Goal: Task Accomplishment & Management: Use online tool/utility

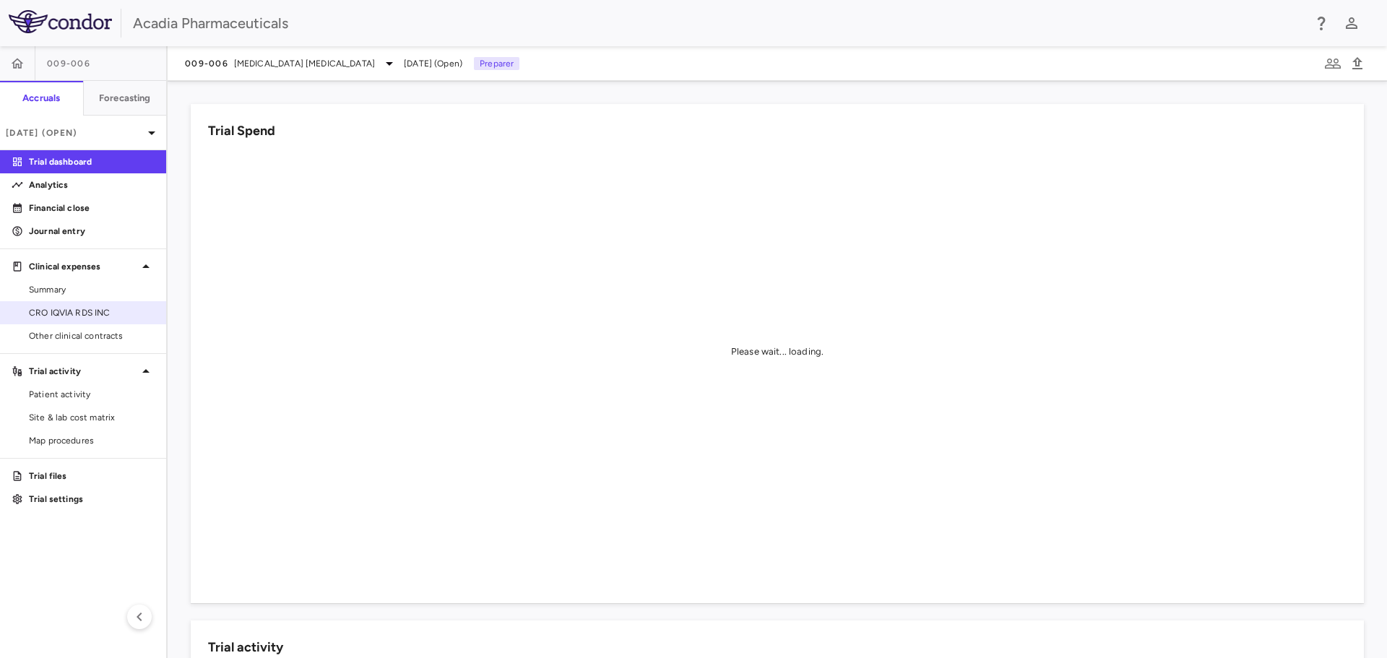
click at [94, 312] on span "CRO IQVIA RDS INC" at bounding box center [92, 312] width 126 height 13
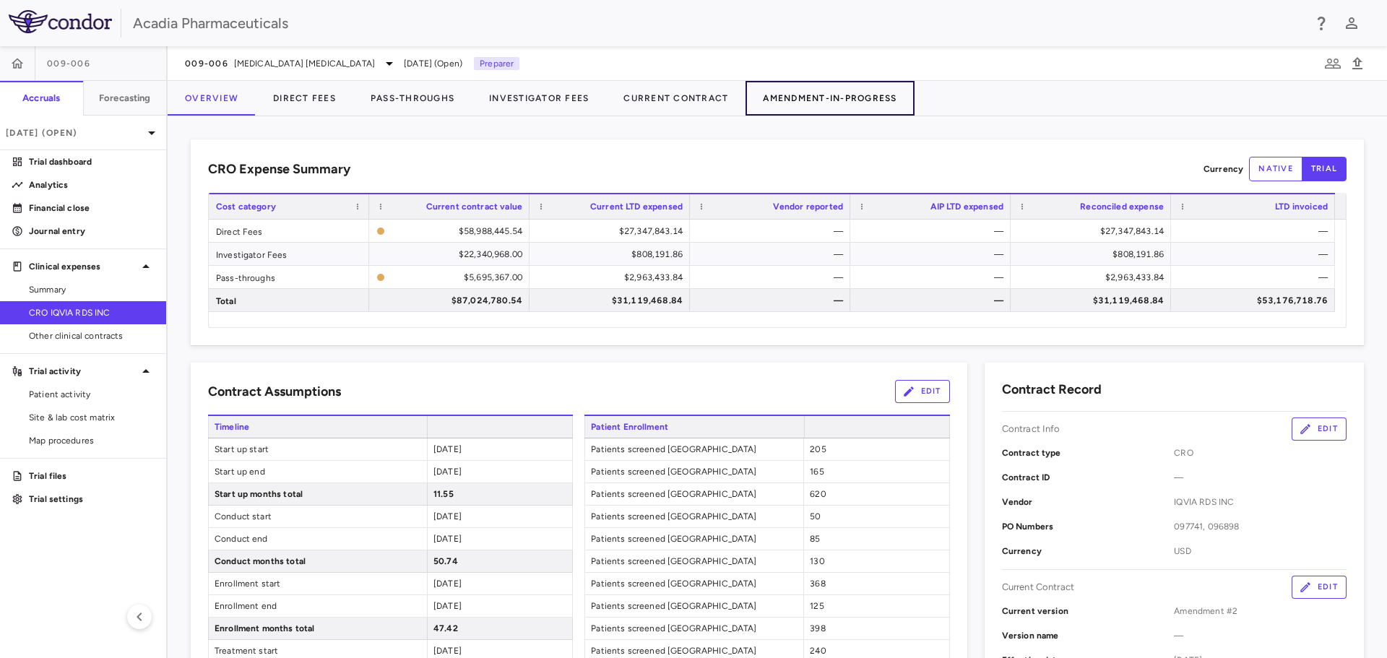
click at [902, 89] on button "Amendment-In-Progress" at bounding box center [830, 98] width 168 height 35
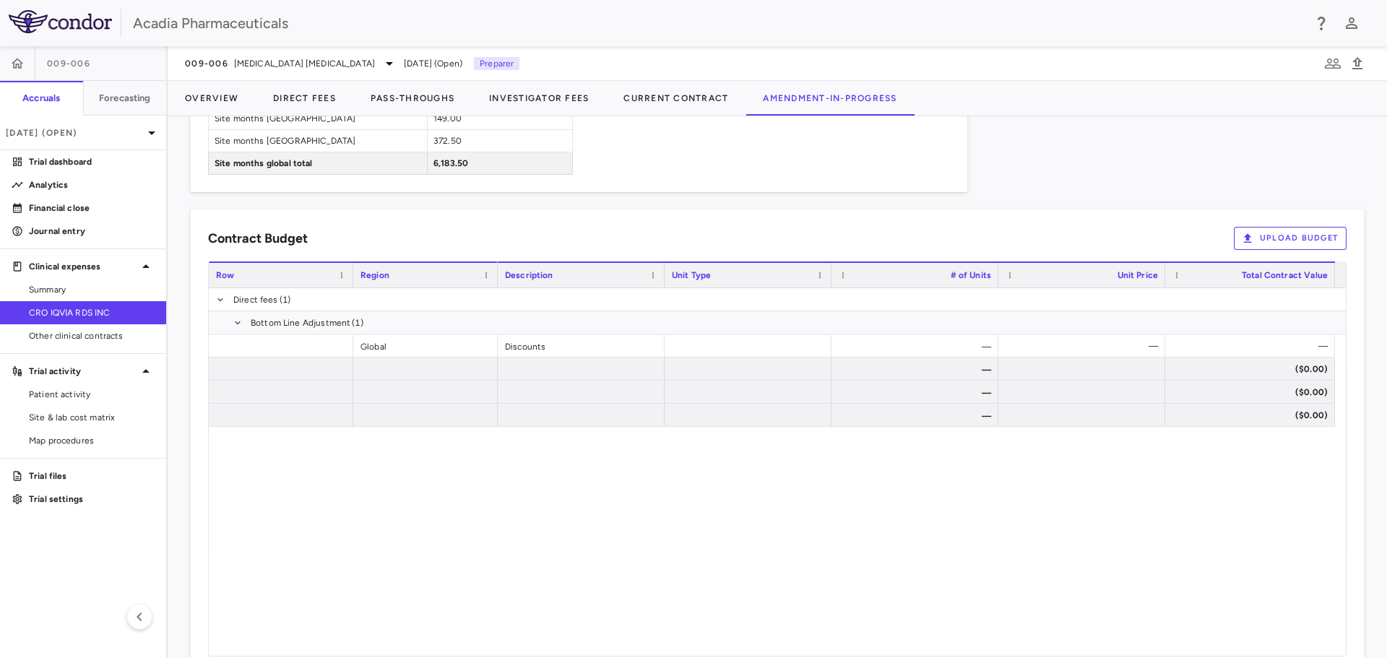
scroll to position [1517, 0]
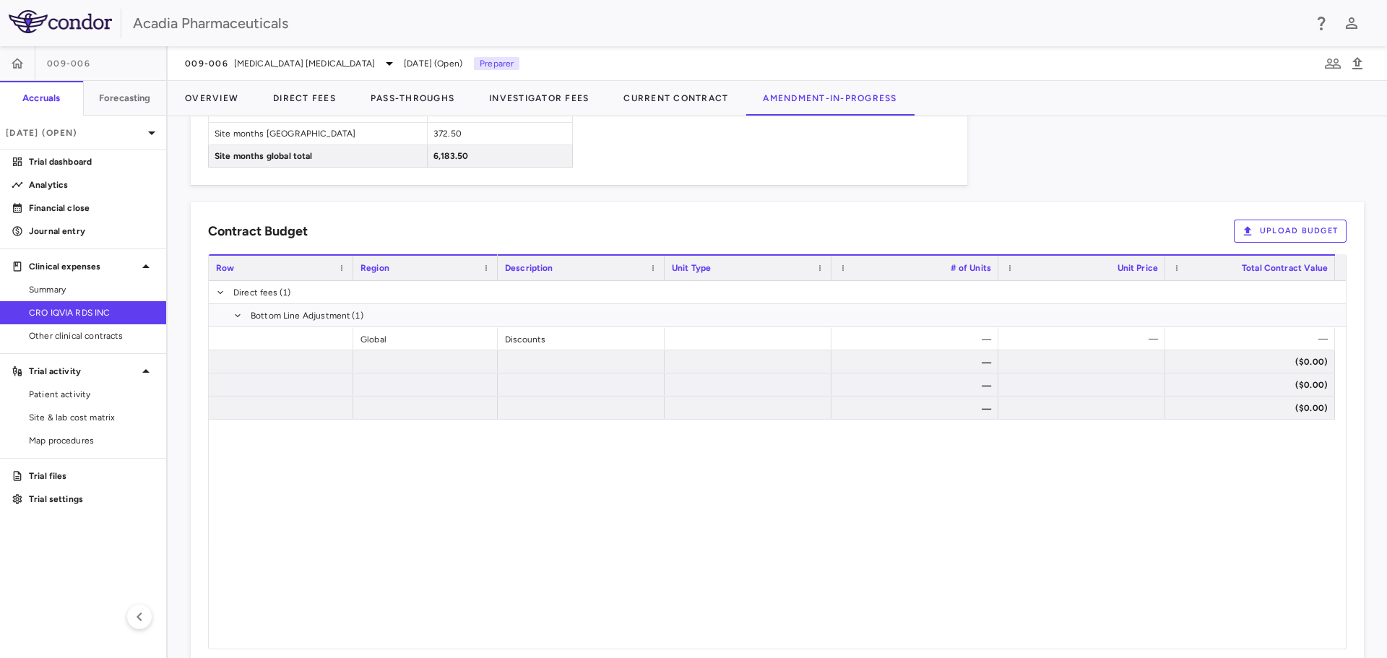
click at [1293, 224] on button "Upload Budget" at bounding box center [1290, 231] width 113 height 23
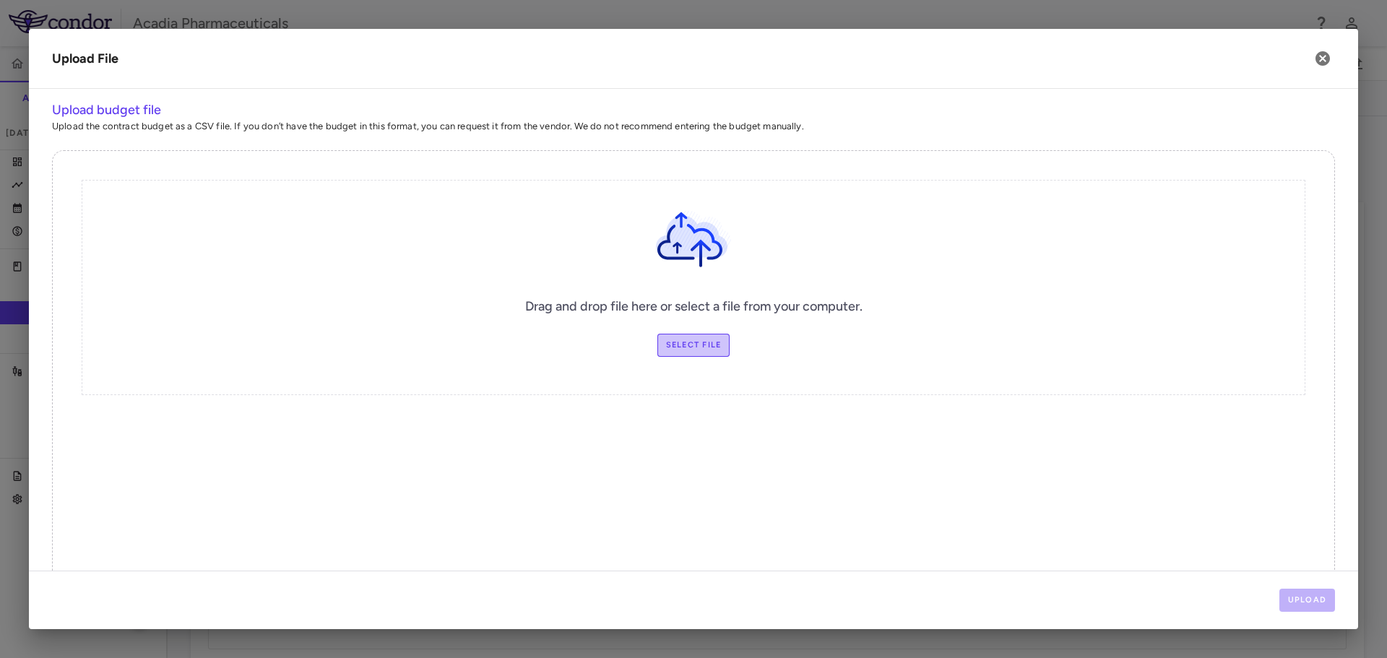
click at [700, 339] on label "Select file" at bounding box center [694, 345] width 73 height 23
click at [0, 0] on input "Select file" at bounding box center [0, 0] width 0 height 0
click at [1315, 601] on button "Upload" at bounding box center [1308, 600] width 56 height 23
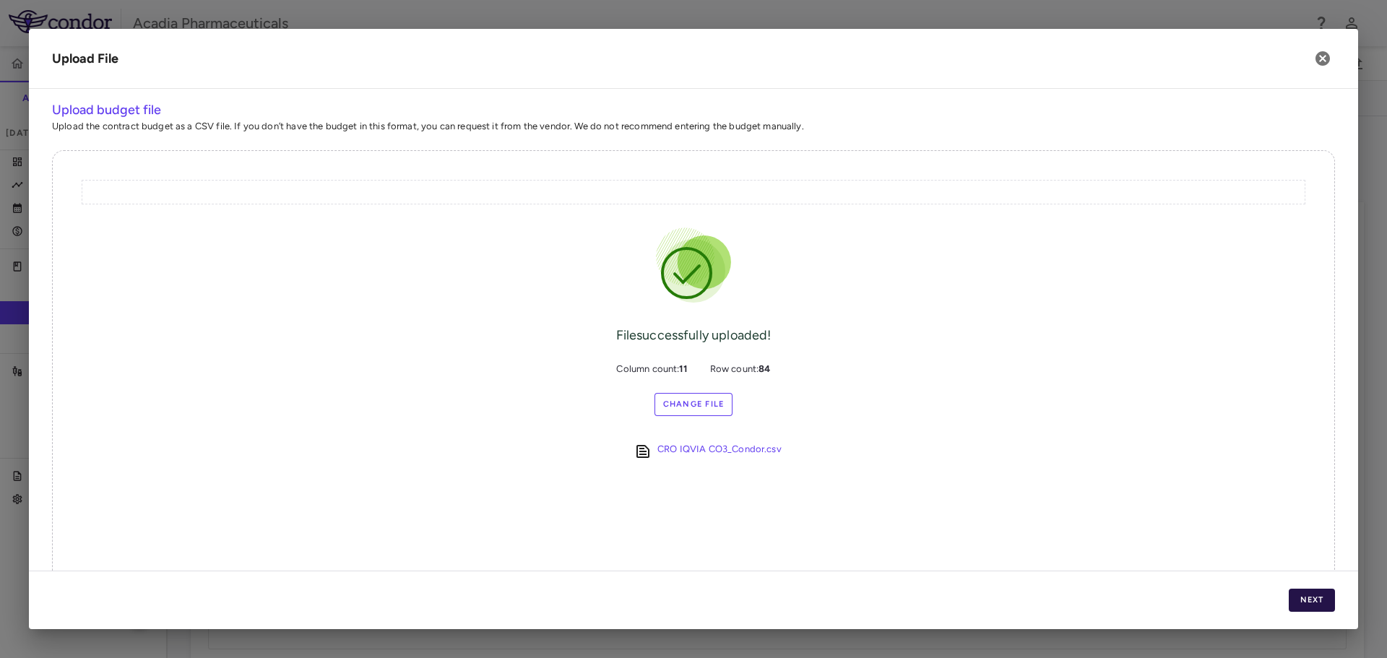
click at [1325, 590] on button "Next" at bounding box center [1312, 600] width 46 height 23
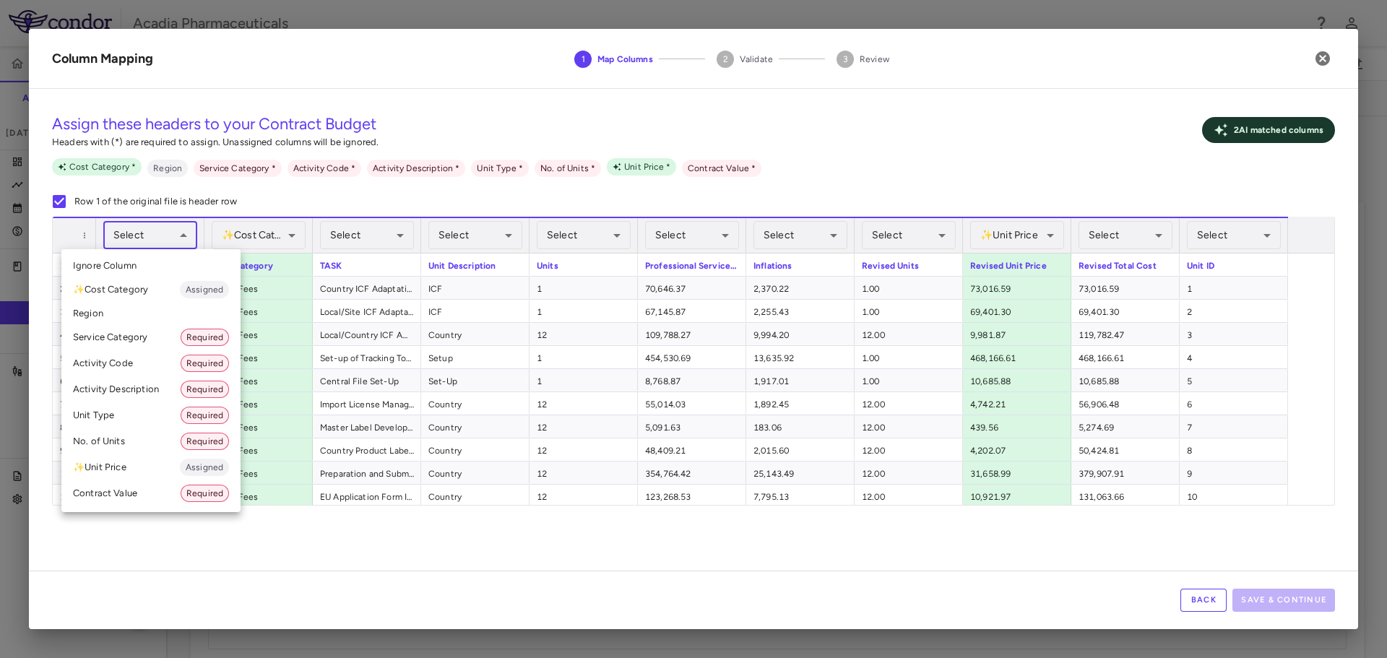
click at [178, 232] on body "Skip to sidebar Skip to main content Acadia Pharmaceuticals 009-006 Accruals Fo…" at bounding box center [693, 329] width 1387 height 658
click at [152, 288] on li "✨ Cost Category Assigned" at bounding box center [150, 290] width 179 height 26
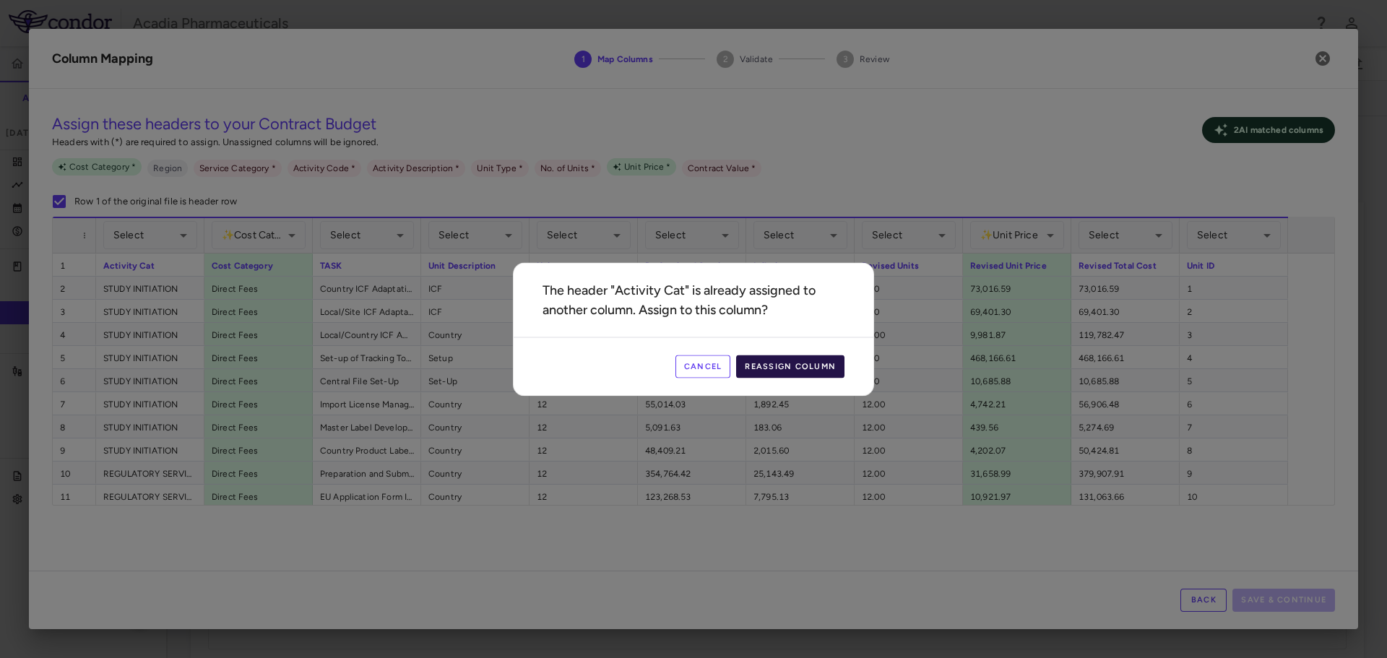
click at [772, 367] on button "Reassign Column" at bounding box center [790, 366] width 108 height 23
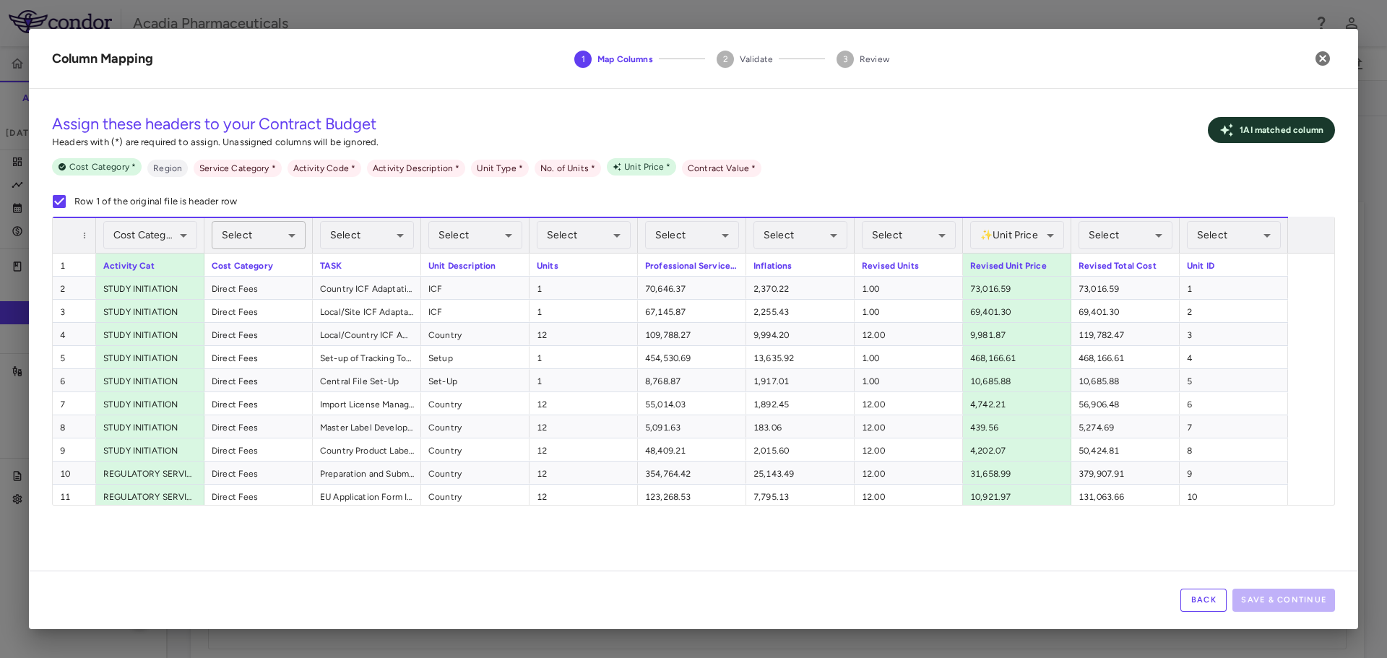
click at [287, 239] on body "Skip to sidebar Skip to main content Acadia Pharmaceuticals 009-006 Accruals Fo…" at bounding box center [693, 329] width 1387 height 658
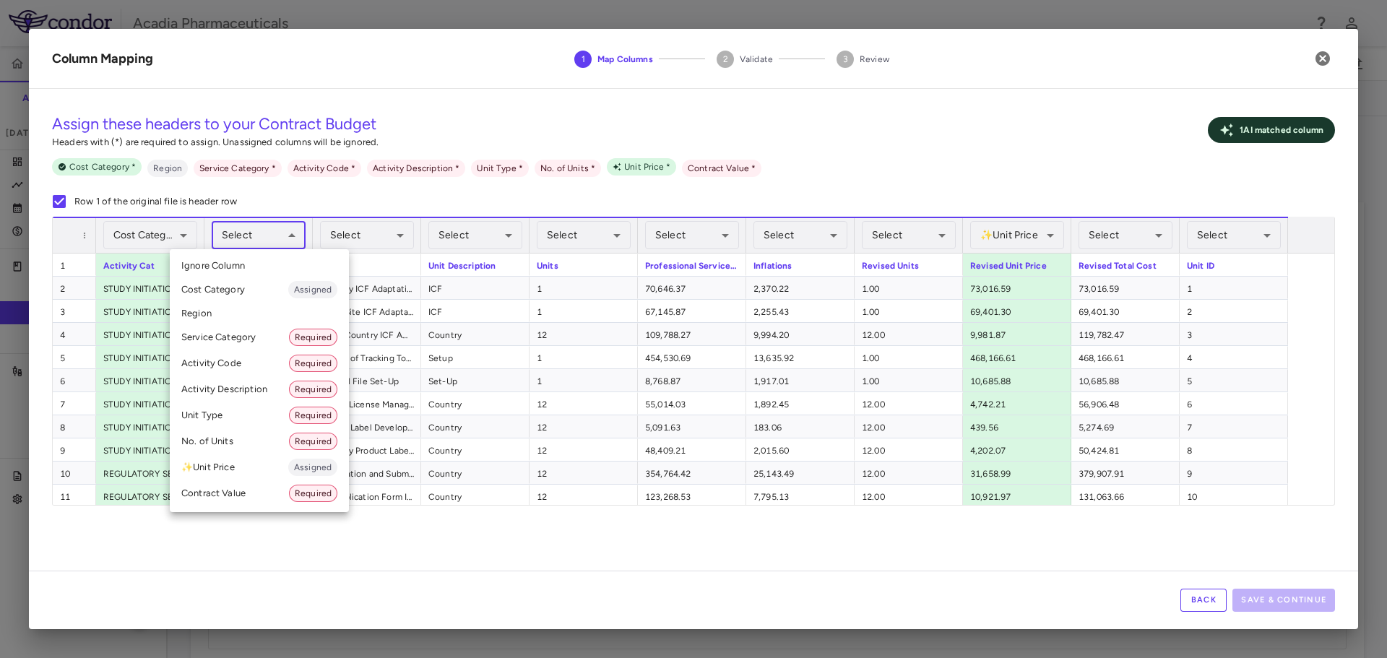
click at [168, 240] on div at bounding box center [693, 329] width 1387 height 658
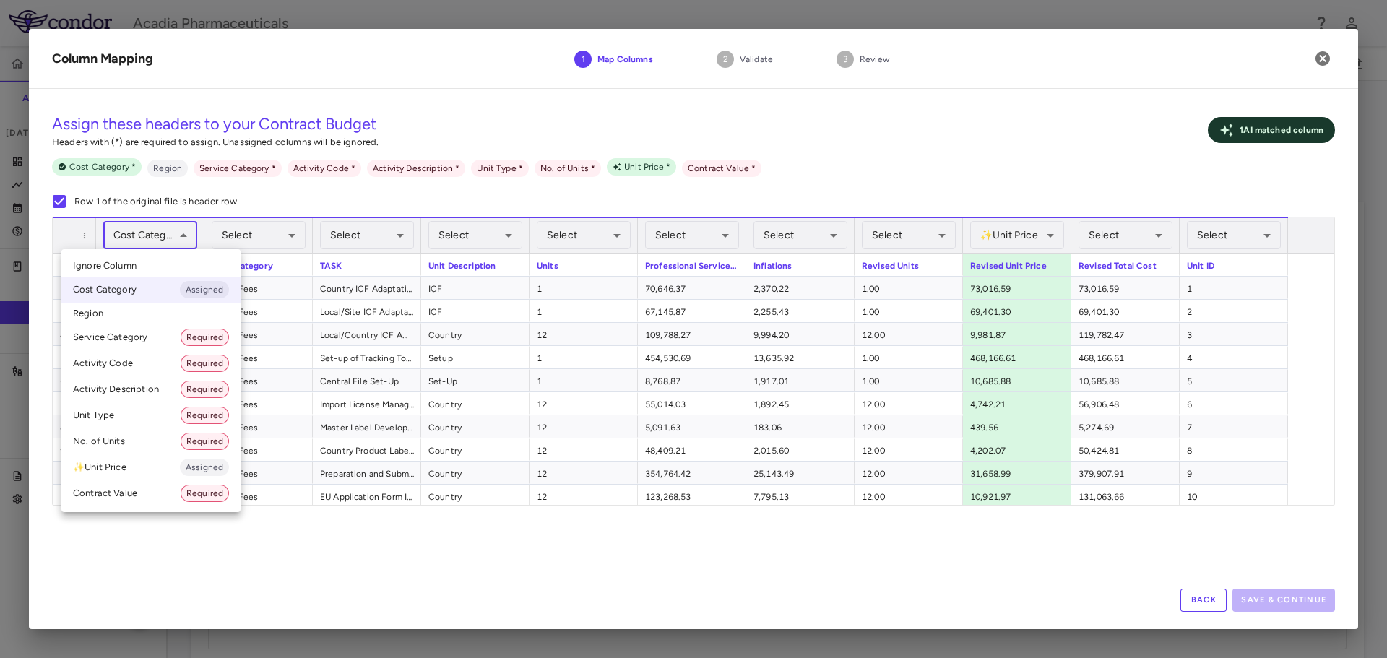
click at [176, 233] on body "Skip to sidebar Skip to main content Acadia Pharmaceuticals 009-006 Accruals Fo…" at bounding box center [693, 329] width 1387 height 658
click at [274, 228] on div at bounding box center [693, 329] width 1387 height 658
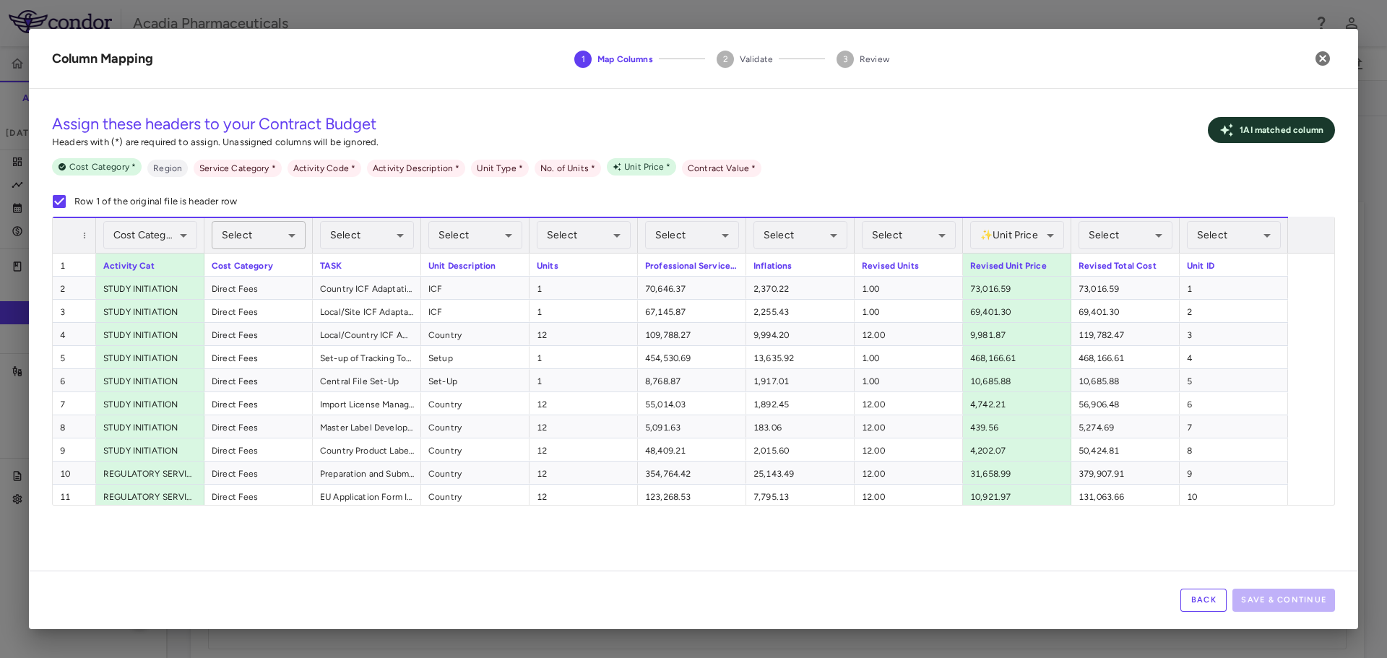
click at [279, 237] on body "Skip to sidebar Skip to main content Acadia Pharmaceuticals 009-006 Accruals Fo…" at bounding box center [693, 329] width 1387 height 658
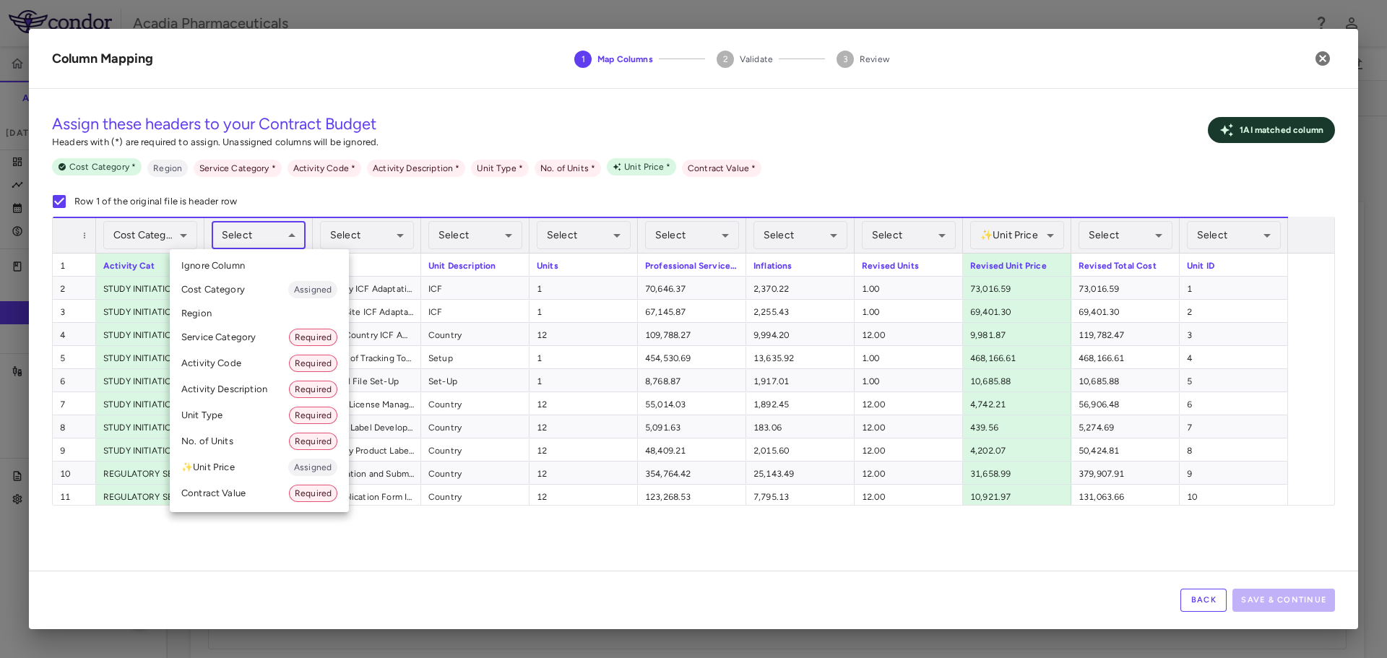
click at [154, 233] on div at bounding box center [693, 329] width 1387 height 658
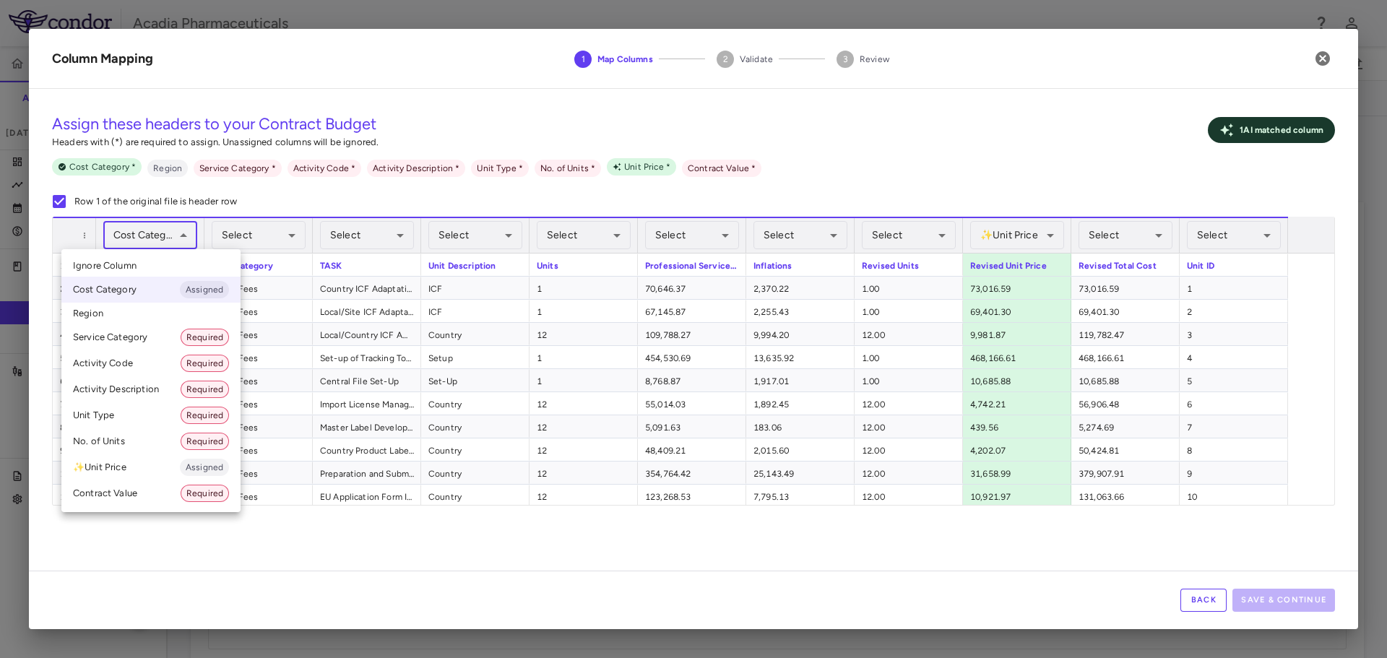
click at [191, 246] on body "Skip to sidebar Skip to main content Acadia Pharmaceuticals 009-006 Accruals Fo…" at bounding box center [693, 329] width 1387 height 658
click at [121, 342] on li "Service Category Required" at bounding box center [150, 337] width 179 height 26
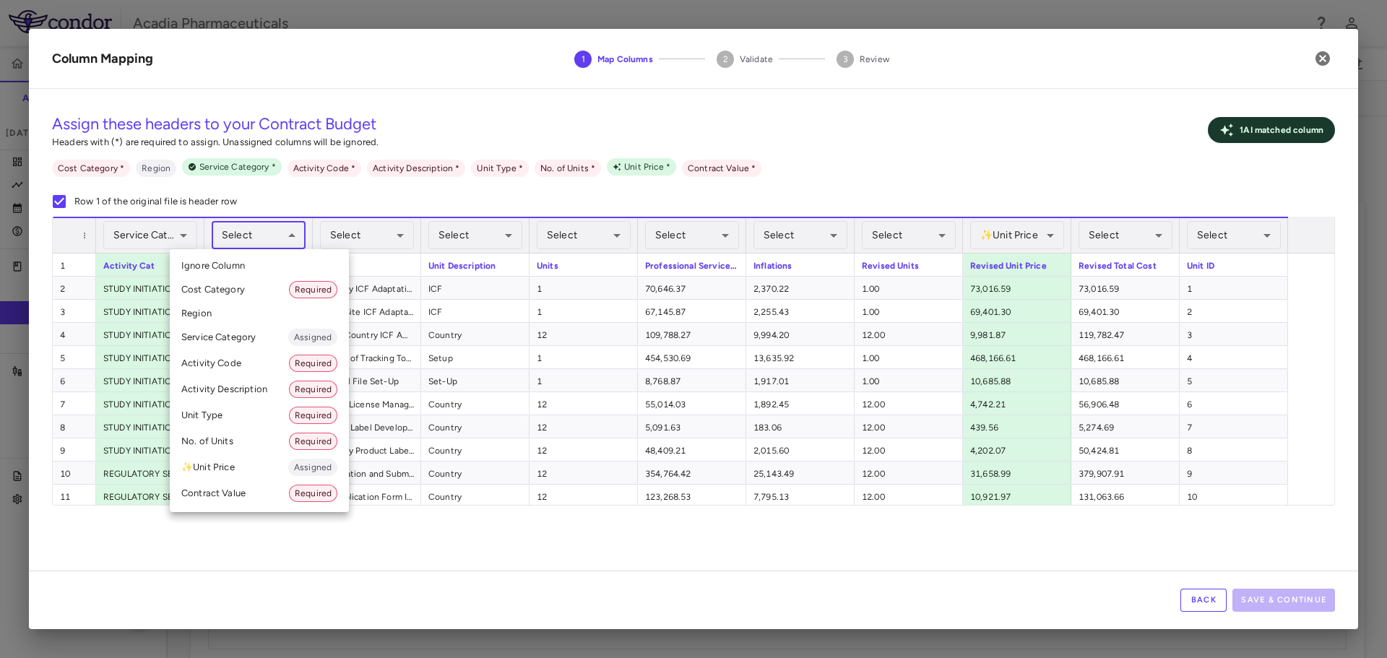
click at [275, 233] on body "Skip to sidebar Skip to main content Acadia Pharmaceuticals 009-006 Accruals Fo…" at bounding box center [693, 329] width 1387 height 658
click at [210, 290] on li "Cost Category Required" at bounding box center [259, 290] width 179 height 26
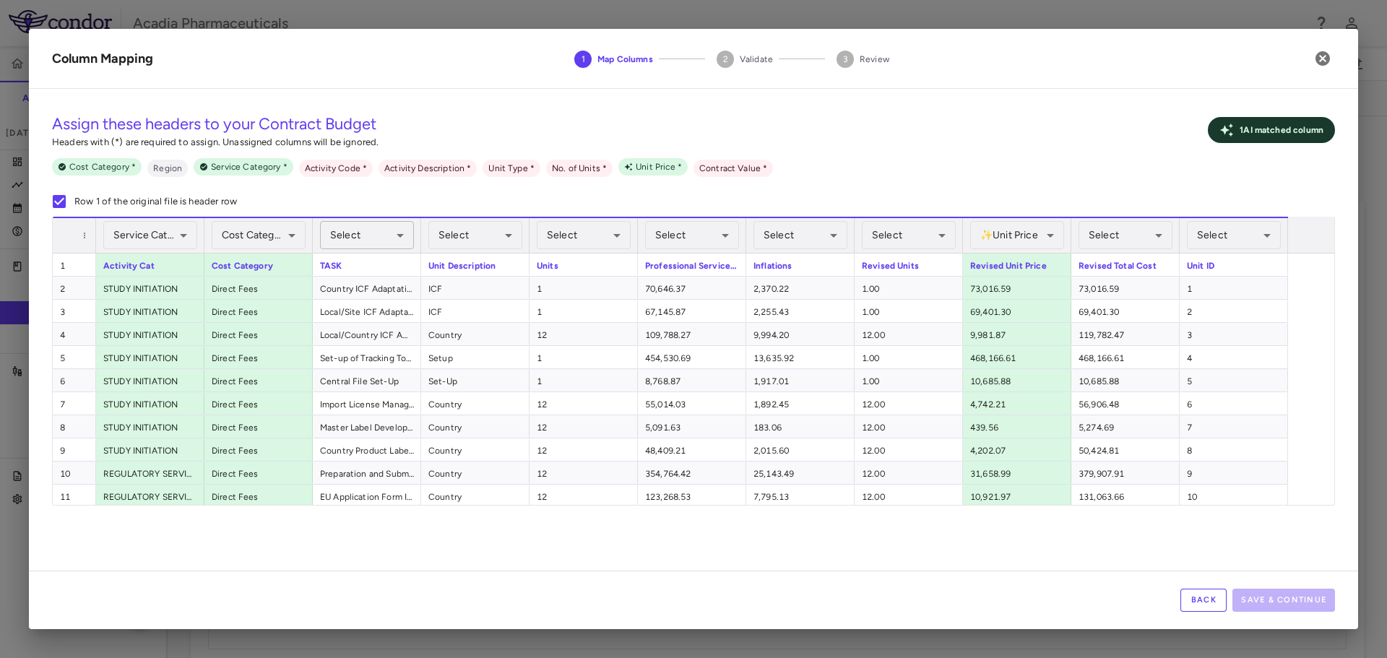
click at [389, 238] on body "Skip to sidebar Skip to main content Acadia Pharmaceuticals 009-006 Accruals Fo…" at bounding box center [693, 329] width 1387 height 658
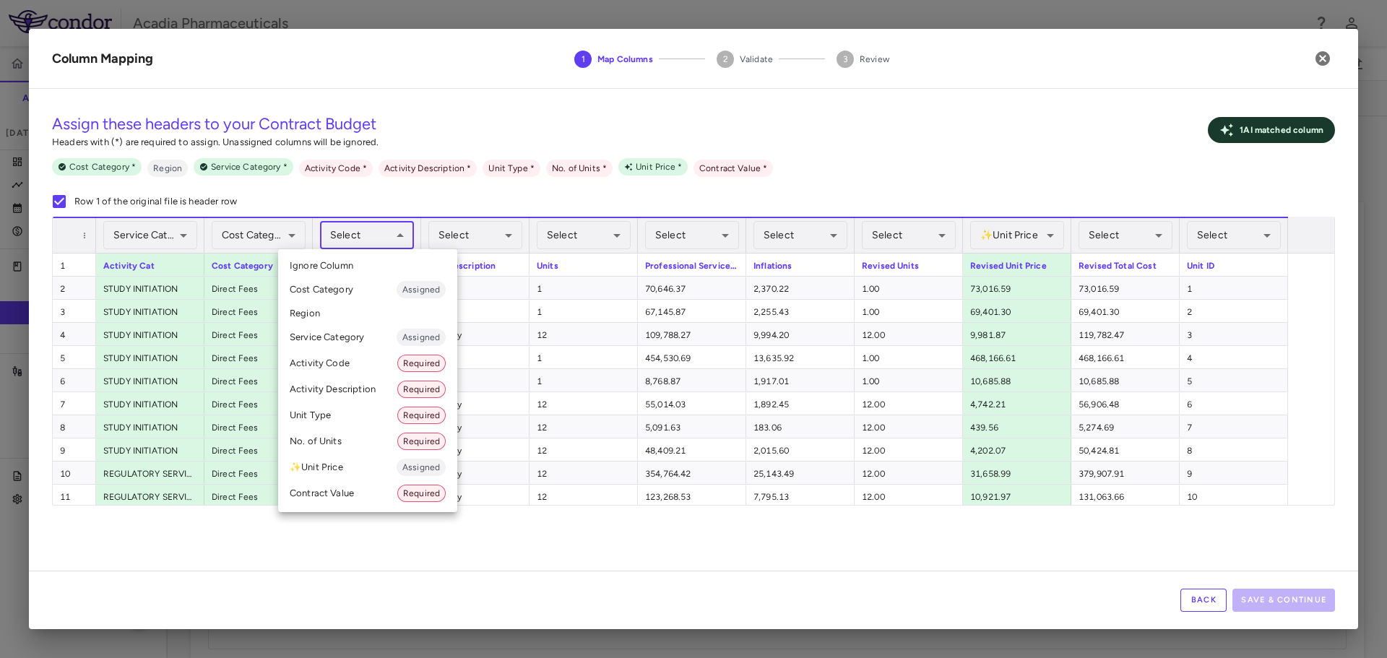
click at [353, 398] on li "Activity Description Required" at bounding box center [367, 389] width 179 height 26
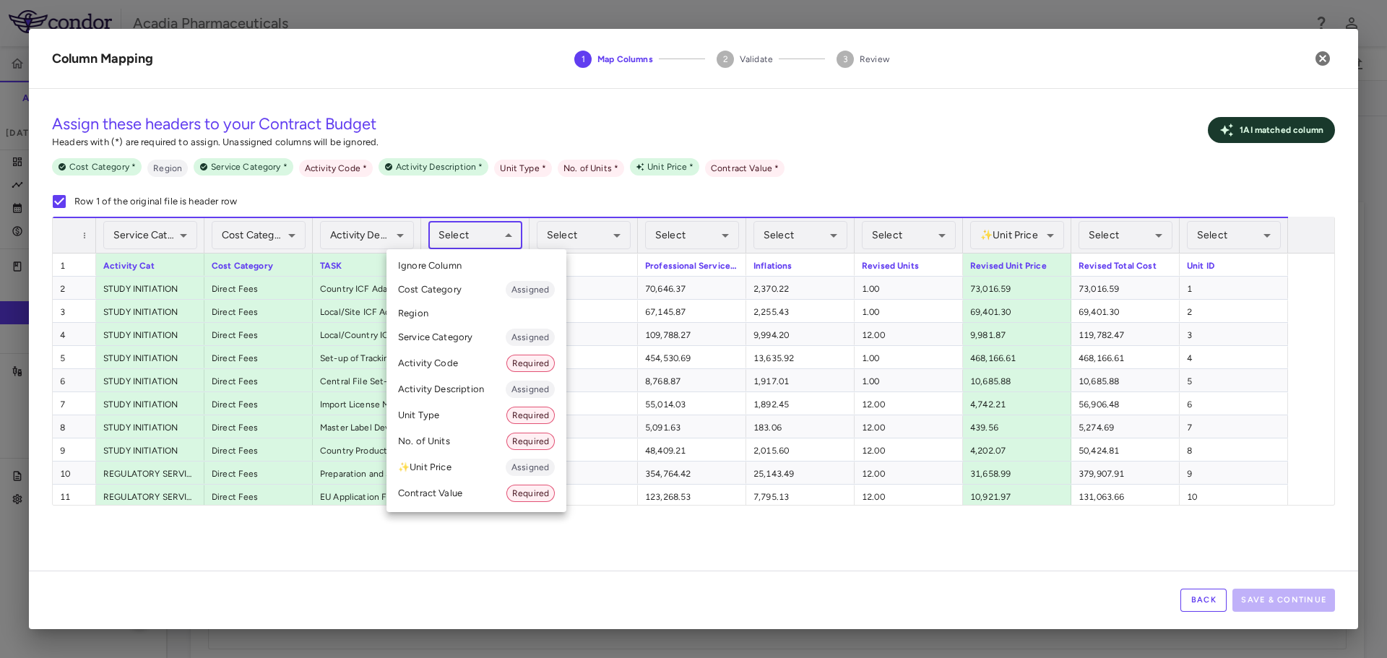
click at [497, 239] on body "Skip to sidebar Skip to main content Acadia Pharmaceuticals 009-006 Accruals Fo…" at bounding box center [693, 329] width 1387 height 658
click at [454, 423] on li "Unit Type Required" at bounding box center [477, 415] width 180 height 26
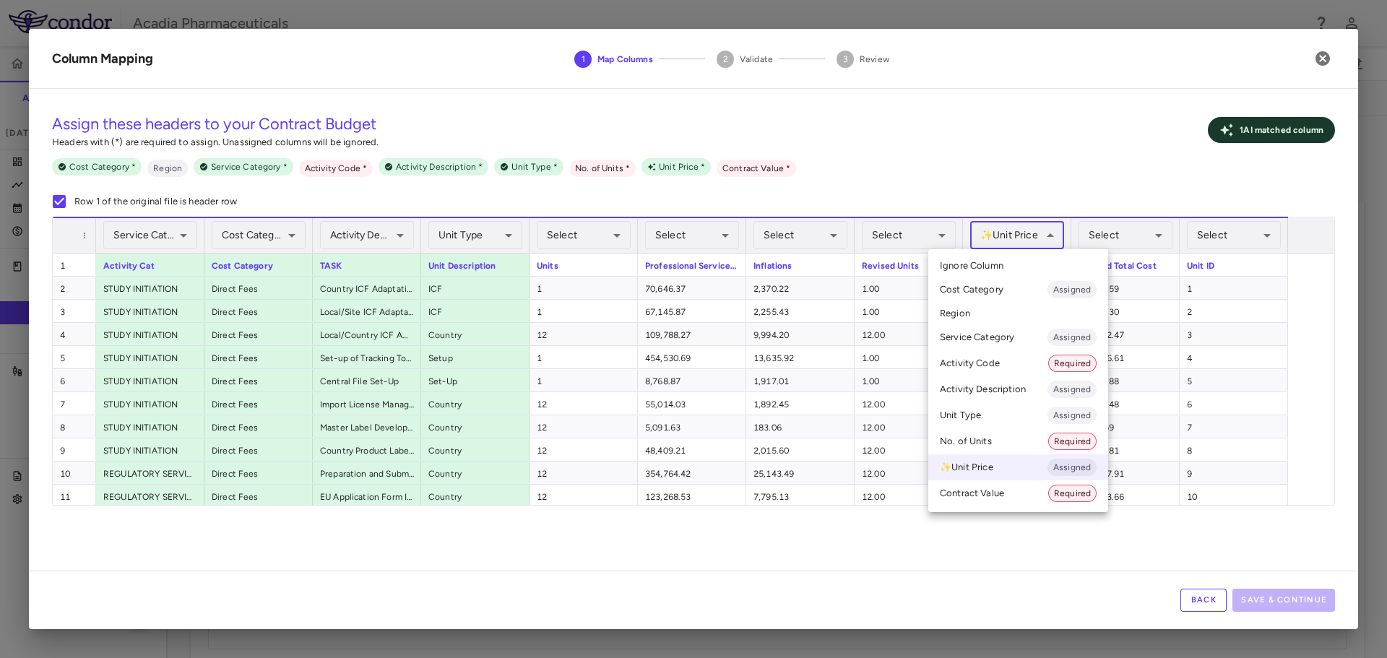
click at [1050, 241] on body "Skip to sidebar Skip to main content Acadia Pharmaceuticals 009-006 Accruals Fo…" at bounding box center [693, 329] width 1387 height 658
click at [996, 465] on li "✨ Unit Price Assigned" at bounding box center [1018, 467] width 180 height 26
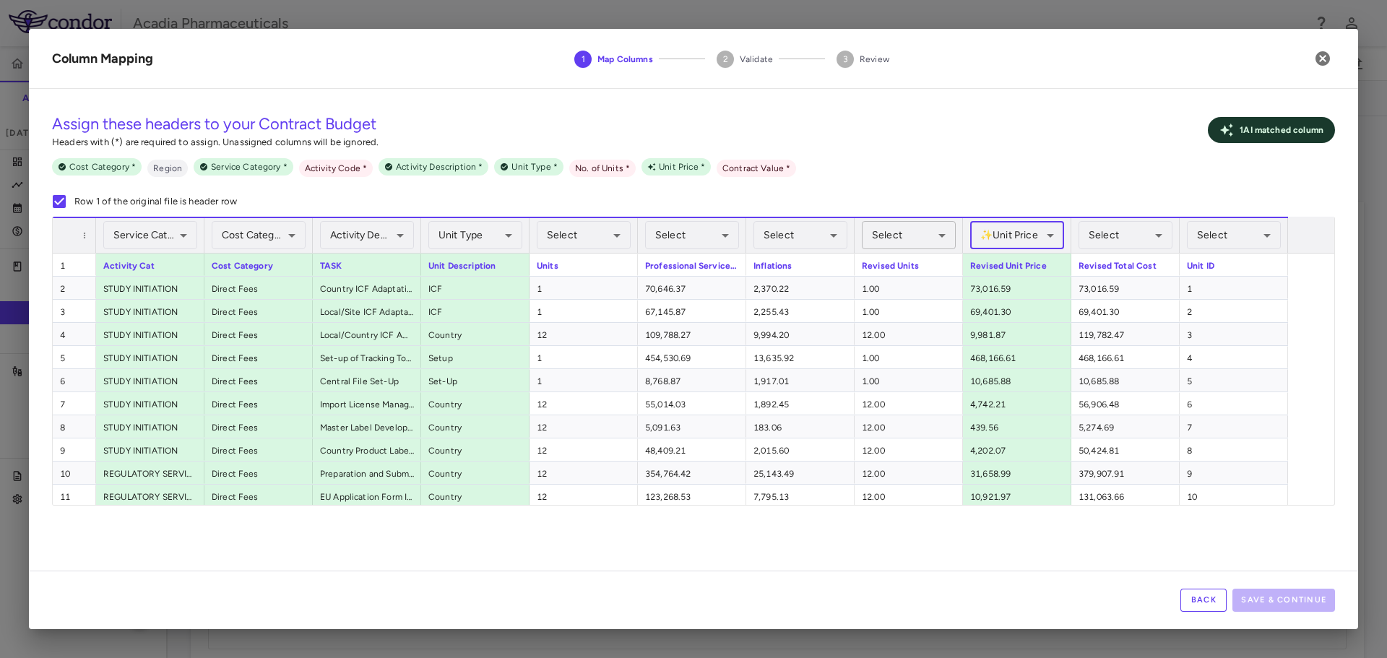
click at [936, 238] on body "Skip to sidebar Skip to main content Acadia Pharmaceuticals 009-006 Accruals Fo…" at bounding box center [693, 329] width 1387 height 658
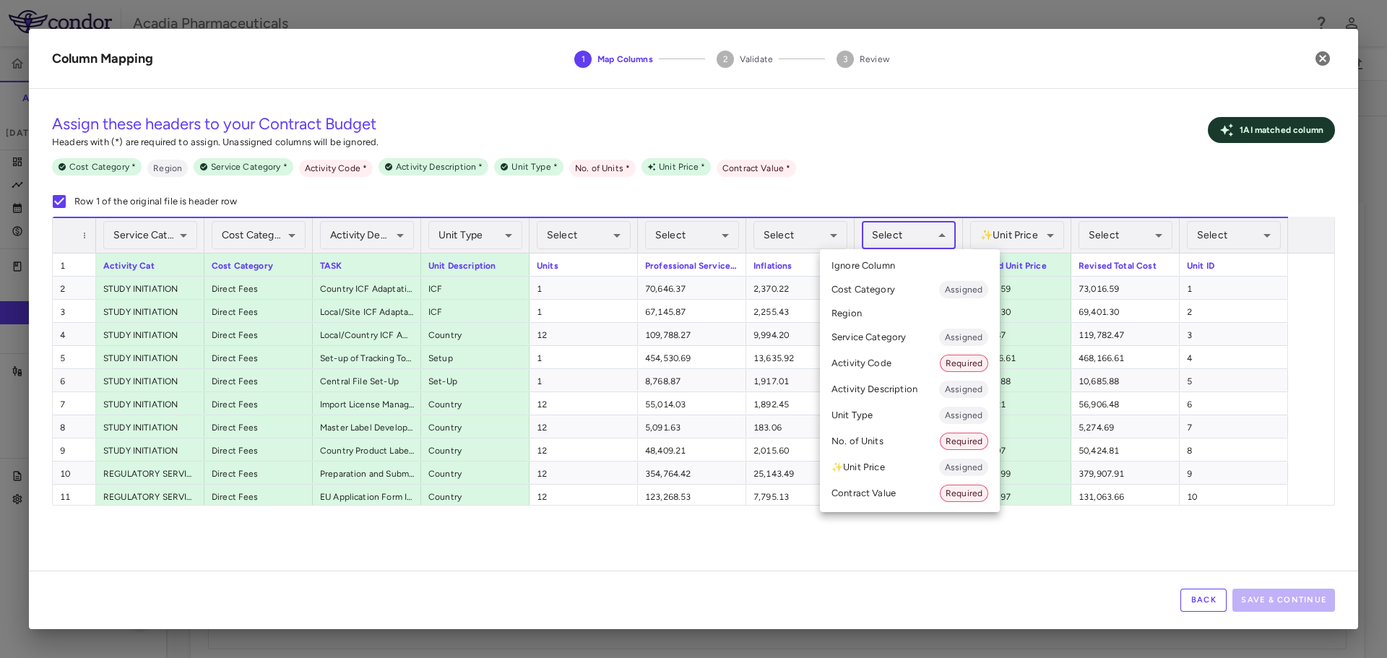
click at [895, 432] on li "No. of Units Required" at bounding box center [910, 441] width 180 height 26
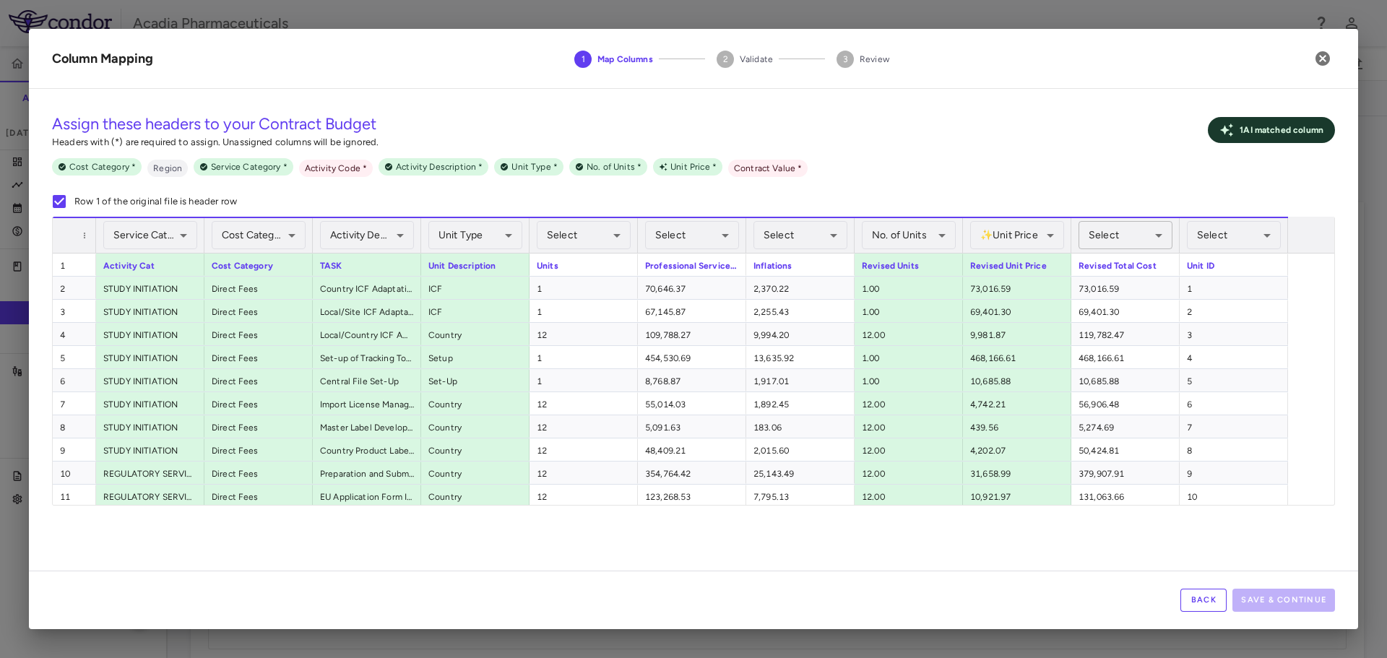
click at [1152, 243] on body "Skip to sidebar Skip to main content Acadia Pharmaceuticals 009-006 Accruals Fo…" at bounding box center [693, 329] width 1387 height 658
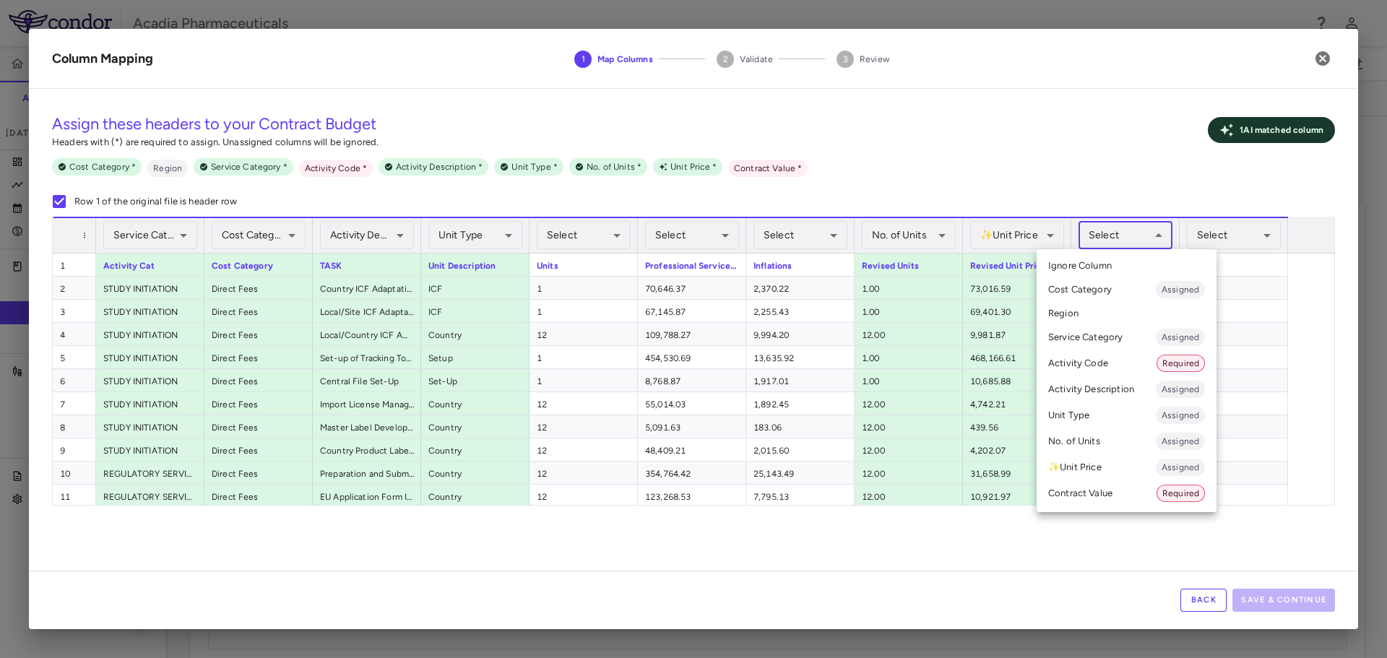
click at [1101, 503] on li "Contract Value Required" at bounding box center [1127, 494] width 180 height 26
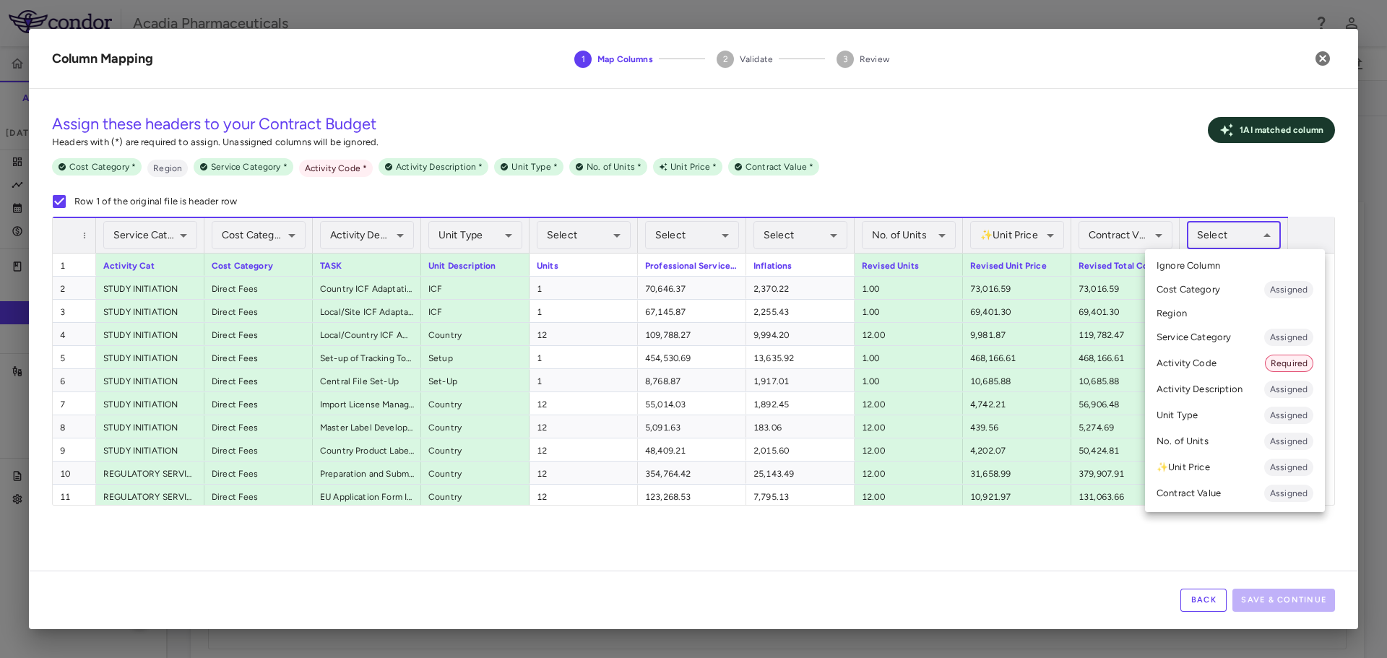
click at [1237, 233] on body "Skip to sidebar Skip to main content Acadia Pharmaceuticals 009-006 Accruals Fo…" at bounding box center [693, 329] width 1387 height 658
click at [1202, 369] on li "Activity Code Required" at bounding box center [1235, 363] width 180 height 26
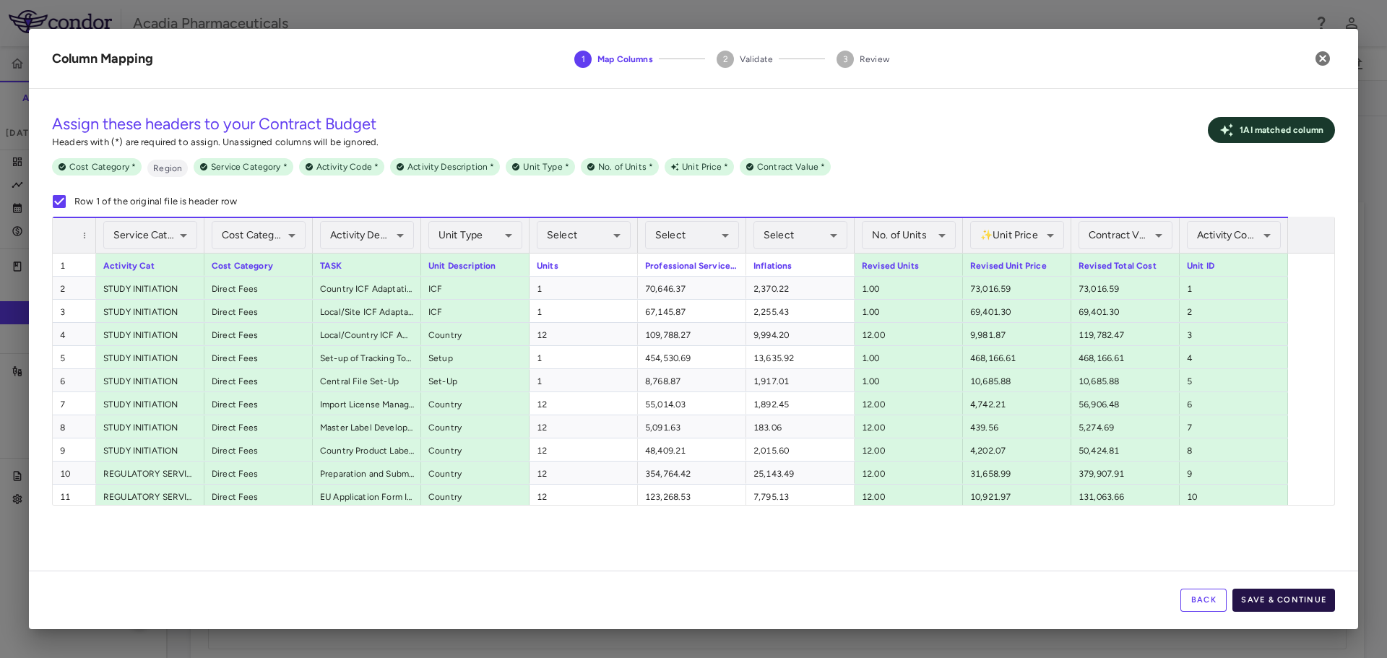
click at [1309, 606] on button "Save & Continue" at bounding box center [1284, 600] width 103 height 23
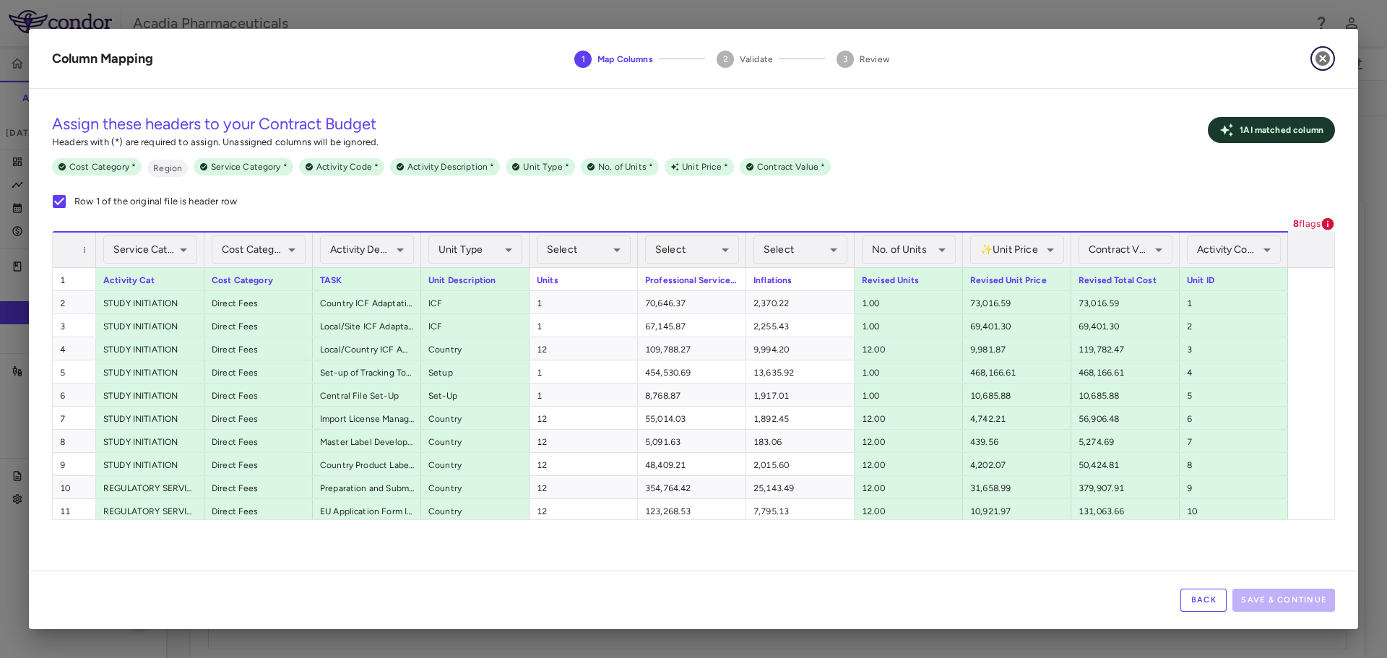
click at [1328, 54] on icon "button" at bounding box center [1323, 58] width 14 height 14
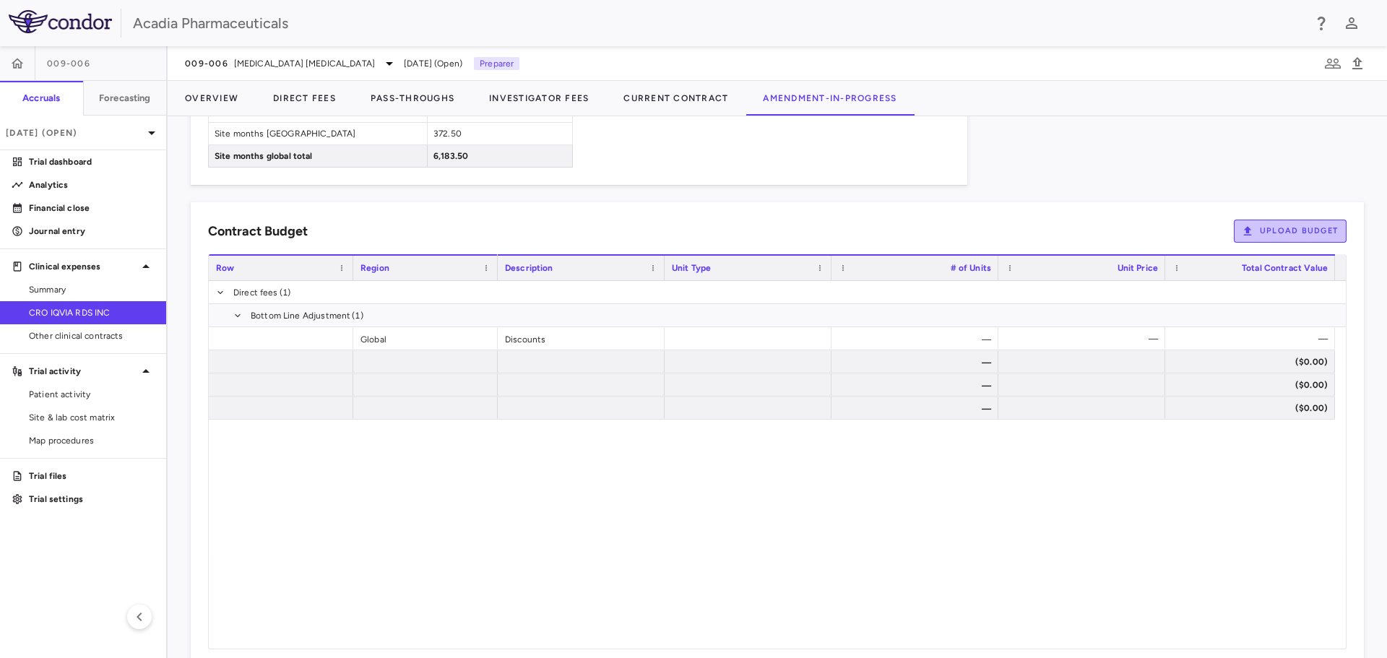
click at [1298, 227] on button "Upload Budget" at bounding box center [1290, 231] width 113 height 23
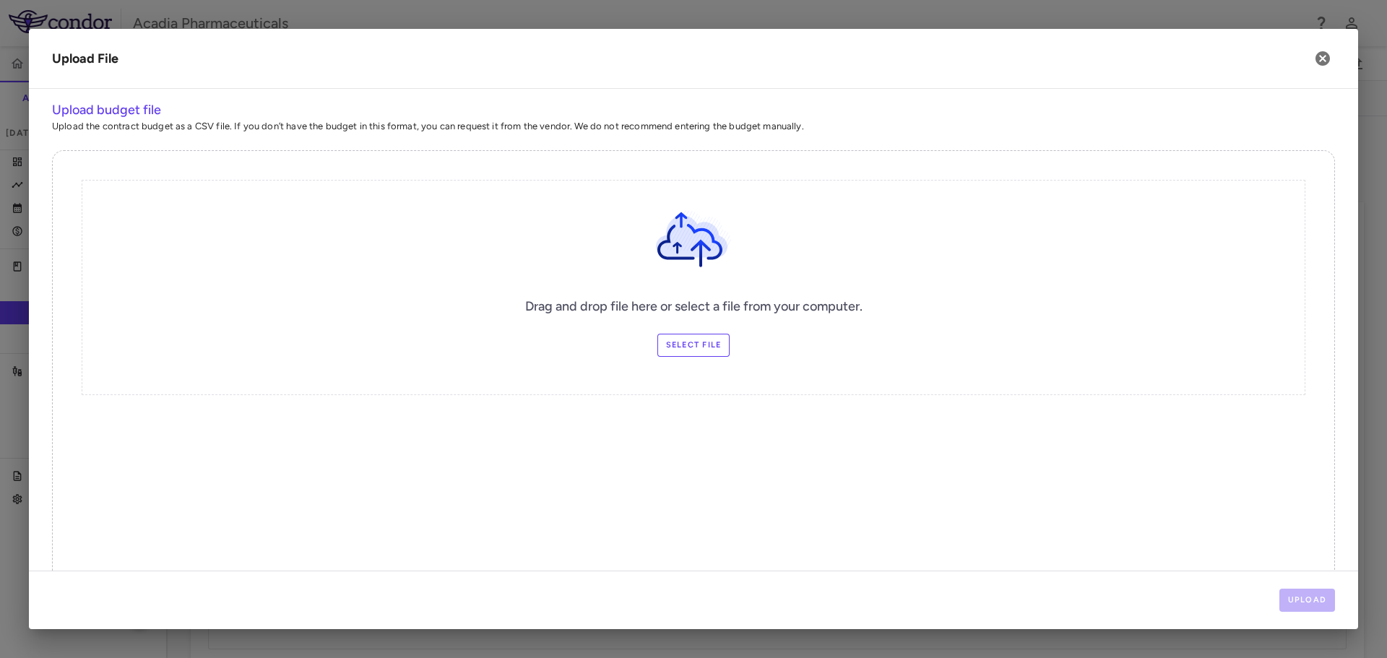
click at [702, 343] on label "Select file" at bounding box center [694, 345] width 73 height 23
click at [0, 0] on input "Select file" at bounding box center [0, 0] width 0 height 0
click at [1309, 601] on button "Upload" at bounding box center [1308, 600] width 56 height 23
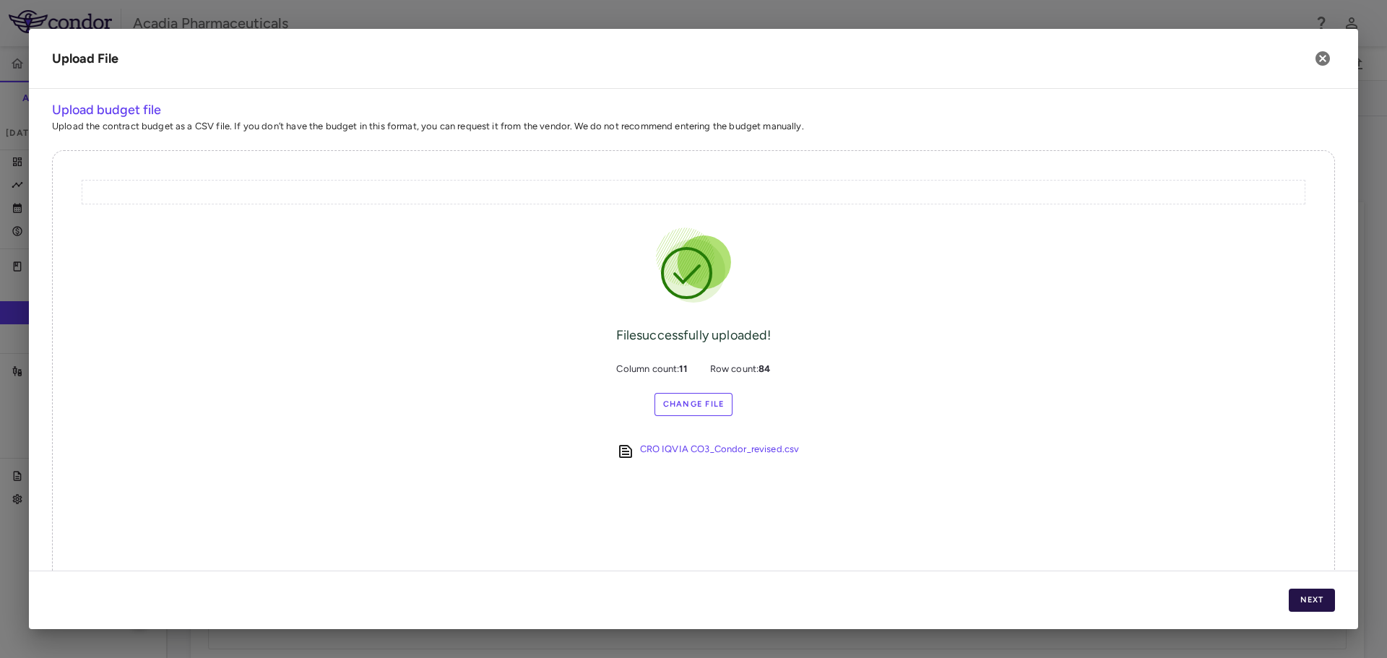
click at [1309, 601] on button "Next" at bounding box center [1312, 600] width 46 height 23
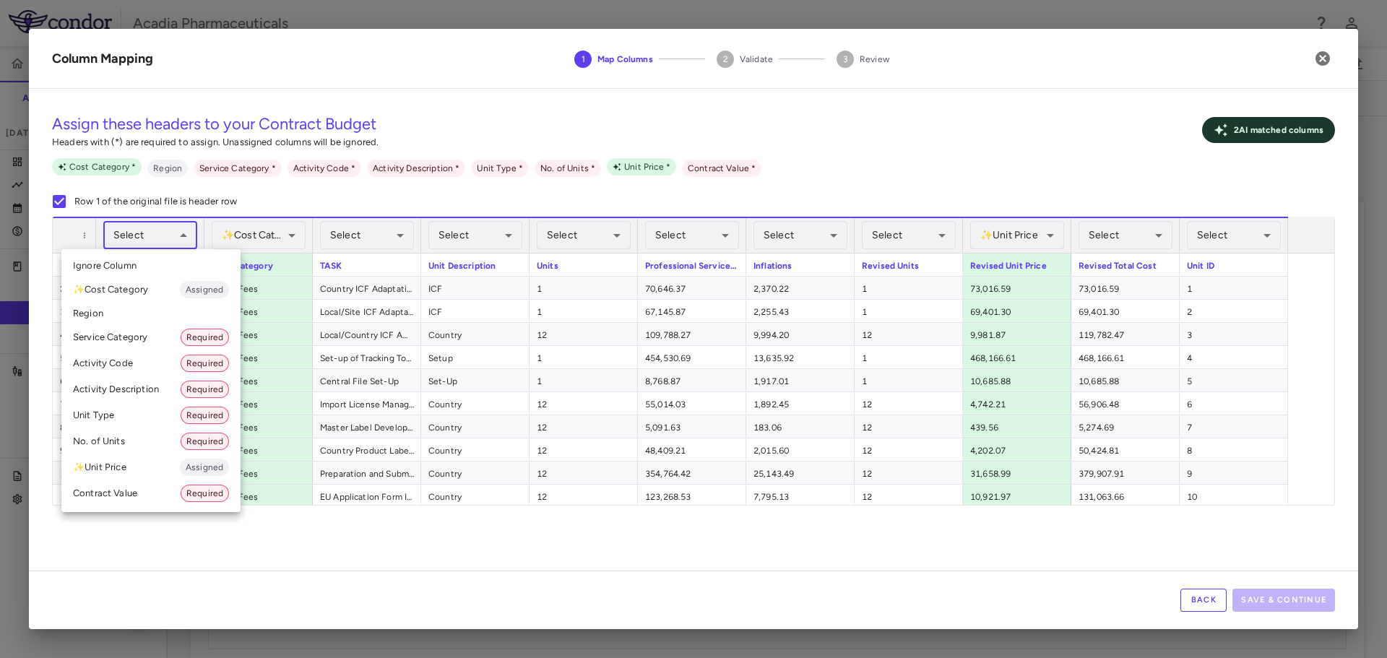
click at [175, 234] on body "Skip to sidebar Skip to main content Acadia Pharmaceuticals 009-006 Accruals Fo…" at bounding box center [693, 329] width 1387 height 658
click at [142, 340] on li "Service Category Required" at bounding box center [150, 337] width 179 height 26
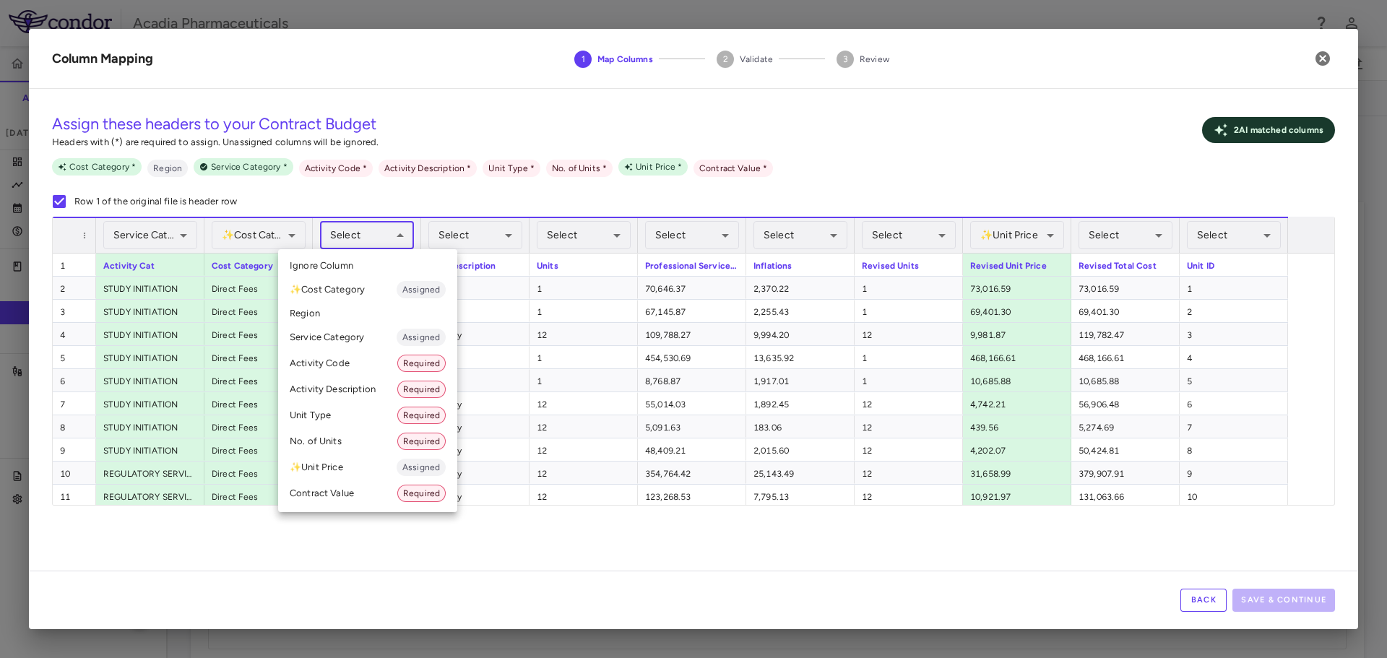
click at [410, 239] on body "Skip to sidebar Skip to main content Acadia Pharmaceuticals 009-006 Accruals Fo…" at bounding box center [693, 329] width 1387 height 658
click at [348, 389] on li "Activity Description Required" at bounding box center [367, 389] width 179 height 26
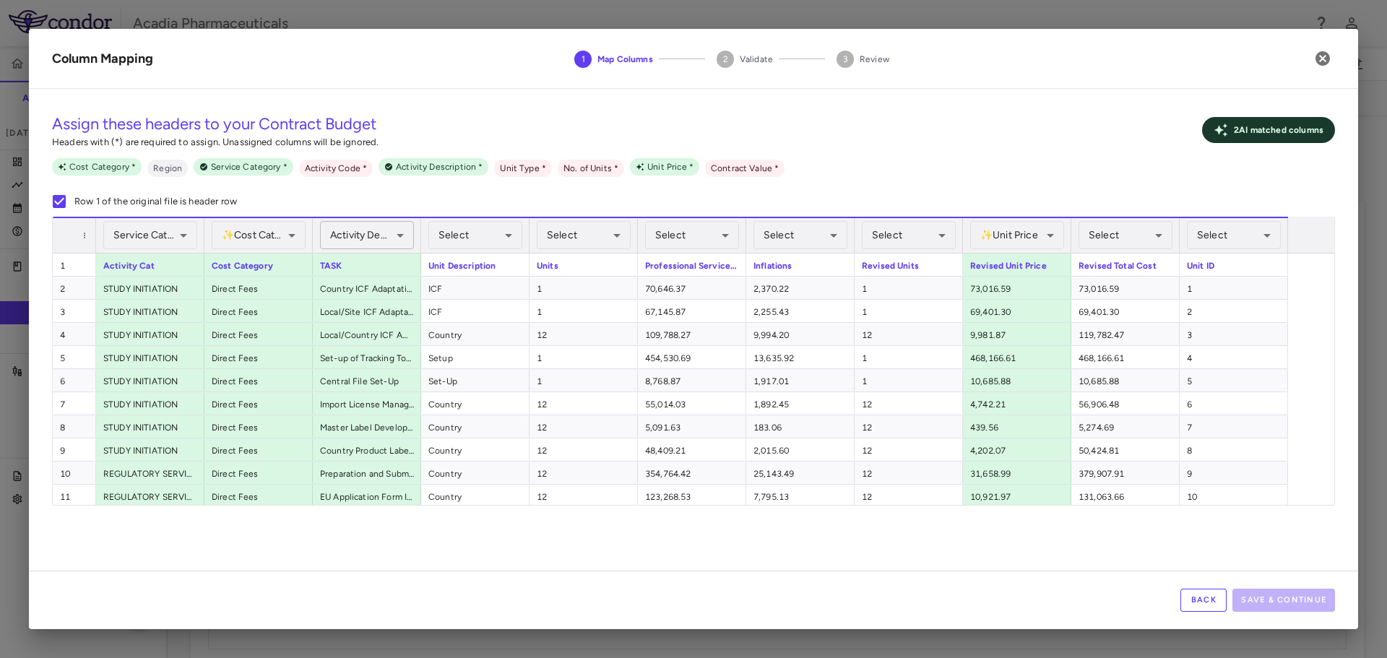
click at [396, 230] on body "Skip to sidebar Skip to main content Acadia Pharmaceuticals 009-006 Accruals Fo…" at bounding box center [693, 329] width 1387 height 658
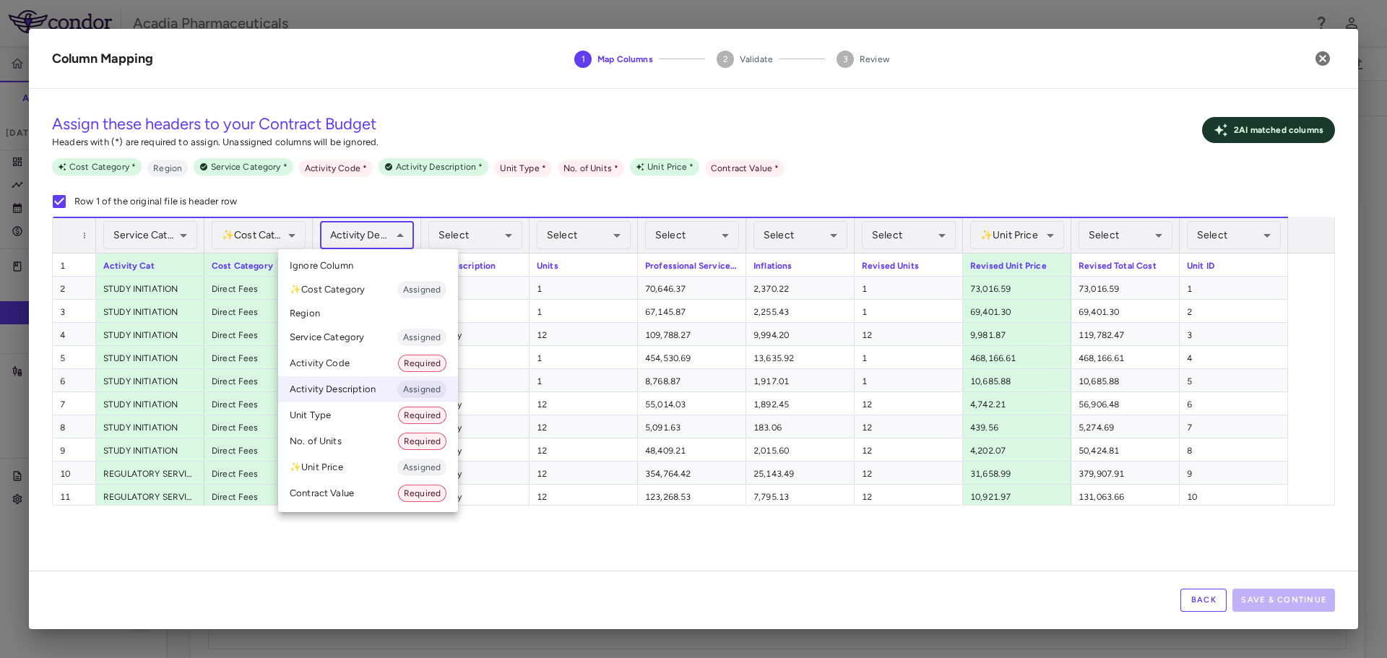
click at [513, 207] on div at bounding box center [693, 329] width 1387 height 658
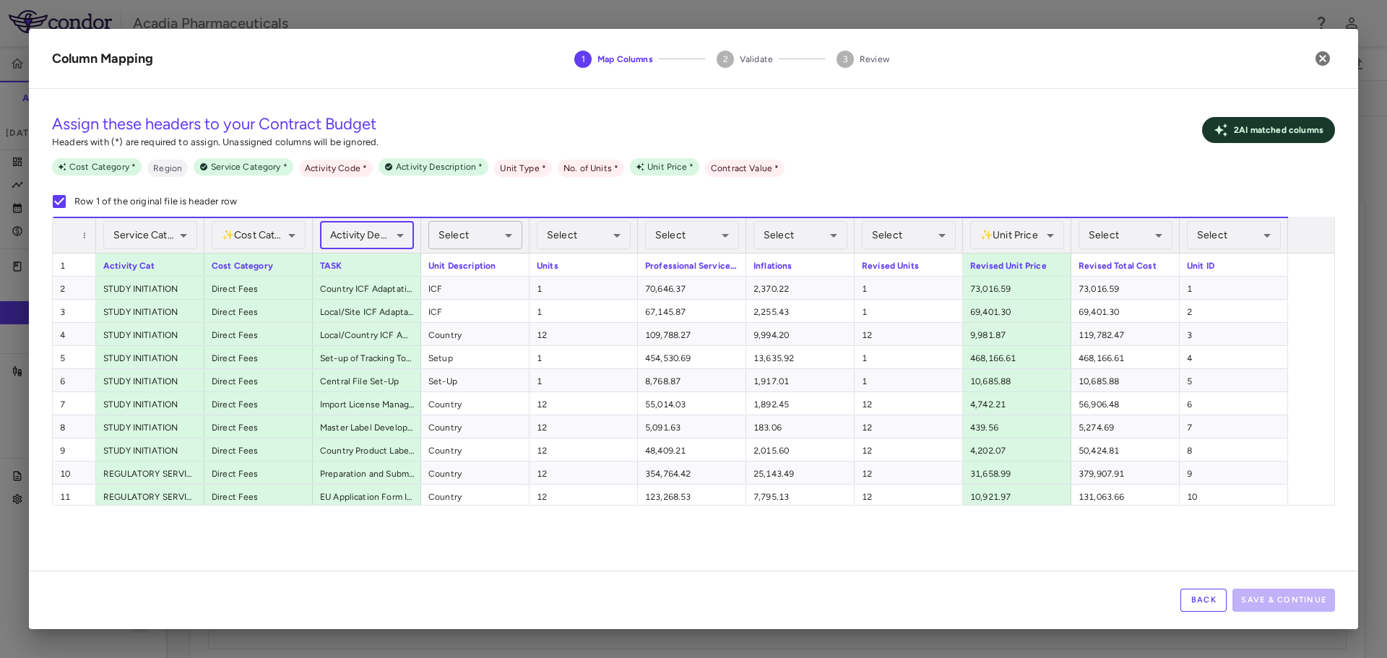
click at [502, 248] on body "Skip to sidebar Skip to main content Acadia Pharmaceuticals 009-006 Accruals Fo…" at bounding box center [693, 329] width 1387 height 658
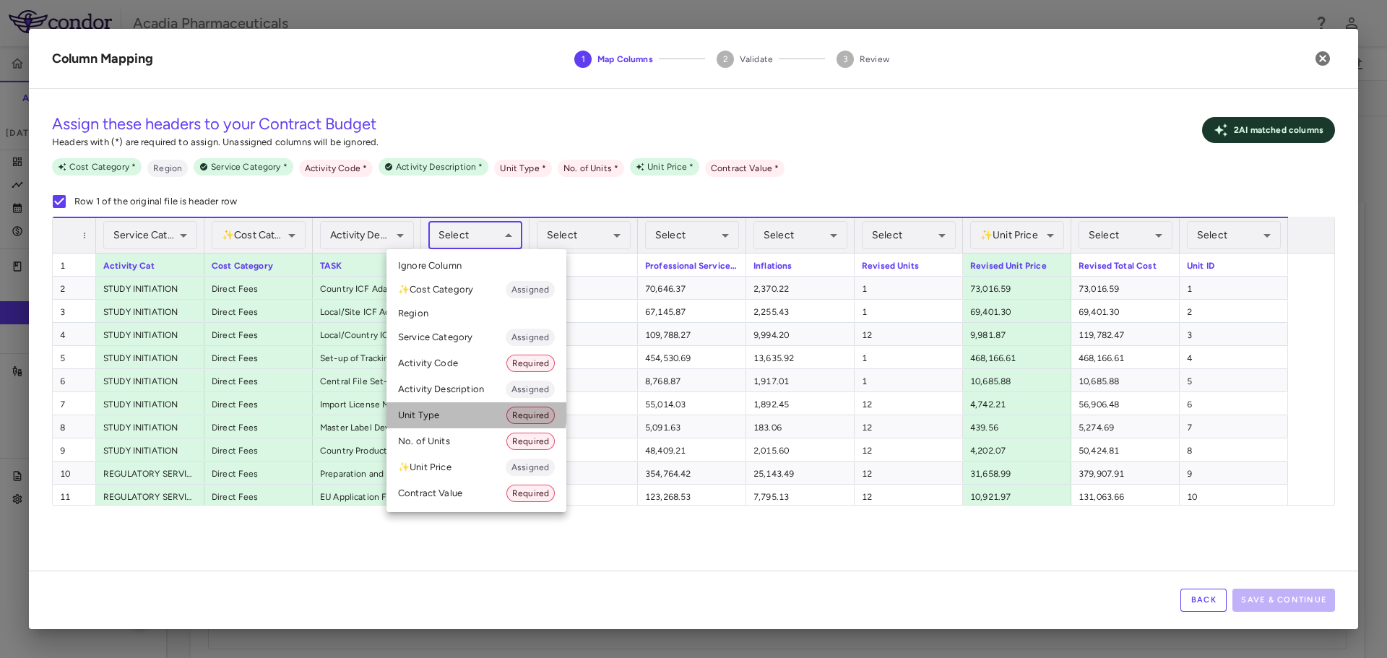
click at [453, 409] on li "Unit Type Required" at bounding box center [477, 415] width 180 height 26
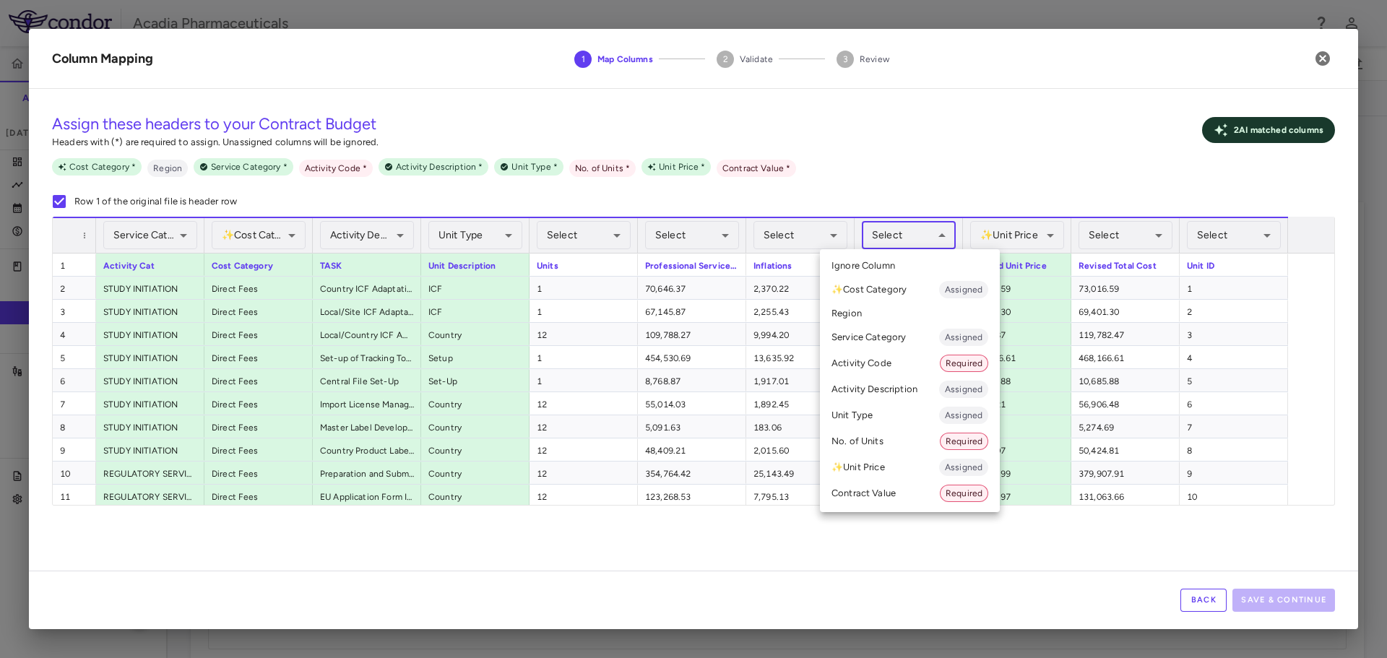
click at [946, 238] on body "Skip to sidebar Skip to main content Acadia Pharmaceuticals 009-006 Accruals Fo…" at bounding box center [693, 329] width 1387 height 658
drag, startPoint x: 899, startPoint y: 439, endPoint x: 908, endPoint y: 430, distance: 12.3
click at [900, 438] on li "No. of Units Required" at bounding box center [910, 441] width 180 height 26
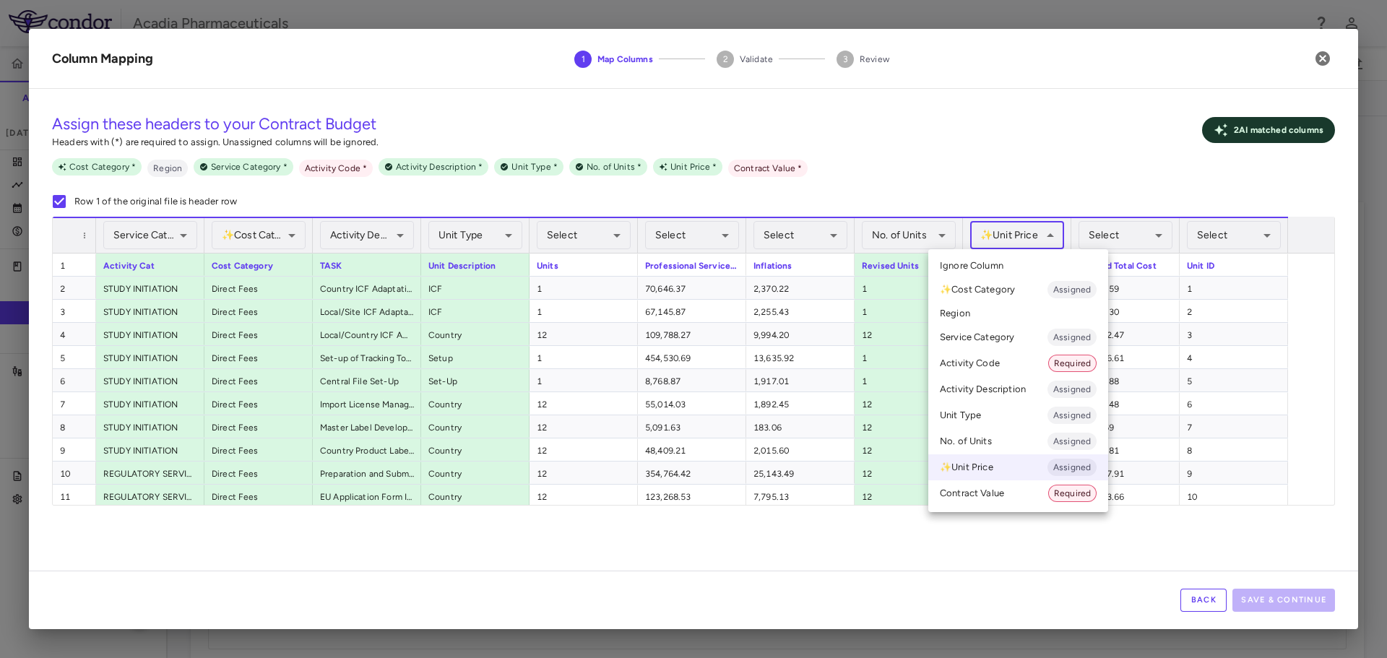
click at [1051, 230] on body "Skip to sidebar Skip to main content Acadia Pharmaceuticals 009-006 Accruals Fo…" at bounding box center [693, 329] width 1387 height 658
click at [1051, 230] on div at bounding box center [693, 329] width 1387 height 658
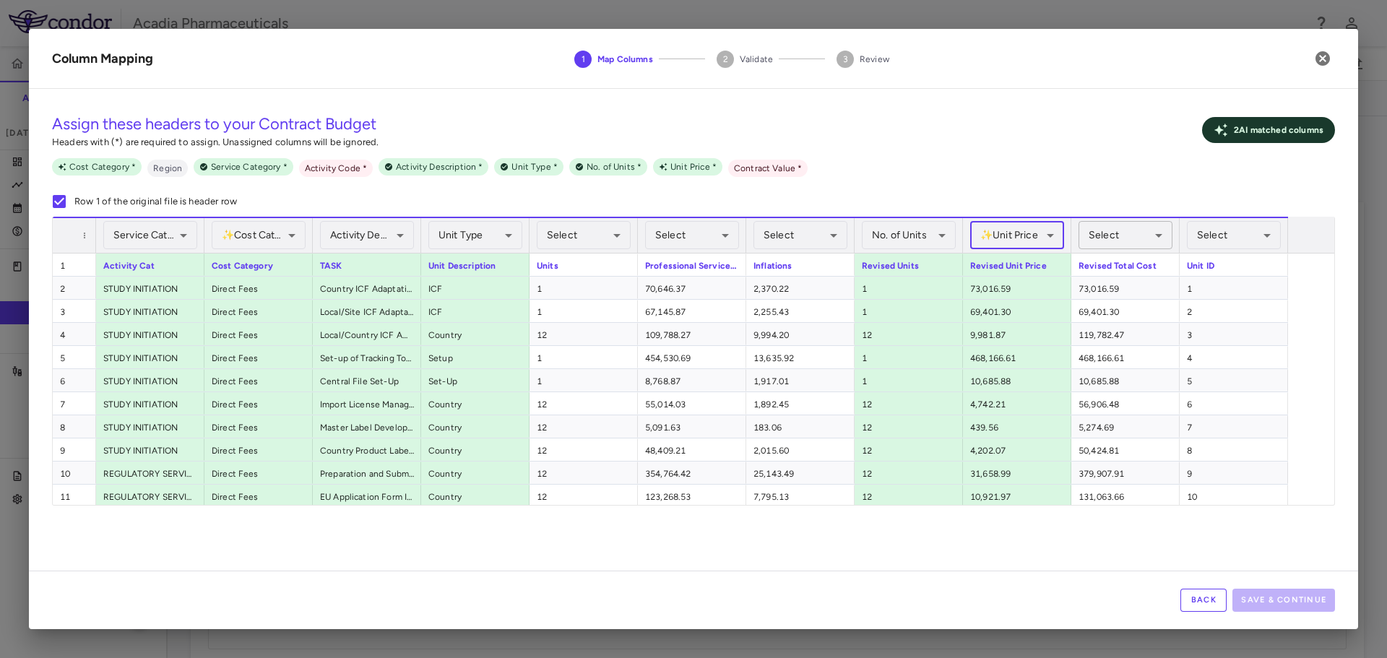
click at [1132, 236] on body "Skip to sidebar Skip to main content Acadia Pharmaceuticals 009-006 Accruals Fo…" at bounding box center [693, 329] width 1387 height 658
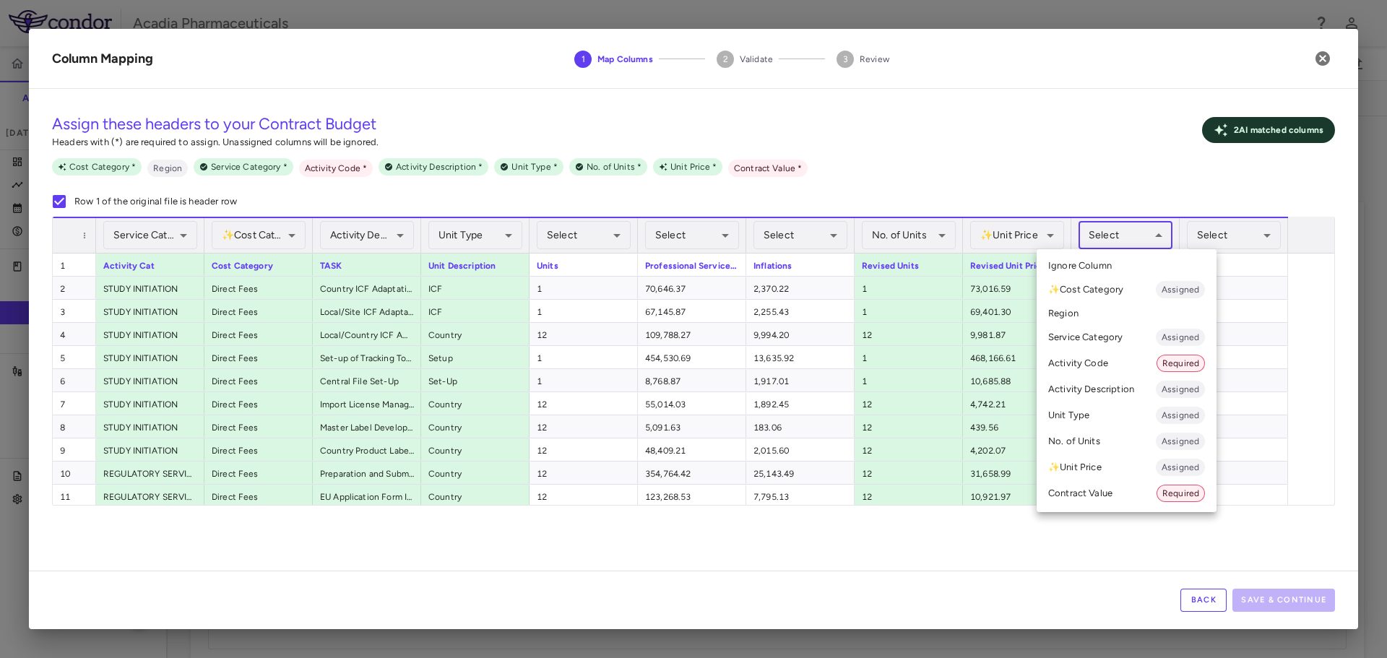
click at [1103, 496] on li "Contract Value Required" at bounding box center [1127, 494] width 180 height 26
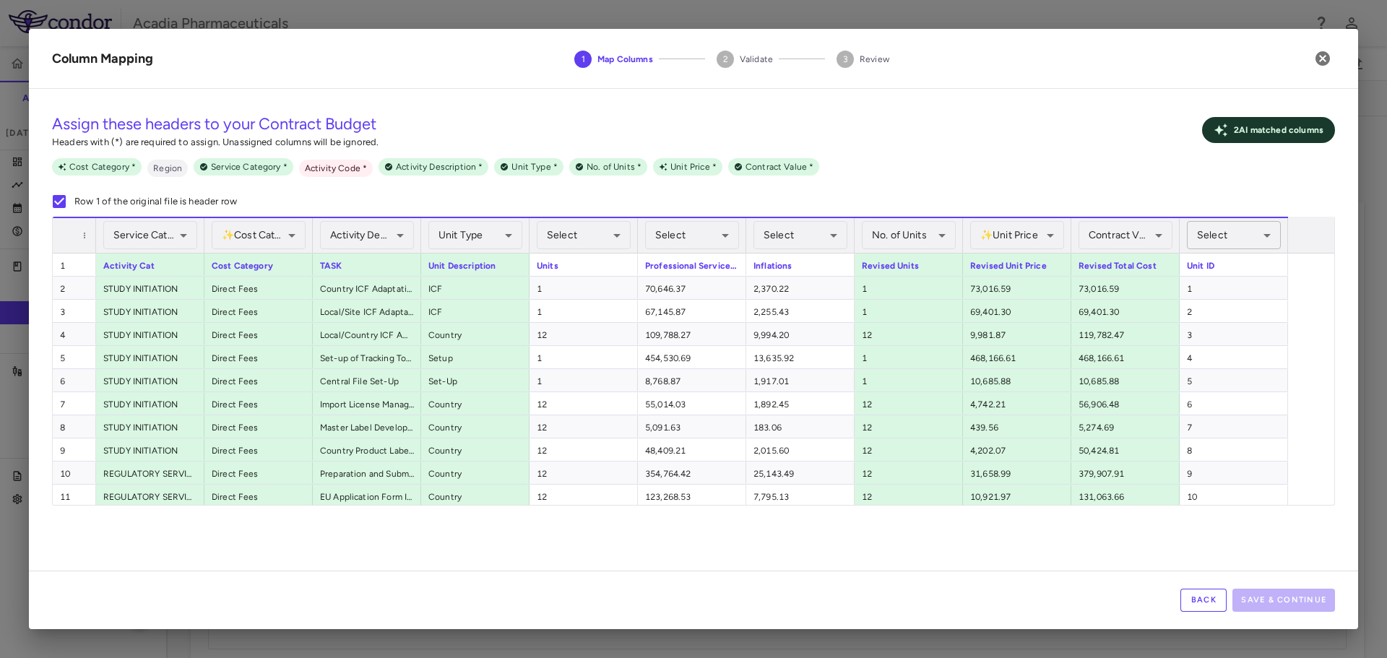
click at [1255, 236] on body "Skip to sidebar Skip to main content Acadia Pharmaceuticals 009-006 Accruals Fo…" at bounding box center [693, 329] width 1387 height 658
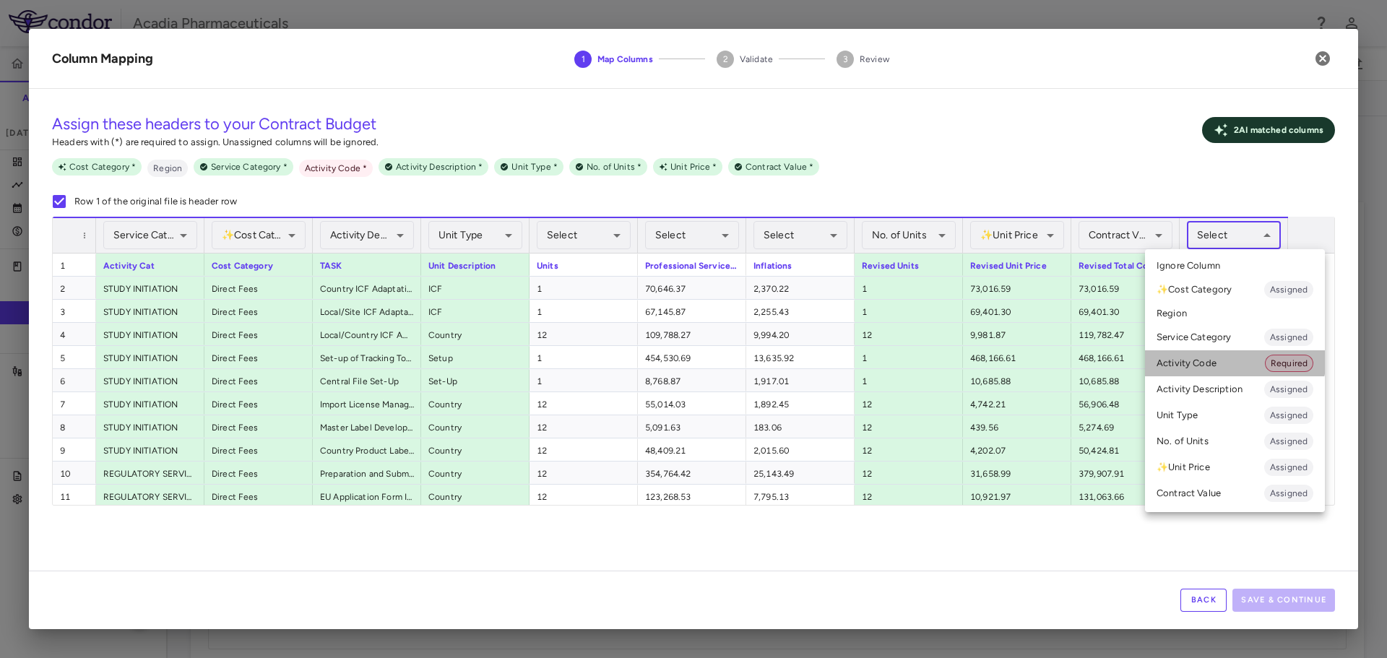
click at [1232, 354] on li "Activity Code Required" at bounding box center [1235, 363] width 180 height 26
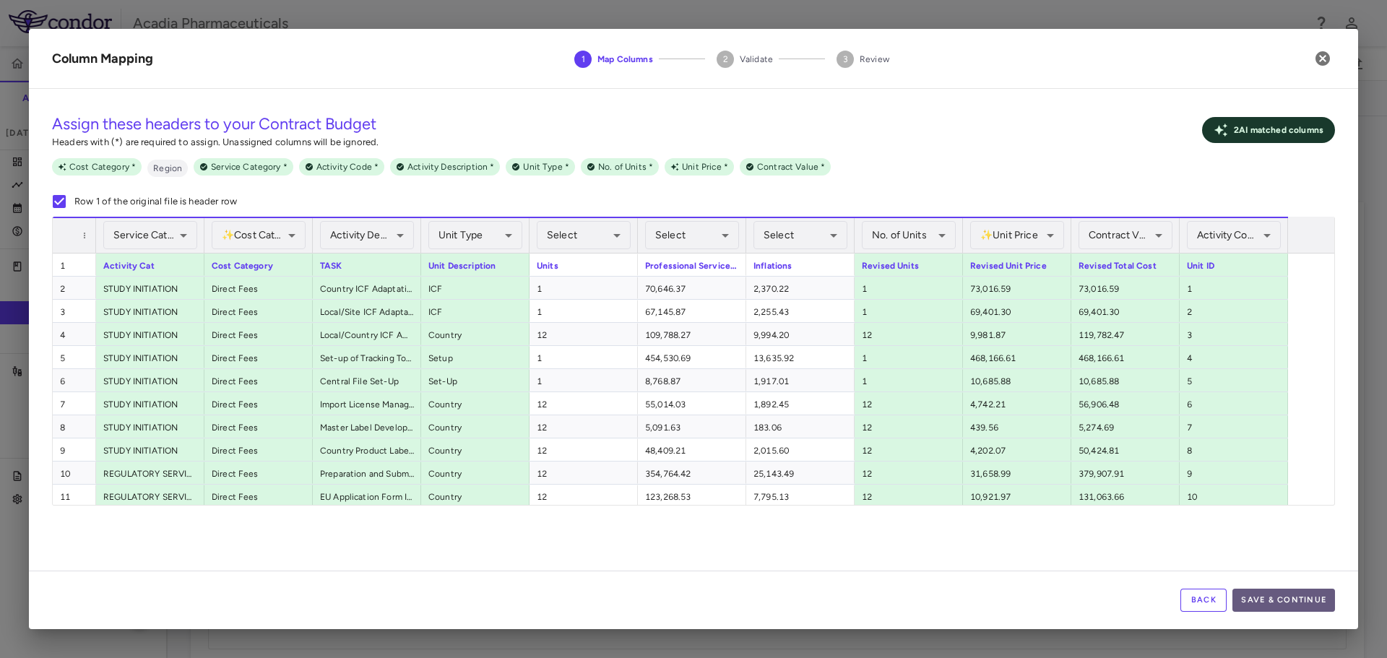
click at [1311, 608] on button "Save & Continue" at bounding box center [1284, 600] width 103 height 23
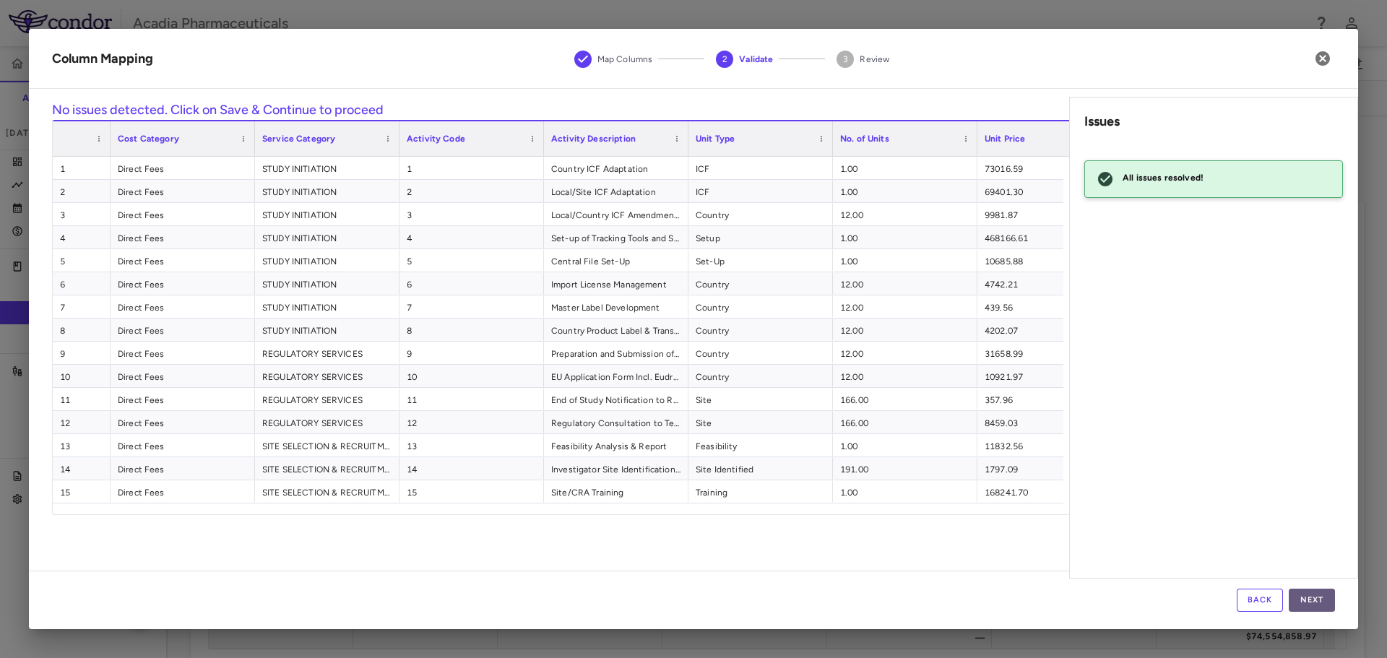
click at [1298, 604] on button "Next" at bounding box center [1312, 600] width 46 height 23
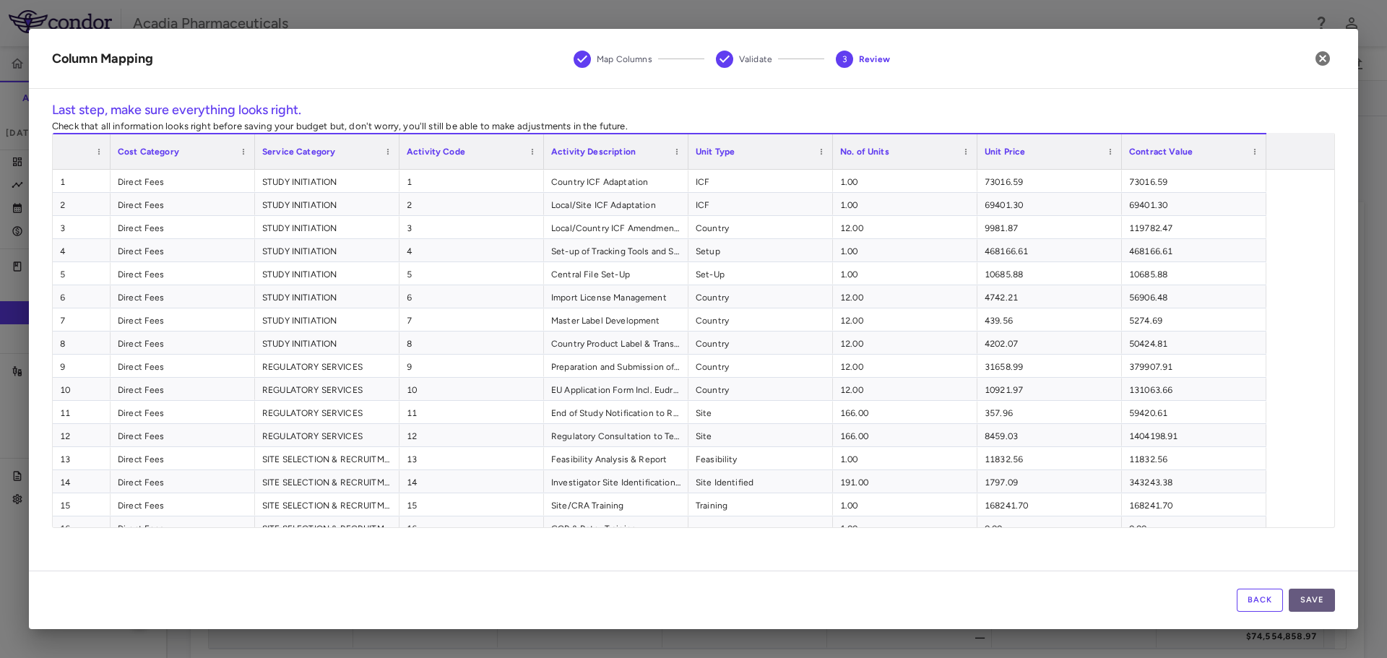
click at [1309, 608] on button "Save" at bounding box center [1312, 600] width 46 height 23
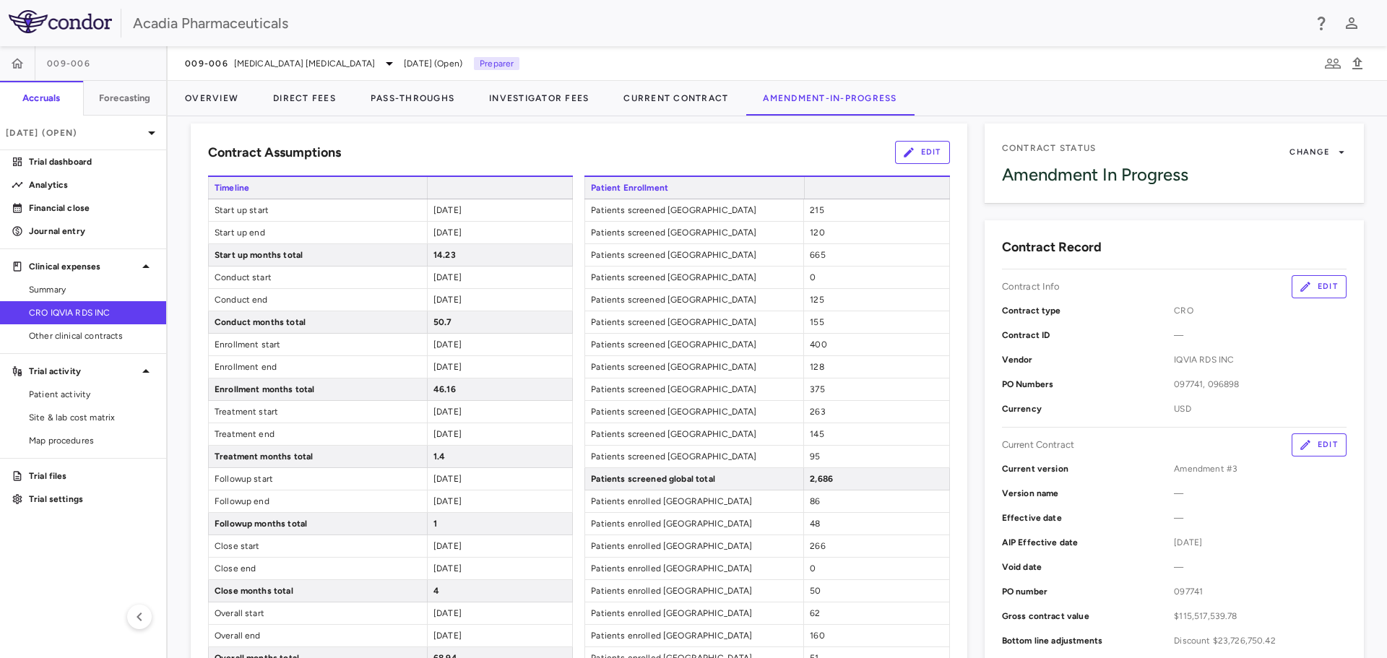
scroll to position [0, 0]
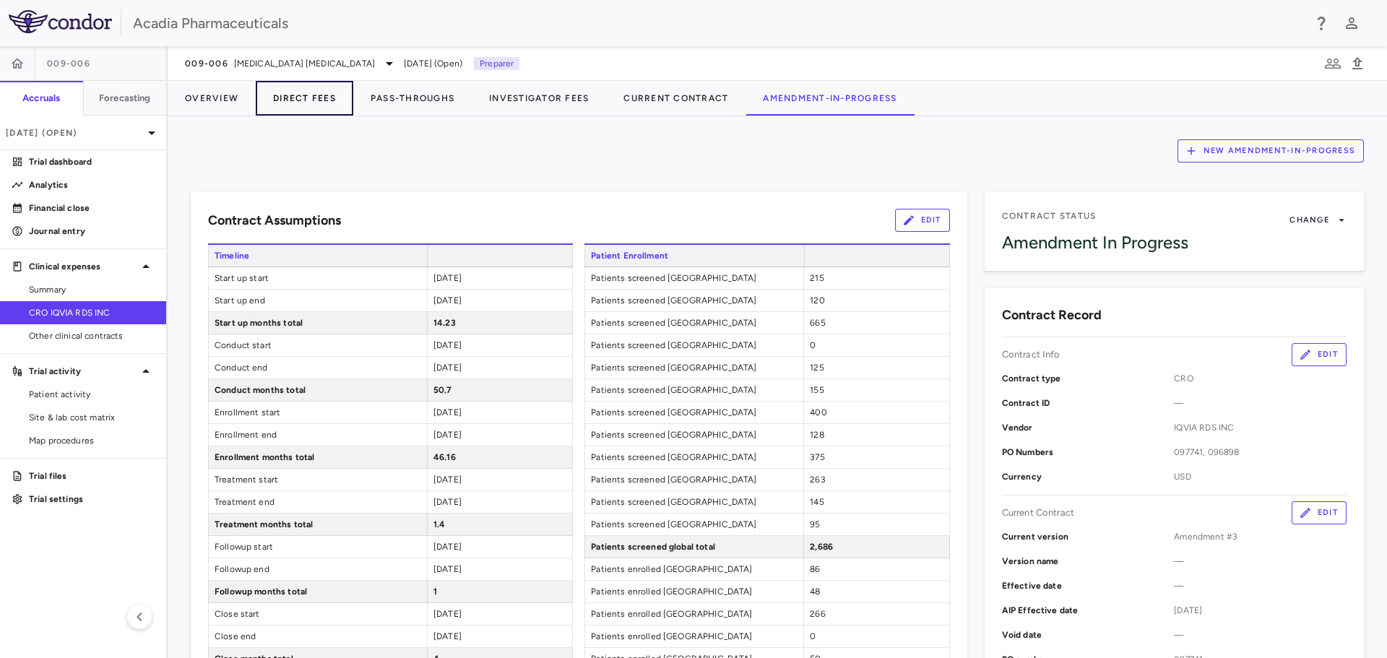
click at [327, 92] on button "Direct Fees" at bounding box center [305, 98] width 98 height 35
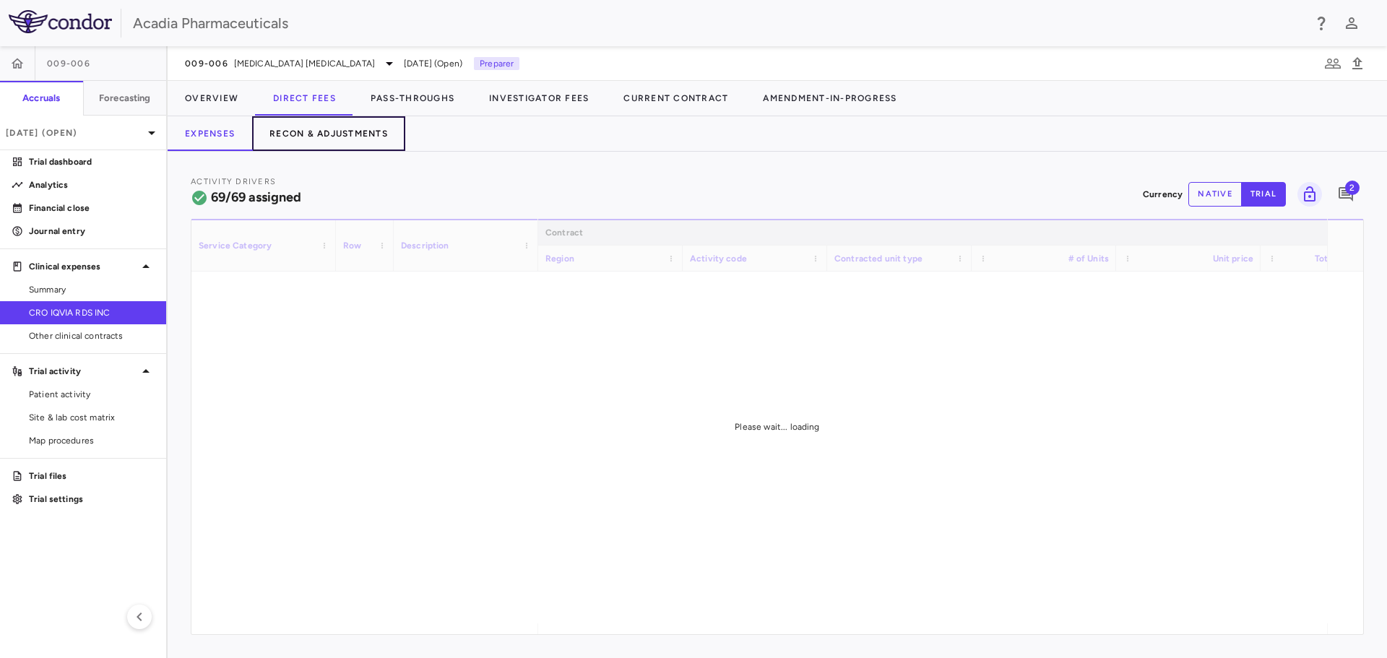
click at [352, 138] on button "Recon & Adjustments" at bounding box center [328, 133] width 153 height 35
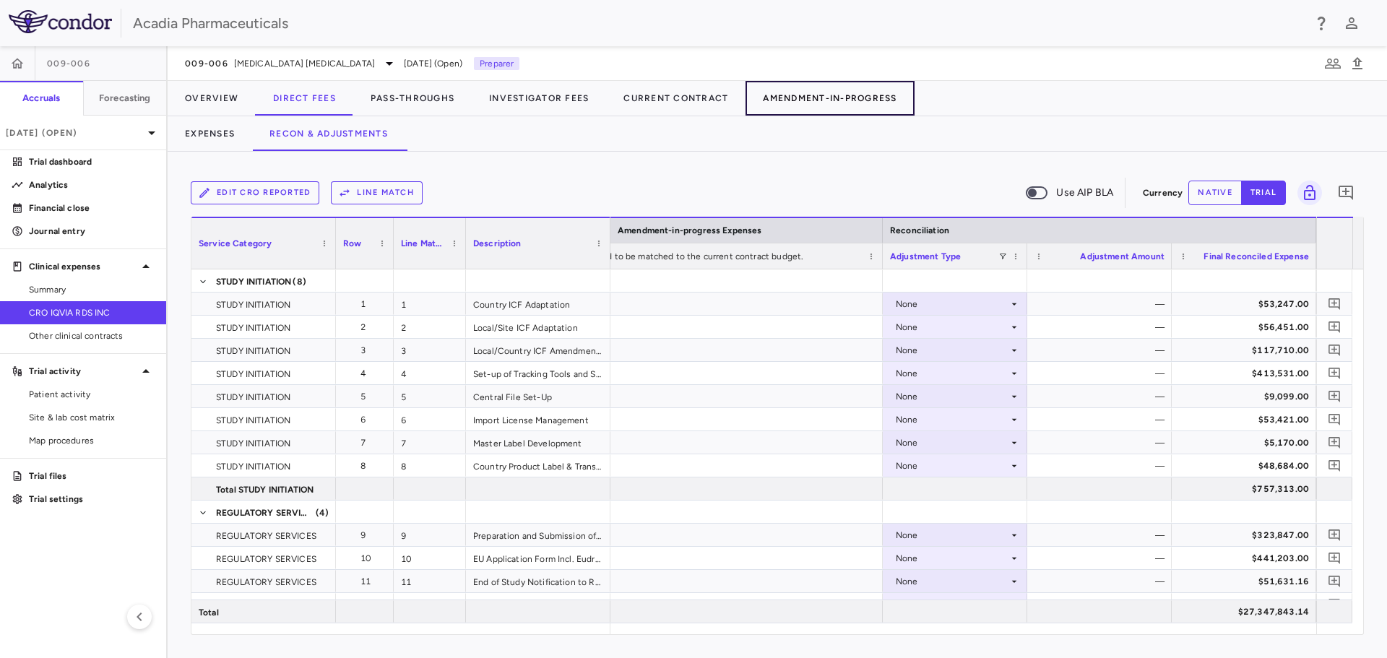
click at [833, 100] on button "Amendment-In-Progress" at bounding box center [830, 98] width 168 height 35
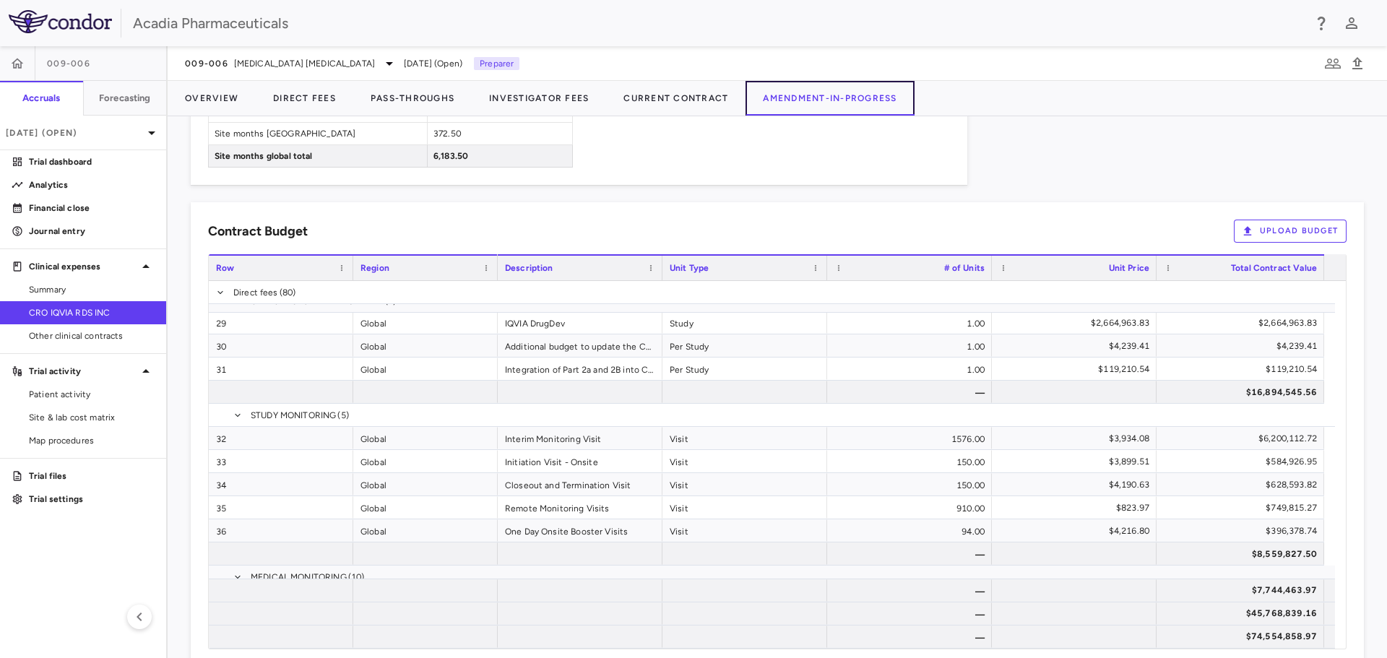
scroll to position [939, 0]
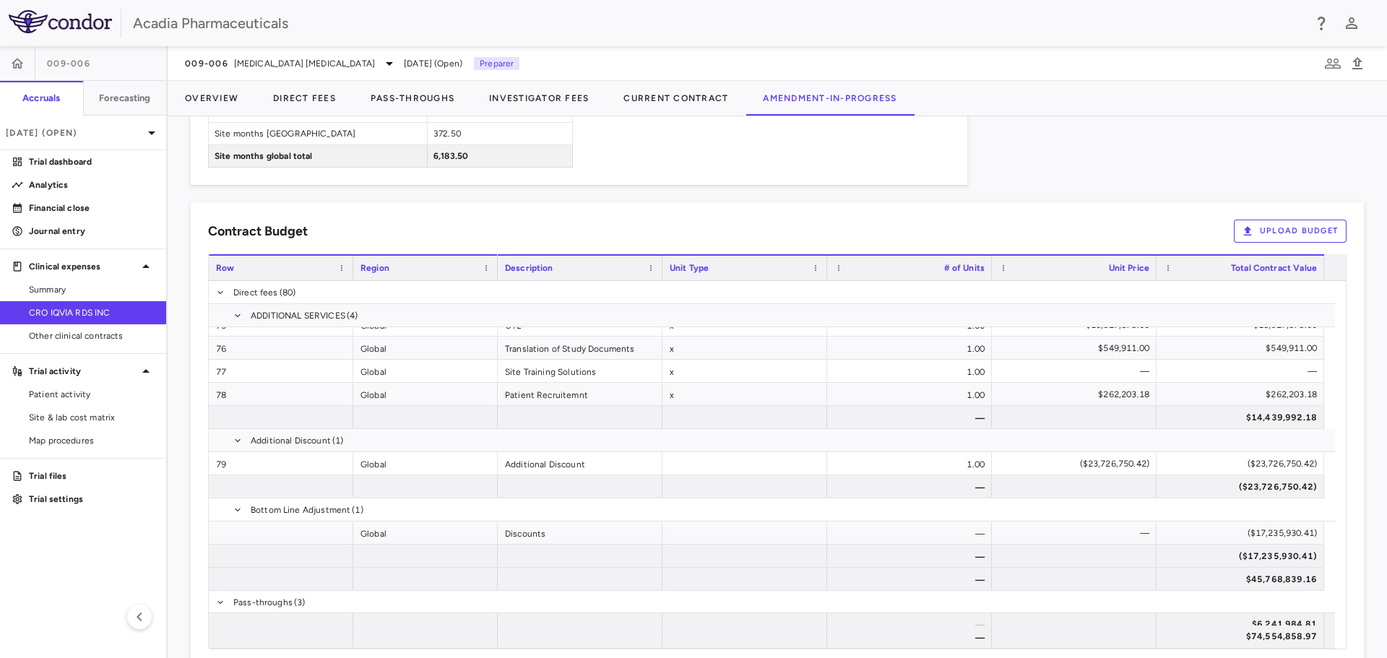
click at [1282, 237] on button "Upload Budget" at bounding box center [1290, 231] width 113 height 23
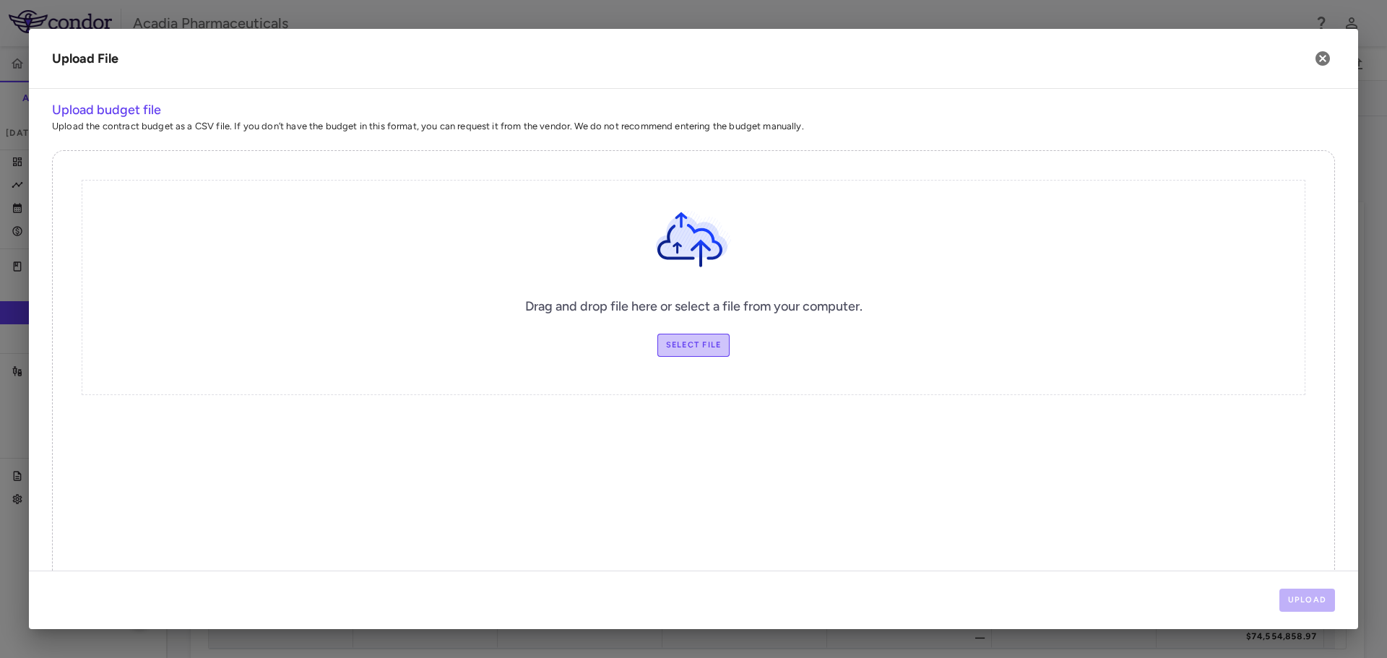
click at [708, 337] on label "Select file" at bounding box center [694, 345] width 73 height 23
click at [0, 0] on input "Select file" at bounding box center [0, 0] width 0 height 0
click at [1323, 606] on button "Upload" at bounding box center [1308, 600] width 56 height 23
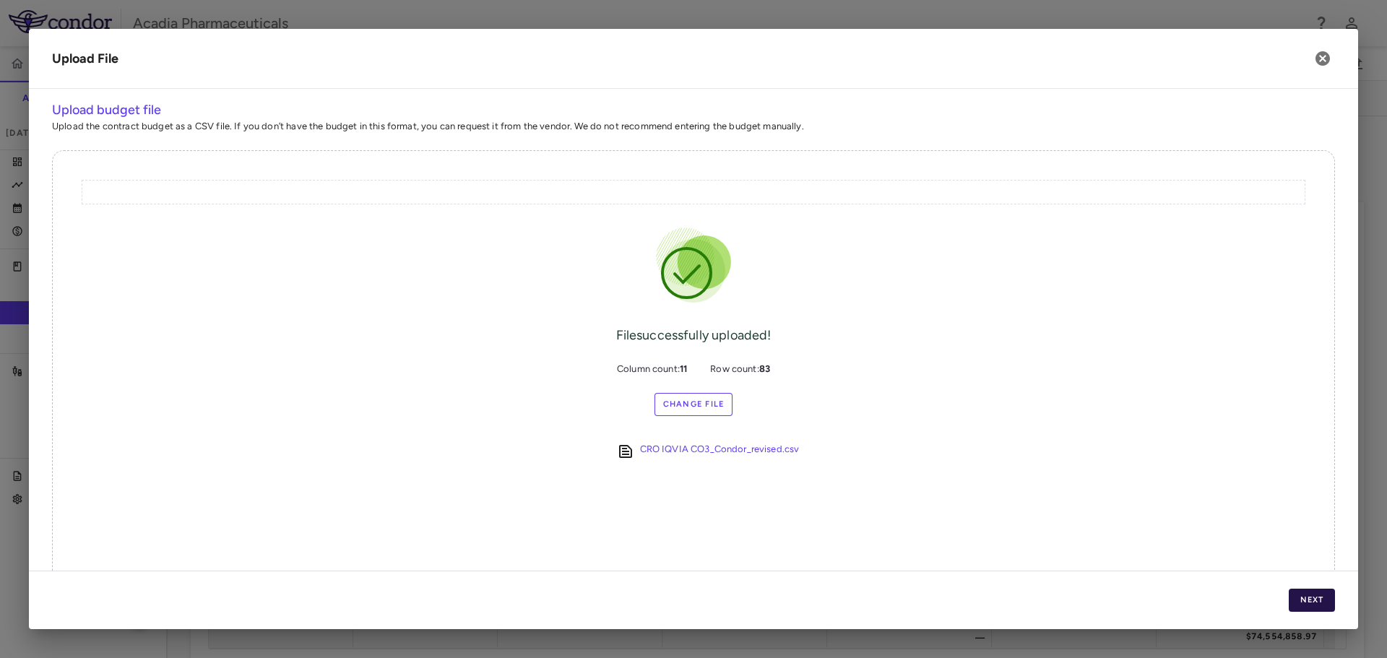
click at [1311, 598] on button "Next" at bounding box center [1312, 600] width 46 height 23
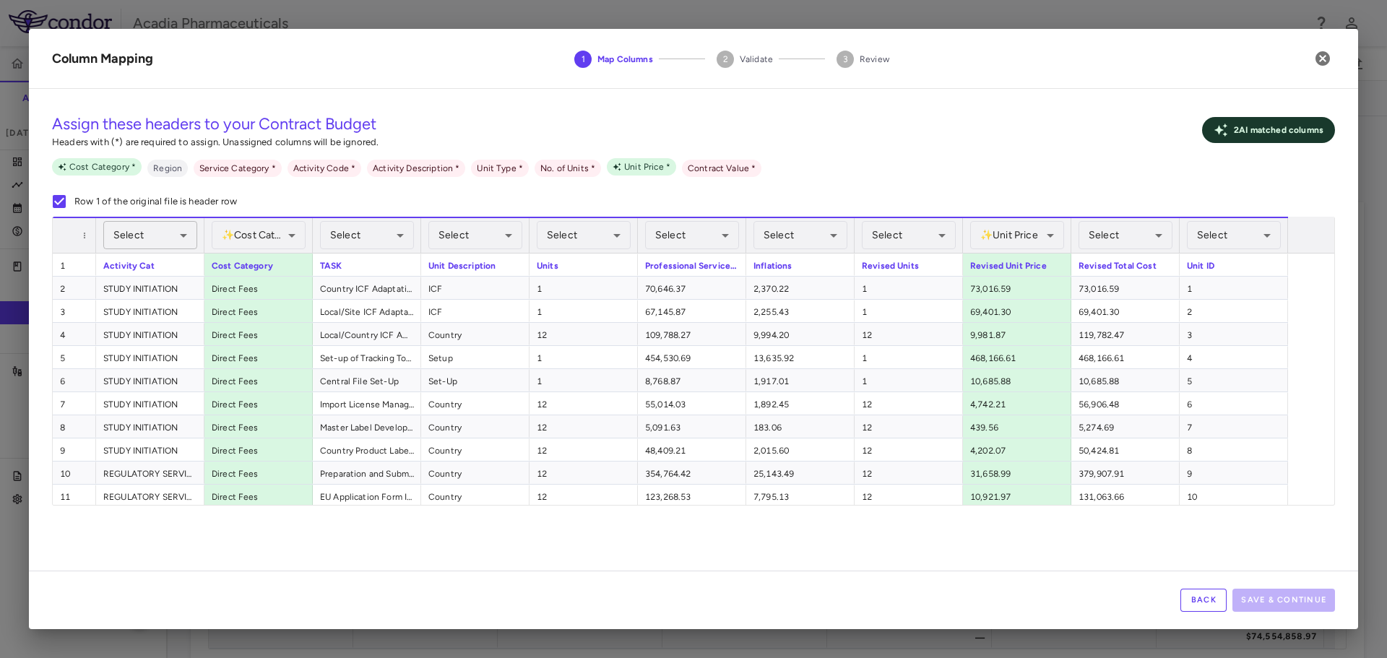
click at [167, 239] on body "Skip to sidebar Skip to main content Acadia Pharmaceuticals 009-006 Accruals Fo…" at bounding box center [693, 329] width 1387 height 658
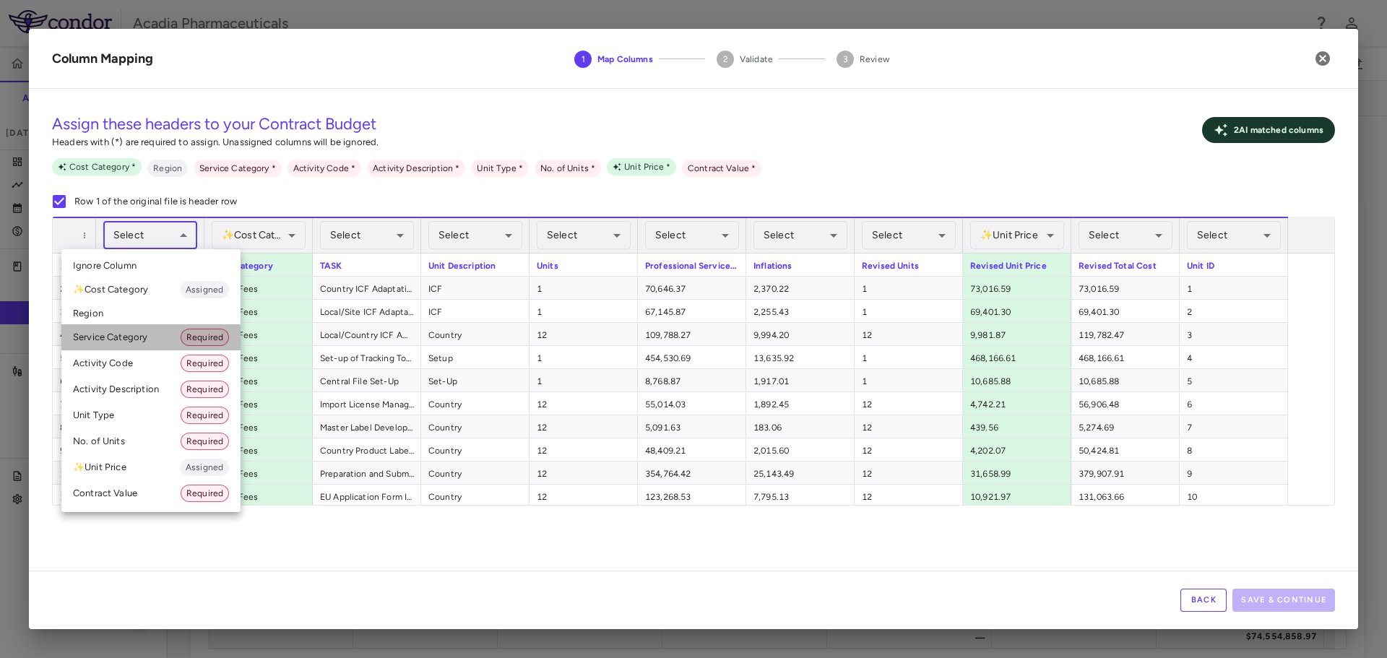
click at [149, 339] on li "Service Category Required" at bounding box center [150, 337] width 179 height 26
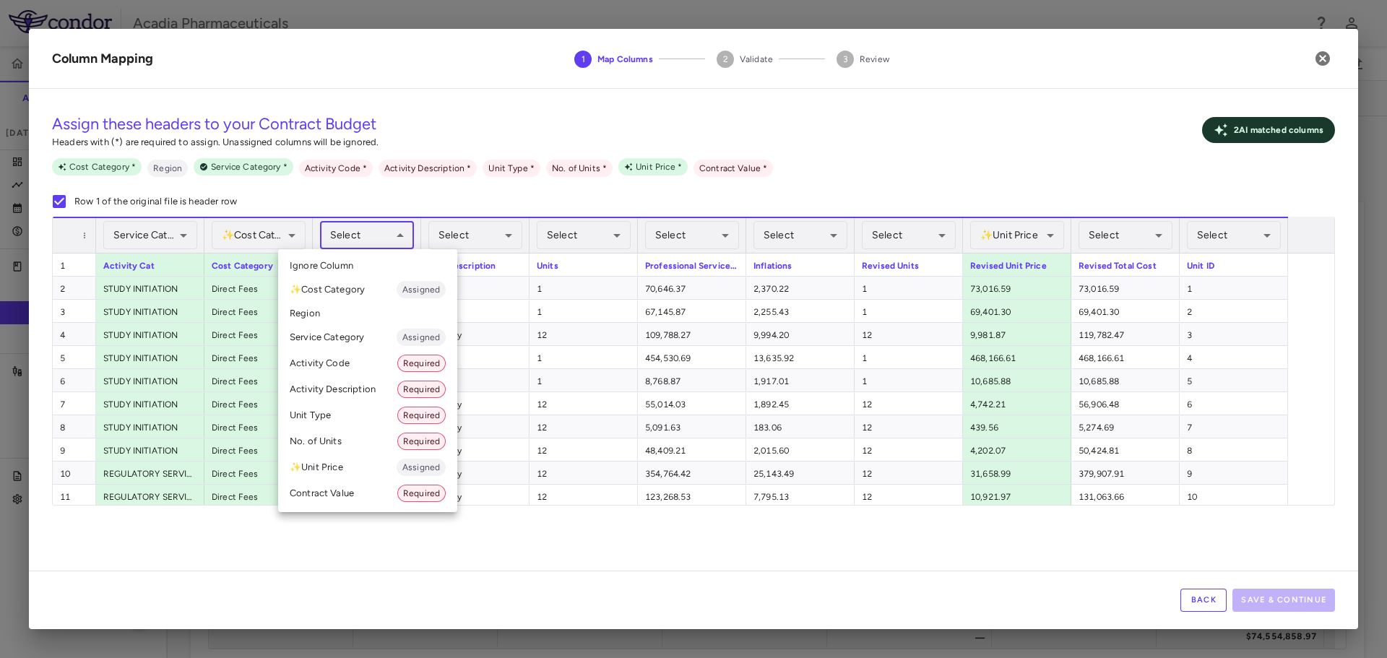
click at [397, 243] on body "Skip to sidebar Skip to main content Acadia Pharmaceuticals 009-006 Accruals Fo…" at bounding box center [693, 329] width 1387 height 658
click at [355, 391] on li "Activity Description Required" at bounding box center [367, 389] width 179 height 26
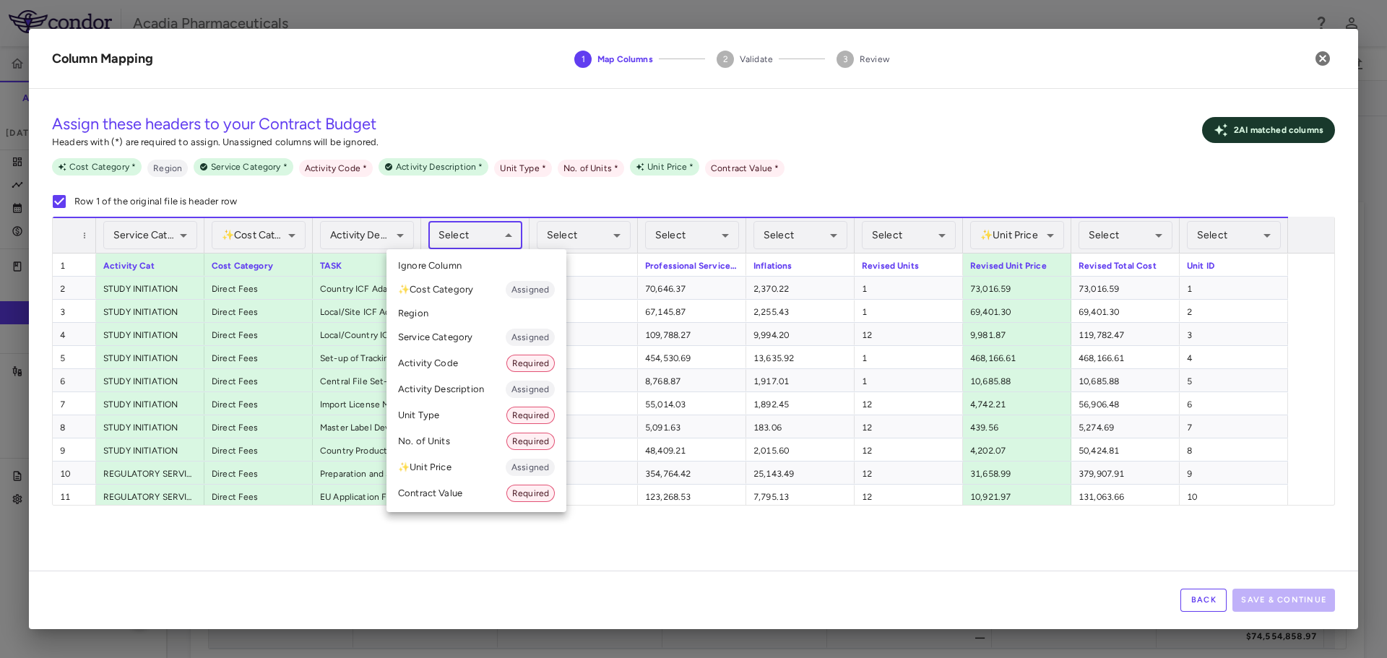
click at [499, 228] on body "Skip to sidebar Skip to main content Acadia Pharmaceuticals 009-006 Accruals Fo…" at bounding box center [693, 329] width 1387 height 658
click at [470, 408] on li "Unit Type Required" at bounding box center [477, 415] width 180 height 26
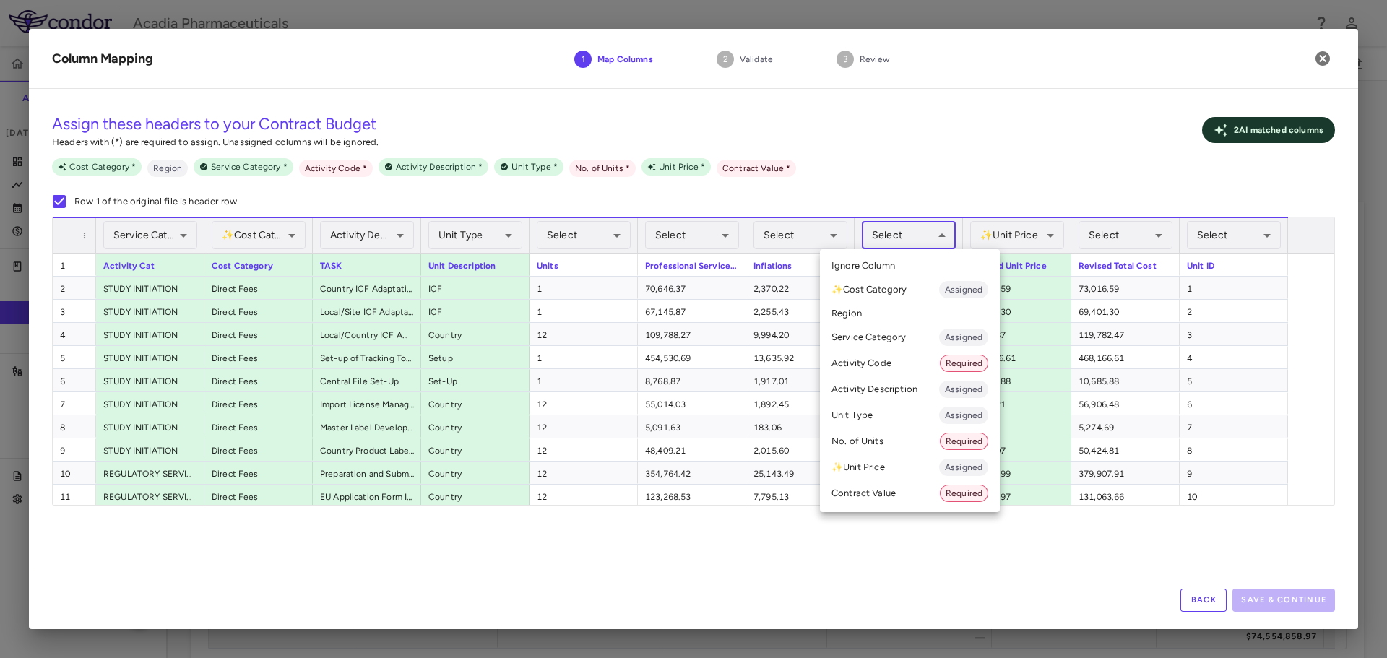
click at [947, 233] on body "Skip to sidebar Skip to main content Acadia Pharmaceuticals 009-006 Accruals Fo…" at bounding box center [693, 329] width 1387 height 658
click at [894, 442] on li "No. of Units Required" at bounding box center [910, 441] width 180 height 26
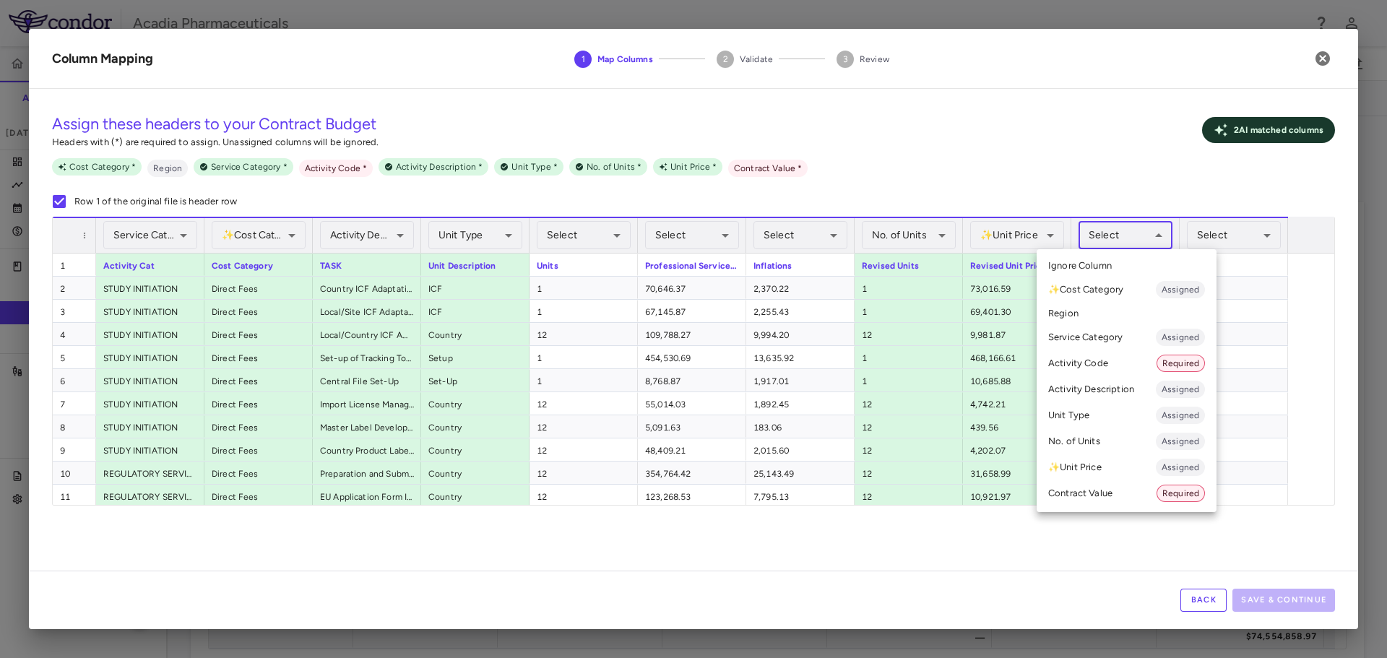
click at [1134, 234] on body "Skip to sidebar Skip to main content Acadia Pharmaceuticals 009-006 Accruals Fo…" at bounding box center [693, 329] width 1387 height 658
click at [1107, 486] on li "Contract Value Required" at bounding box center [1127, 494] width 180 height 26
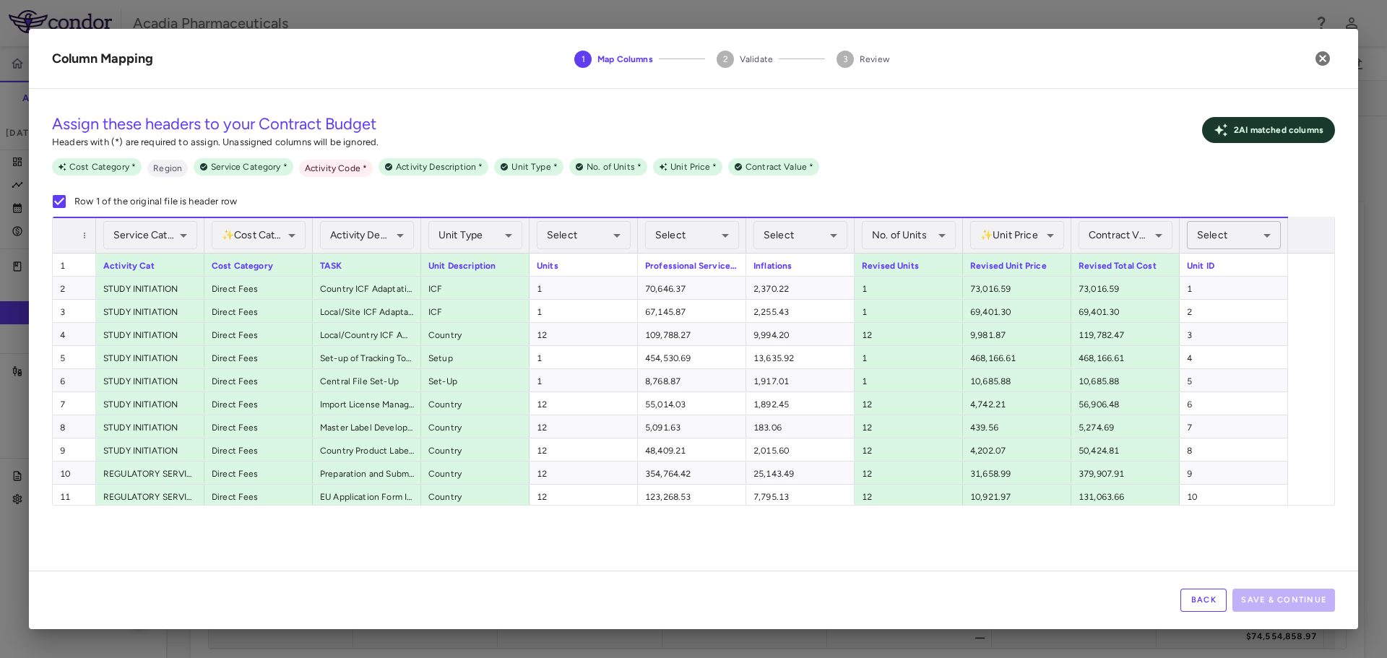
click at [1258, 238] on body "Skip to sidebar Skip to main content Acadia Pharmaceuticals 009-006 Accruals Fo…" at bounding box center [693, 329] width 1387 height 658
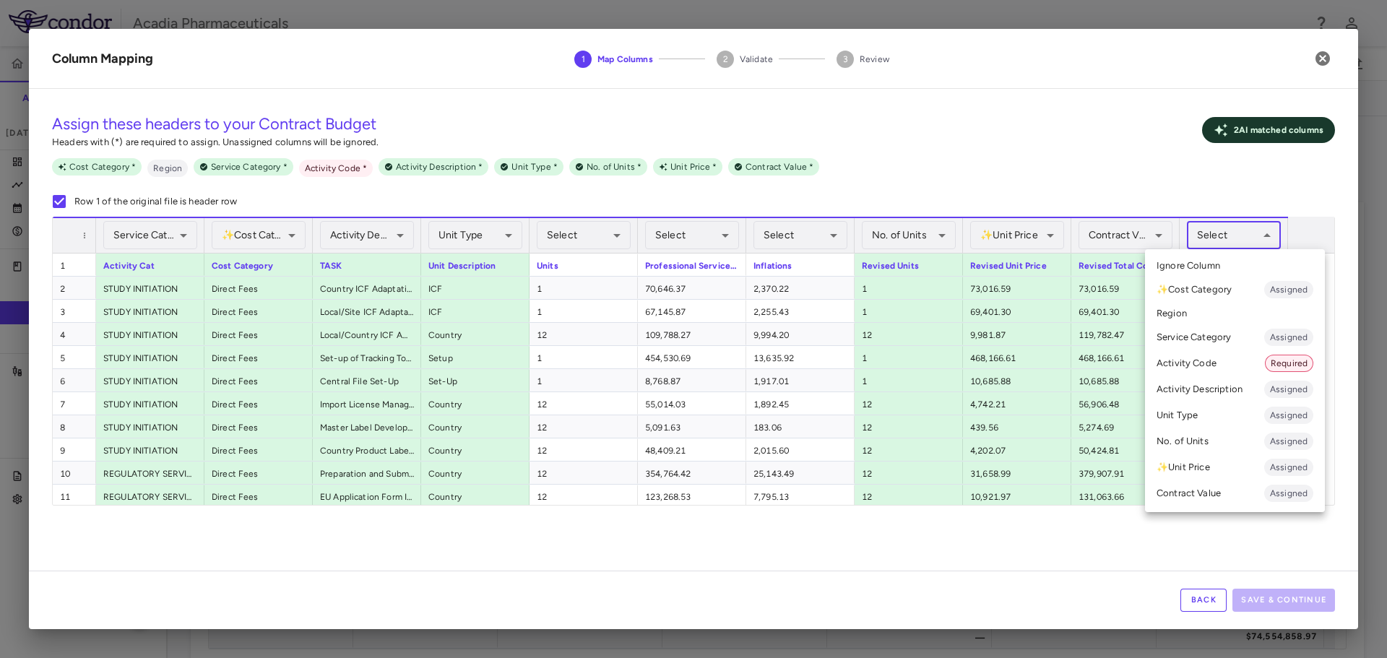
click at [1218, 356] on li "Activity Code Required" at bounding box center [1235, 363] width 180 height 26
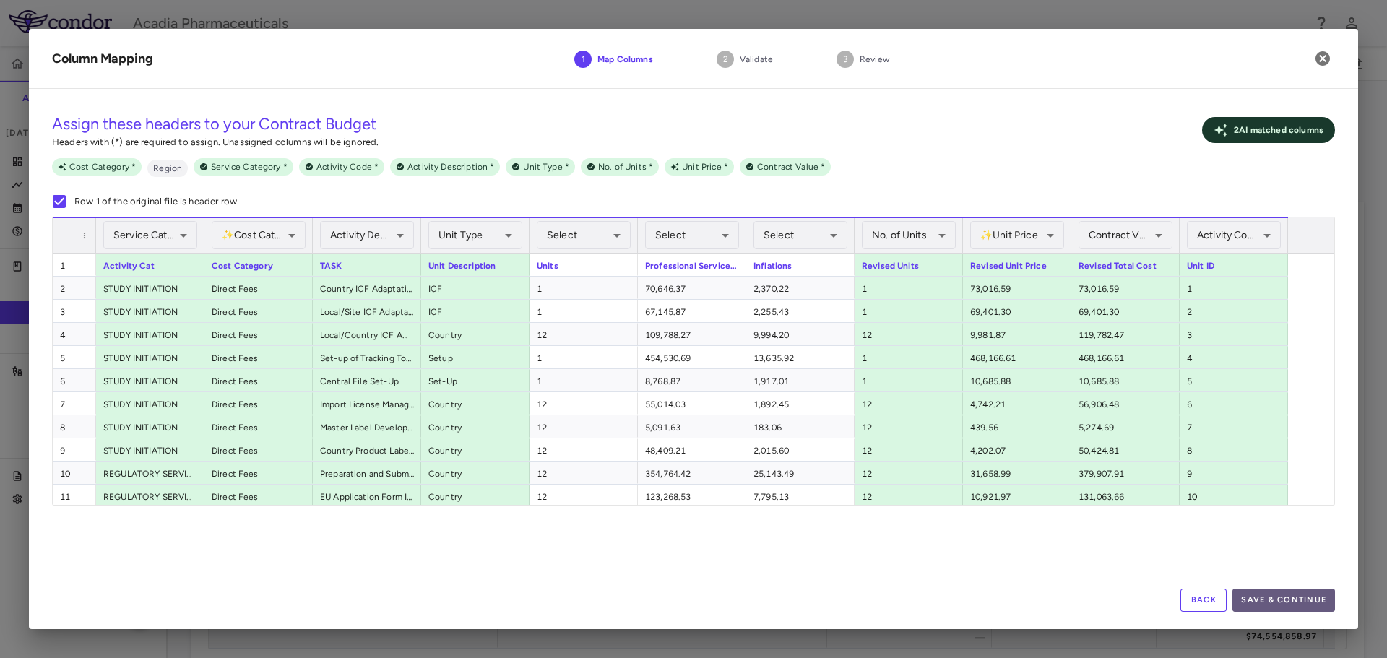
click at [1330, 600] on button "Save & Continue" at bounding box center [1284, 600] width 103 height 23
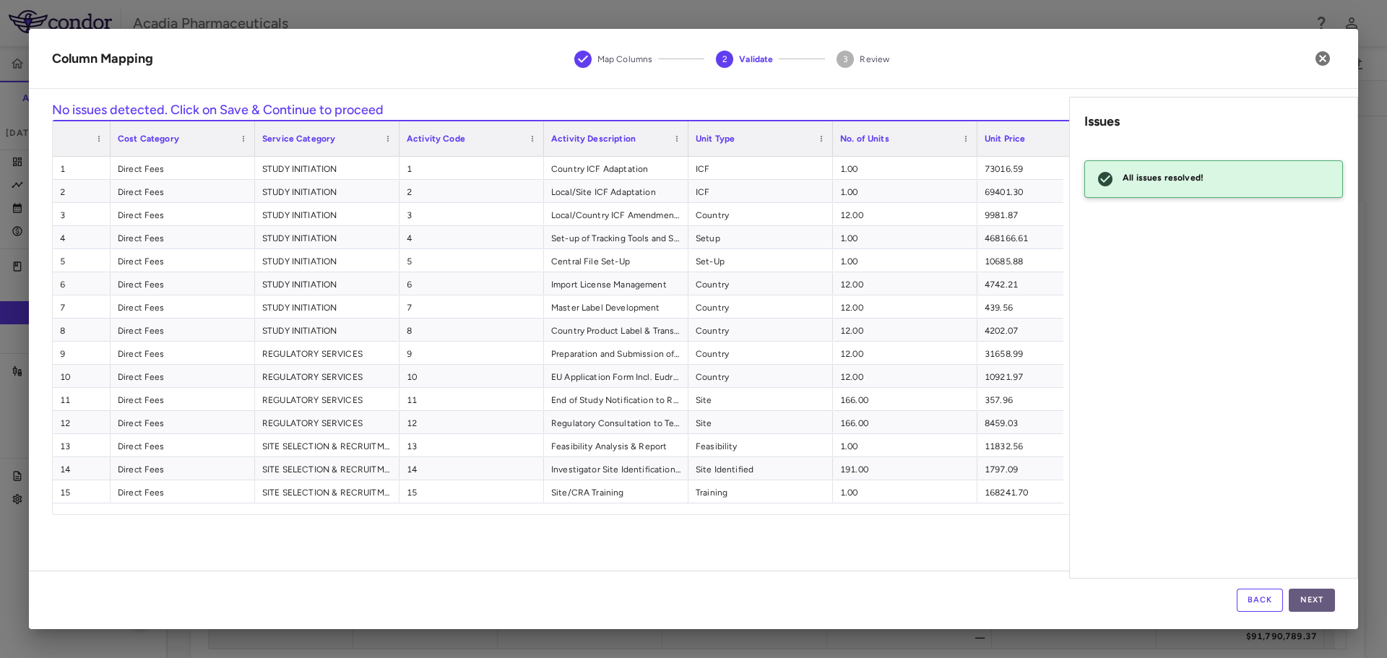
click at [1311, 598] on button "Next" at bounding box center [1312, 600] width 46 height 23
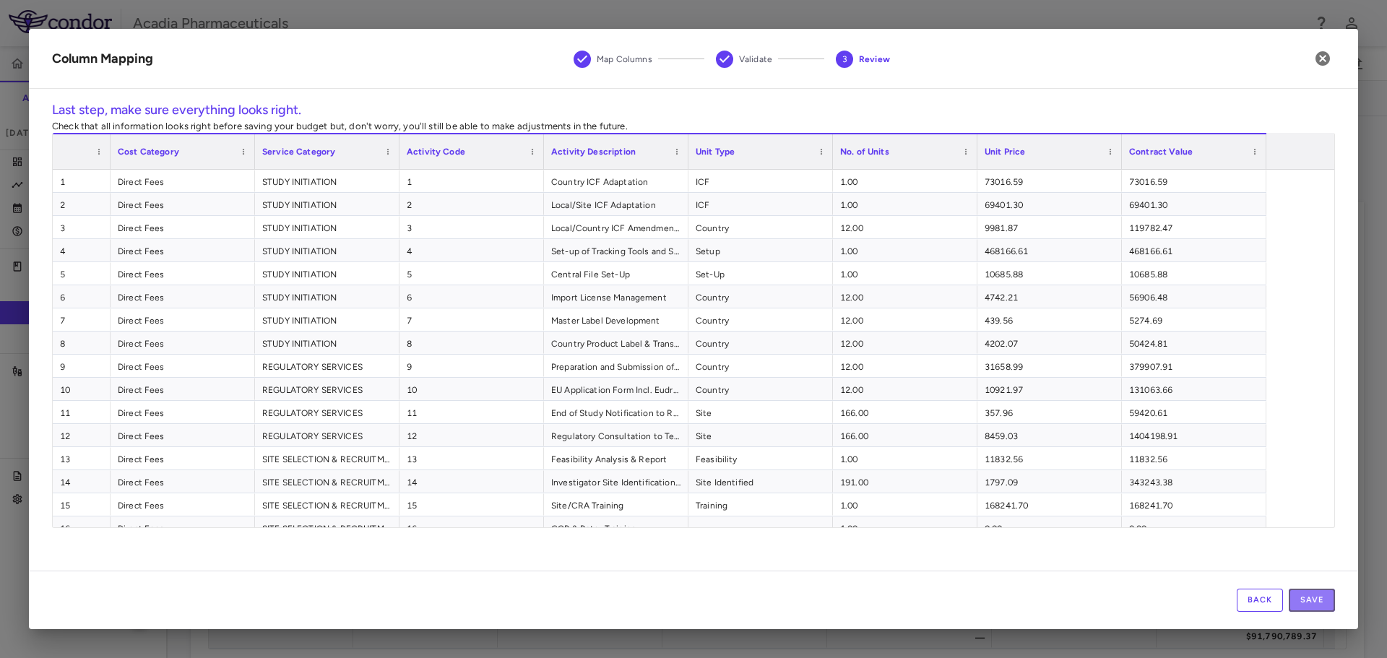
click at [1311, 598] on button "Save" at bounding box center [1312, 600] width 46 height 23
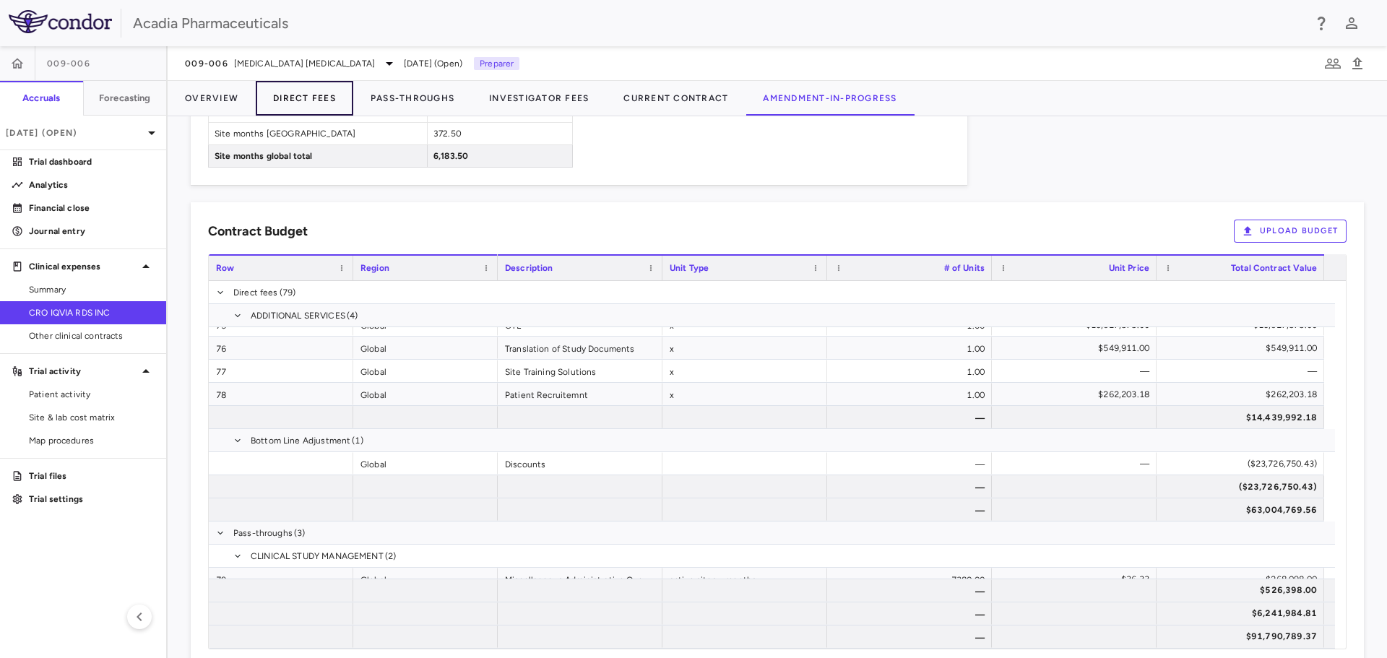
click at [279, 107] on button "Direct Fees" at bounding box center [305, 98] width 98 height 35
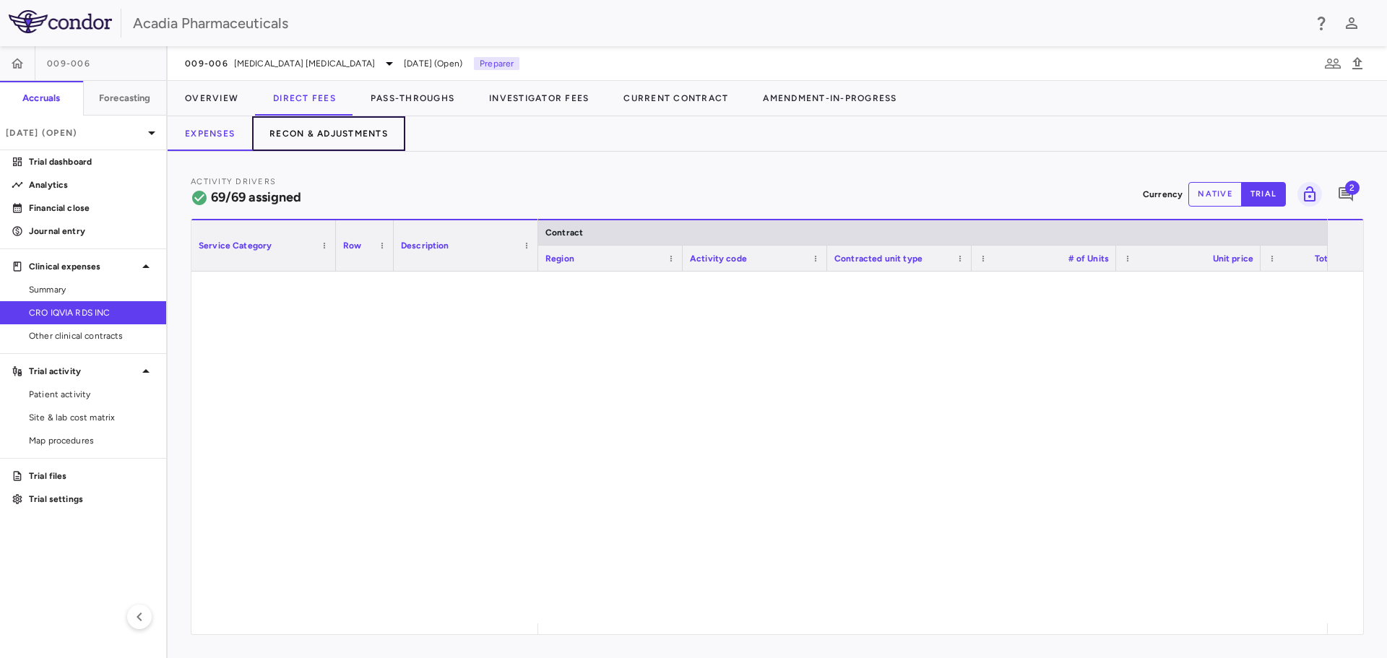
click at [334, 131] on button "Recon & Adjustments" at bounding box center [328, 133] width 153 height 35
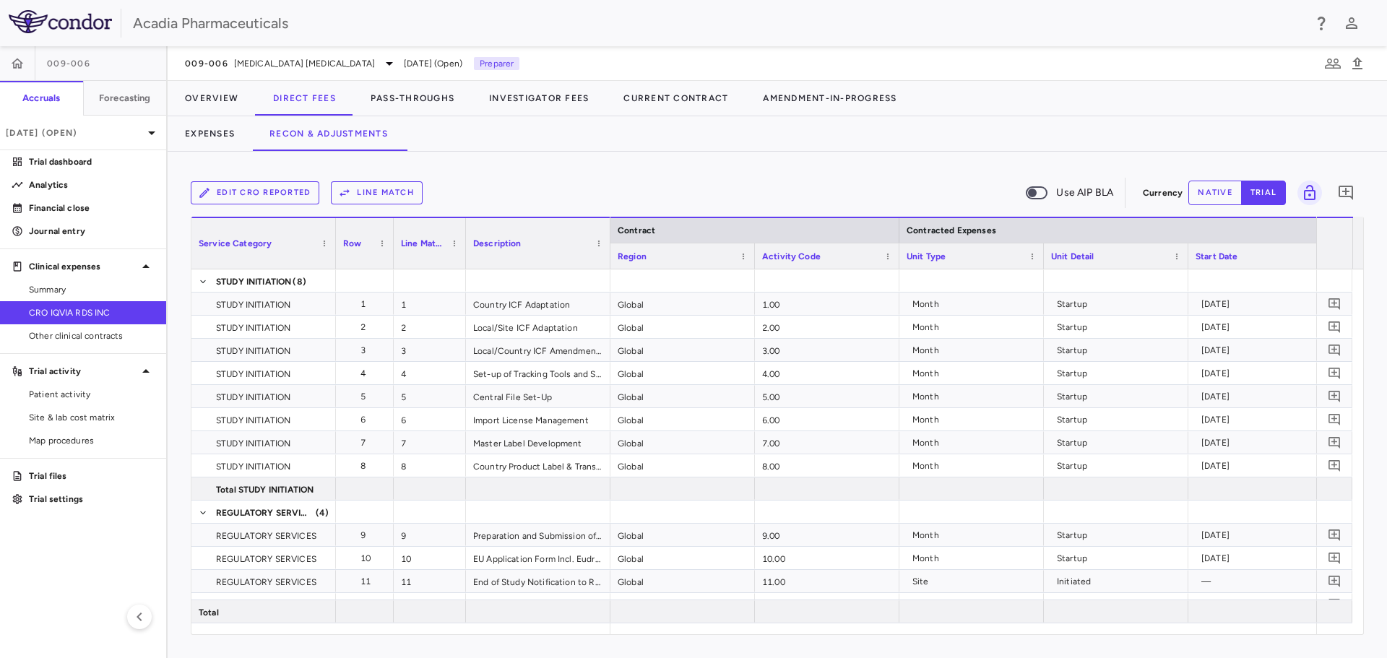
click at [350, 200] on button "Line Match" at bounding box center [377, 192] width 92 height 23
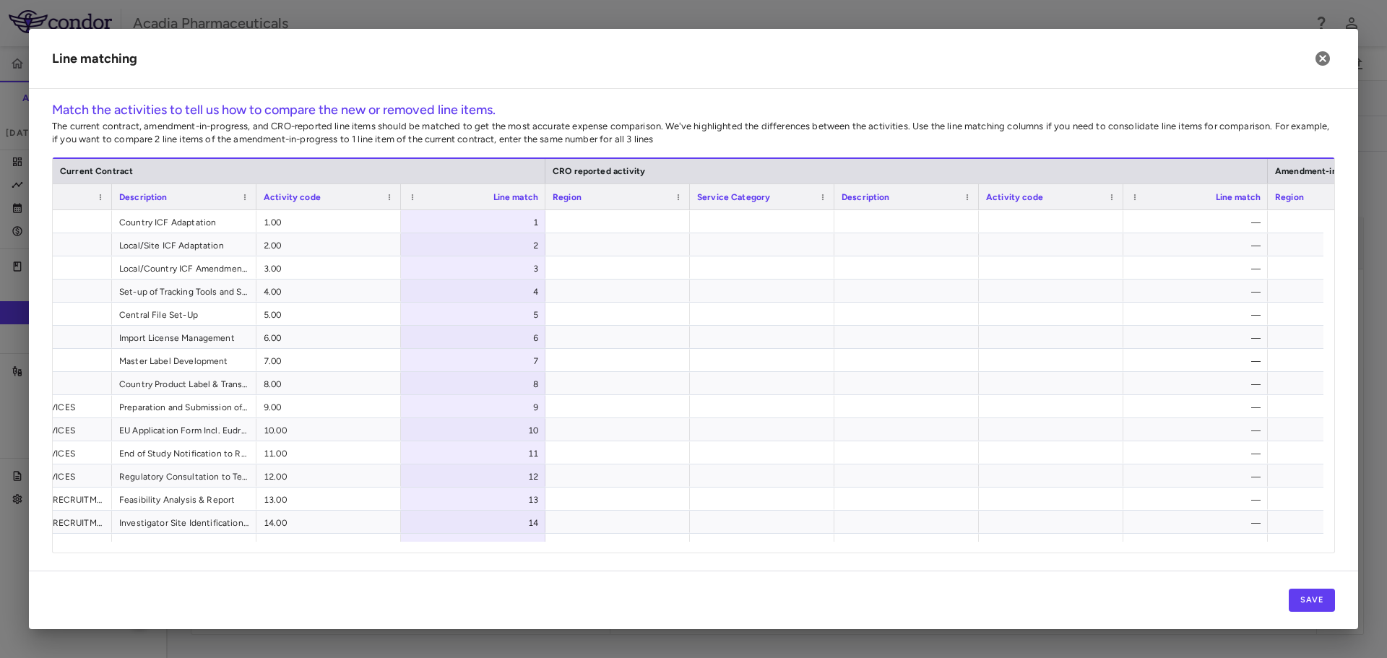
scroll to position [0, 246]
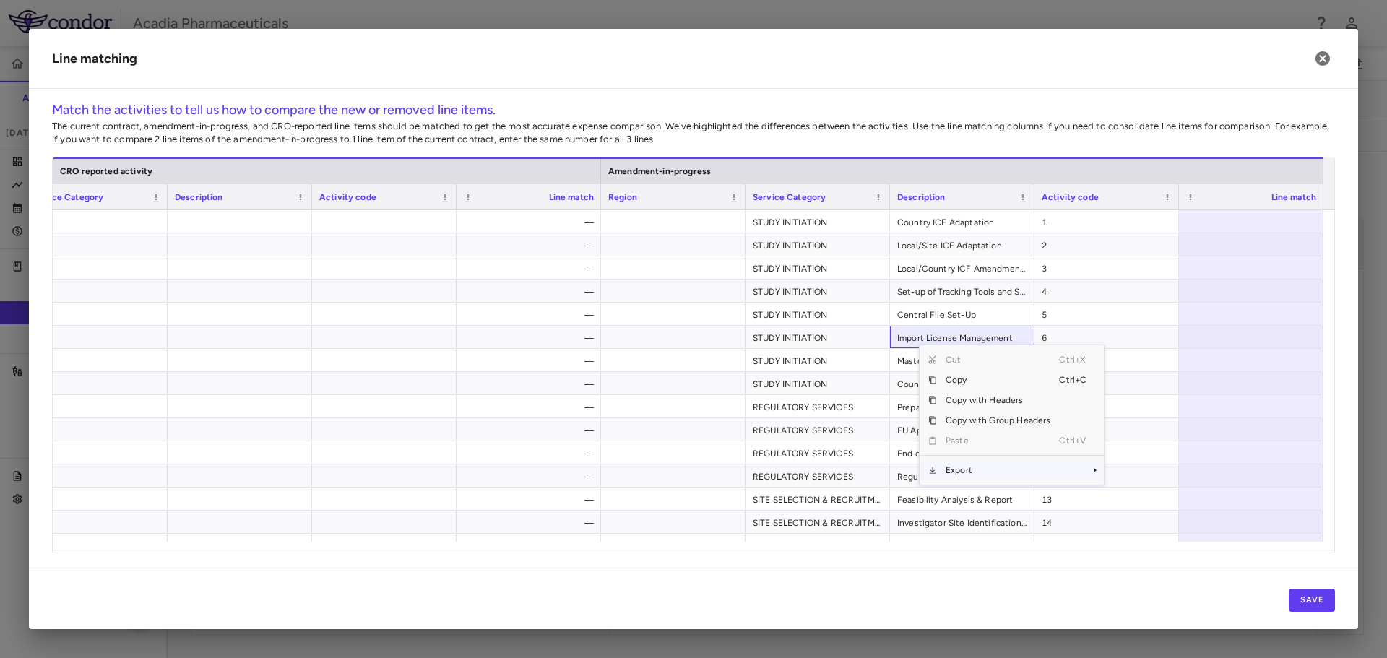
click at [962, 469] on span "Export" at bounding box center [998, 470] width 122 height 20
click at [1136, 491] on span "Excel Export" at bounding box center [1153, 496] width 68 height 20
click at [1218, 223] on div at bounding box center [1251, 221] width 145 height 22
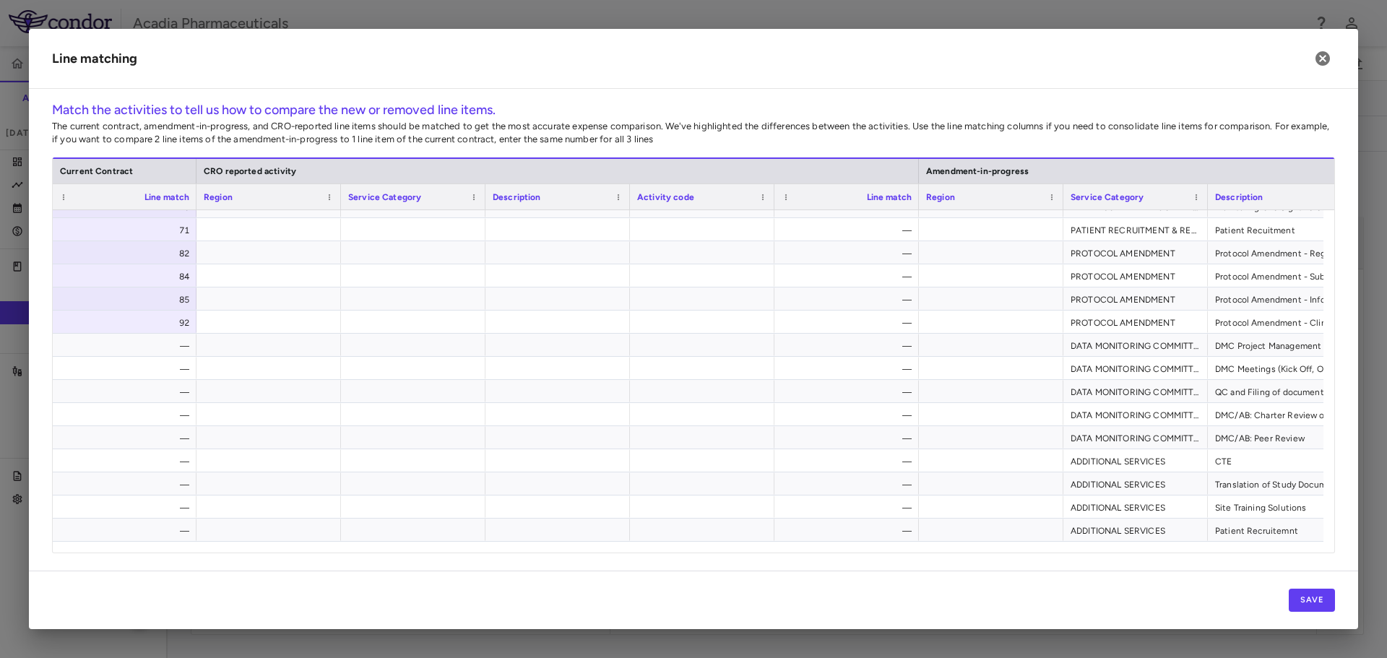
scroll to position [0, 897]
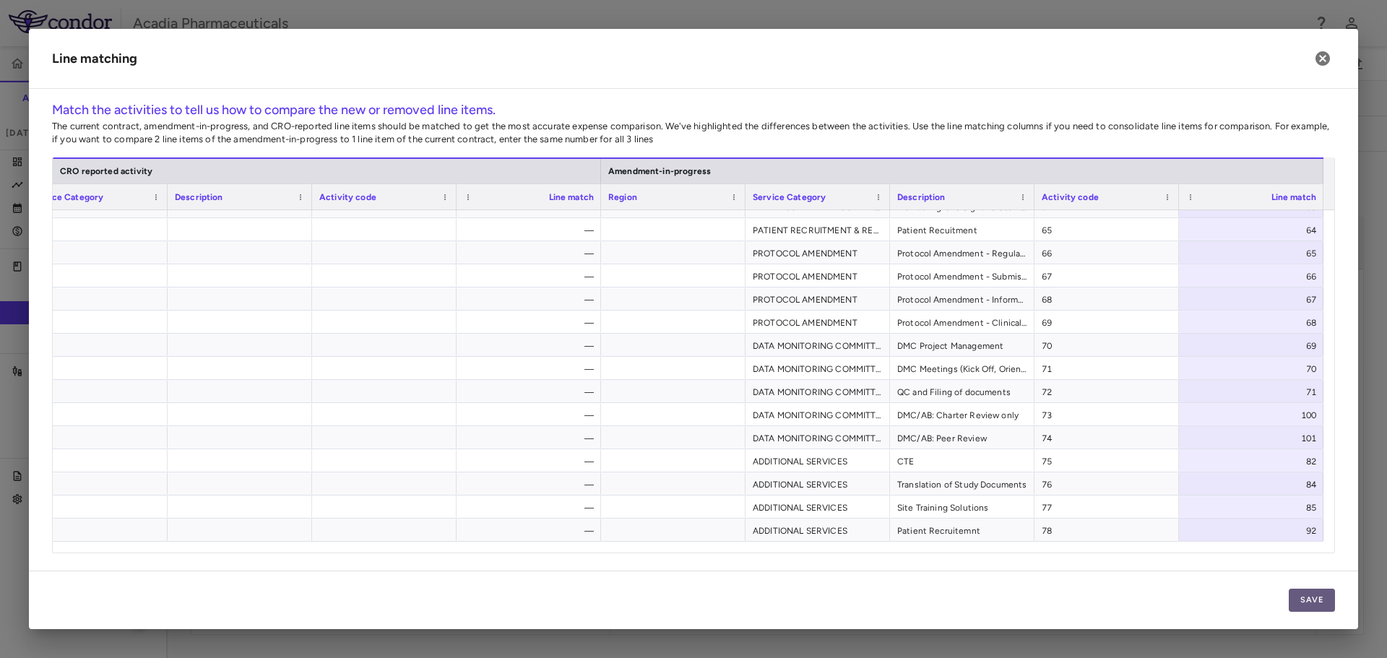
click at [1332, 605] on button "Save" at bounding box center [1312, 600] width 46 height 23
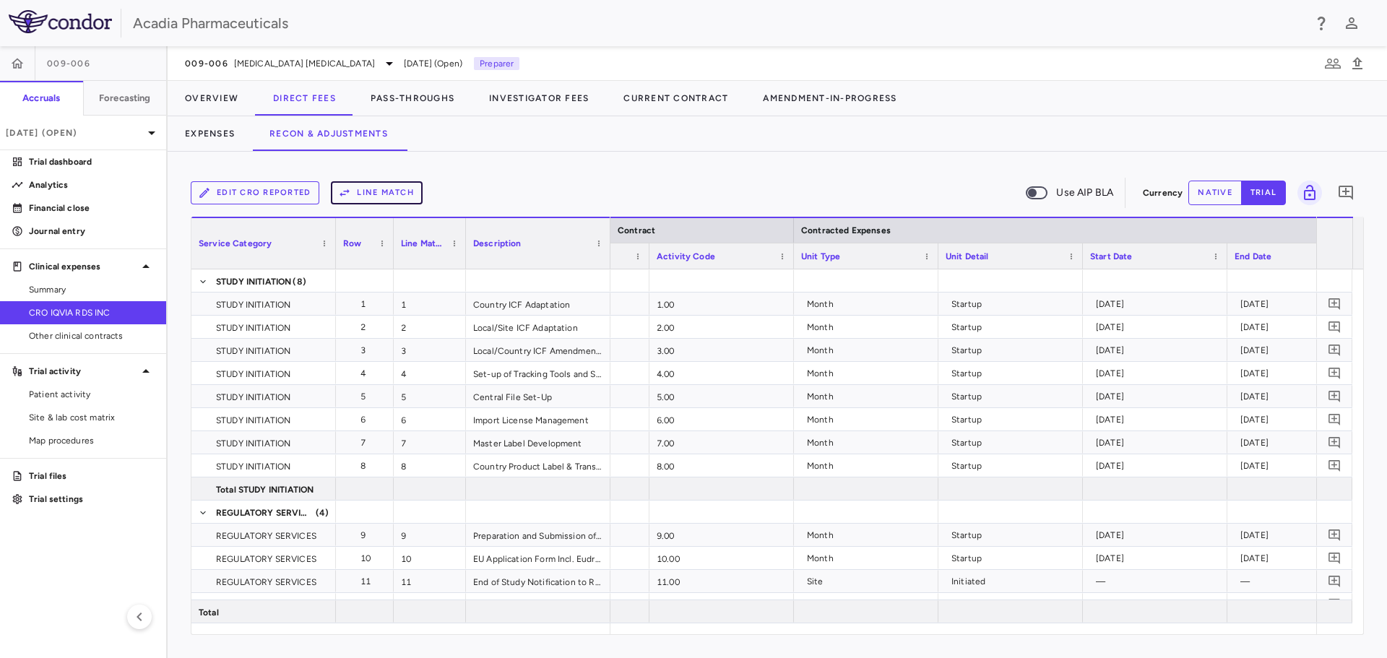
scroll to position [0, 173]
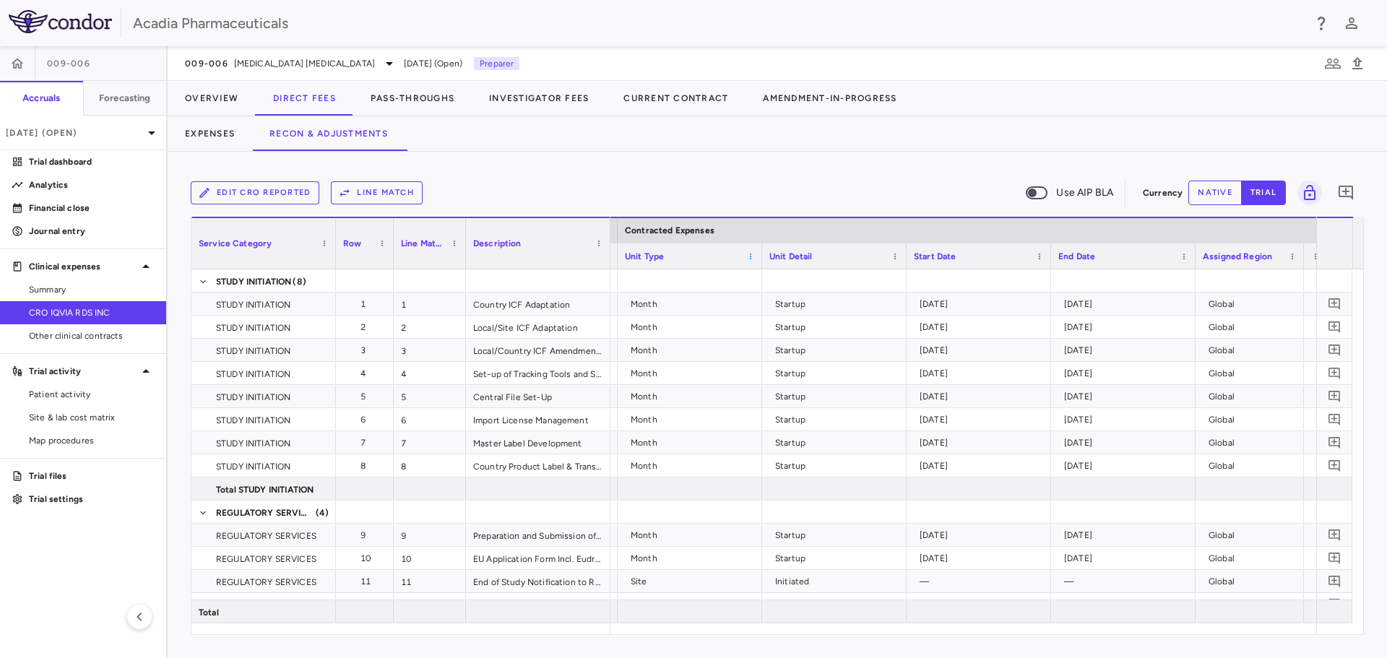
click at [751, 255] on span at bounding box center [750, 256] width 9 height 9
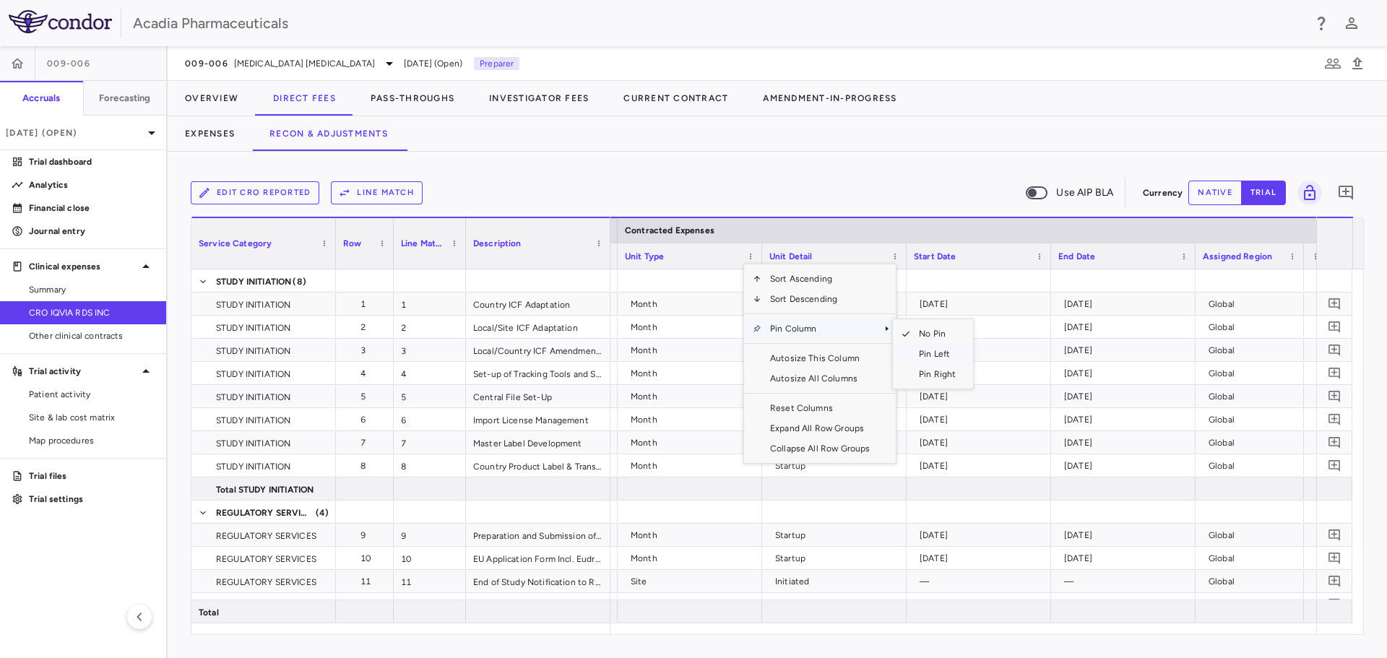
click at [936, 351] on span "Pin Left" at bounding box center [937, 354] width 54 height 20
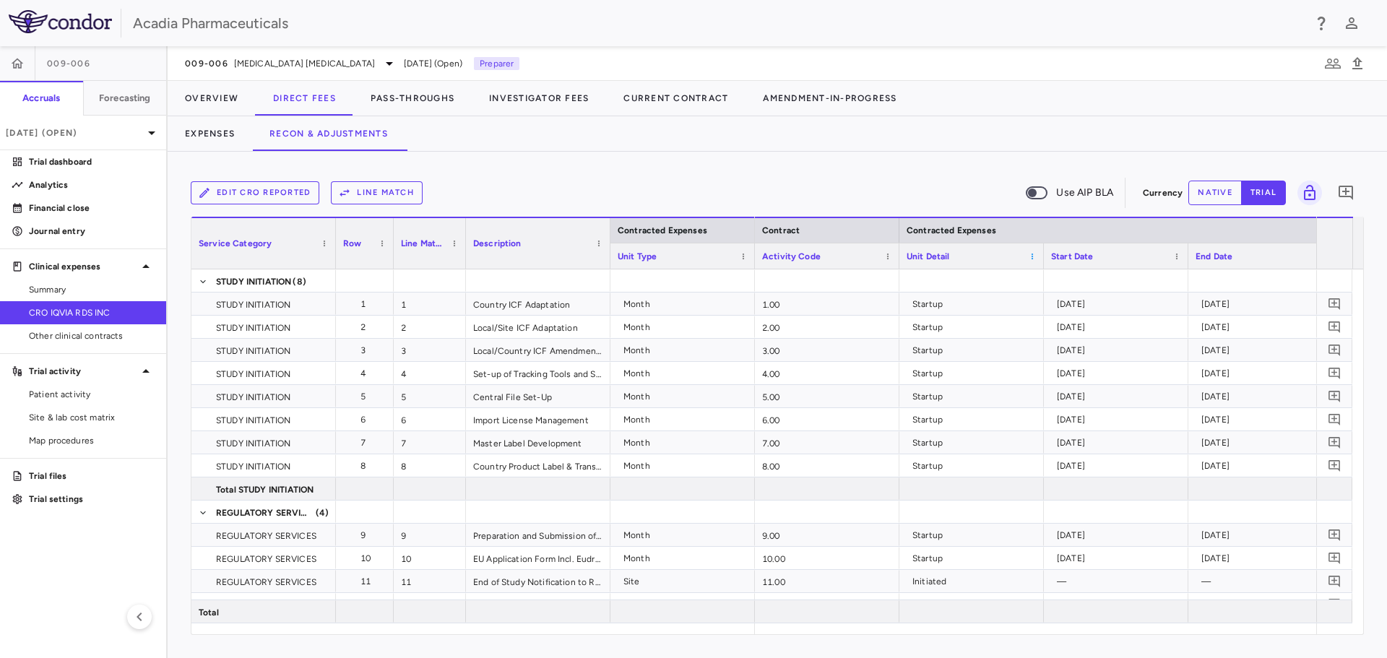
click at [1035, 256] on span at bounding box center [1032, 256] width 9 height 9
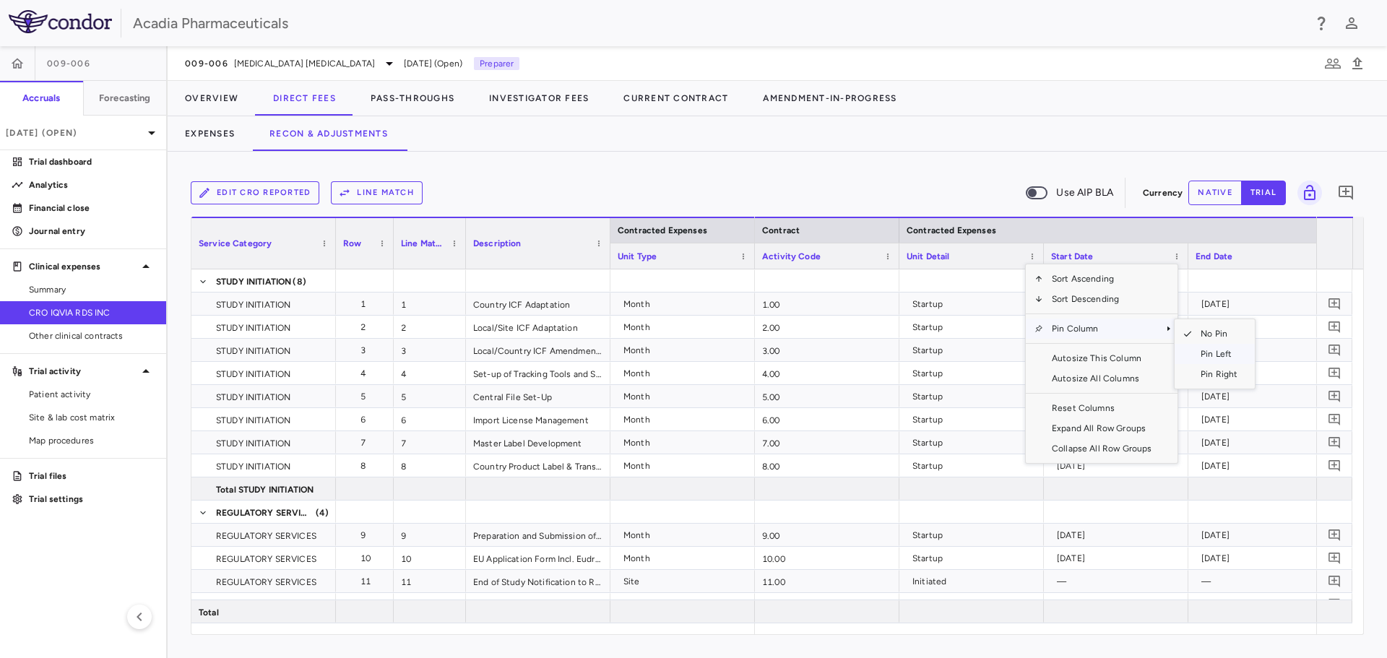
click at [1228, 352] on span "Pin Left" at bounding box center [1219, 354] width 54 height 20
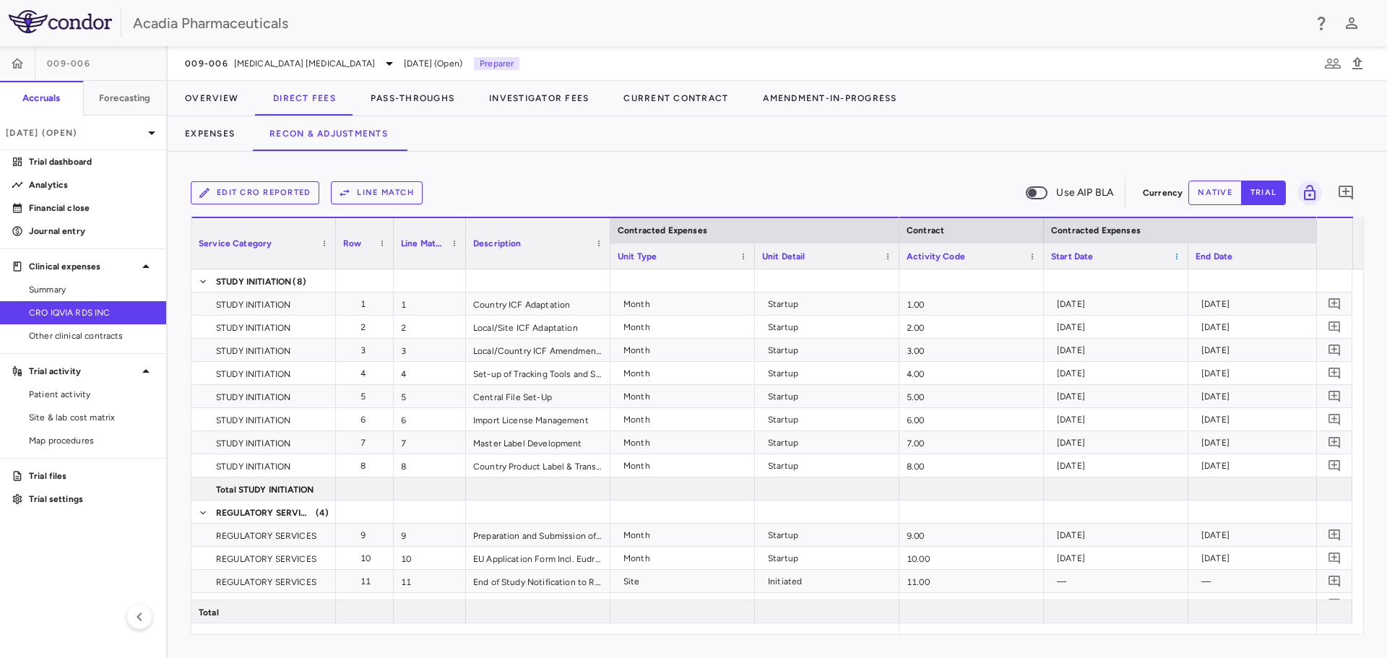
click at [1179, 254] on span at bounding box center [1177, 256] width 9 height 9
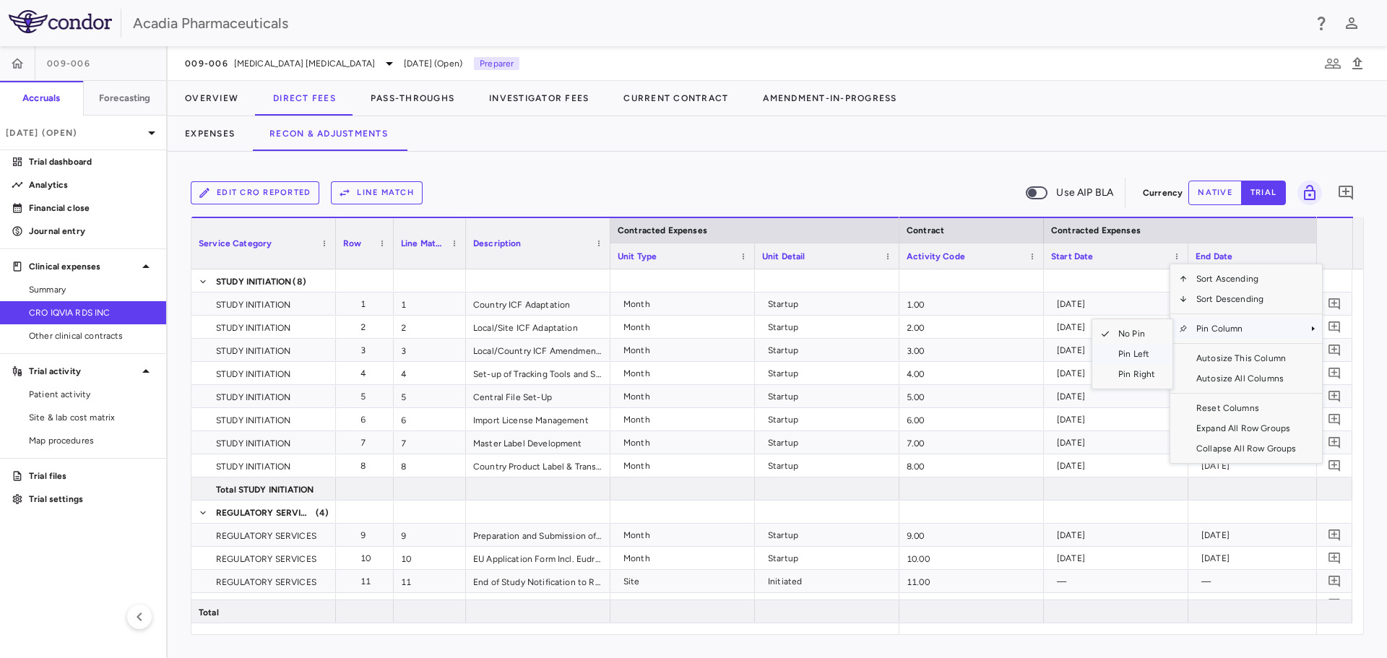
click at [1137, 348] on span "Pin Left" at bounding box center [1137, 354] width 54 height 20
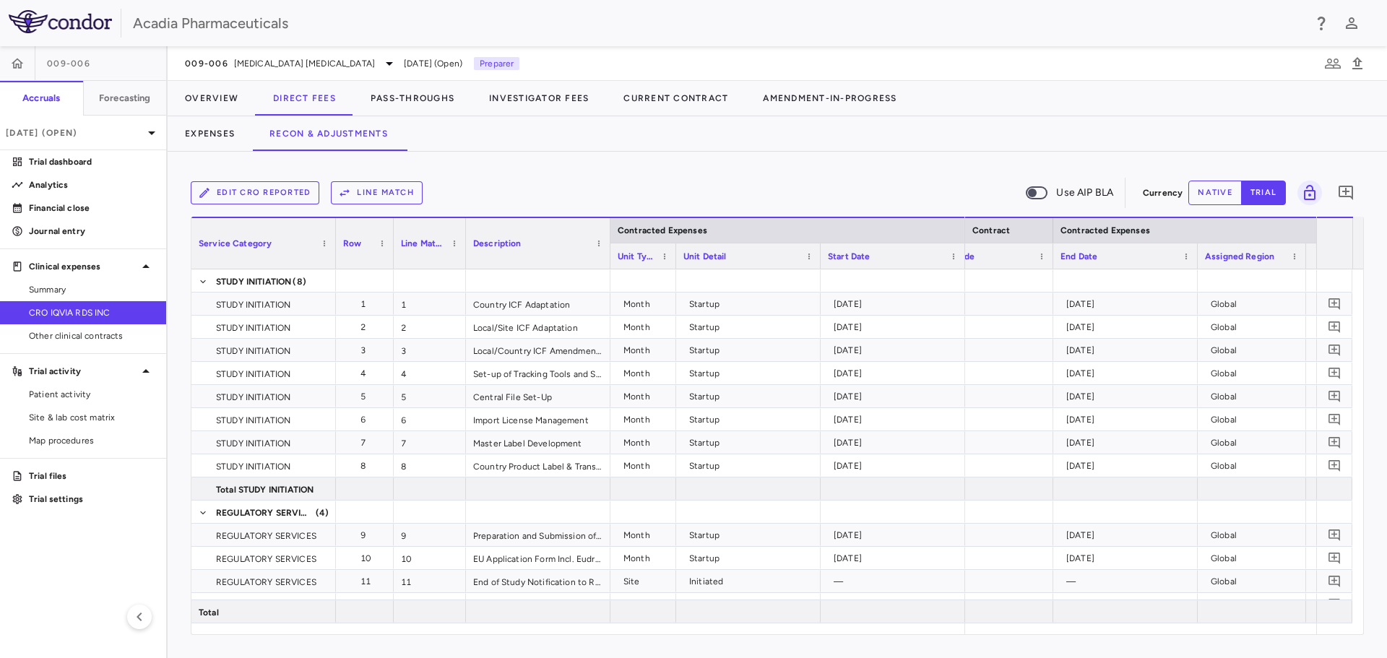
drag, startPoint x: 754, startPoint y: 264, endPoint x: 676, endPoint y: 254, distance: 79.4
click at [676, 254] on div at bounding box center [676, 256] width 6 height 25
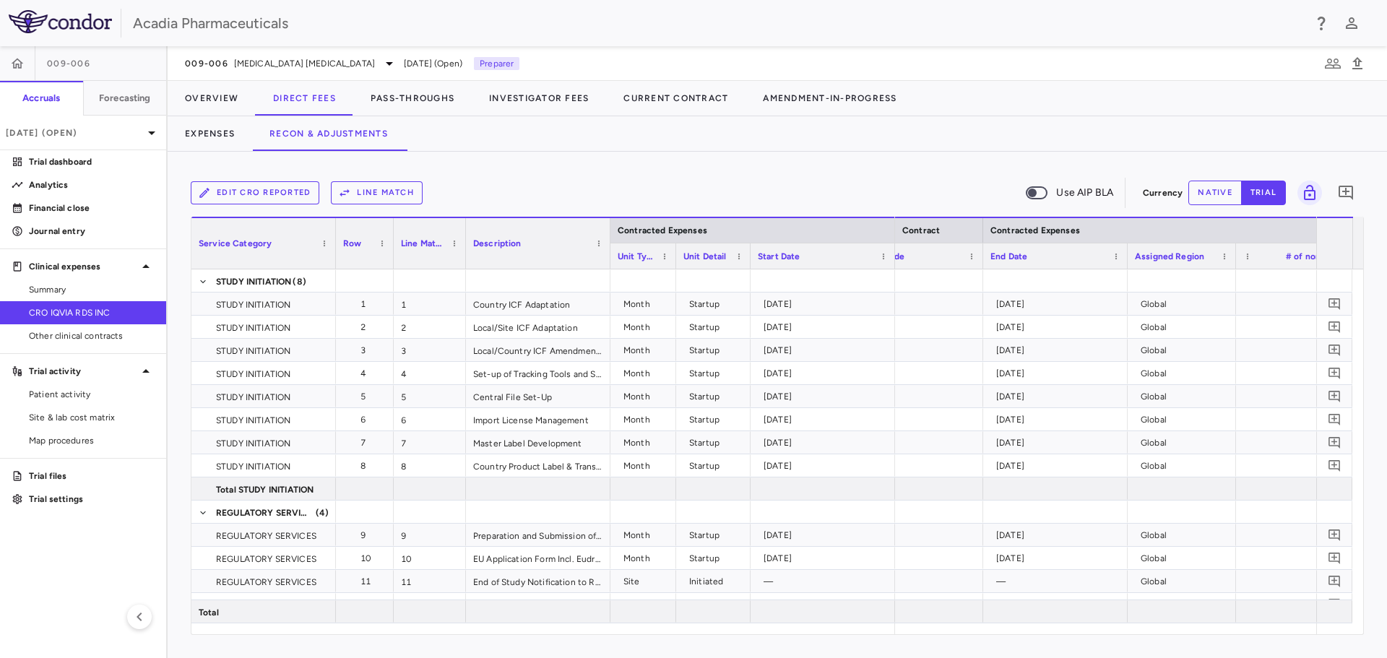
drag, startPoint x: 820, startPoint y: 265, endPoint x: 750, endPoint y: 264, distance: 70.1
click at [750, 264] on div at bounding box center [750, 256] width 6 height 25
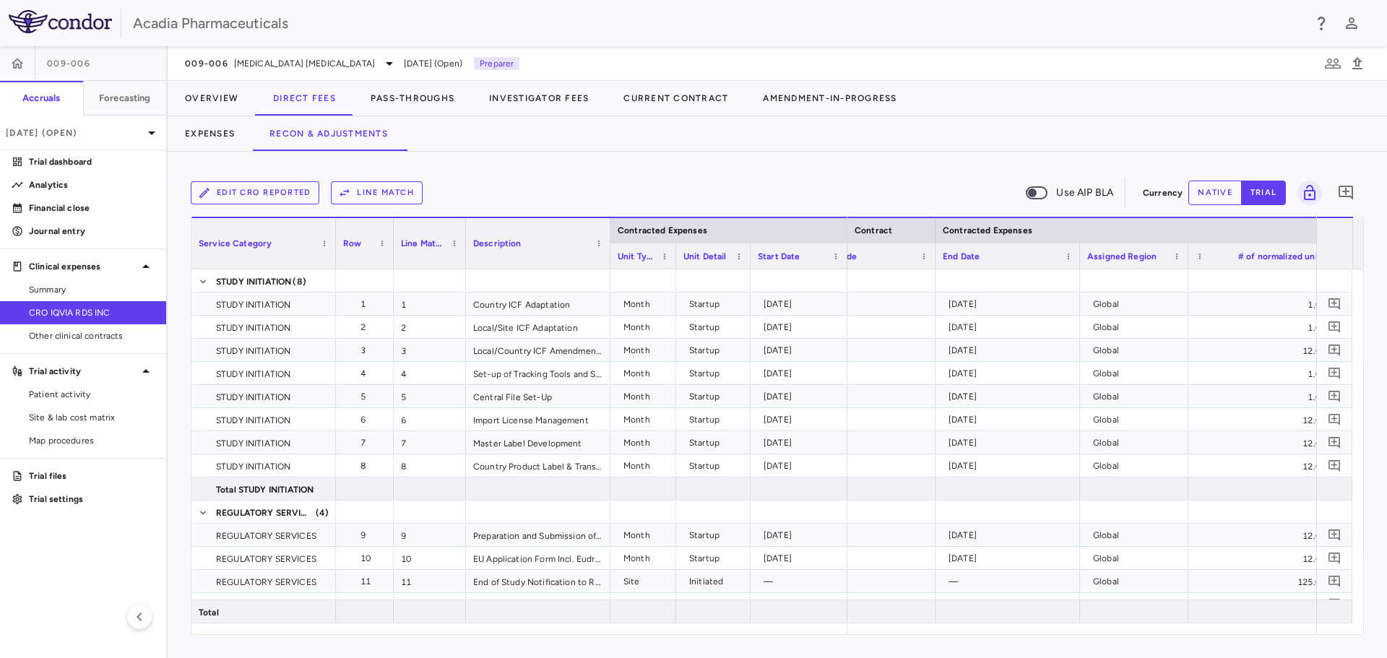
drag, startPoint x: 894, startPoint y: 264, endPoint x: 862, endPoint y: 285, distance: 38.5
click at [845, 265] on div at bounding box center [847, 256] width 6 height 25
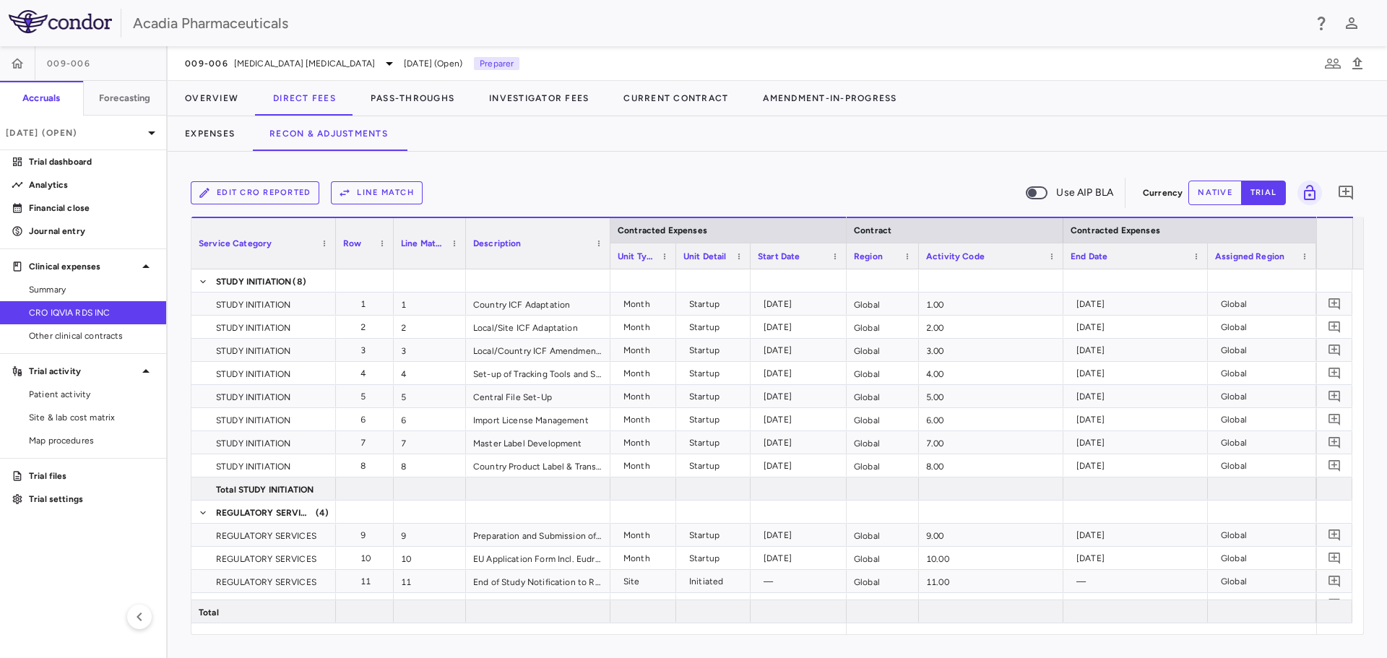
drag, startPoint x: 988, startPoint y: 264, endPoint x: 915, endPoint y: 257, distance: 72.5
click at [915, 257] on div at bounding box center [918, 256] width 6 height 25
click at [1048, 255] on span at bounding box center [1052, 256] width 9 height 9
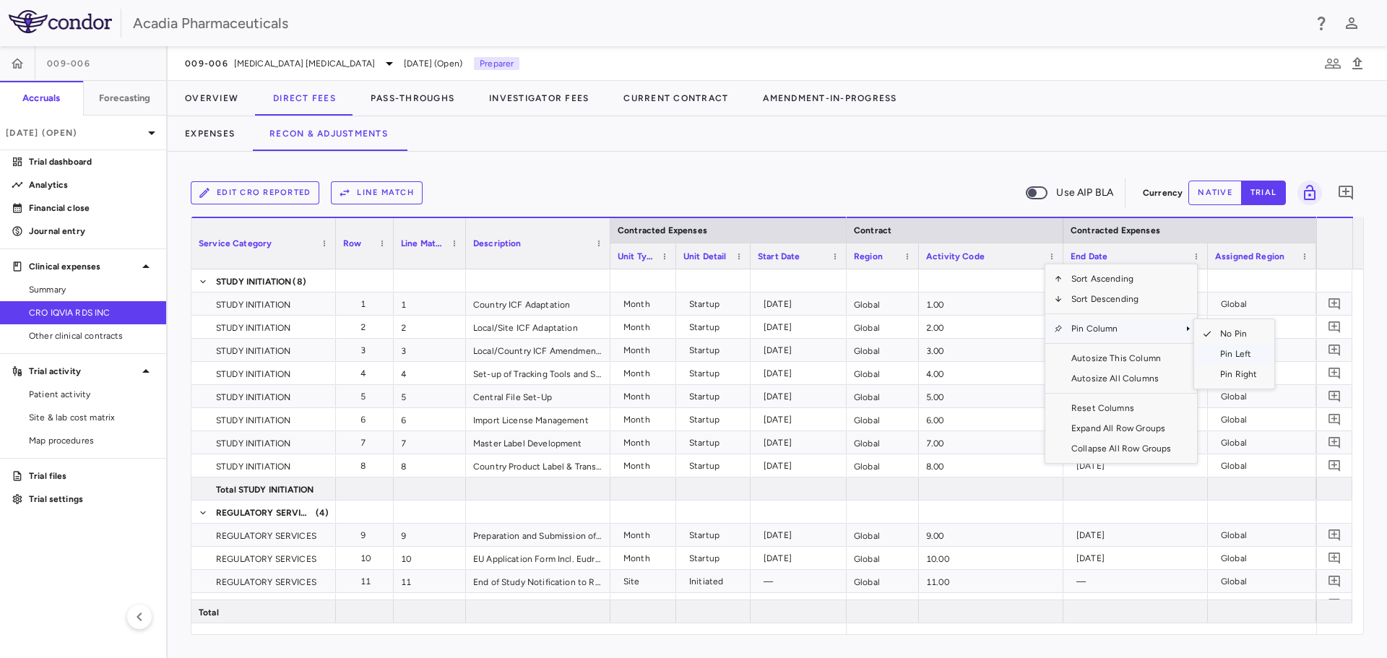
click at [1223, 351] on span "Pin Left" at bounding box center [1239, 354] width 54 height 20
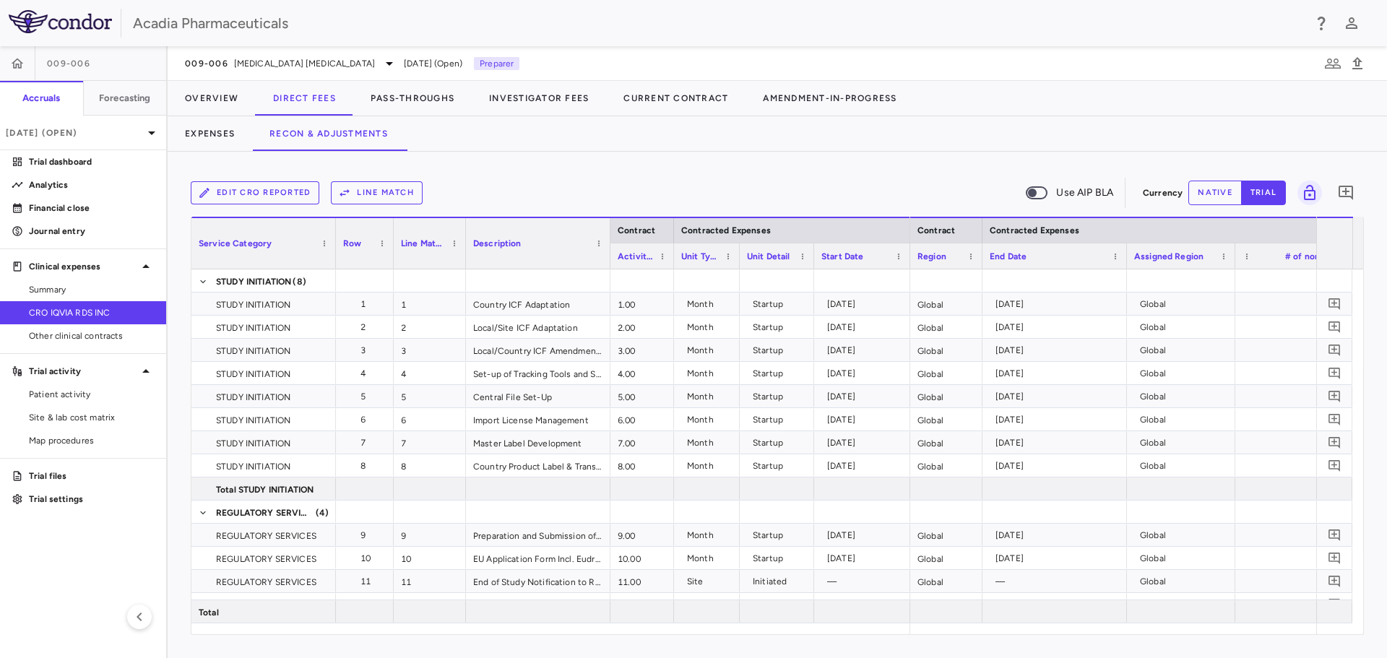
drag, startPoint x: 754, startPoint y: 257, endPoint x: 673, endPoint y: 251, distance: 81.1
click at [673, 251] on div at bounding box center [674, 256] width 6 height 25
click at [1114, 252] on span at bounding box center [1115, 256] width 9 height 9
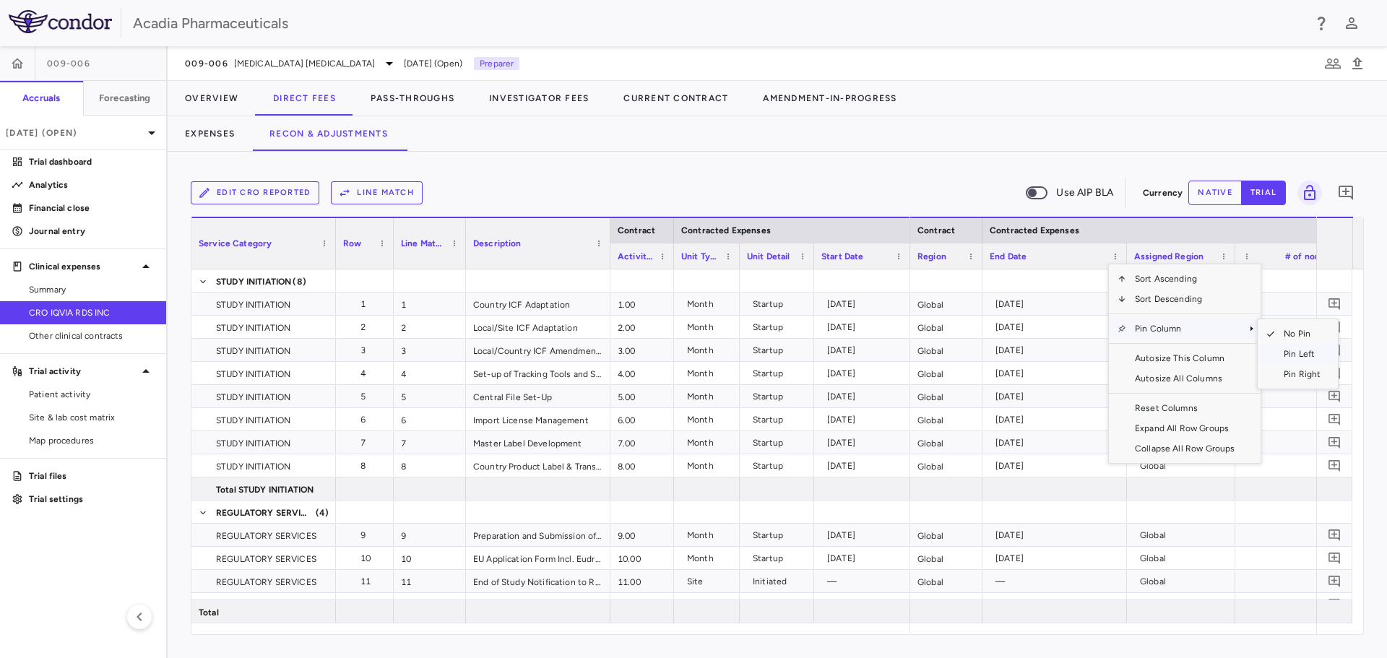
click at [1290, 355] on span "Pin Left" at bounding box center [1302, 354] width 54 height 20
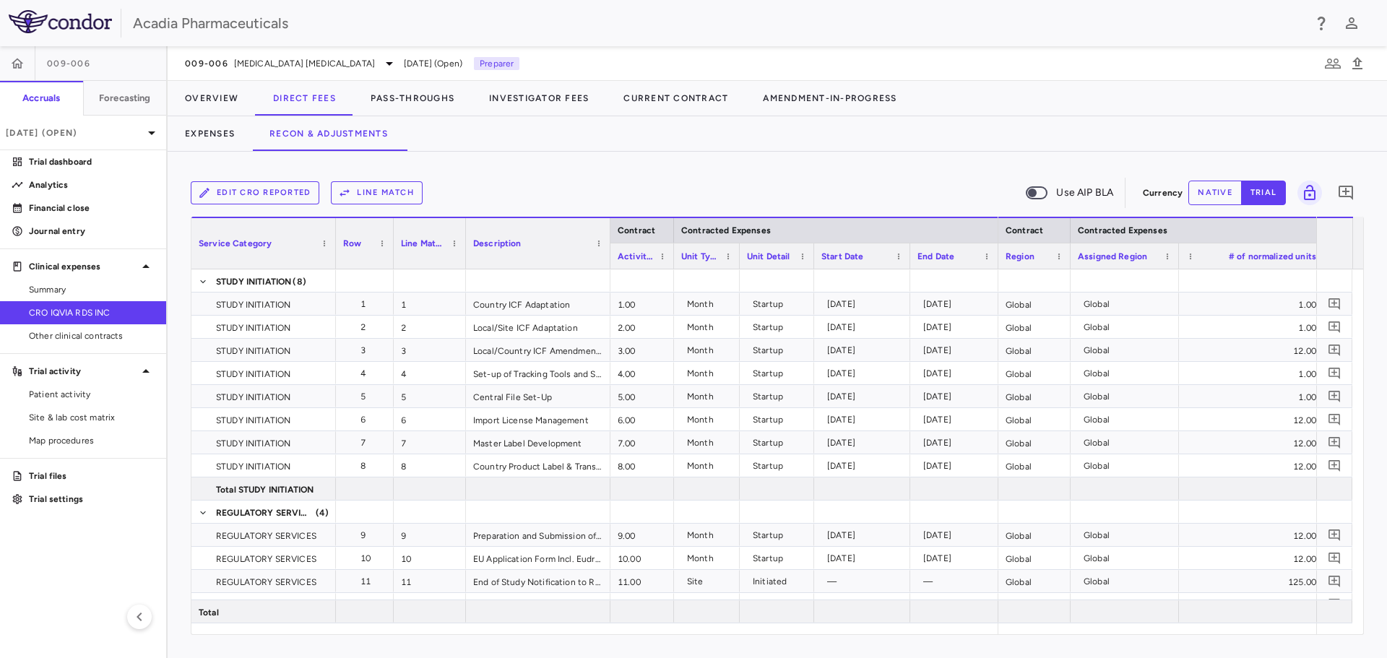
drag, startPoint x: 1053, startPoint y: 264, endPoint x: 996, endPoint y: 259, distance: 56.5
click at [996, 259] on div at bounding box center [998, 256] width 6 height 25
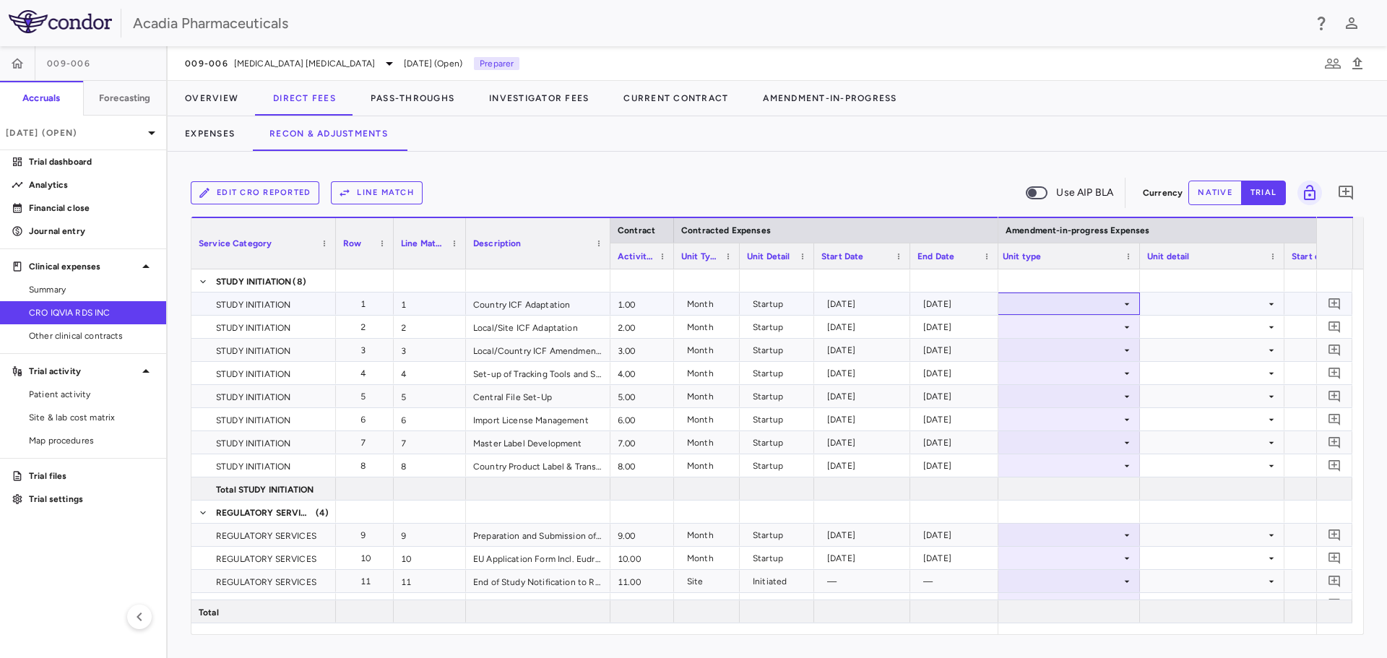
click at [1124, 309] on icon at bounding box center [1127, 304] width 12 height 12
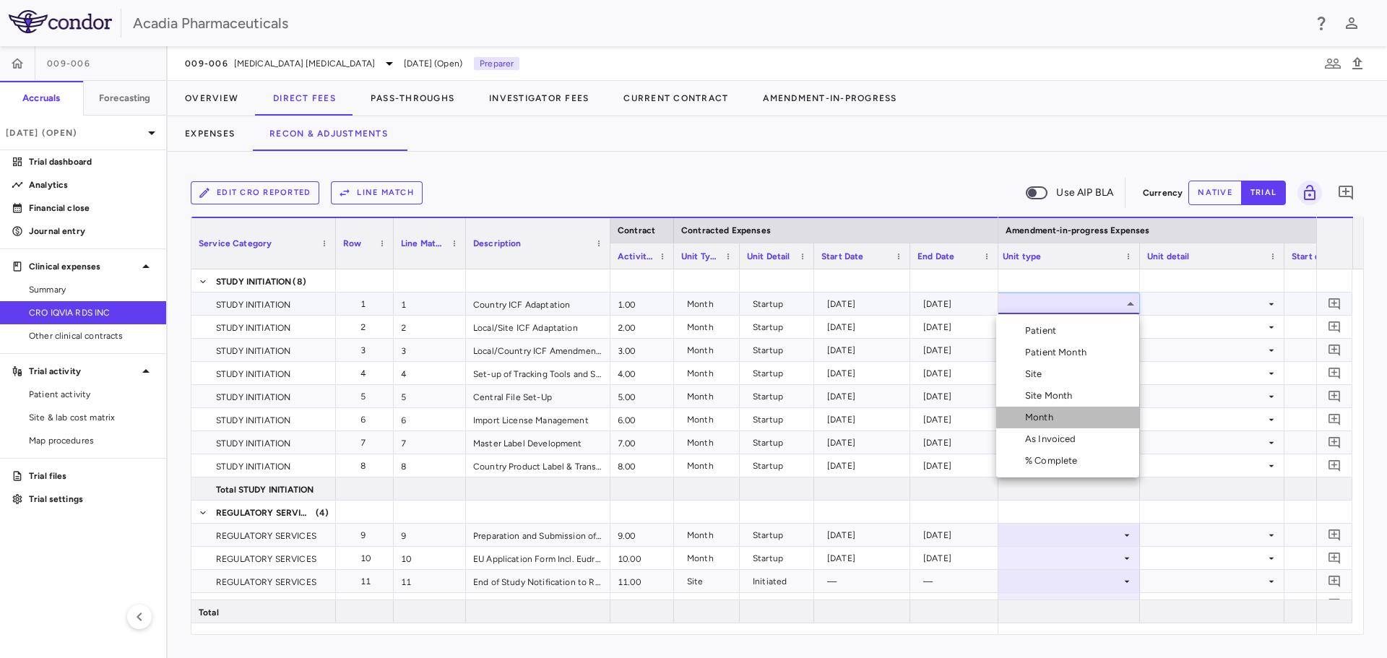
click at [1070, 415] on li "Month" at bounding box center [1067, 418] width 143 height 22
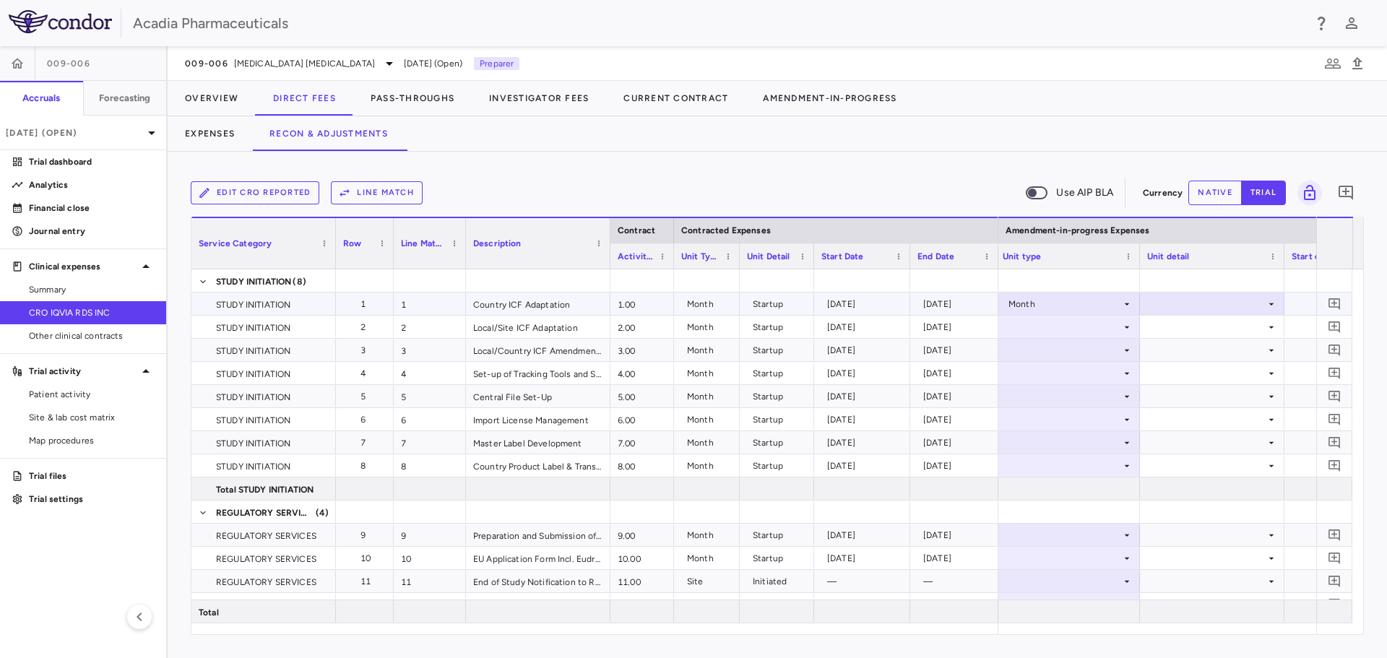
click at [1226, 302] on div at bounding box center [1212, 303] width 130 height 21
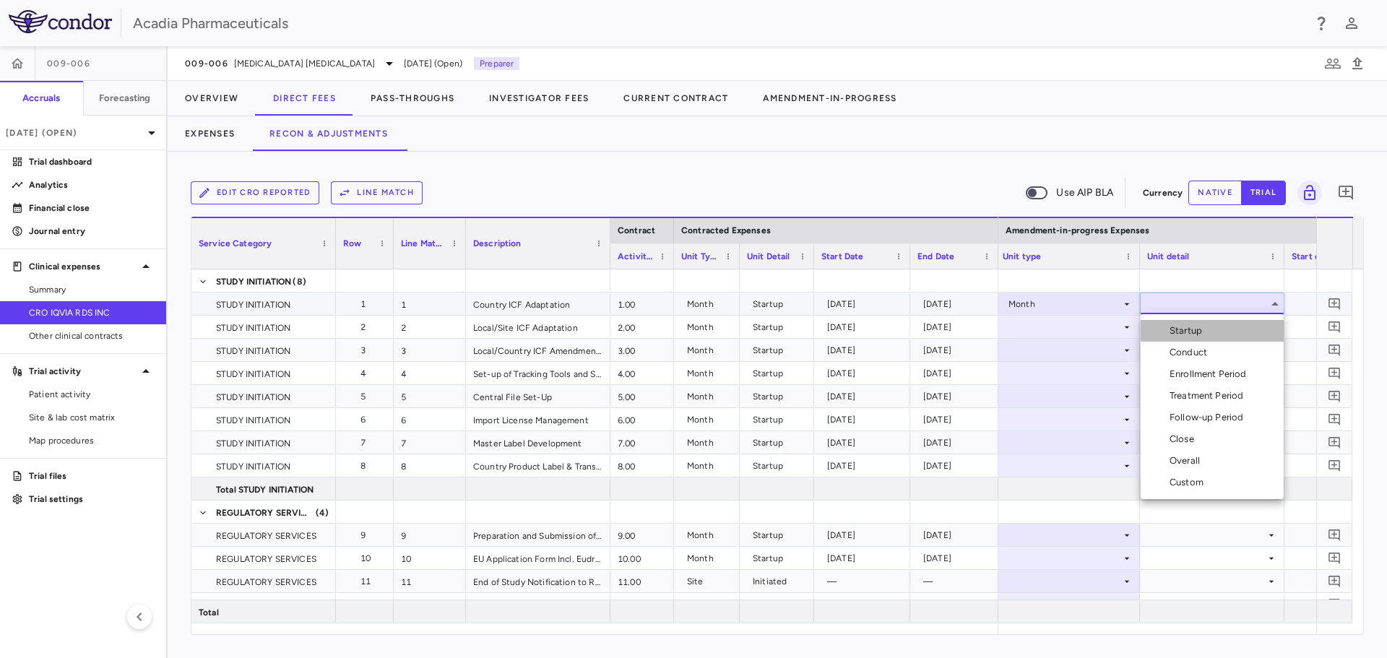
click at [1215, 335] on li "Startup" at bounding box center [1212, 331] width 143 height 22
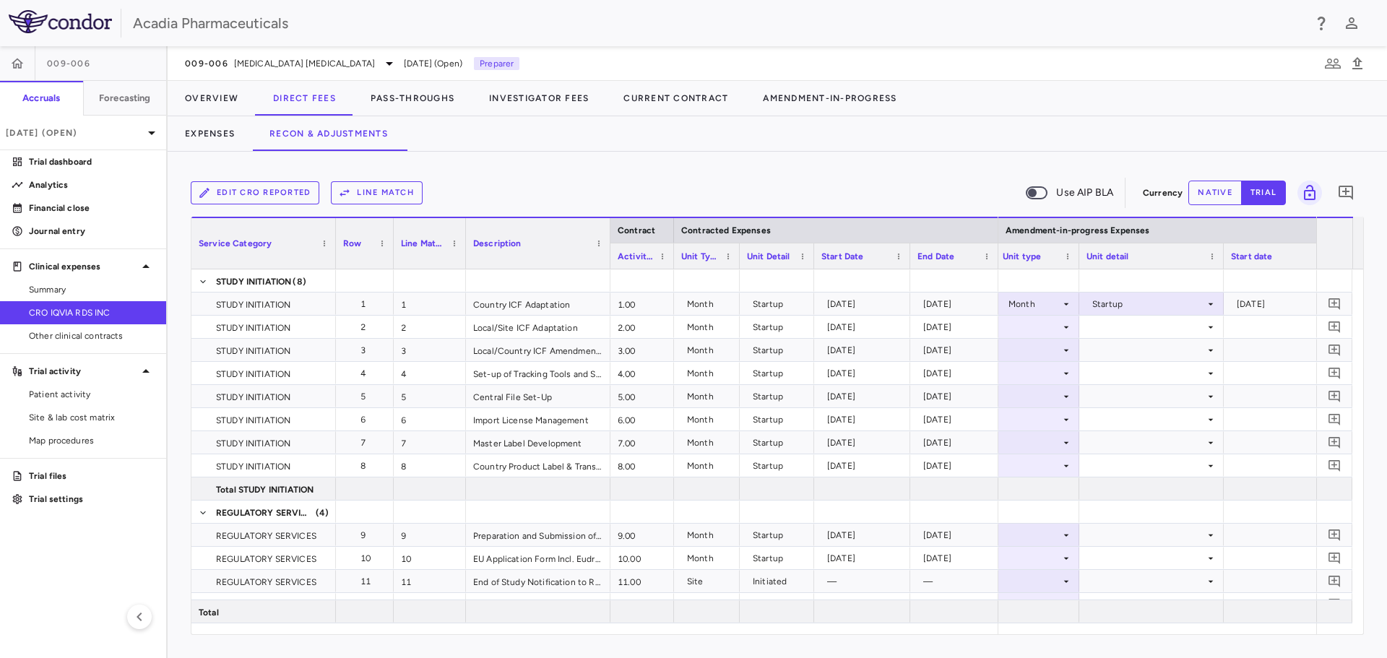
drag, startPoint x: 1137, startPoint y: 262, endPoint x: 1077, endPoint y: 271, distance: 61.3
click at [1077, 271] on div "Contract Contracted Expenses Service Category Row Line Match 1" at bounding box center [777, 426] width 1172 height 418
drag, startPoint x: 1223, startPoint y: 267, endPoint x: 1152, endPoint y: 275, distance: 71.3
click at [1060, 331] on div at bounding box center [1037, 326] width 69 height 21
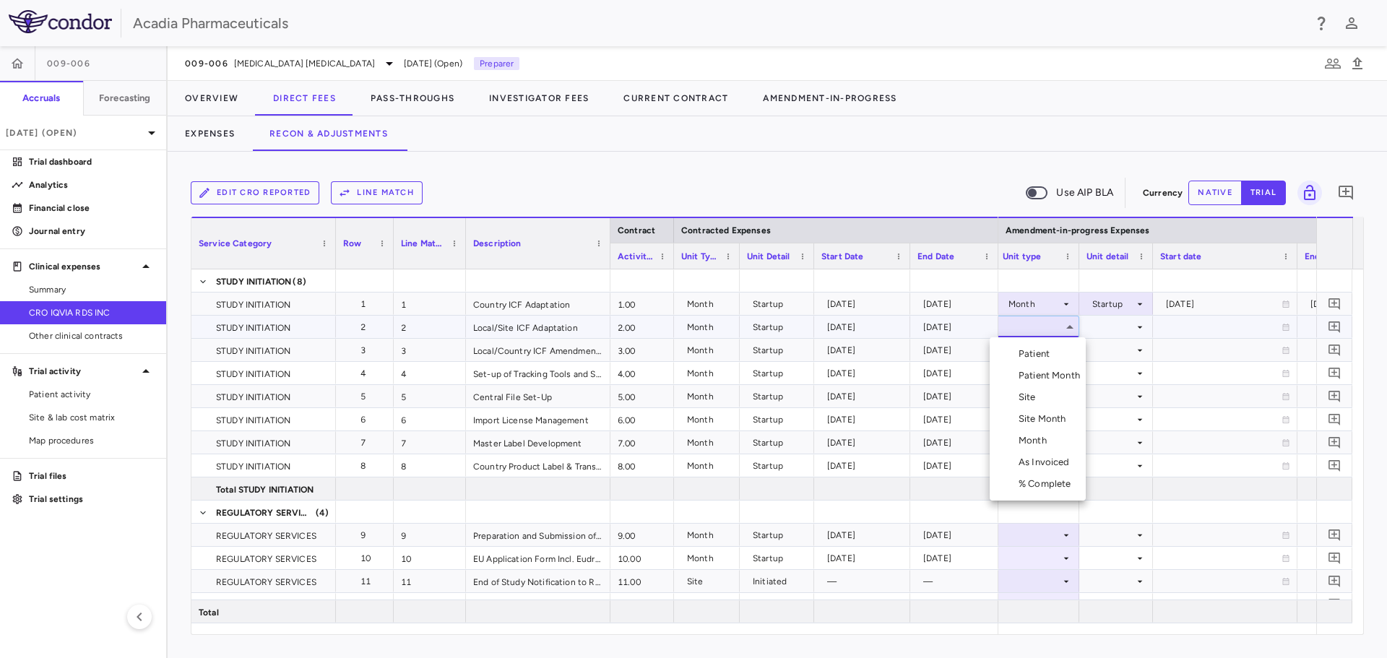
click at [1041, 436] on div "Month" at bounding box center [1036, 440] width 34 height 13
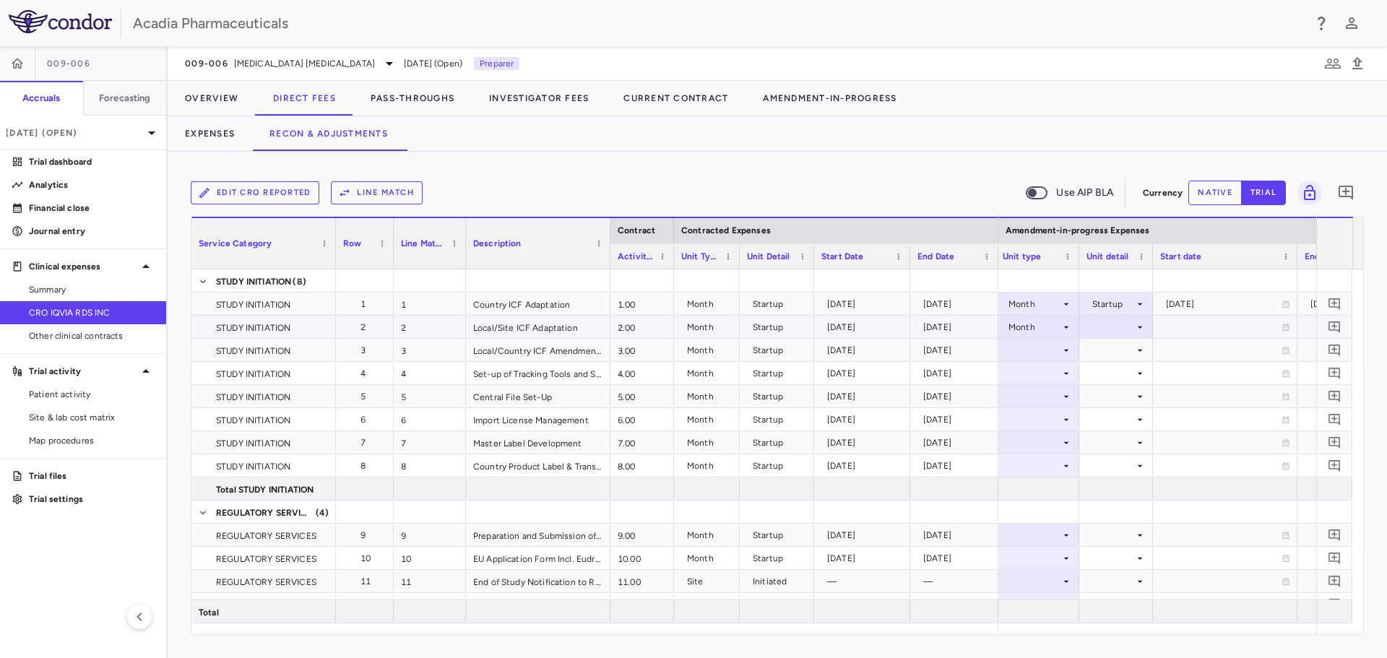
click at [1148, 329] on div at bounding box center [1117, 327] width 74 height 22
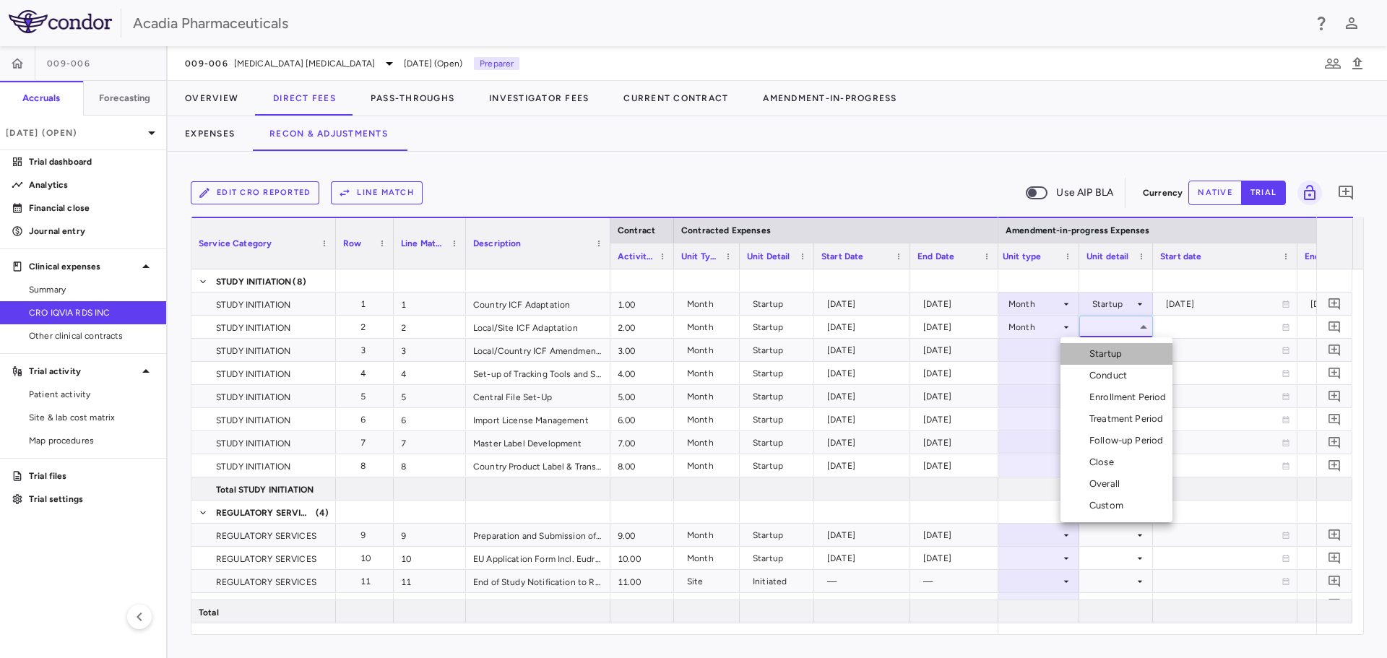
click at [1103, 352] on div "Startup" at bounding box center [1109, 354] width 38 height 13
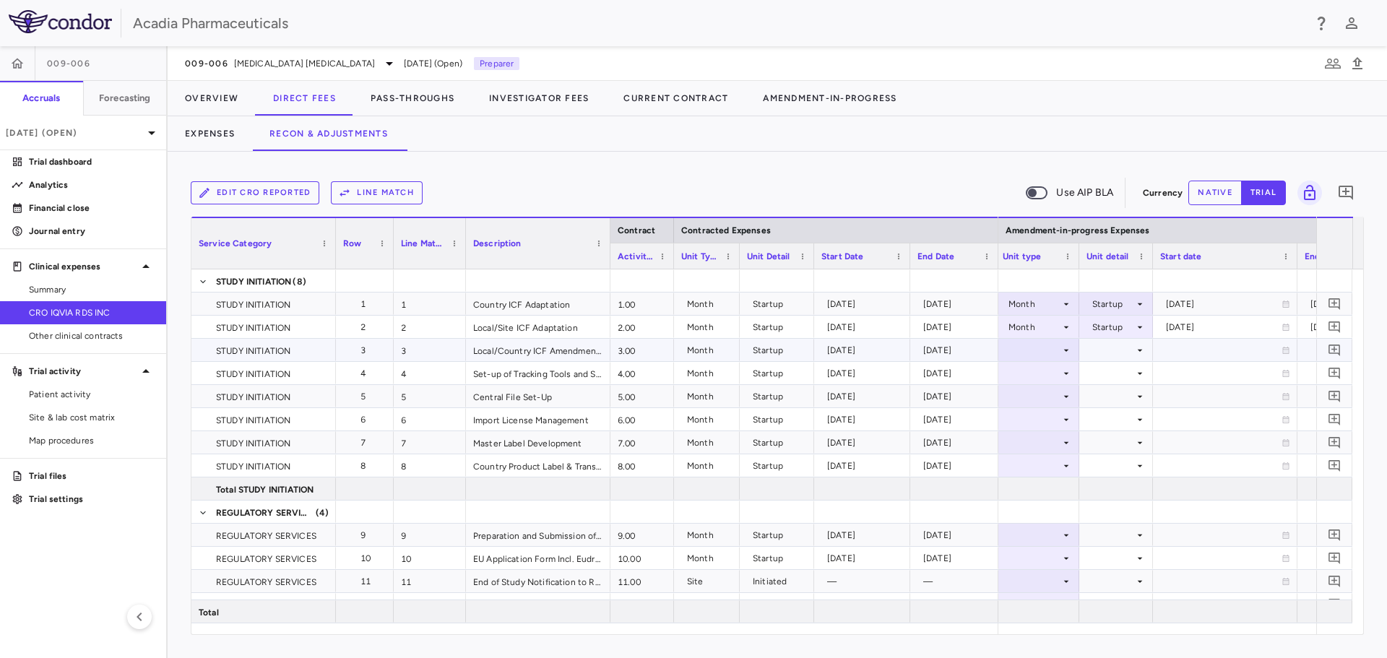
click at [1062, 351] on icon at bounding box center [1067, 351] width 12 height 12
click at [1038, 467] on div "Month" at bounding box center [1036, 463] width 34 height 13
click at [1124, 358] on div at bounding box center [1116, 350] width 59 height 21
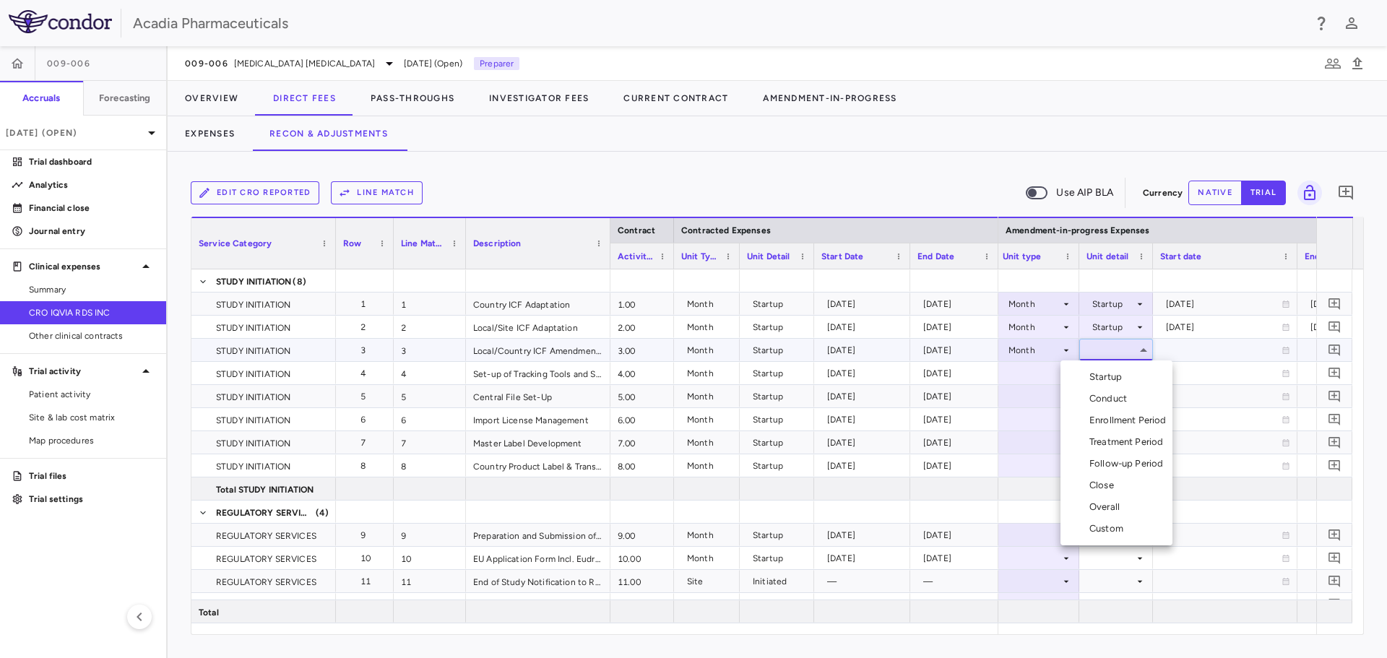
click at [1116, 379] on div "Startup" at bounding box center [1109, 377] width 38 height 13
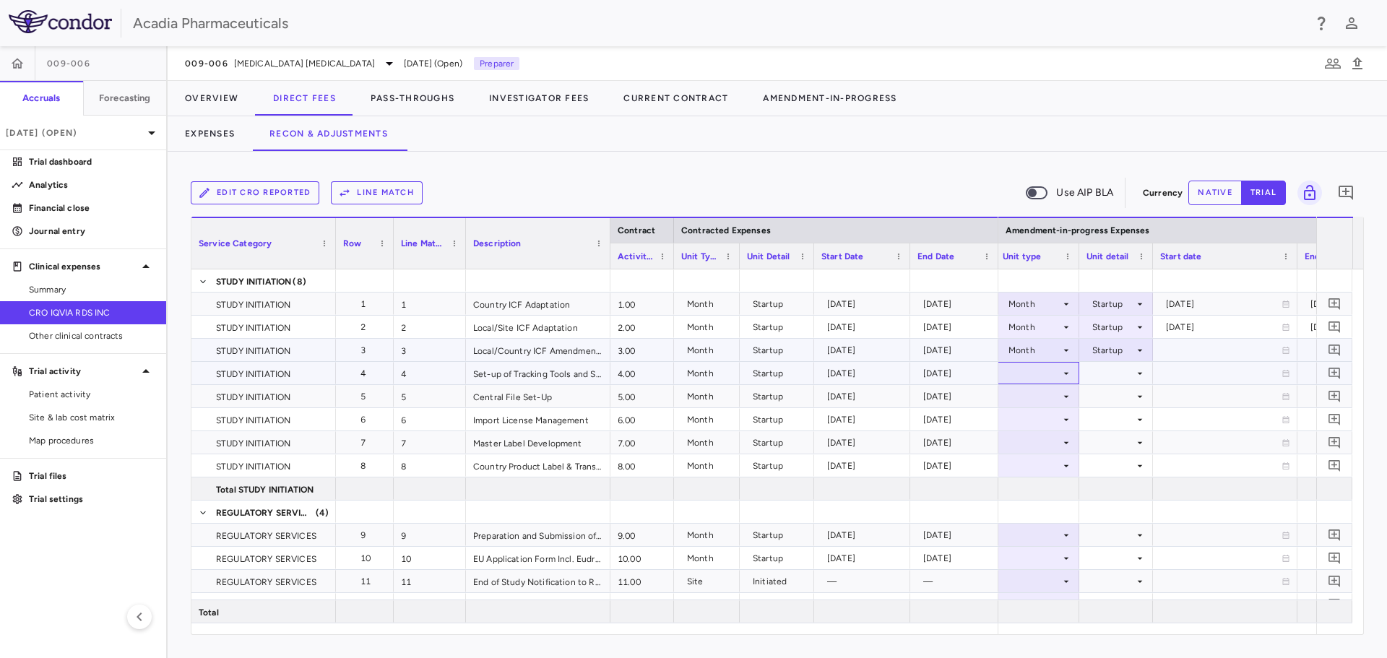
click at [1064, 368] on icon at bounding box center [1067, 374] width 12 height 12
click at [1061, 370] on icon at bounding box center [1067, 374] width 12 height 12
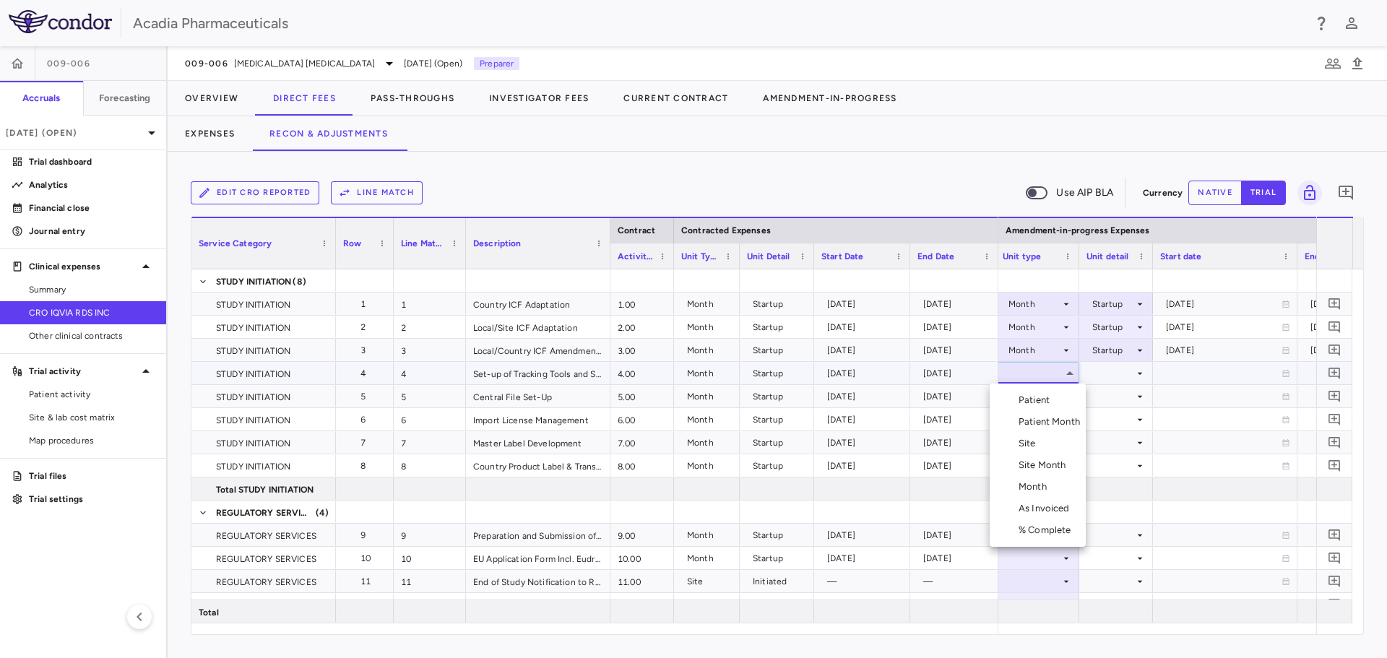
click at [1033, 482] on div "Month" at bounding box center [1036, 487] width 34 height 13
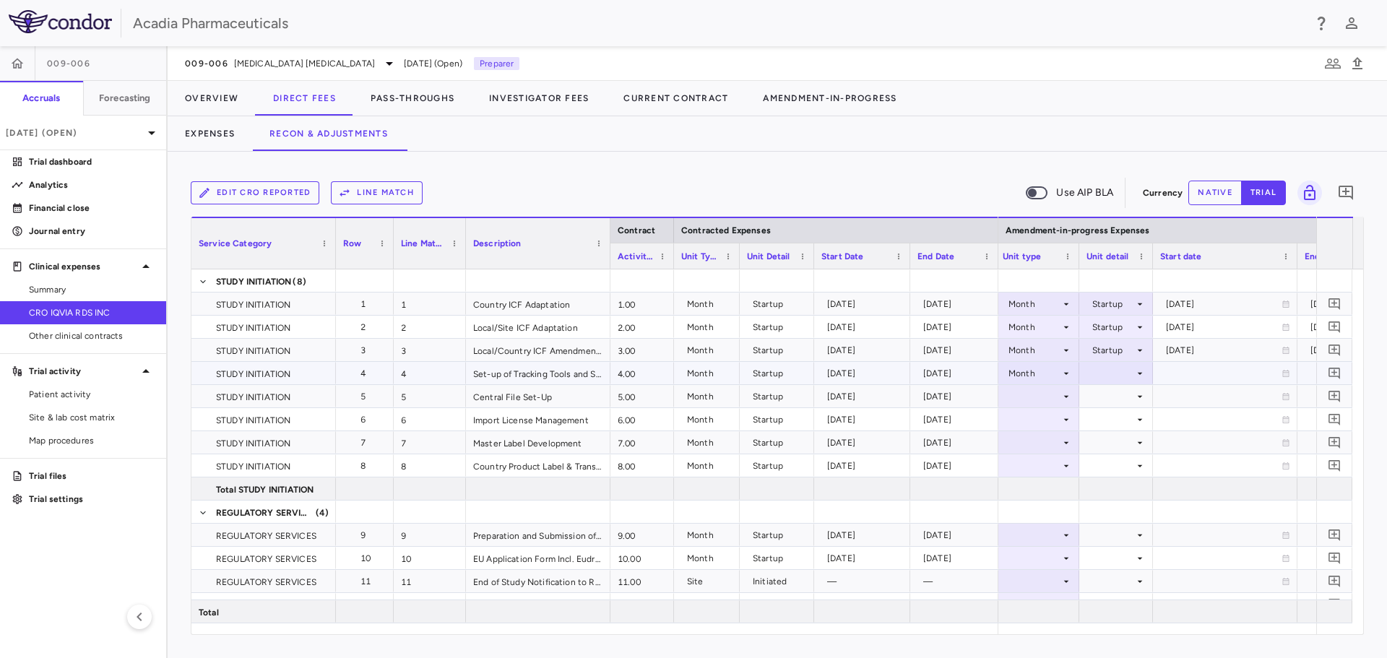
click at [1126, 379] on div at bounding box center [1116, 373] width 59 height 21
click at [1096, 401] on div "Startup" at bounding box center [1109, 400] width 38 height 13
click at [1072, 397] on icon at bounding box center [1067, 397] width 12 height 12
click at [1075, 379] on div "Month" at bounding box center [1038, 373] width 84 height 22
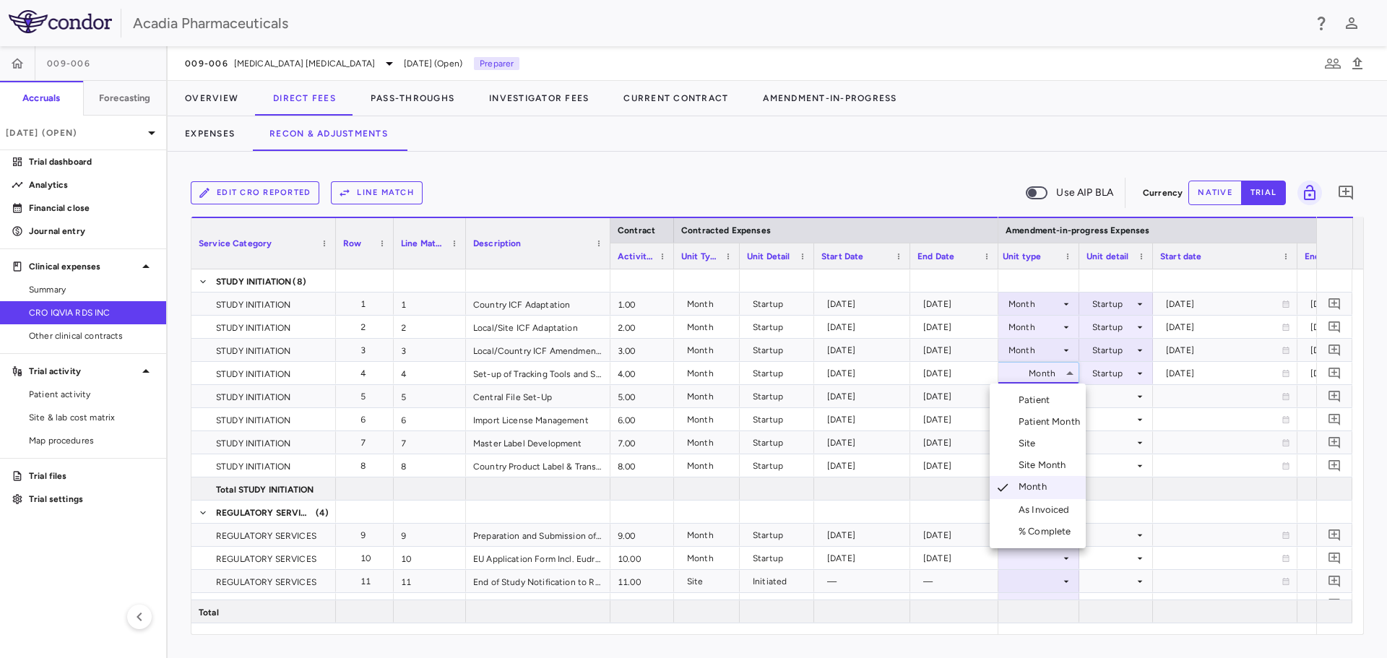
click at [1069, 392] on li "Patient" at bounding box center [1038, 400] width 96 height 22
click at [1066, 376] on icon at bounding box center [1067, 374] width 12 height 12
click at [1033, 483] on div "Month" at bounding box center [1036, 488] width 34 height 13
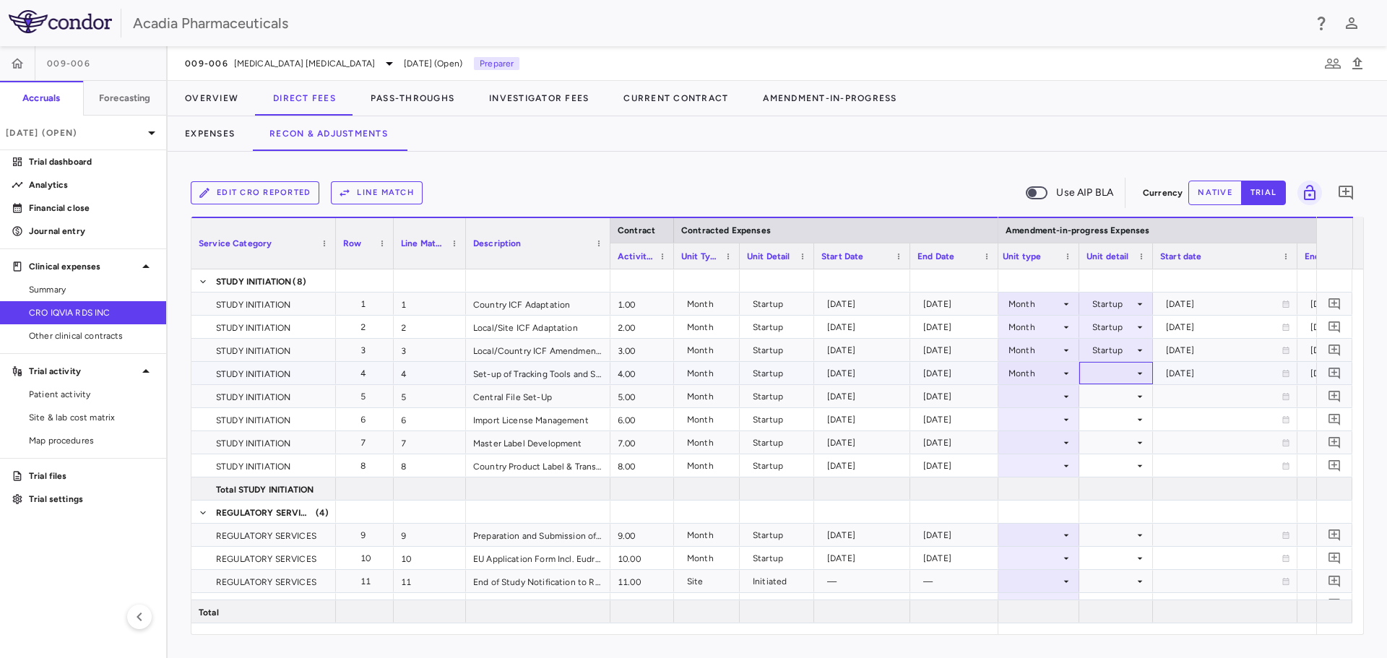
click at [1137, 376] on icon at bounding box center [1140, 374] width 12 height 12
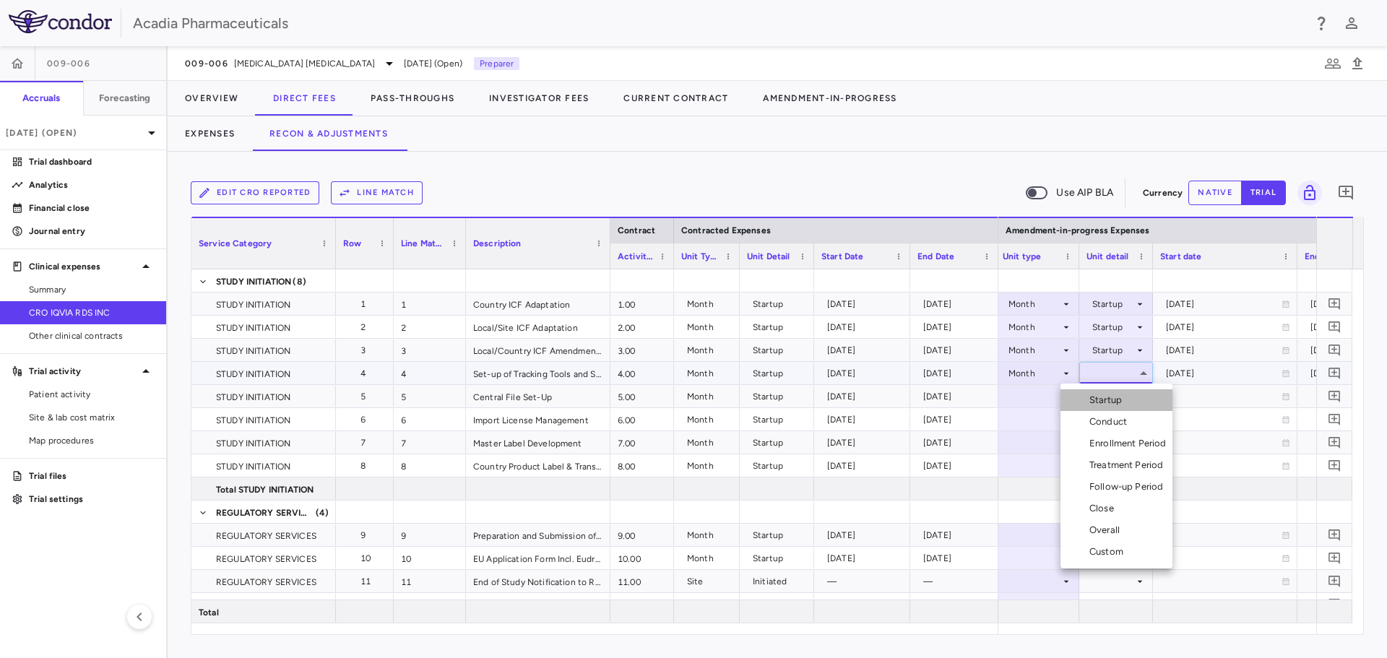
click at [1118, 400] on div "Startup" at bounding box center [1109, 400] width 38 height 13
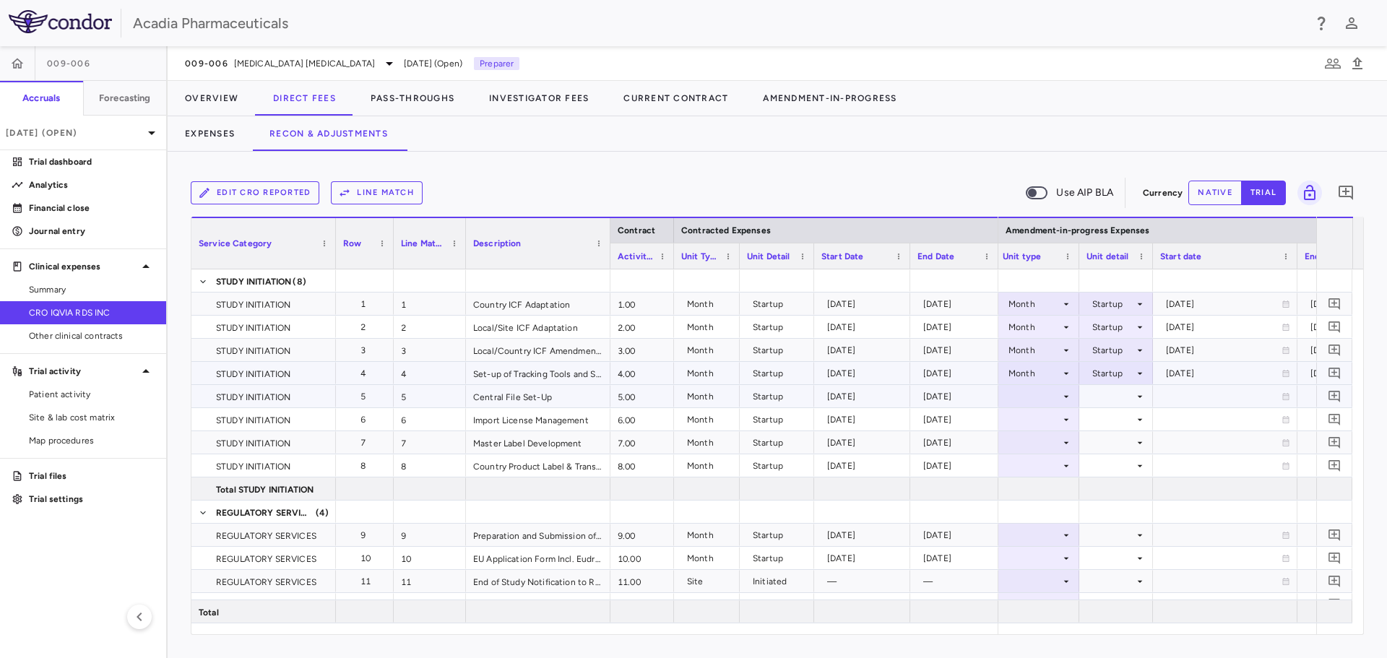
click at [1066, 397] on icon at bounding box center [1067, 397] width 12 height 12
click at [1038, 506] on div "Month" at bounding box center [1036, 510] width 34 height 13
click at [1142, 404] on div at bounding box center [1116, 396] width 59 height 21
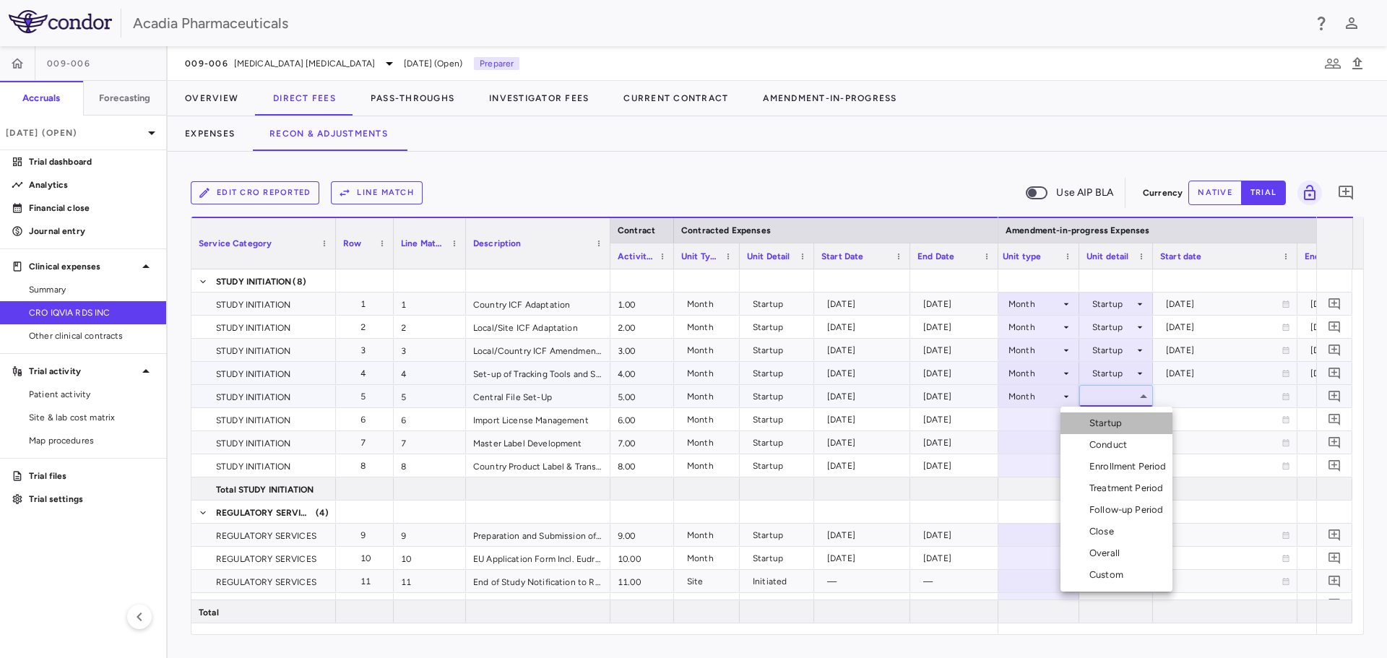
click at [1135, 421] on li "Startup" at bounding box center [1117, 424] width 112 height 22
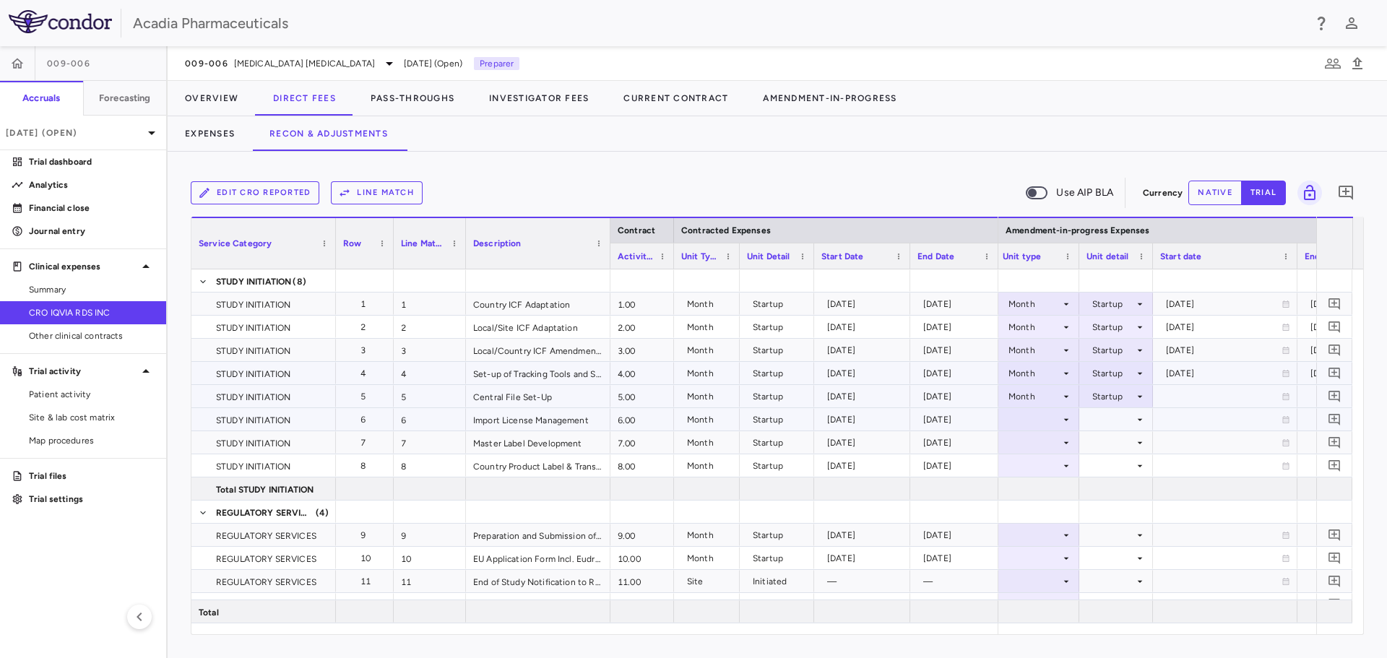
click at [1070, 421] on icon at bounding box center [1067, 420] width 12 height 12
click at [1035, 531] on div "Month" at bounding box center [1036, 533] width 34 height 13
click at [1150, 419] on div at bounding box center [1117, 419] width 74 height 22
click at [1138, 423] on icon at bounding box center [1140, 420] width 12 height 12
click at [1053, 426] on div at bounding box center [1037, 419] width 69 height 21
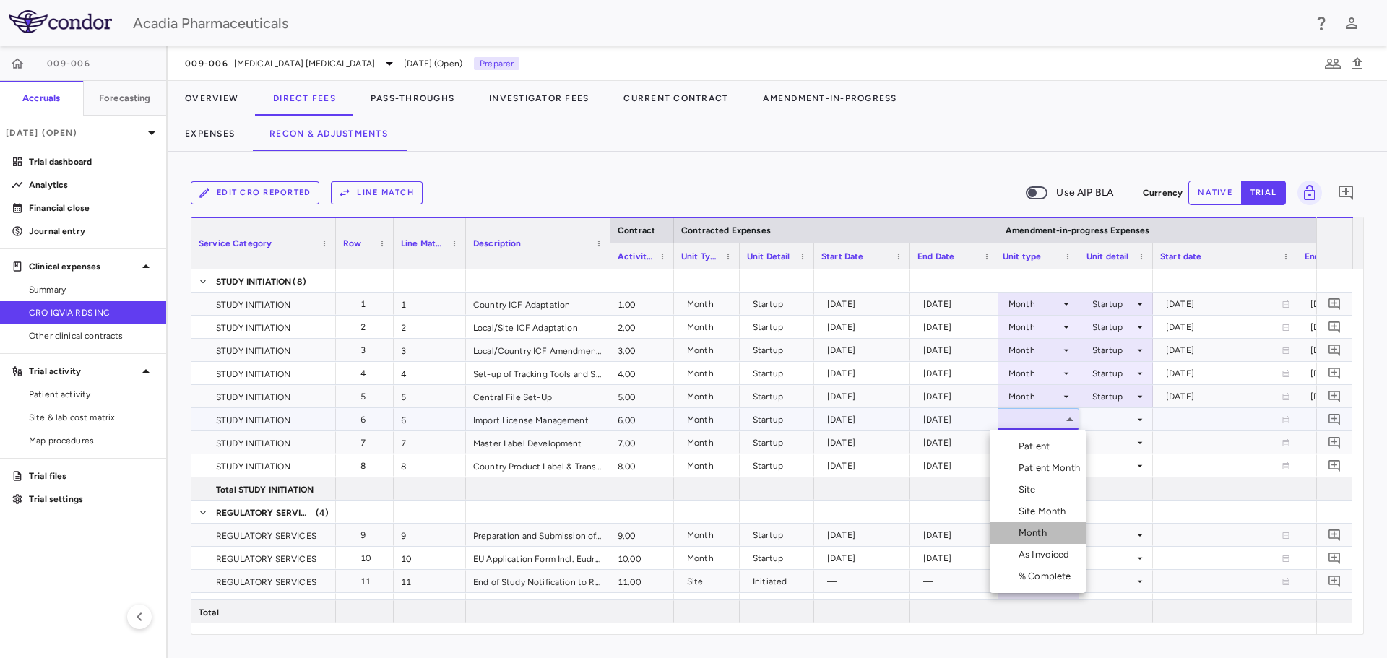
click at [1033, 530] on div "Month" at bounding box center [1036, 533] width 34 height 13
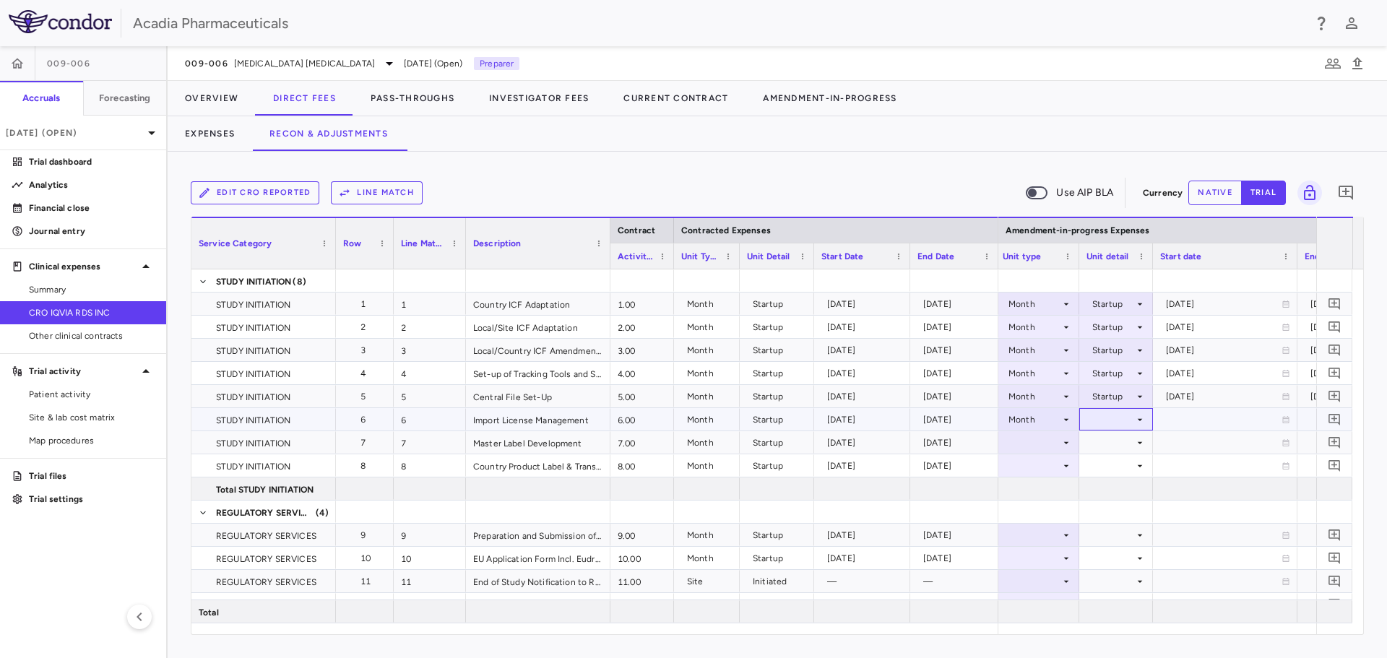
click at [1135, 420] on icon at bounding box center [1140, 420] width 12 height 12
click at [1128, 439] on li "Startup" at bounding box center [1117, 447] width 112 height 22
click at [1061, 441] on icon at bounding box center [1067, 443] width 12 height 12
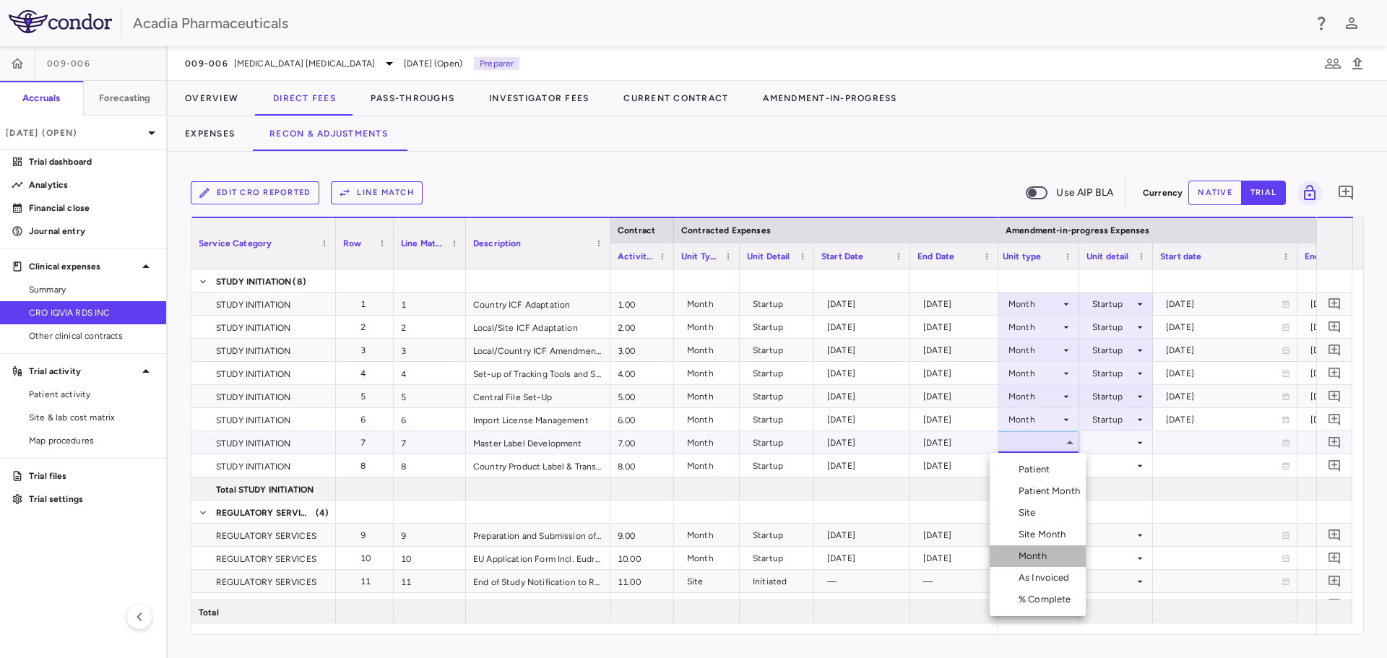
click at [1032, 553] on div "Month" at bounding box center [1036, 556] width 34 height 13
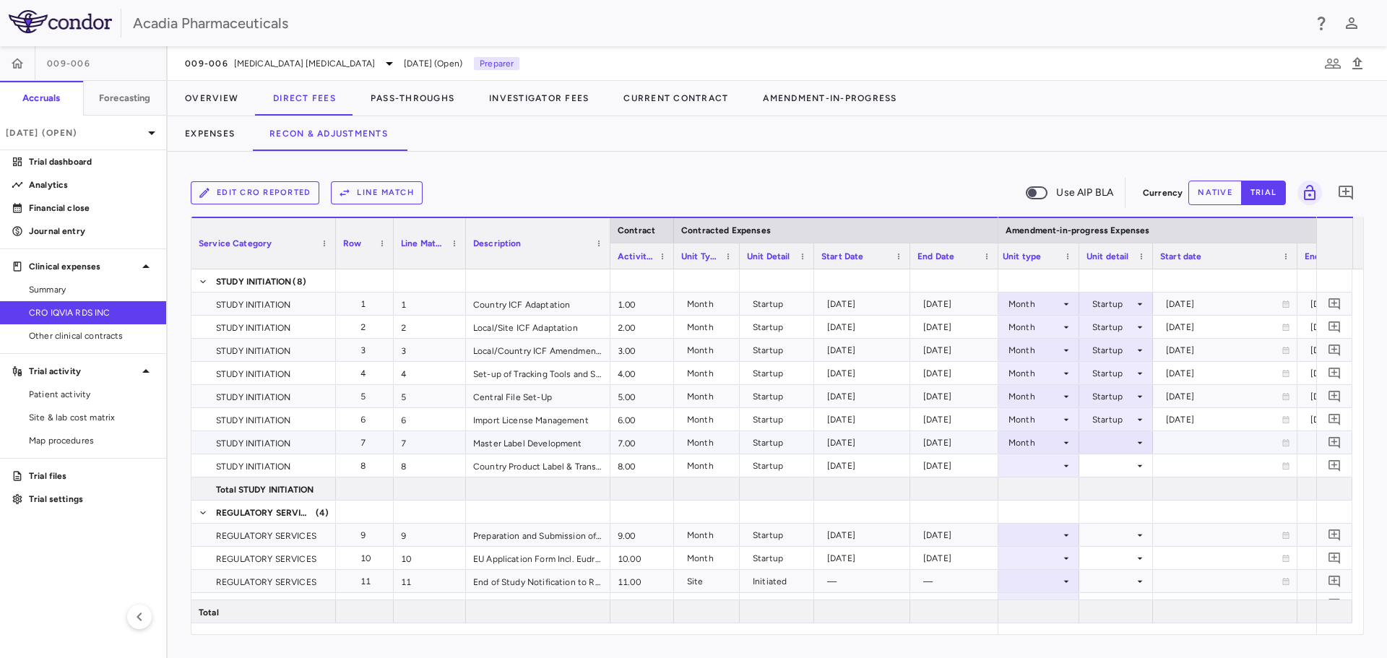
click at [1129, 444] on div at bounding box center [1116, 442] width 59 height 21
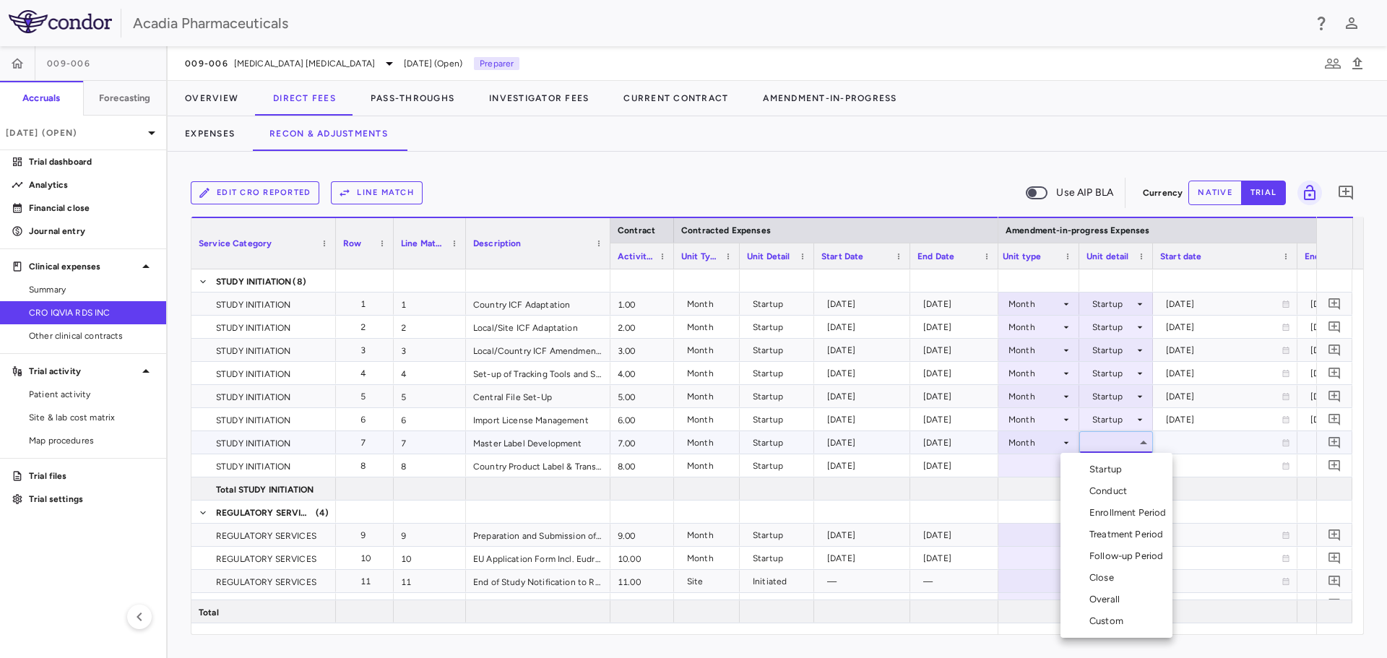
click at [1124, 465] on div "Startup" at bounding box center [1109, 469] width 38 height 13
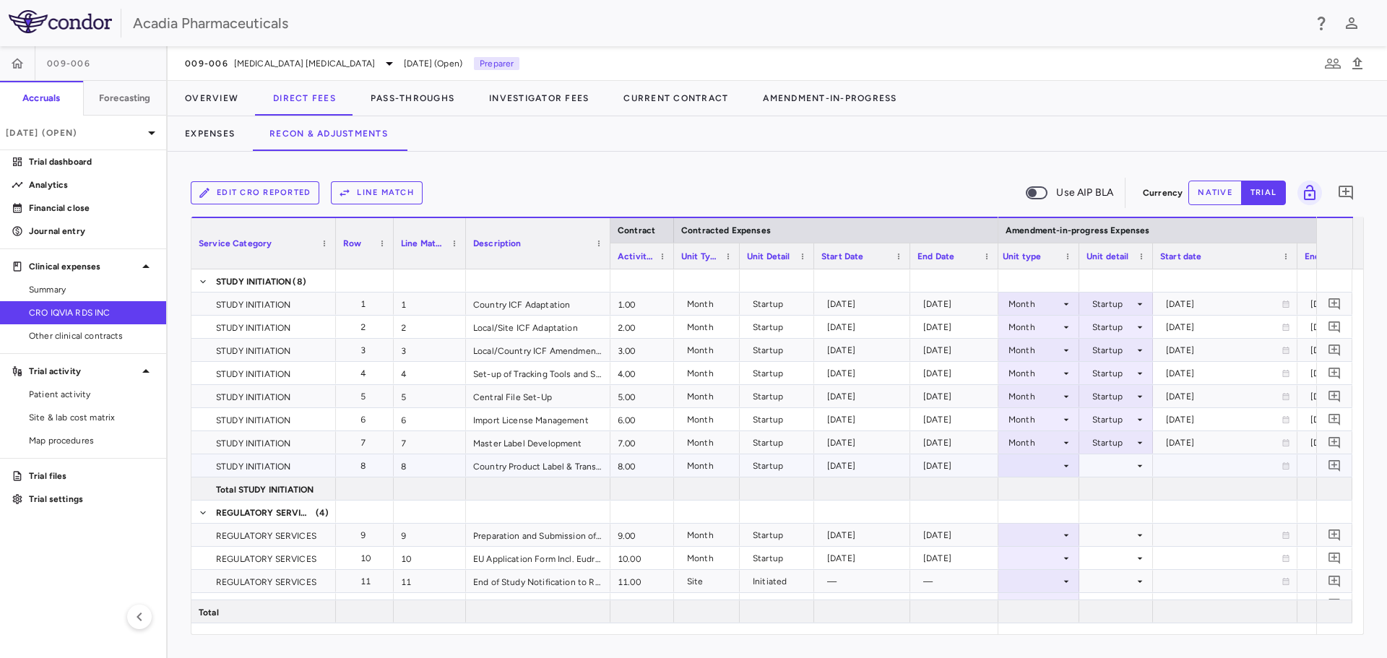
click at [1059, 471] on div at bounding box center [1037, 465] width 69 height 21
click at [1025, 579] on div "Month" at bounding box center [1036, 579] width 34 height 13
click at [1131, 460] on div at bounding box center [1116, 465] width 59 height 21
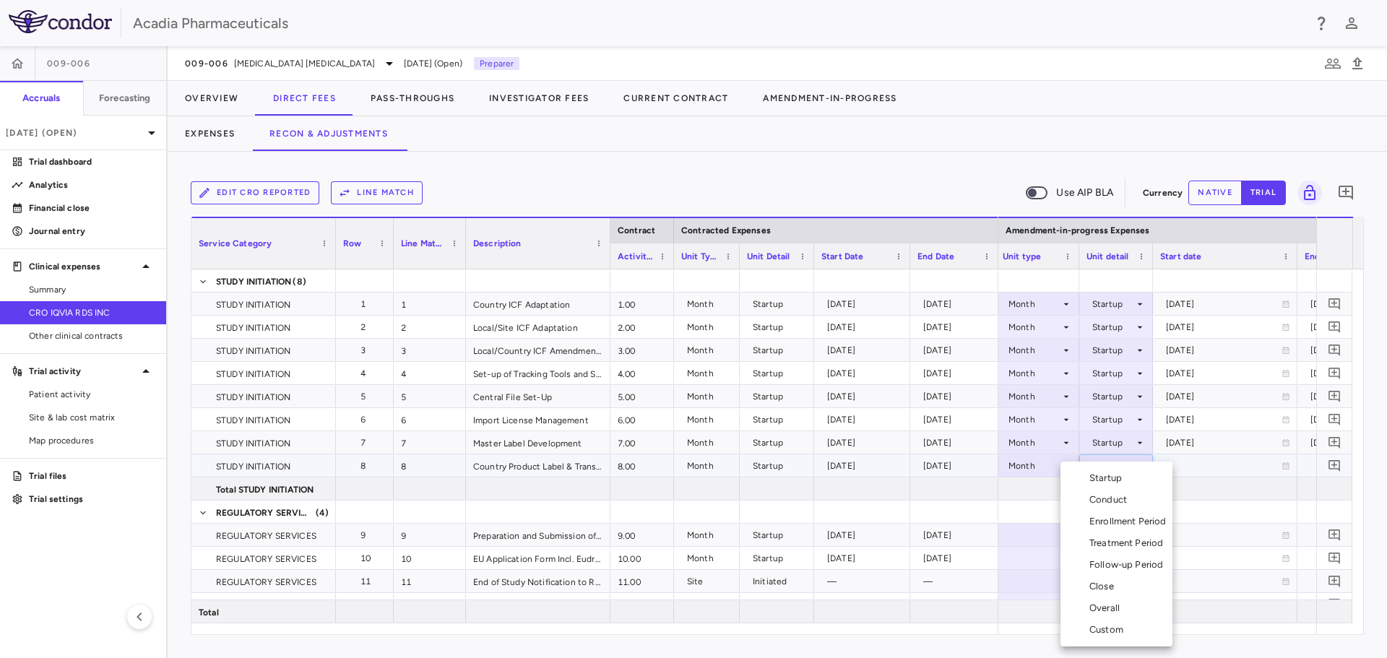
click at [1126, 477] on div "Startup" at bounding box center [1109, 478] width 38 height 13
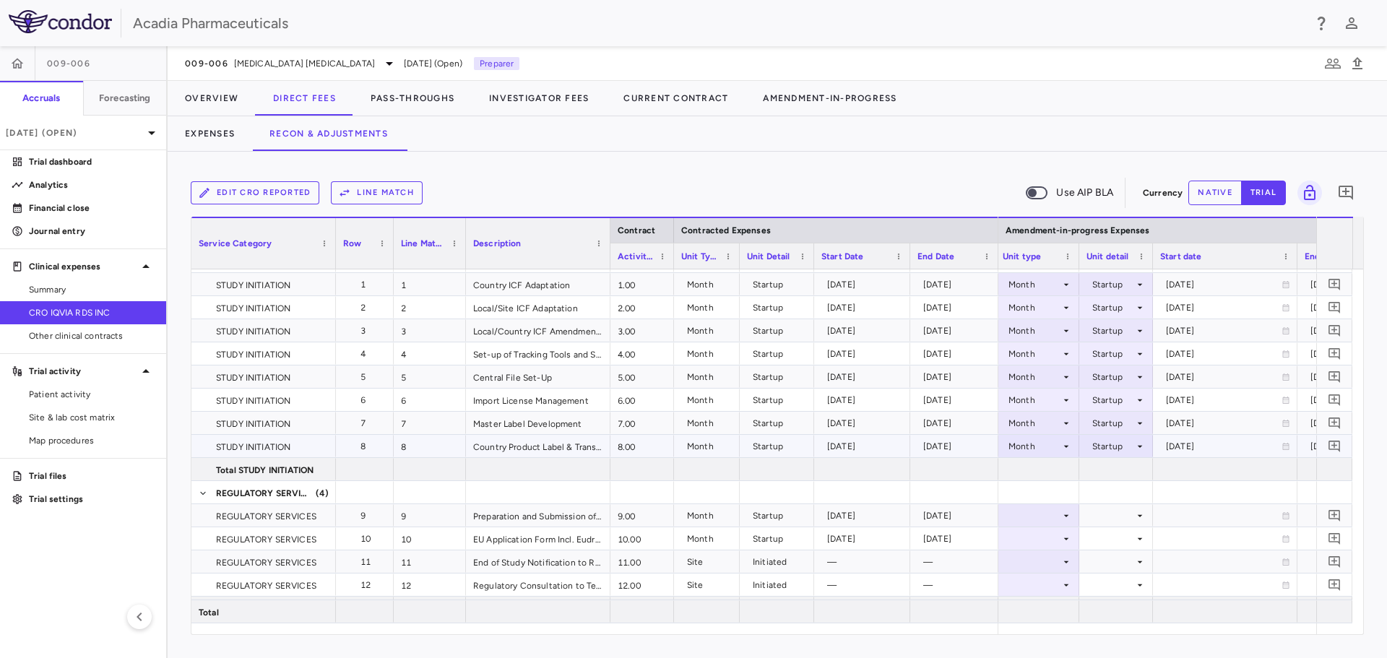
scroll to position [0, 0]
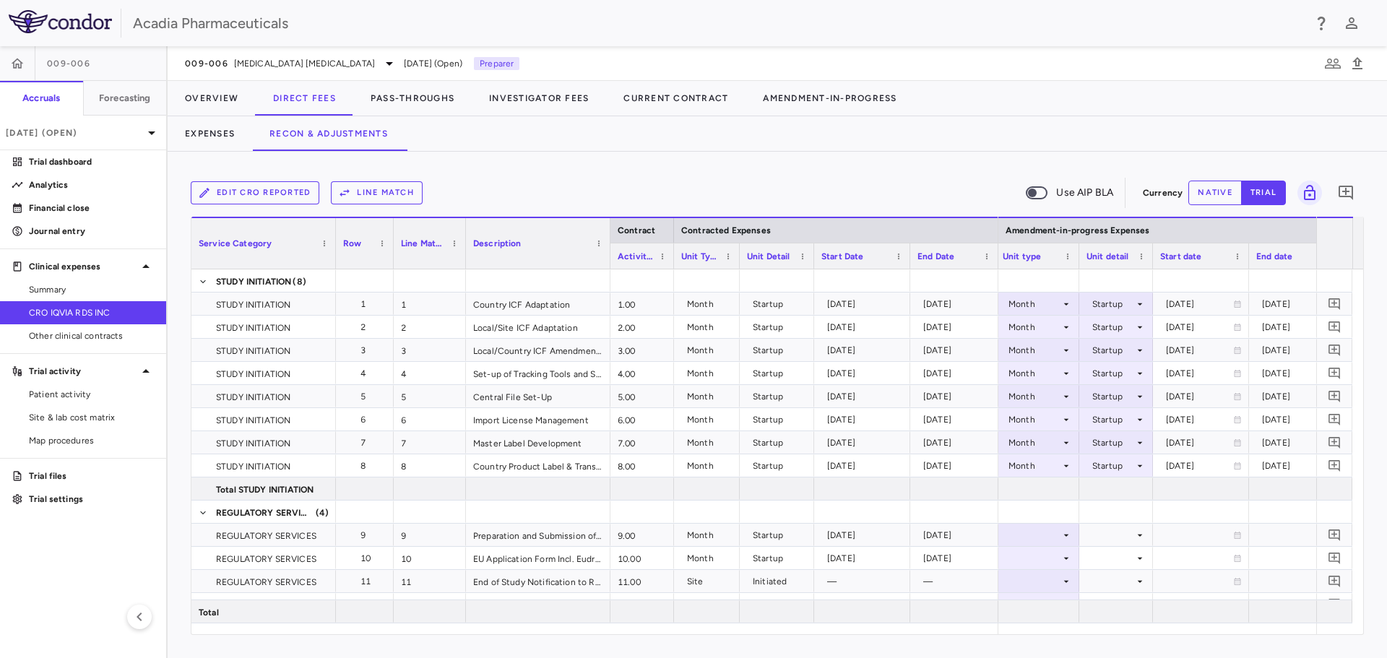
drag, startPoint x: 1296, startPoint y: 266, endPoint x: 1248, endPoint y: 262, distance: 48.6
click at [1248, 262] on div at bounding box center [1249, 256] width 6 height 25
drag, startPoint x: 465, startPoint y: 255, endPoint x: 458, endPoint y: 260, distance: 8.8
click at [458, 260] on div at bounding box center [458, 243] width 6 height 51
click at [1060, 535] on icon at bounding box center [1059, 535] width 5 height 2
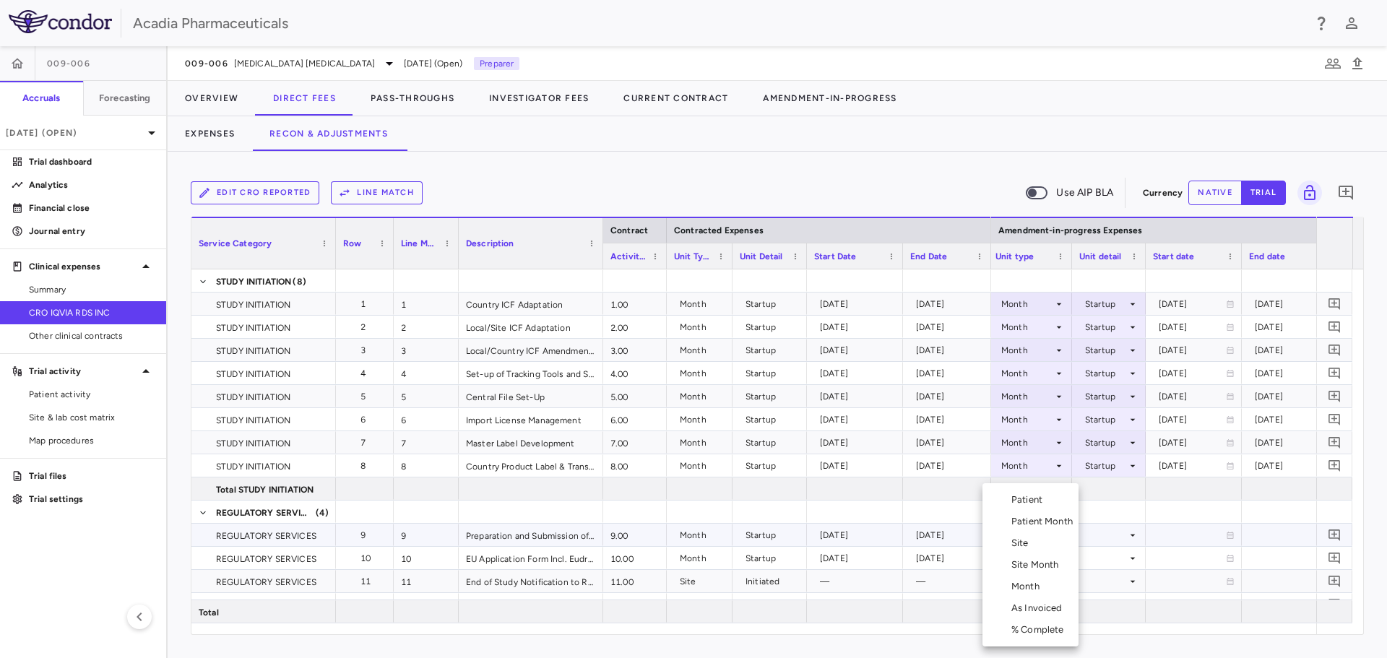
click at [1043, 583] on div "Month" at bounding box center [1029, 586] width 34 height 13
click at [1120, 531] on div at bounding box center [1109, 535] width 59 height 21
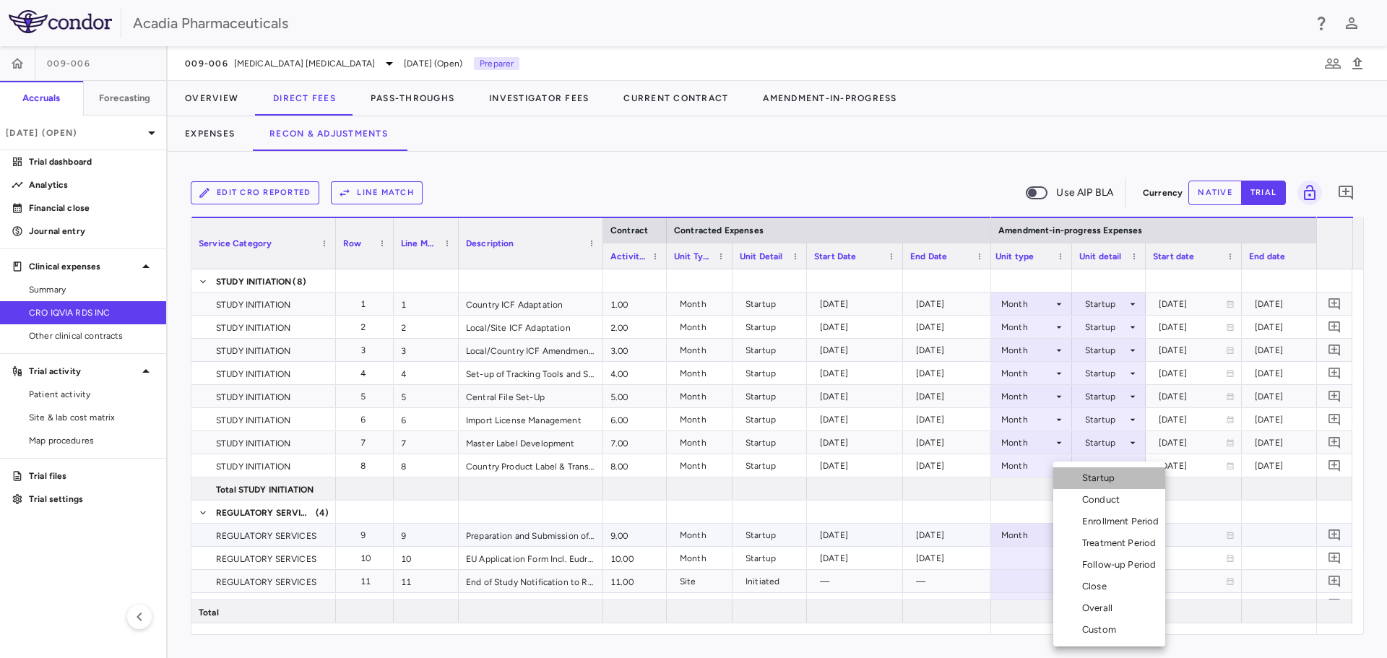
click at [1129, 483] on li "Startup" at bounding box center [1109, 478] width 112 height 22
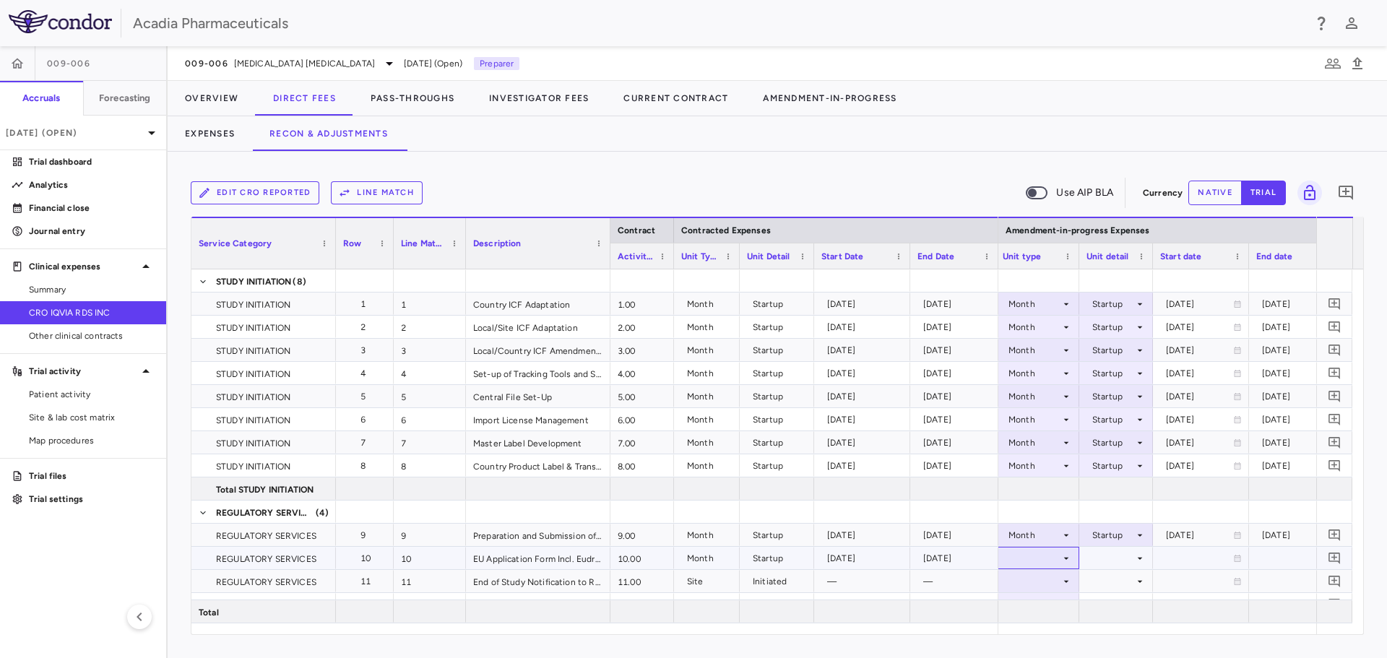
click at [1066, 558] on icon at bounding box center [1066, 558] width 5 height 2
click at [1044, 582] on div "Month" at bounding box center [1036, 586] width 34 height 13
click at [1115, 557] on div at bounding box center [1116, 558] width 59 height 21
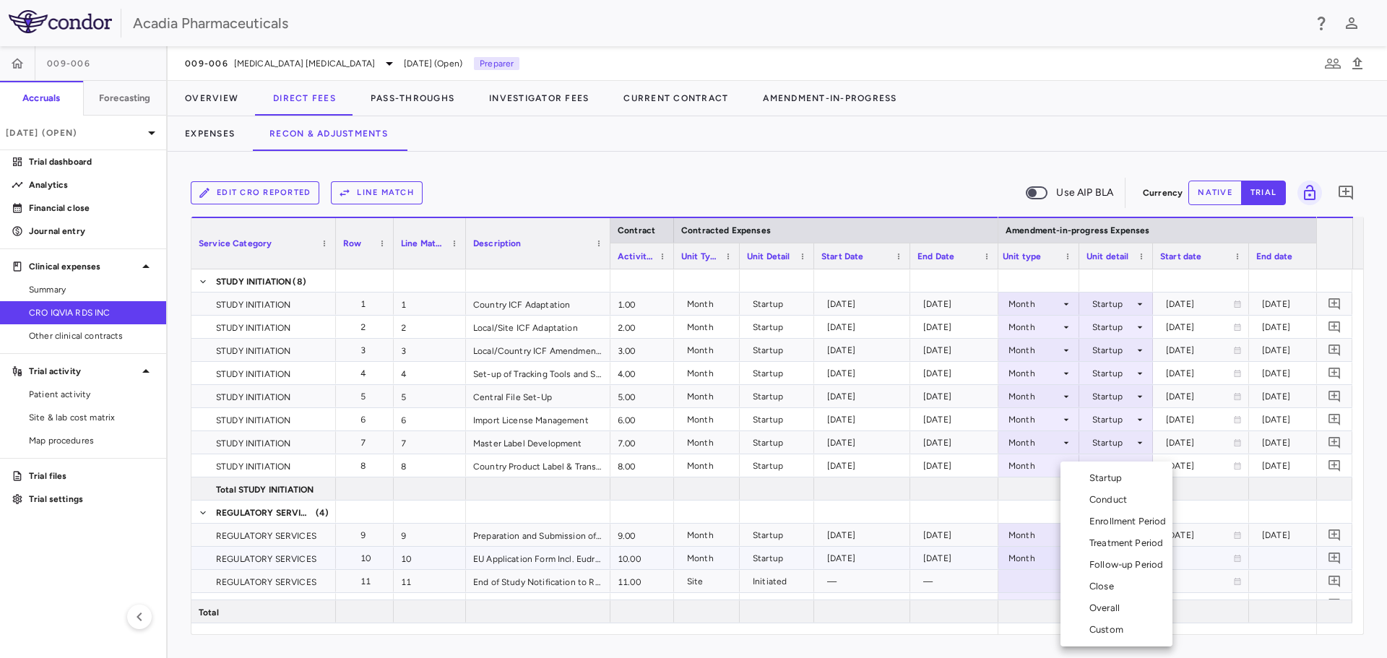
click at [1125, 481] on div "Startup" at bounding box center [1109, 478] width 38 height 13
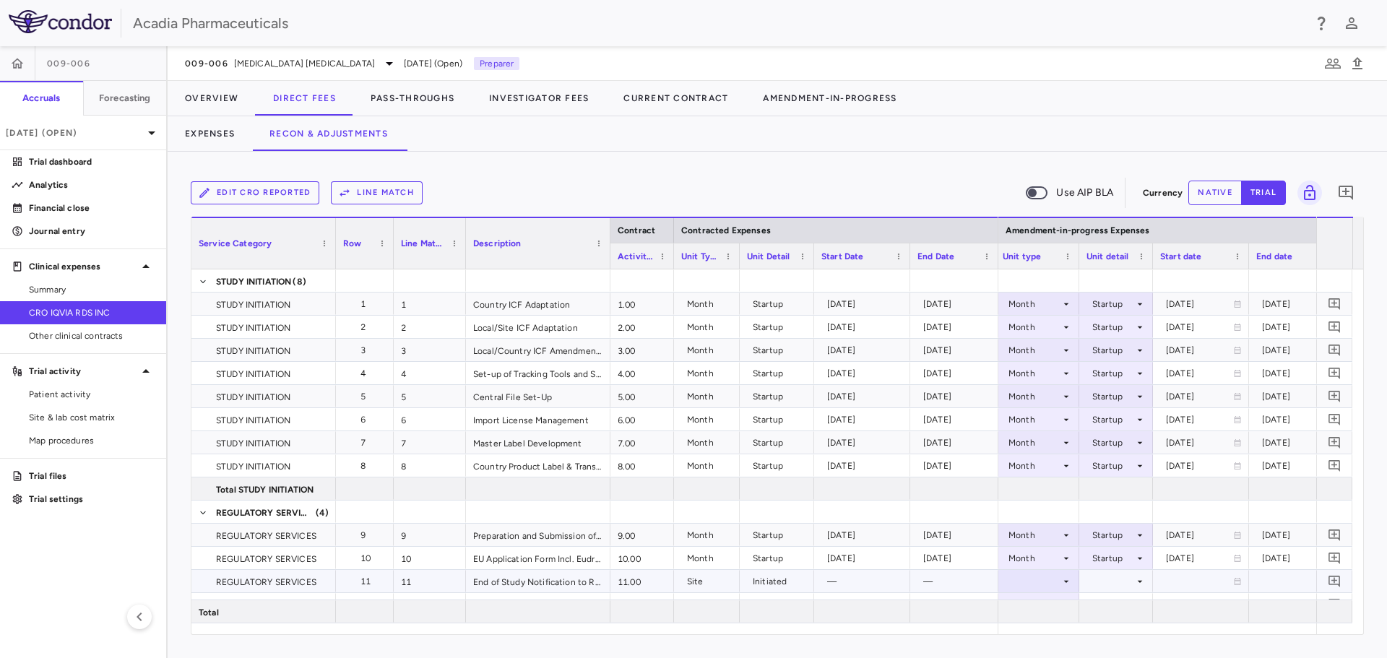
click at [1064, 580] on icon at bounding box center [1067, 582] width 12 height 12
click at [1063, 545] on li "Site" at bounding box center [1038, 544] width 96 height 22
click at [1139, 582] on icon at bounding box center [1140, 582] width 12 height 12
click at [1131, 609] on div "Initiated" at bounding box center [1128, 608] width 42 height 13
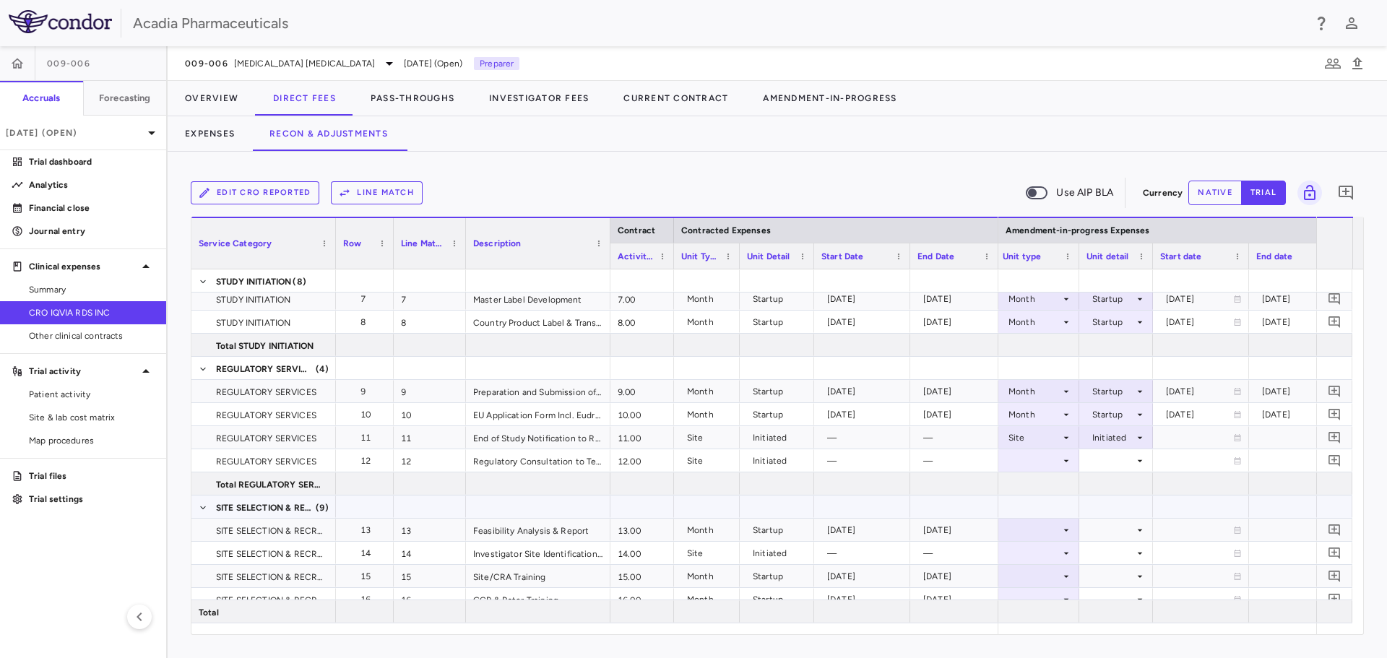
scroll to position [145, 0]
click at [1064, 460] on icon at bounding box center [1067, 460] width 12 height 12
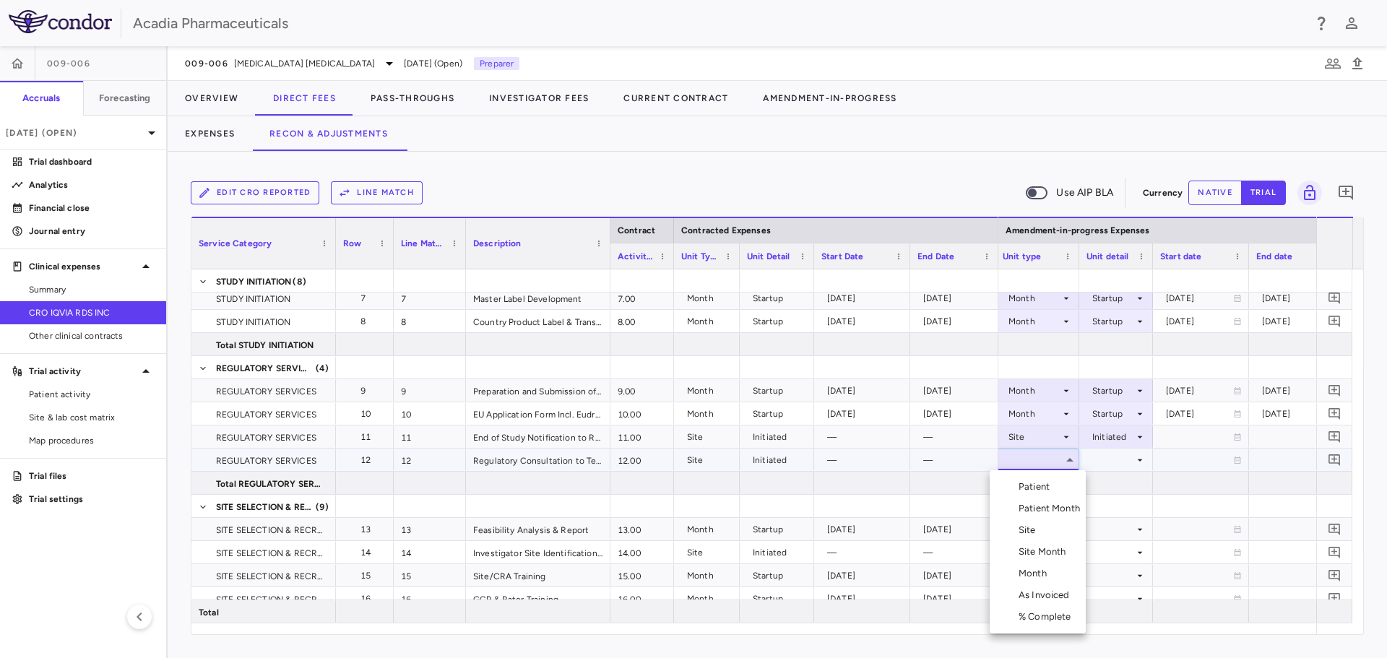
click at [1035, 527] on div "Site" at bounding box center [1030, 530] width 23 height 13
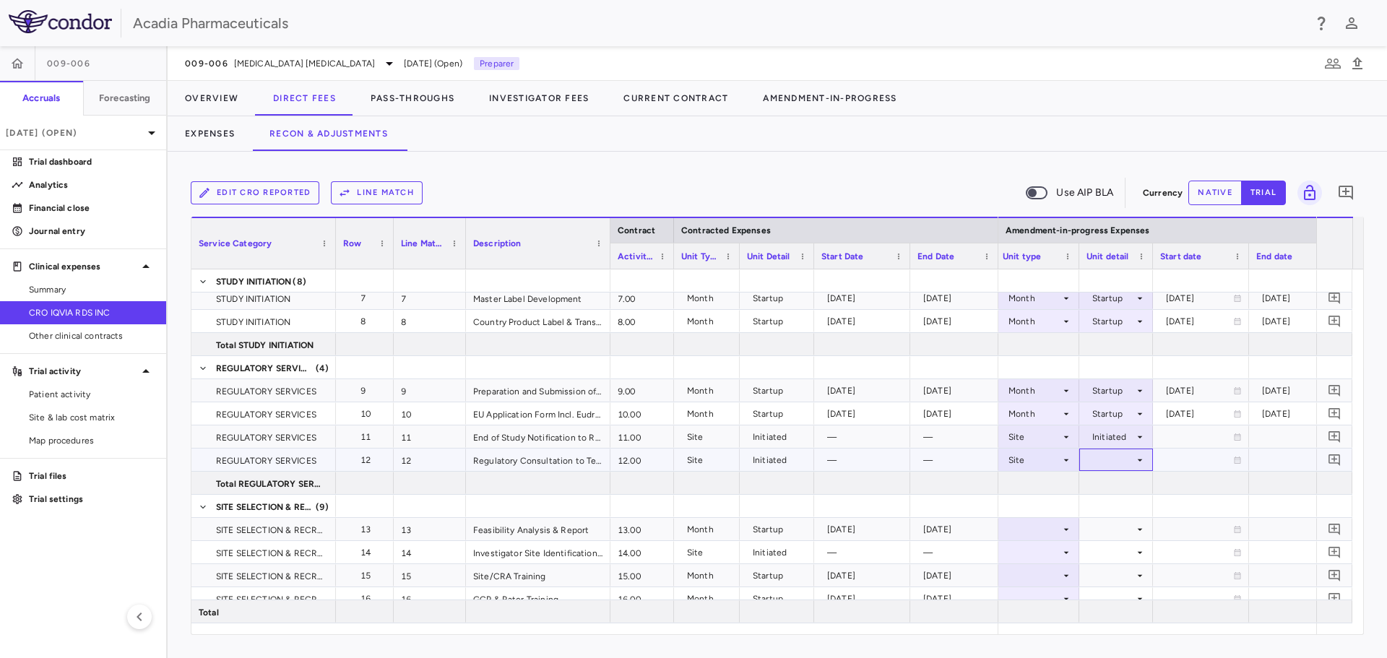
click at [1140, 459] on icon at bounding box center [1140, 460] width 12 height 12
click at [1126, 509] on div "Initiated" at bounding box center [1128, 508] width 42 height 13
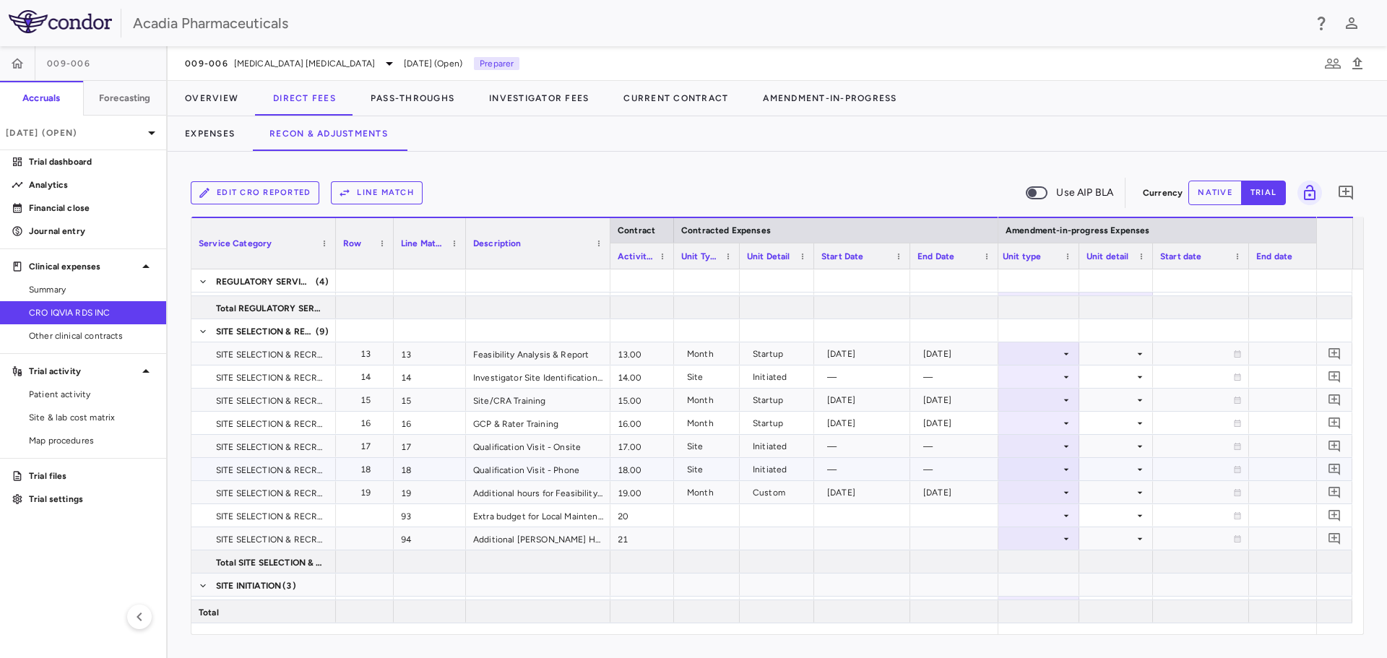
scroll to position [361, 0]
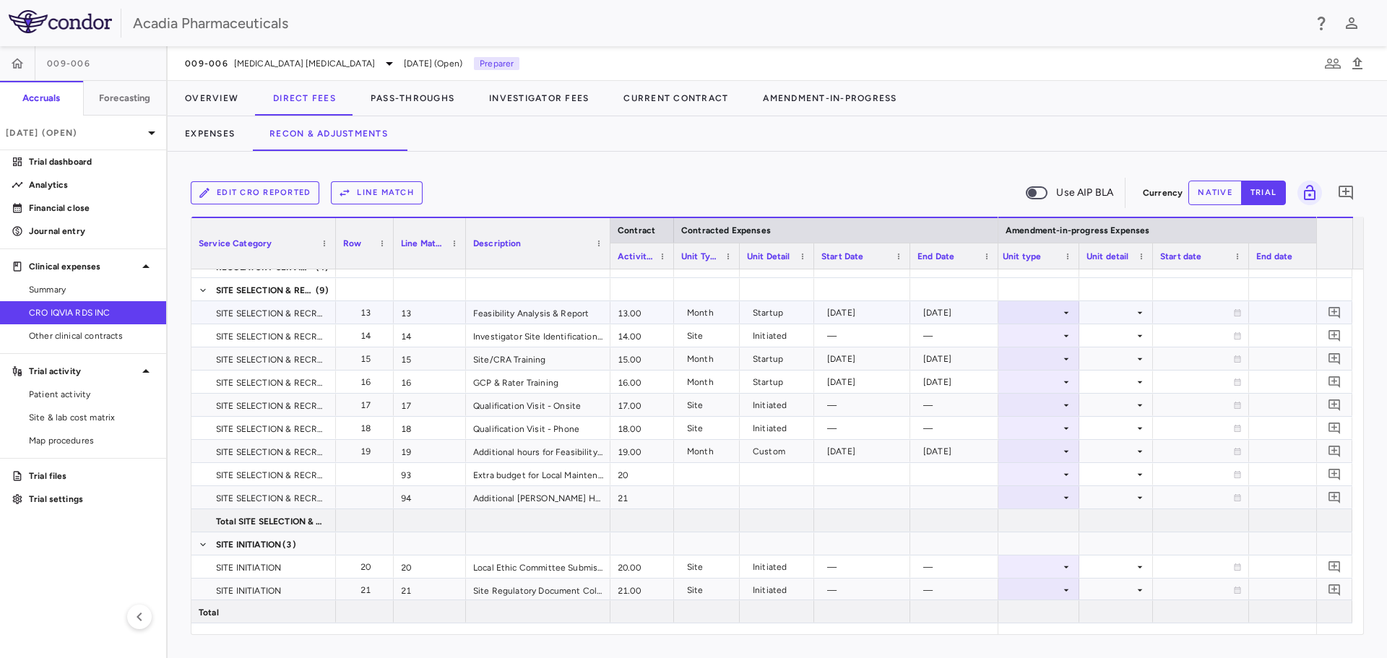
click at [1053, 312] on div at bounding box center [1037, 312] width 69 height 21
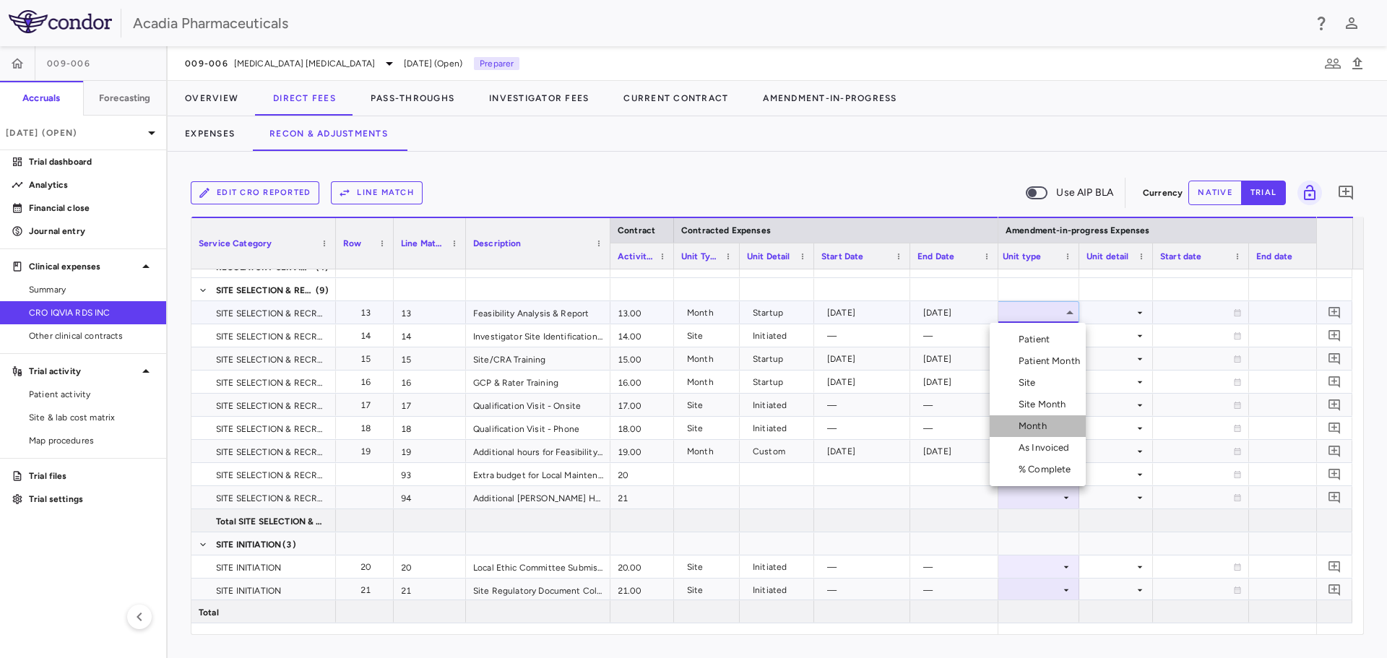
click at [1041, 418] on li "Month" at bounding box center [1038, 426] width 96 height 22
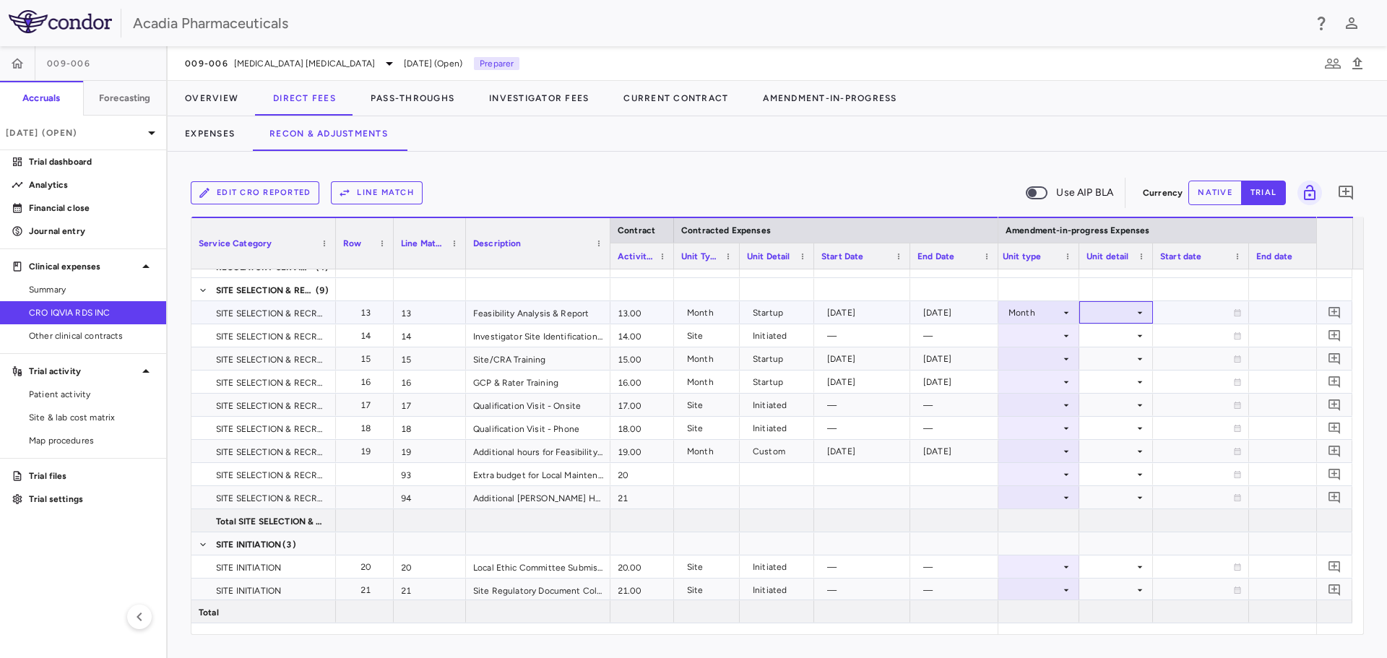
click at [1123, 316] on div at bounding box center [1116, 312] width 59 height 21
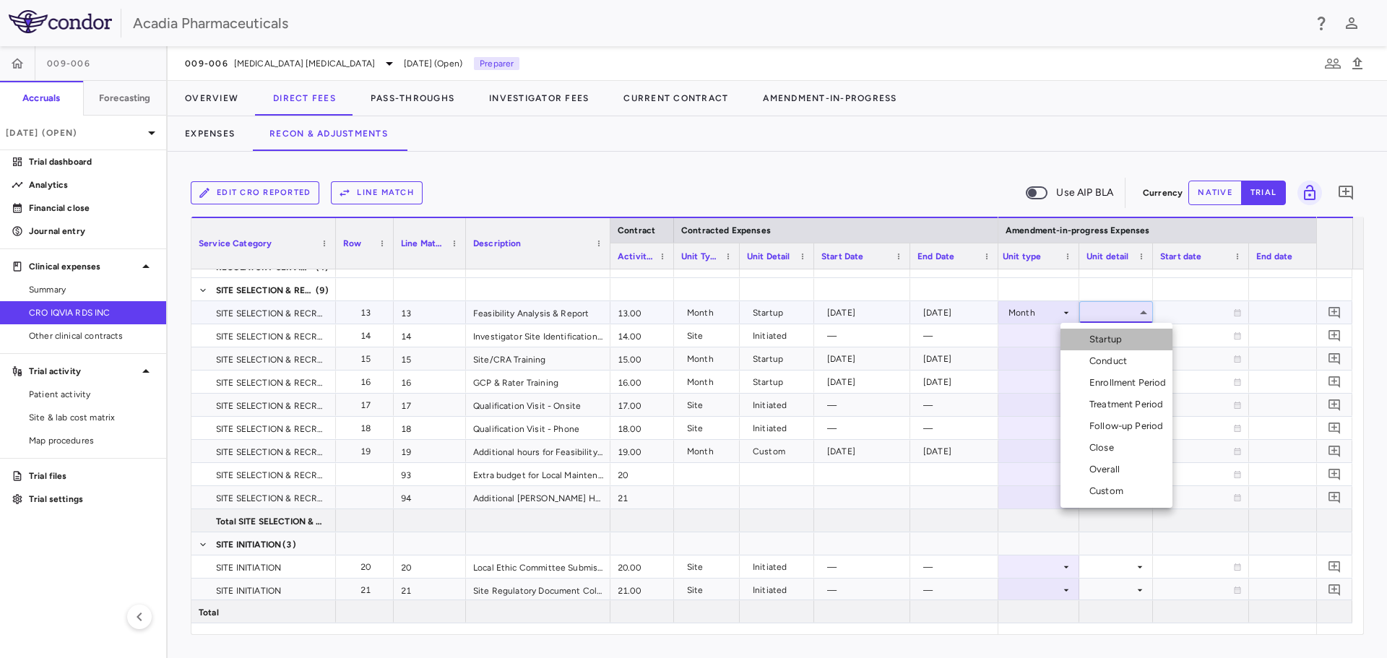
click at [1118, 335] on div "Startup" at bounding box center [1109, 339] width 38 height 13
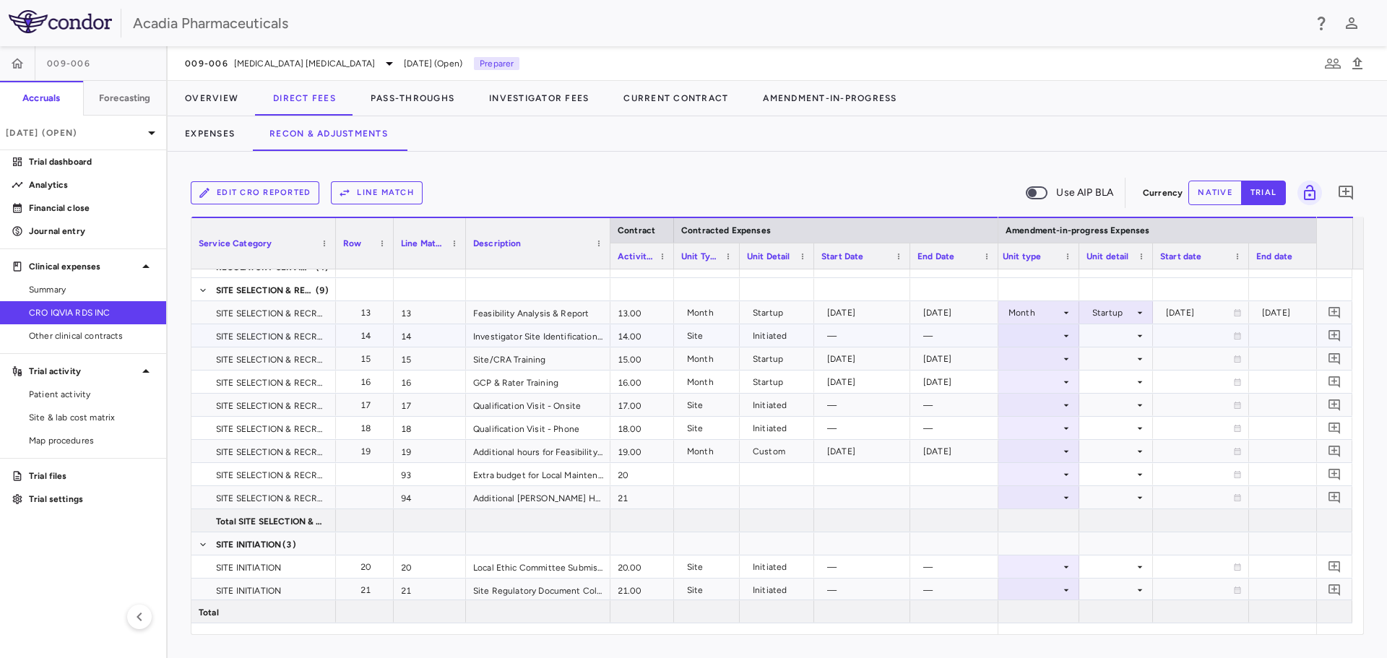
click at [1059, 329] on div at bounding box center [1037, 335] width 69 height 21
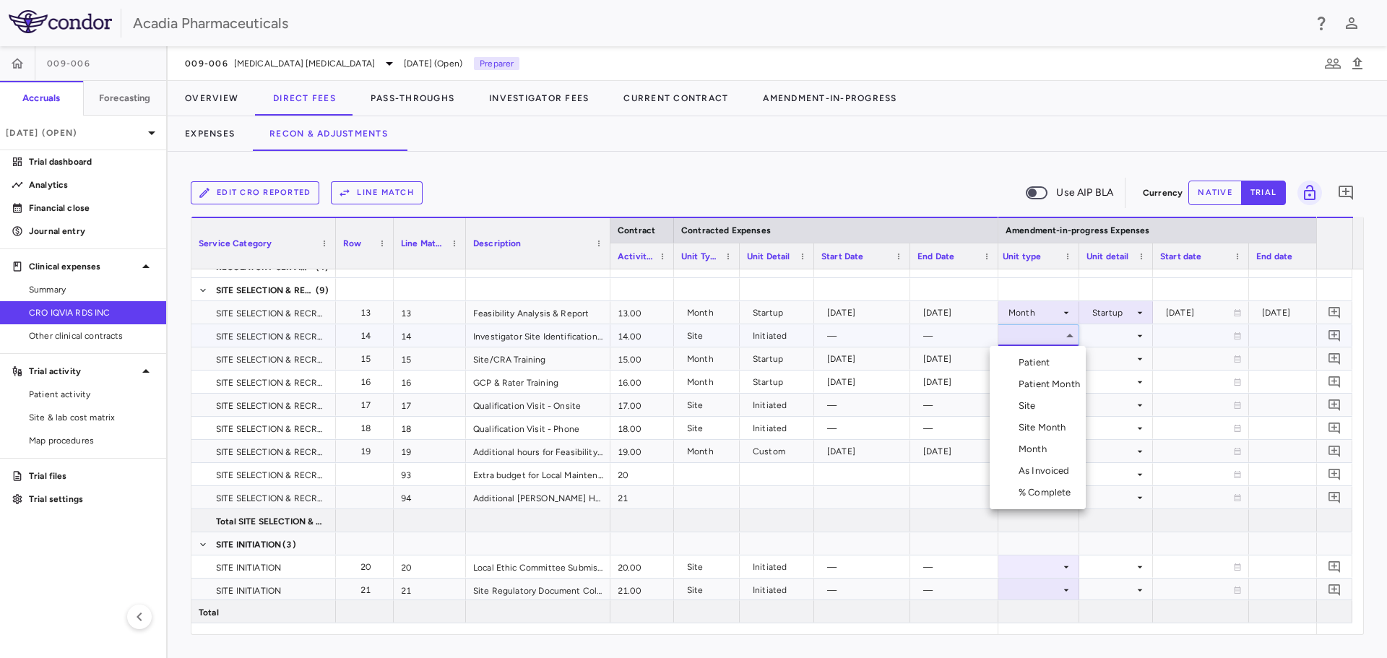
click at [1032, 407] on div "Site" at bounding box center [1030, 406] width 23 height 13
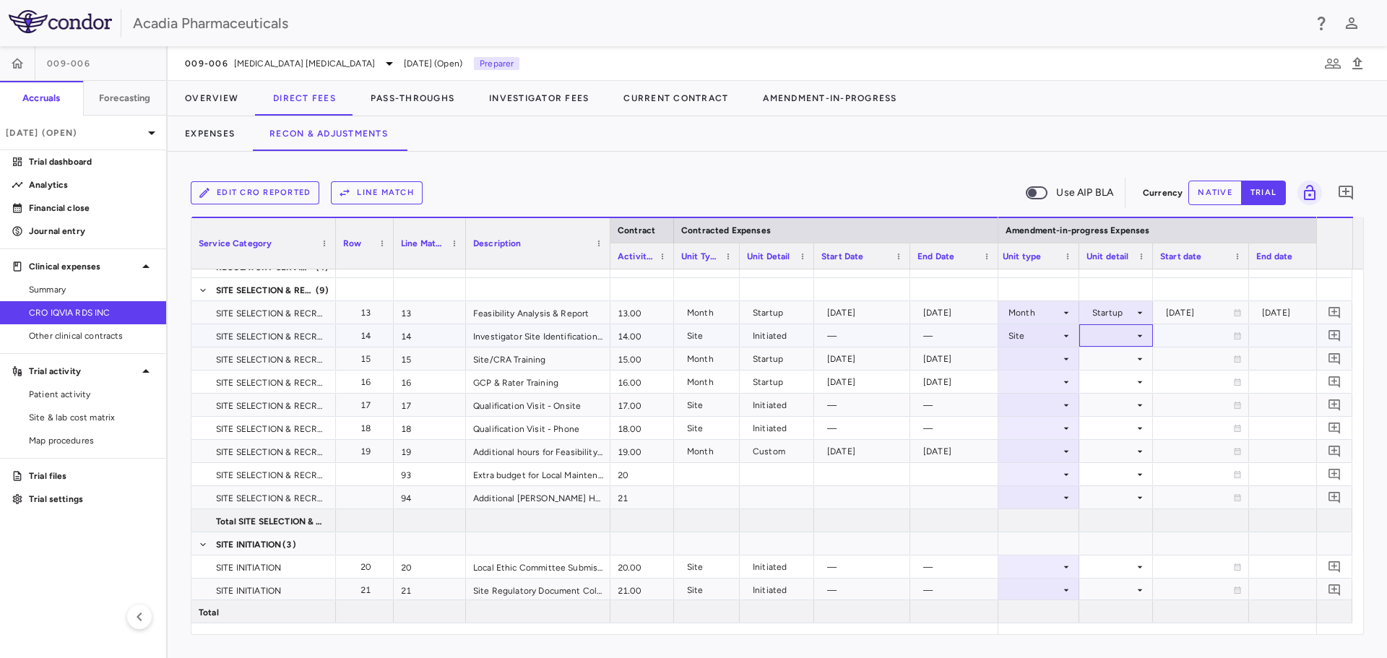
click at [1139, 335] on icon at bounding box center [1140, 336] width 12 height 12
click at [1126, 379] on div "Initiated" at bounding box center [1128, 384] width 42 height 13
click at [1067, 356] on icon at bounding box center [1067, 359] width 12 height 12
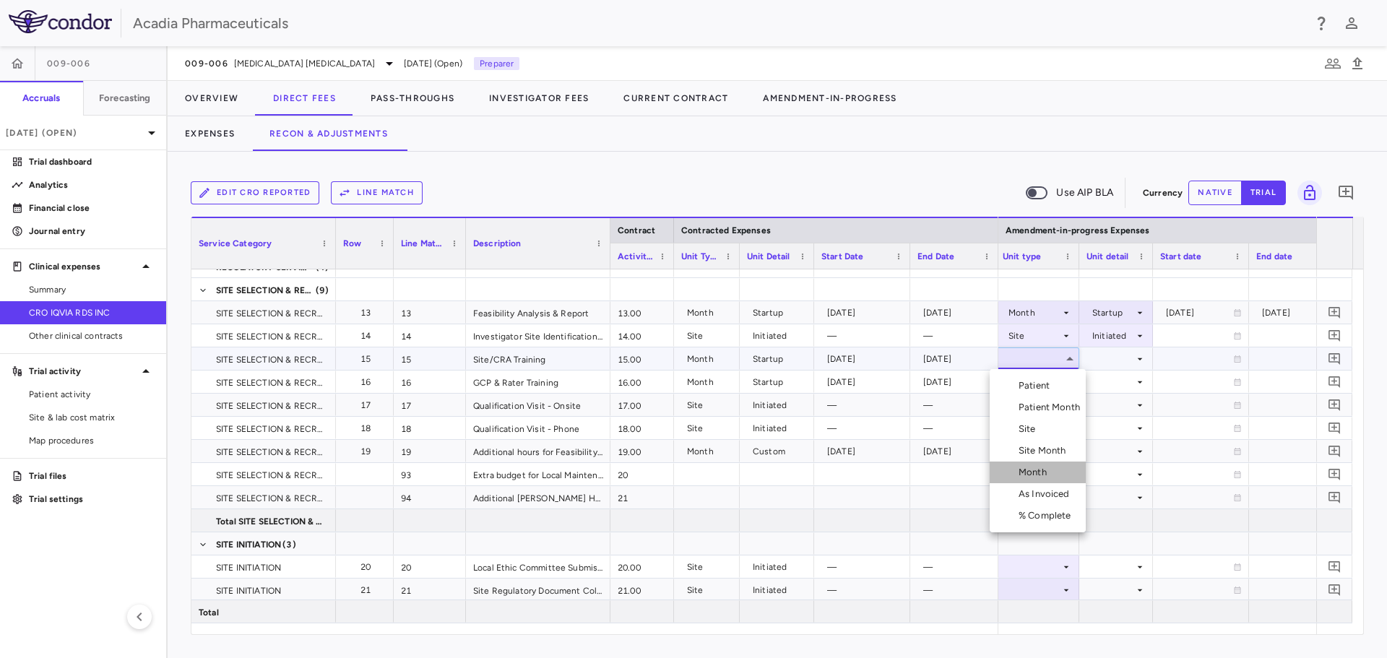
click at [1042, 473] on div "Month" at bounding box center [1036, 472] width 34 height 13
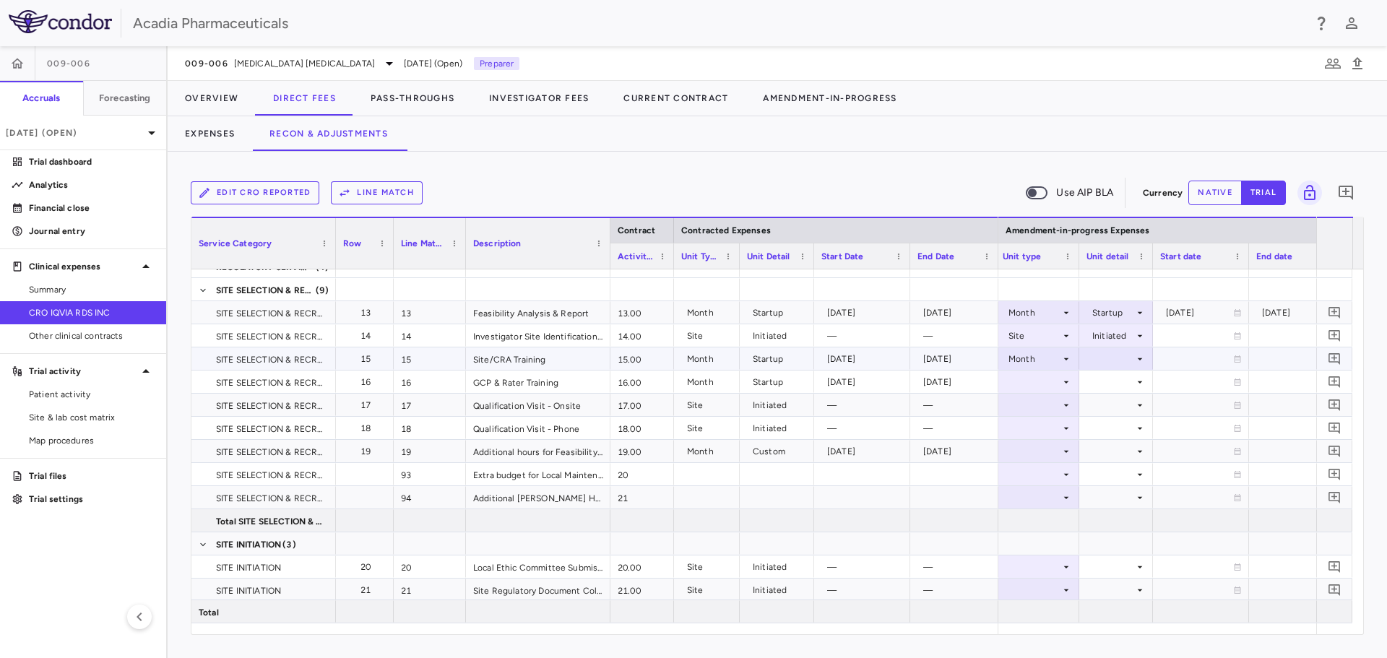
click at [1139, 356] on icon at bounding box center [1140, 359] width 12 height 12
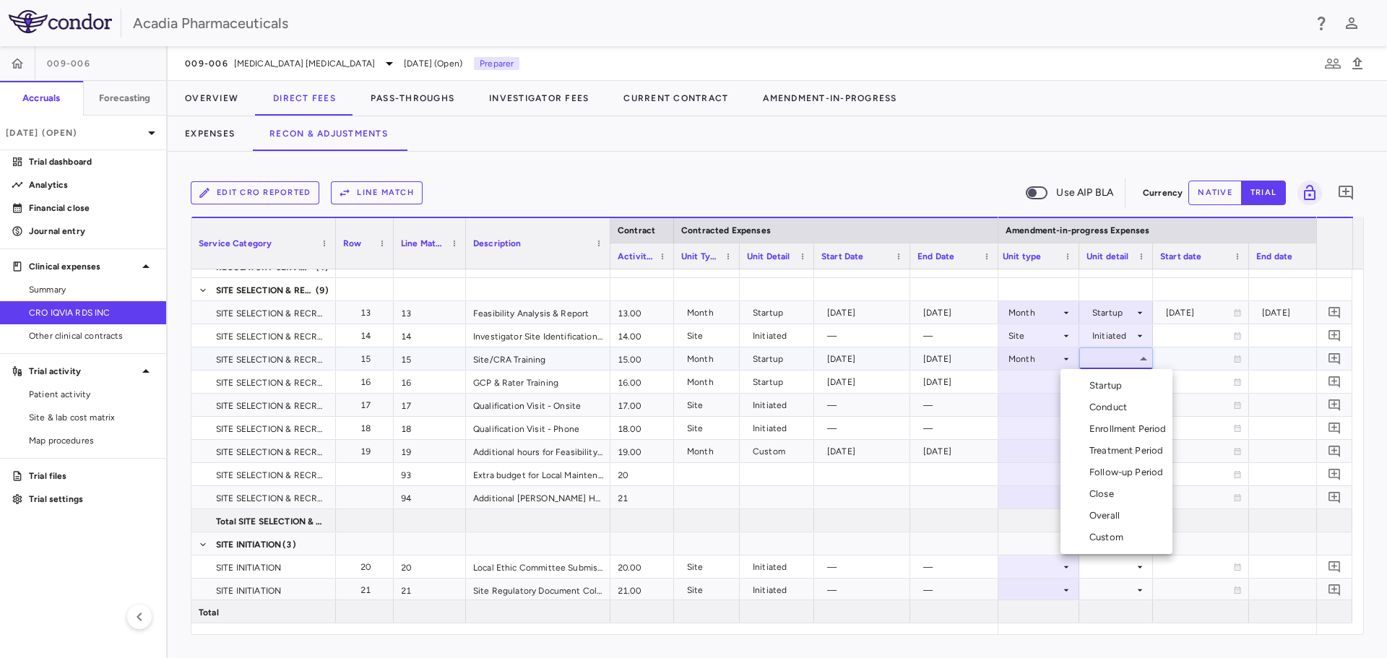
click at [1124, 387] on div "Startup" at bounding box center [1109, 385] width 38 height 13
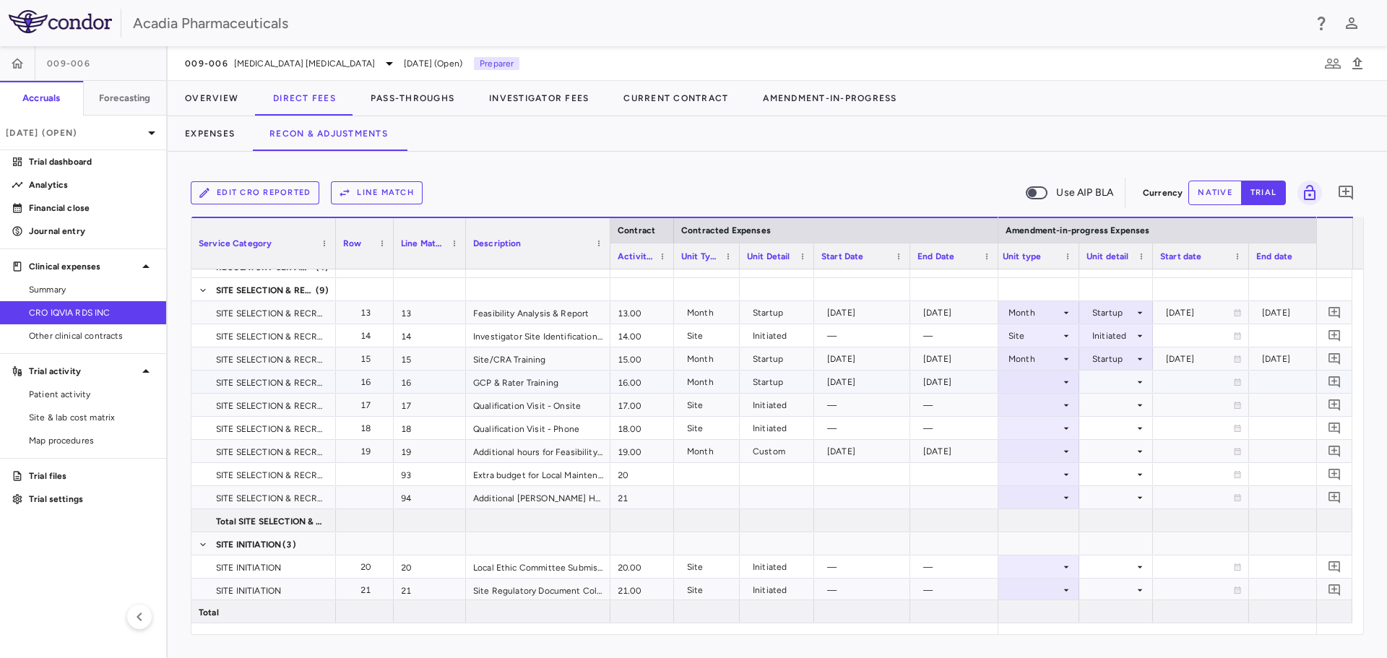
click at [1064, 375] on div at bounding box center [1037, 381] width 69 height 21
click at [1040, 496] on div "Month" at bounding box center [1036, 495] width 34 height 13
click at [1132, 382] on div at bounding box center [1116, 381] width 59 height 21
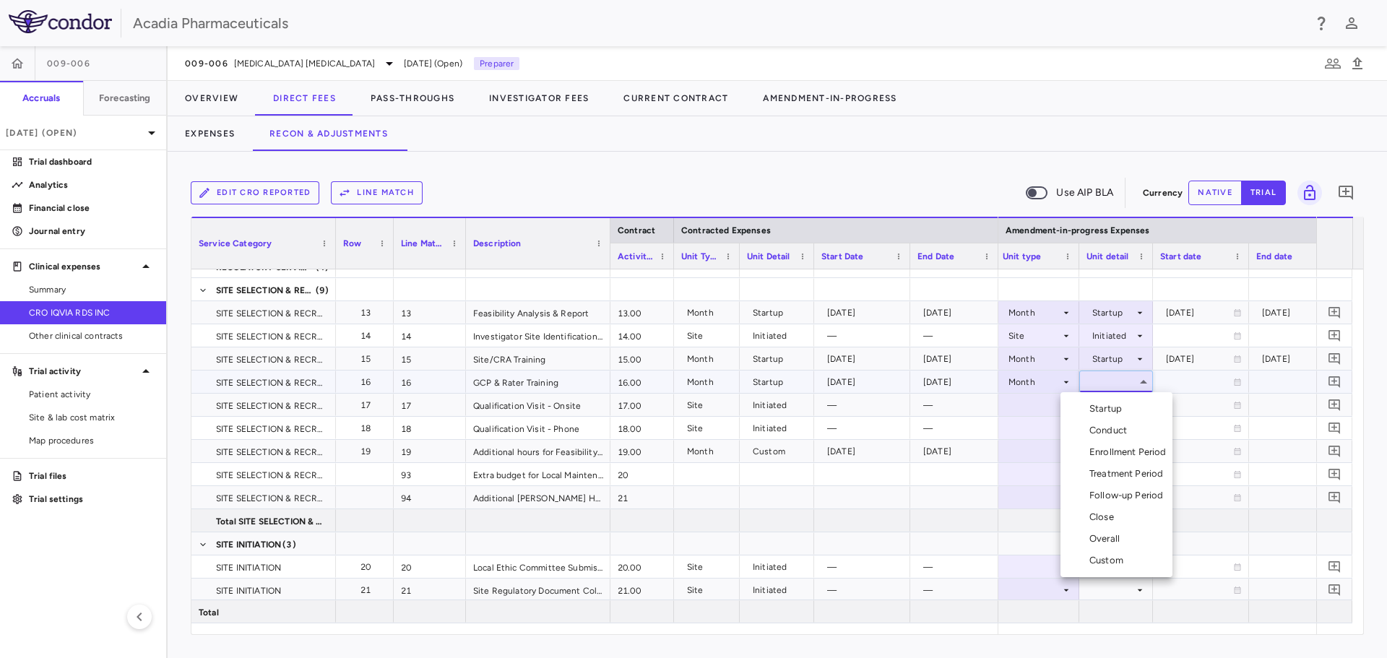
click at [1129, 412] on li "Startup" at bounding box center [1117, 409] width 112 height 22
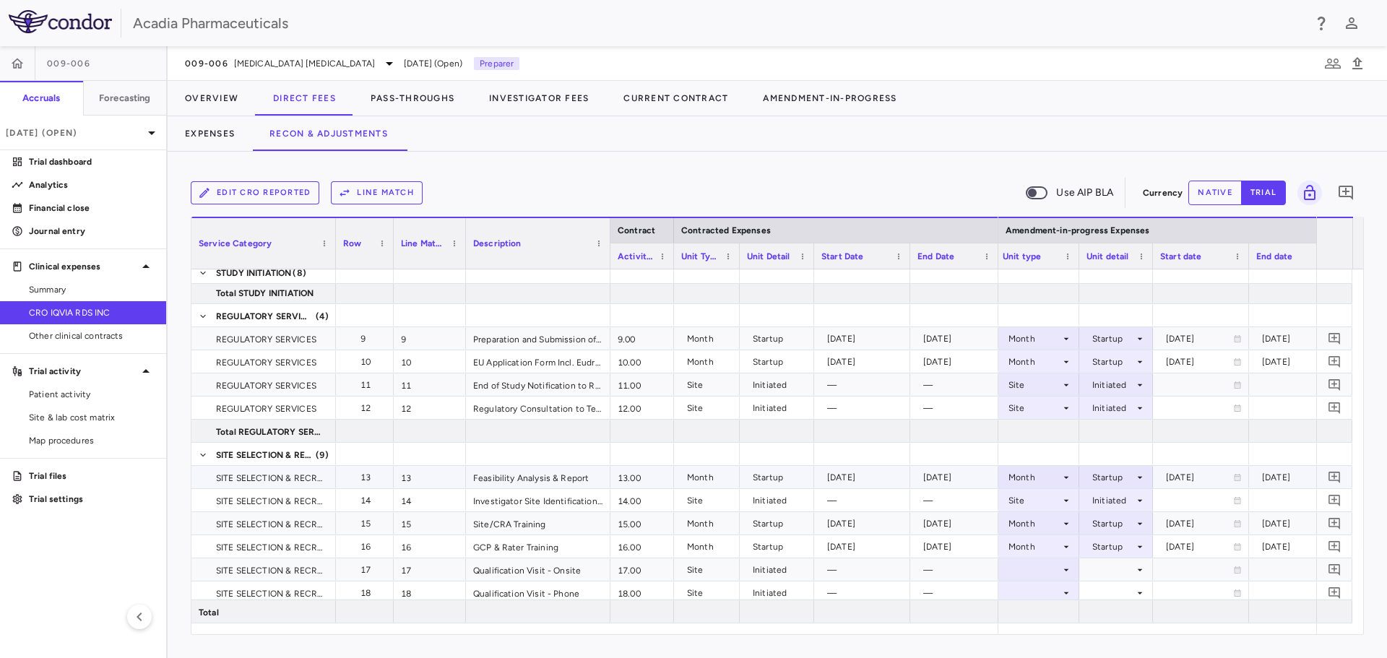
scroll to position [217, 0]
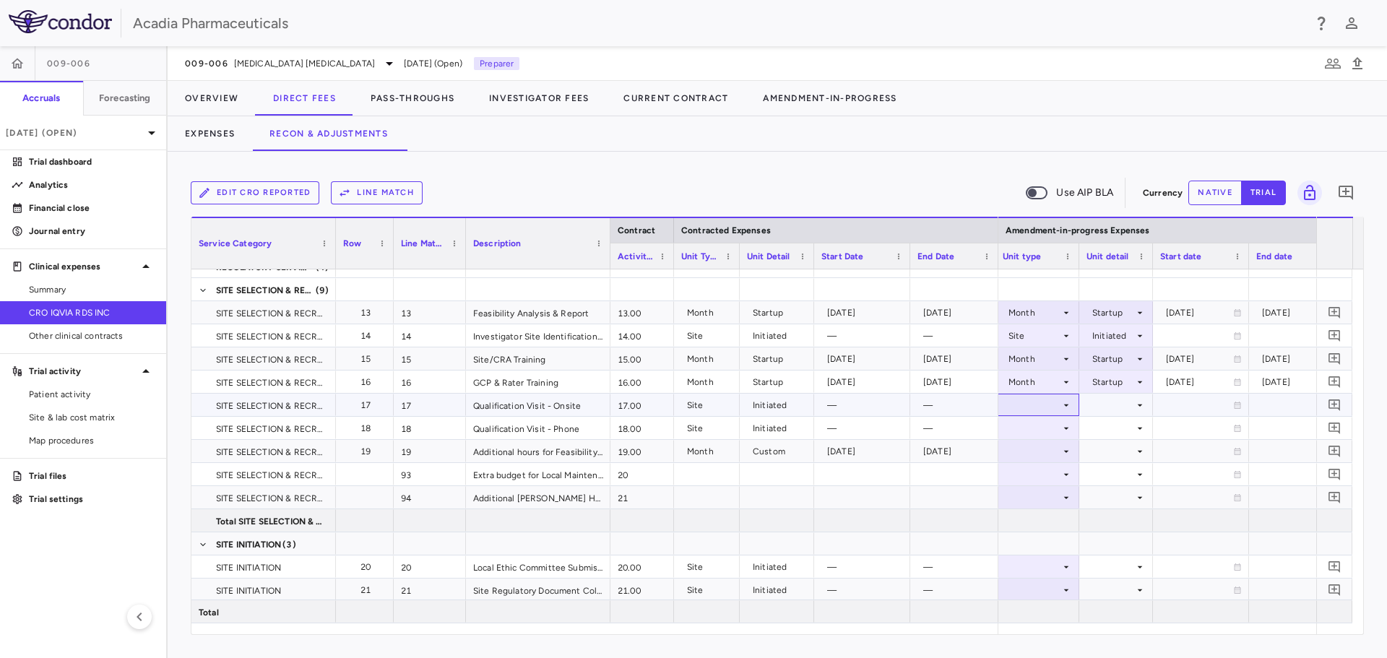
click at [1064, 407] on icon at bounding box center [1067, 406] width 12 height 12
click at [1038, 478] on div "Site" at bounding box center [1030, 475] width 23 height 13
click at [1139, 407] on icon at bounding box center [1140, 406] width 12 height 12
click at [1129, 452] on div "Initiated" at bounding box center [1128, 453] width 42 height 13
click at [1065, 428] on icon at bounding box center [1066, 428] width 5 height 2
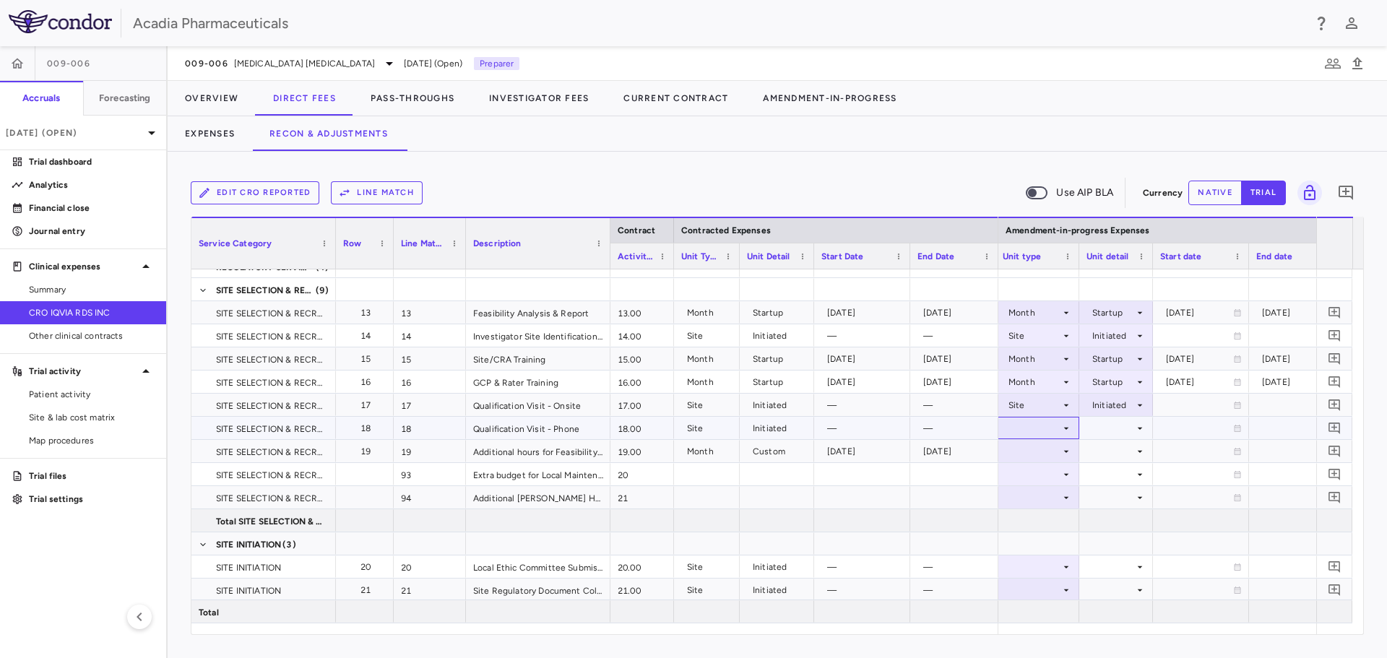
click at [1063, 428] on icon at bounding box center [1067, 429] width 12 height 12
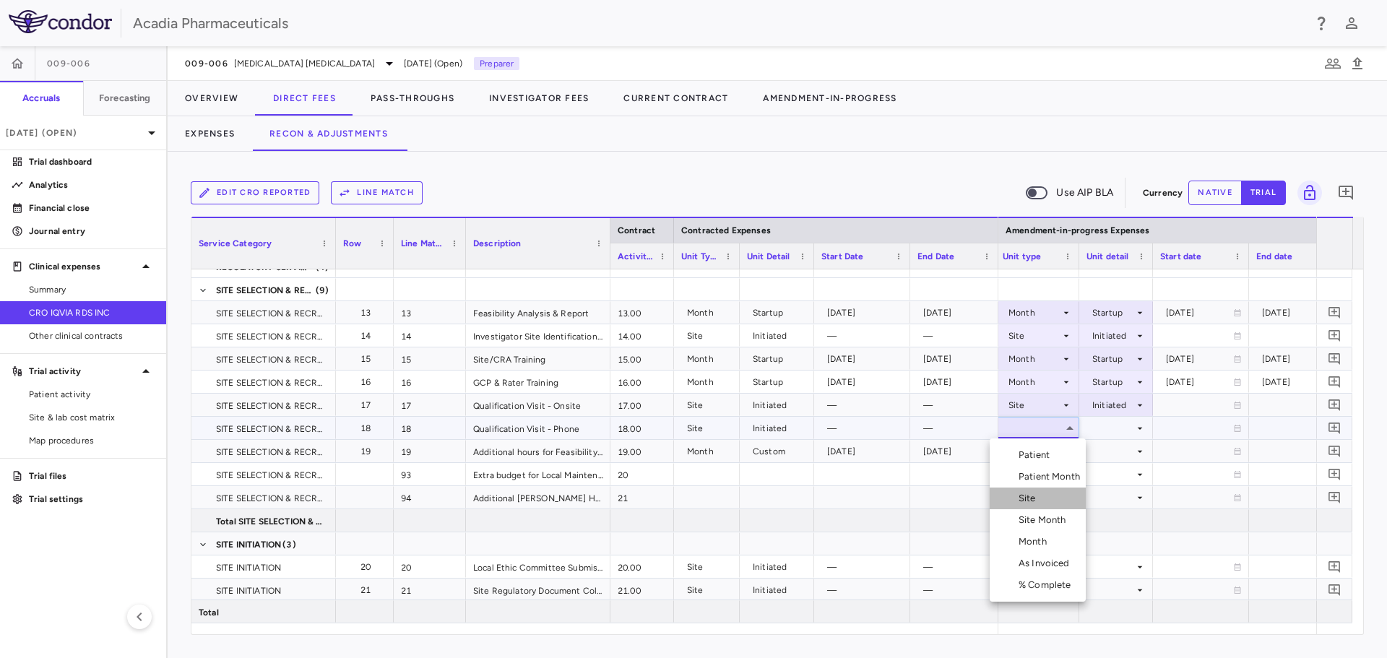
click at [1040, 504] on div "Site" at bounding box center [1030, 498] width 23 height 13
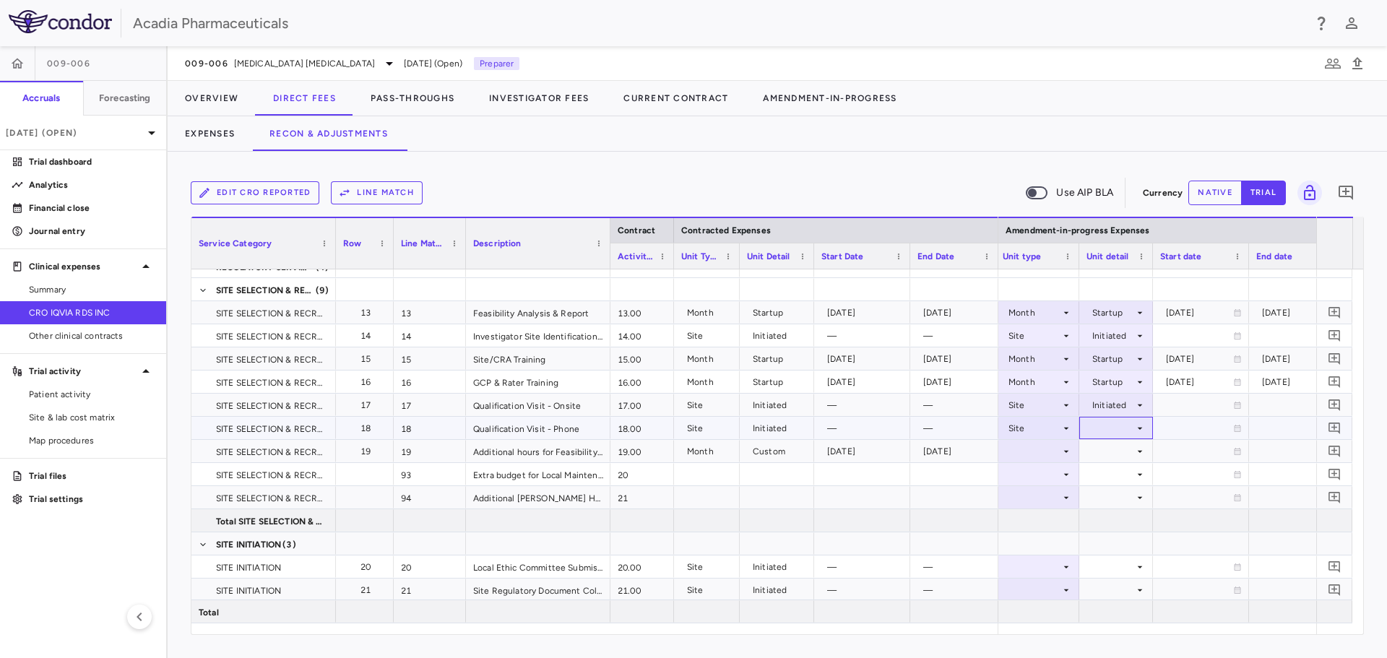
click at [1132, 425] on div at bounding box center [1116, 428] width 59 height 21
click at [1118, 474] on div "Initiated" at bounding box center [1128, 476] width 42 height 13
click at [1061, 452] on icon at bounding box center [1067, 452] width 12 height 12
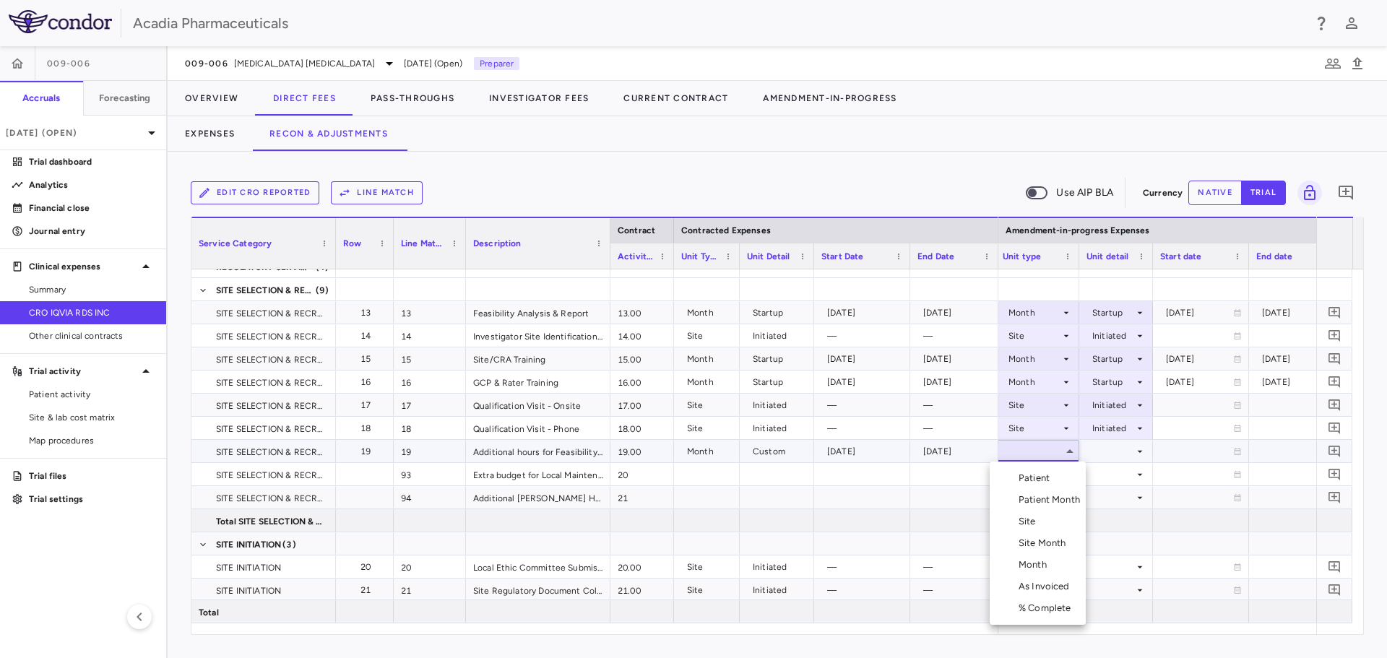
click at [1038, 561] on div "Month" at bounding box center [1036, 565] width 34 height 13
click at [1135, 453] on icon at bounding box center [1140, 452] width 12 height 12
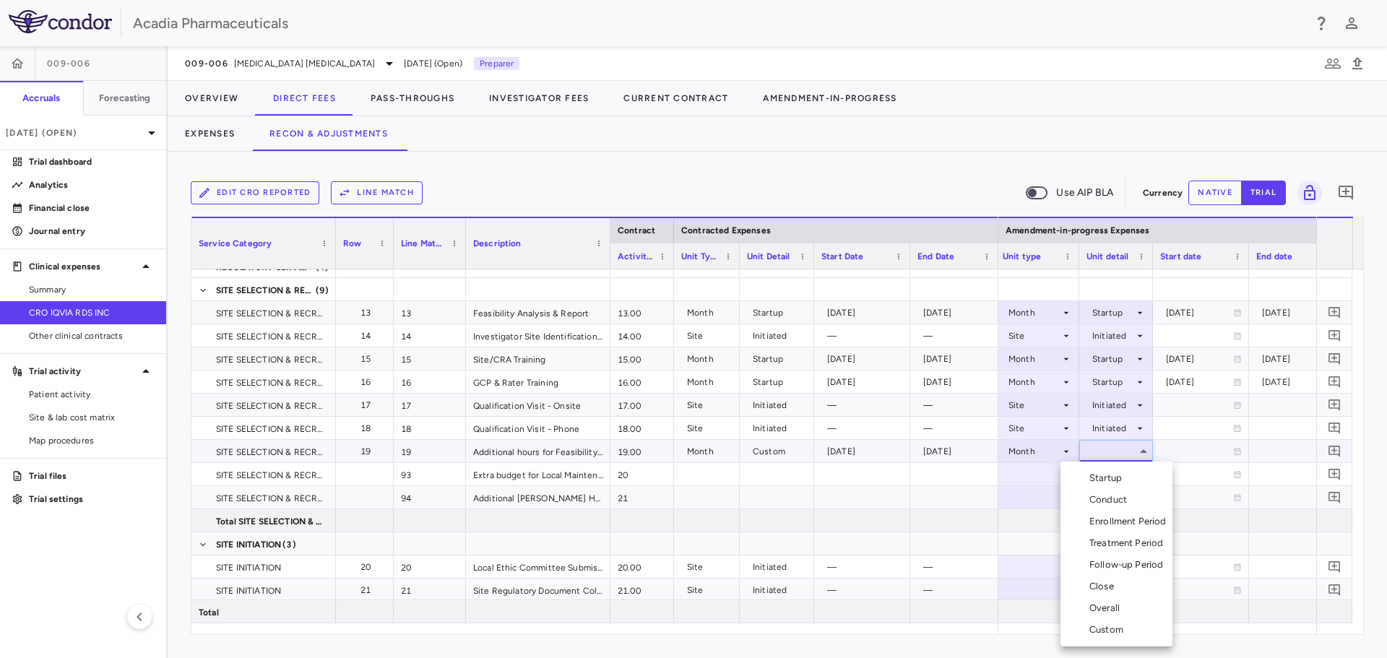
click at [1092, 637] on li "Custom" at bounding box center [1117, 630] width 112 height 22
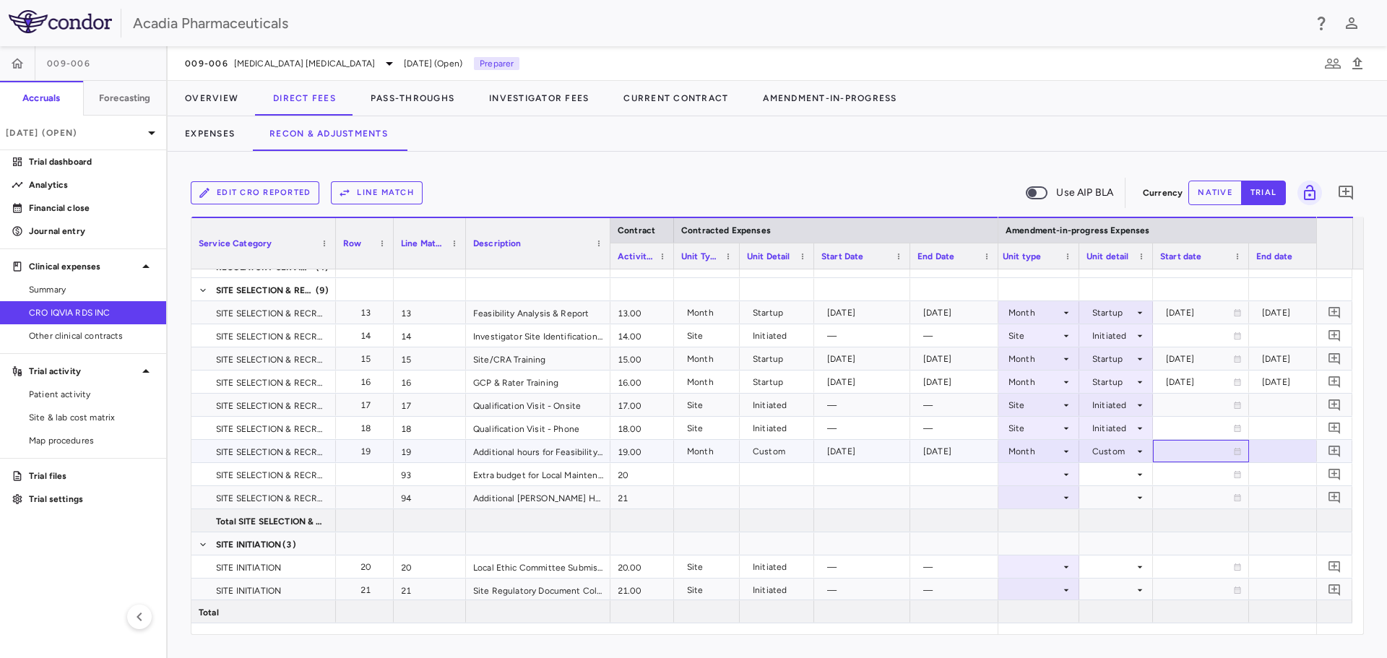
click at [1238, 448] on icon at bounding box center [1237, 451] width 9 height 9
click at [1238, 449] on icon "Choose date, selected date is Sep 23, 2025" at bounding box center [1237, 452] width 10 height 11
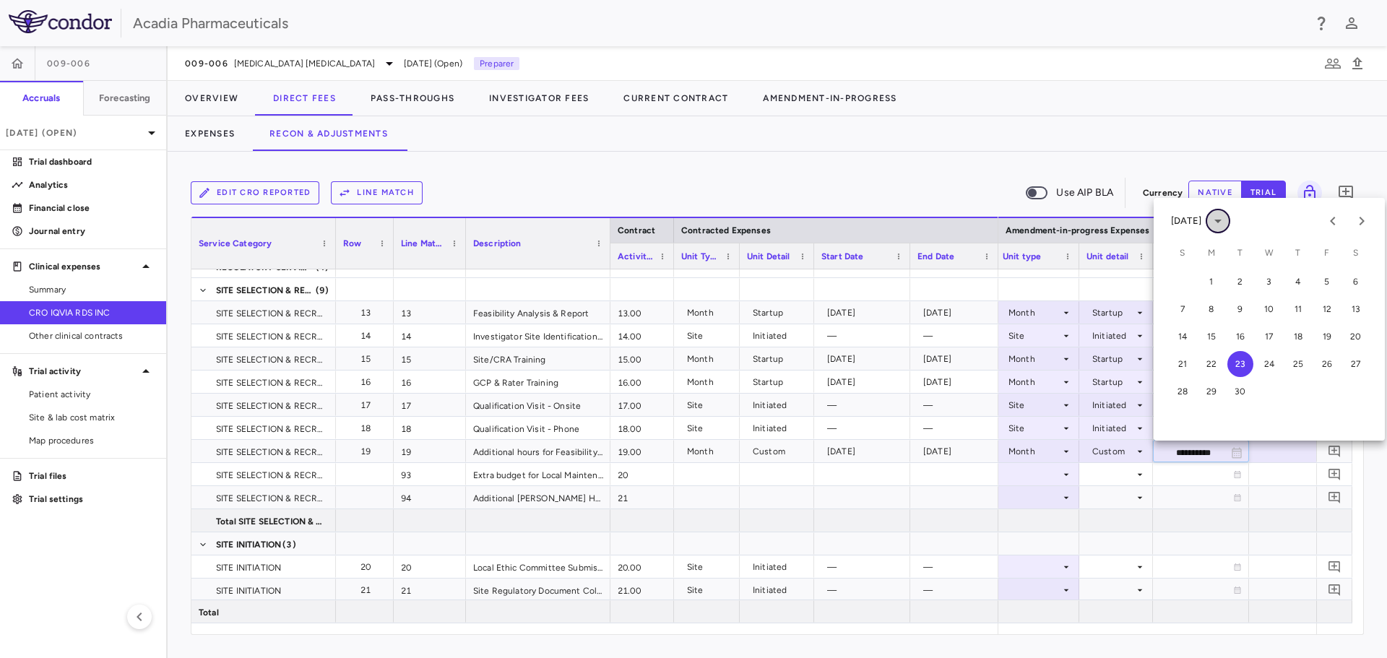
click at [1227, 223] on icon "calendar view is open, switch to year view" at bounding box center [1218, 220] width 17 height 17
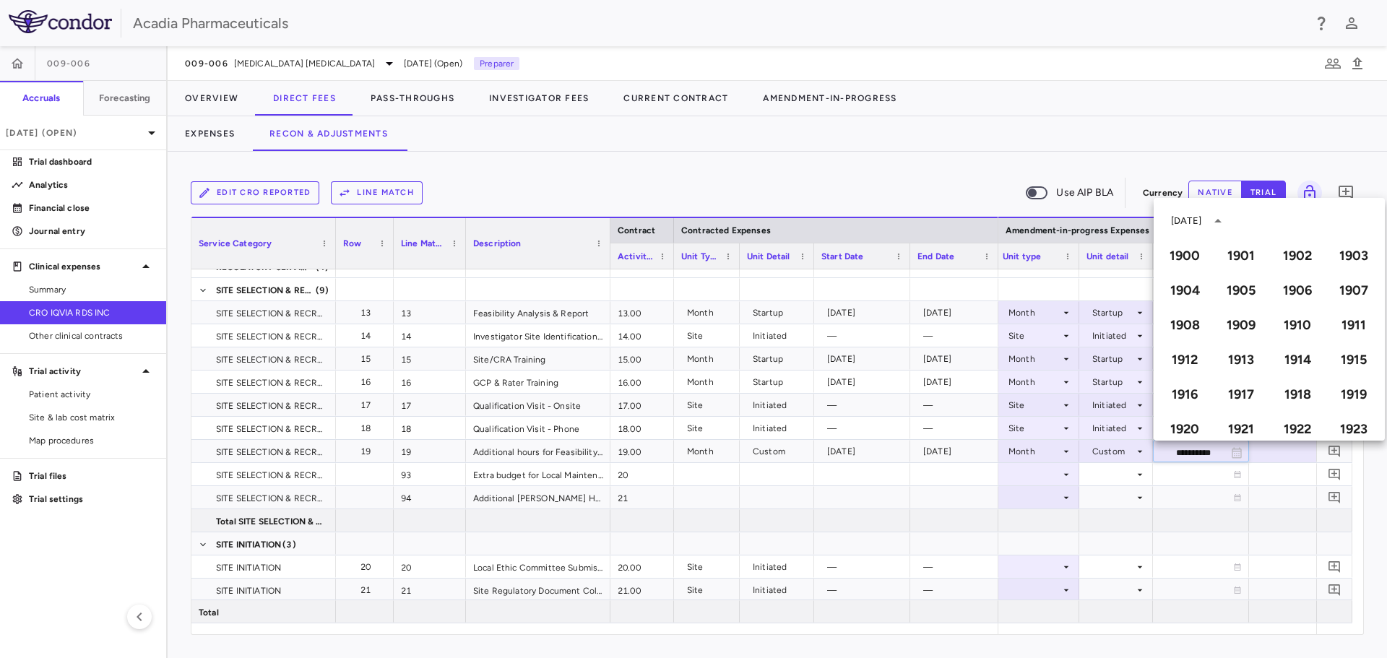
scroll to position [991, 0]
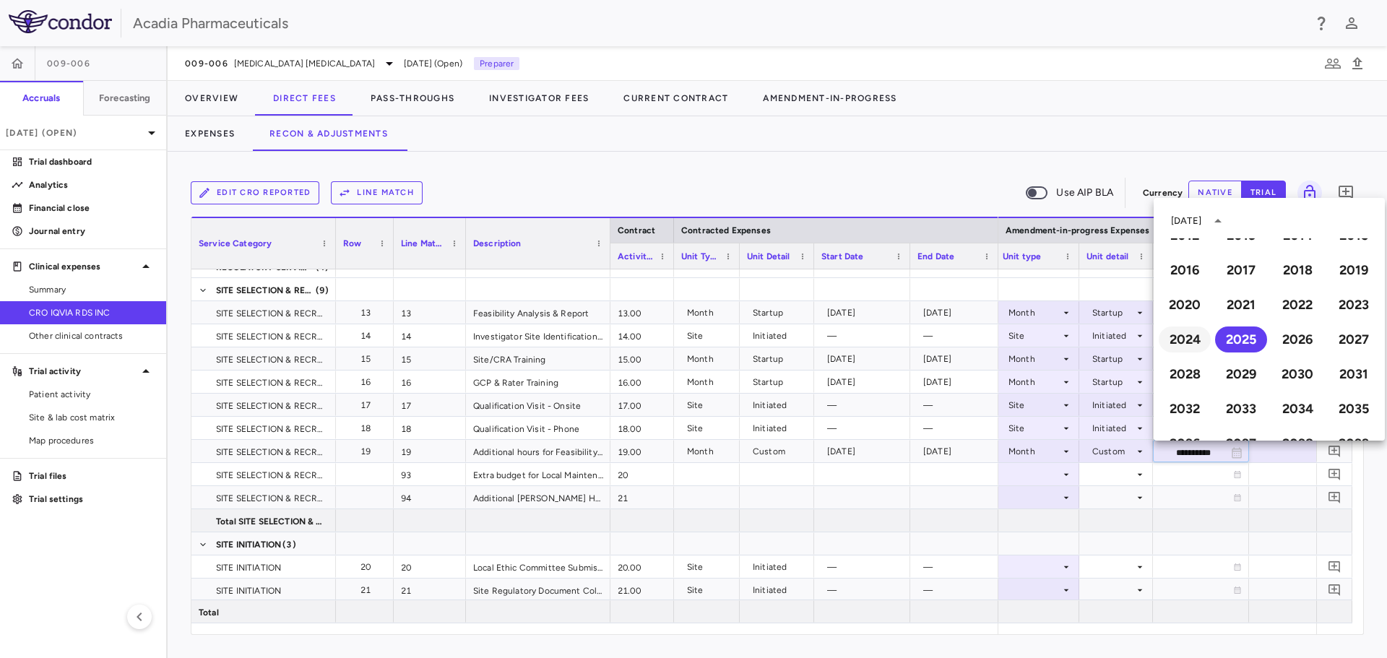
click at [1191, 340] on button "2024" at bounding box center [1185, 340] width 52 height 26
type input "**********"
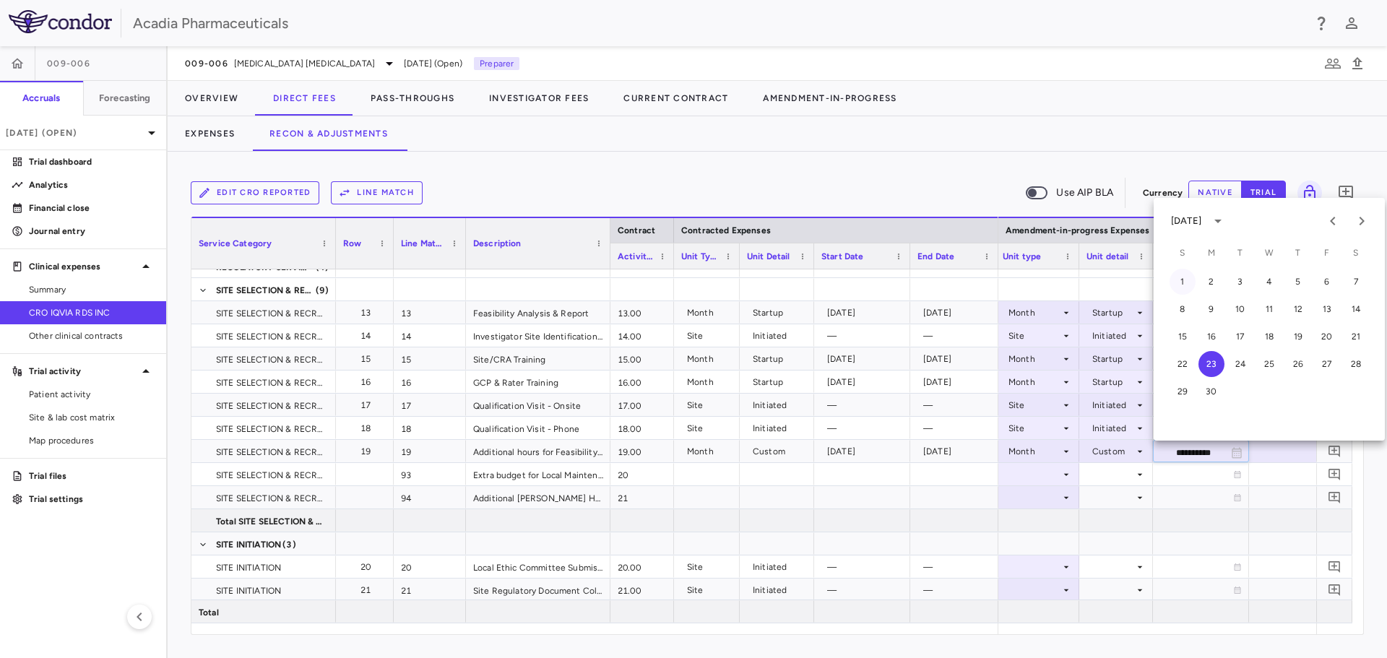
click at [1182, 279] on button "1" at bounding box center [1183, 282] width 26 height 26
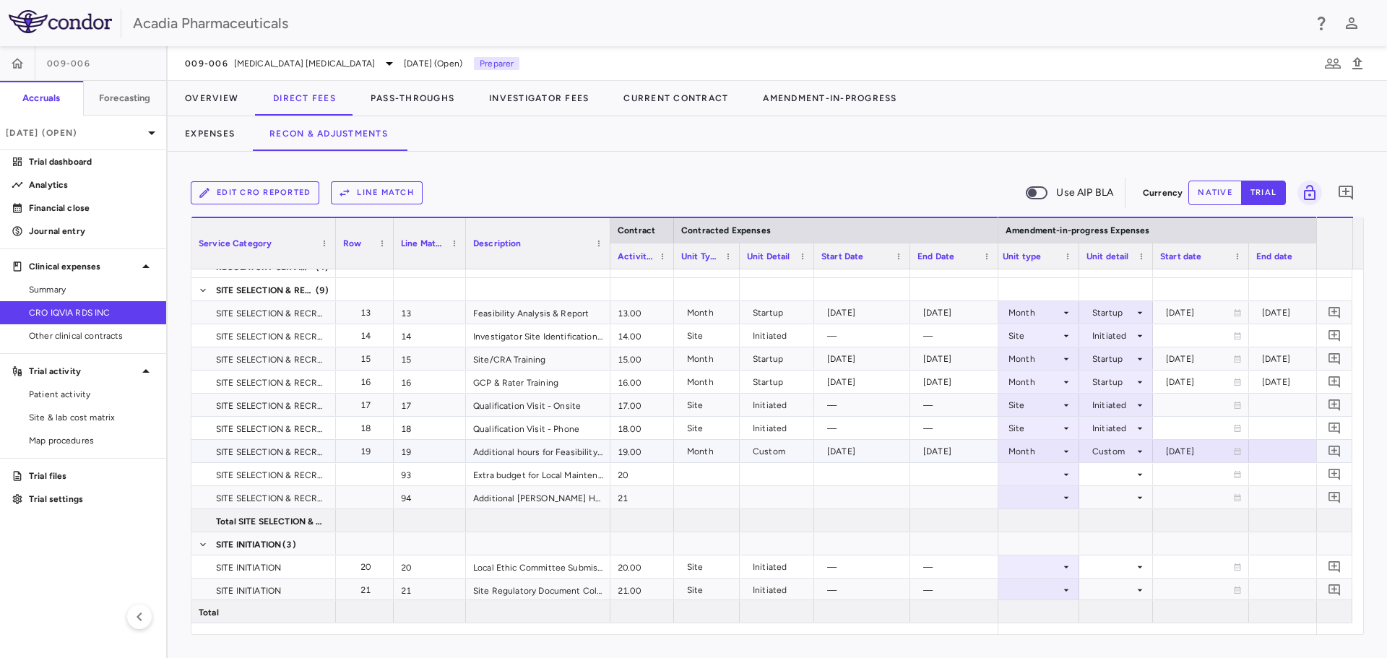
click at [1301, 449] on div at bounding box center [1322, 451] width 130 height 21
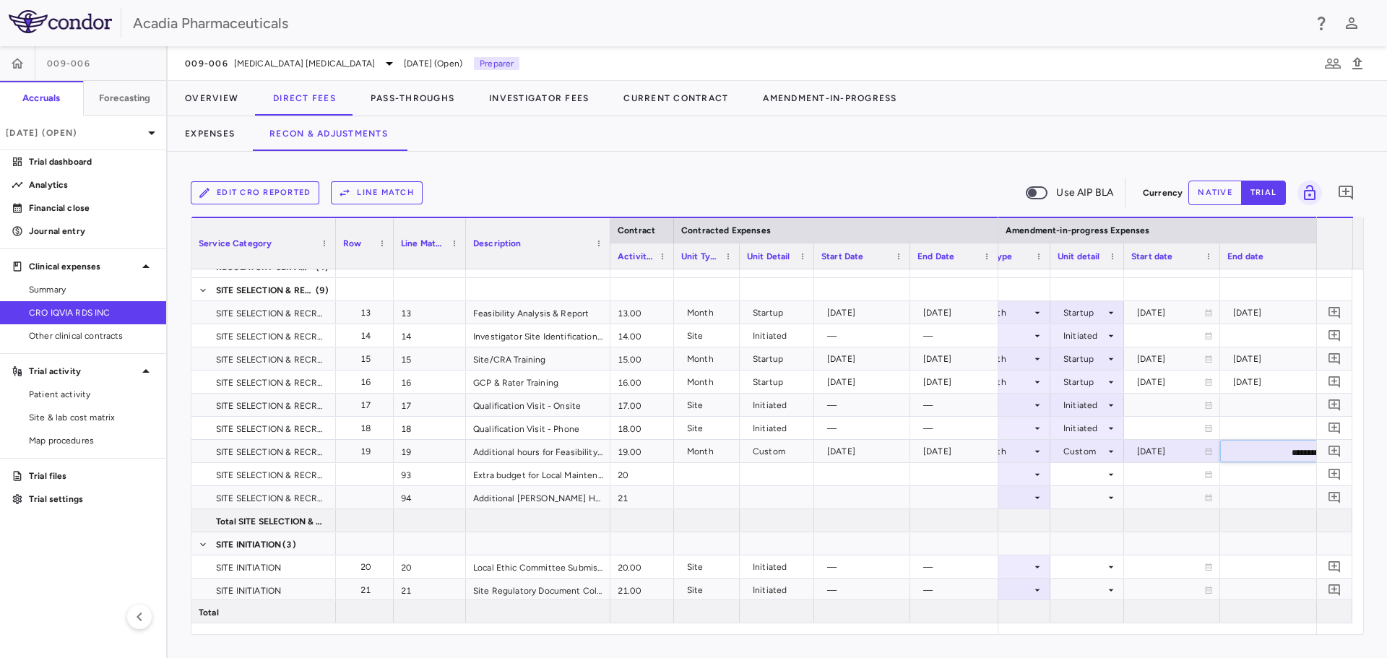
scroll to position [0, 1106]
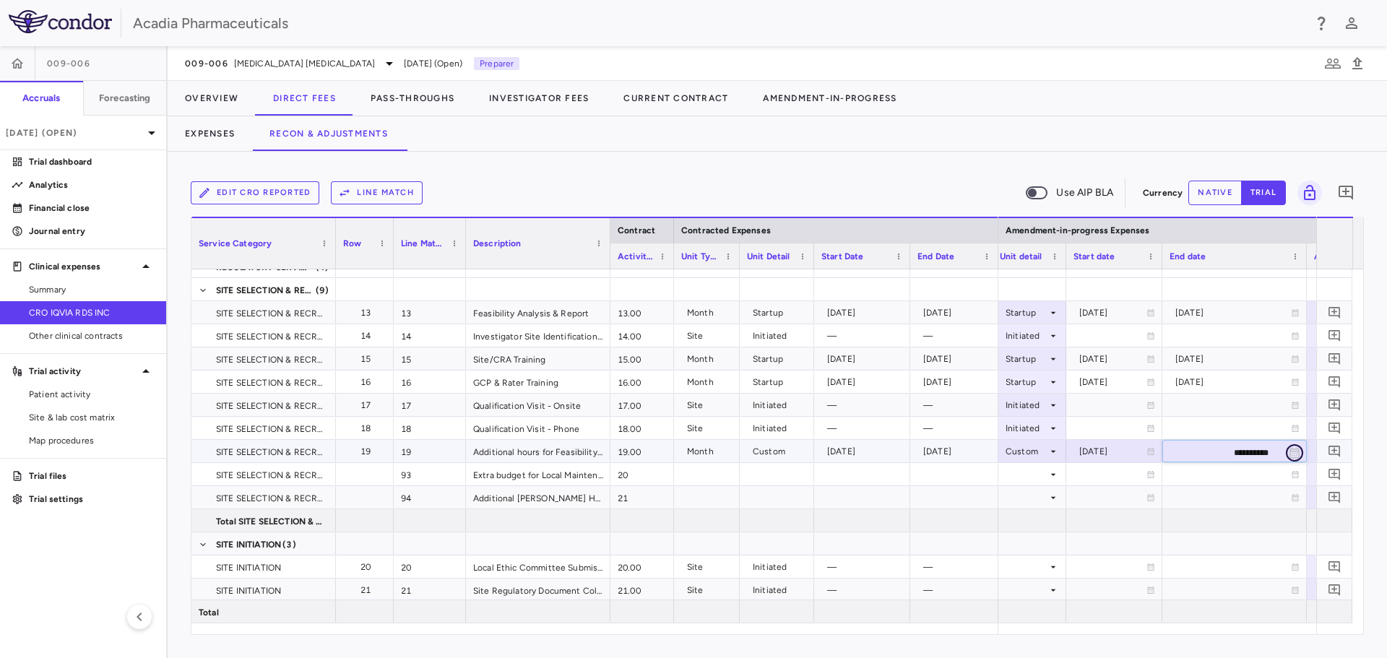
click at [1298, 449] on icon "Choose date, selected date is Sep 23, 2025" at bounding box center [1295, 452] width 10 height 11
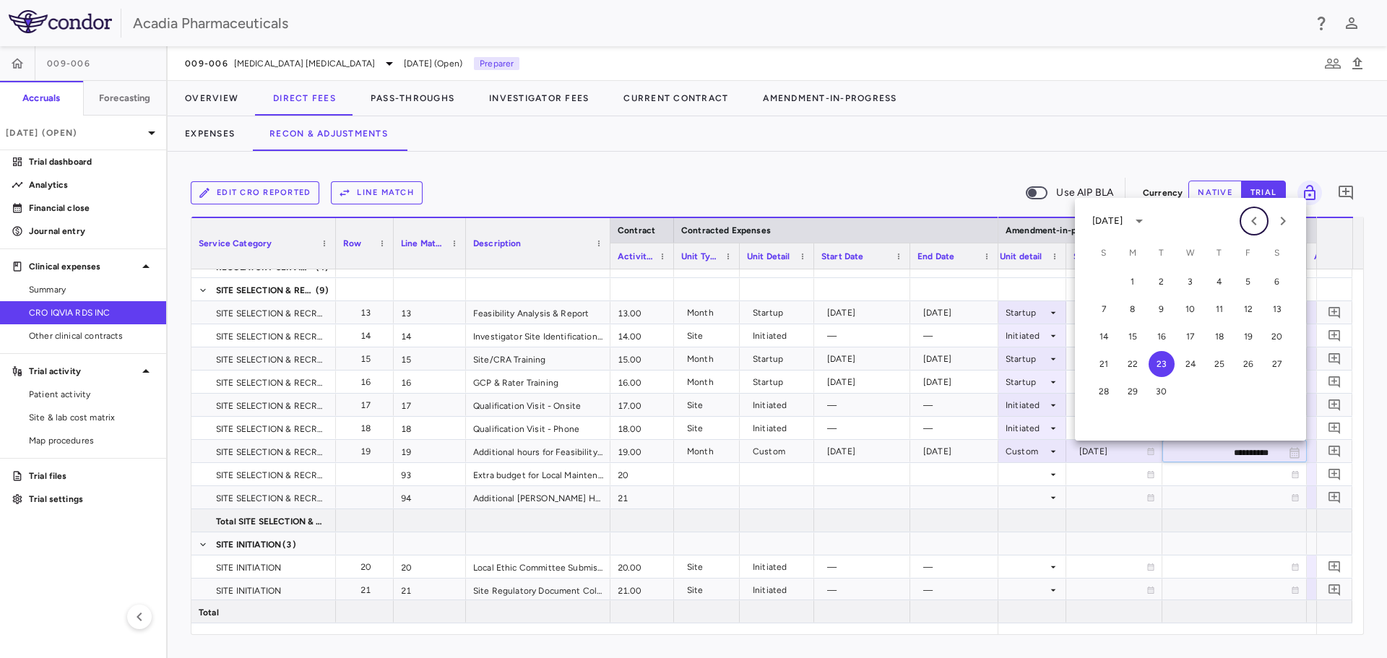
click at [1259, 220] on icon "Previous month" at bounding box center [1254, 220] width 17 height 17
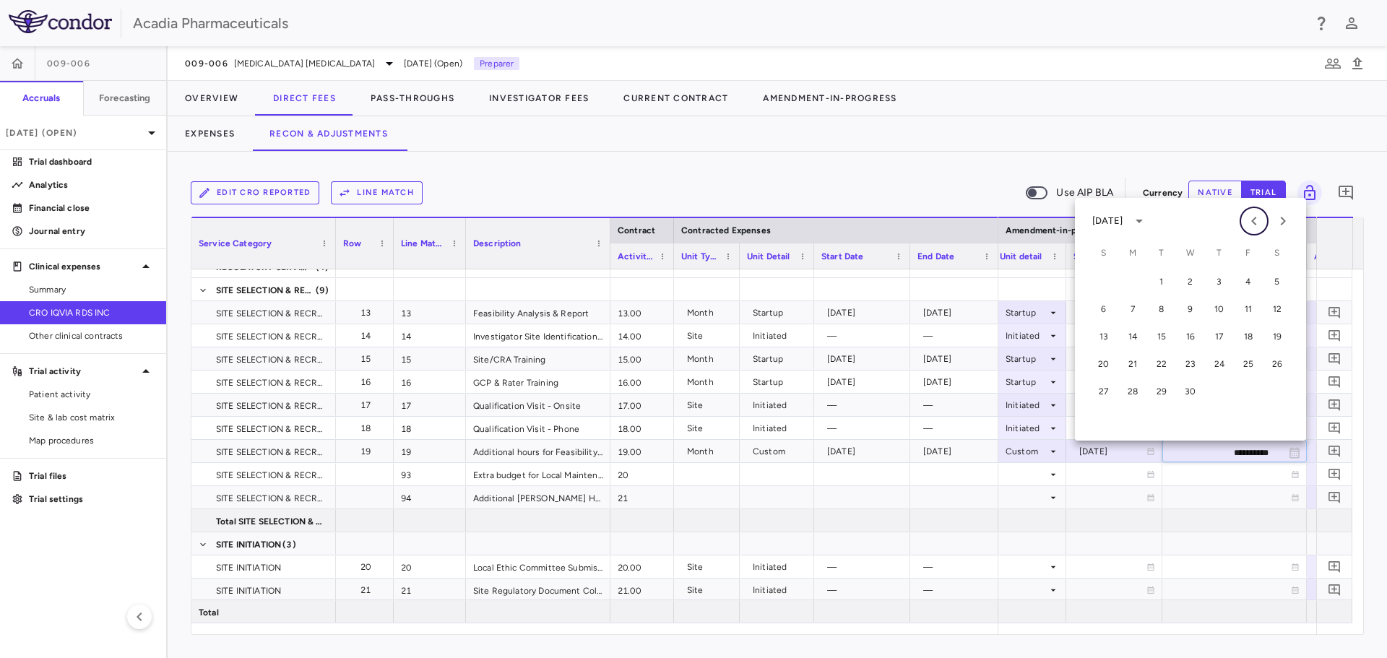
click at [1259, 220] on icon "Previous month" at bounding box center [1254, 220] width 17 height 17
click at [1251, 393] on button "31" at bounding box center [1249, 392] width 26 height 26
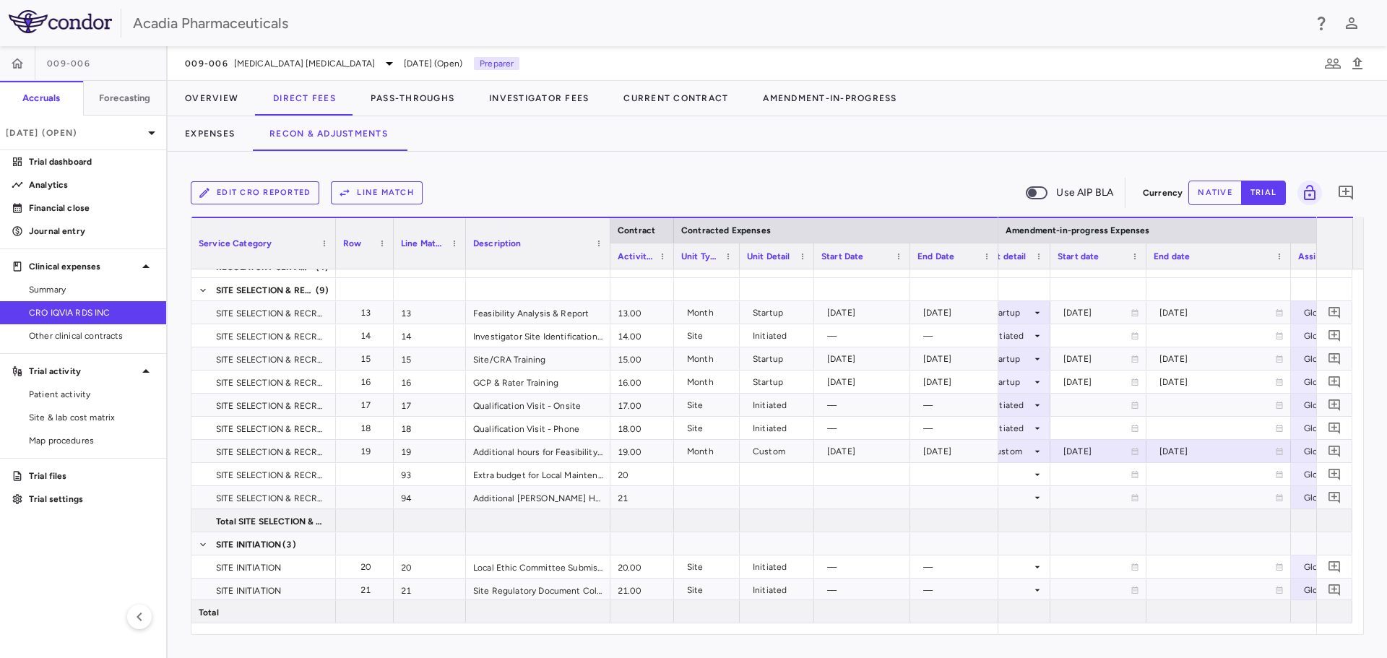
scroll to position [0, 1213]
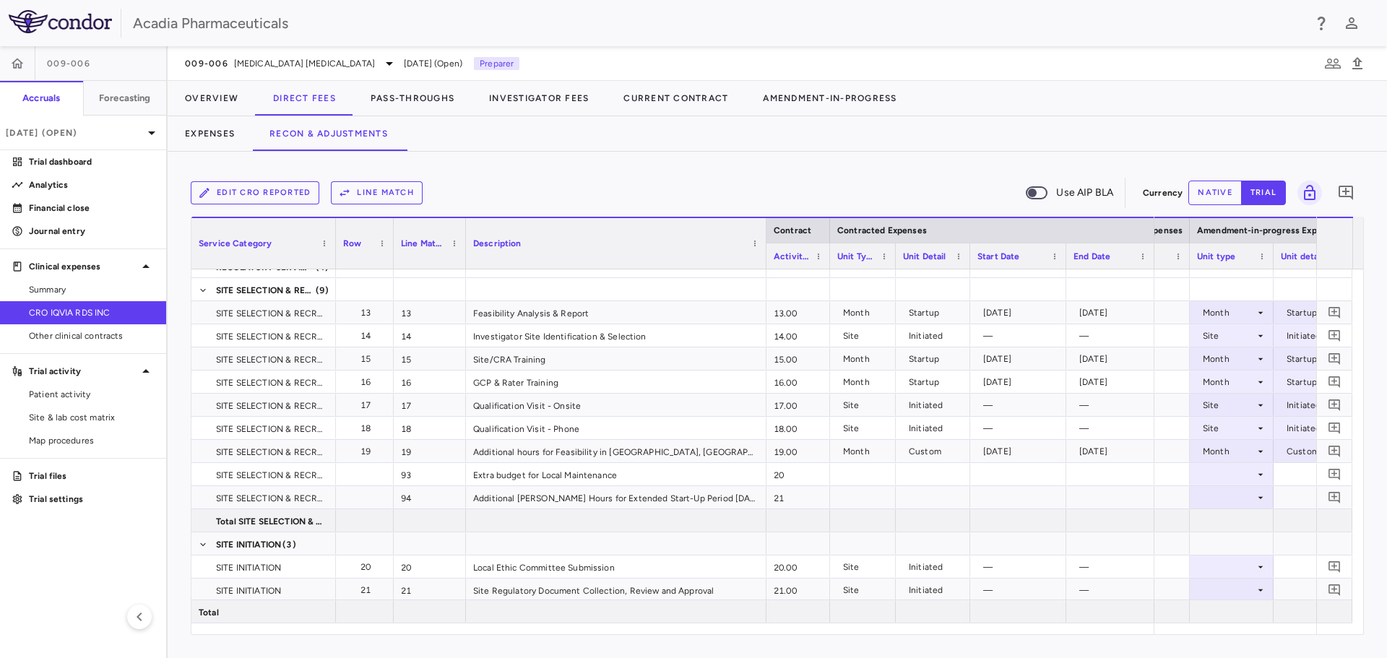
drag, startPoint x: 608, startPoint y: 260, endPoint x: 764, endPoint y: 302, distance: 161.6
click at [764, 302] on div "Contract Contracted Expenses Service Category Row Line Match 5" at bounding box center [777, 426] width 1172 height 418
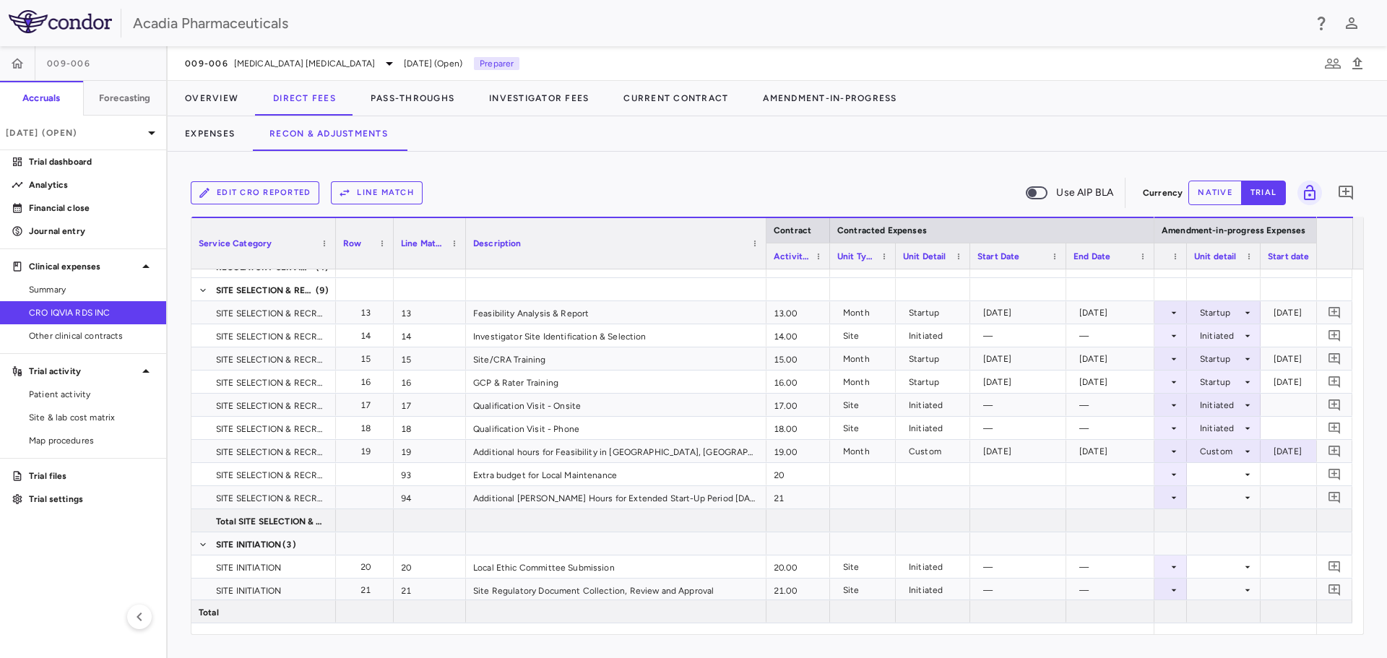
scroll to position [0, 1070]
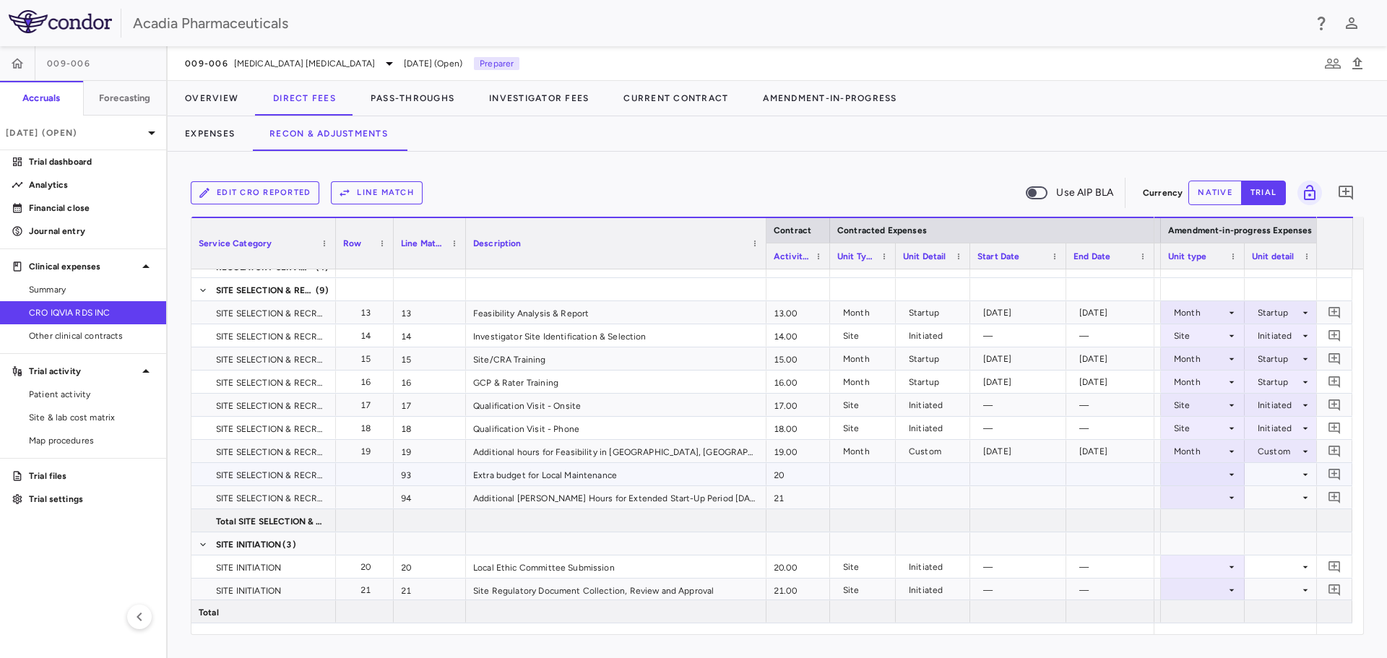
click at [1207, 475] on div at bounding box center [1202, 474] width 69 height 21
click at [1221, 582] on li "Month" at bounding box center [1203, 587] width 96 height 22
click at [1301, 477] on icon at bounding box center [1306, 475] width 12 height 12
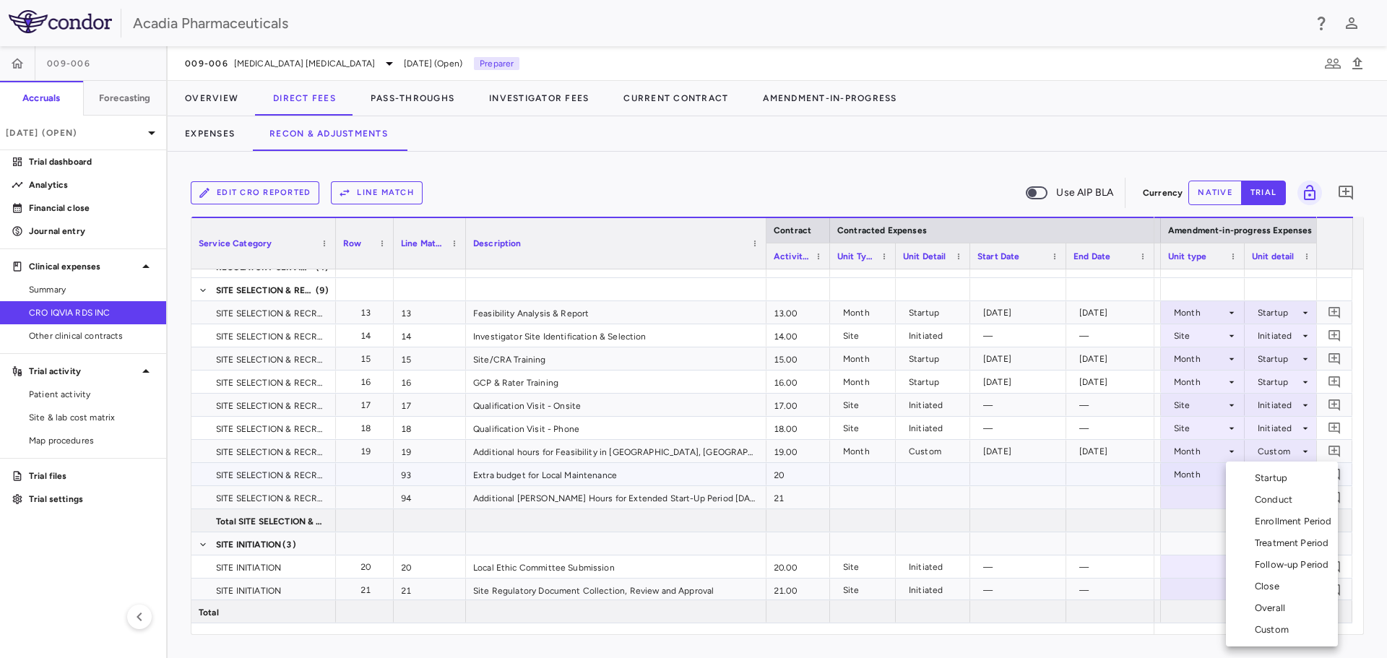
click at [1287, 481] on div "Startup" at bounding box center [1274, 478] width 38 height 13
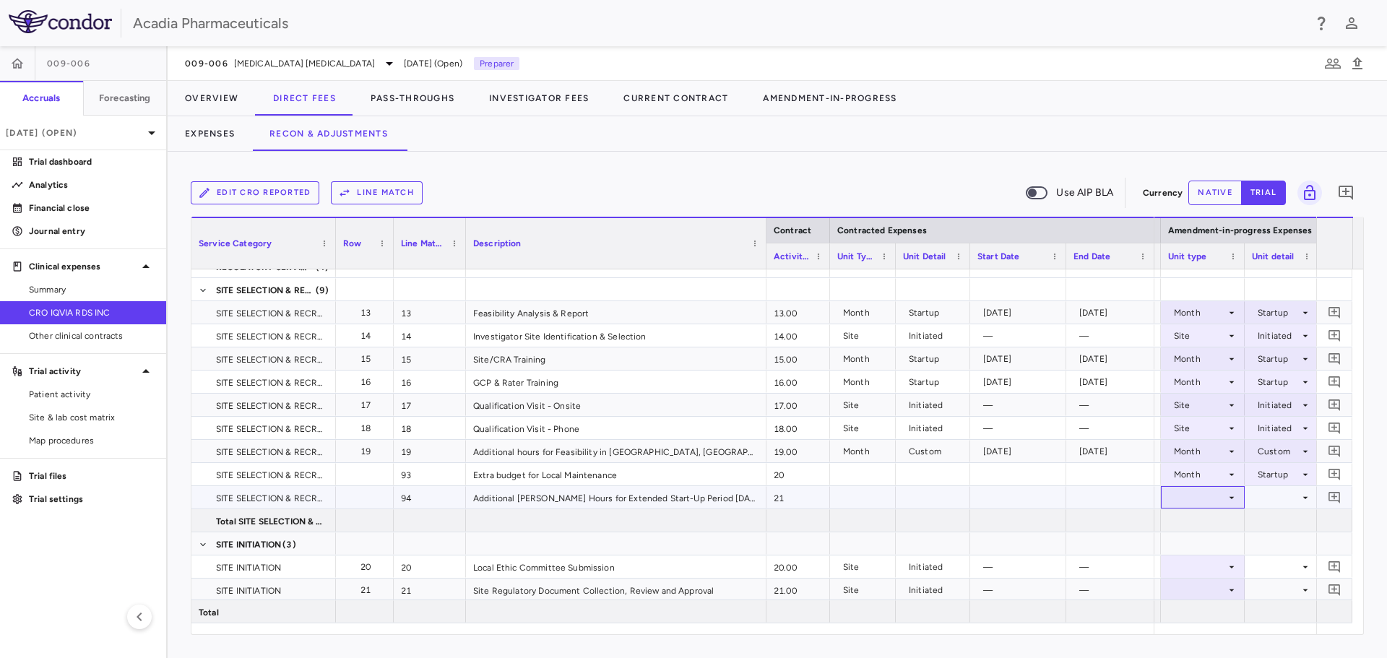
click at [1230, 502] on icon at bounding box center [1232, 498] width 12 height 12
click at [1224, 583] on li "Month" at bounding box center [1203, 587] width 96 height 22
click at [1285, 501] on div at bounding box center [1281, 497] width 59 height 21
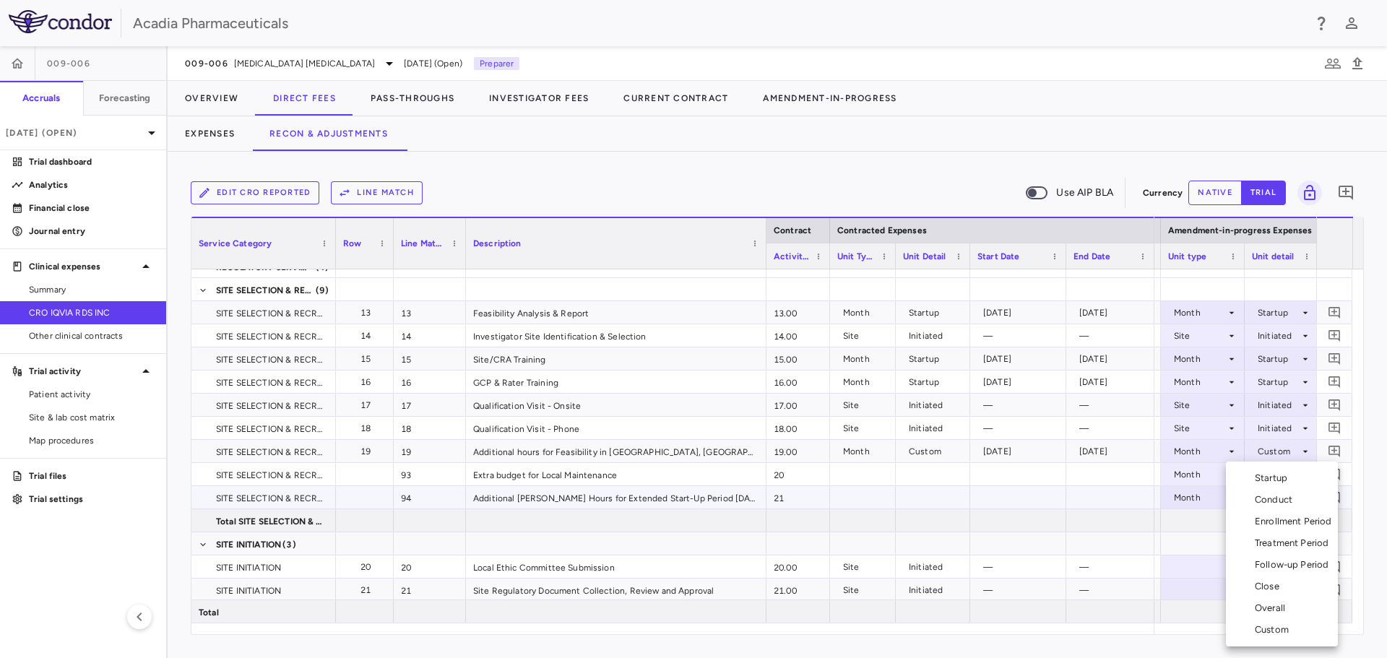
click at [1285, 622] on li "Custom" at bounding box center [1282, 630] width 112 height 22
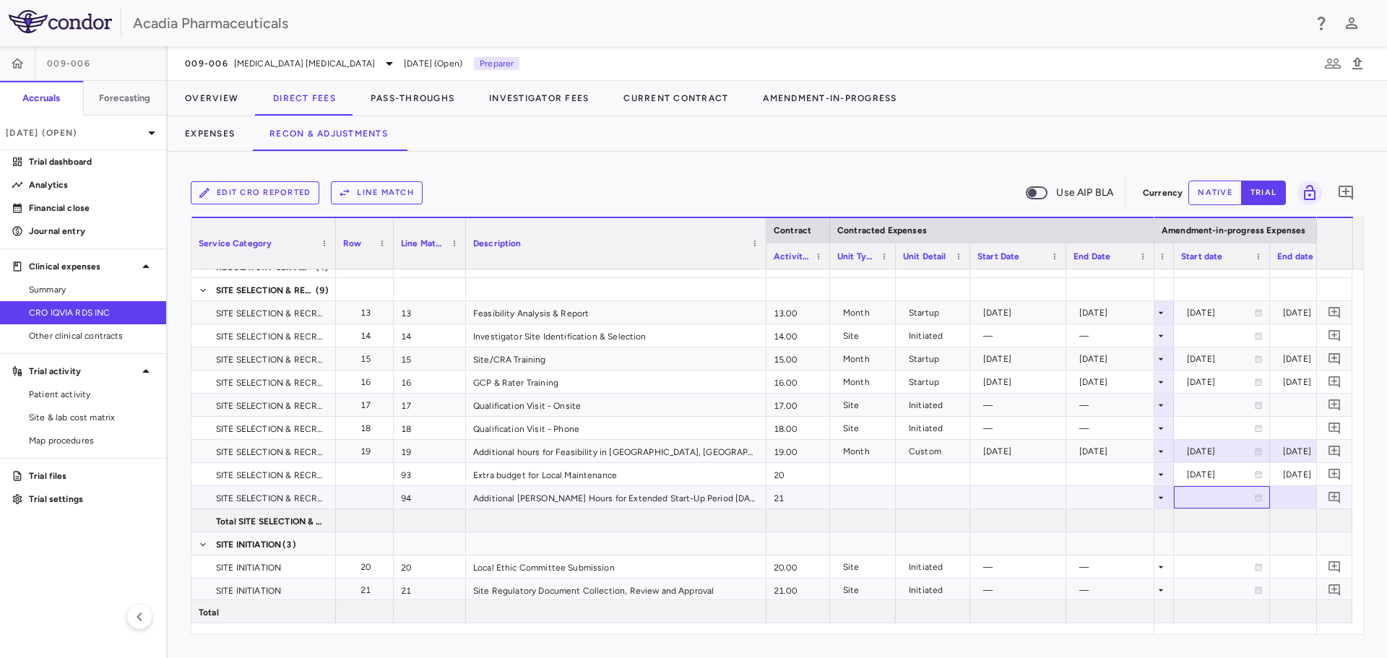
click at [1260, 494] on icon at bounding box center [1259, 497] width 7 height 7
click at [1258, 500] on icon "Choose date, selected date is Sep 23, 2025" at bounding box center [1258, 499] width 10 height 11
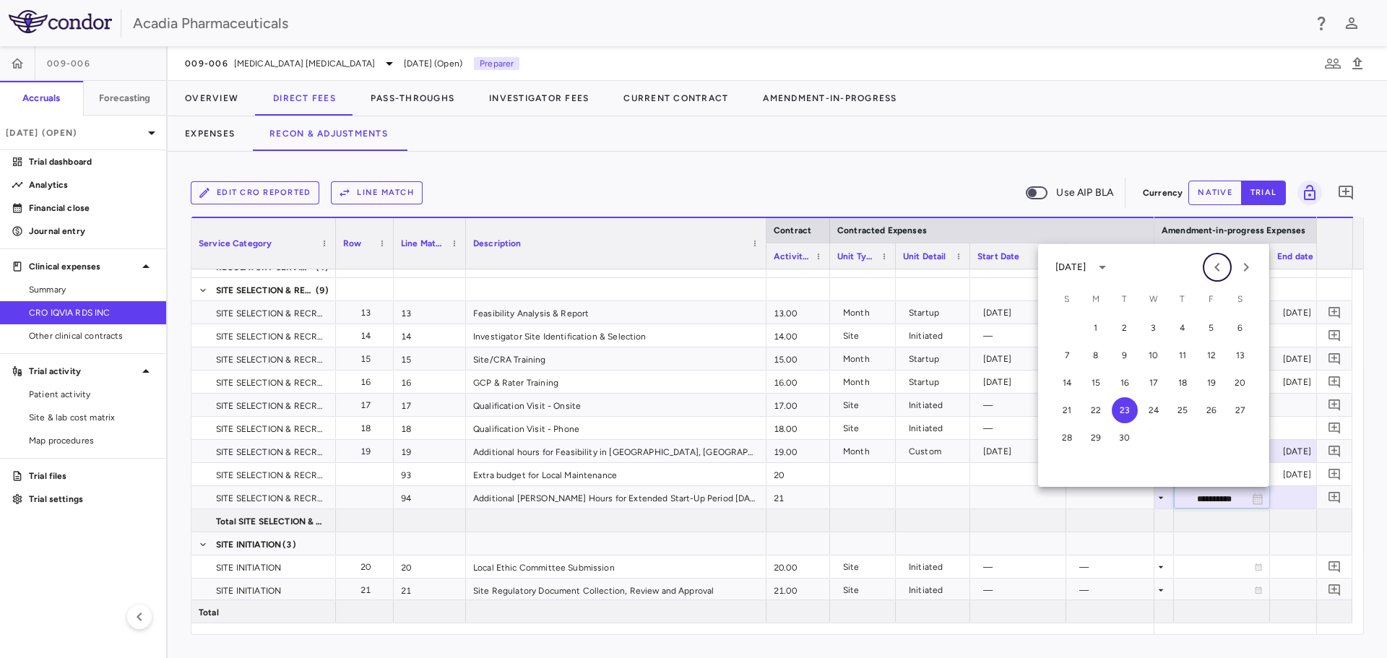
click at [1218, 272] on icon "Previous month" at bounding box center [1217, 267] width 17 height 17
click at [1184, 324] on button "1" at bounding box center [1183, 328] width 26 height 26
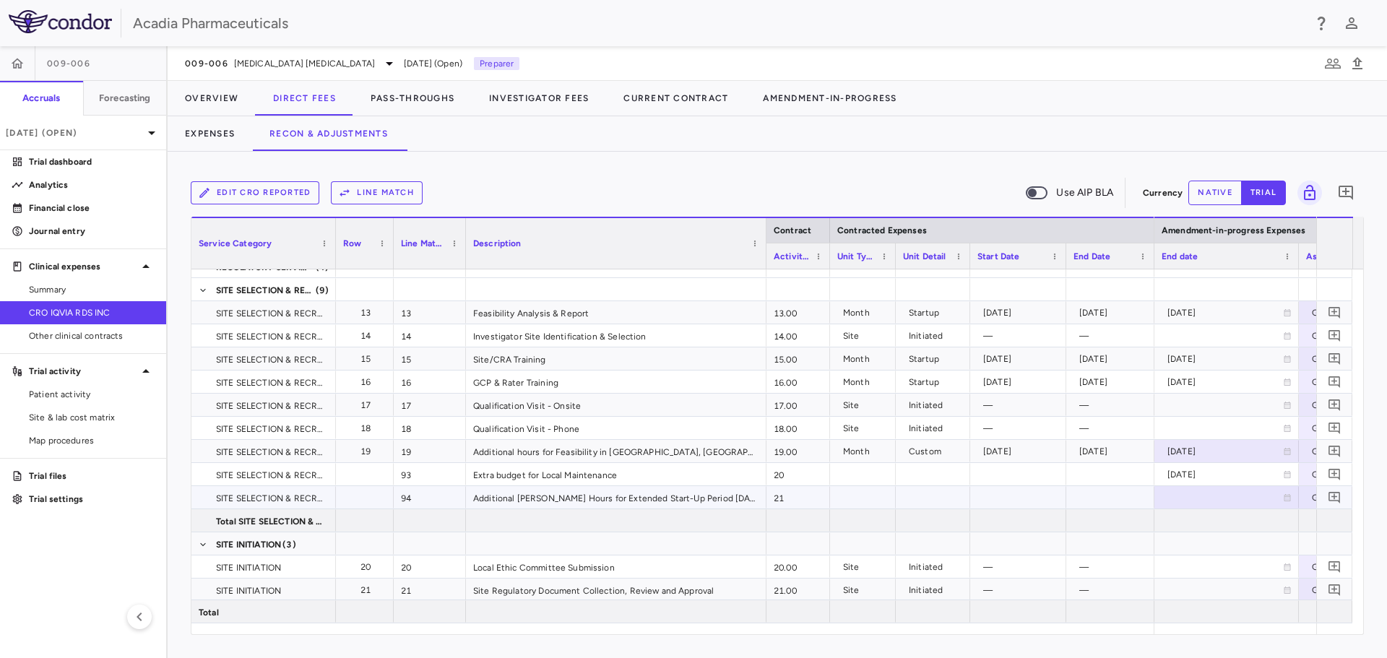
click at [1288, 497] on icon at bounding box center [1287, 498] width 9 height 9
click at [1288, 497] on icon "Choose date, selected date is Sep 23, 2025" at bounding box center [1287, 499] width 10 height 11
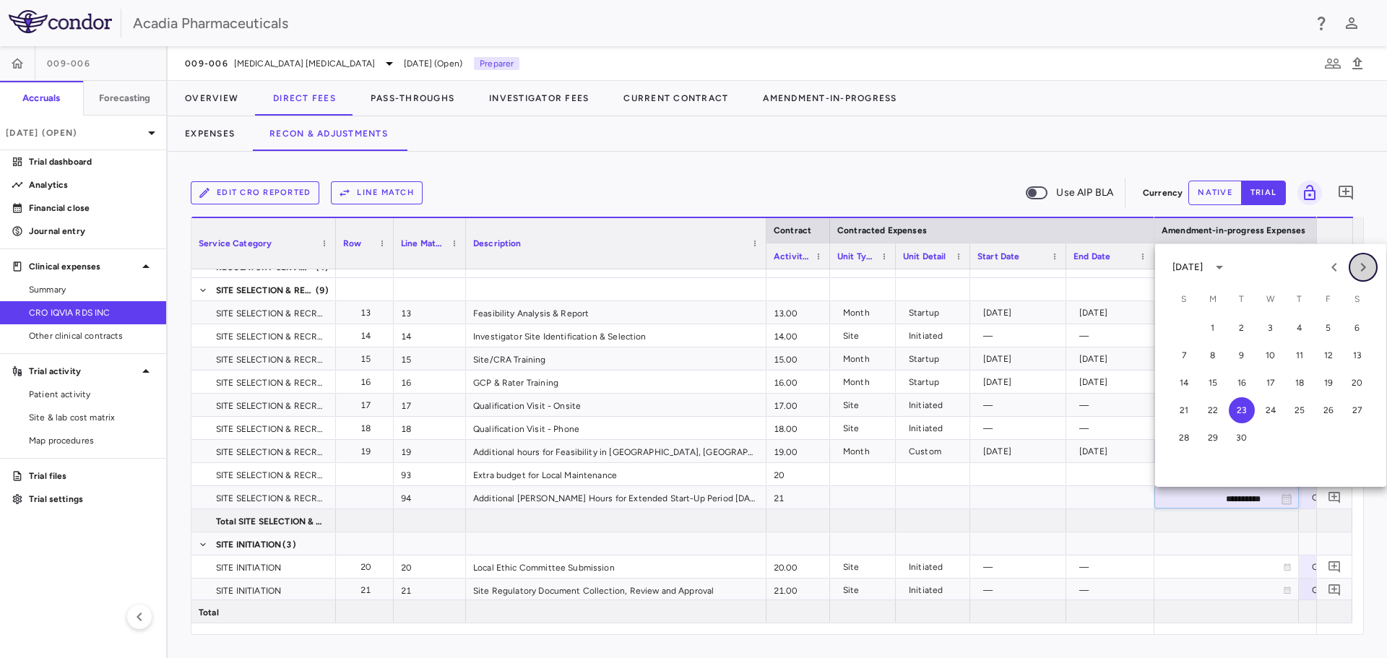
click at [1358, 266] on icon "Next month" at bounding box center [1363, 267] width 17 height 17
click at [1358, 265] on icon "Next month" at bounding box center [1363, 267] width 17 height 17
click at [1265, 441] on button "31" at bounding box center [1271, 438] width 26 height 26
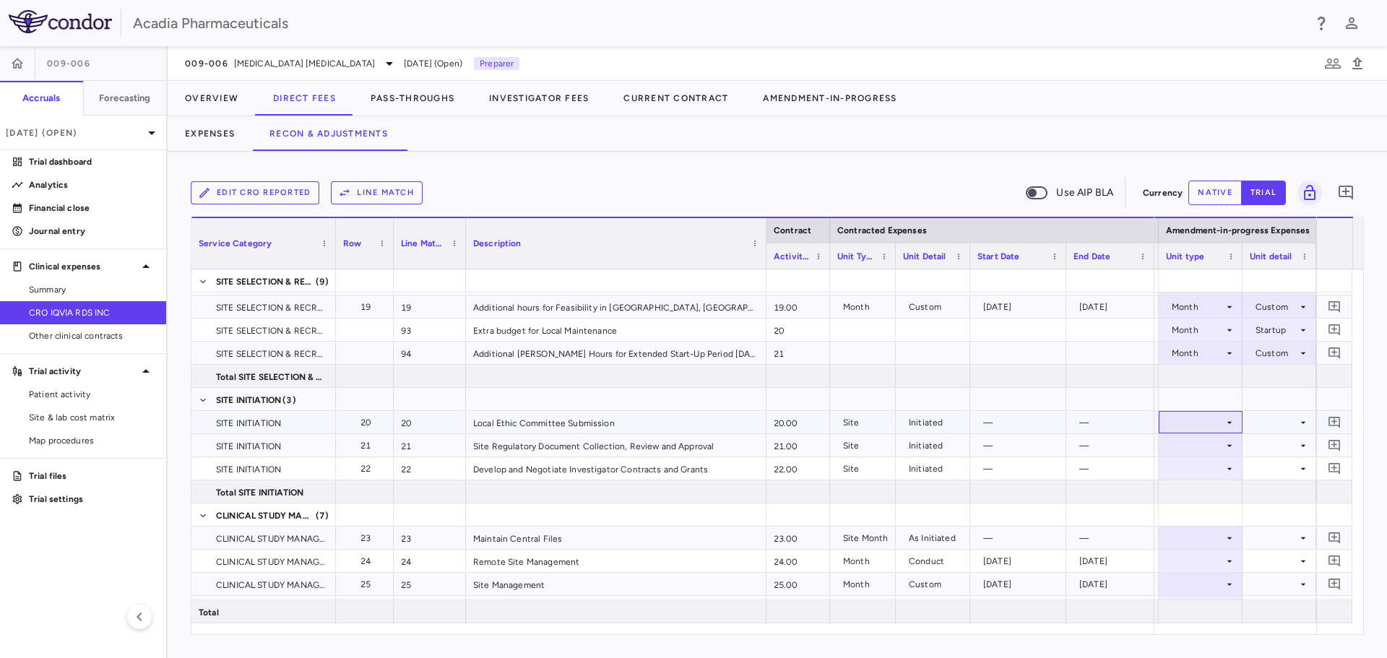
click at [1229, 420] on icon at bounding box center [1230, 423] width 12 height 12
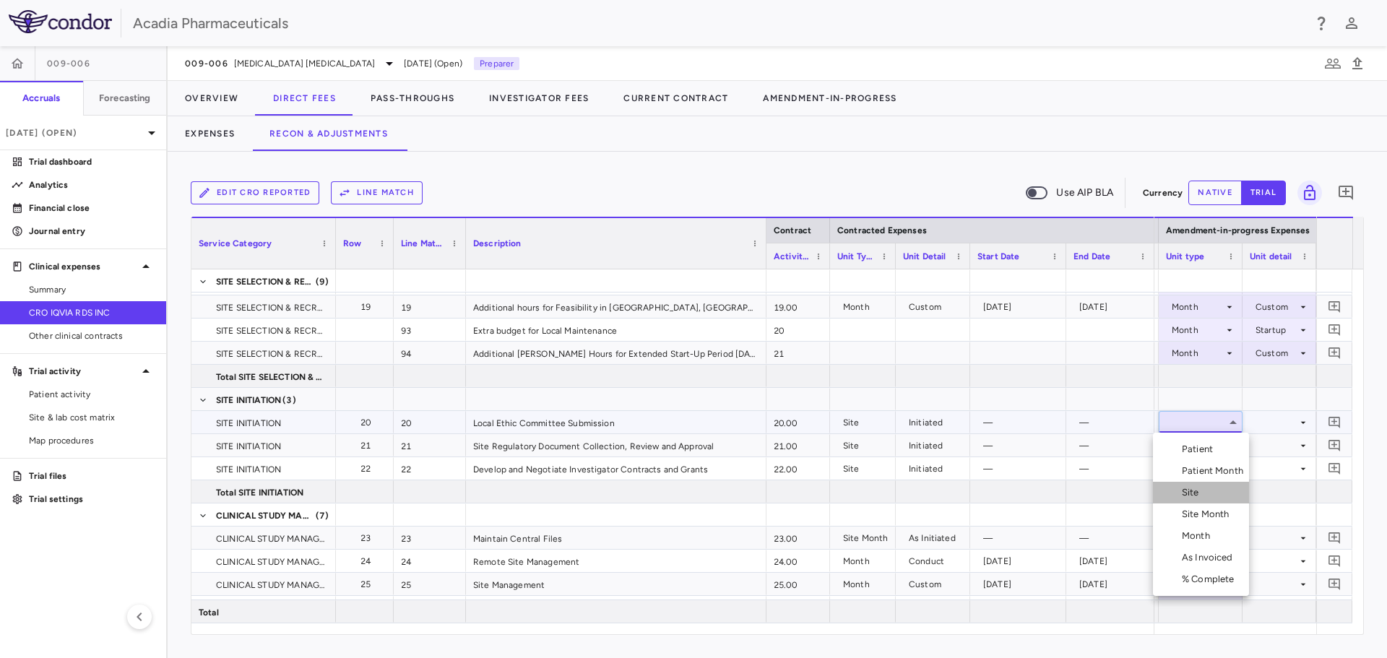
click at [1208, 490] on li "Site" at bounding box center [1201, 493] width 96 height 22
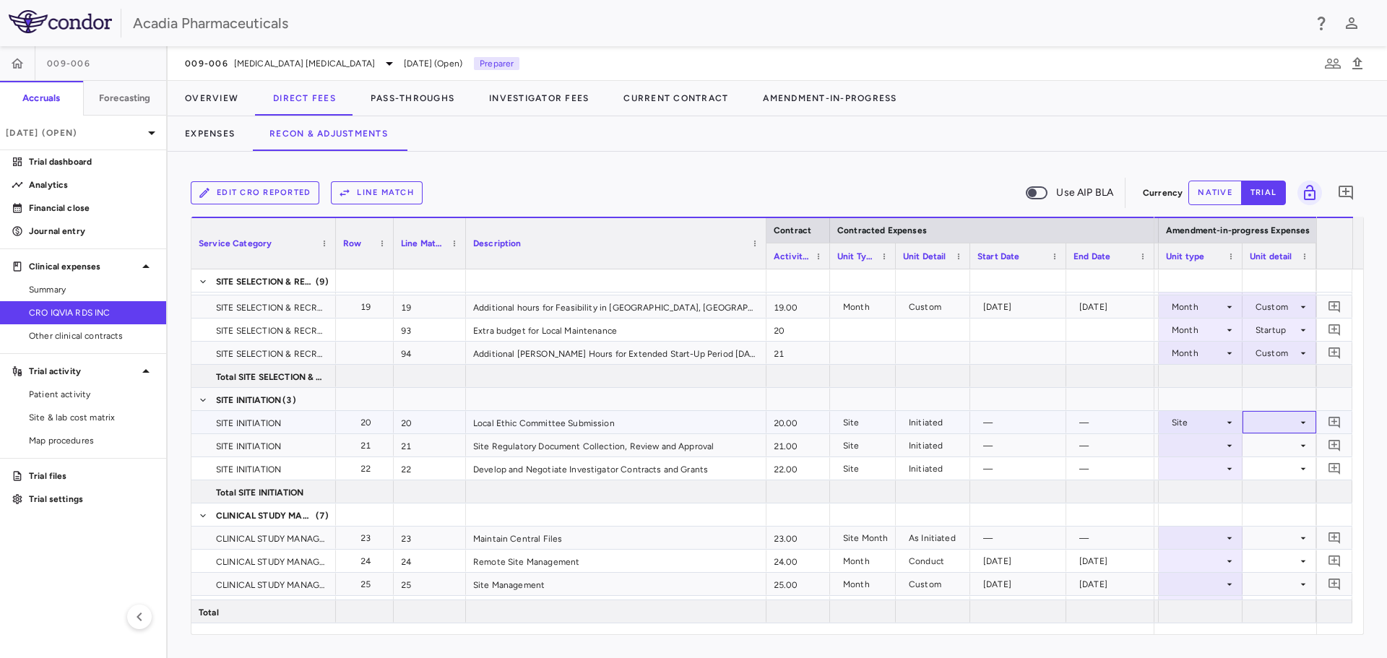
click at [1287, 418] on div at bounding box center [1279, 422] width 59 height 21
click at [1281, 468] on div "Initiated" at bounding box center [1291, 471] width 42 height 13
click at [1225, 450] on icon at bounding box center [1230, 446] width 12 height 12
click at [1217, 449] on div at bounding box center [1200, 445] width 69 height 21
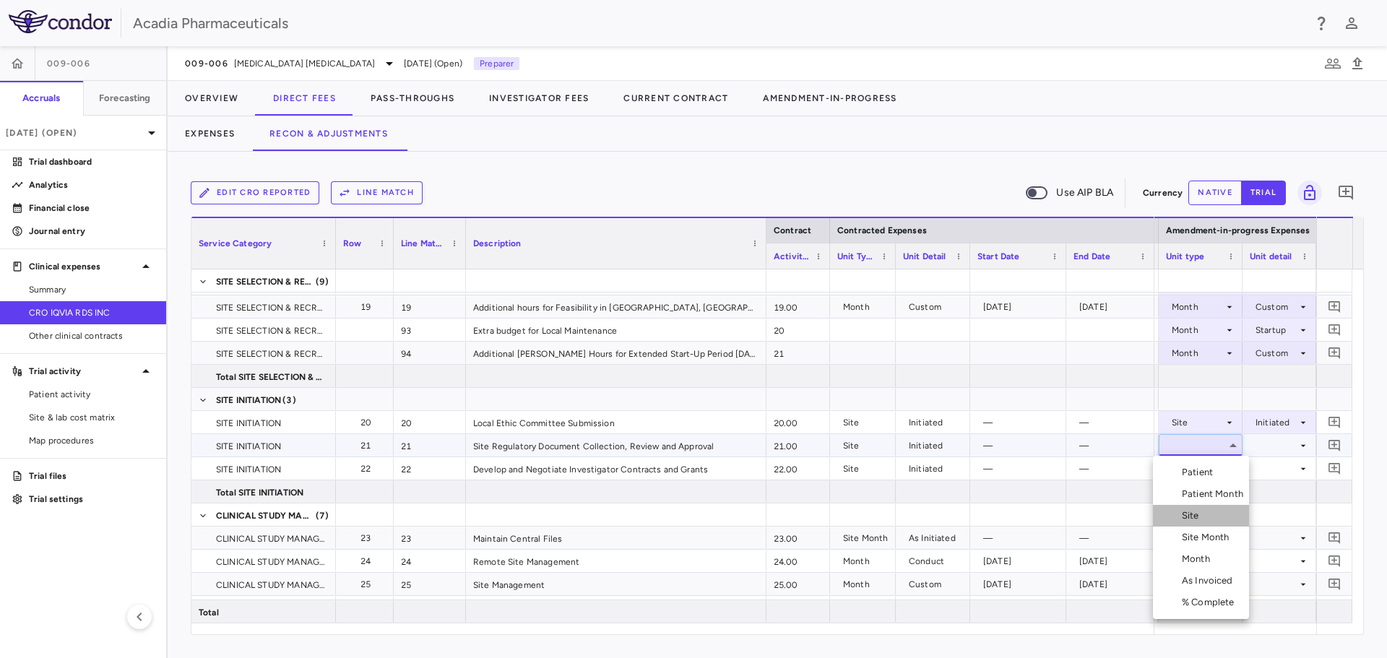
click at [1207, 512] on li "Site" at bounding box center [1201, 516] width 96 height 22
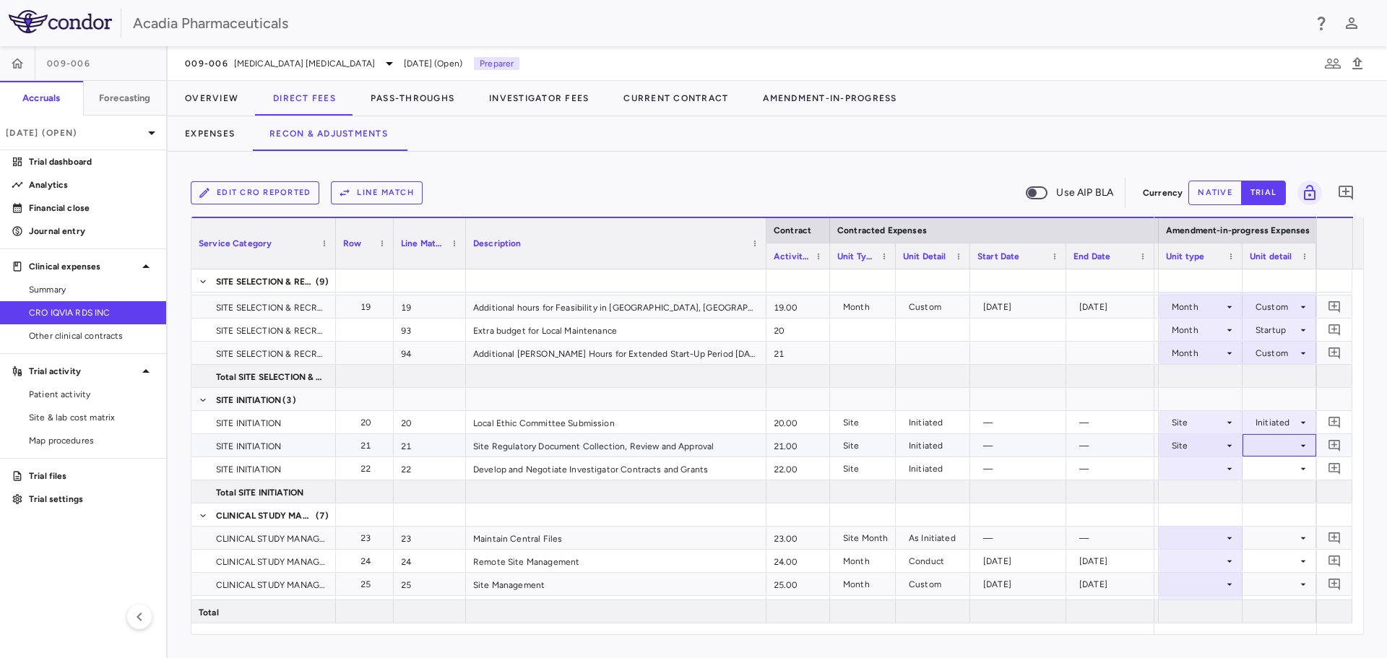
click at [1303, 444] on icon at bounding box center [1304, 446] width 12 height 12
click at [1289, 496] on div "Initiated" at bounding box center [1291, 494] width 42 height 13
click at [1228, 469] on icon at bounding box center [1230, 469] width 12 height 12
click at [1231, 476] on div at bounding box center [1200, 468] width 69 height 21
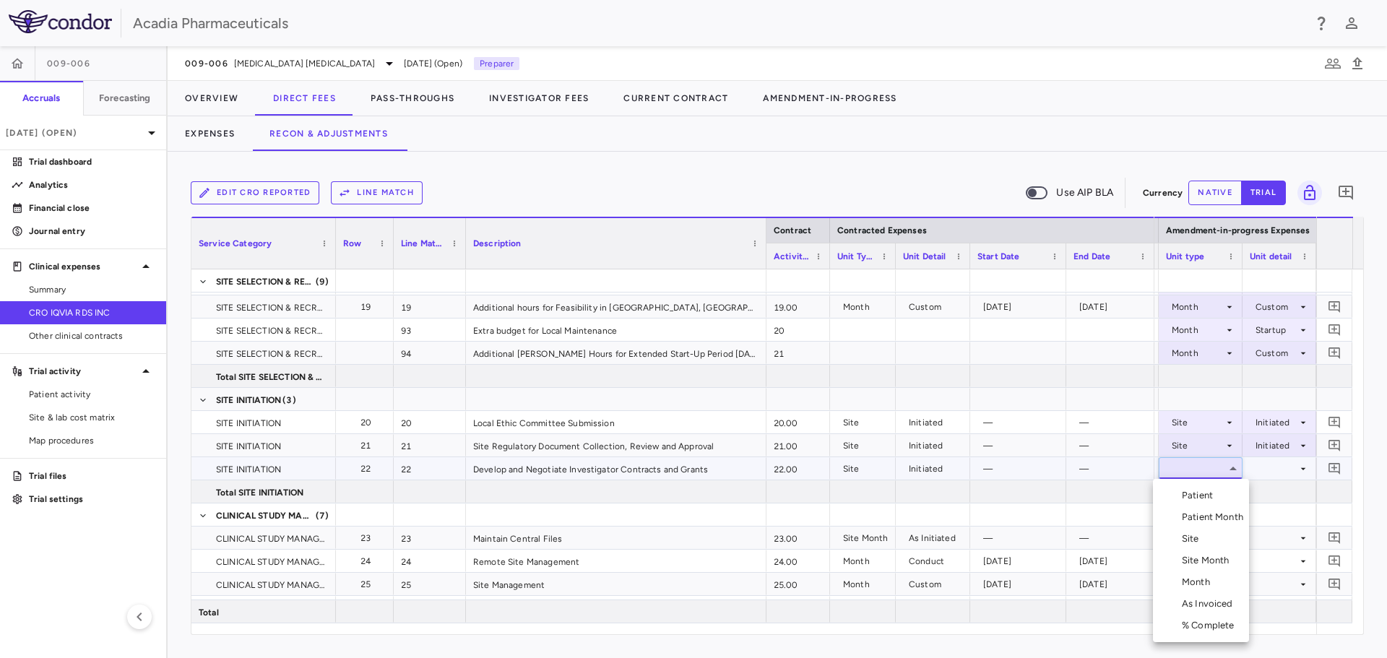
click at [1207, 530] on li "Site" at bounding box center [1201, 539] width 96 height 22
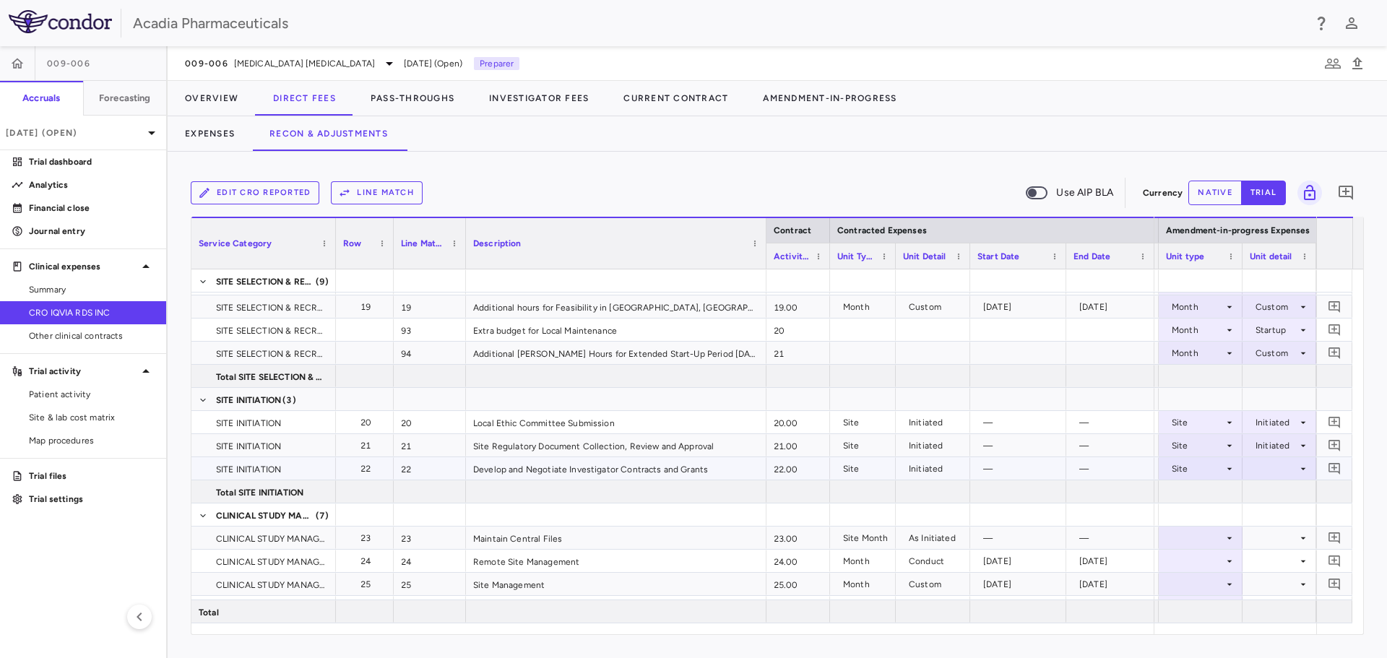
click at [1280, 474] on div at bounding box center [1279, 468] width 59 height 21
click at [1292, 515] on div "Initiated" at bounding box center [1291, 517] width 42 height 13
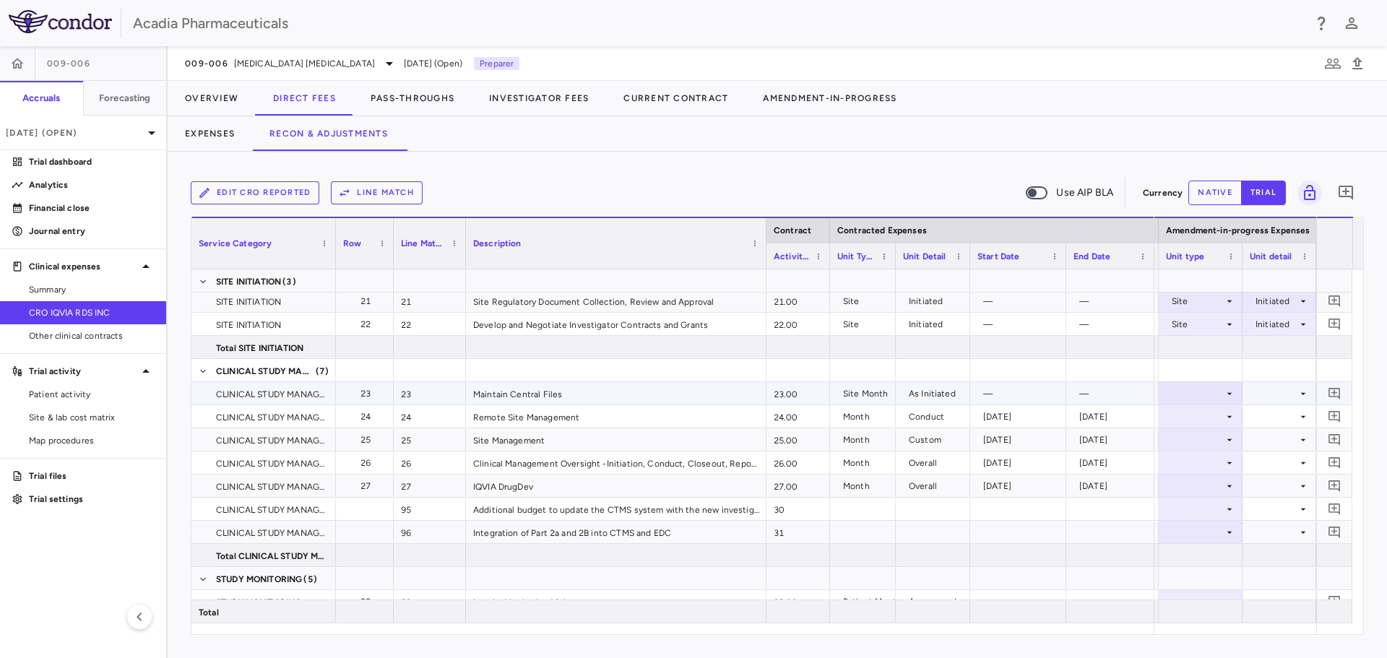
click at [1234, 394] on icon at bounding box center [1230, 394] width 12 height 12
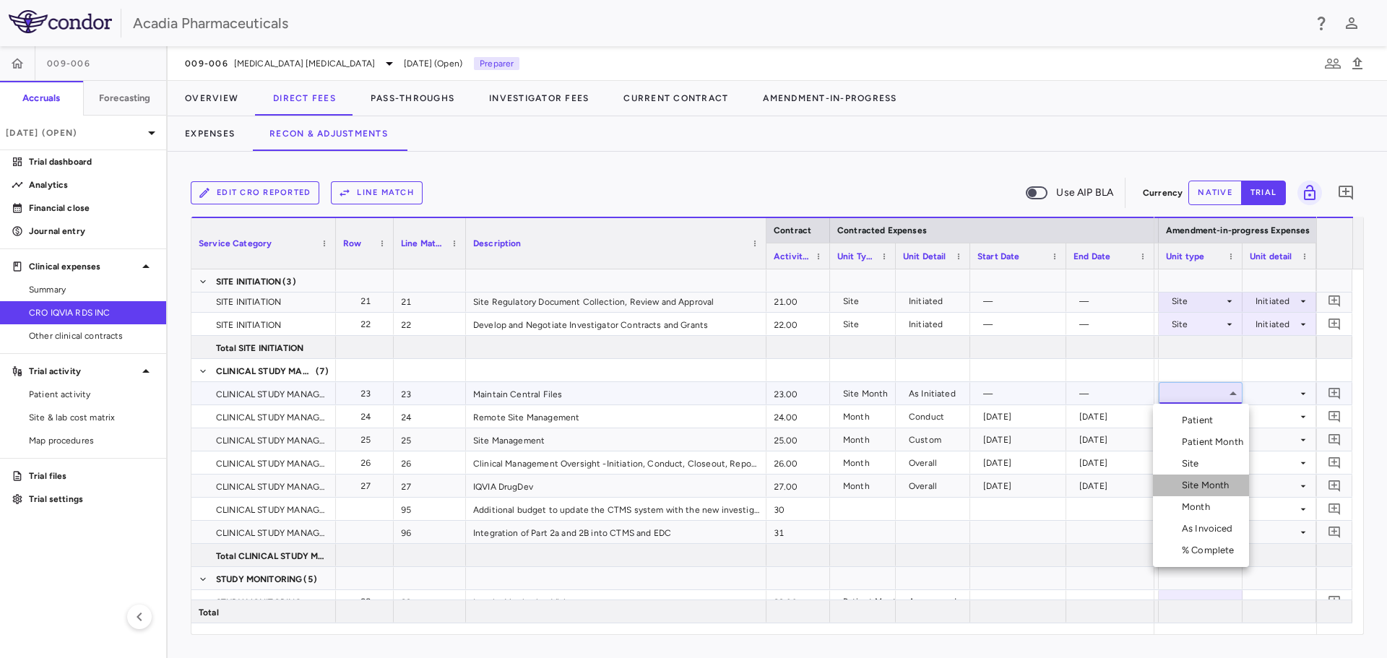
click at [1218, 481] on div "Site Month" at bounding box center [1208, 485] width 53 height 13
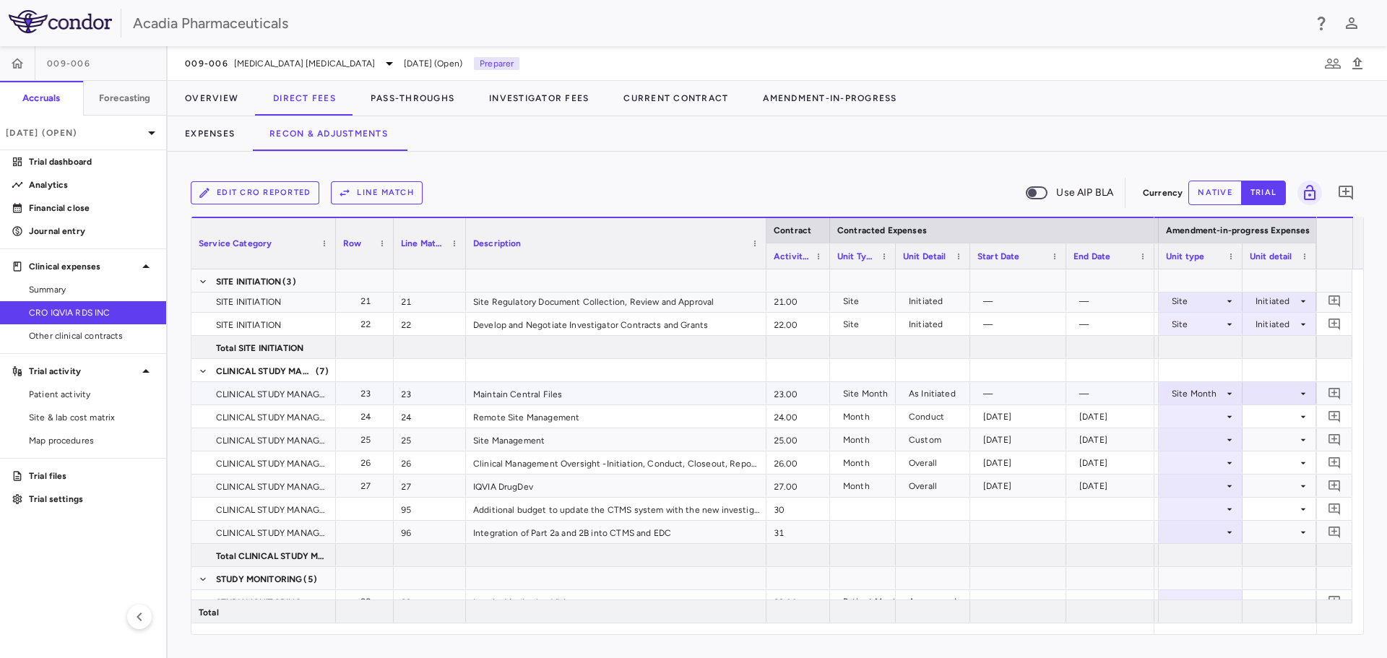
click at [1285, 392] on div at bounding box center [1279, 393] width 59 height 21
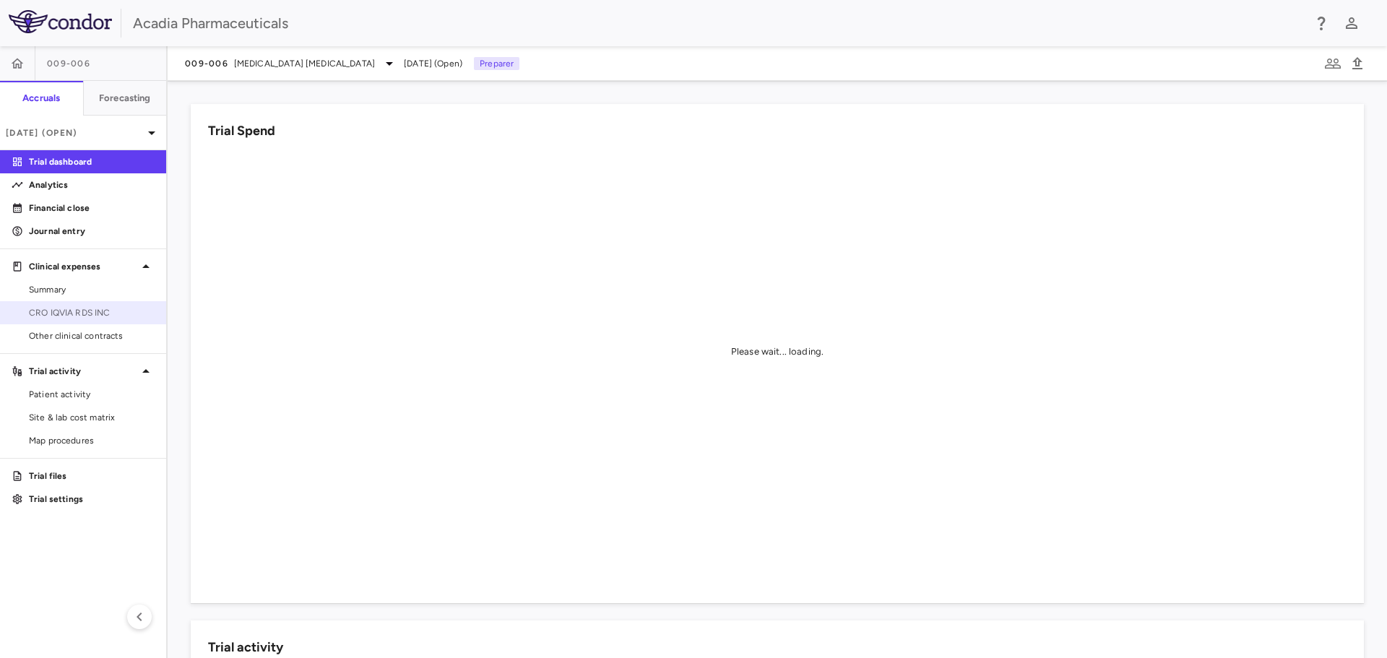
click at [48, 320] on link "CRO IQVIA RDS INC" at bounding box center [83, 313] width 166 height 22
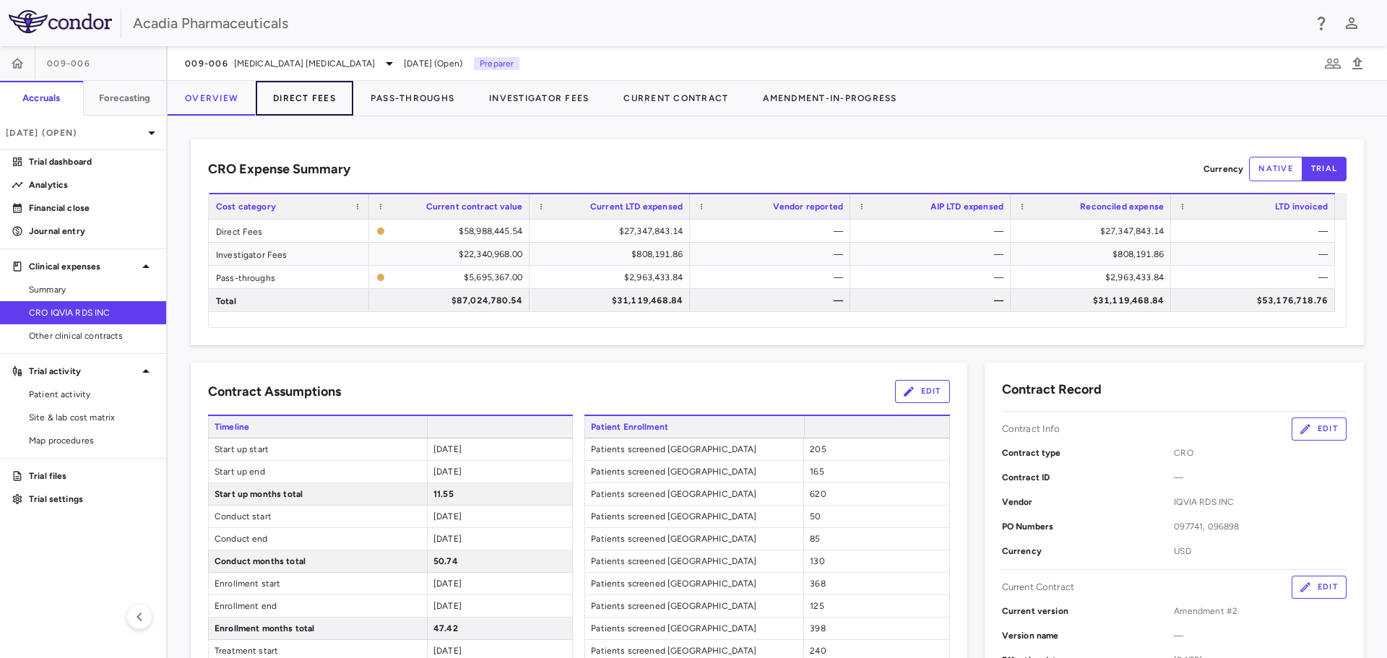
click at [319, 105] on button "Direct Fees" at bounding box center [305, 98] width 98 height 35
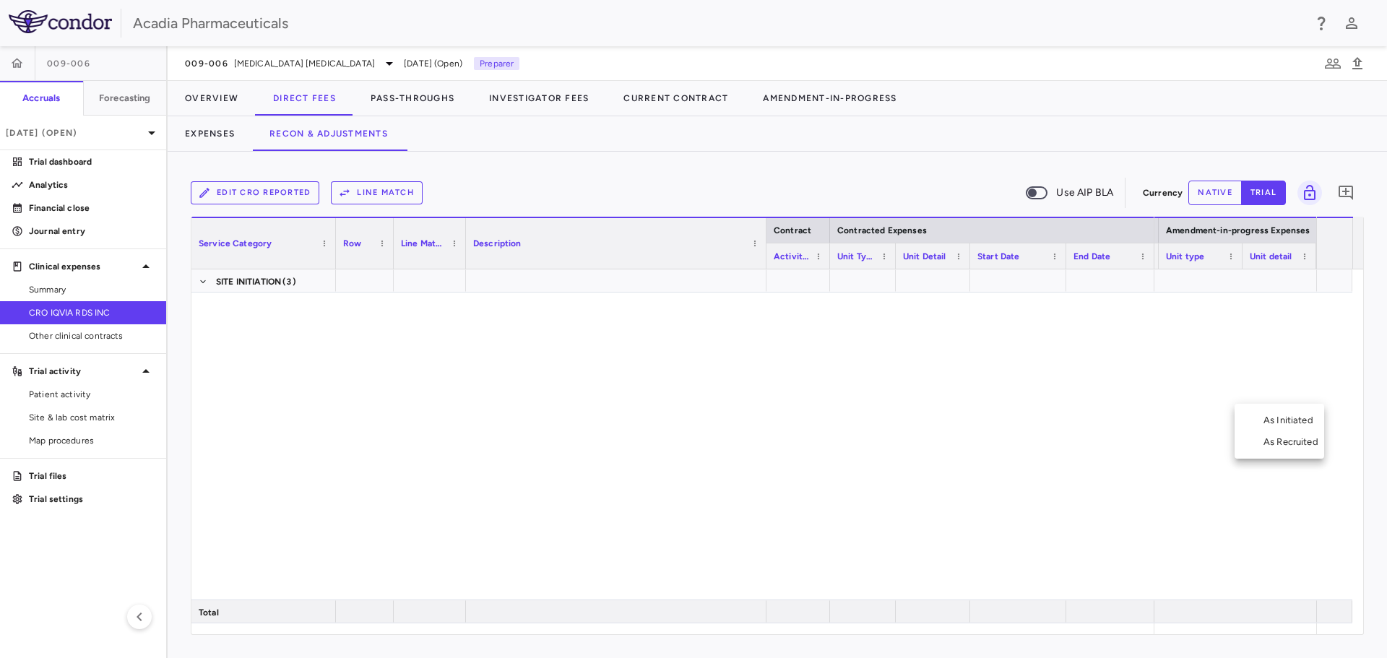
scroll to position [0, 1043]
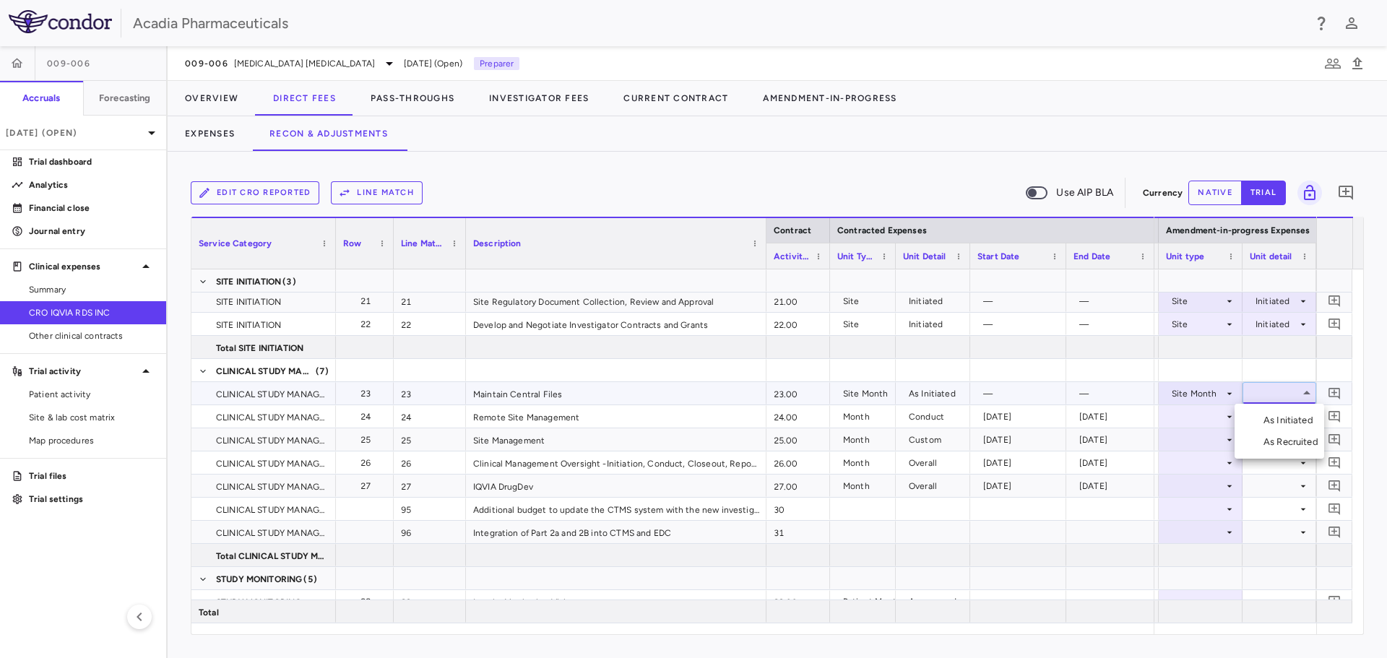
click at [1282, 424] on div "As Initiated" at bounding box center [1292, 420] width 56 height 13
click at [1234, 415] on icon at bounding box center [1230, 417] width 12 height 12
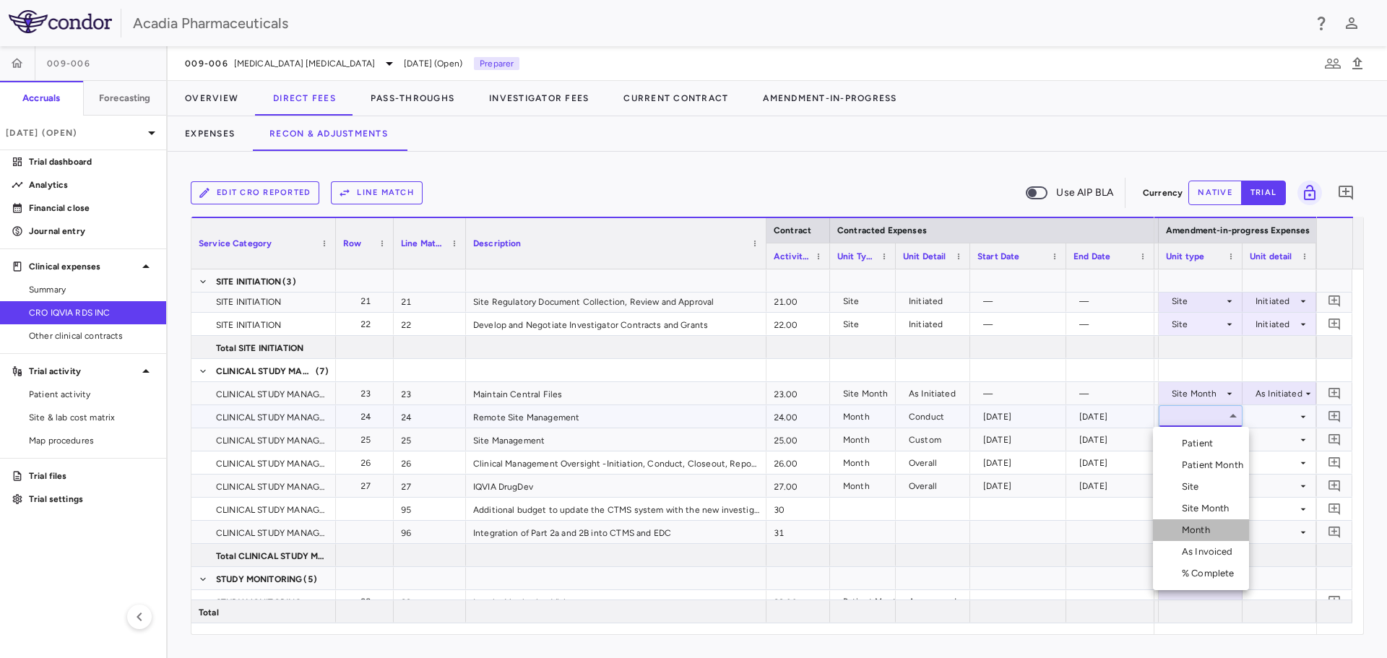
click at [1216, 524] on li "Month" at bounding box center [1201, 531] width 96 height 22
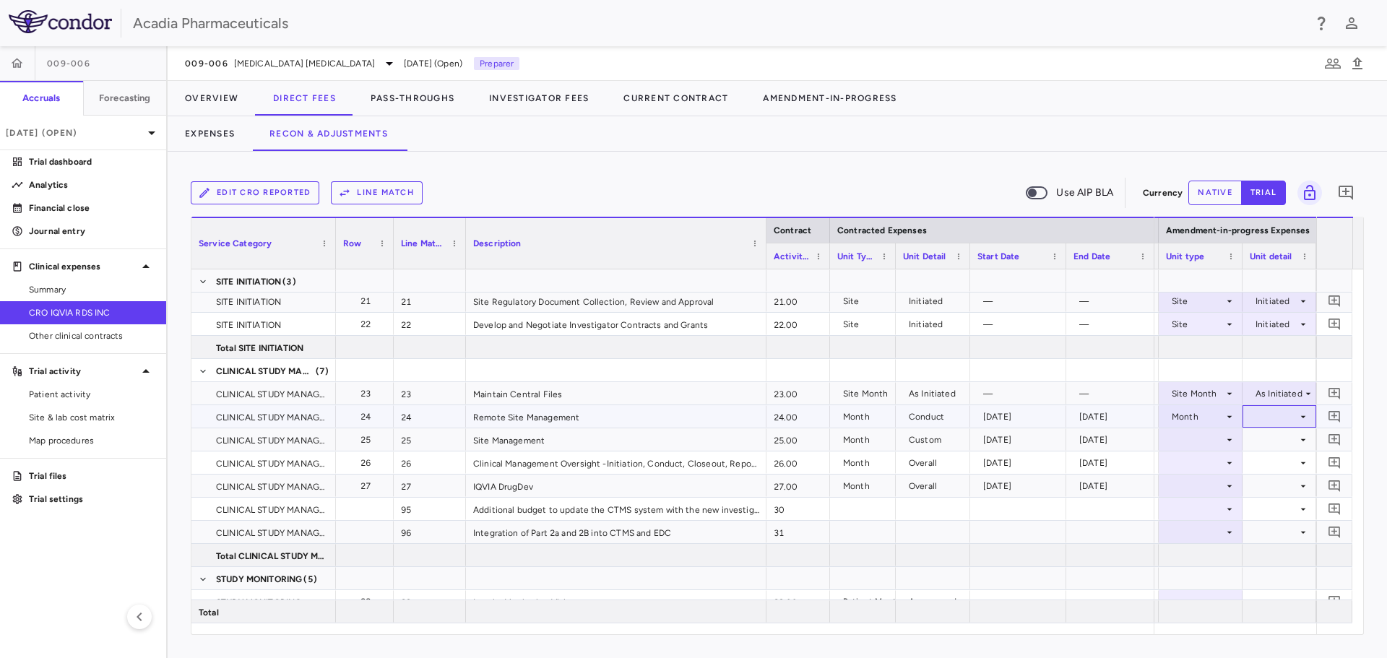
click at [1294, 423] on div at bounding box center [1279, 416] width 59 height 21
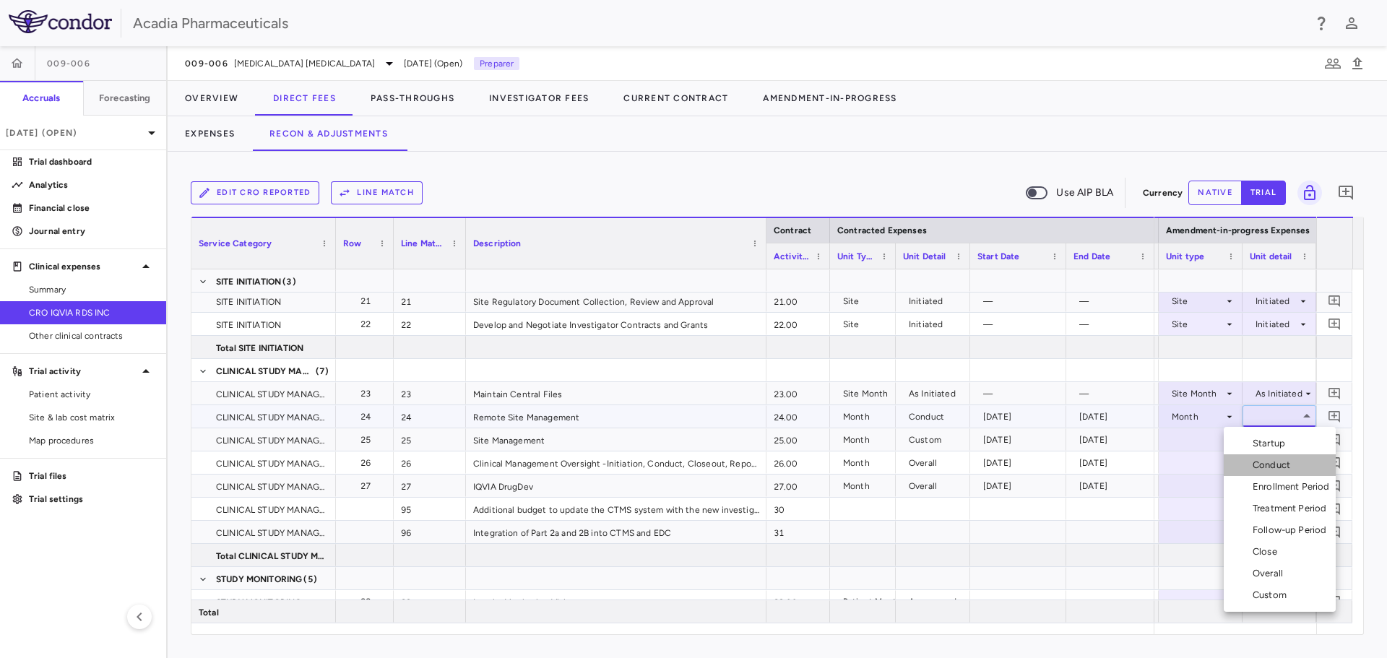
click at [1283, 465] on div "Conduct" at bounding box center [1274, 465] width 43 height 13
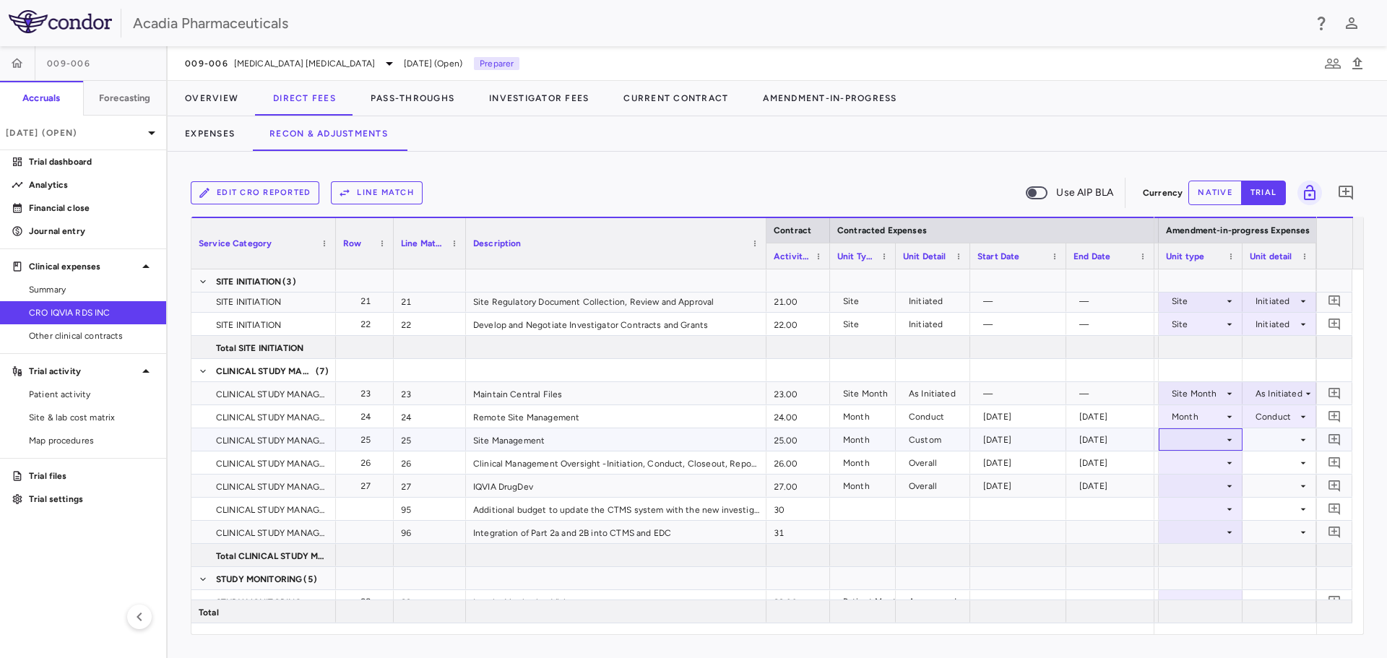
click at [1225, 438] on icon at bounding box center [1230, 440] width 12 height 12
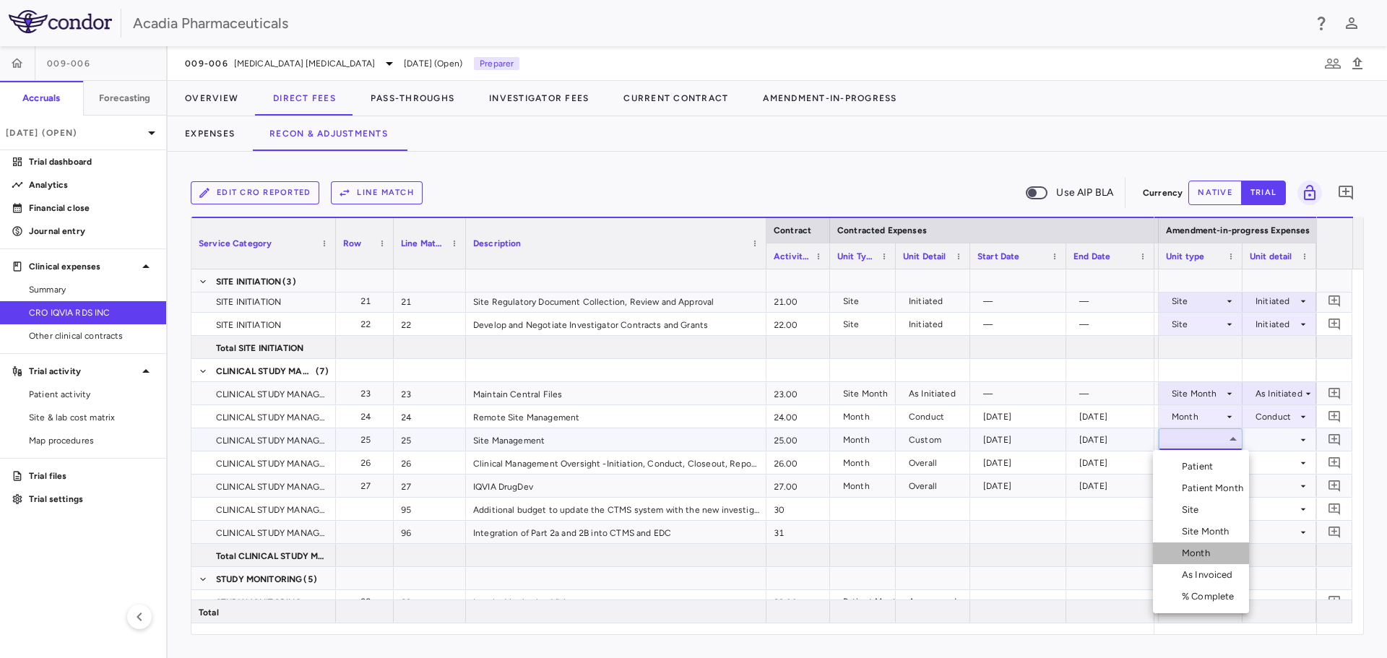
click at [1200, 546] on li "Month" at bounding box center [1201, 554] width 96 height 22
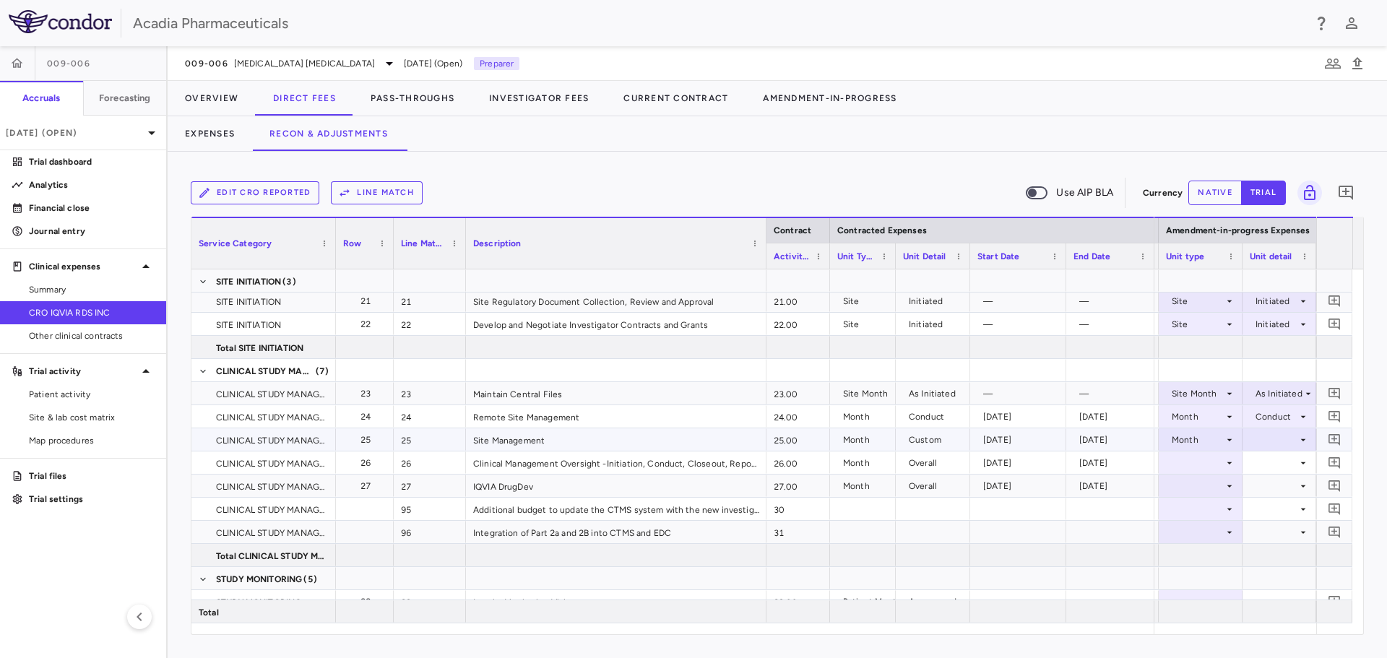
click at [1300, 438] on icon at bounding box center [1304, 440] width 12 height 12
click at [1277, 616] on div "Custom" at bounding box center [1273, 618] width 40 height 13
click at [1236, 460] on div at bounding box center [1201, 463] width 84 height 22
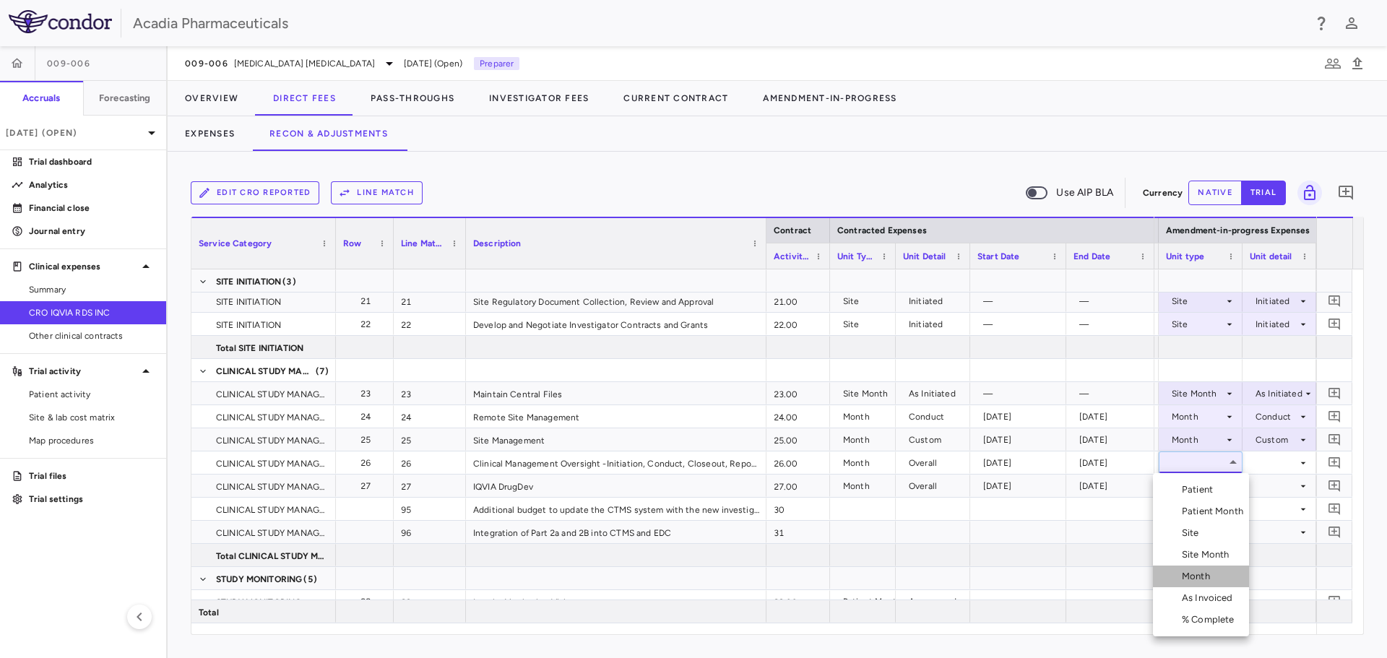
click at [1209, 572] on div "Month" at bounding box center [1199, 576] width 34 height 13
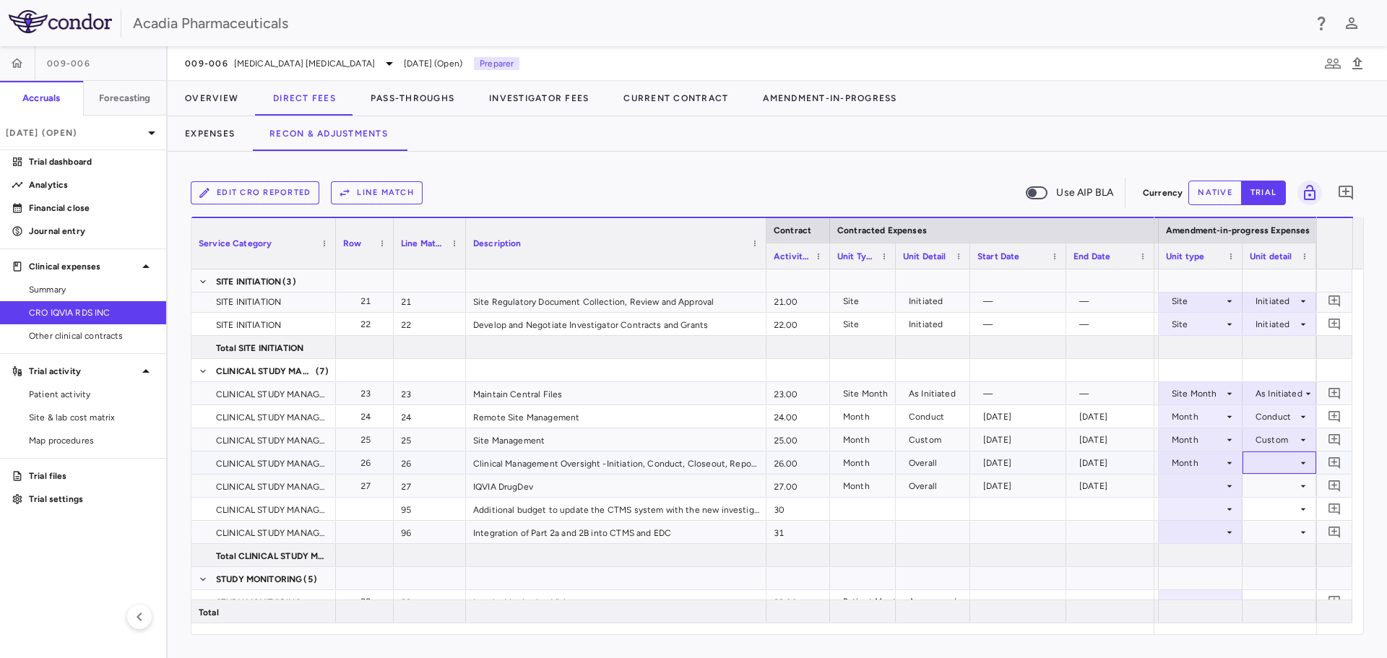
click at [1294, 464] on div at bounding box center [1279, 462] width 59 height 21
click at [1286, 605] on div "Overall" at bounding box center [1271, 608] width 36 height 13
click at [1223, 486] on div at bounding box center [1200, 485] width 69 height 21
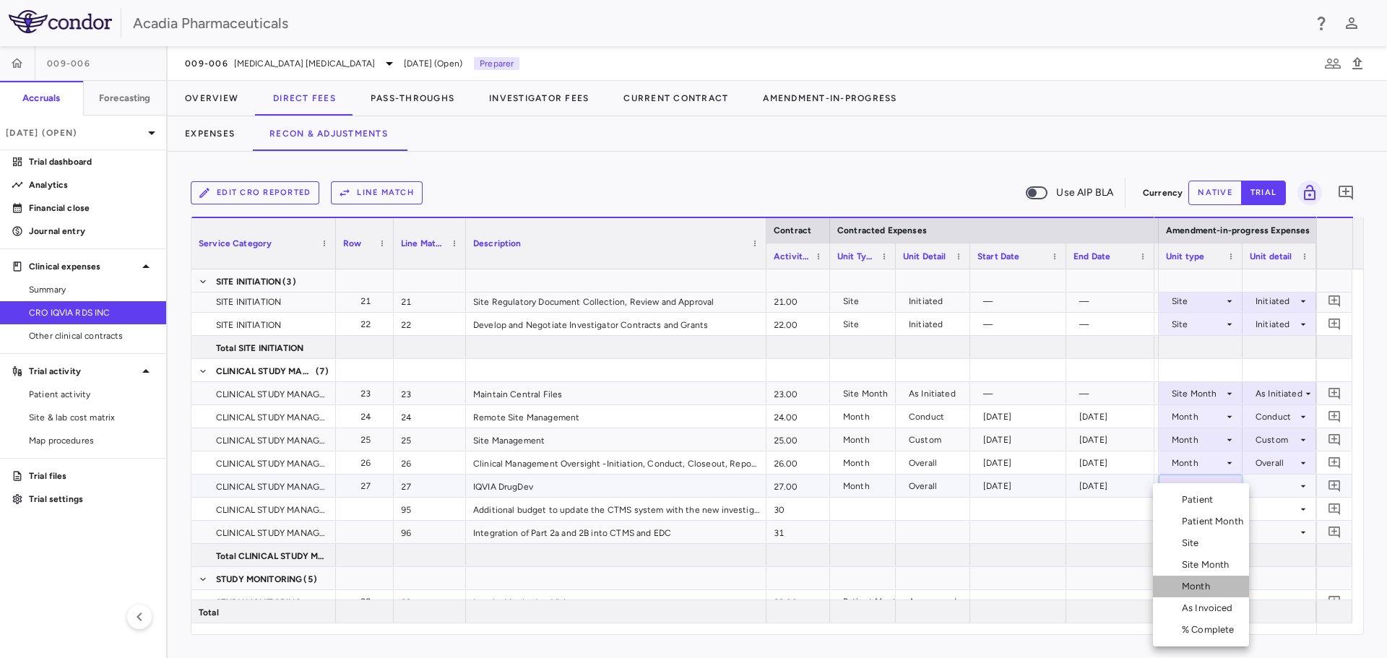
click at [1226, 585] on li "Month" at bounding box center [1201, 587] width 96 height 22
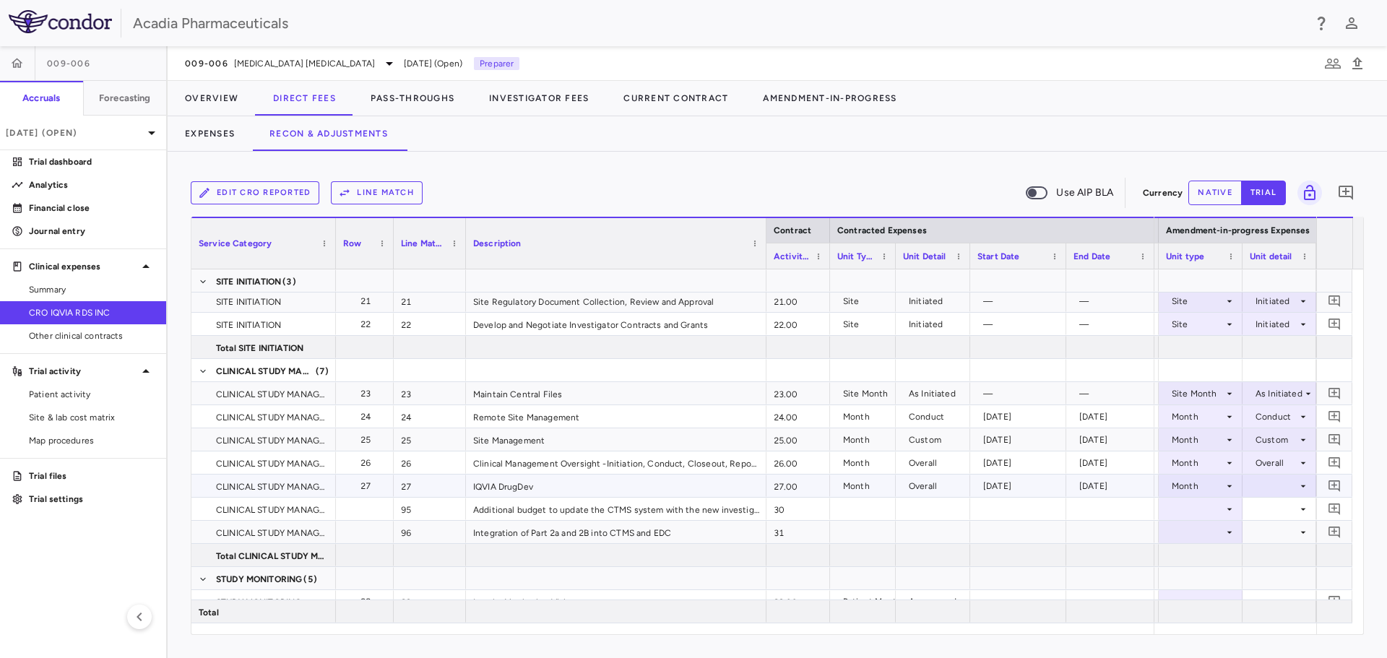
click at [1301, 488] on icon at bounding box center [1304, 487] width 12 height 12
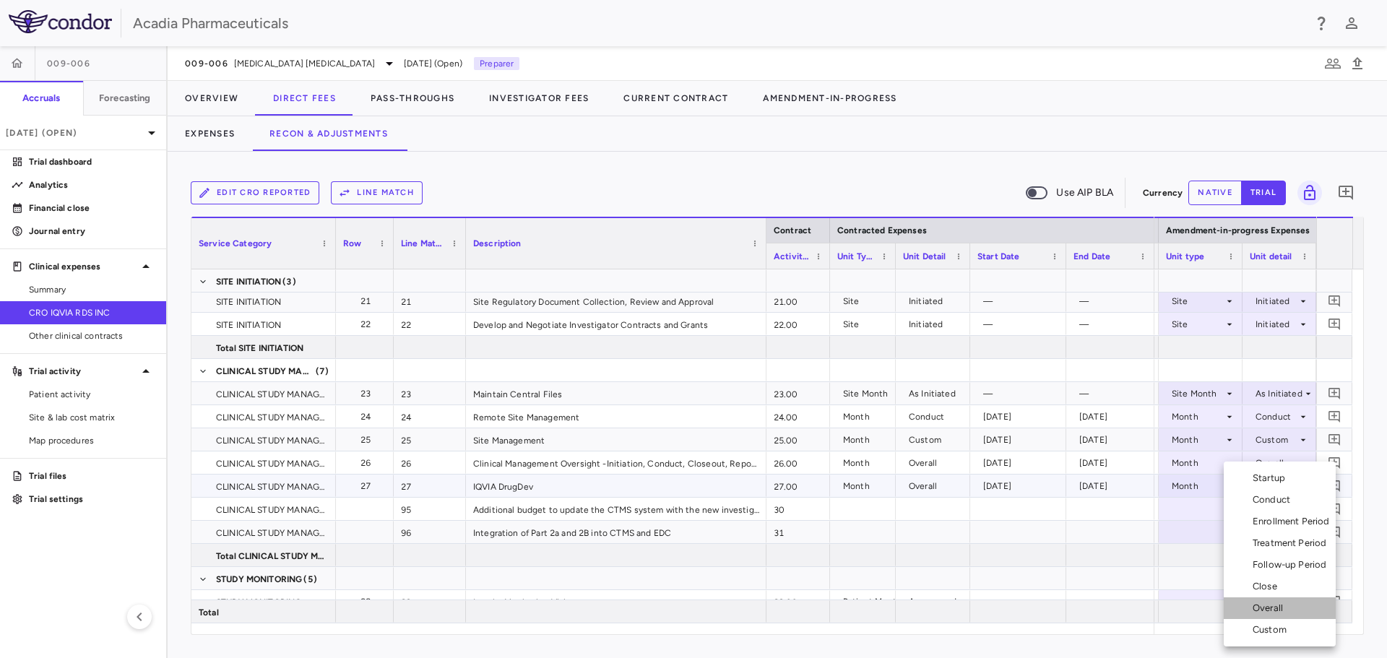
click at [1281, 606] on div "Overall" at bounding box center [1271, 608] width 36 height 13
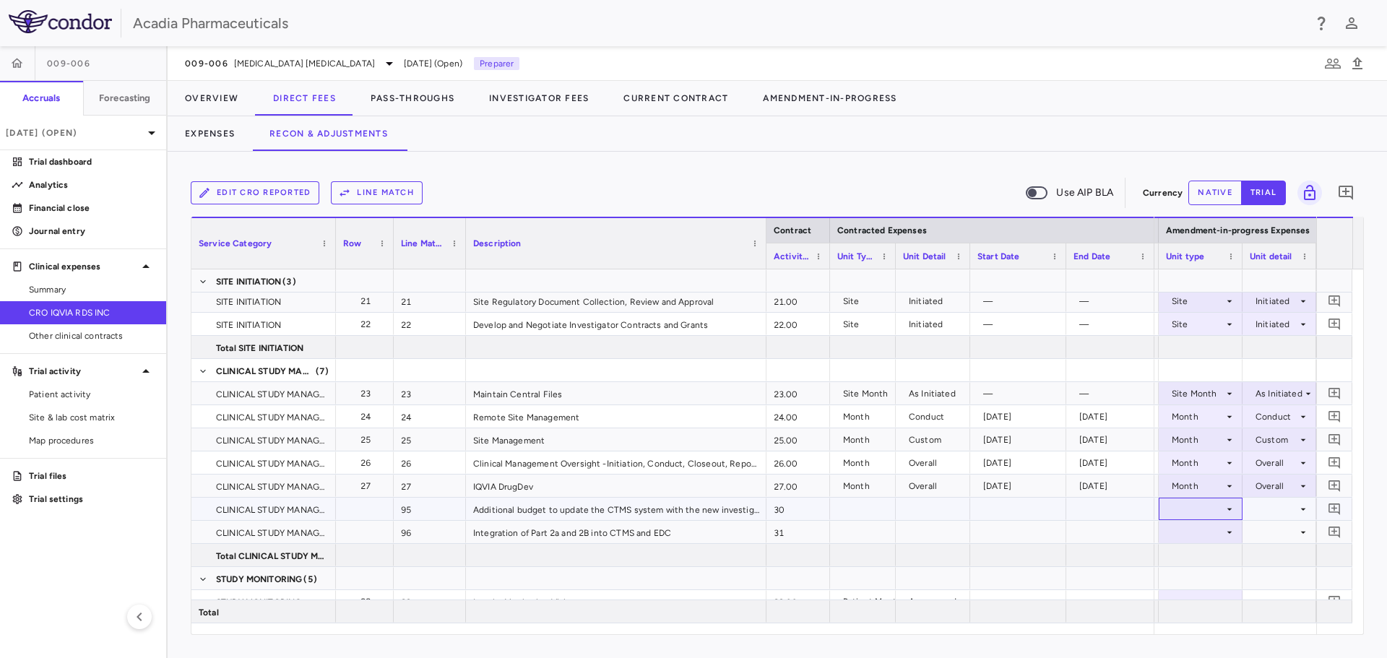
click at [1231, 513] on icon at bounding box center [1230, 510] width 12 height 12
click at [1218, 588] on li "Month" at bounding box center [1201, 587] width 96 height 22
click at [1293, 513] on div at bounding box center [1279, 509] width 59 height 21
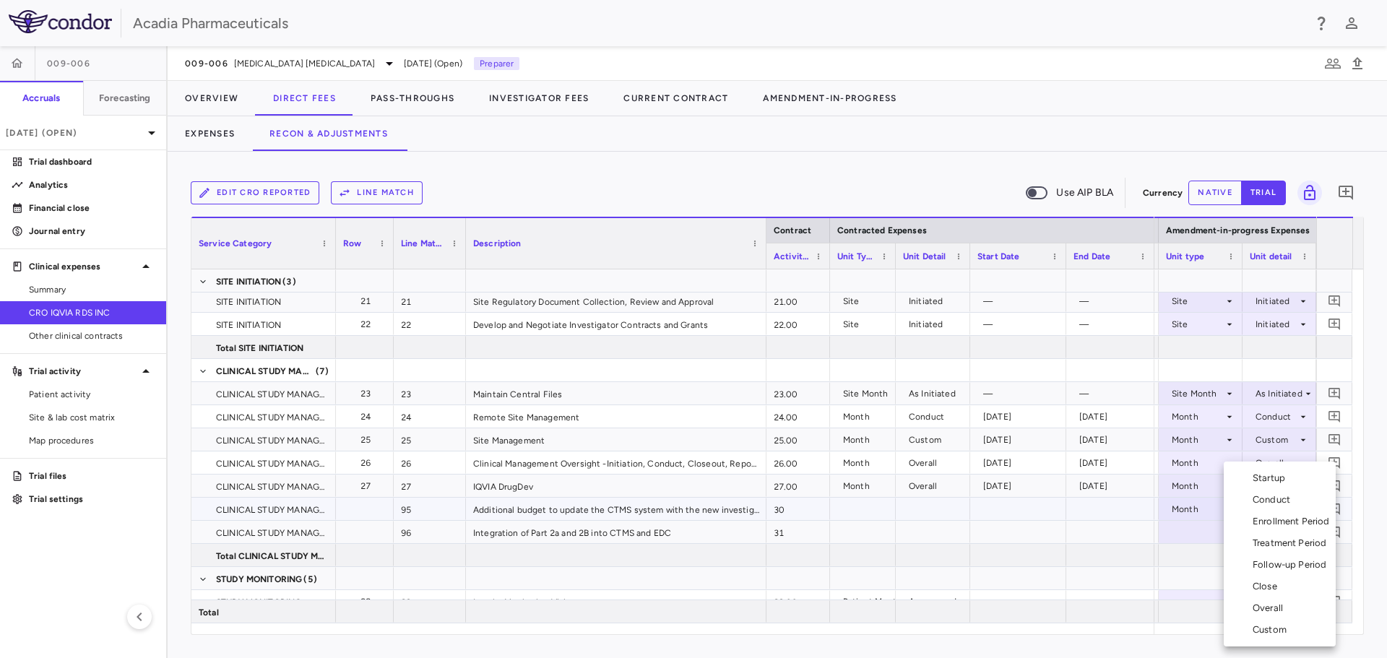
click at [1289, 479] on div "Startup" at bounding box center [1272, 478] width 38 height 13
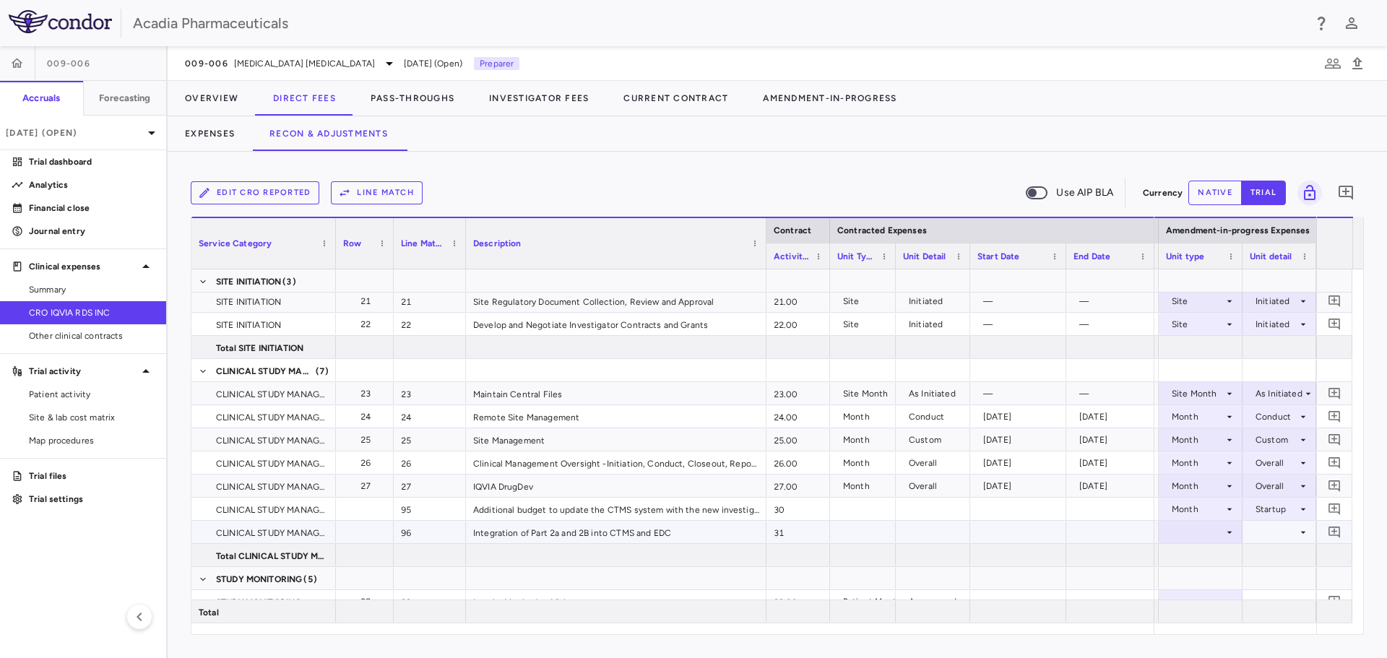
click at [1231, 532] on icon at bounding box center [1230, 532] width 5 height 2
click at [1220, 591] on li "Month" at bounding box center [1201, 587] width 96 height 22
click at [1294, 534] on div at bounding box center [1279, 532] width 59 height 21
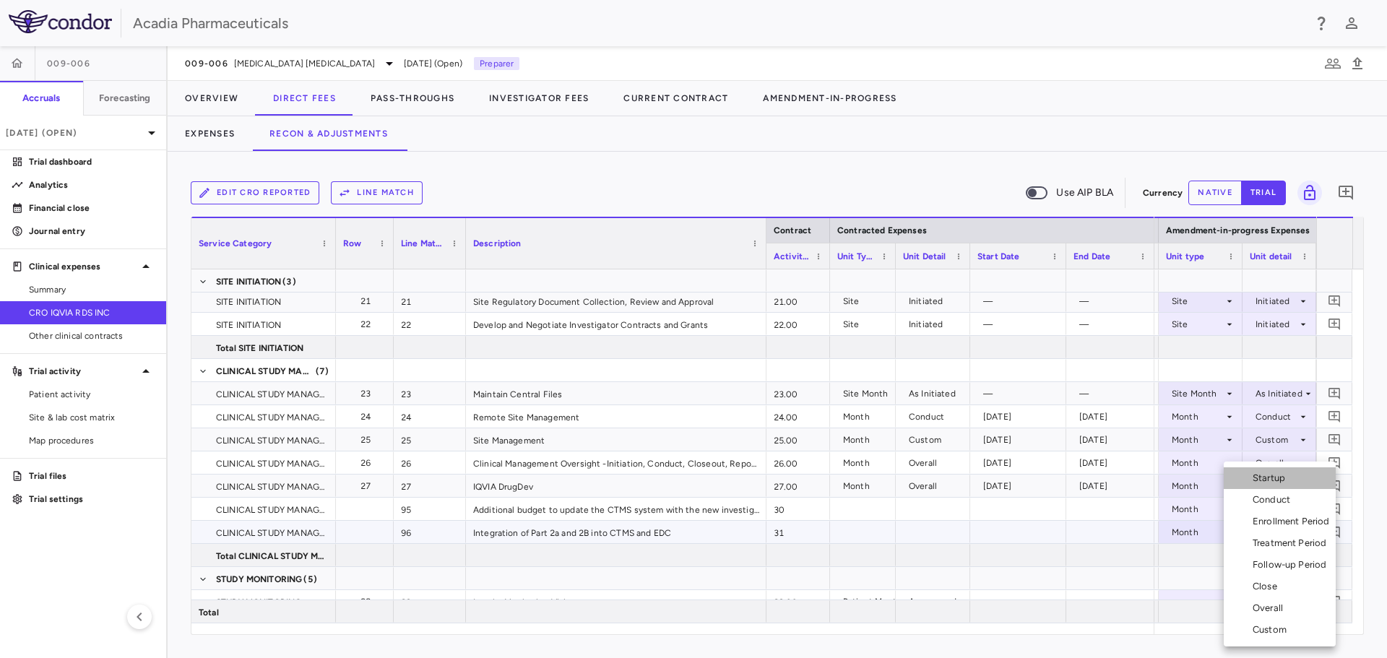
click at [1278, 481] on div "Startup" at bounding box center [1272, 478] width 38 height 13
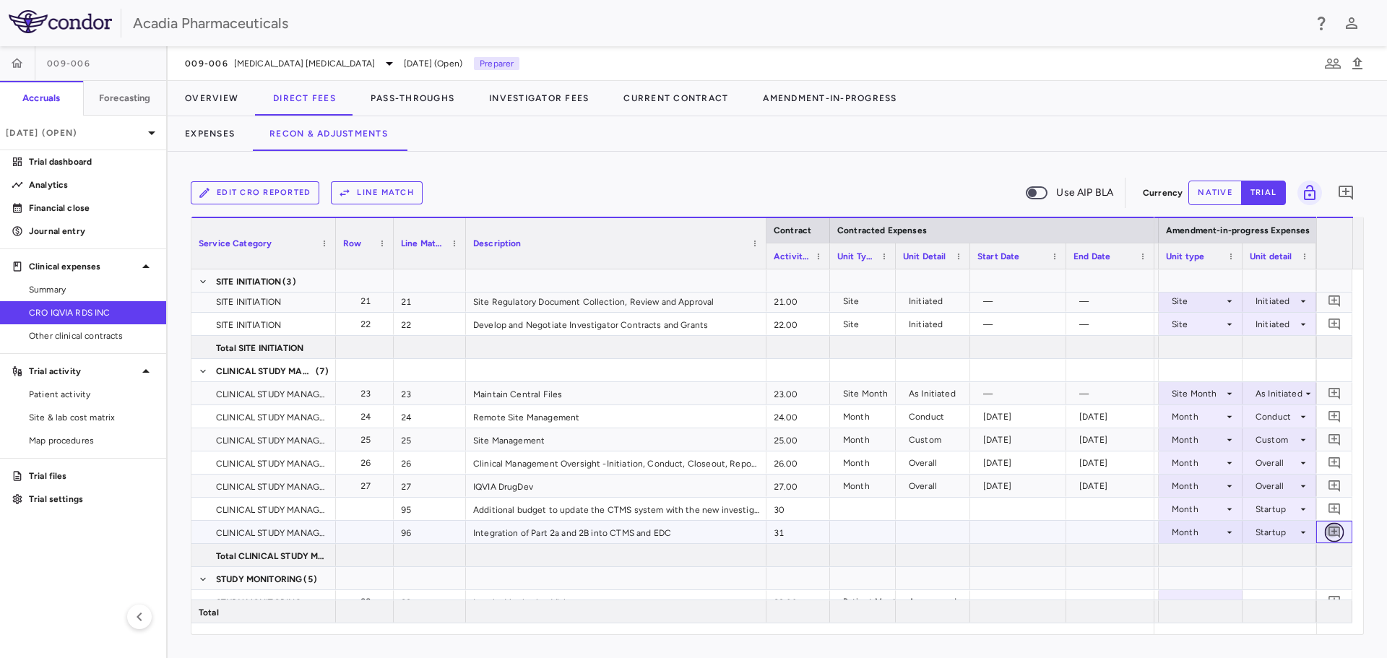
click at [1331, 533] on icon "Add comment" at bounding box center [1335, 532] width 14 height 14
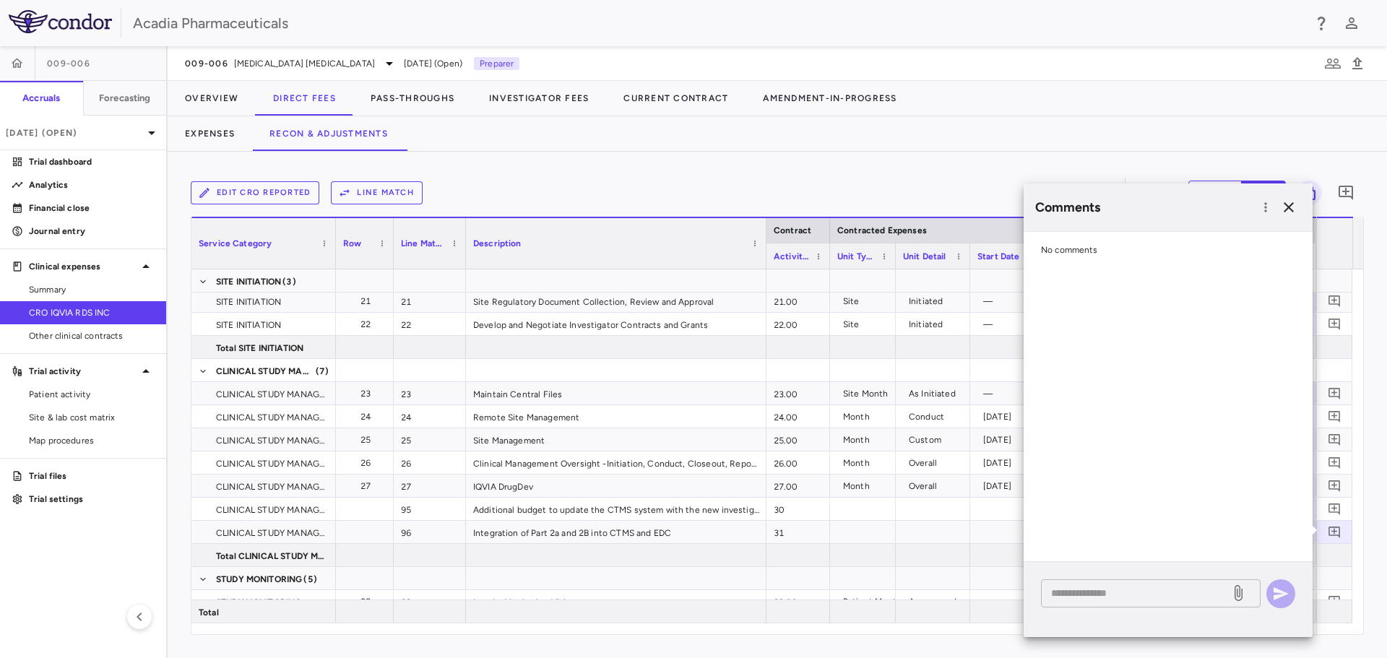
click at [1197, 602] on div "* ​" at bounding box center [1151, 593] width 220 height 28
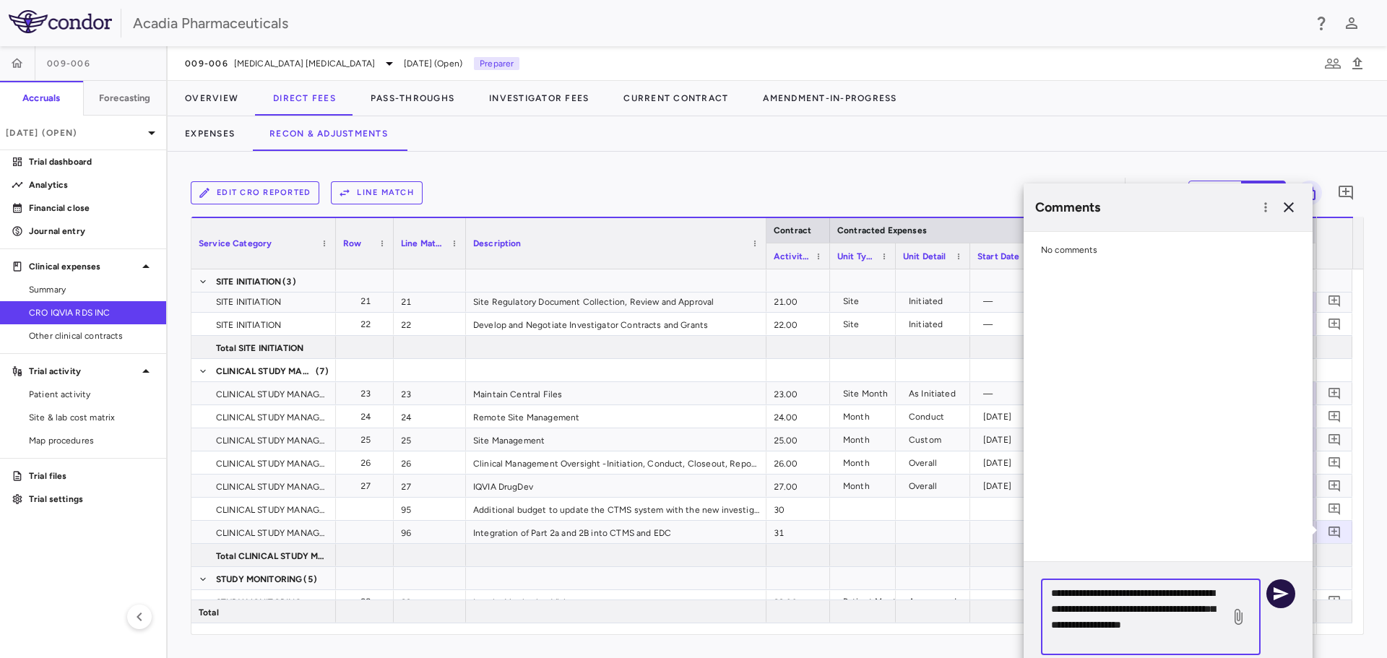
type textarea "**********"
click at [1280, 602] on icon "button" at bounding box center [1280, 593] width 17 height 17
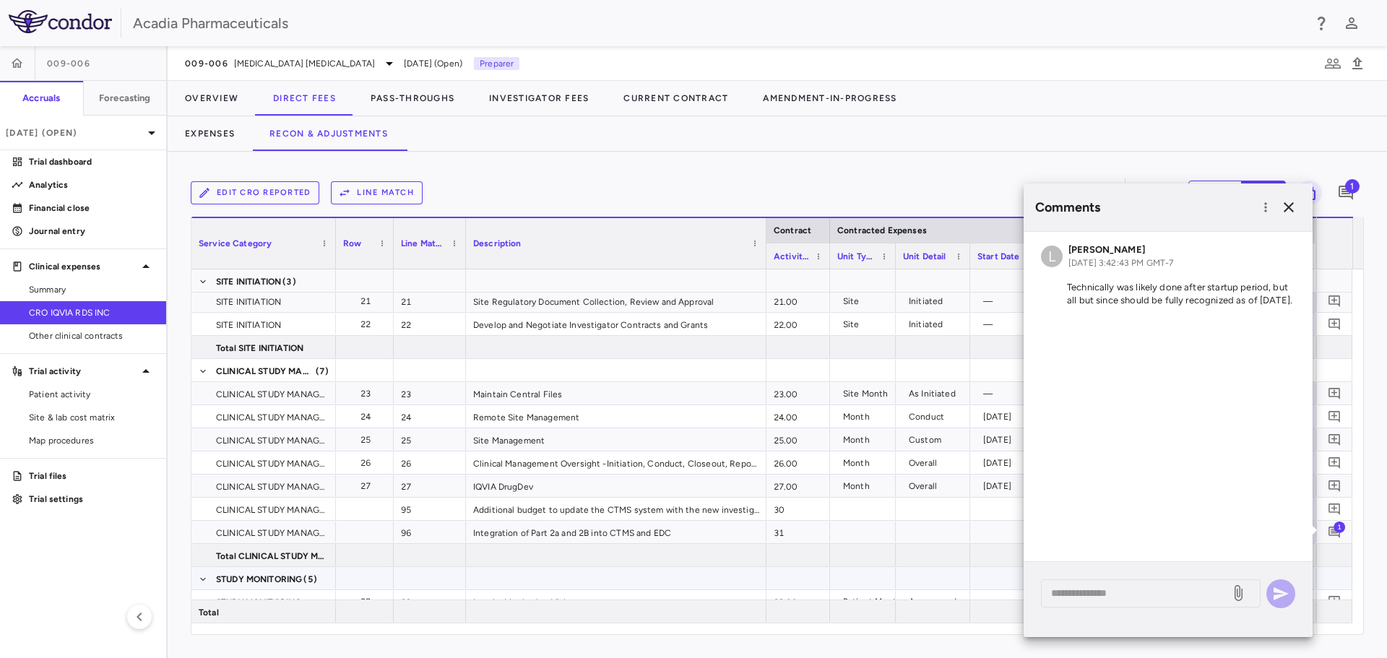
click at [848, 569] on div at bounding box center [863, 578] width 66 height 22
click at [1289, 215] on icon "button" at bounding box center [1288, 207] width 17 height 17
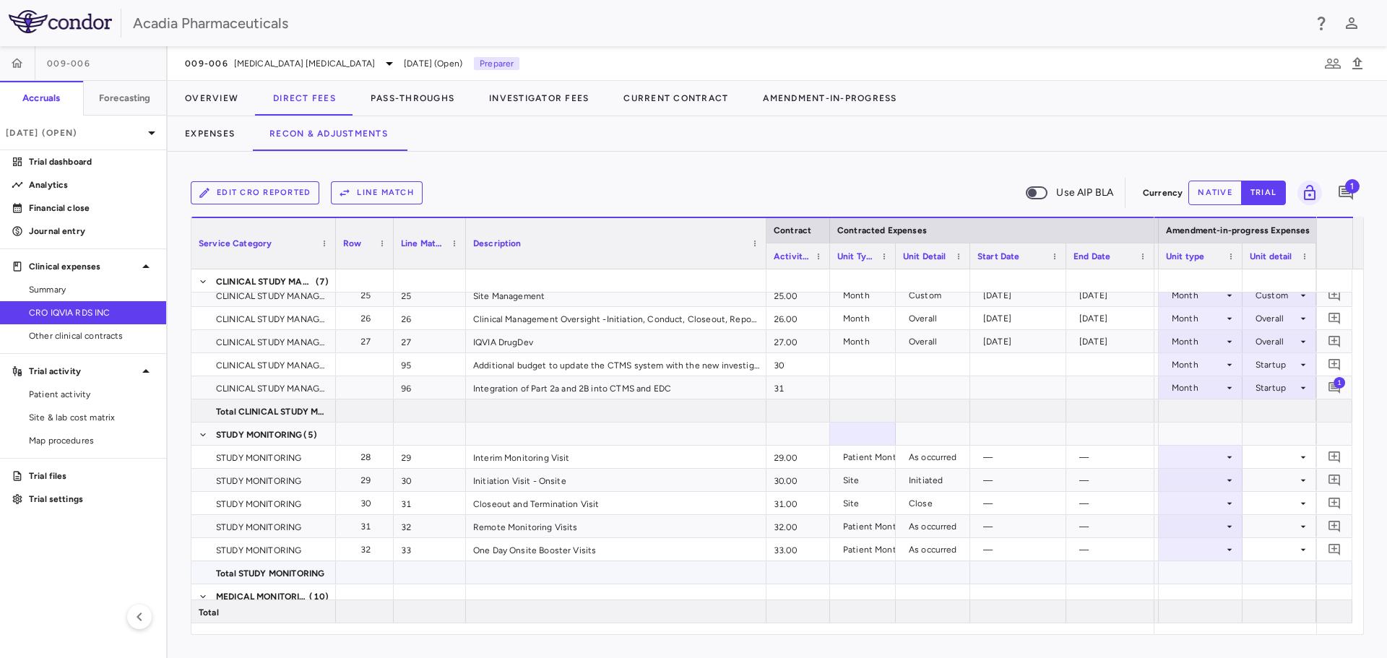
scroll to position [867, 0]
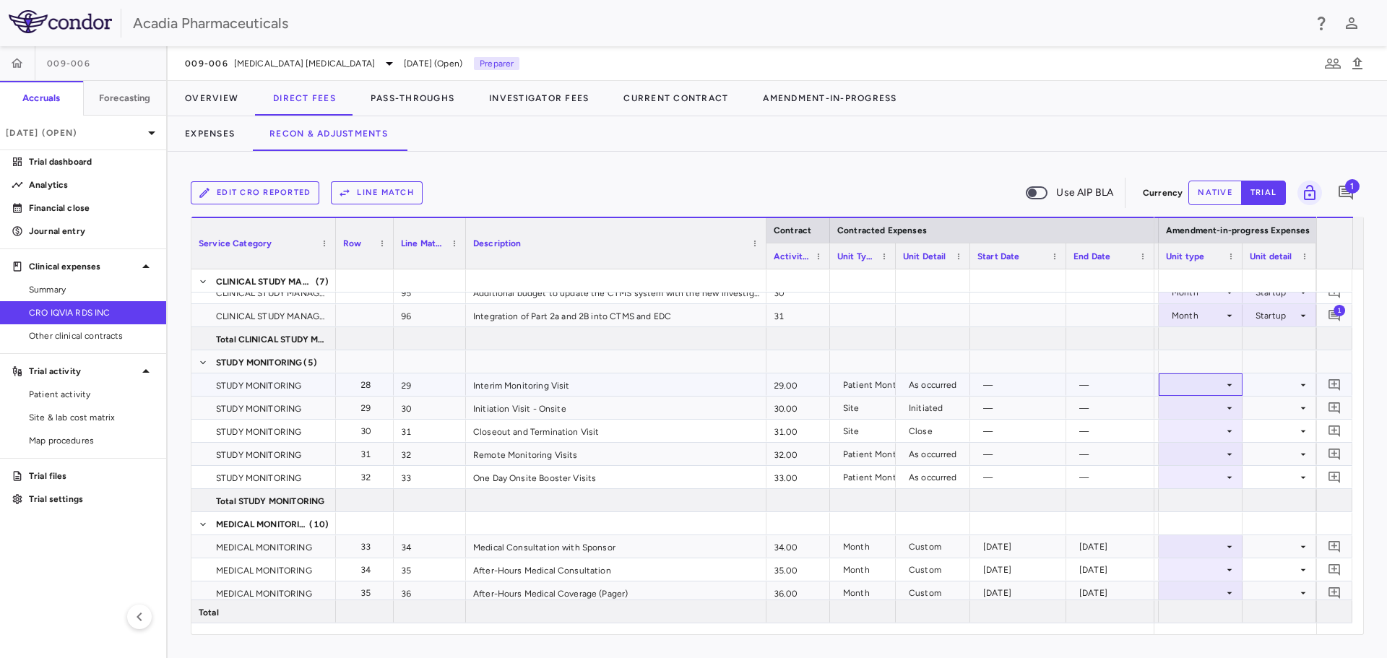
click at [1236, 379] on div at bounding box center [1201, 385] width 84 height 22
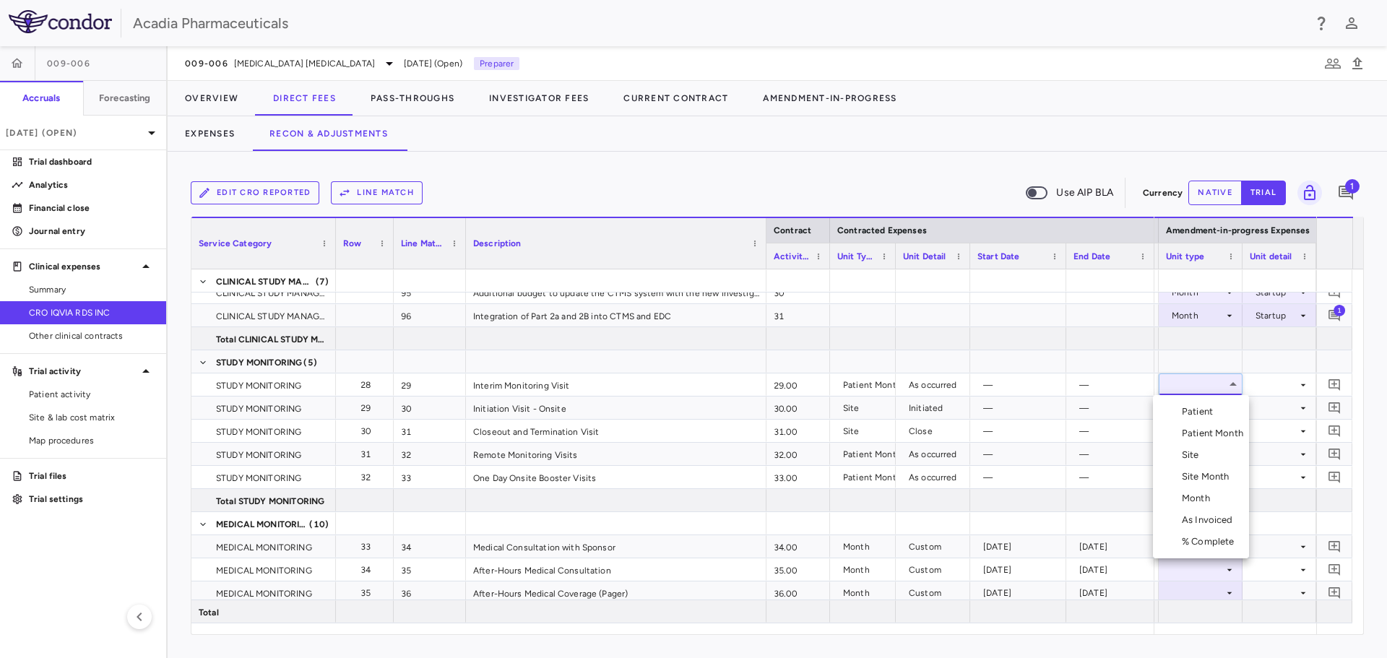
click at [1262, 361] on div at bounding box center [693, 329] width 1387 height 658
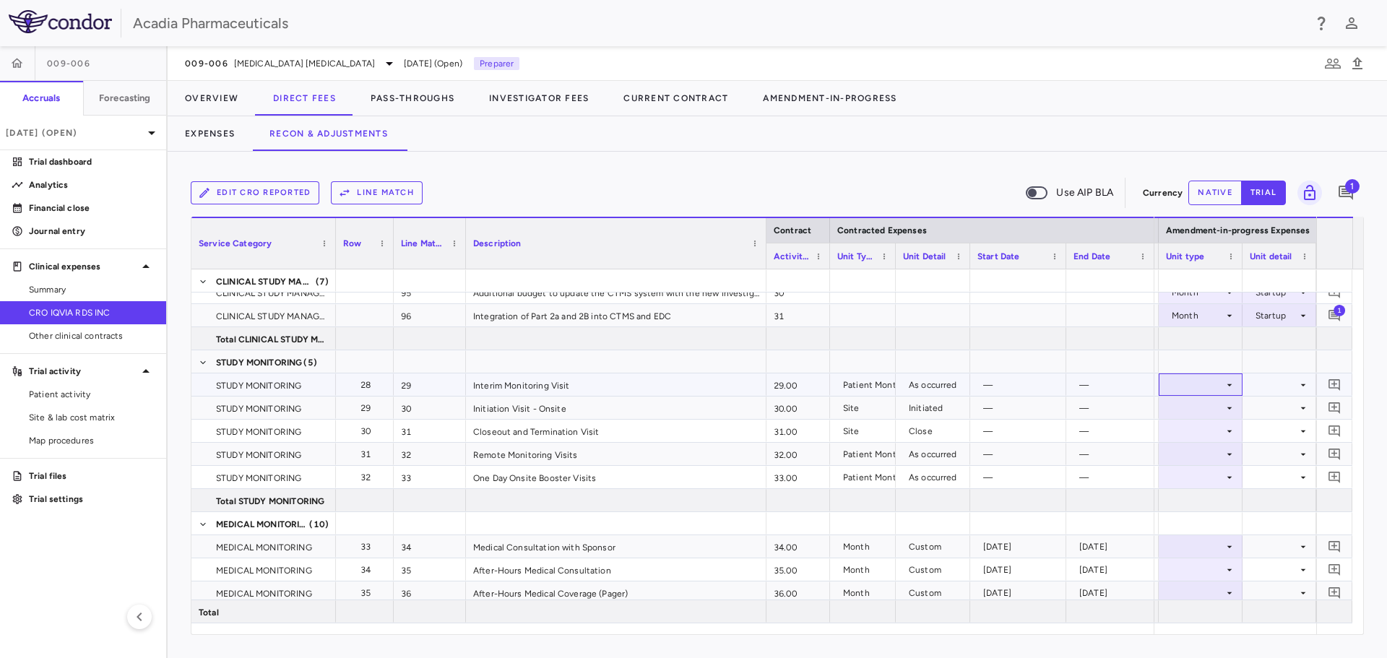
click at [1229, 382] on icon at bounding box center [1230, 385] width 12 height 12
click at [1212, 438] on div "Patient Month" at bounding box center [1215, 433] width 67 height 13
click at [1276, 385] on div at bounding box center [1279, 384] width 59 height 21
click at [1291, 407] on div "As occurred" at bounding box center [1294, 411] width 58 height 13
click at [1233, 407] on icon at bounding box center [1230, 408] width 12 height 12
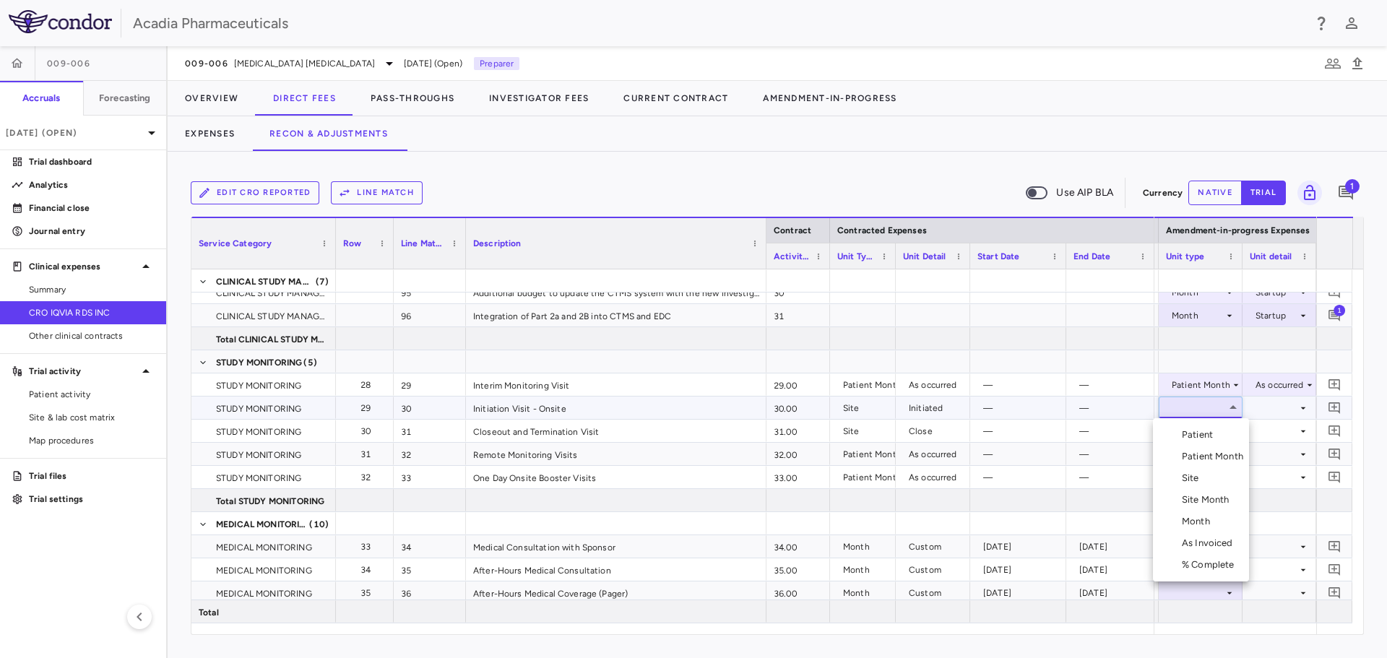
click at [1207, 481] on li "Site" at bounding box center [1201, 478] width 96 height 22
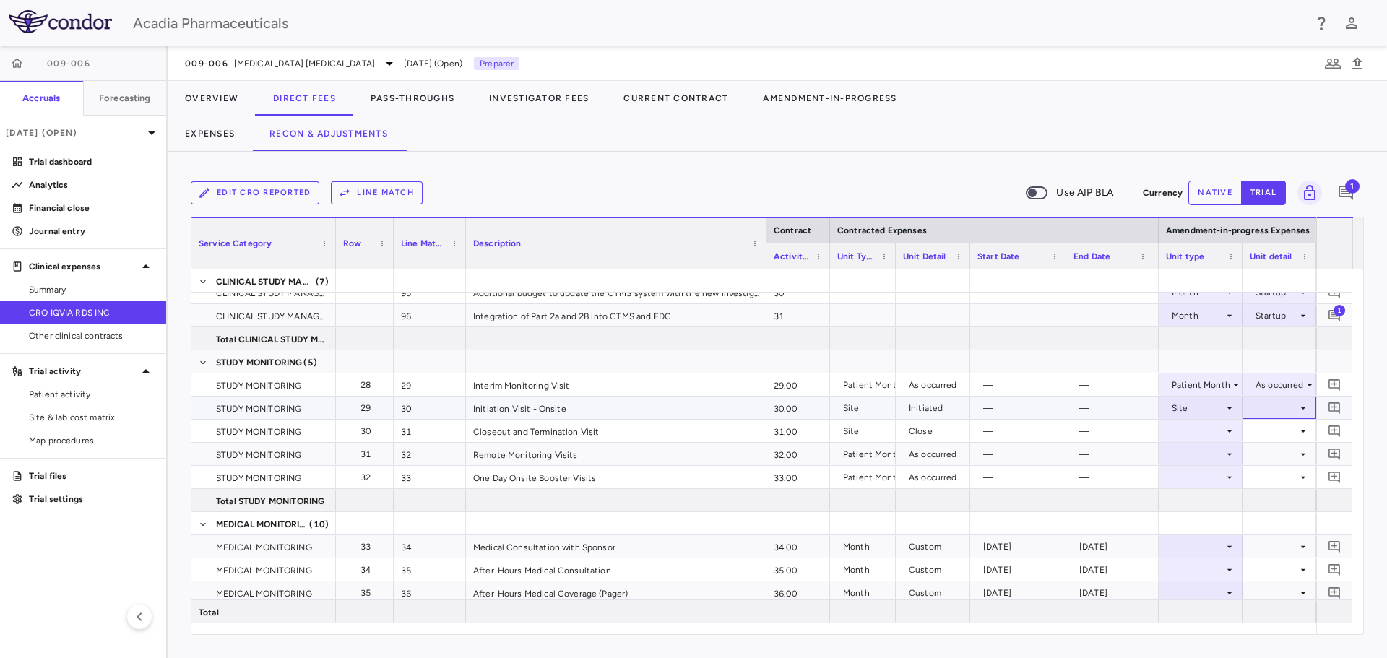
click at [1297, 405] on div at bounding box center [1279, 407] width 59 height 21
click at [1283, 452] on div "Initiated" at bounding box center [1291, 456] width 42 height 13
click at [1230, 428] on icon at bounding box center [1230, 432] width 12 height 12
click at [1230, 426] on icon at bounding box center [1230, 432] width 12 height 12
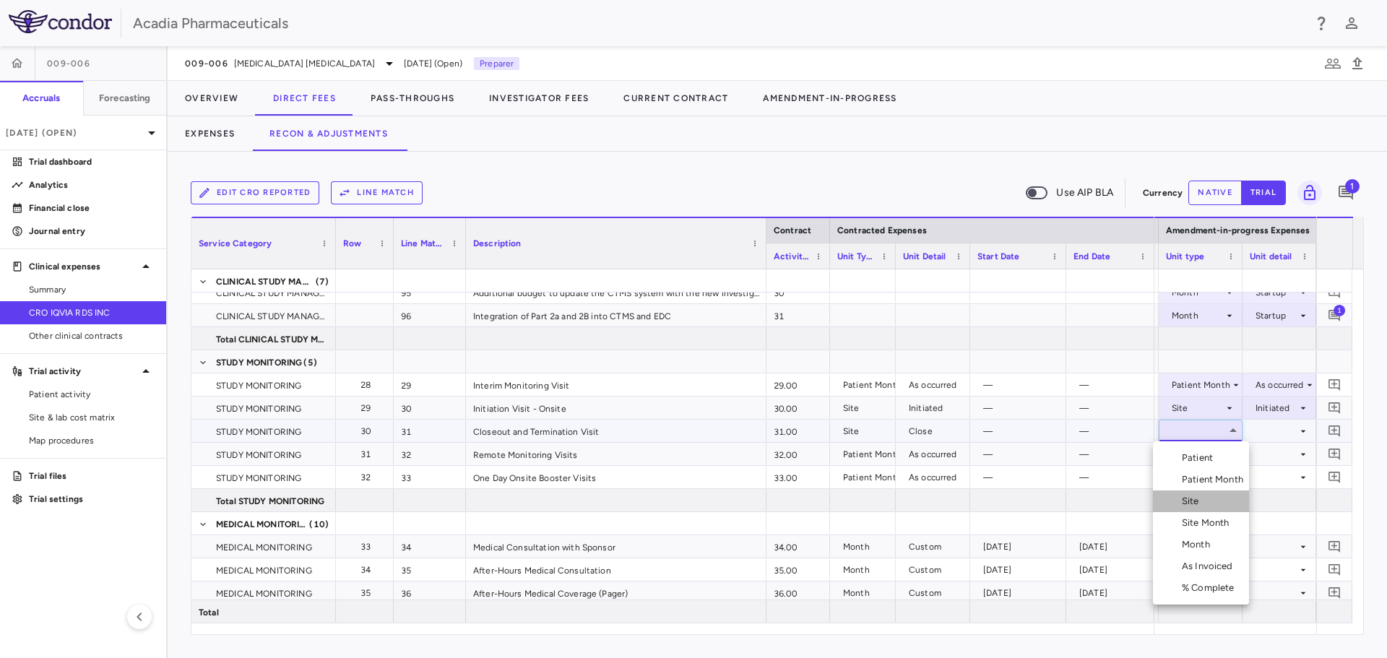
click at [1217, 497] on li "Site" at bounding box center [1201, 502] width 96 height 22
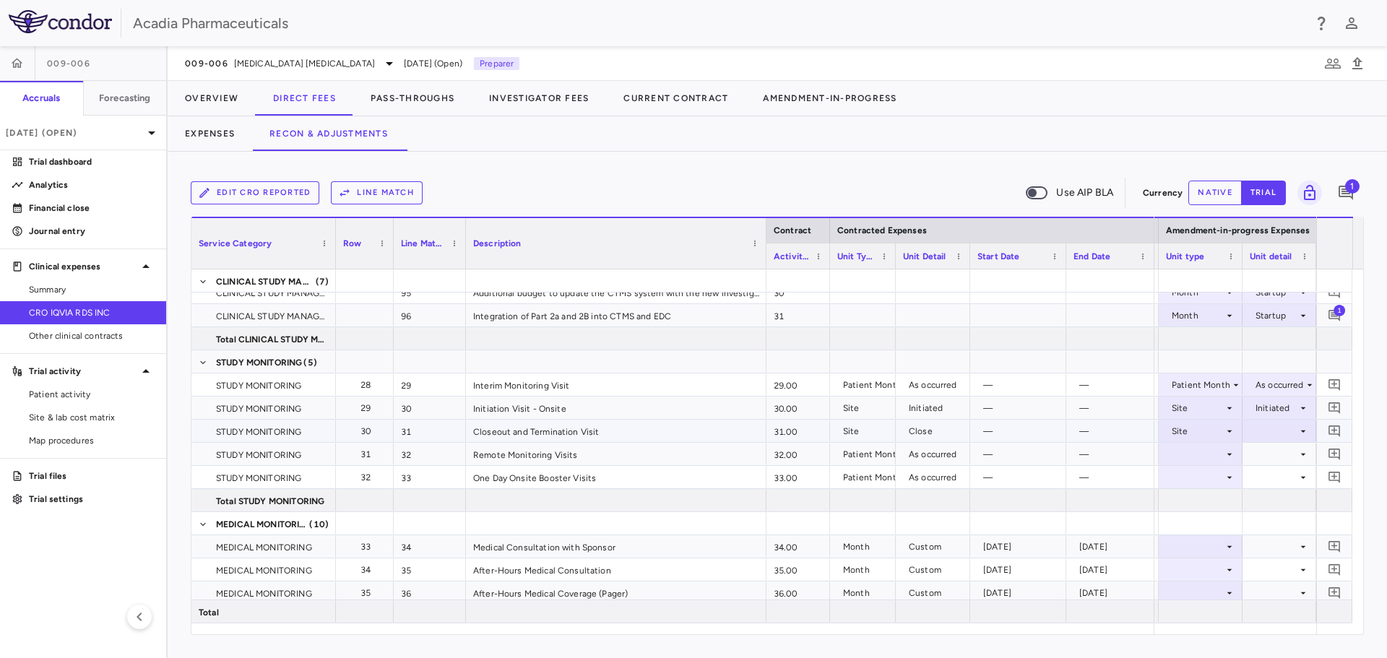
click at [1303, 430] on icon at bounding box center [1304, 432] width 12 height 12
click at [1284, 496] on div "Close" at bounding box center [1285, 501] width 30 height 13
click at [1226, 454] on icon at bounding box center [1230, 455] width 12 height 12
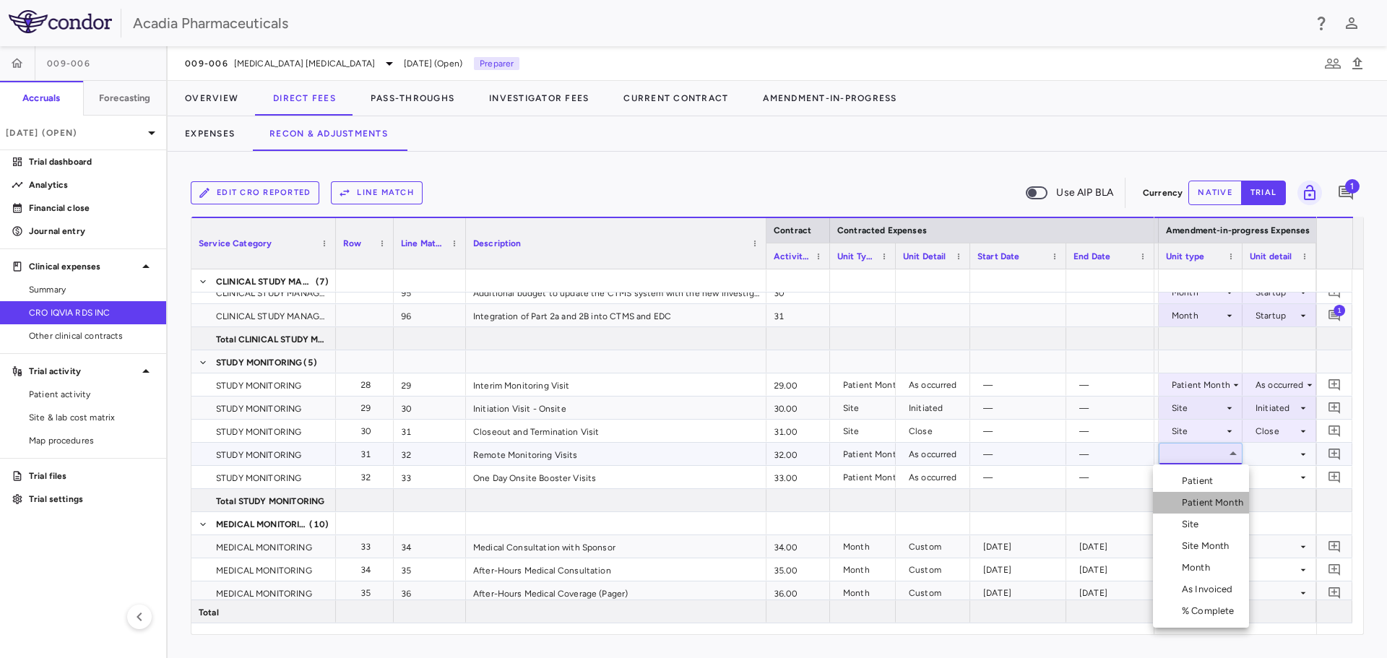
click at [1224, 506] on div "Patient Month" at bounding box center [1215, 502] width 67 height 13
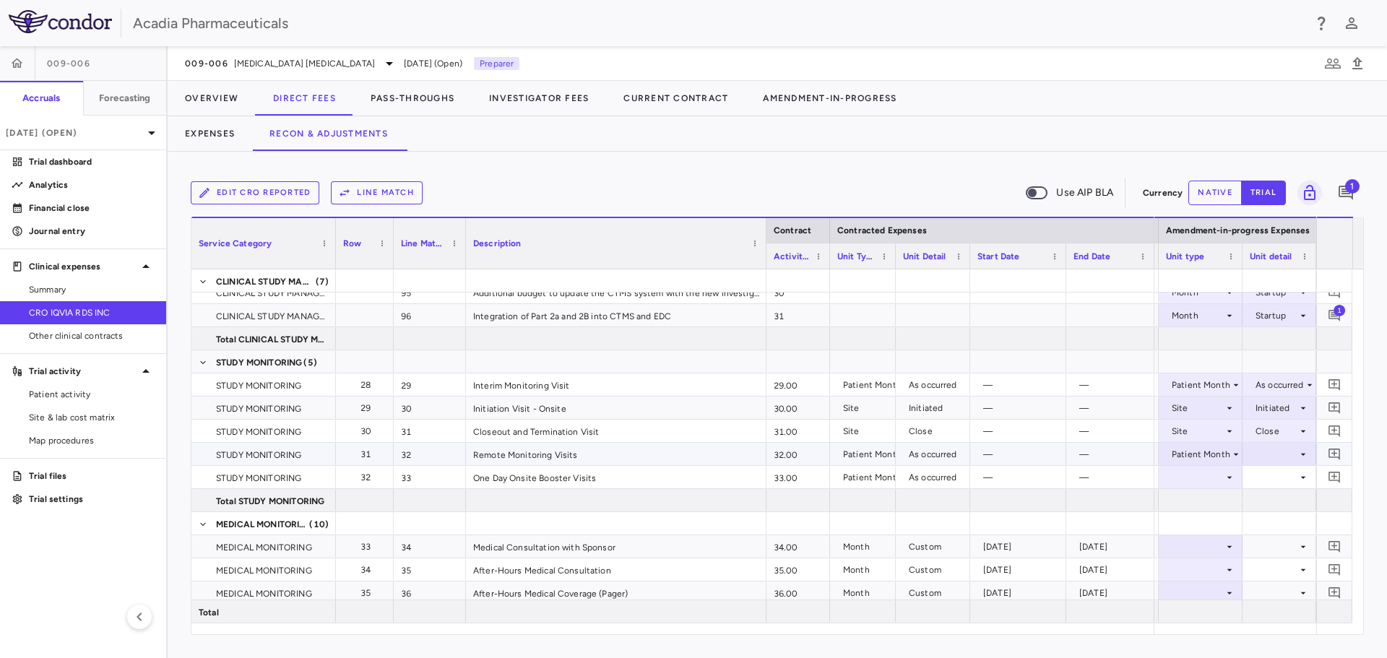
click at [1296, 448] on div at bounding box center [1279, 454] width 59 height 21
click at [1288, 476] on div "As occurred" at bounding box center [1294, 481] width 58 height 13
click at [1228, 474] on icon at bounding box center [1230, 478] width 12 height 12
click at [1226, 474] on icon at bounding box center [1230, 478] width 12 height 12
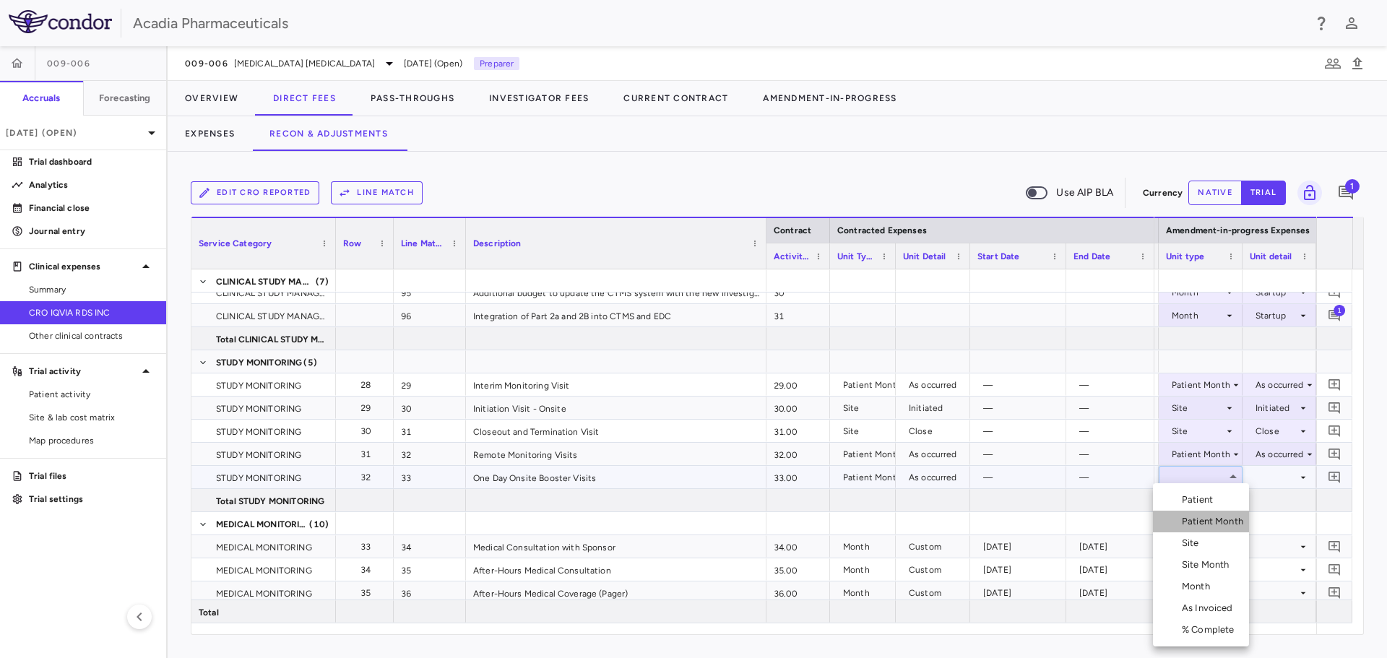
click at [1230, 524] on div "Patient Month" at bounding box center [1215, 521] width 67 height 13
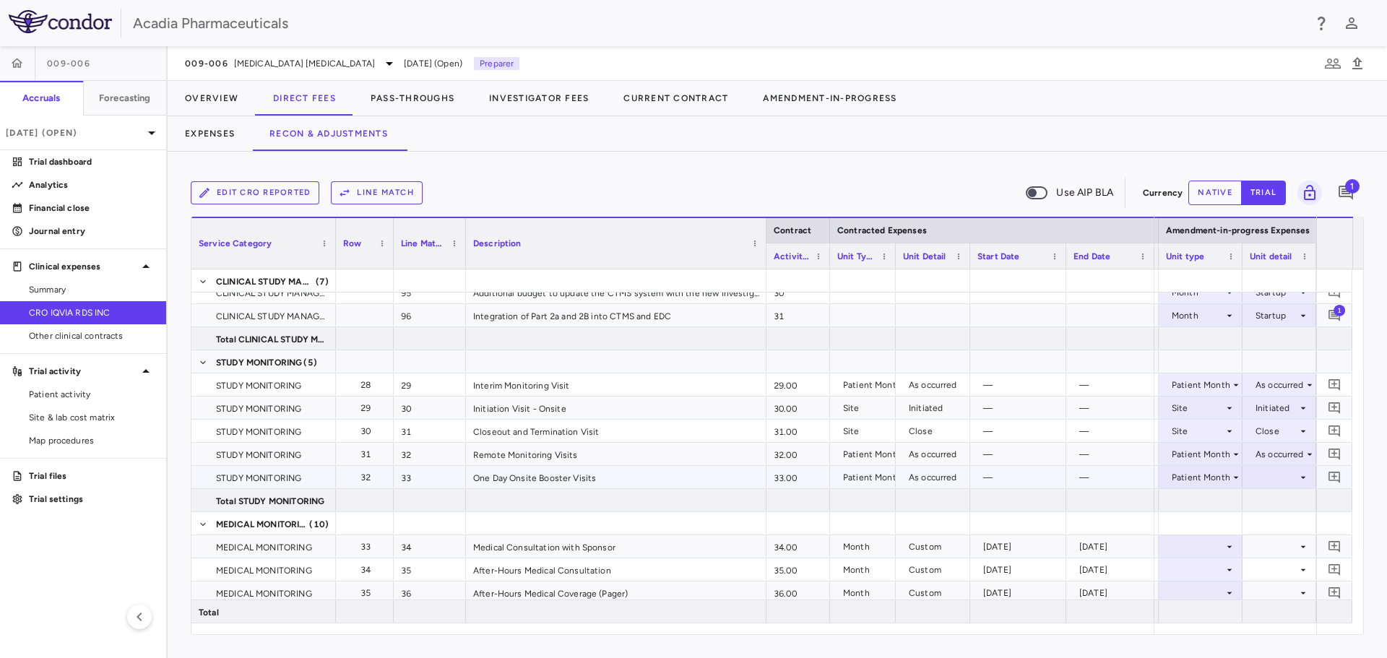
click at [1303, 477] on icon at bounding box center [1303, 477] width 5 height 2
click at [1293, 497] on li "As occurred" at bounding box center [1279, 505] width 87 height 22
click at [1293, 497] on div at bounding box center [1280, 500] width 74 height 22
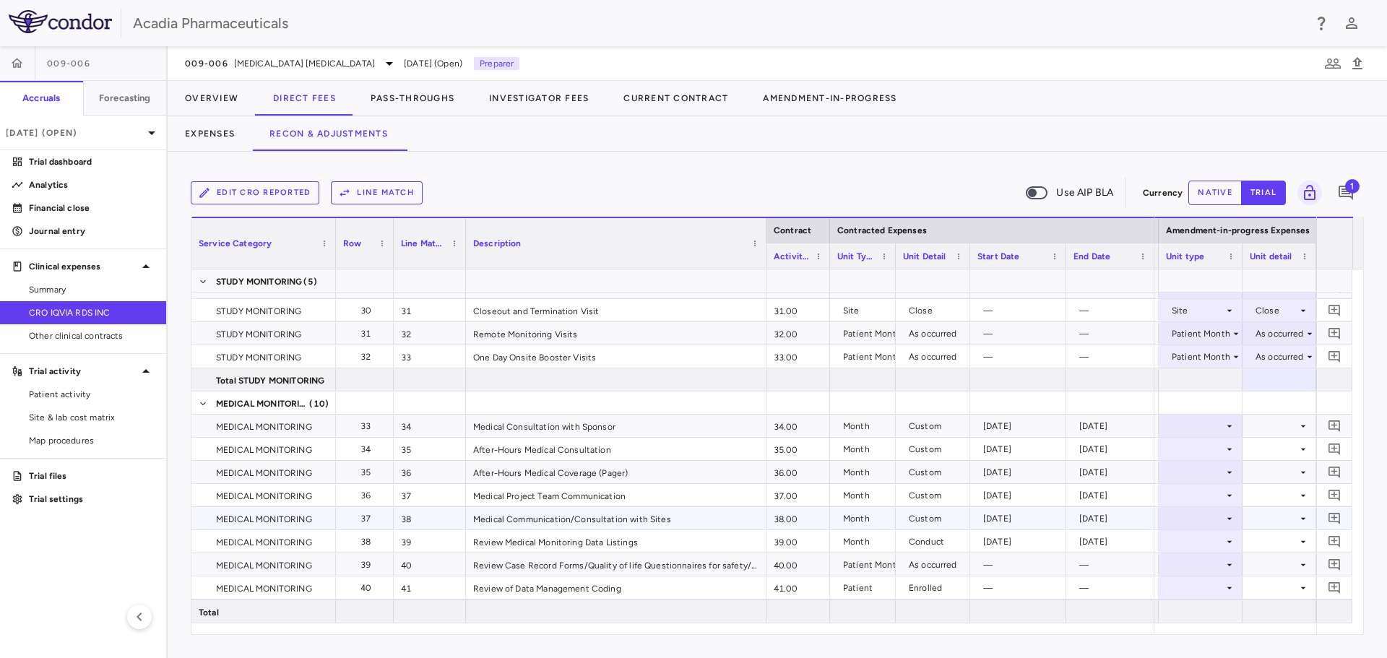
scroll to position [1012, 0]
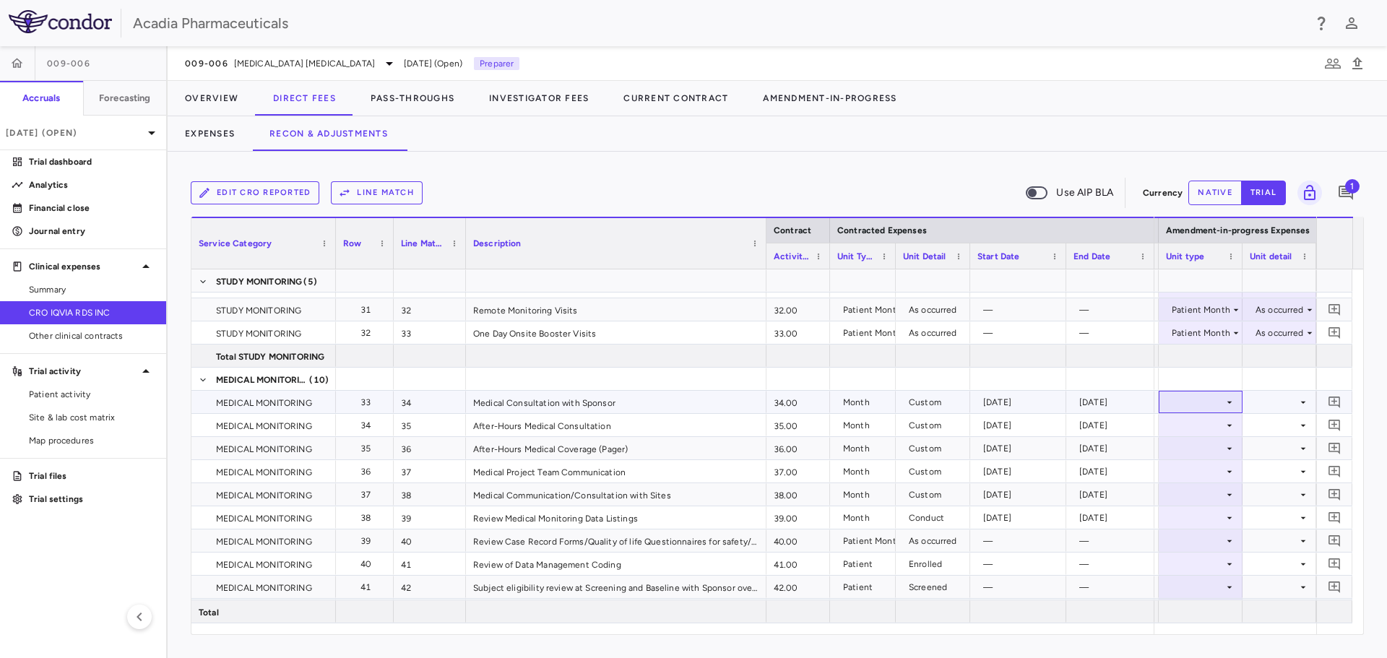
click at [1217, 404] on div at bounding box center [1200, 402] width 69 height 21
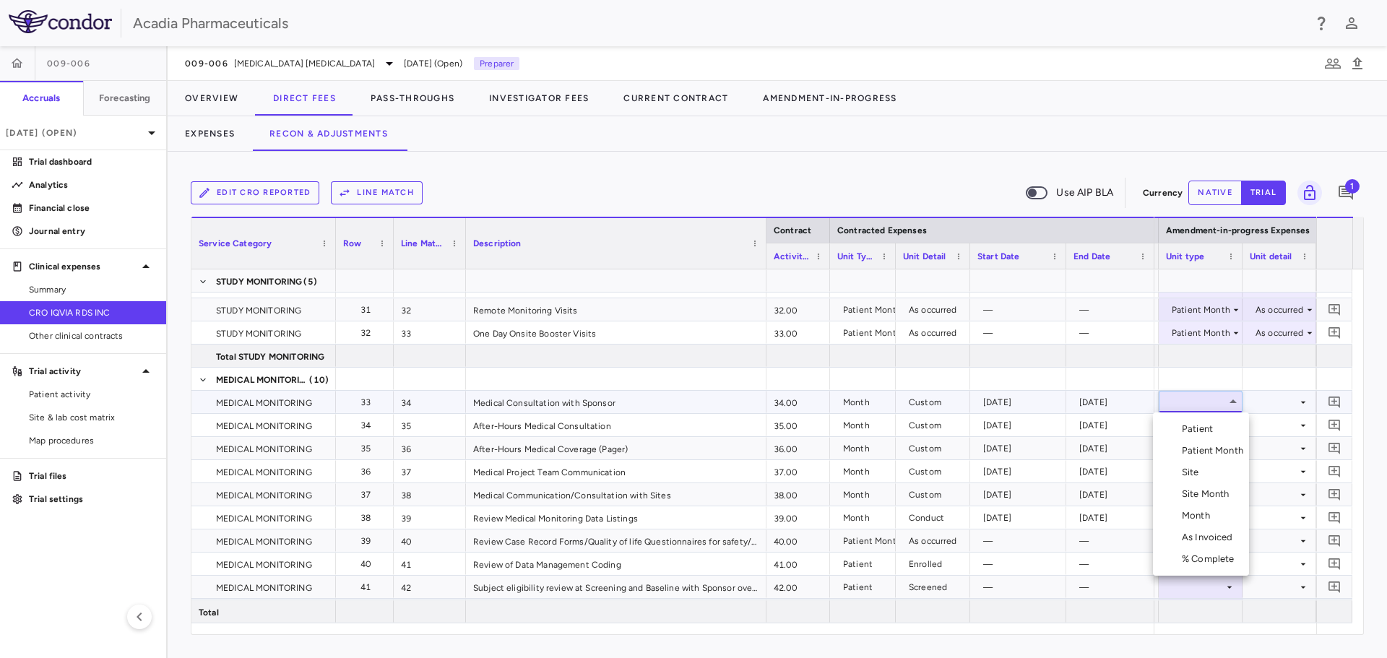
click at [1204, 514] on div "Month" at bounding box center [1199, 515] width 34 height 13
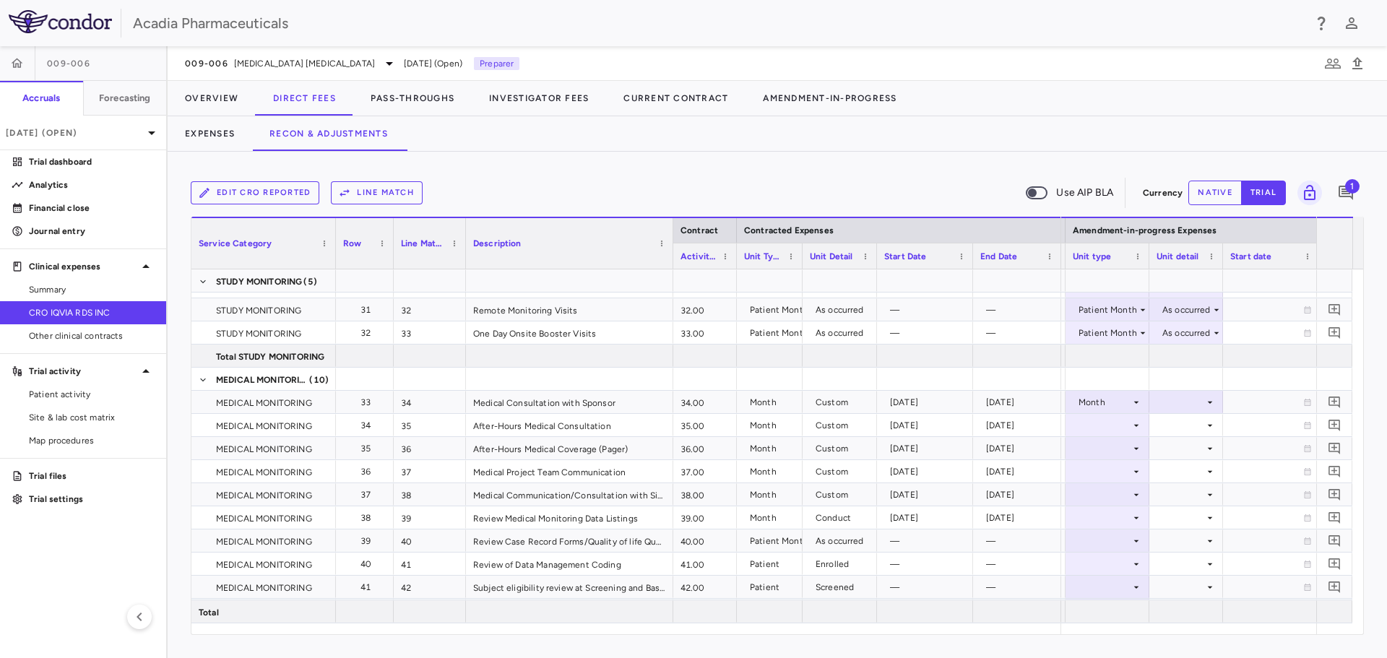
drag, startPoint x: 763, startPoint y: 251, endPoint x: 671, endPoint y: 268, distance: 94.0
click at [671, 268] on div at bounding box center [673, 243] width 6 height 51
click at [1210, 400] on icon at bounding box center [1211, 403] width 12 height 12
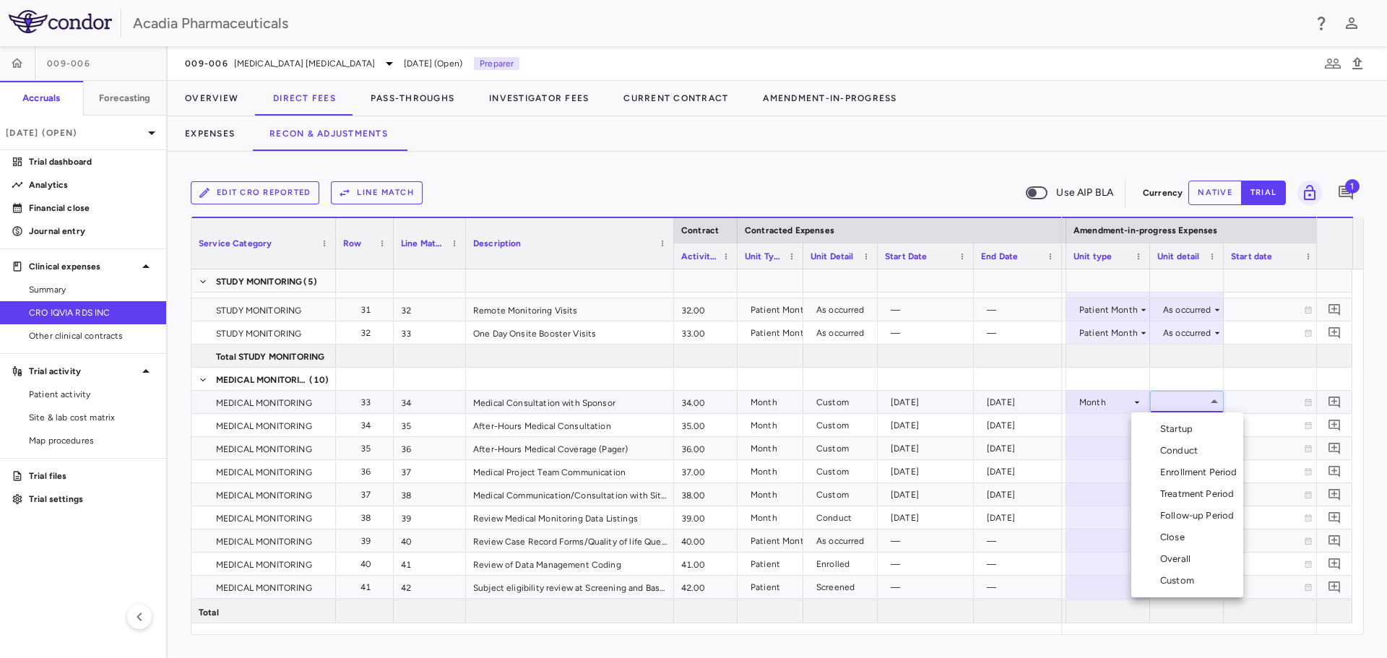
click at [1186, 578] on div "Custom" at bounding box center [1180, 580] width 40 height 13
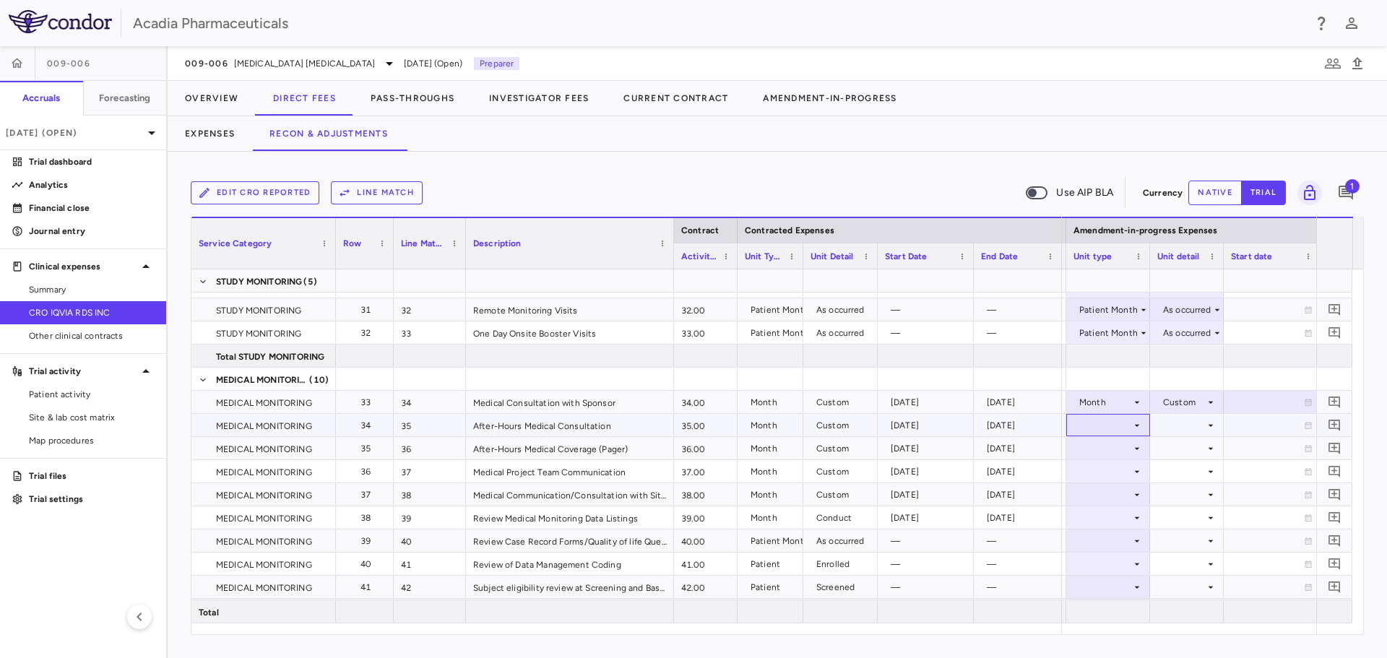
click at [1138, 420] on icon at bounding box center [1138, 426] width 12 height 12
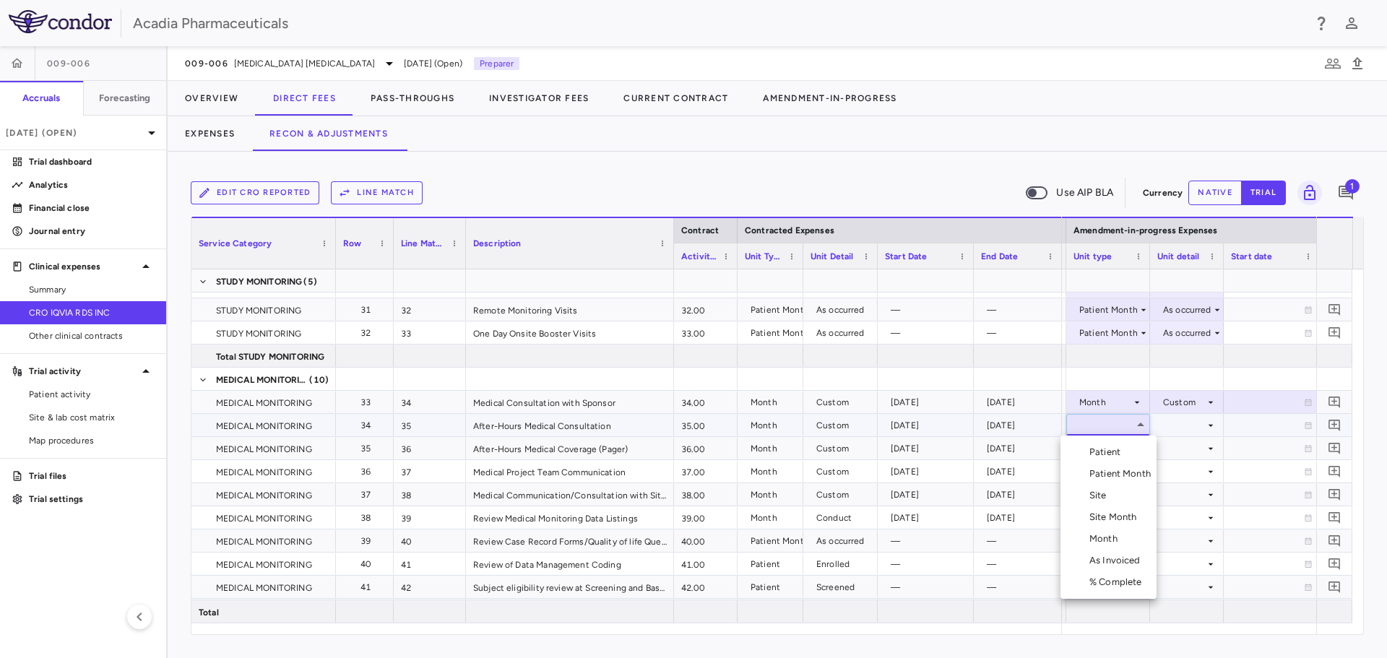
click at [1125, 535] on li "Month" at bounding box center [1109, 539] width 96 height 22
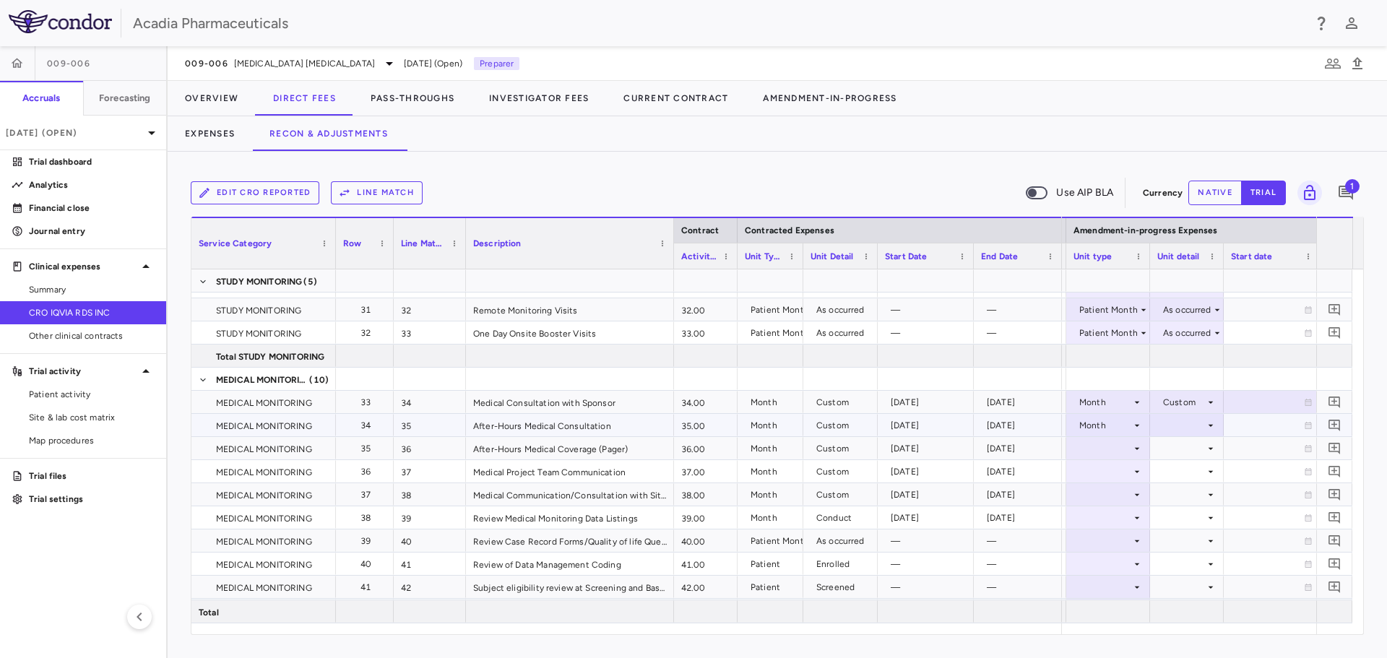
click at [1215, 430] on div at bounding box center [1187, 425] width 74 height 22
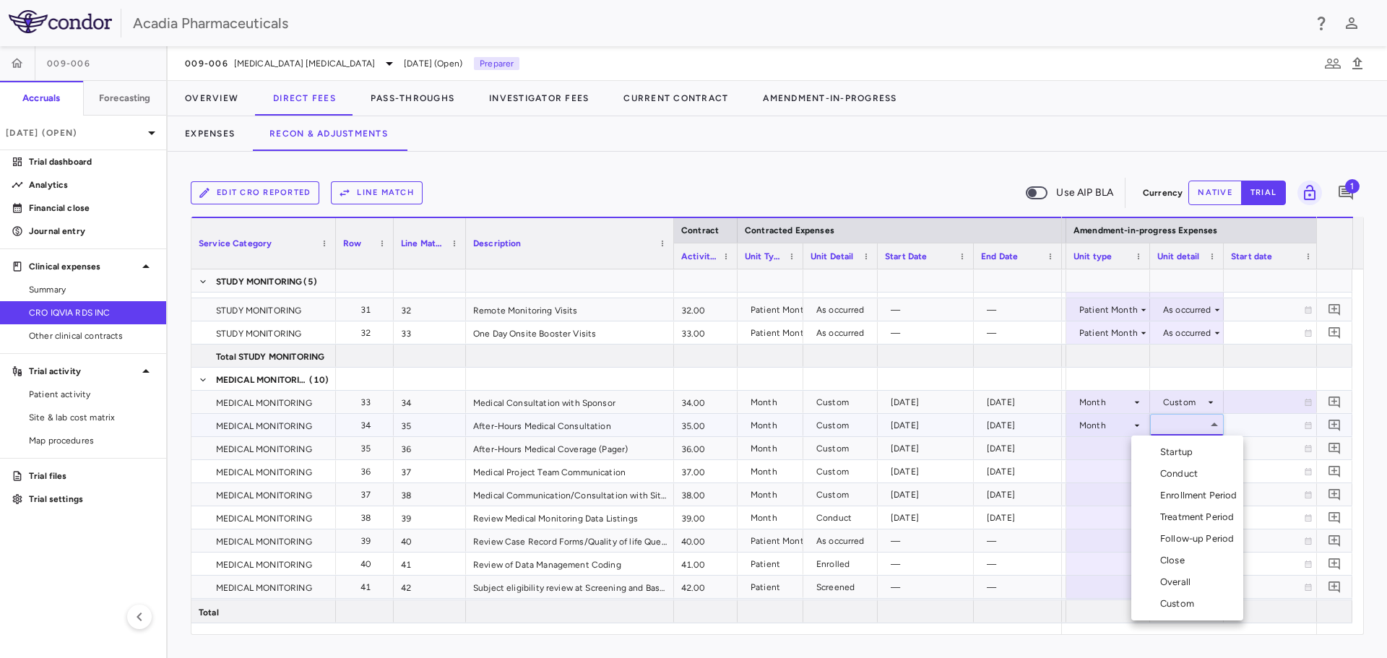
click at [1179, 603] on div "Custom" at bounding box center [1180, 604] width 40 height 13
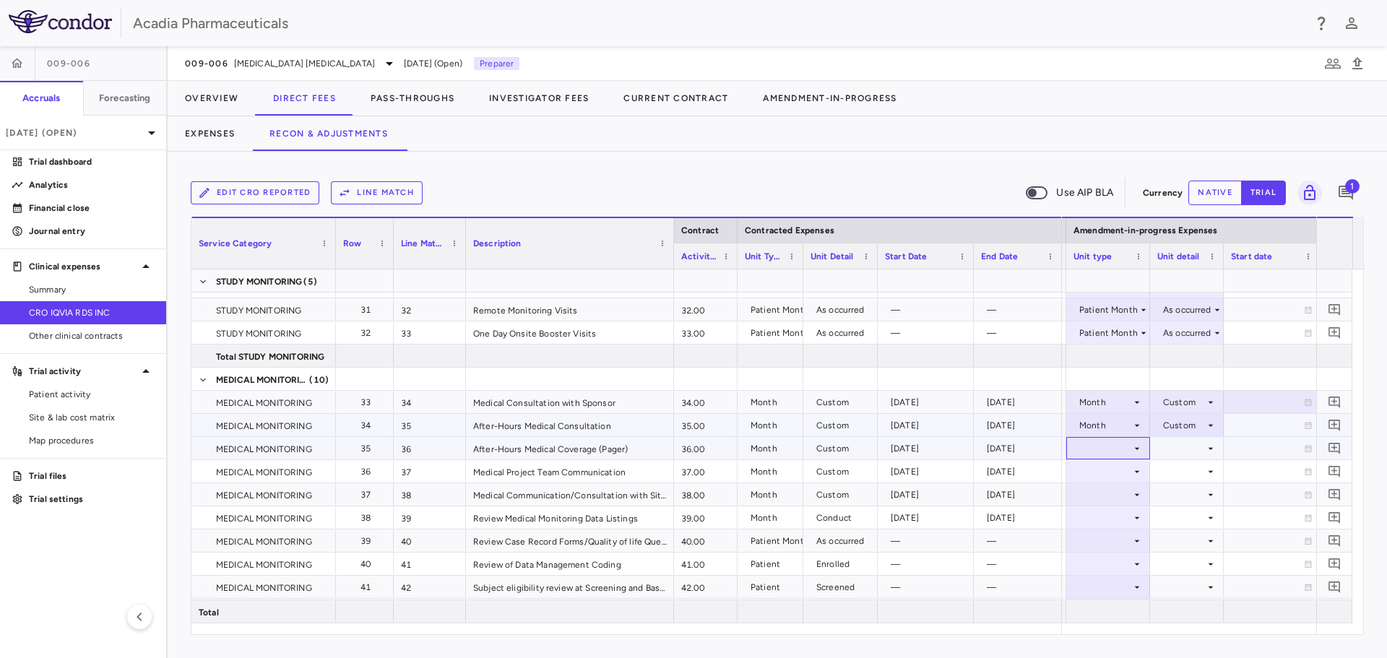
click at [1131, 449] on div at bounding box center [1108, 448] width 69 height 21
click at [1126, 443] on div at bounding box center [1108, 448] width 69 height 21
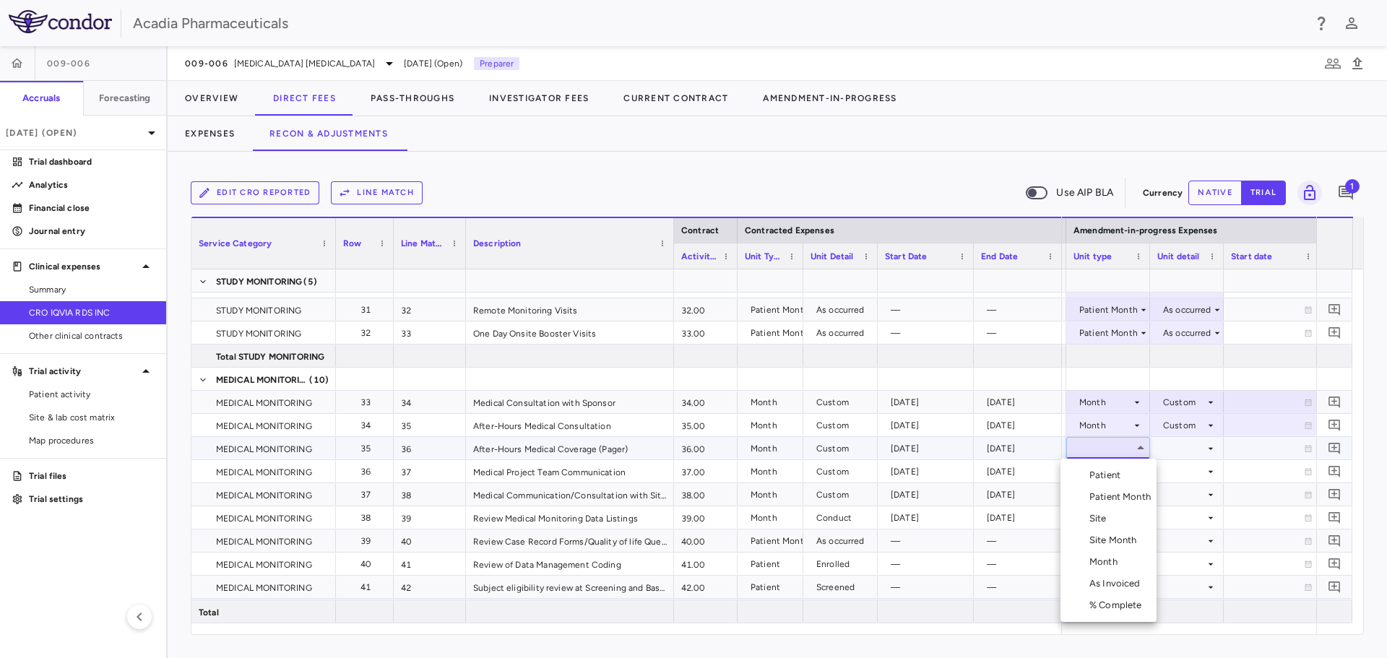
click at [1136, 556] on li "Month" at bounding box center [1109, 562] width 96 height 22
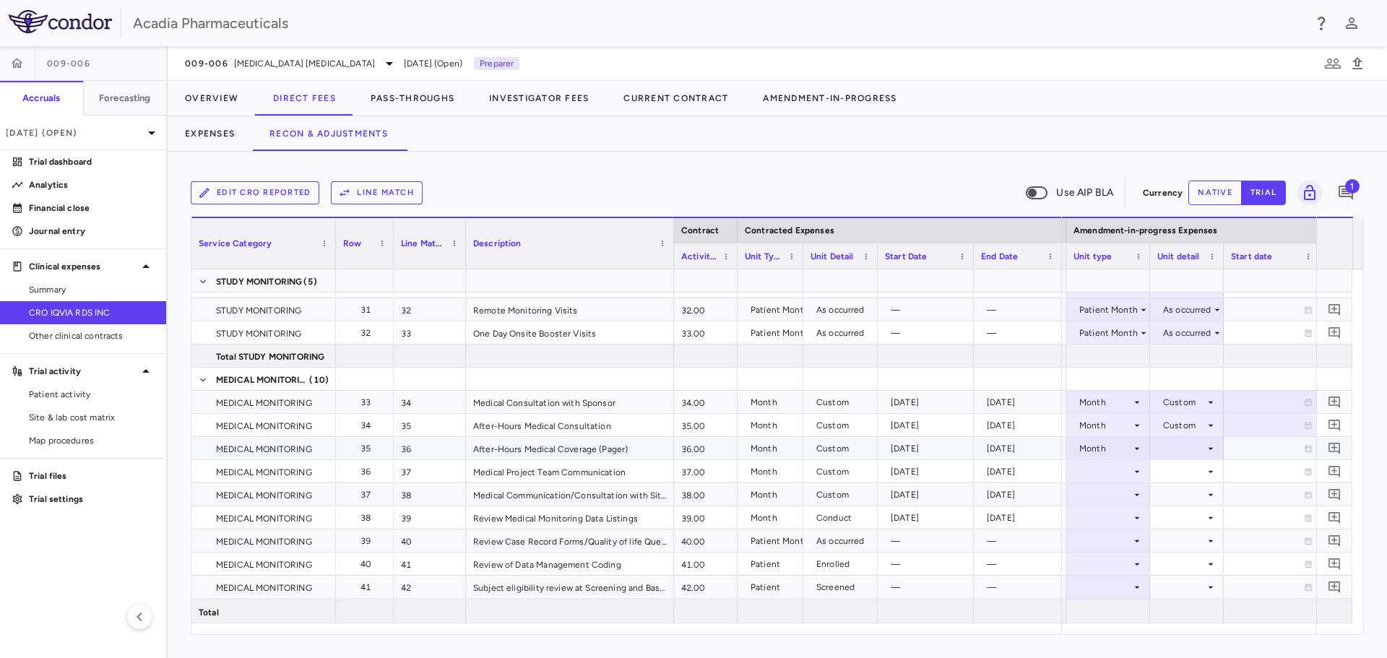
click at [1214, 447] on icon at bounding box center [1211, 449] width 12 height 12
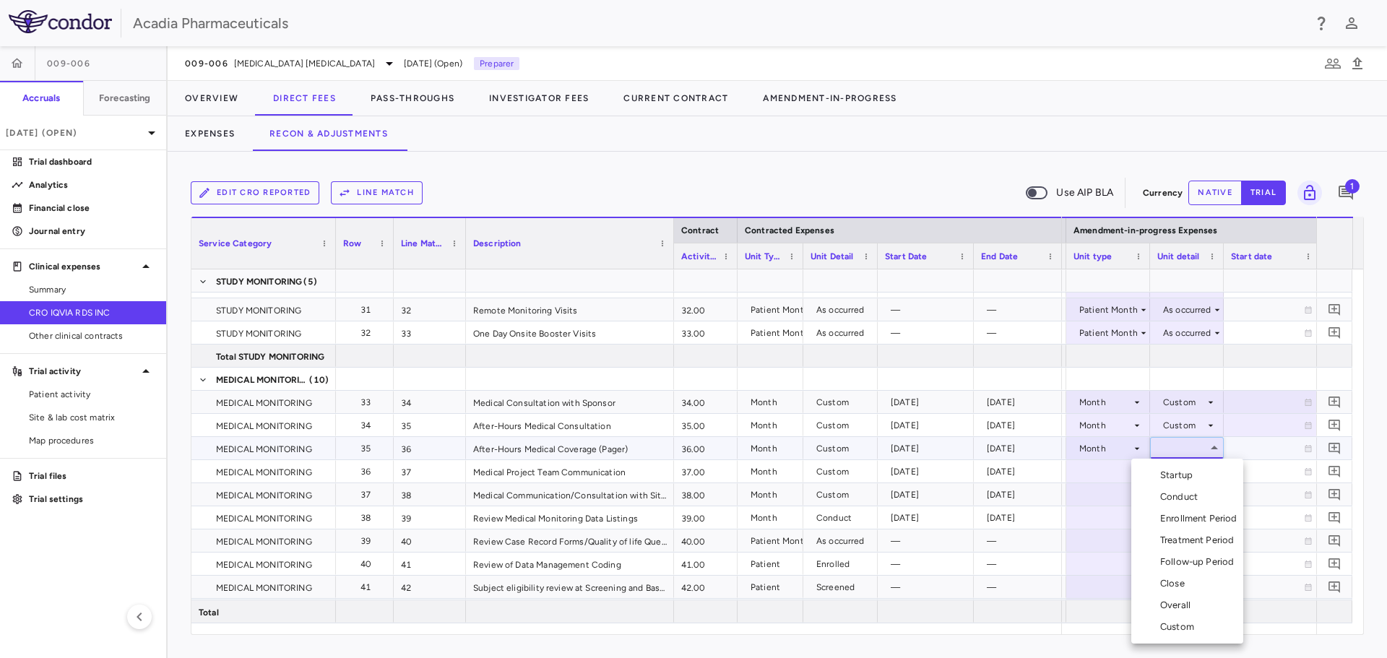
drag, startPoint x: 1181, startPoint y: 626, endPoint x: 1179, endPoint y: 615, distance: 10.9
click at [1180, 626] on div "Custom" at bounding box center [1180, 627] width 40 height 13
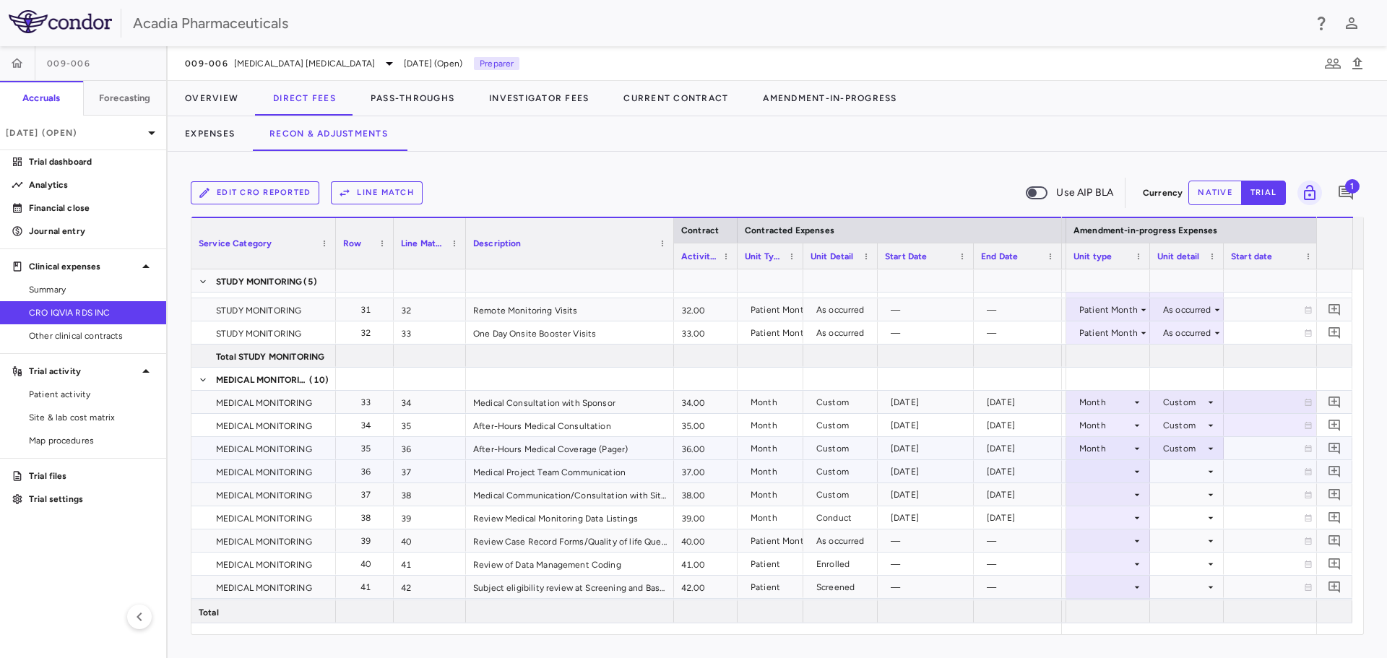
click at [1134, 476] on icon at bounding box center [1138, 472] width 12 height 12
click at [1136, 475] on icon at bounding box center [1138, 472] width 12 height 12
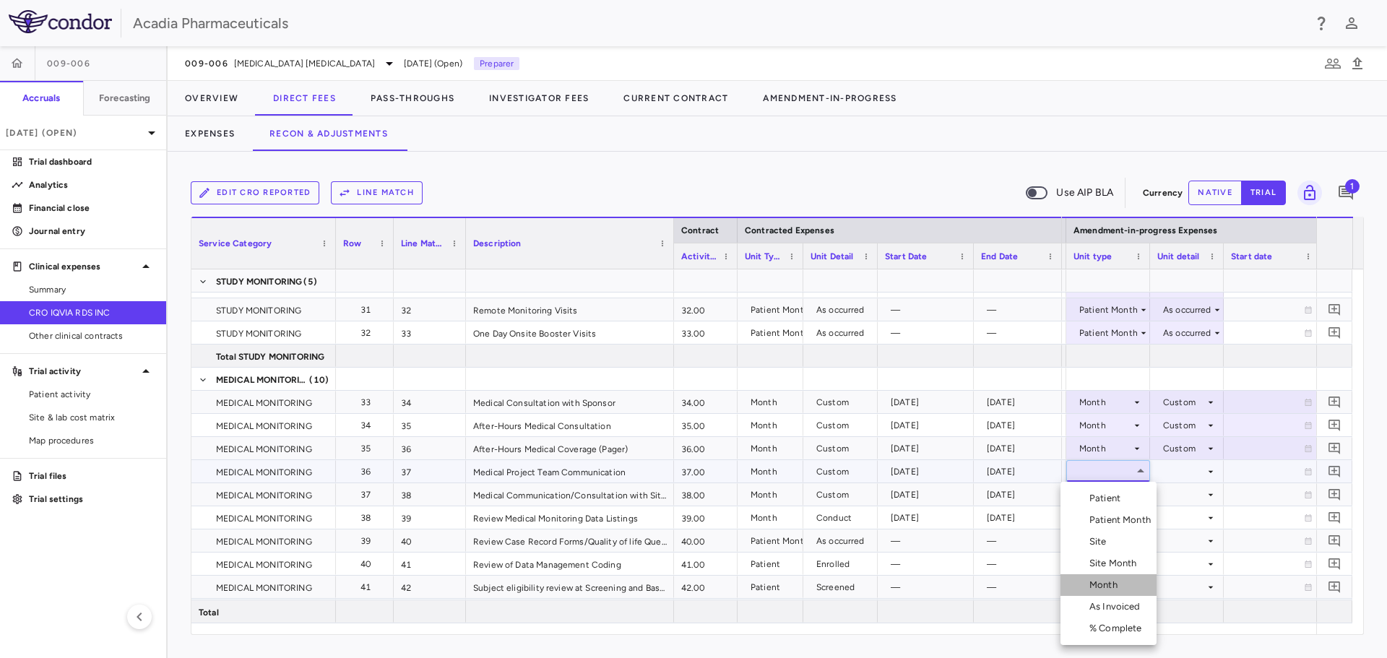
click at [1137, 587] on li "Month" at bounding box center [1109, 585] width 96 height 22
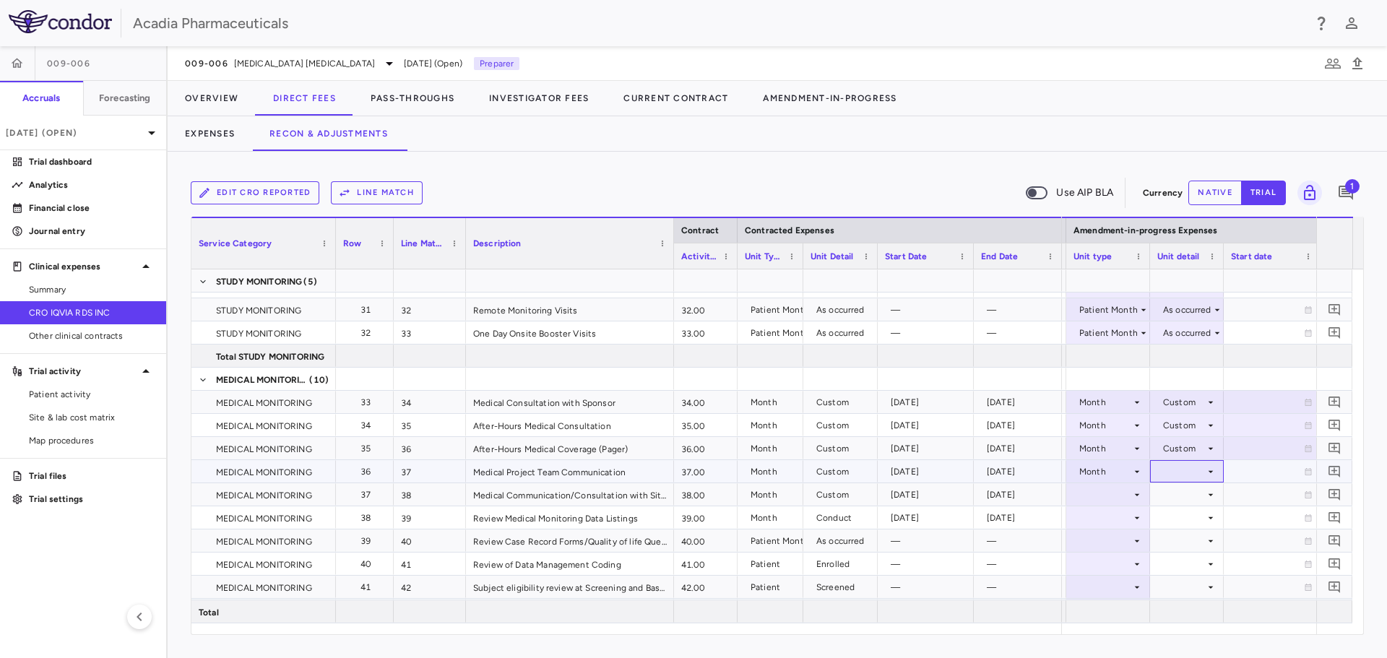
click at [1215, 473] on icon at bounding box center [1211, 472] width 12 height 12
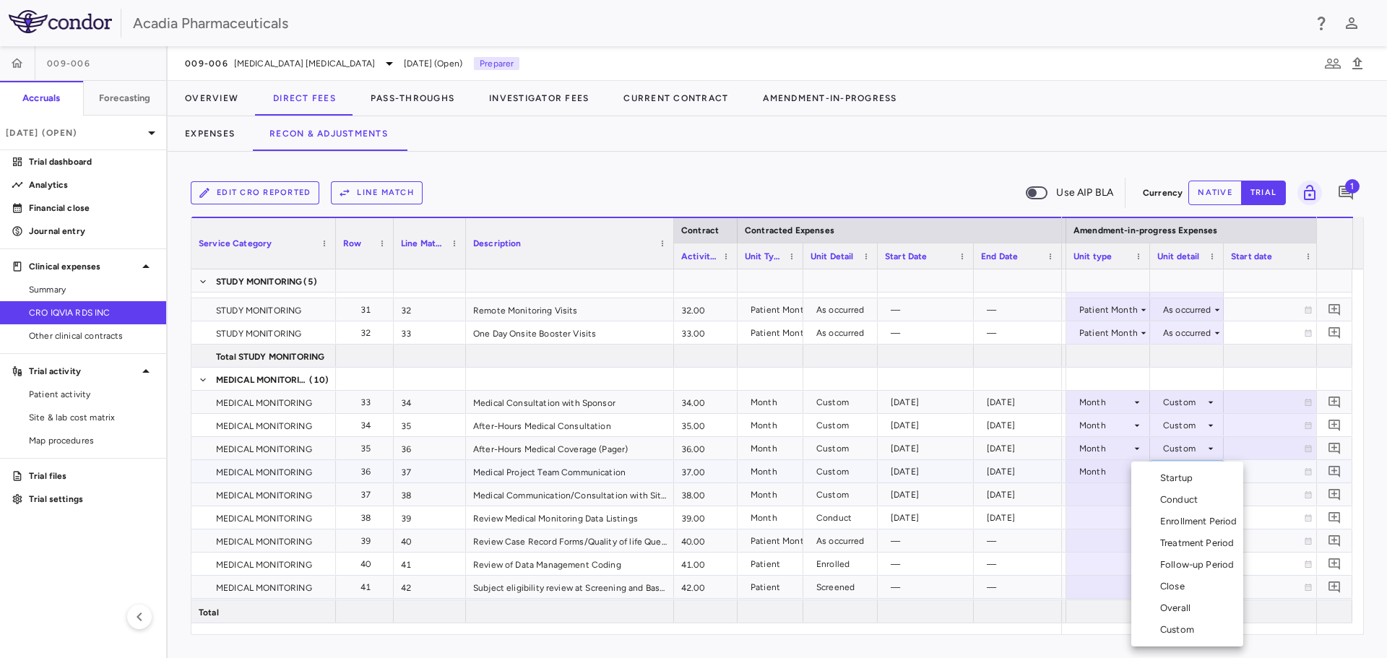
click at [1184, 629] on div "Custom" at bounding box center [1180, 630] width 40 height 13
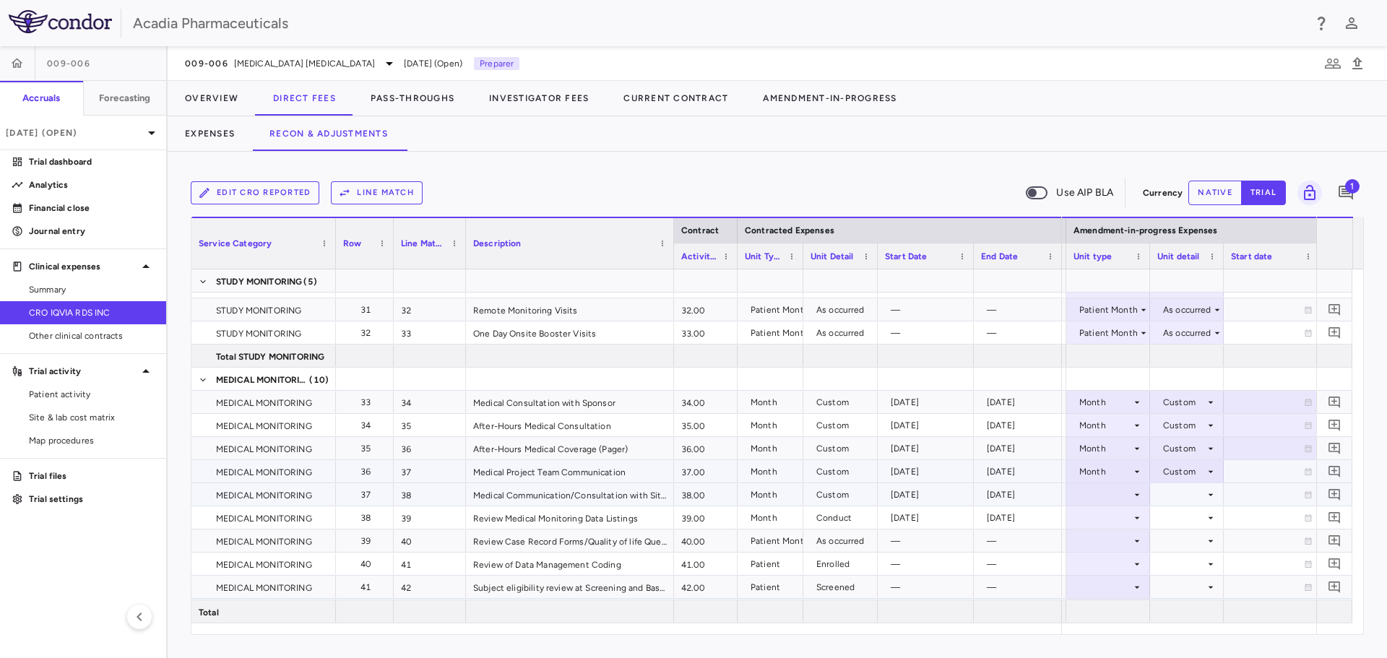
click at [1132, 497] on icon at bounding box center [1138, 495] width 12 height 12
click at [1136, 496] on icon at bounding box center [1138, 495] width 12 height 12
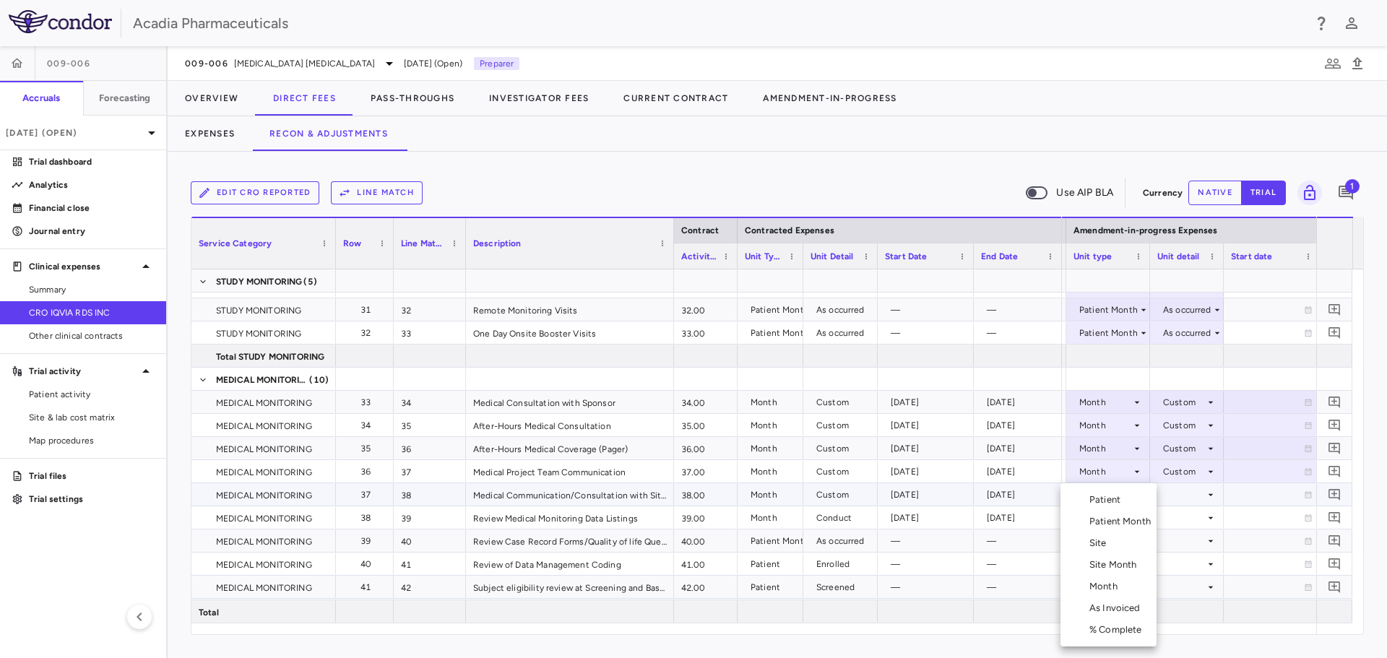
click at [1127, 588] on li "Month" at bounding box center [1109, 587] width 96 height 22
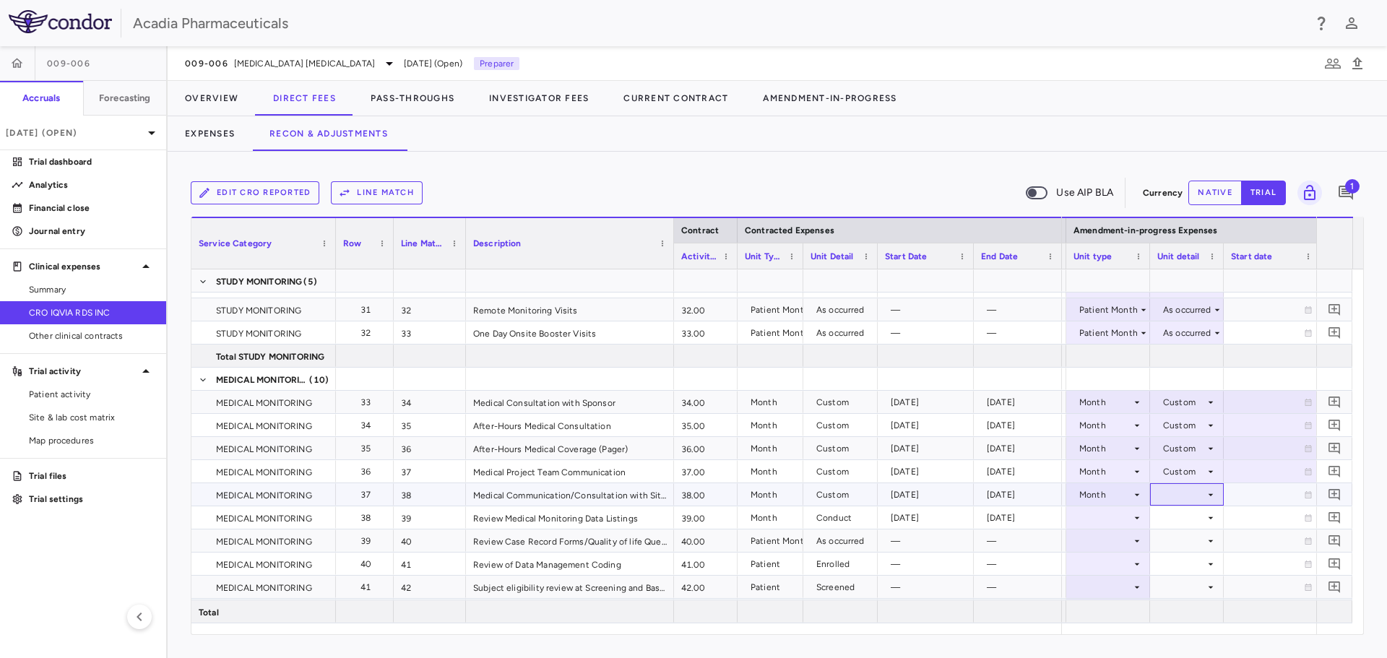
click at [1207, 501] on div at bounding box center [1187, 494] width 59 height 21
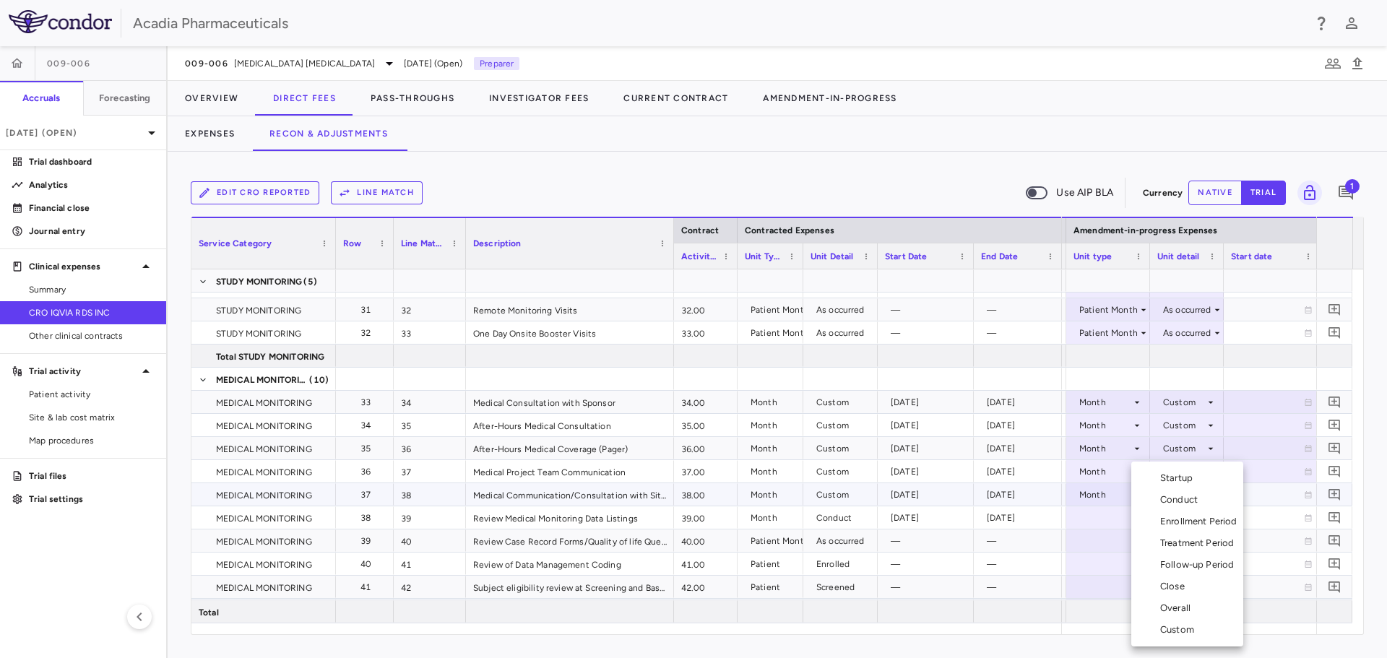
click at [1165, 629] on div "Custom" at bounding box center [1180, 630] width 40 height 13
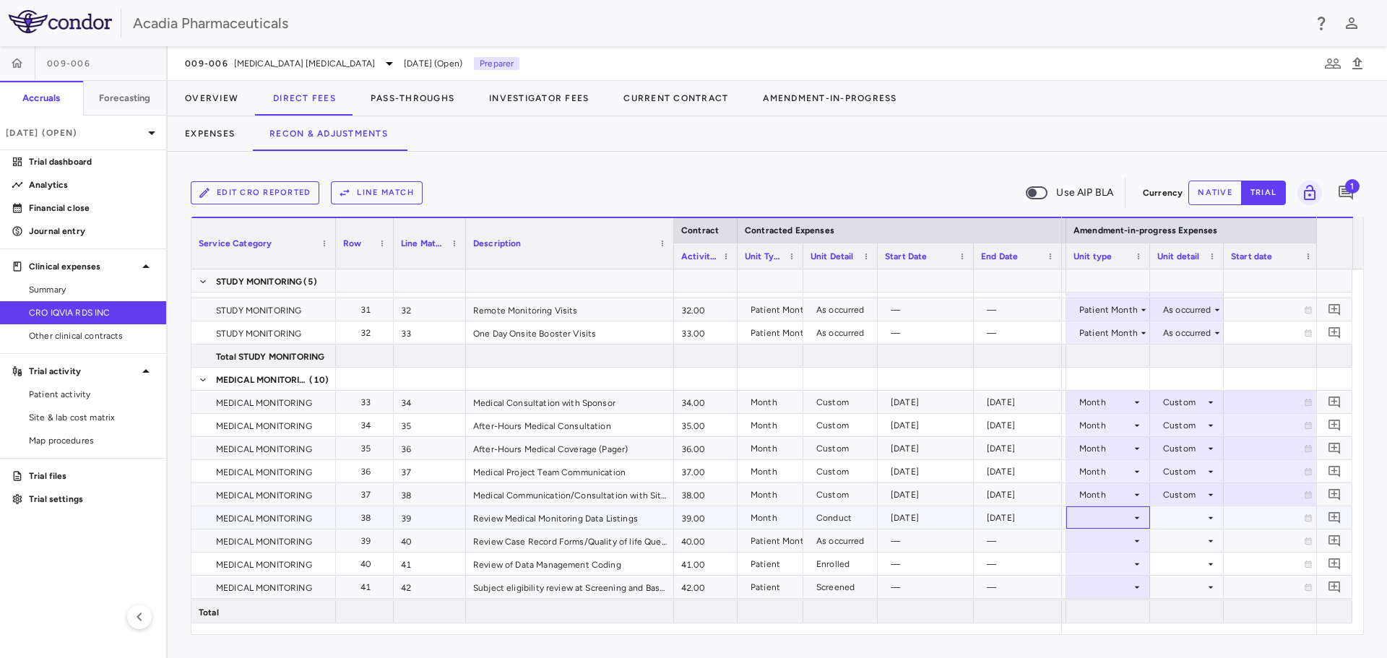
click at [1132, 518] on icon at bounding box center [1138, 518] width 12 height 12
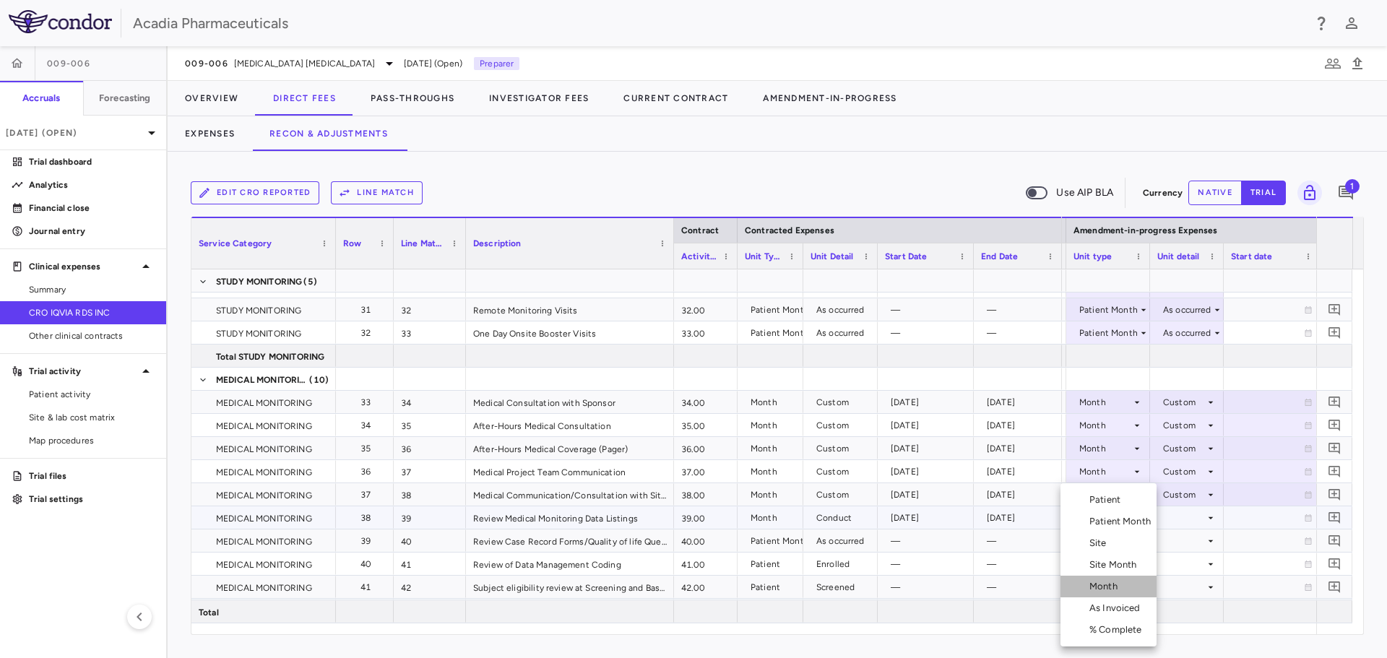
click at [1114, 585] on div "Month" at bounding box center [1107, 586] width 34 height 13
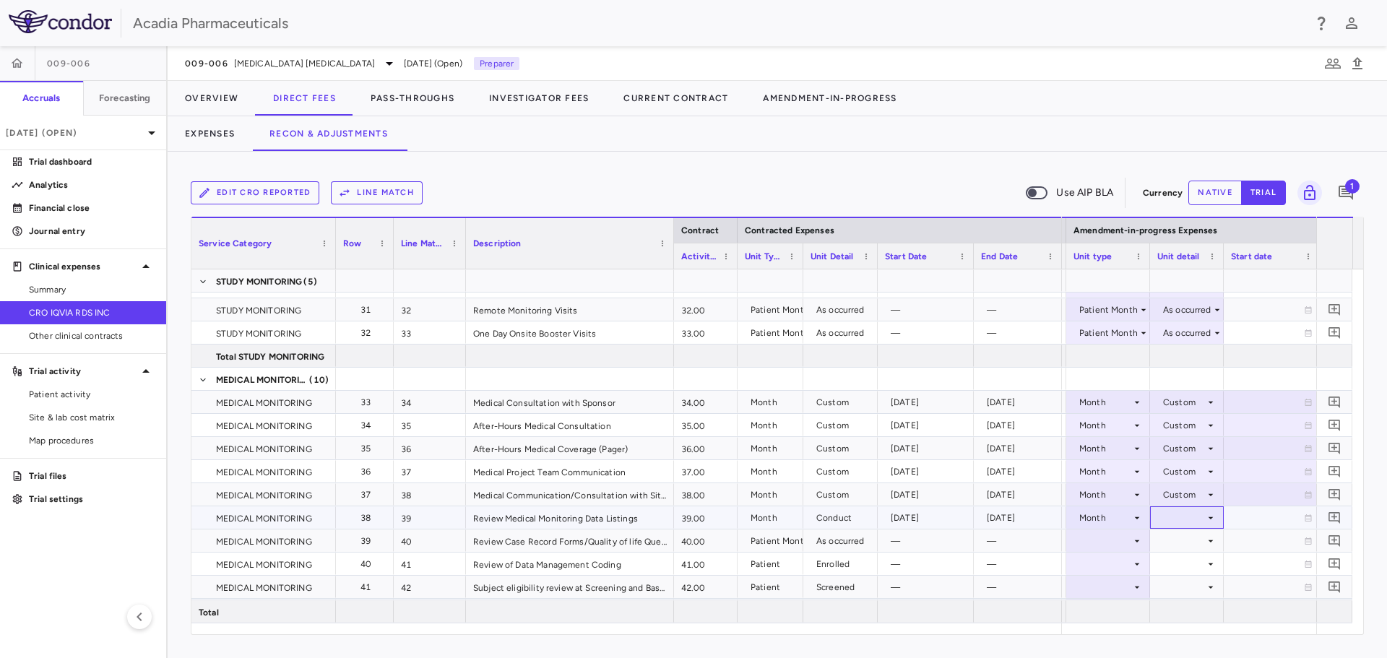
click at [1189, 519] on div at bounding box center [1187, 517] width 59 height 21
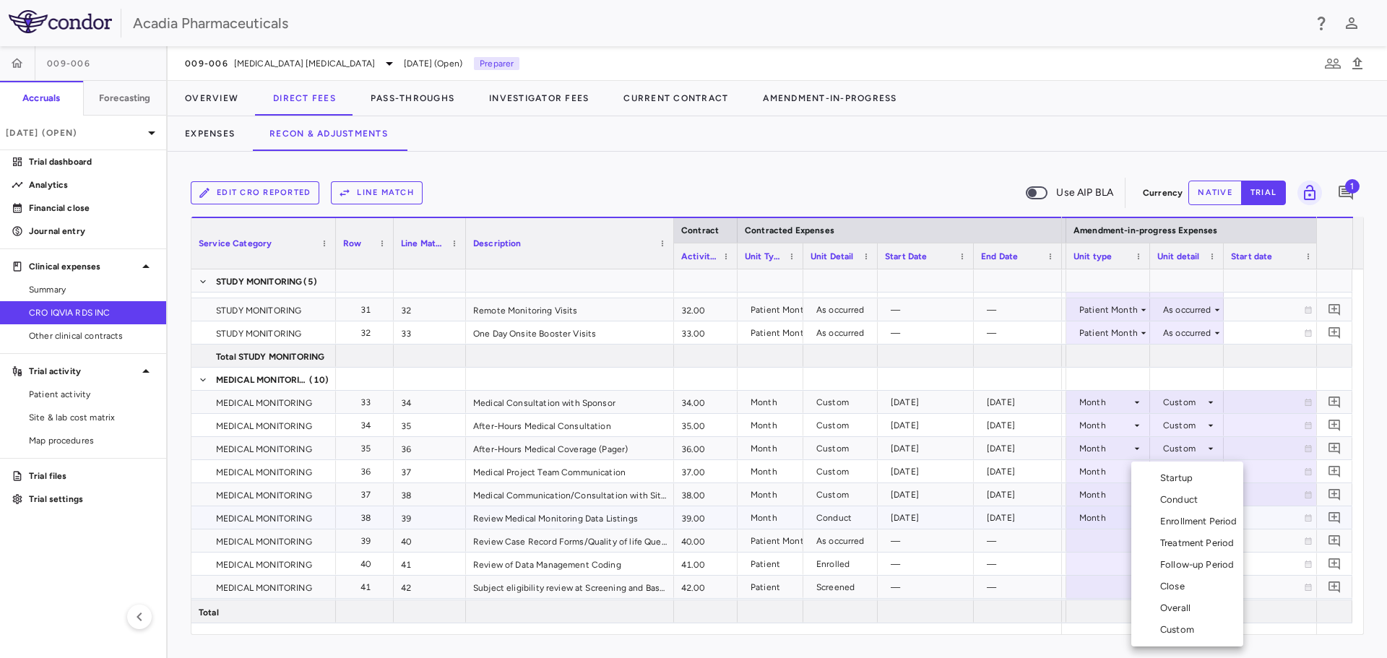
click at [1203, 493] on li "Conduct" at bounding box center [1188, 500] width 112 height 22
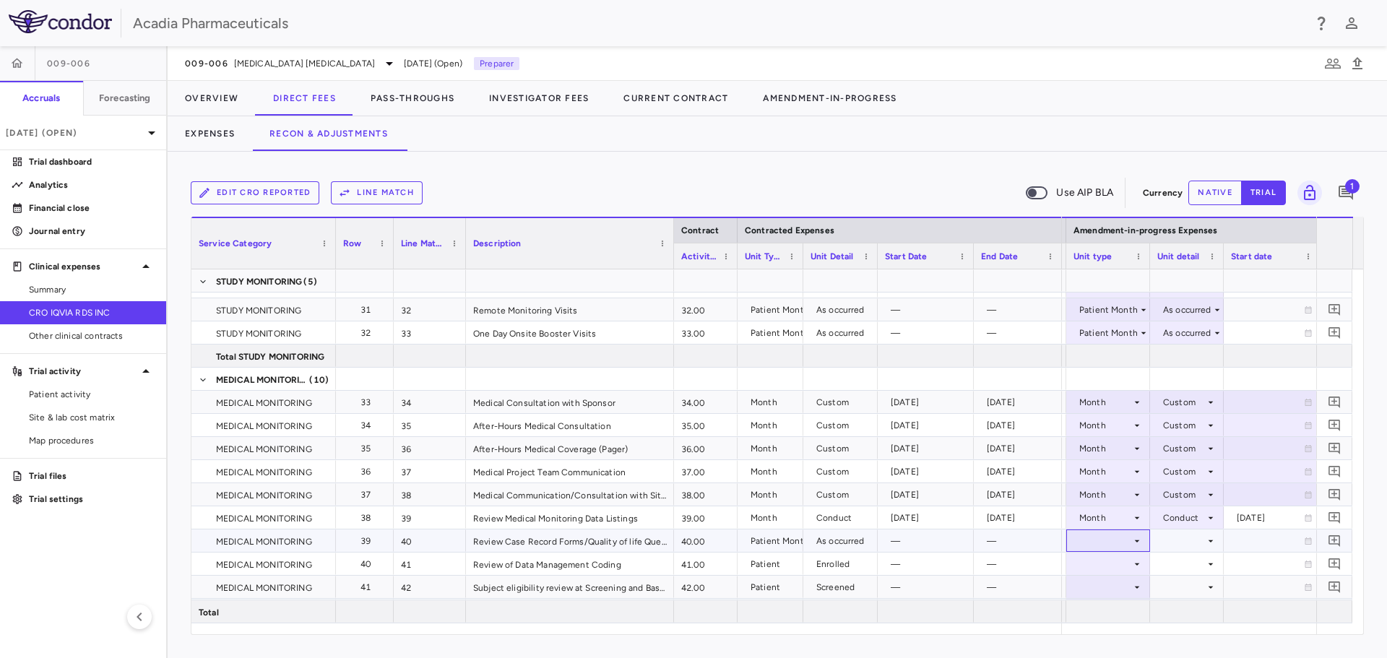
click at [1146, 541] on div at bounding box center [1108, 541] width 84 height 22
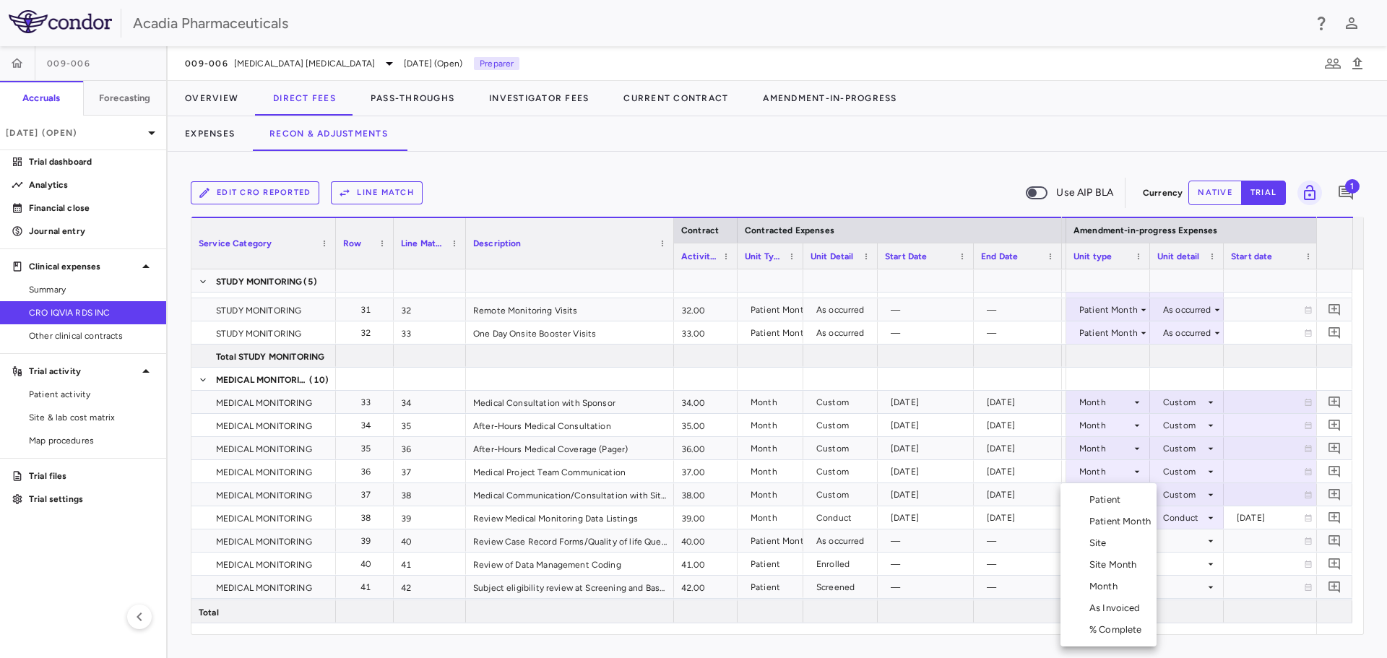
click at [1129, 522] on div "Patient Month" at bounding box center [1123, 521] width 67 height 13
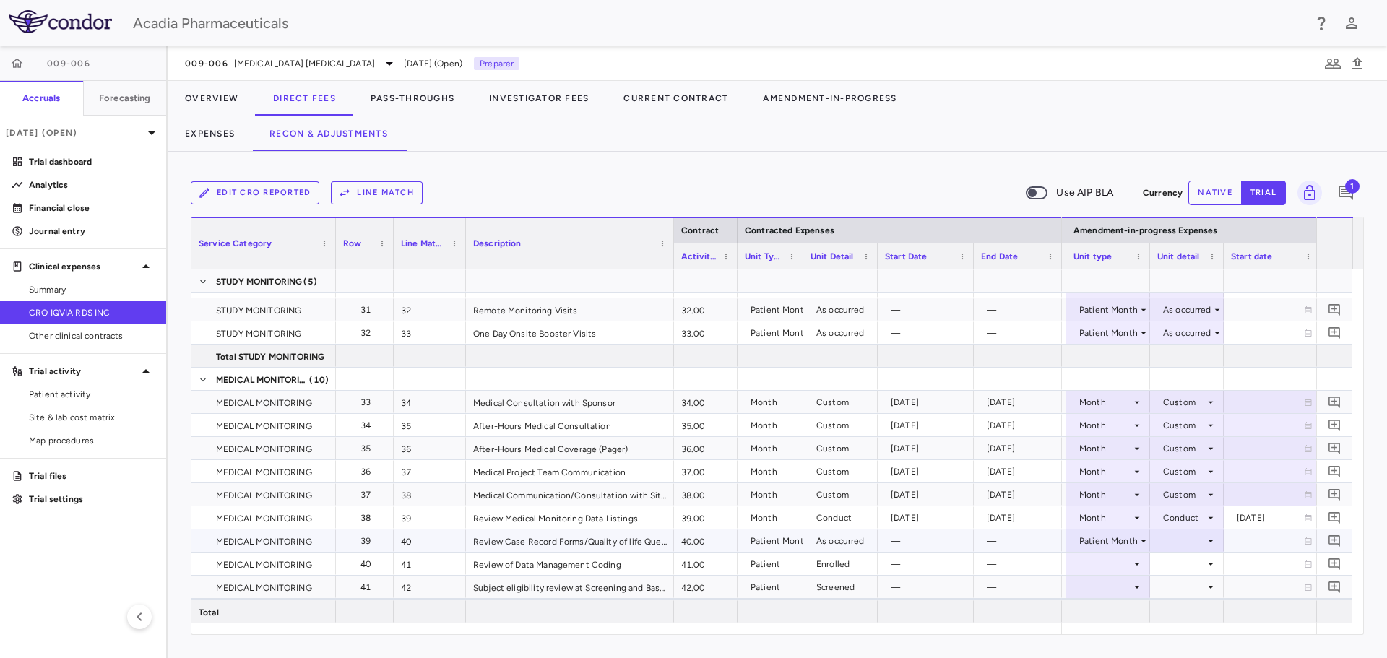
click at [1206, 540] on icon at bounding box center [1211, 541] width 12 height 12
click at [1196, 572] on div "As occurred" at bounding box center [1202, 567] width 58 height 13
click at [1128, 563] on div at bounding box center [1108, 563] width 69 height 21
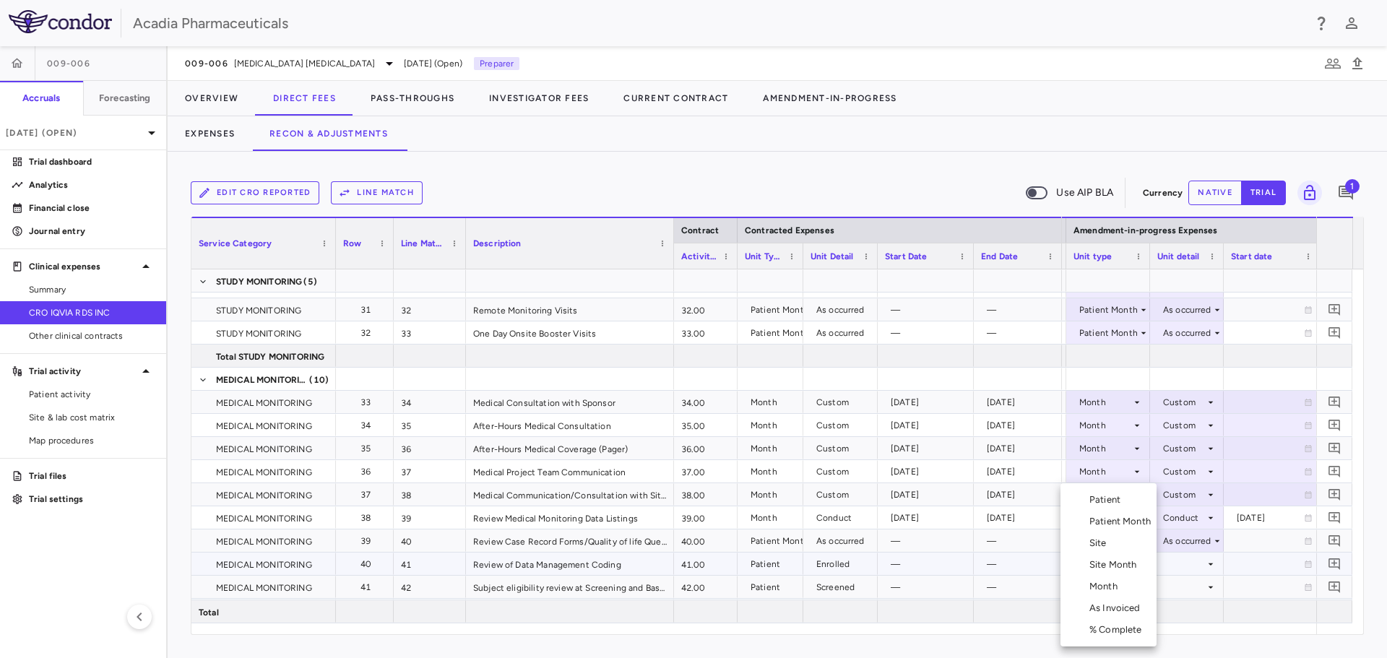
click at [1125, 500] on div "Patient" at bounding box center [1108, 500] width 37 height 13
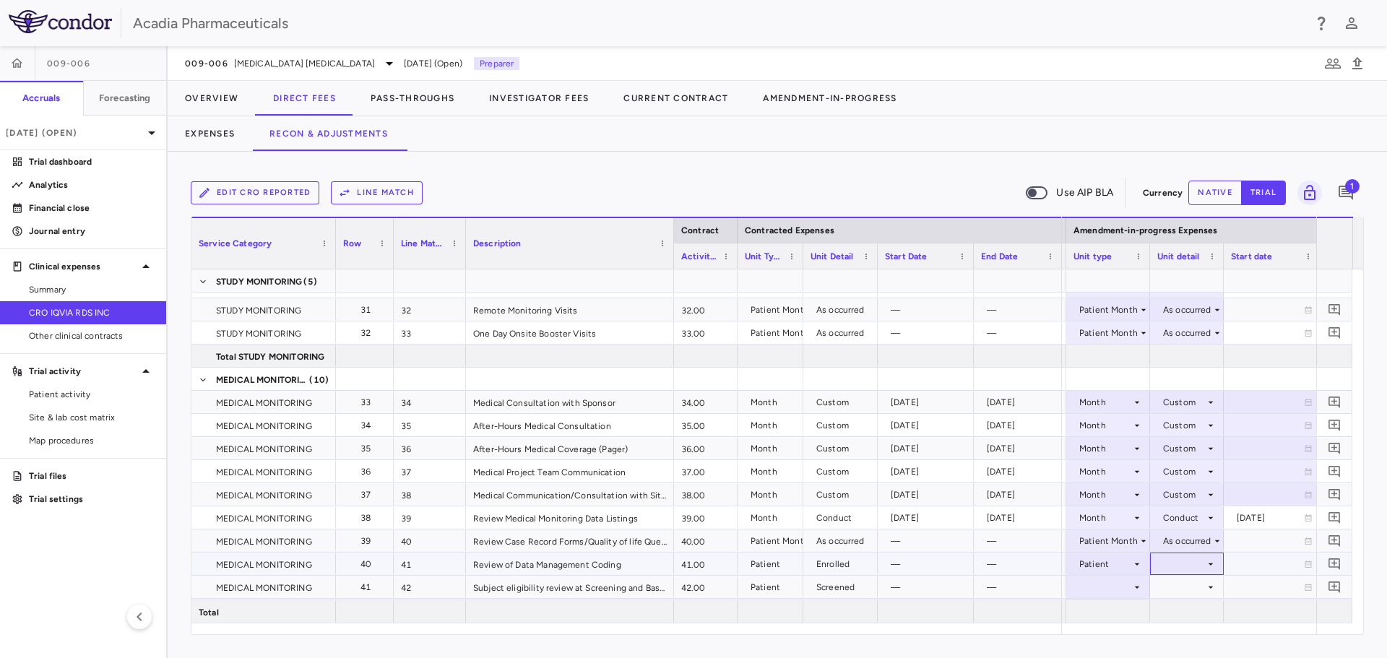
click at [1210, 566] on icon at bounding box center [1211, 565] width 12 height 12
click at [1202, 585] on li "Enrolled" at bounding box center [1188, 587] width 126 height 22
click at [1139, 582] on icon at bounding box center [1138, 588] width 12 height 12
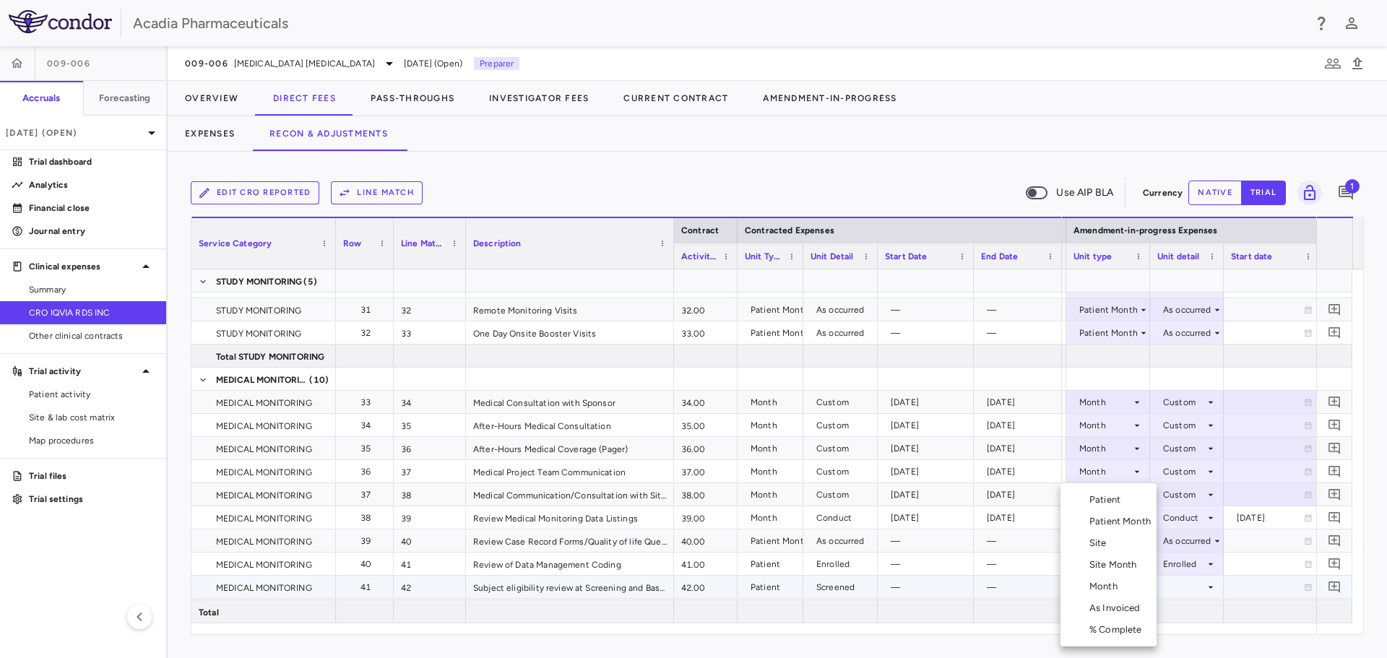
click at [1106, 496] on div "Patient" at bounding box center [1108, 500] width 37 height 13
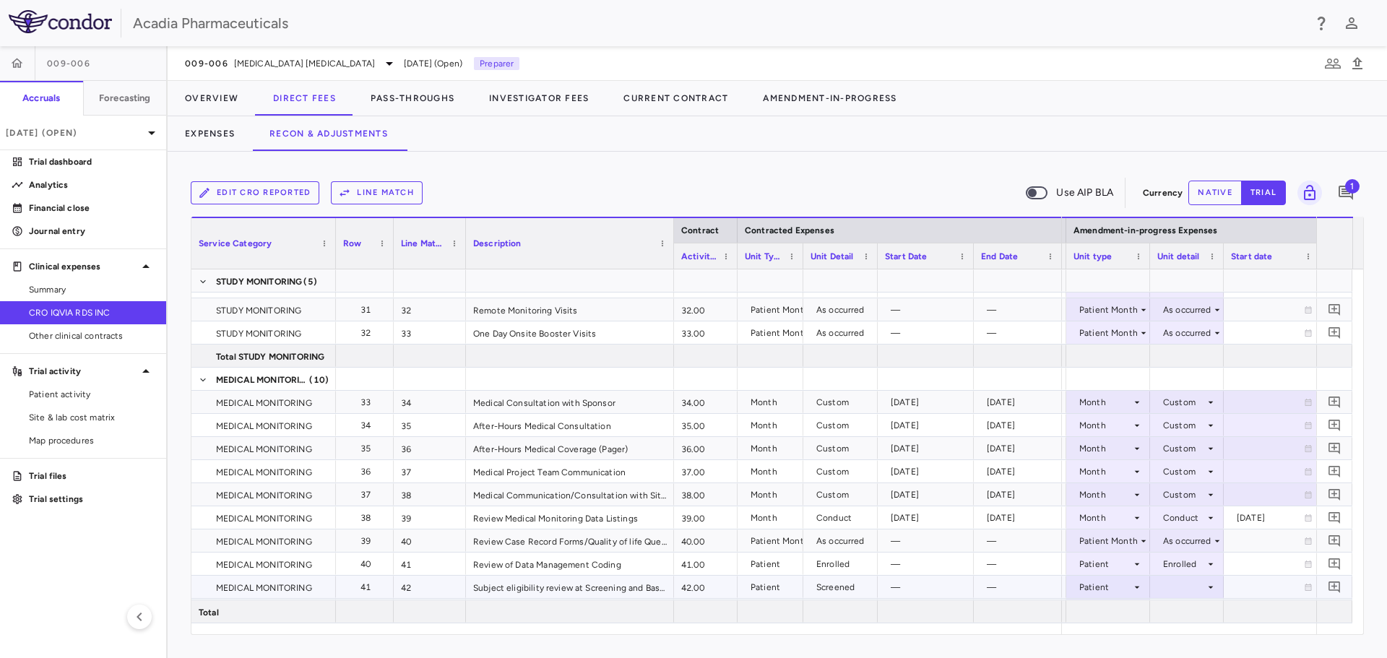
click at [1202, 594] on div at bounding box center [1187, 587] width 59 height 21
click at [1193, 611] on div "Screened" at bounding box center [1177, 608] width 46 height 13
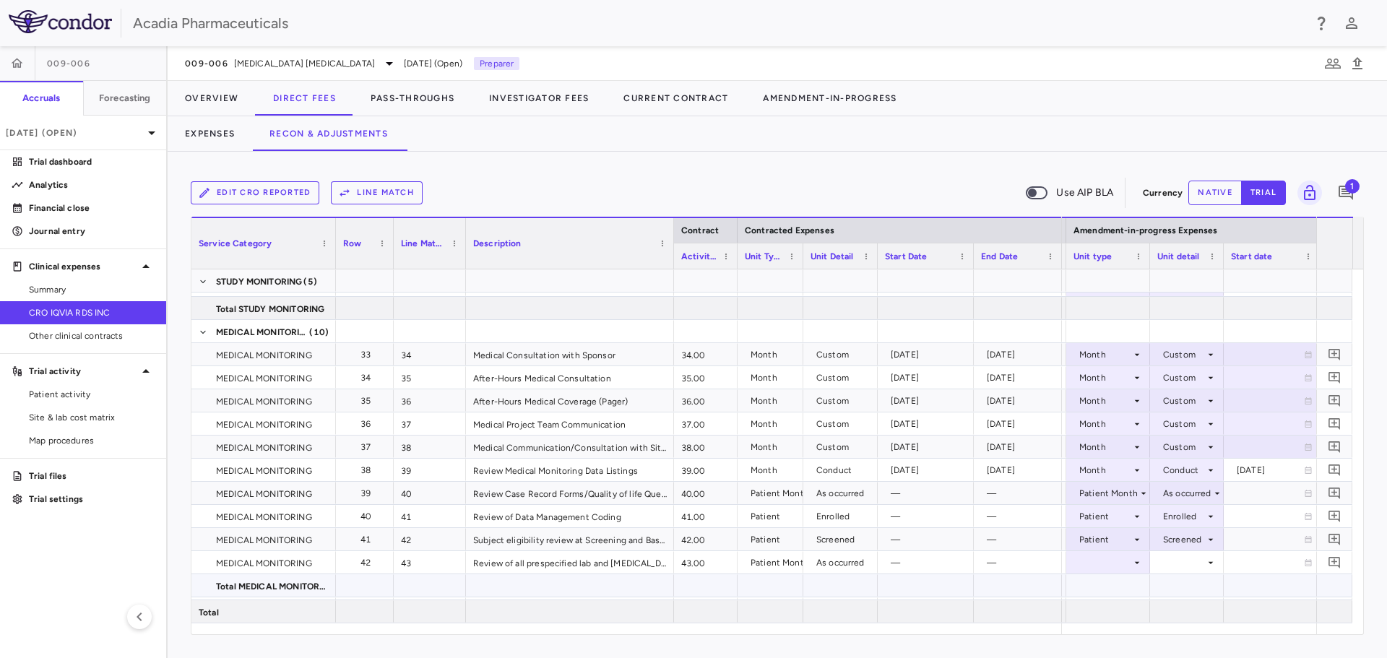
scroll to position [1084, 0]
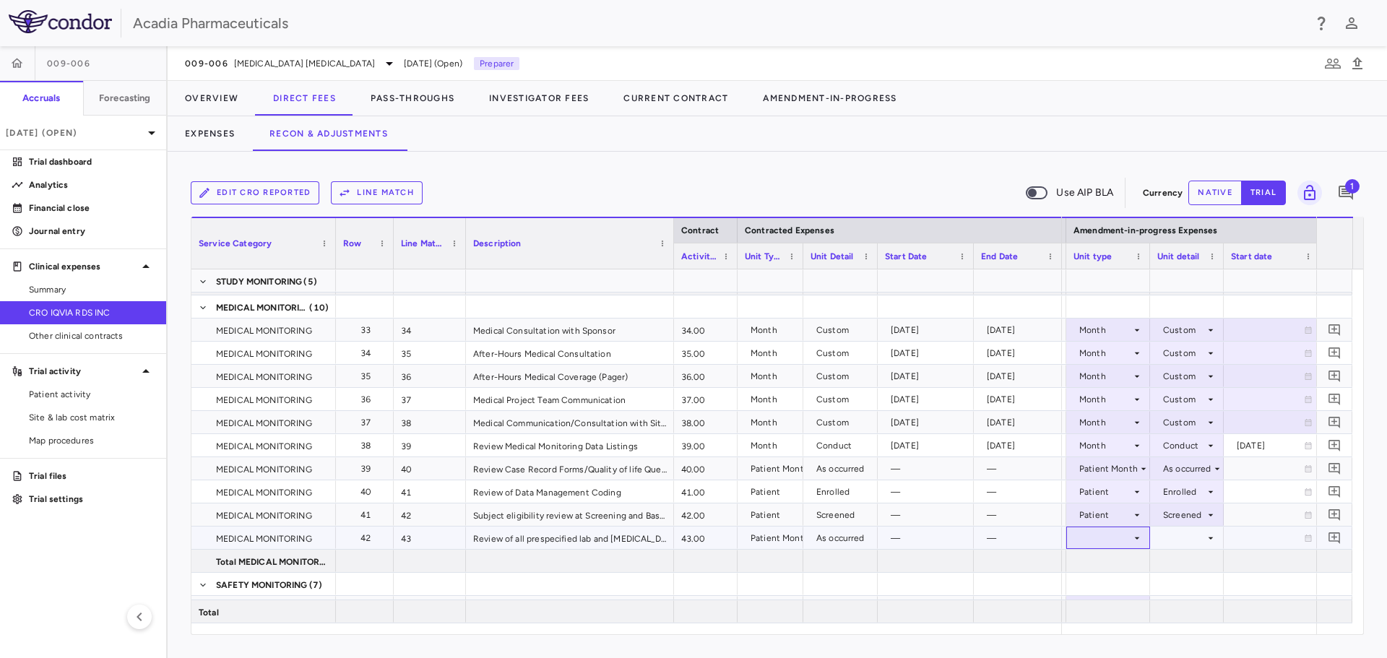
click at [1126, 540] on div at bounding box center [1108, 537] width 69 height 21
click at [1134, 525] on div "Patient Month" at bounding box center [1123, 521] width 67 height 13
click at [1171, 543] on div at bounding box center [1187, 537] width 59 height 21
click at [1179, 568] on div "As occurred" at bounding box center [1202, 565] width 58 height 13
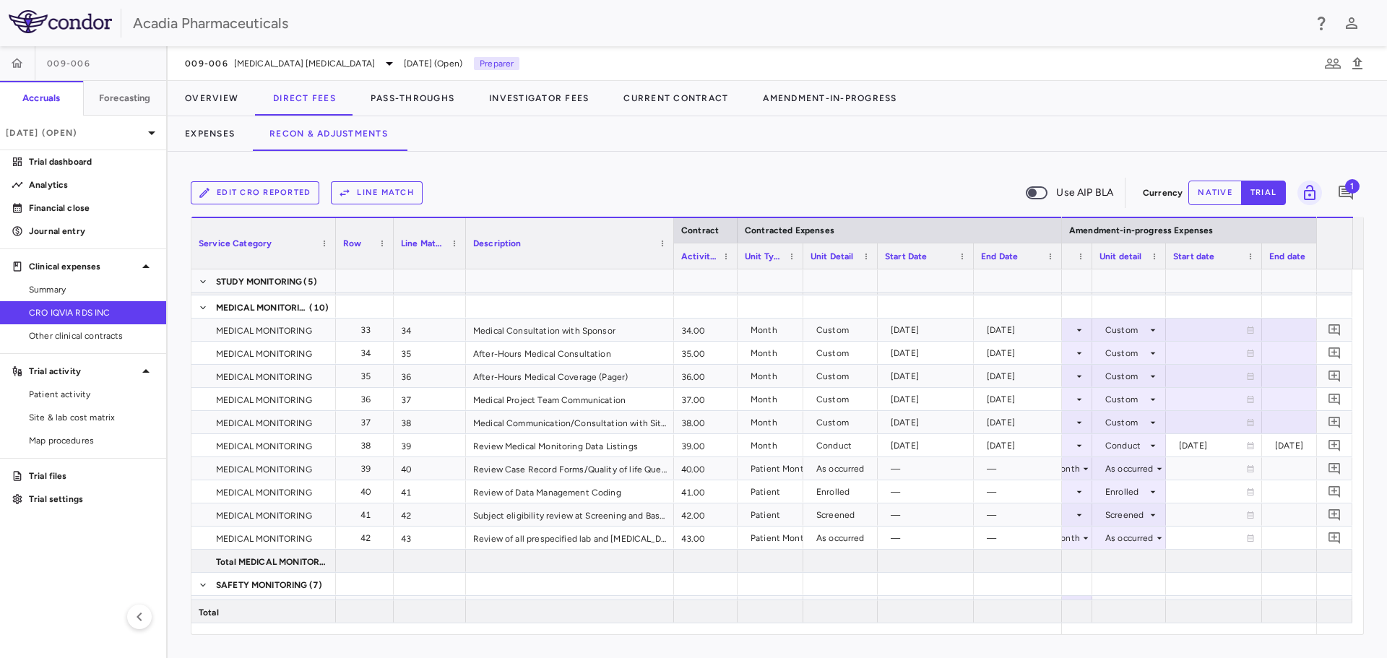
scroll to position [0, 0]
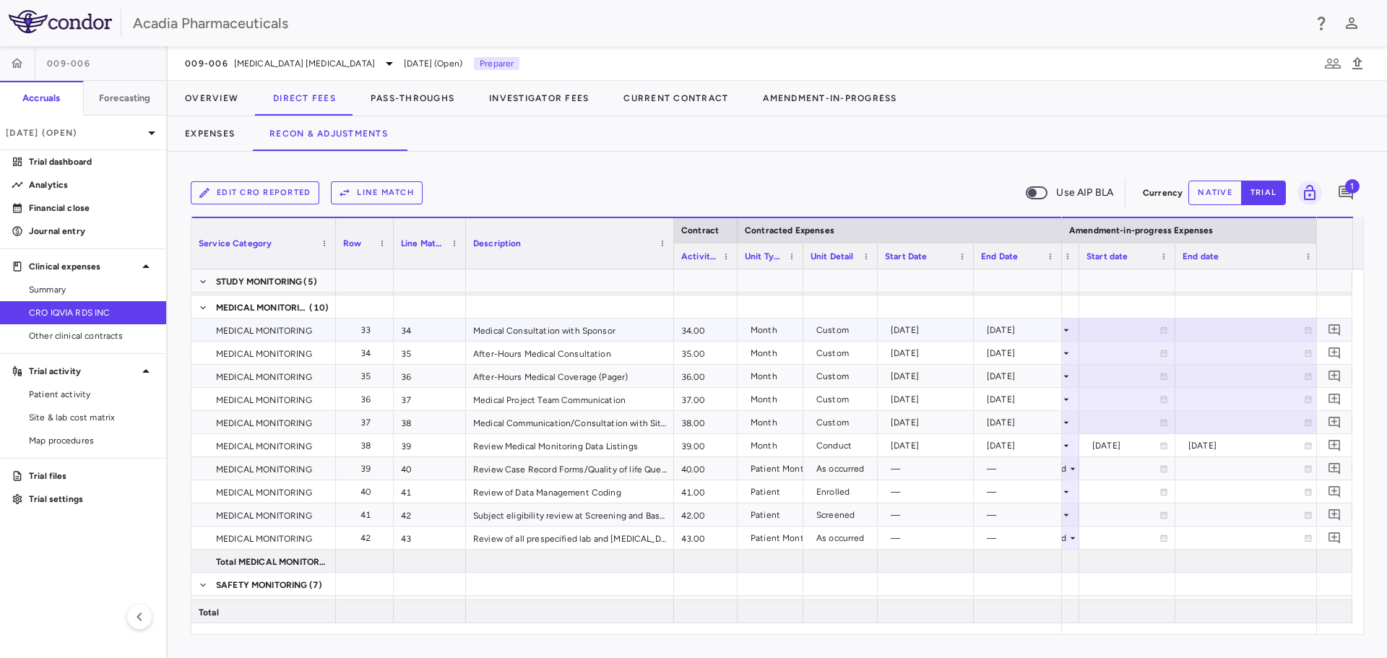
click at [1166, 329] on icon at bounding box center [1164, 330] width 7 height 7
click at [1105, 327] on input "**********" at bounding box center [1114, 331] width 69 height 24
type input "**********"
click at [1216, 340] on div at bounding box center [1248, 330] width 145 height 22
click at [1244, 332] on input "**********" at bounding box center [1234, 331] width 117 height 24
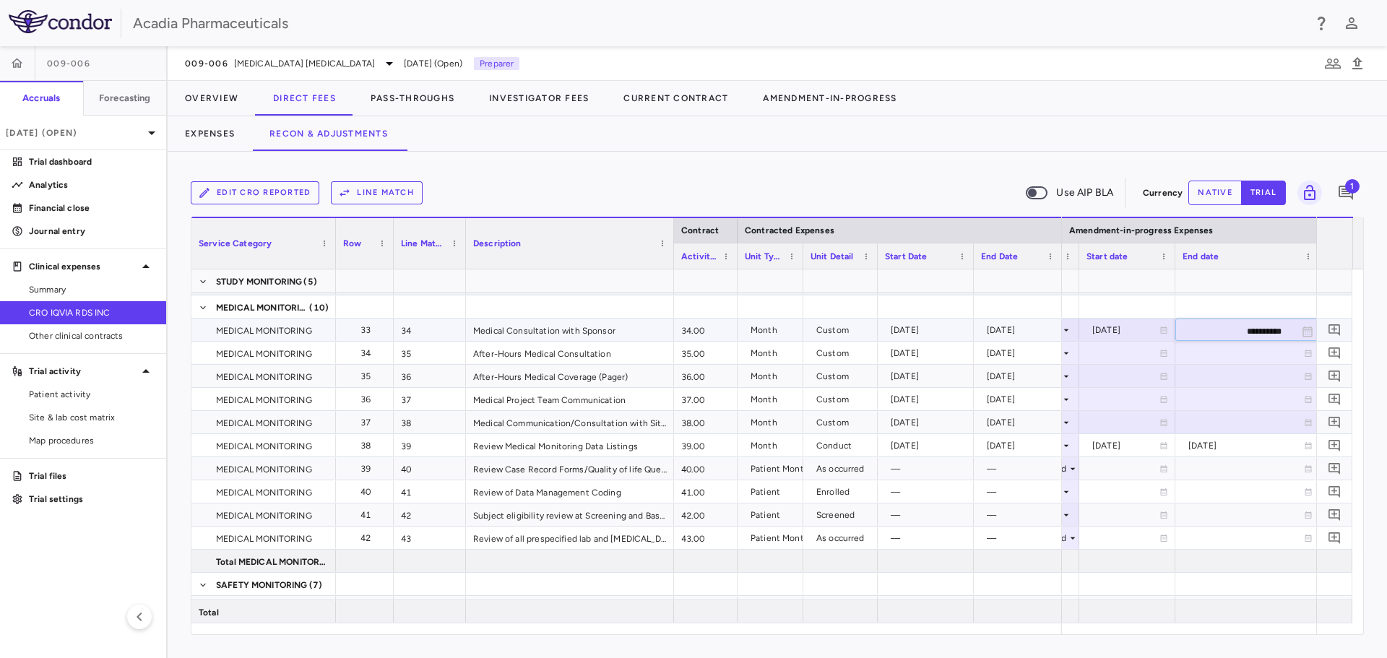
type input "**********"
click at [1120, 353] on div at bounding box center [1128, 352] width 82 height 21
click at [1147, 334] on div "[DATE]" at bounding box center [1126, 330] width 67 height 23
click at [1141, 332] on input "**********" at bounding box center [1114, 331] width 69 height 24
click at [1140, 331] on input "**********" at bounding box center [1114, 331] width 69 height 24
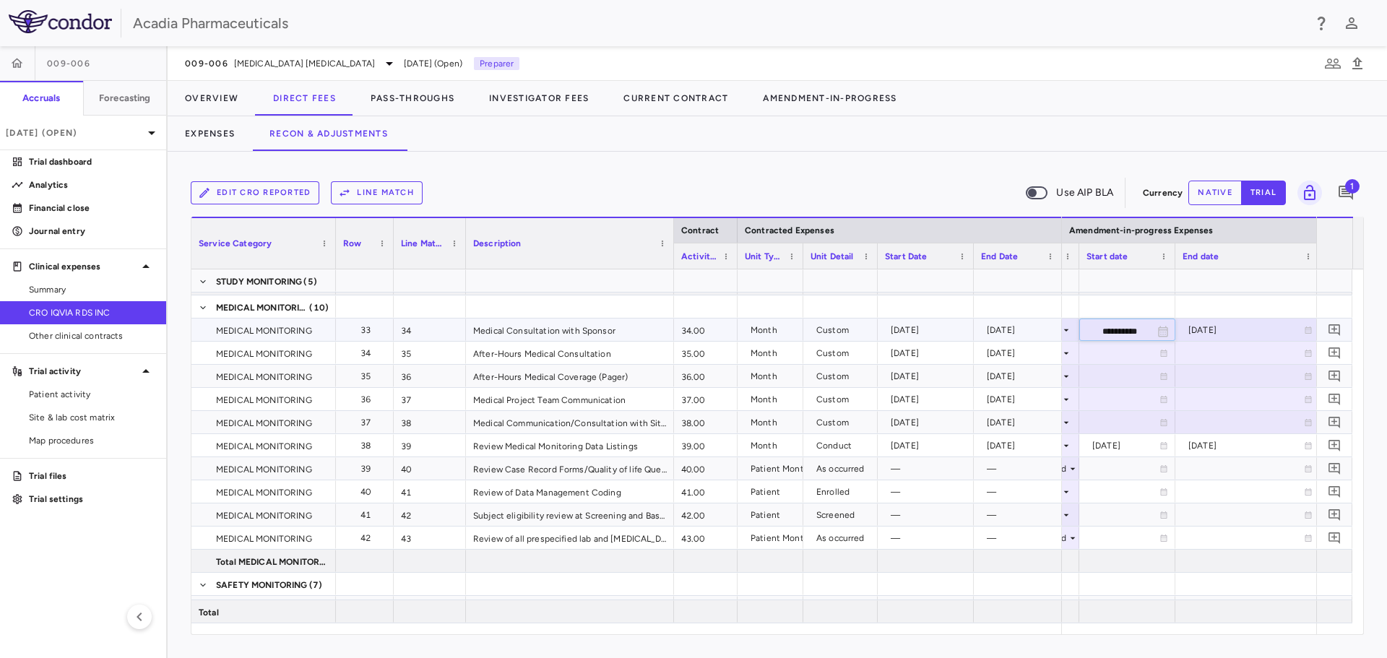
type input "**********"
drag, startPoint x: 1173, startPoint y: 256, endPoint x: 1194, endPoint y: 259, distance: 22.0
click at [1194, 259] on div at bounding box center [1192, 256] width 6 height 25
click at [1150, 330] on div "[DATE]" at bounding box center [1137, 330] width 89 height 23
click at [1158, 327] on input "**********" at bounding box center [1125, 331] width 90 height 24
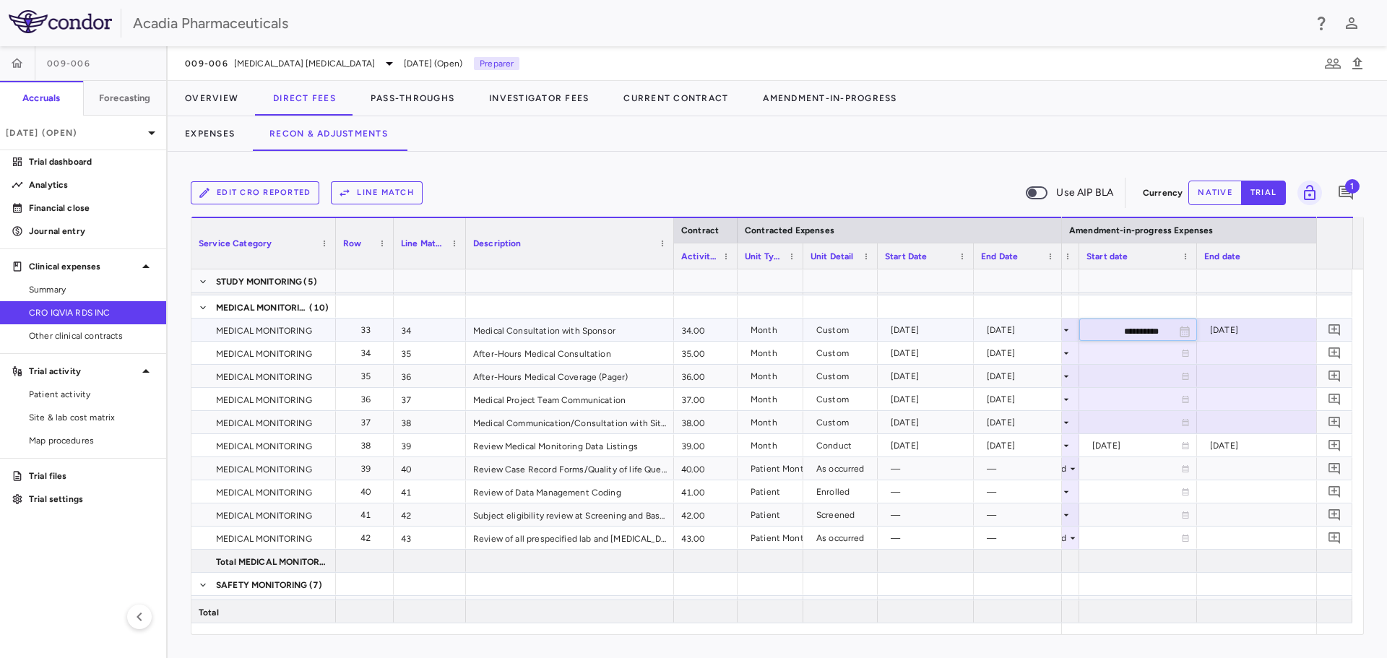
click at [1147, 329] on input "**********" at bounding box center [1125, 331] width 90 height 24
type input "**********"
click at [1142, 353] on div at bounding box center [1138, 352] width 103 height 21
click at [1142, 353] on input "**********" at bounding box center [1125, 354] width 90 height 24
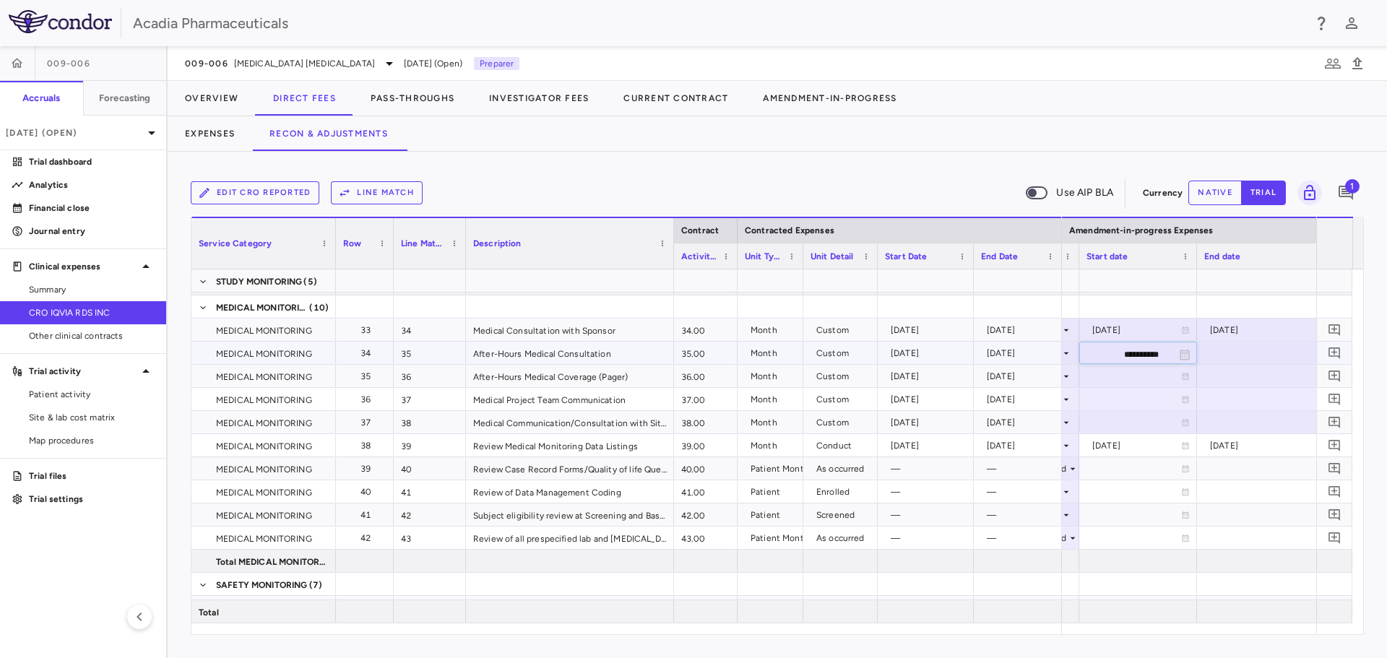
click at [1121, 351] on input "**********" at bounding box center [1125, 354] width 90 height 24
type input "**********"
click at [1227, 347] on div at bounding box center [1270, 352] width 130 height 21
click at [1260, 355] on input "**********" at bounding box center [1256, 354] width 117 height 24
type input "**********"
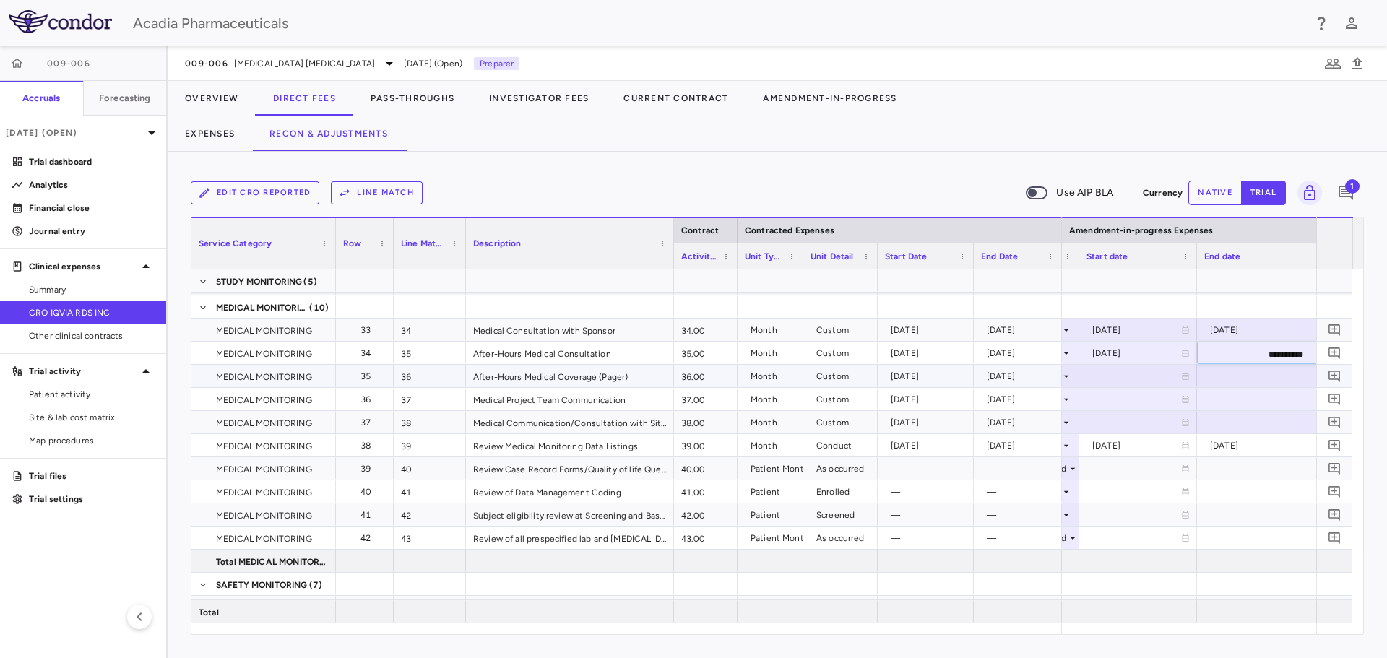
click at [1113, 380] on div at bounding box center [1138, 376] width 103 height 21
click at [1117, 382] on input "**********" at bounding box center [1125, 378] width 90 height 24
click at [1117, 382] on div at bounding box center [1138, 376] width 103 height 21
click at [1117, 382] on input "**********" at bounding box center [1125, 378] width 90 height 24
type input "**********"
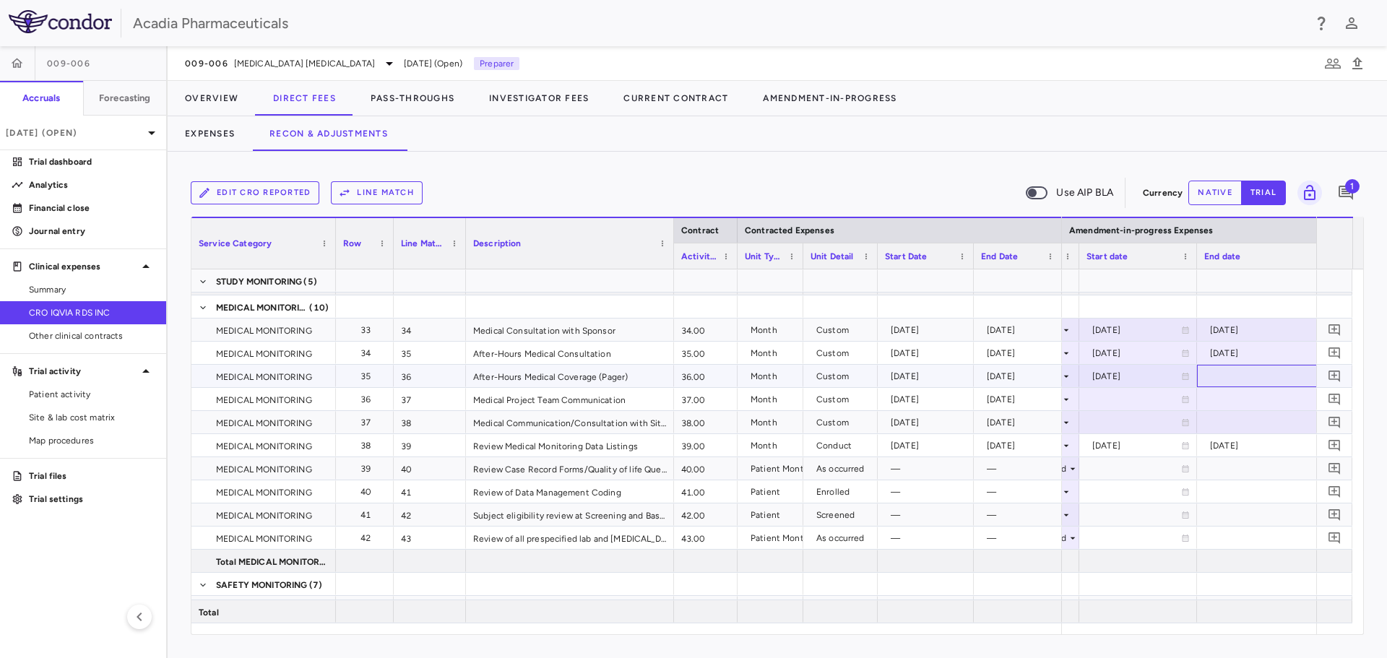
click at [1222, 374] on div at bounding box center [1270, 376] width 130 height 21
click at [1260, 378] on input "**********" at bounding box center [1256, 378] width 117 height 24
type input "**********"
click at [1104, 403] on div at bounding box center [1138, 399] width 103 height 21
click at [1119, 403] on input "**********" at bounding box center [1125, 401] width 90 height 24
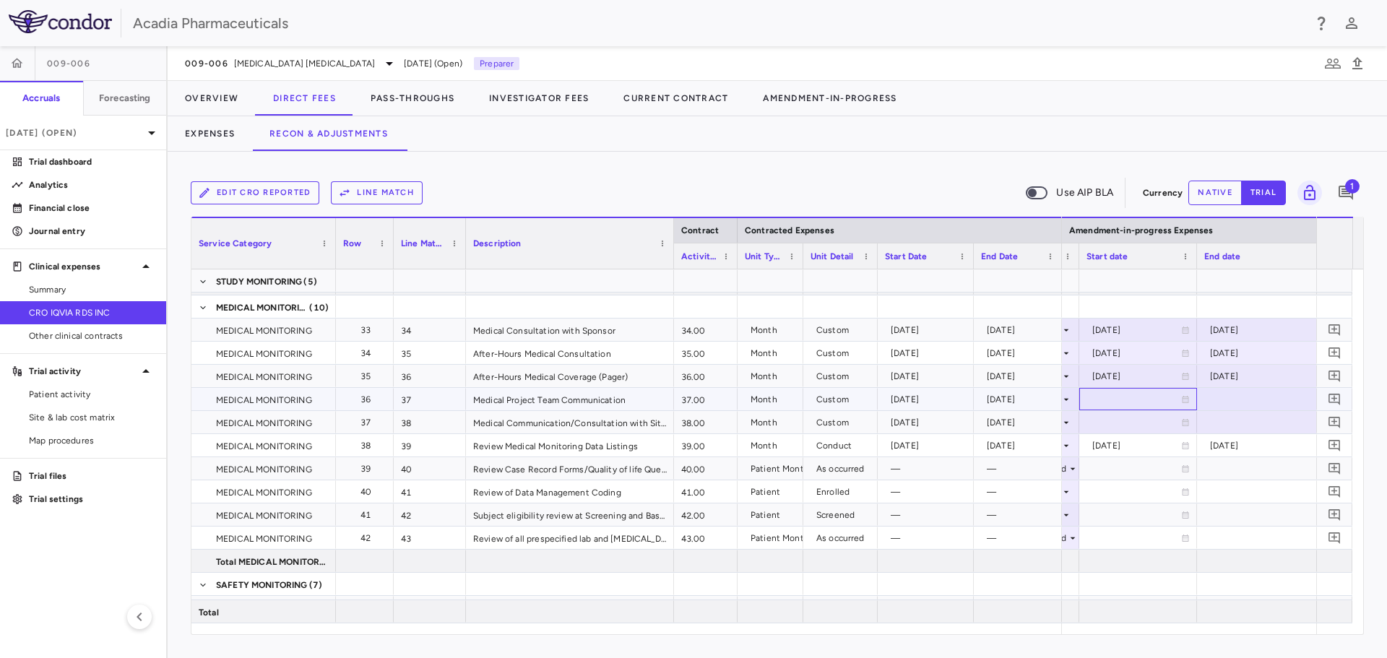
click at [1119, 403] on div at bounding box center [1138, 399] width 103 height 21
click at [1119, 403] on input "**********" at bounding box center [1125, 401] width 90 height 24
type input "**********"
click at [1233, 404] on div at bounding box center [1270, 399] width 130 height 21
click at [1244, 402] on input "**********" at bounding box center [1256, 401] width 117 height 24
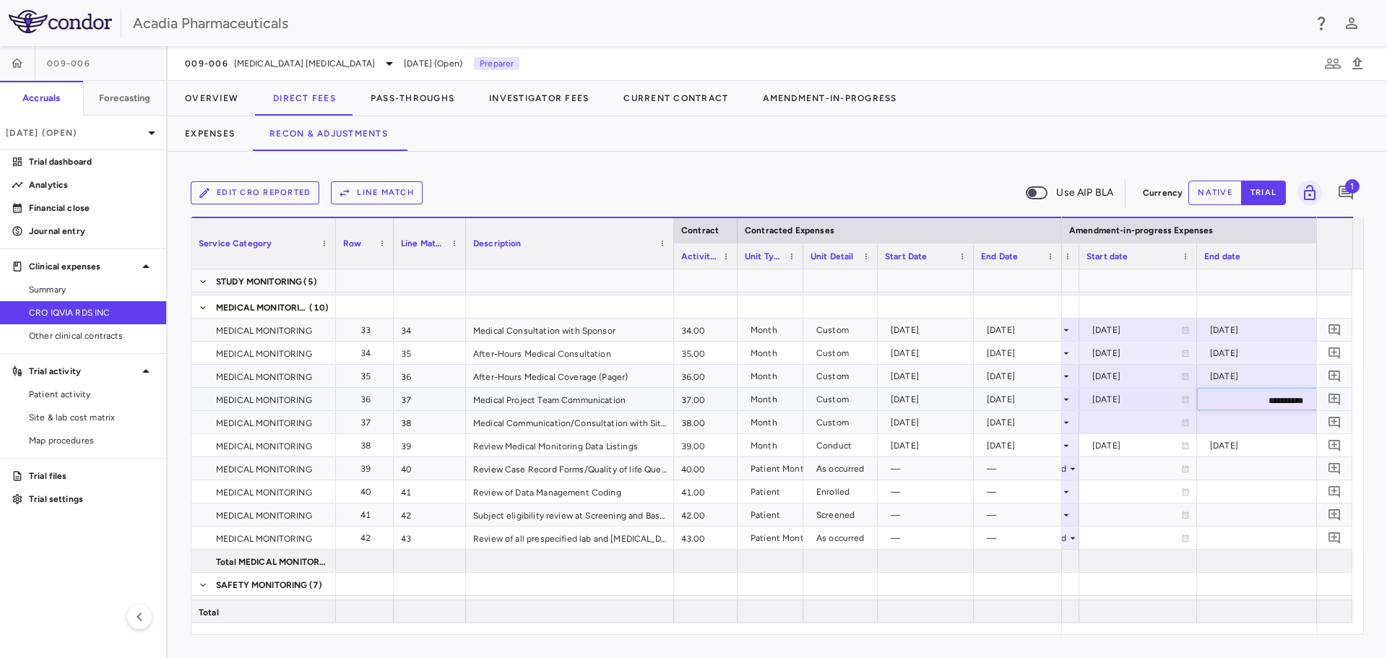
type input "**********"
click at [1111, 418] on div at bounding box center [1138, 422] width 103 height 21
click at [1119, 426] on div at bounding box center [1138, 422] width 103 height 21
click at [1119, 426] on input "**********" at bounding box center [1125, 424] width 90 height 24
type input "**********"
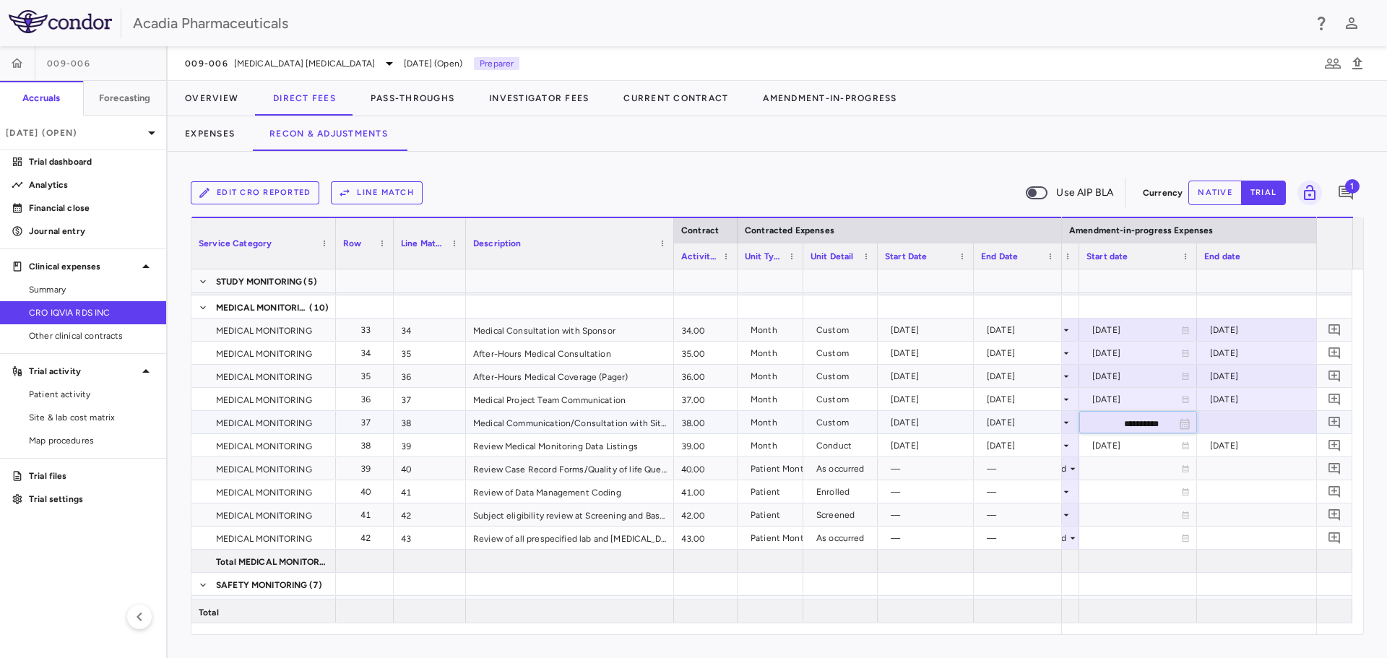
click at [1233, 425] on div at bounding box center [1270, 422] width 130 height 21
click at [1245, 425] on input "**********" at bounding box center [1256, 424] width 117 height 24
type input "**********"
click at [1143, 462] on div at bounding box center [1138, 468] width 103 height 21
click at [1126, 447] on div "[DATE]" at bounding box center [1137, 445] width 89 height 23
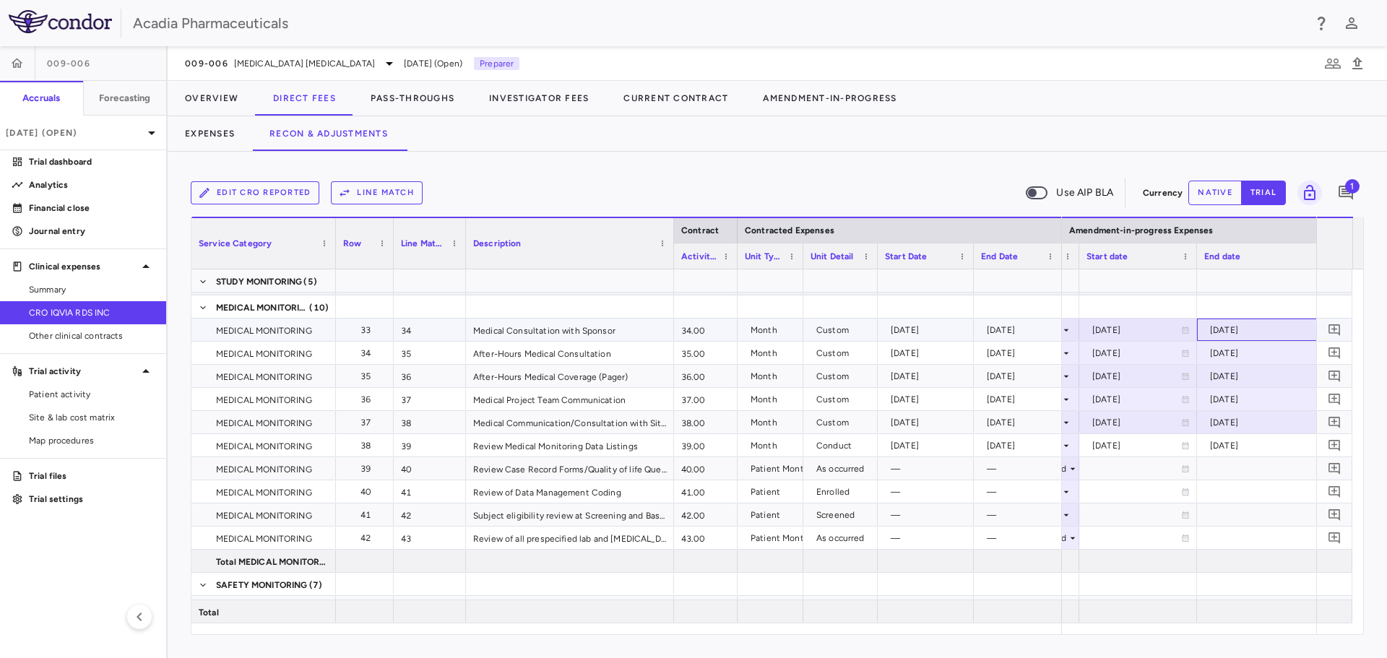
click at [1263, 331] on div "[DATE]" at bounding box center [1268, 330] width 116 height 23
click at [1288, 309] on div at bounding box center [1269, 307] width 145 height 22
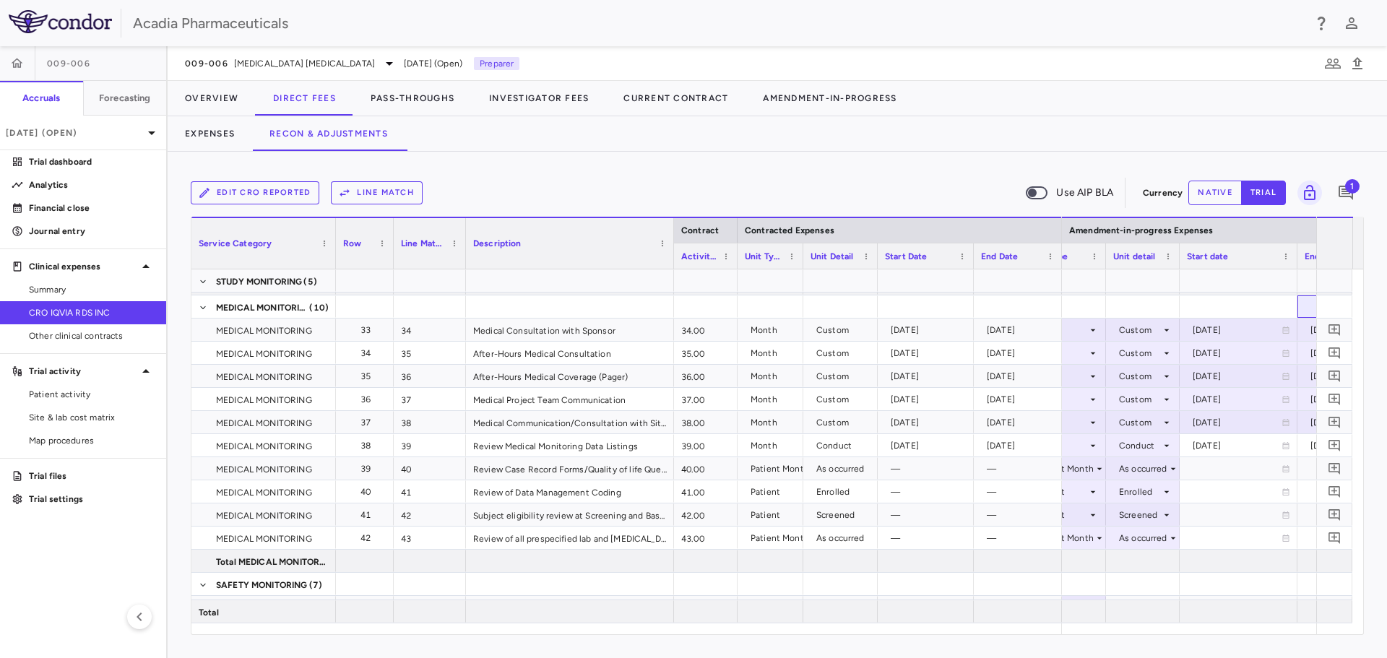
scroll to position [0, 1071]
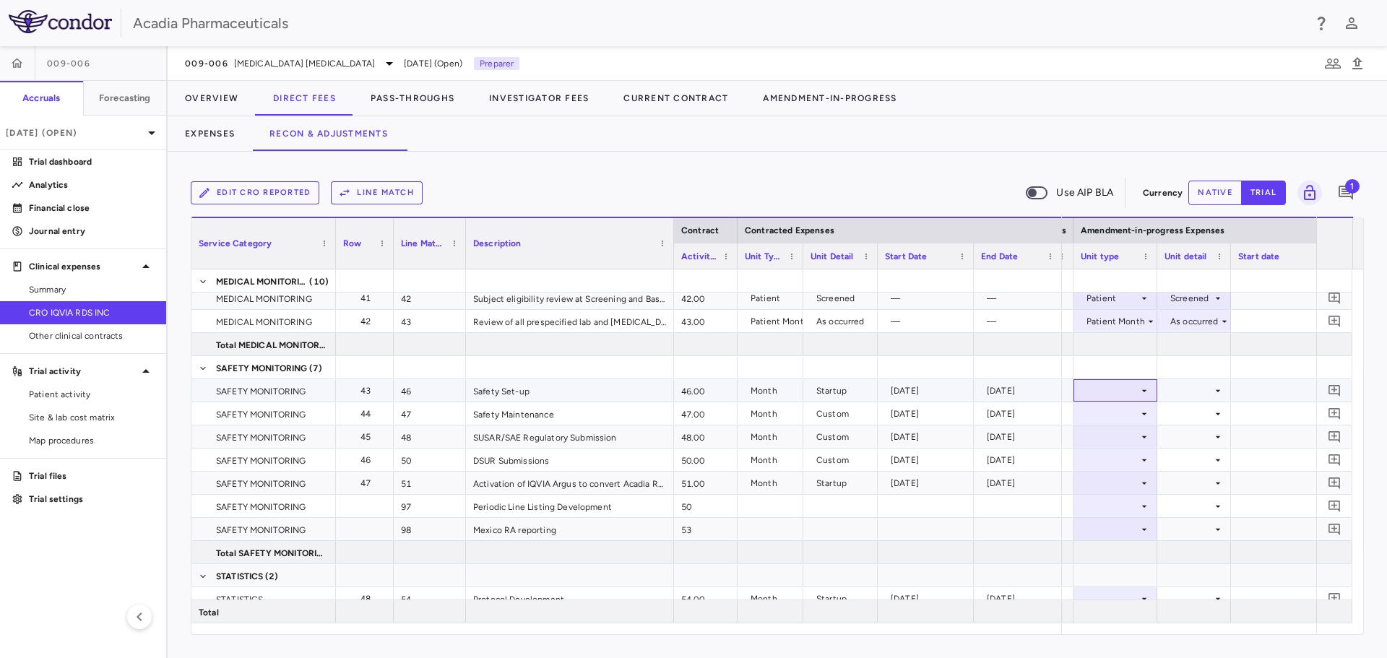
click at [1137, 387] on div at bounding box center [1115, 390] width 69 height 21
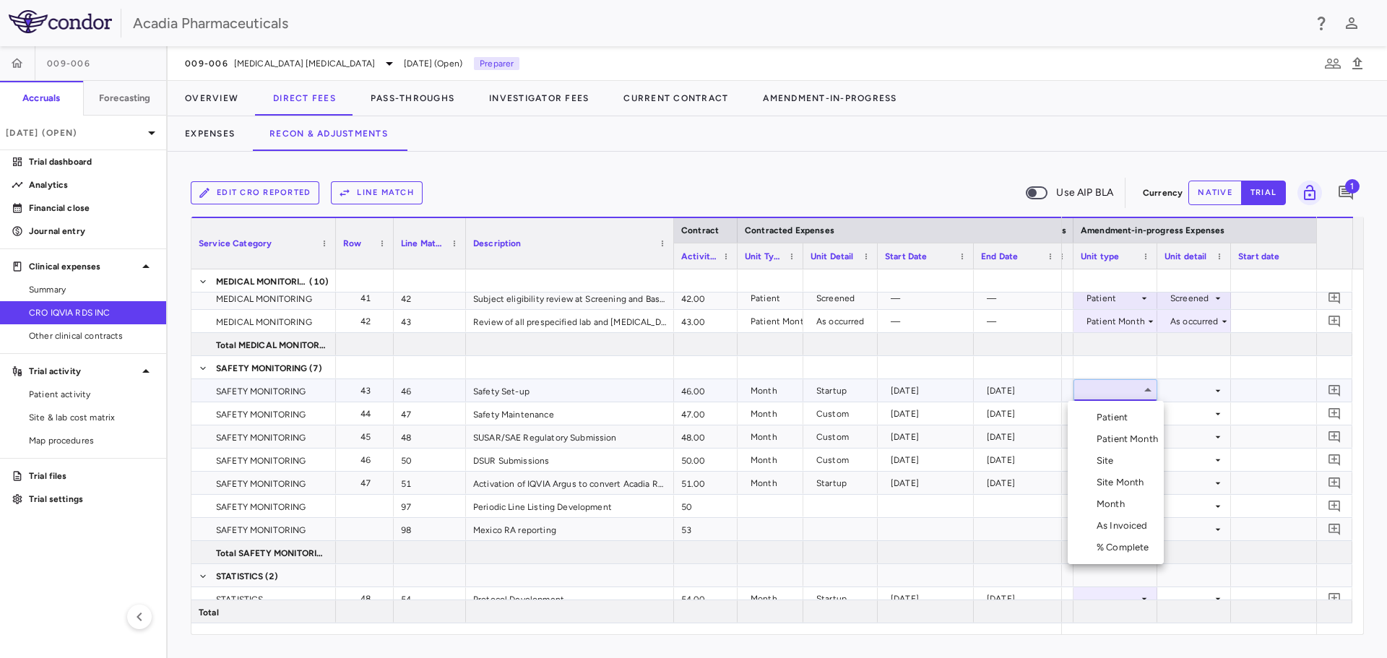
click at [1119, 498] on div "Month" at bounding box center [1114, 504] width 34 height 13
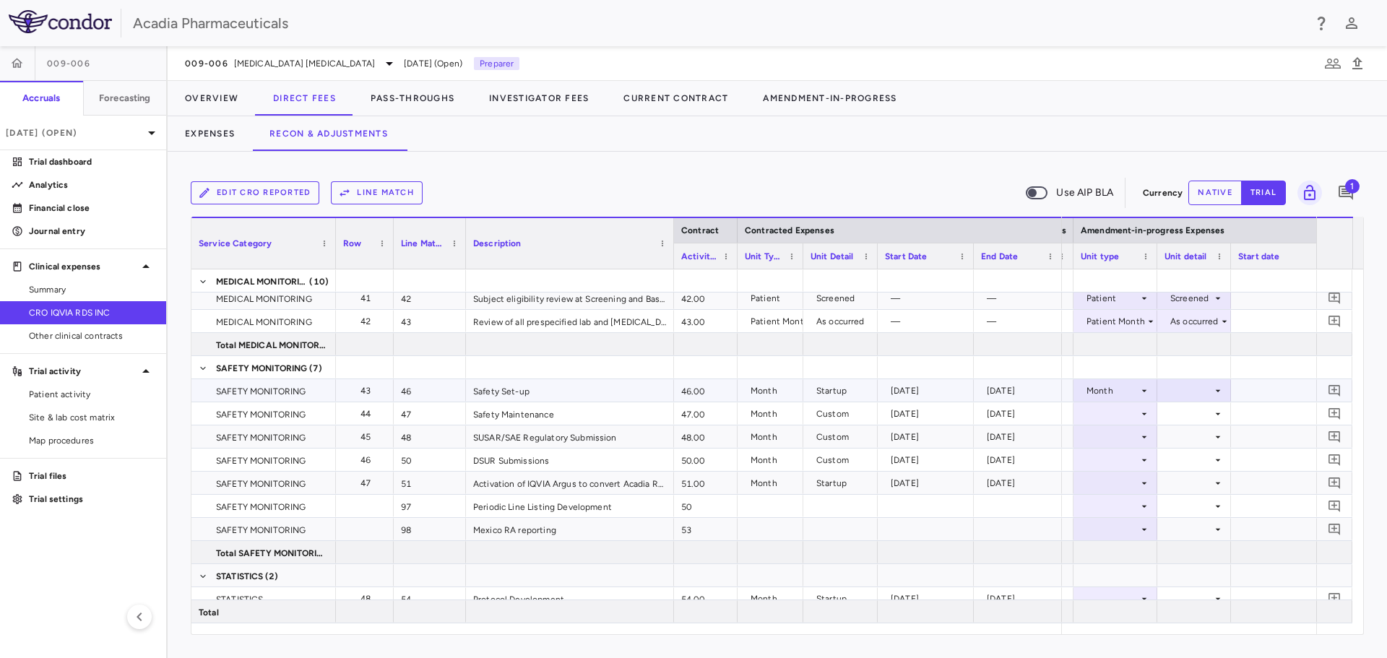
click at [1213, 395] on icon at bounding box center [1218, 391] width 12 height 12
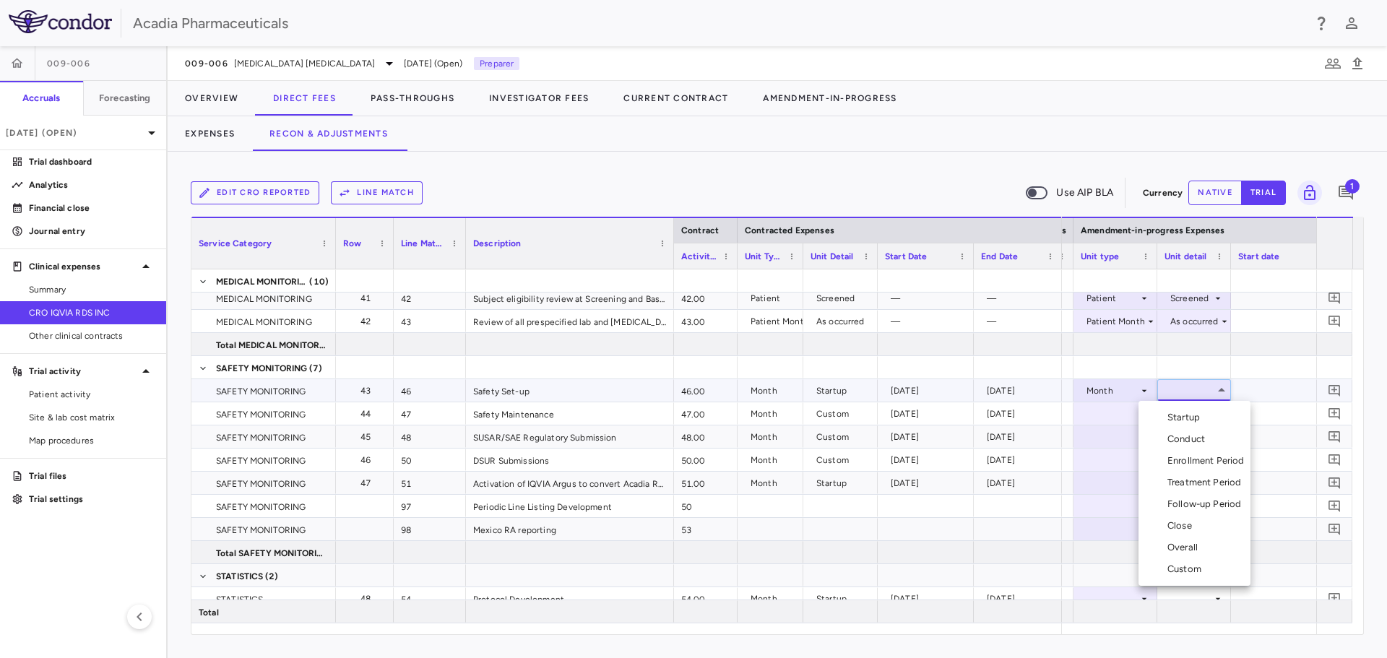
click at [1212, 421] on li "Startup" at bounding box center [1195, 418] width 112 height 22
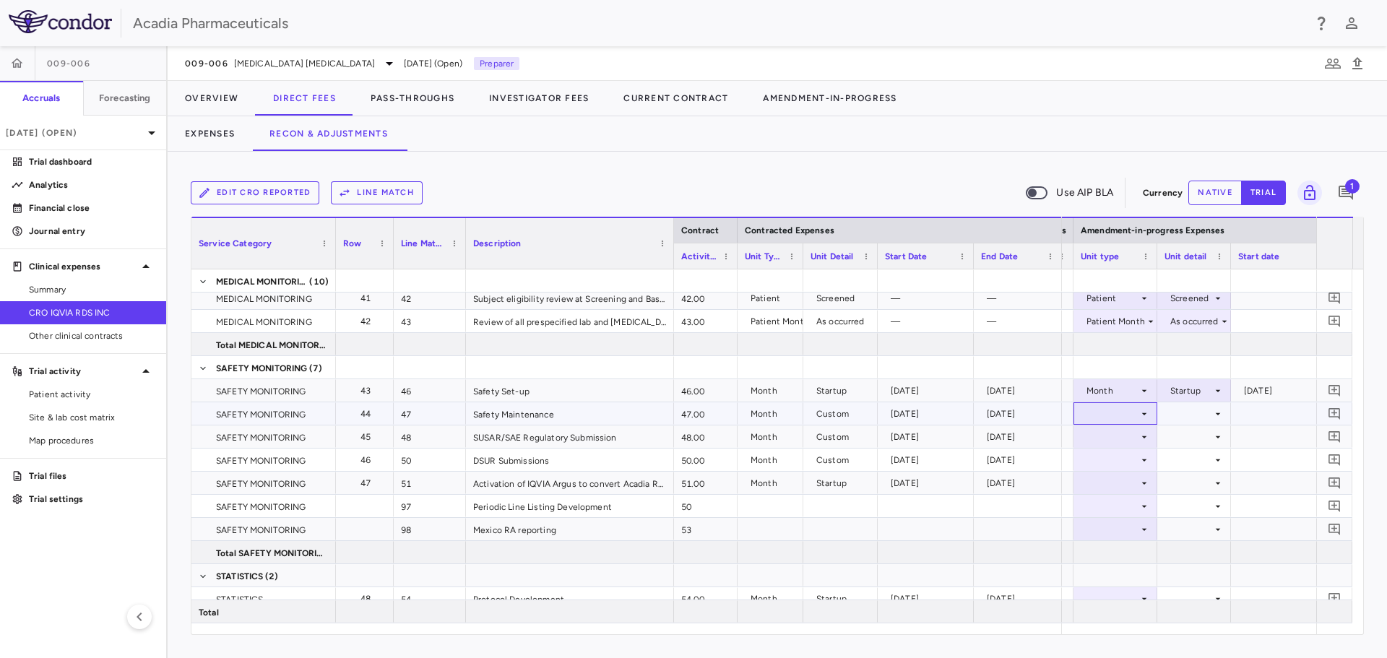
click at [1137, 415] on div at bounding box center [1115, 413] width 69 height 21
click at [1124, 525] on div "Month" at bounding box center [1114, 527] width 34 height 13
click at [1200, 413] on div at bounding box center [1194, 413] width 59 height 21
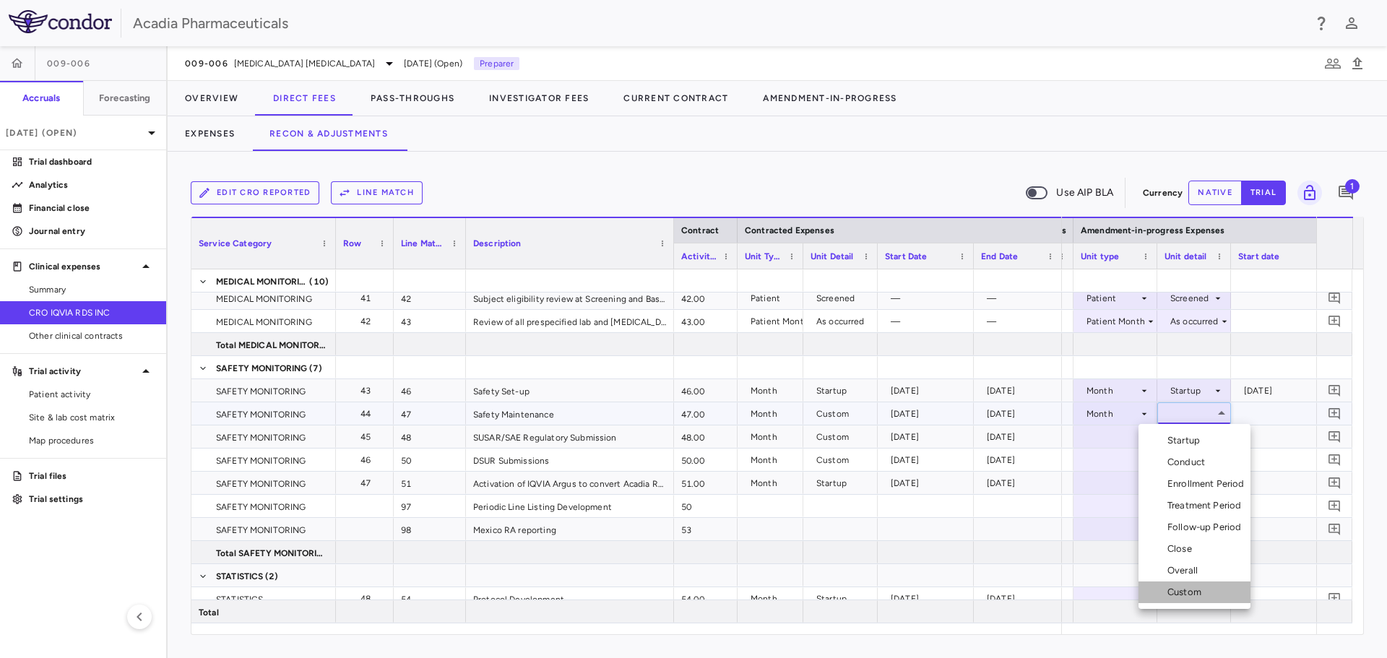
click at [1208, 598] on li "Custom" at bounding box center [1195, 593] width 112 height 22
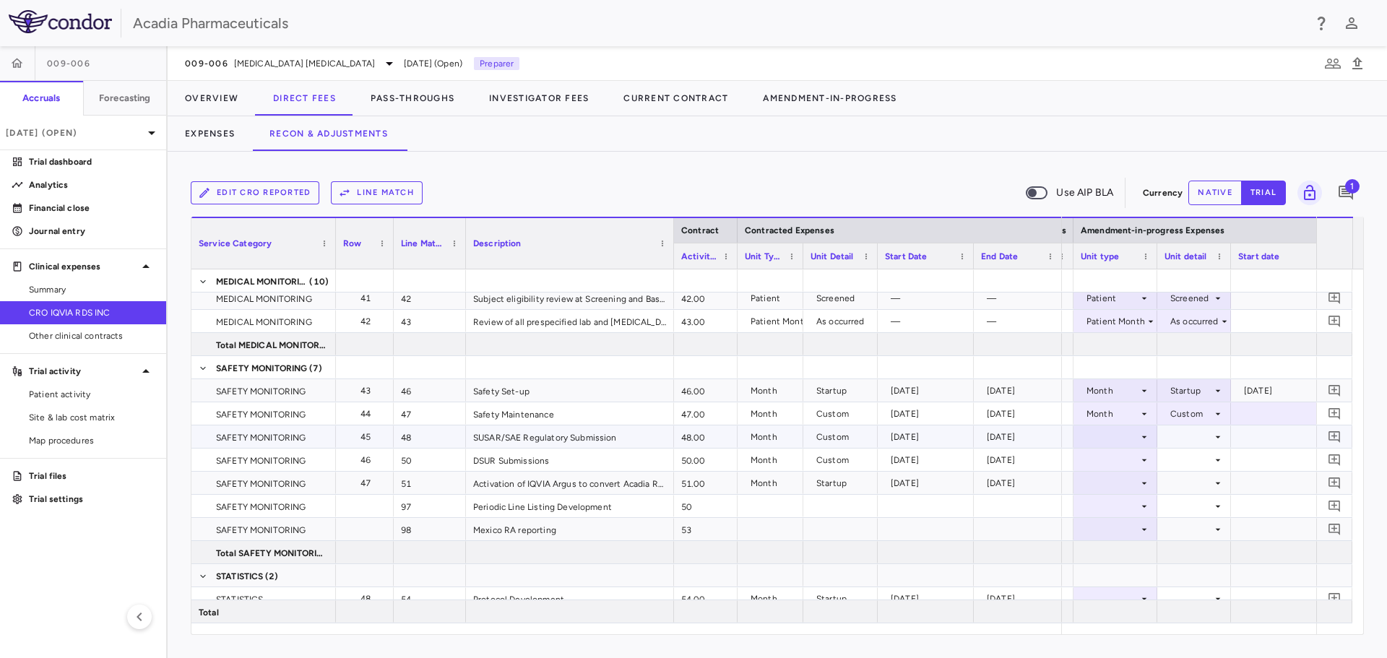
click at [1145, 431] on icon at bounding box center [1145, 437] width 12 height 12
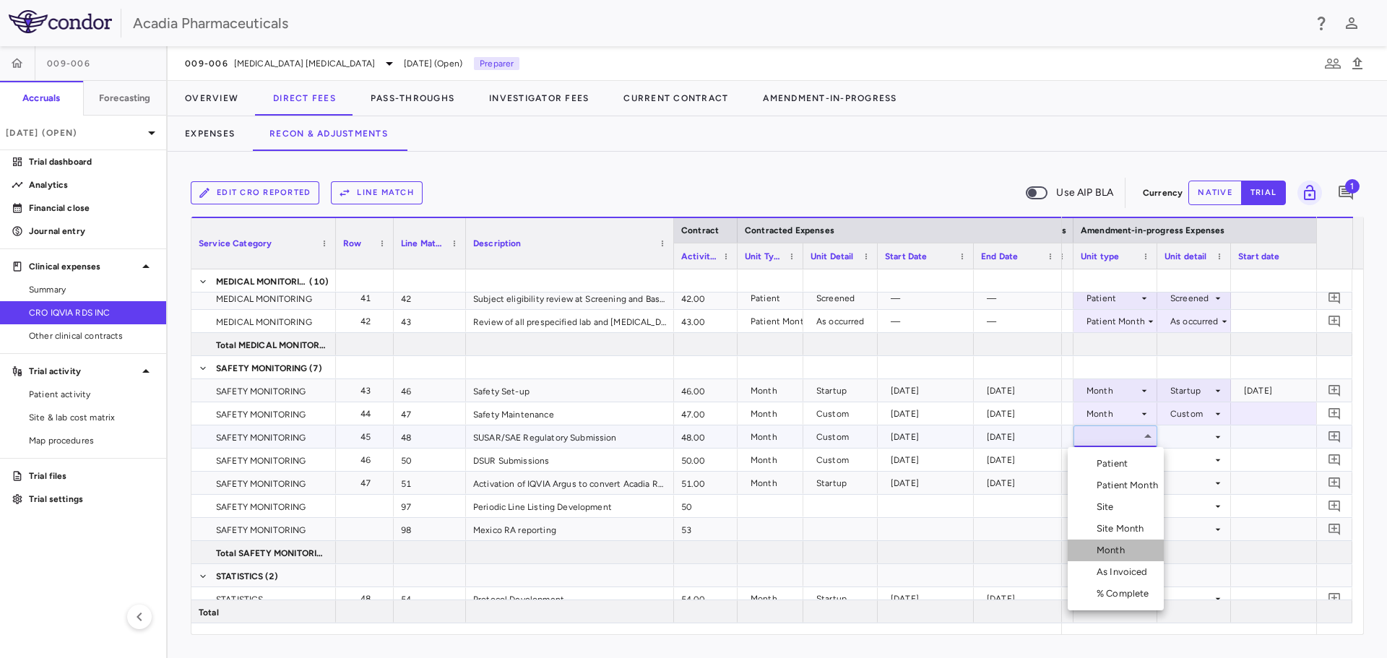
click at [1121, 548] on div "Month" at bounding box center [1114, 550] width 34 height 13
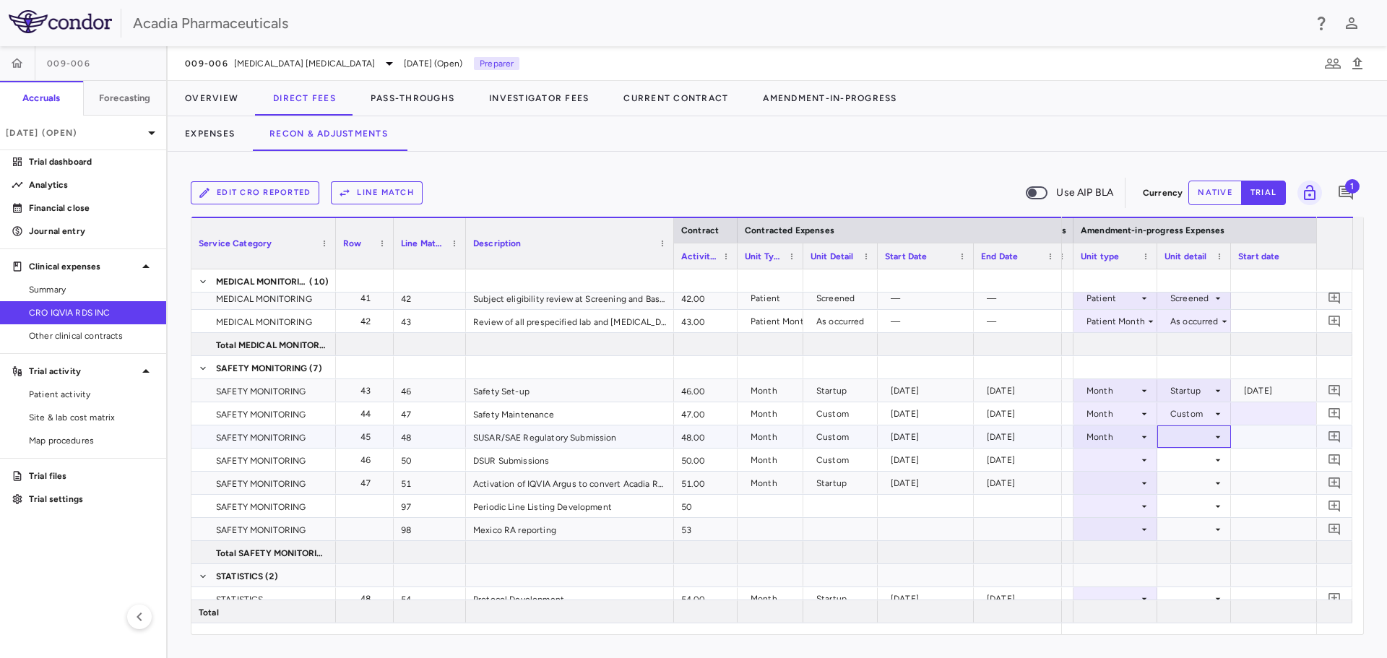
click at [1202, 440] on div at bounding box center [1194, 436] width 59 height 21
click at [1175, 622] on li "Custom" at bounding box center [1195, 616] width 112 height 22
click at [1146, 460] on icon at bounding box center [1145, 460] width 12 height 12
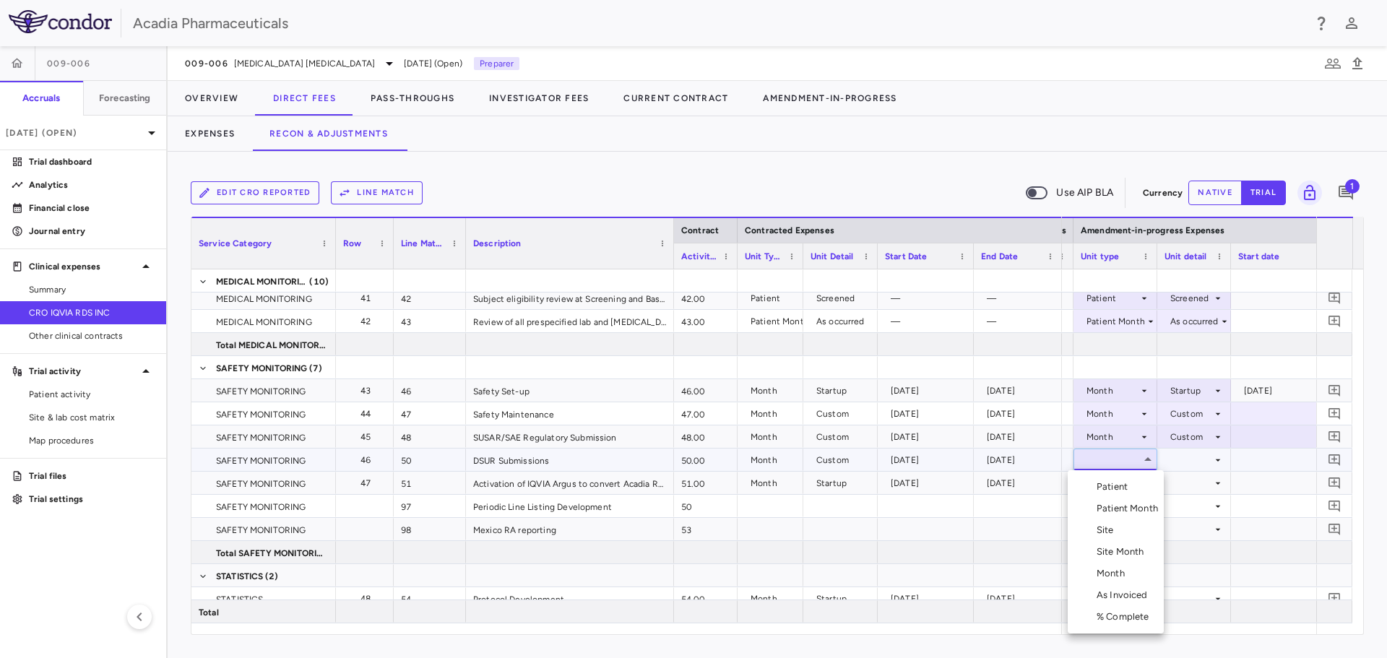
click at [1123, 572] on div "Month" at bounding box center [1114, 573] width 34 height 13
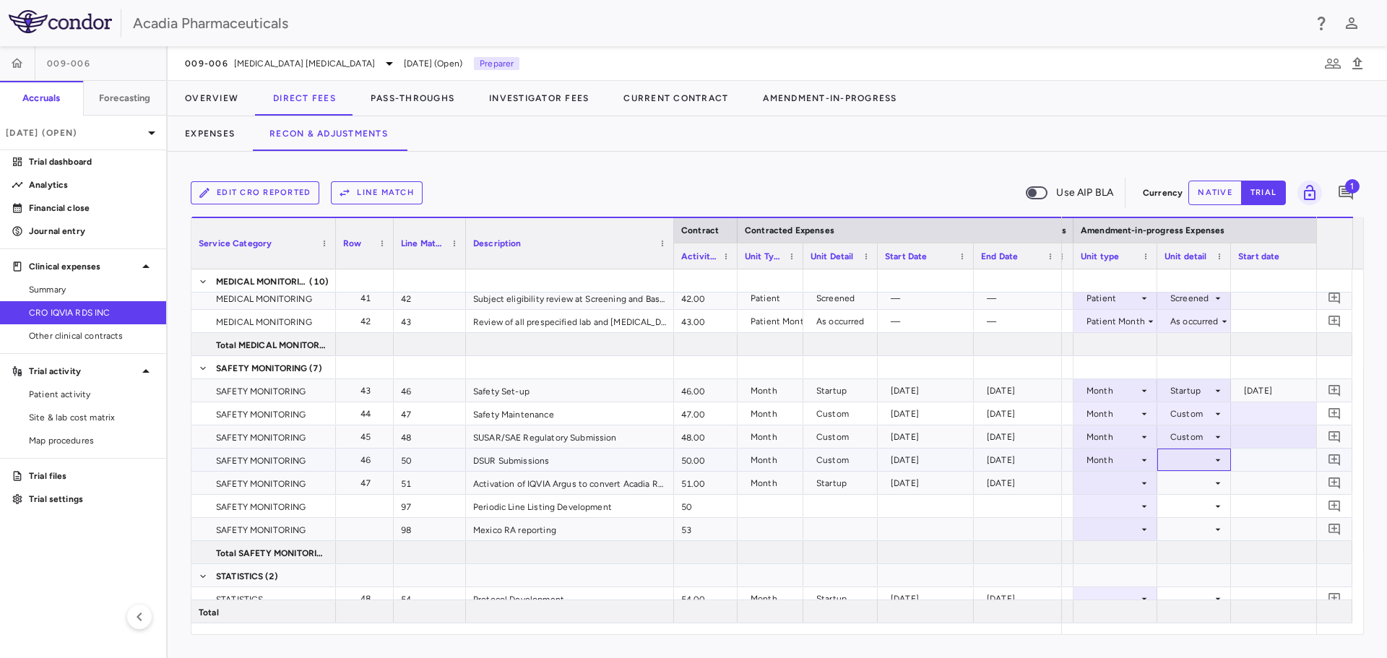
click at [1201, 459] on div at bounding box center [1194, 459] width 59 height 21
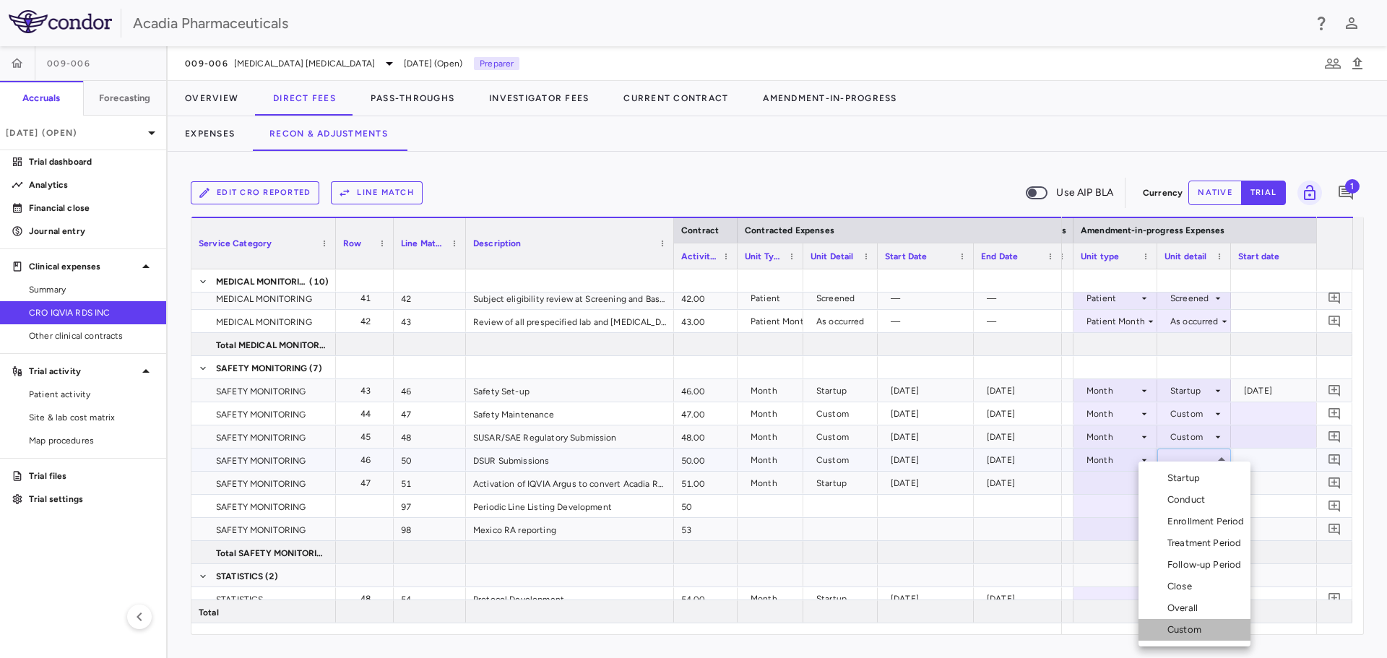
click at [1184, 626] on div "Custom" at bounding box center [1188, 630] width 40 height 13
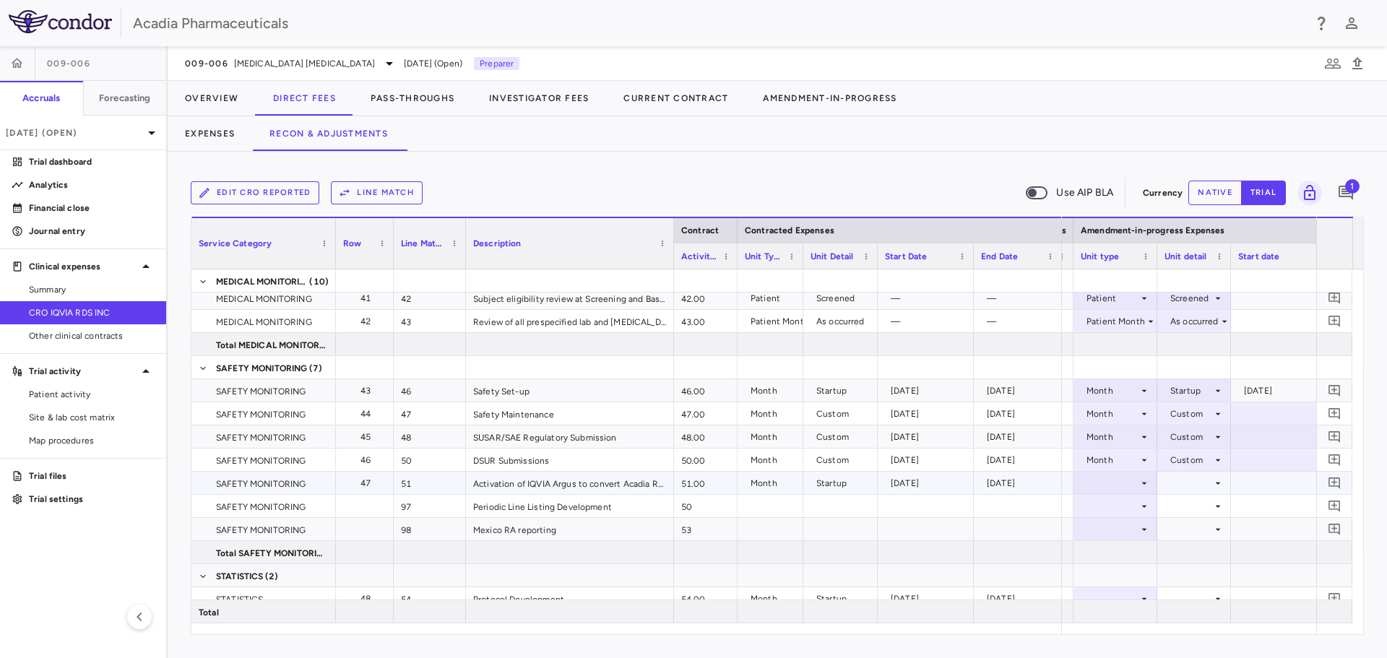
click at [1141, 479] on icon at bounding box center [1145, 484] width 12 height 12
click at [1105, 586] on div "Month" at bounding box center [1114, 586] width 34 height 13
click at [1211, 479] on div at bounding box center [1194, 483] width 59 height 21
click at [1215, 482] on li "Startup" at bounding box center [1195, 478] width 112 height 22
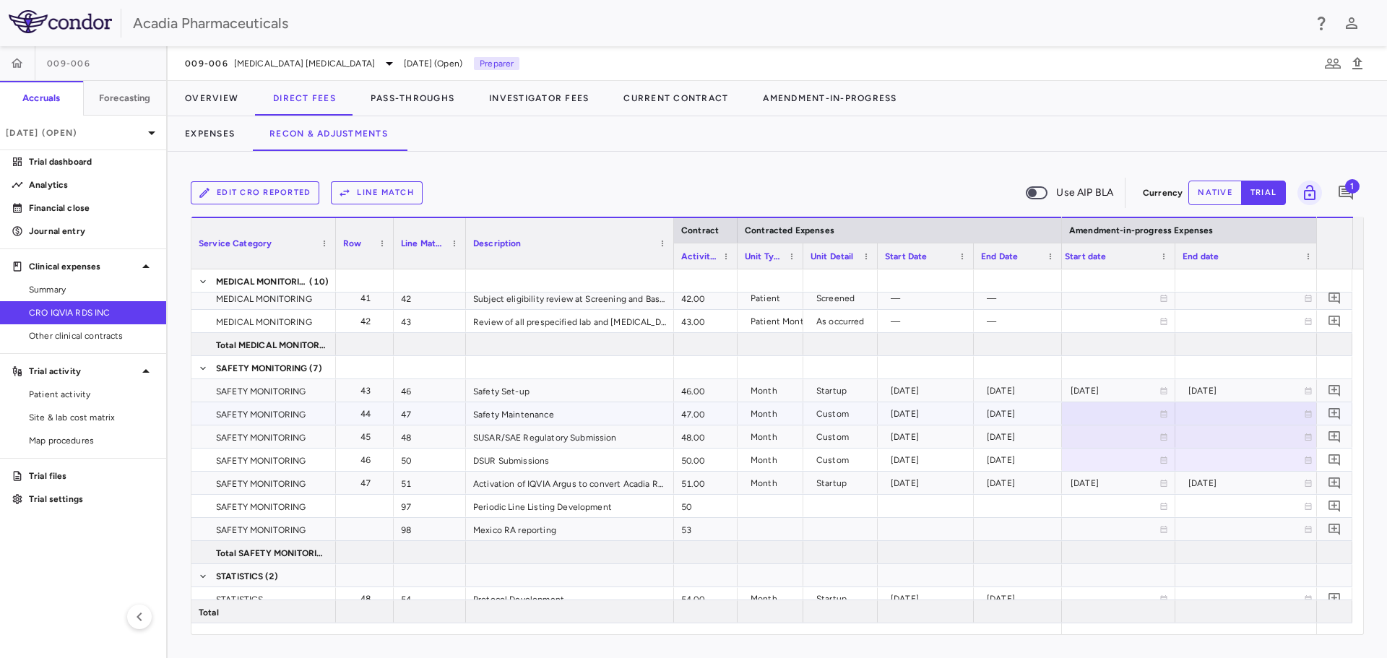
click at [1114, 412] on div at bounding box center [1116, 413] width 103 height 21
click at [1095, 416] on input "**********" at bounding box center [1104, 415] width 90 height 24
type input "**********"
click at [1088, 441] on div at bounding box center [1112, 436] width 103 height 21
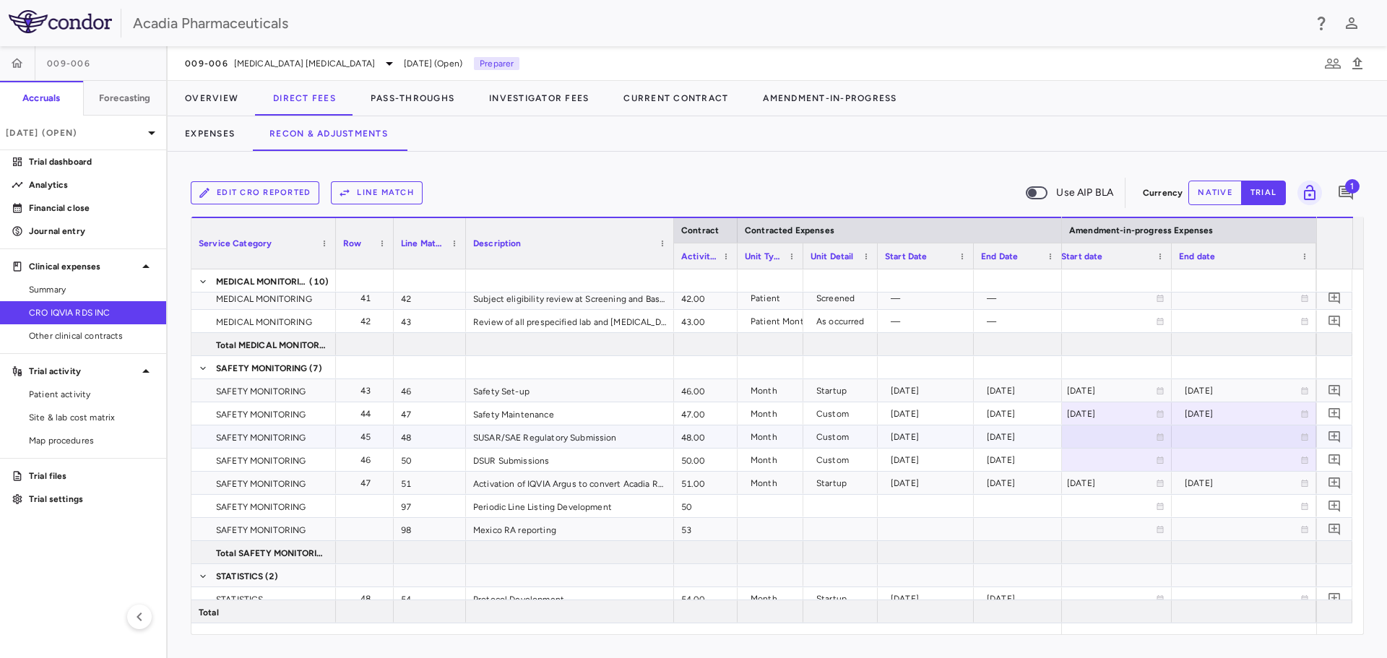
click at [1088, 441] on div at bounding box center [1112, 436] width 103 height 21
click at [1088, 441] on input "**********" at bounding box center [1100, 438] width 90 height 24
type input "**********"
click at [1203, 437] on div at bounding box center [1244, 436] width 130 height 21
click at [1203, 437] on input "**********" at bounding box center [1231, 438] width 117 height 24
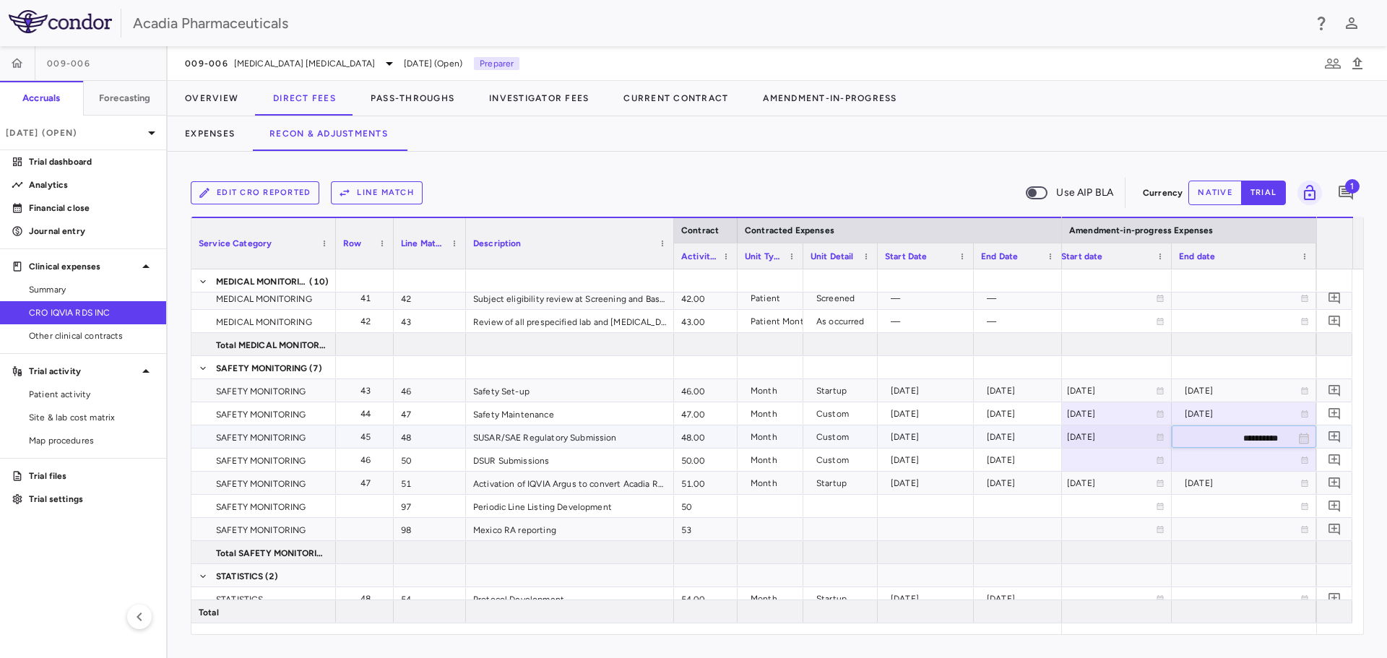
type input "**********"
click at [1104, 460] on div at bounding box center [1112, 459] width 103 height 21
click at [1085, 462] on div at bounding box center [1112, 459] width 103 height 21
click at [1085, 462] on input "**********" at bounding box center [1100, 461] width 90 height 24
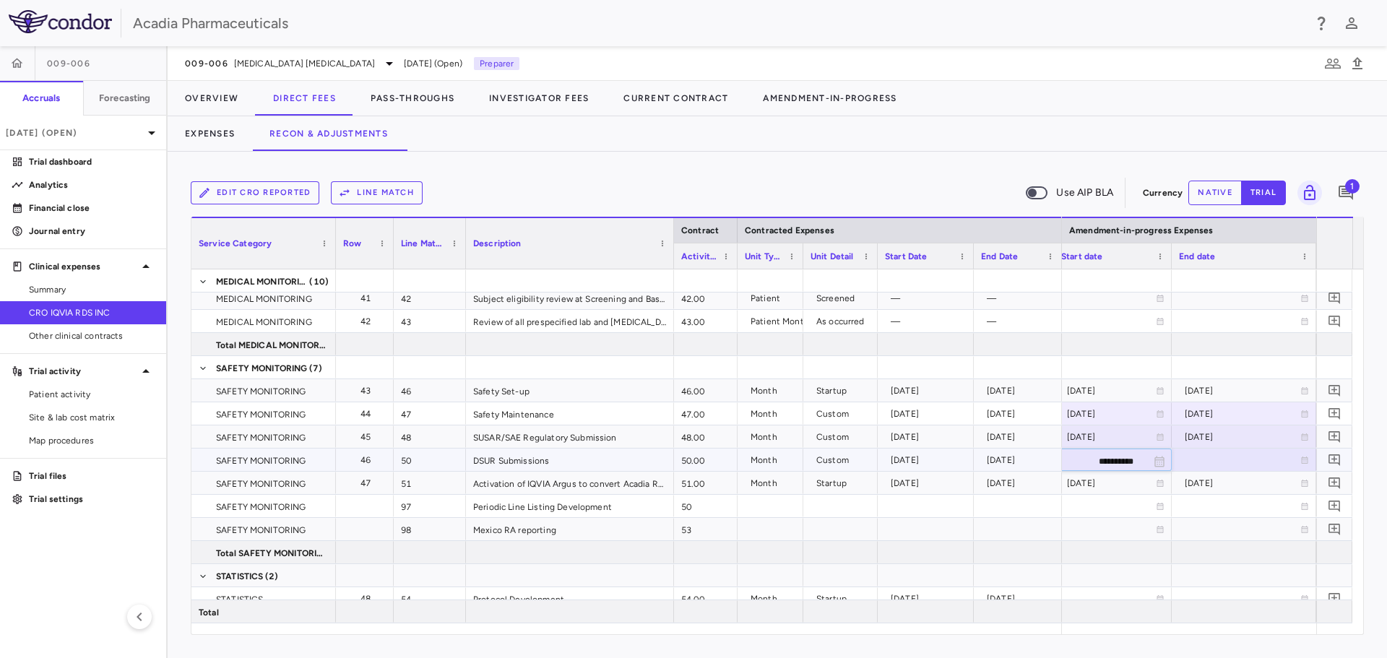
type input "**********"
click at [1225, 460] on div at bounding box center [1244, 459] width 130 height 21
click at [1221, 460] on input "**********" at bounding box center [1231, 461] width 117 height 24
type input "**********"
click at [1199, 529] on div at bounding box center [1244, 529] width 130 height 21
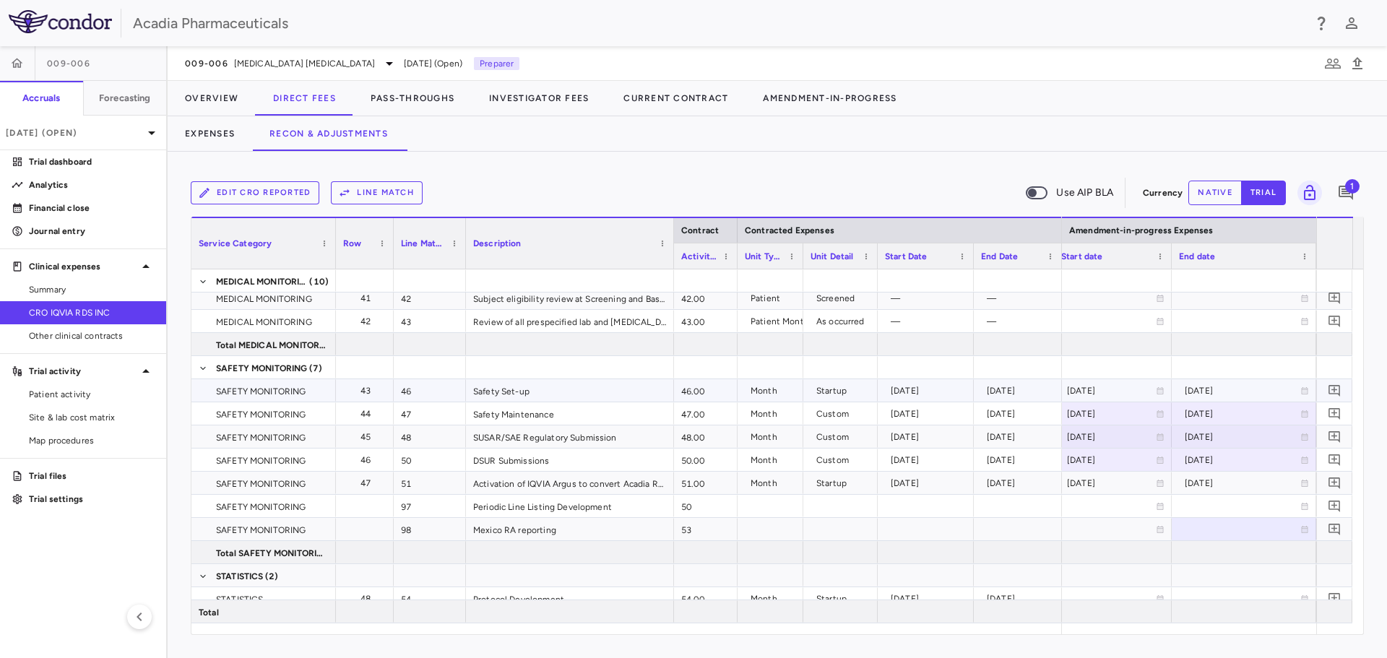
click at [1126, 389] on div "[DATE]" at bounding box center [1111, 390] width 89 height 23
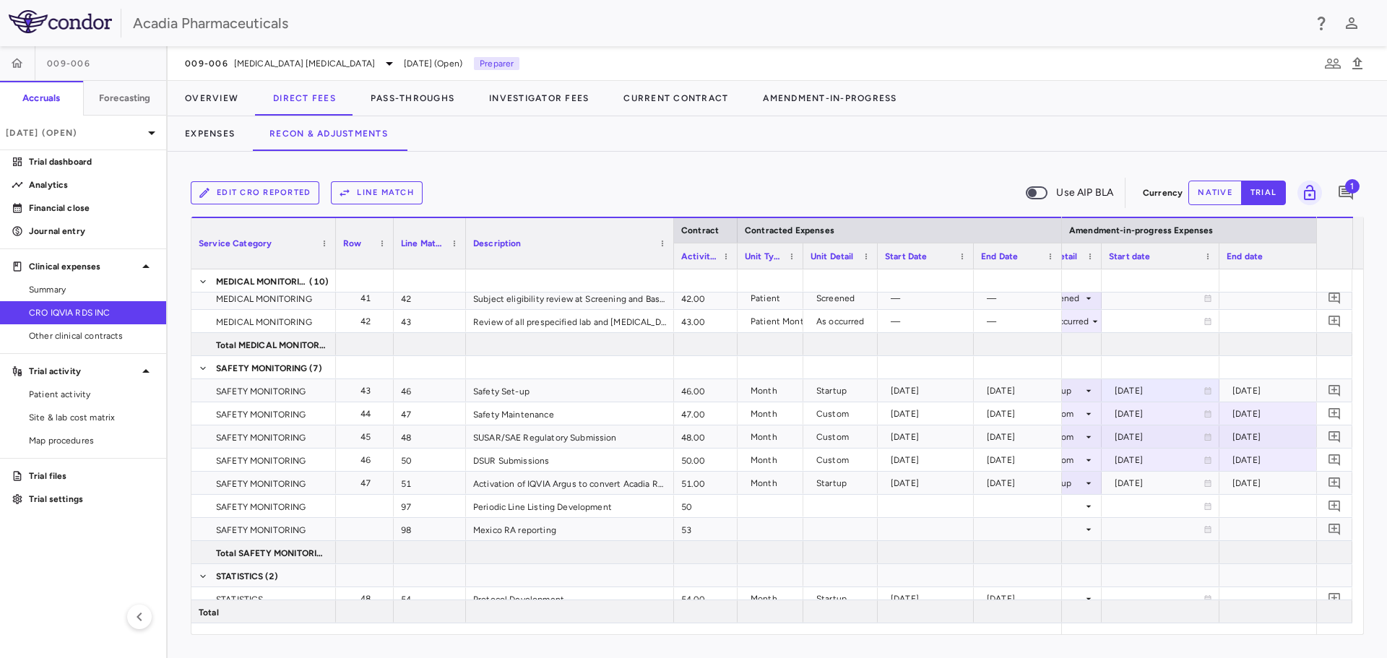
scroll to position [0, 1148]
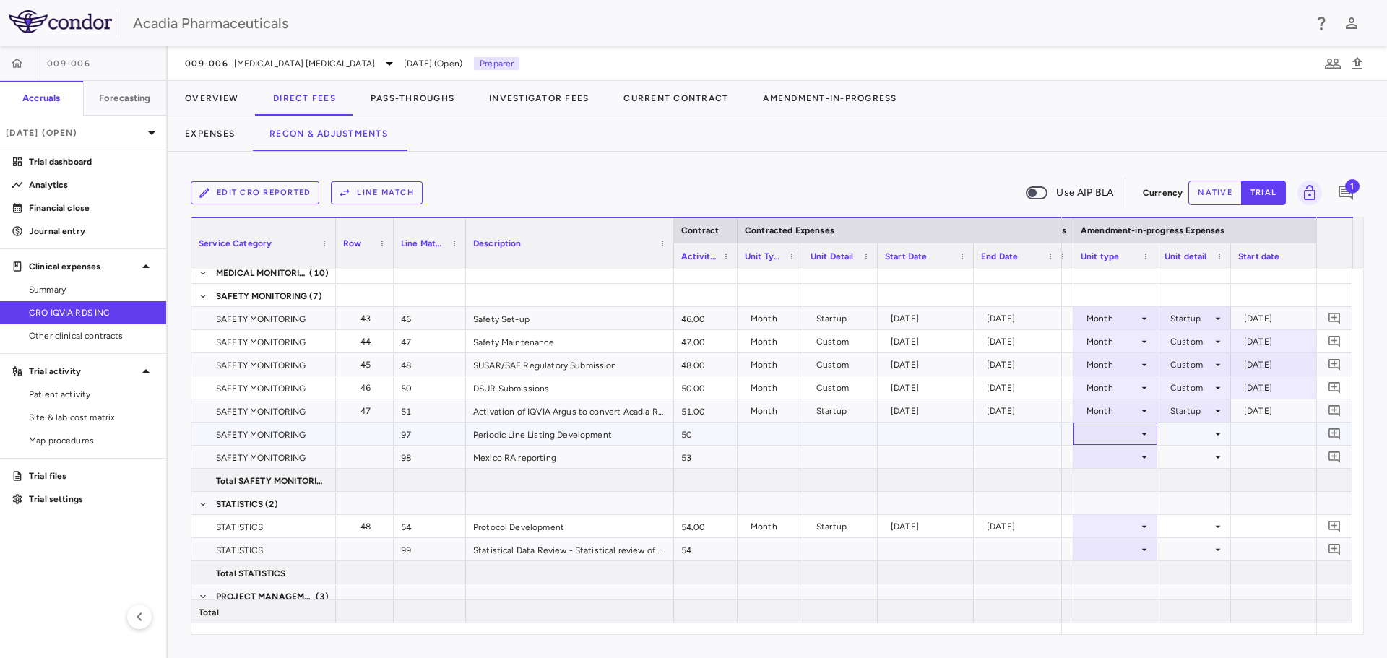
click at [1132, 434] on div at bounding box center [1115, 433] width 69 height 21
click at [1130, 542] on div "Month" at bounding box center [1114, 547] width 34 height 13
click at [1199, 437] on div at bounding box center [1194, 433] width 59 height 21
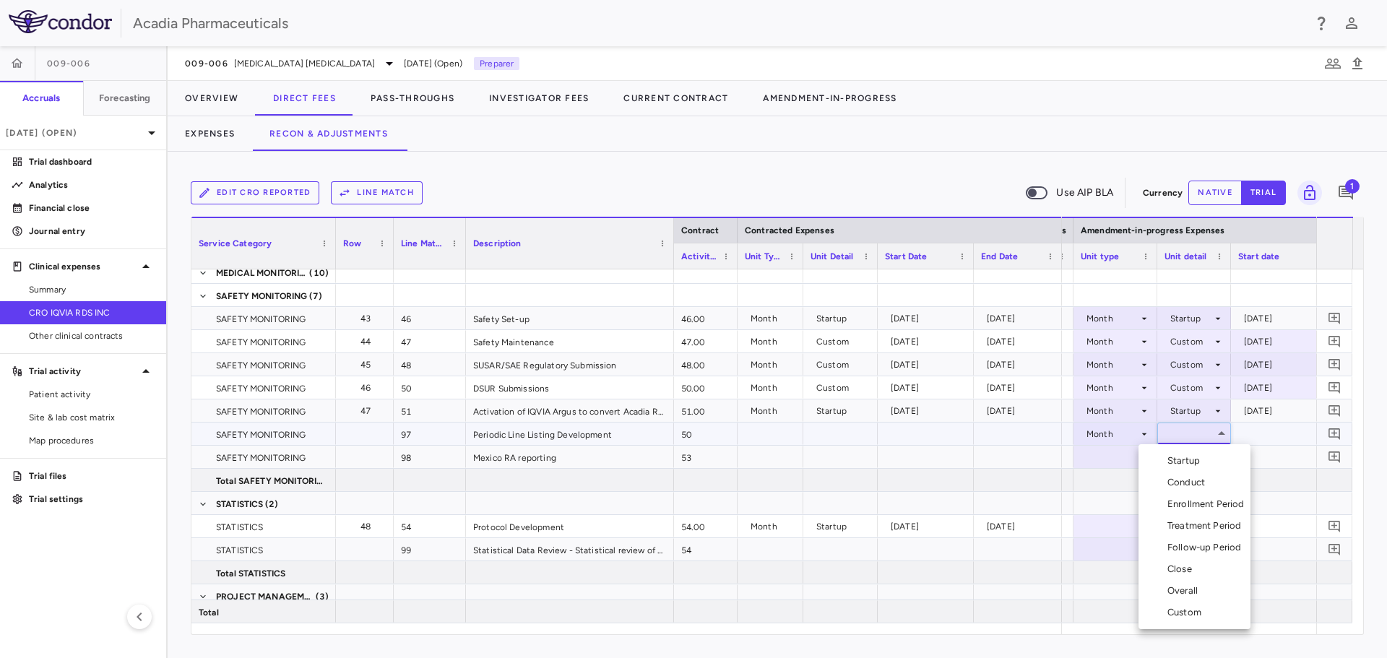
click at [1220, 590] on li "Overall" at bounding box center [1195, 591] width 112 height 22
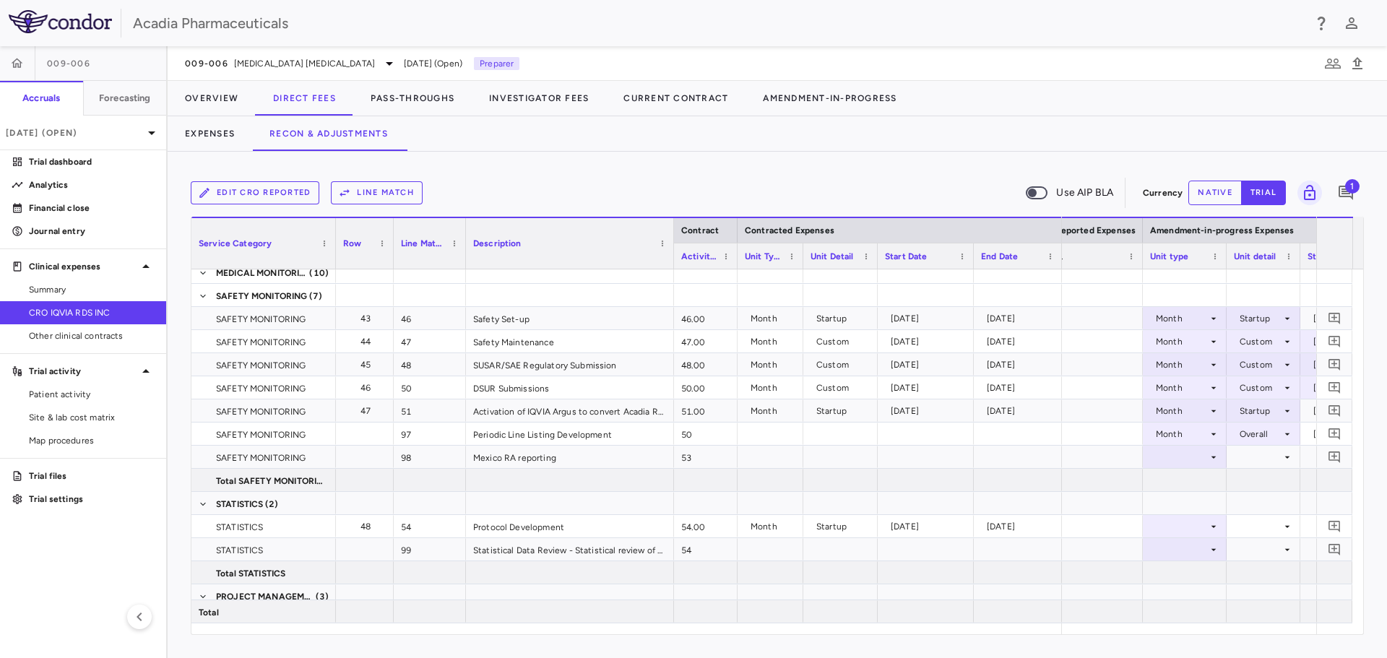
scroll to position [0, 863]
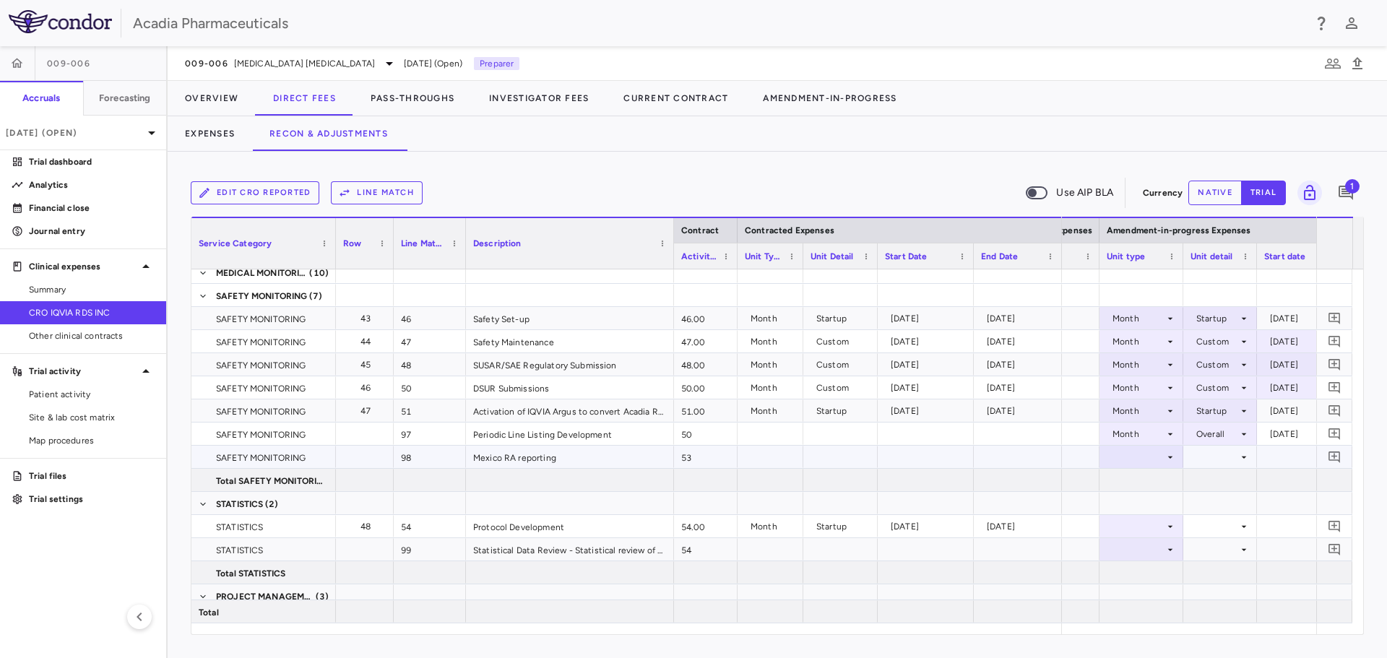
click at [1157, 462] on div at bounding box center [1141, 457] width 69 height 21
click at [1158, 571] on li "Month" at bounding box center [1142, 571] width 96 height 22
click at [1223, 457] on div at bounding box center [1220, 457] width 59 height 21
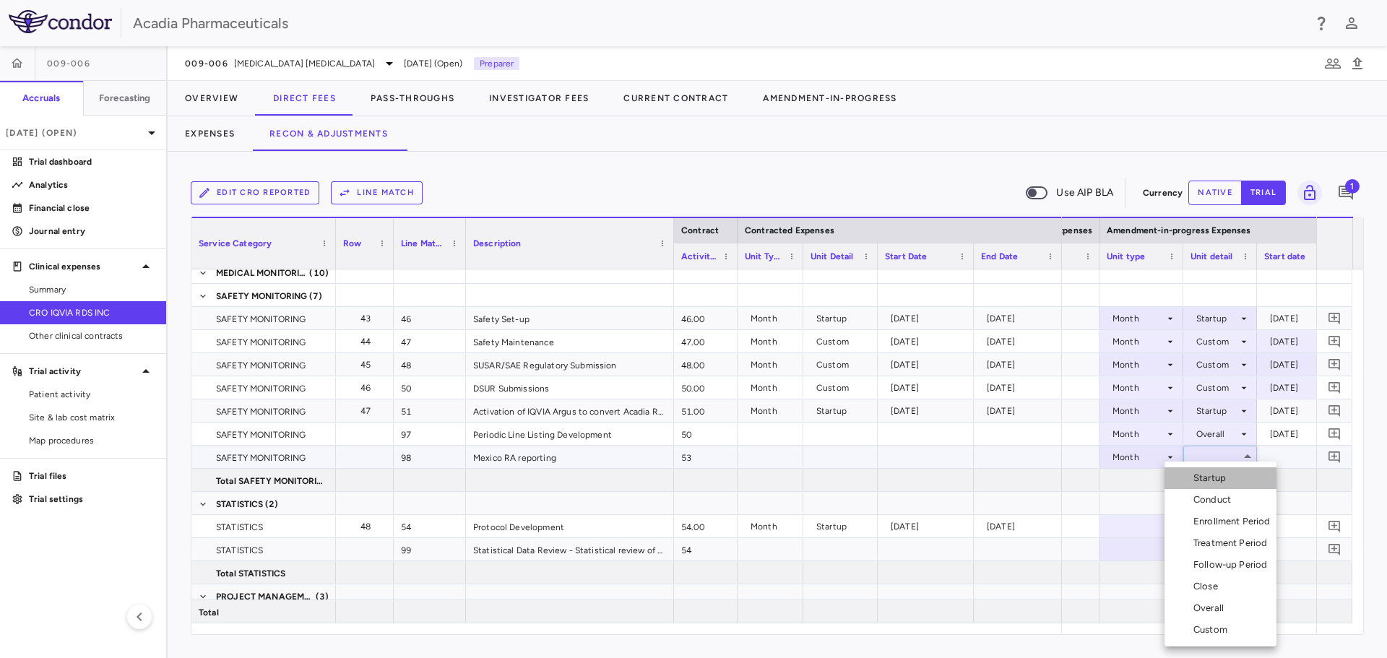
click at [1223, 481] on div "Startup" at bounding box center [1213, 478] width 38 height 13
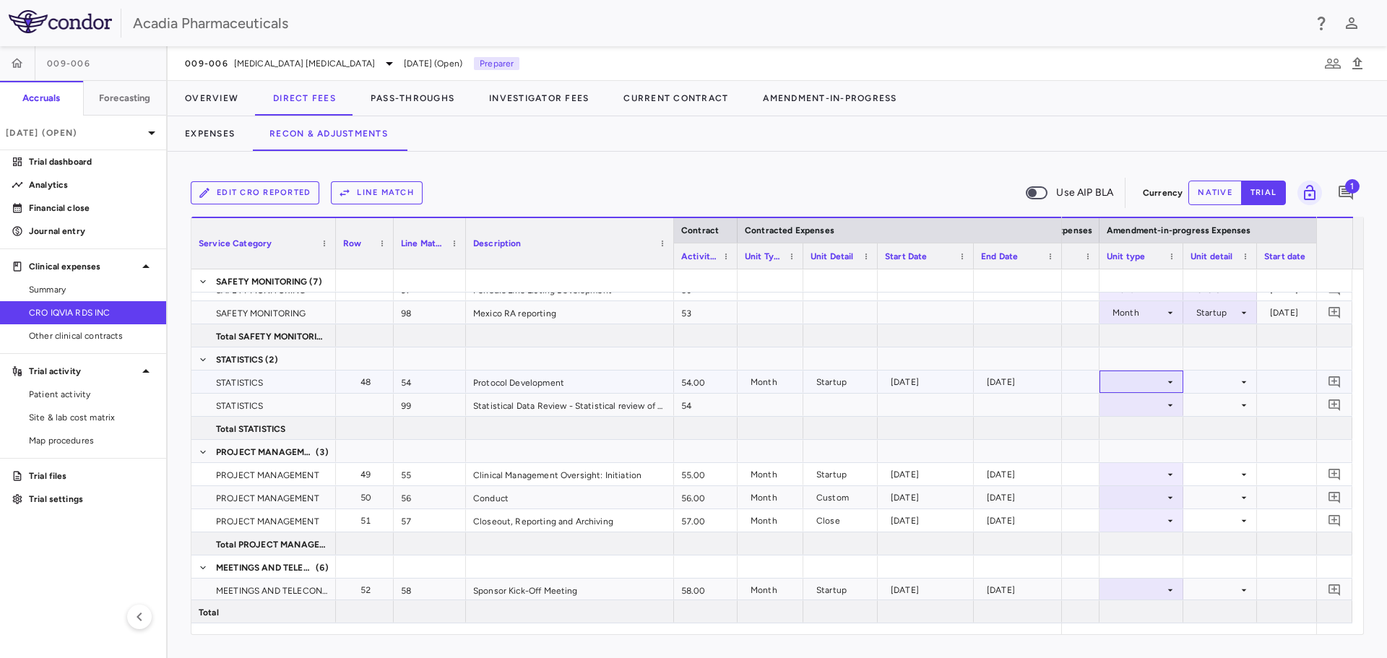
click at [1173, 376] on icon at bounding box center [1171, 382] width 12 height 12
click at [1145, 491] on div "Month" at bounding box center [1140, 495] width 34 height 13
click at [1238, 381] on div at bounding box center [1220, 381] width 59 height 21
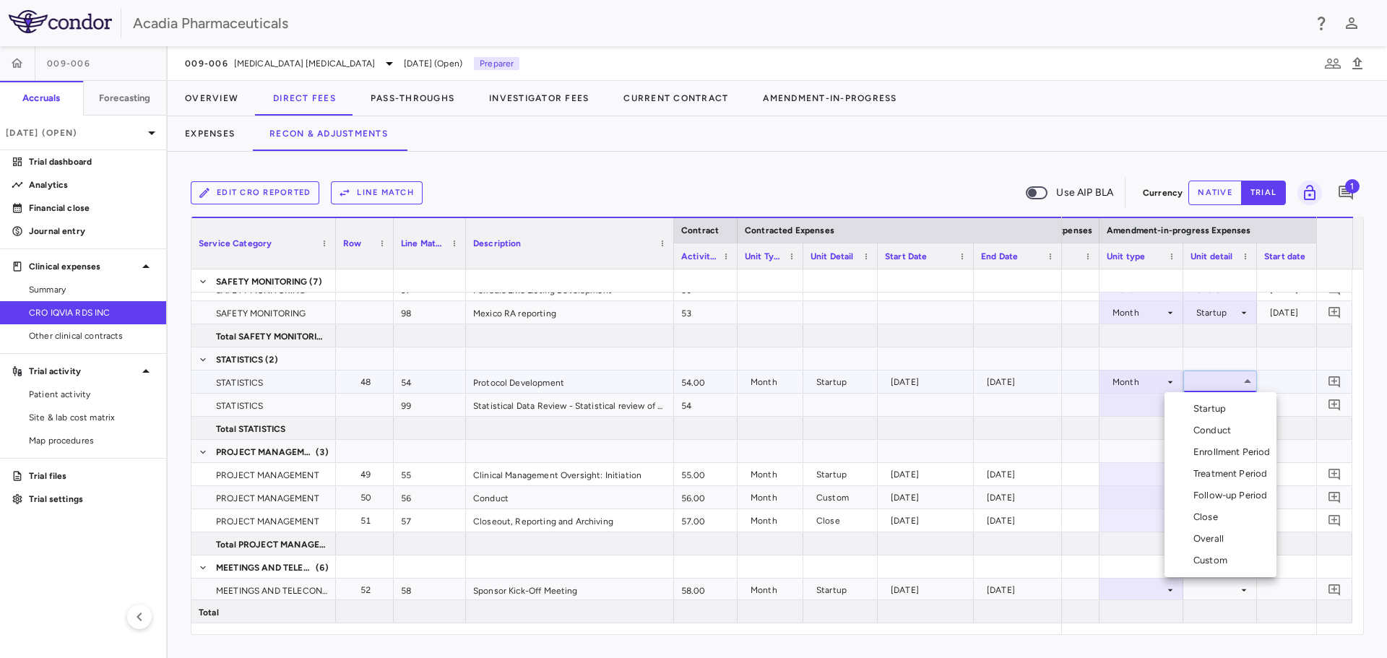
click at [1225, 410] on div "Startup" at bounding box center [1213, 408] width 38 height 13
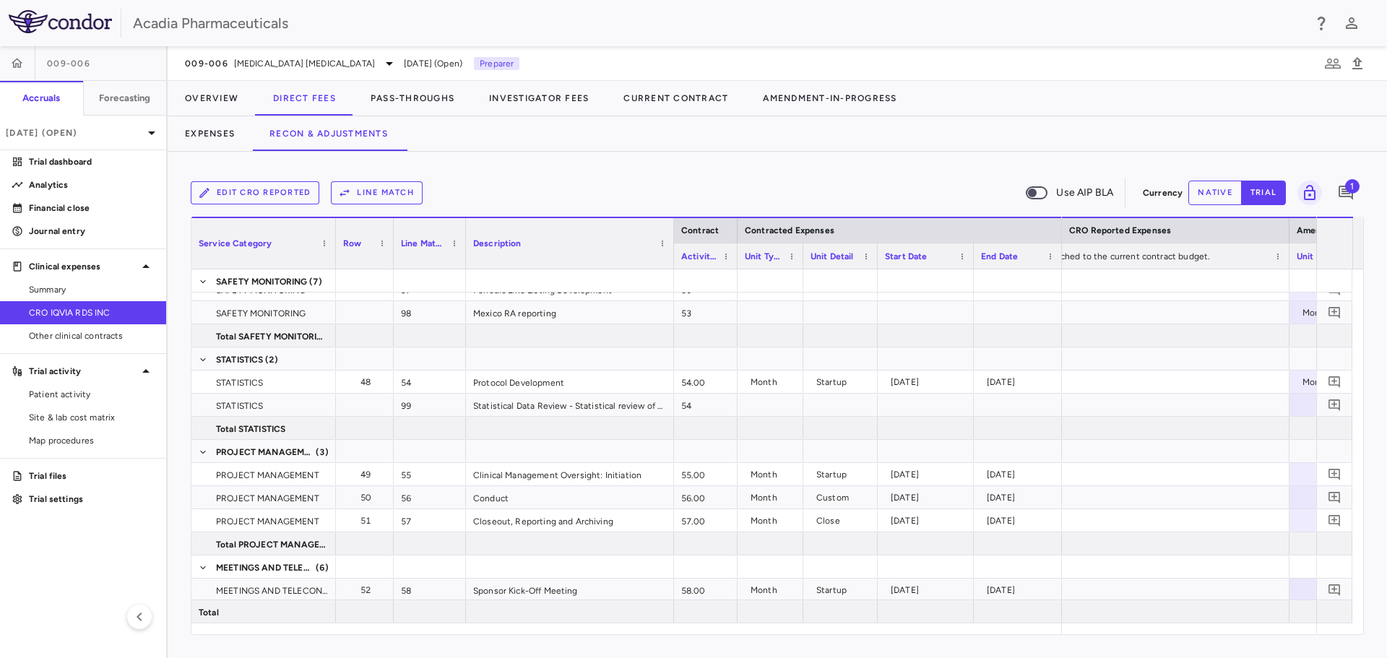
scroll to position [0, 785]
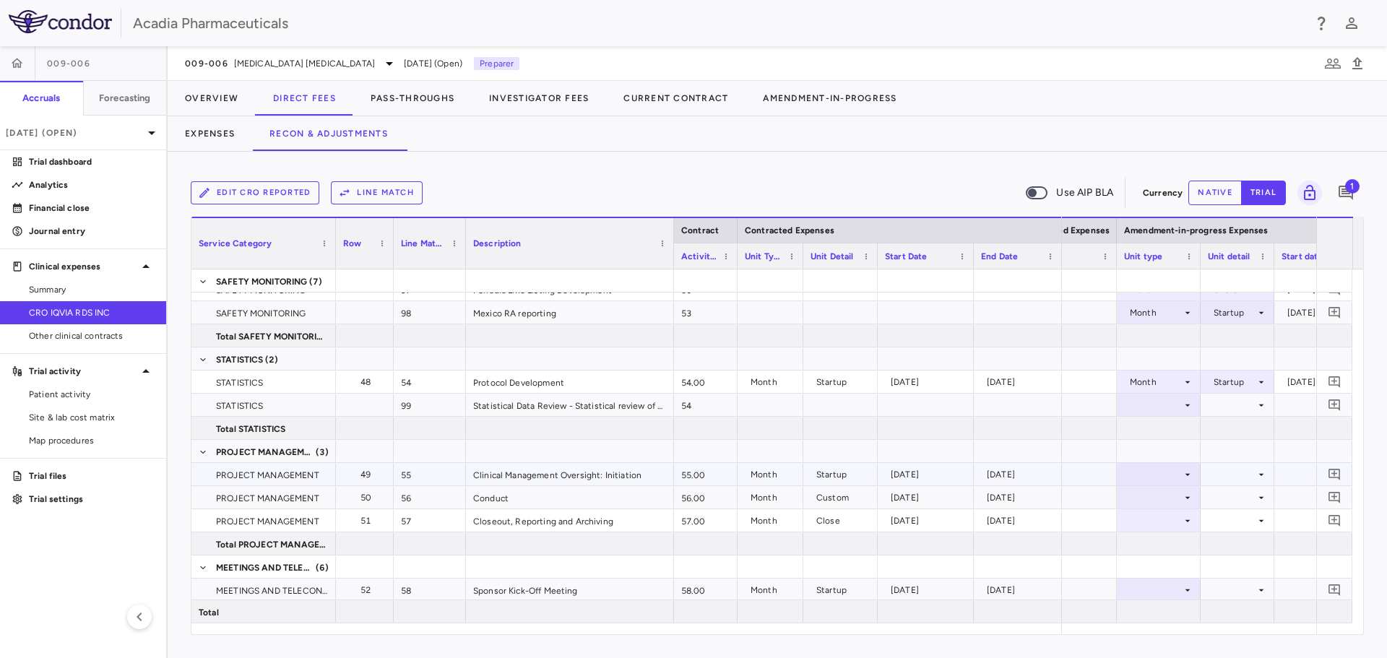
click at [1025, 464] on div "[DATE]" at bounding box center [1021, 474] width 68 height 23
click at [1094, 431] on div at bounding box center [901, 428] width 434 height 22
click at [1190, 404] on icon at bounding box center [1188, 406] width 12 height 12
click at [1188, 523] on li "Month" at bounding box center [1159, 519] width 96 height 22
click at [1243, 405] on div at bounding box center [1237, 405] width 59 height 21
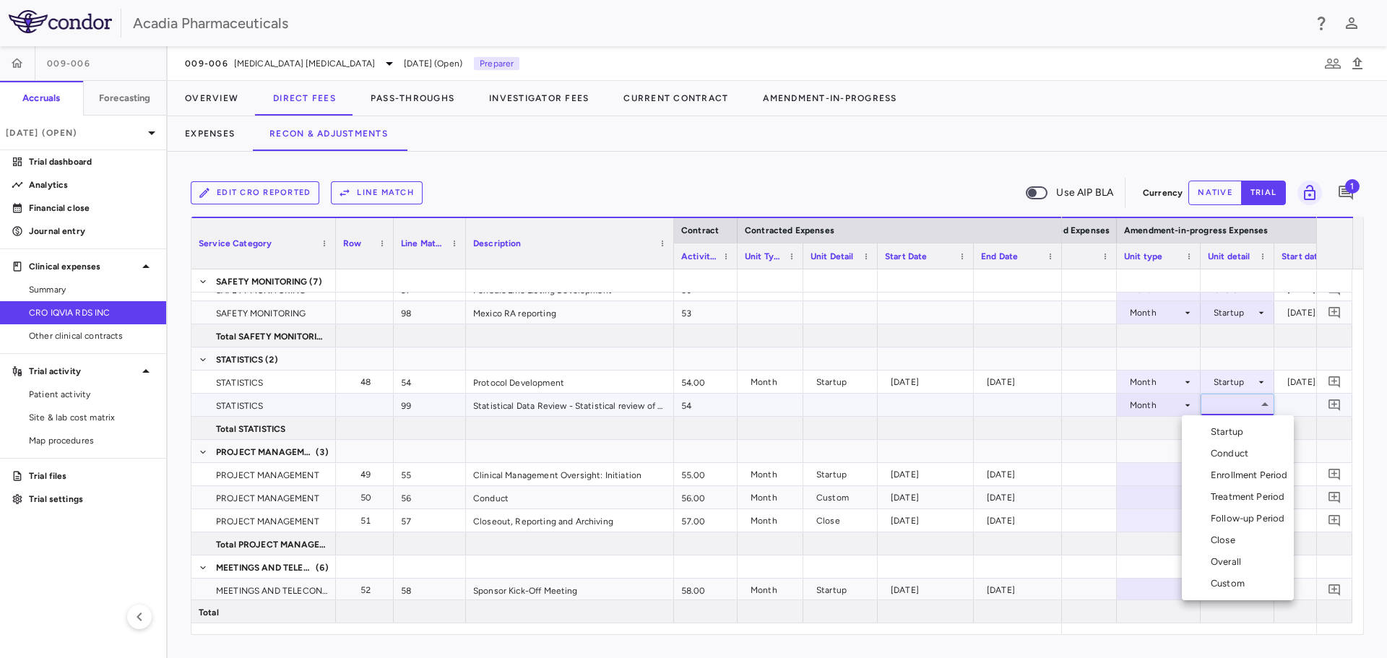
click at [1243, 565] on div "Overall" at bounding box center [1229, 562] width 36 height 13
click at [1173, 472] on div at bounding box center [1158, 474] width 69 height 21
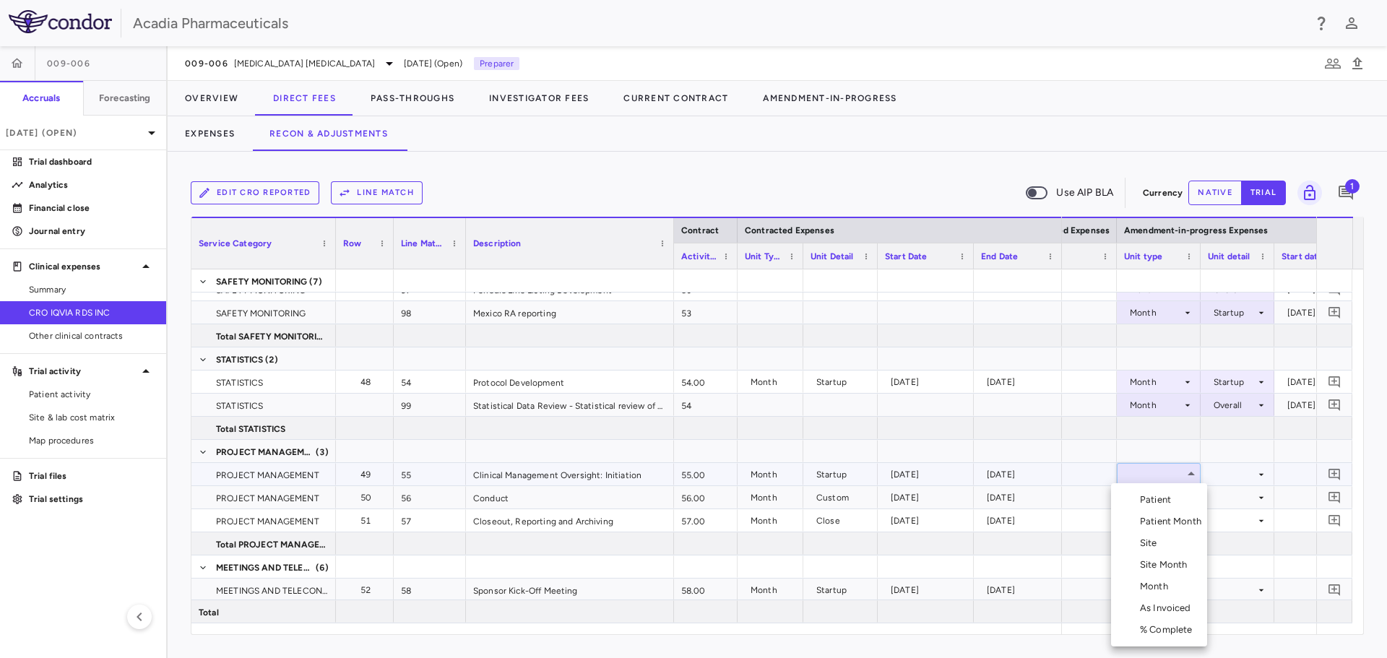
click at [1180, 590] on li "Month" at bounding box center [1159, 587] width 96 height 22
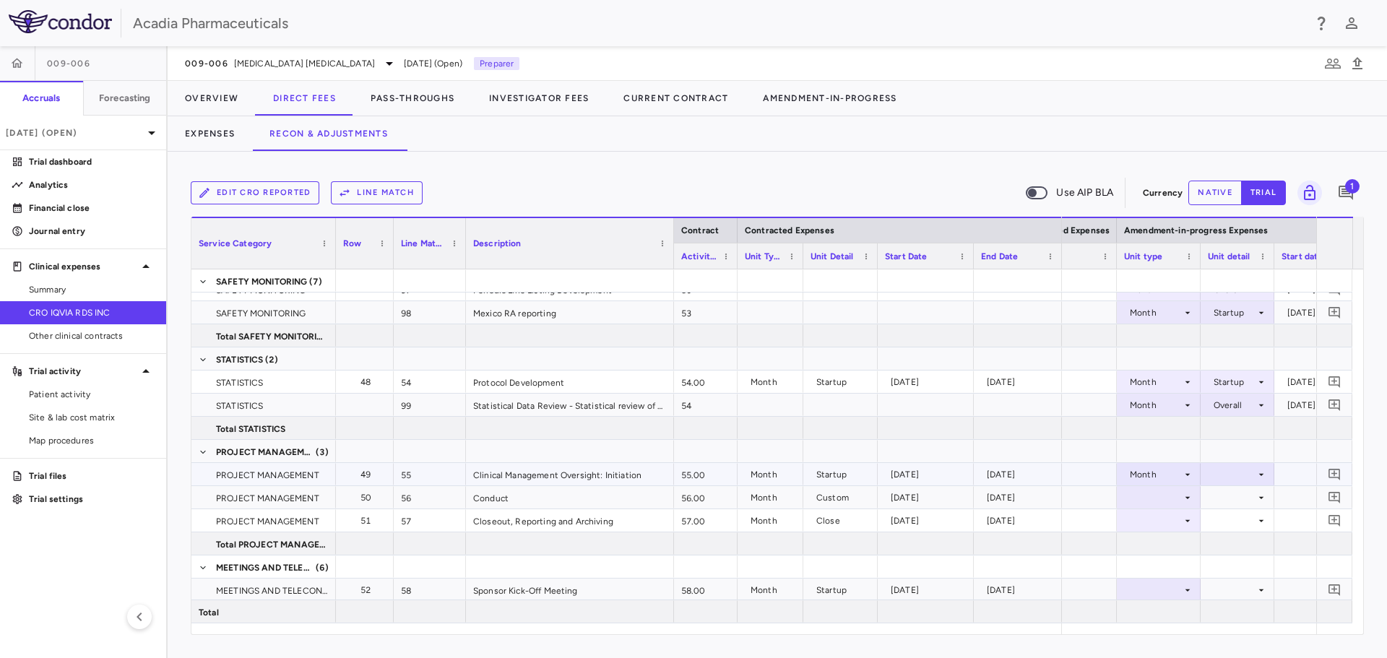
click at [1267, 475] on icon at bounding box center [1262, 475] width 12 height 12
click at [1250, 480] on li "Startup" at bounding box center [1238, 478] width 112 height 22
click at [1180, 495] on div at bounding box center [1158, 497] width 69 height 21
click at [1162, 585] on div "Month" at bounding box center [1157, 586] width 34 height 13
click at [1238, 496] on div at bounding box center [1237, 497] width 59 height 21
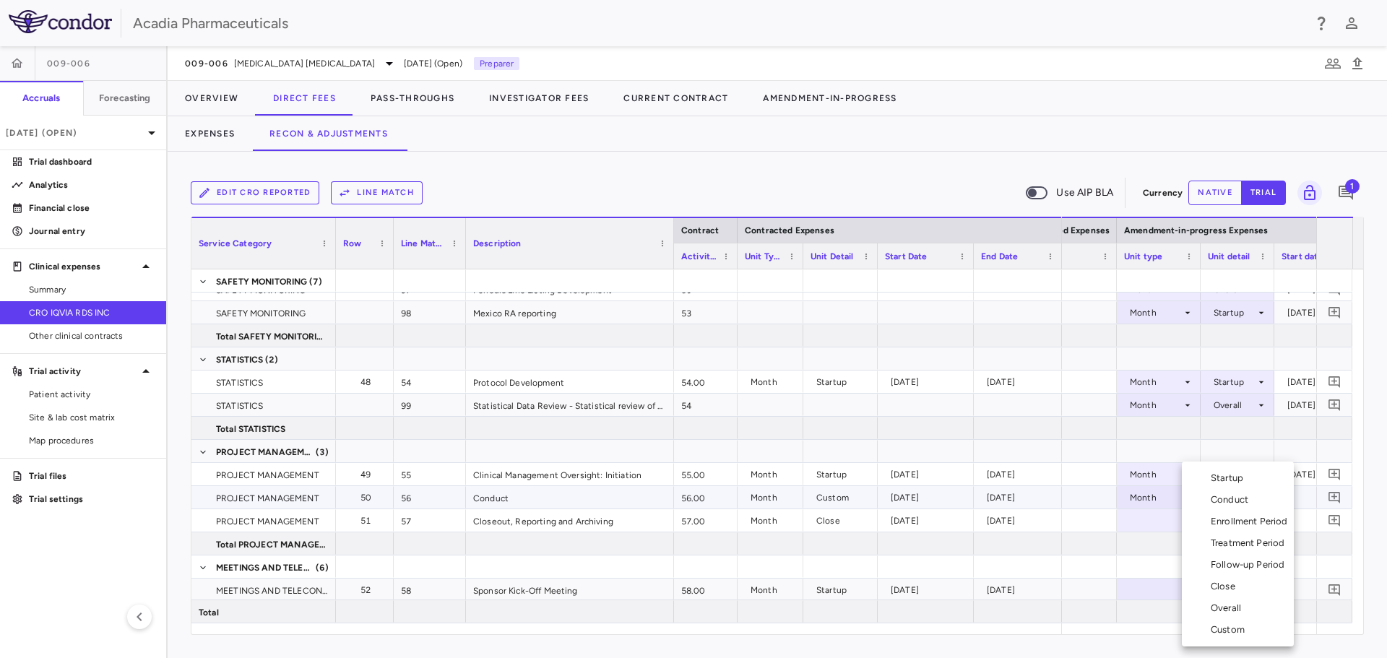
click at [1234, 629] on div "Custom" at bounding box center [1231, 630] width 40 height 13
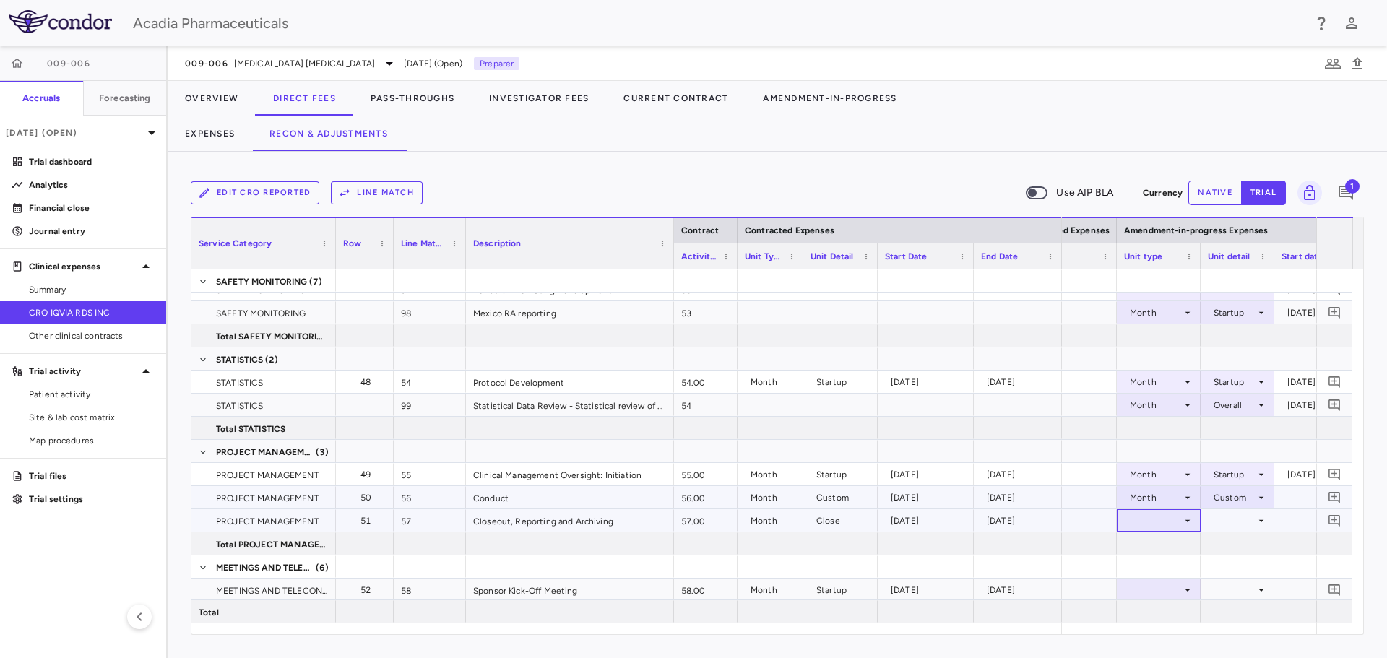
click at [1161, 525] on div at bounding box center [1158, 520] width 69 height 21
click at [1180, 523] on div at bounding box center [1158, 520] width 69 height 21
click at [1173, 582] on div "Month" at bounding box center [1157, 586] width 34 height 13
click at [1251, 540] on div at bounding box center [1238, 544] width 74 height 22
click at [1255, 523] on div at bounding box center [1237, 520] width 59 height 21
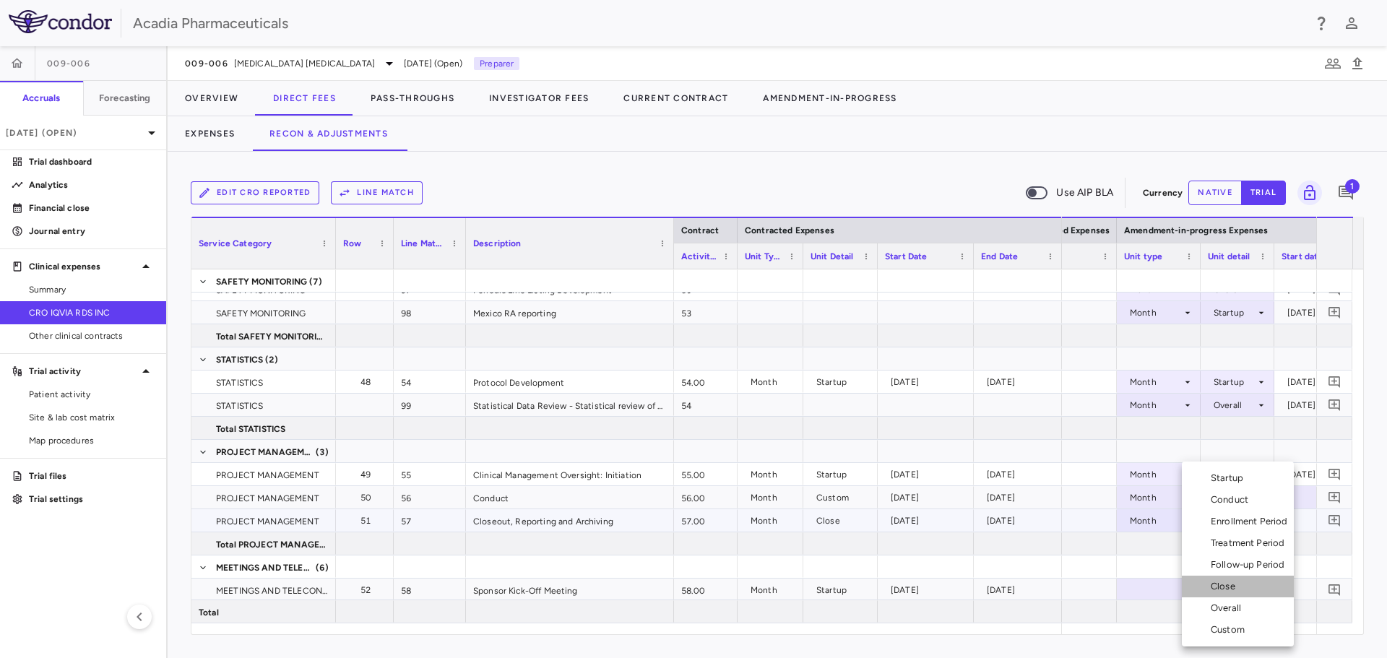
click at [1241, 590] on div "Close" at bounding box center [1226, 586] width 30 height 13
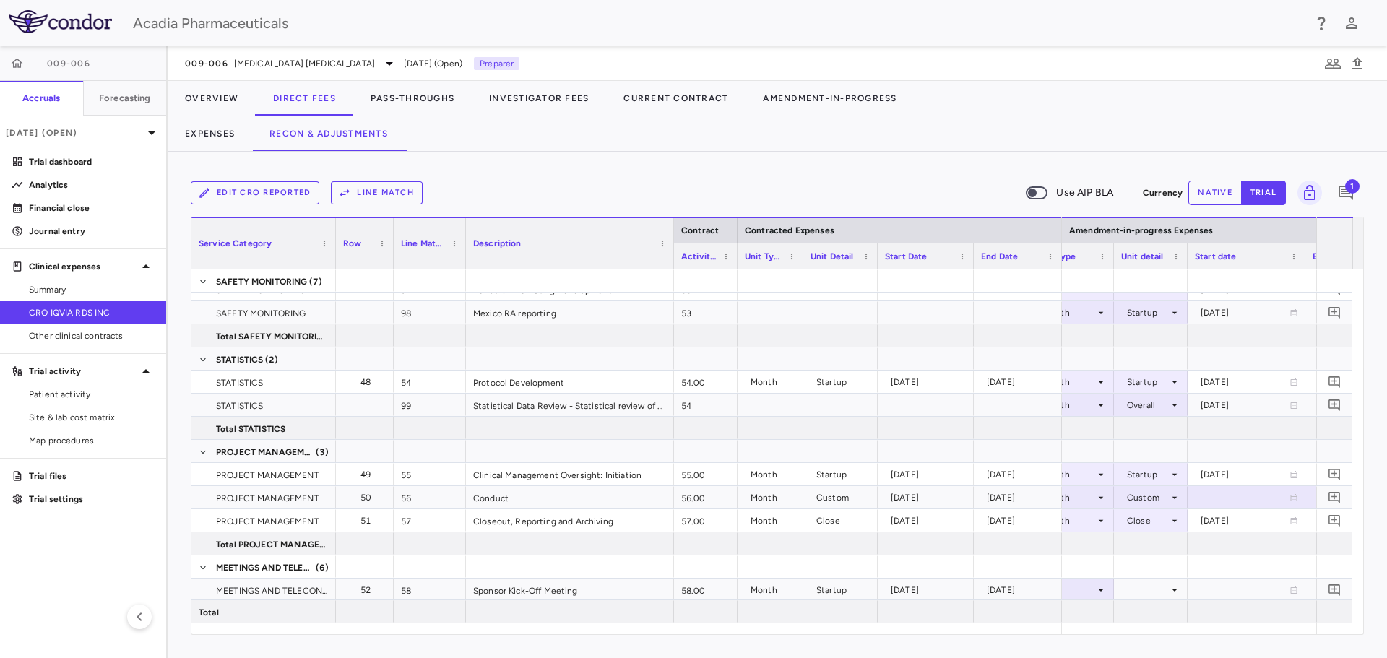
scroll to position [0, 1108]
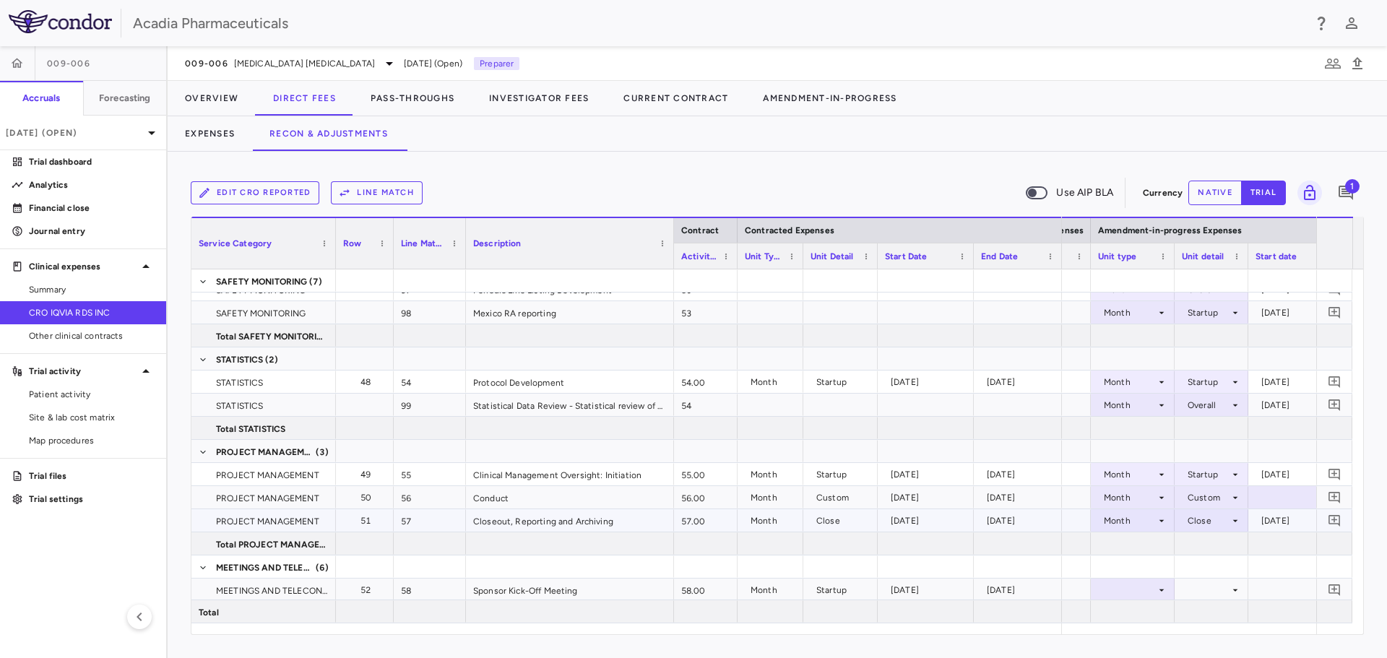
click at [1218, 509] on div "Month Custom" at bounding box center [1409, 497] width 2732 height 23
click at [1223, 498] on div "Custom" at bounding box center [1209, 497] width 42 height 23
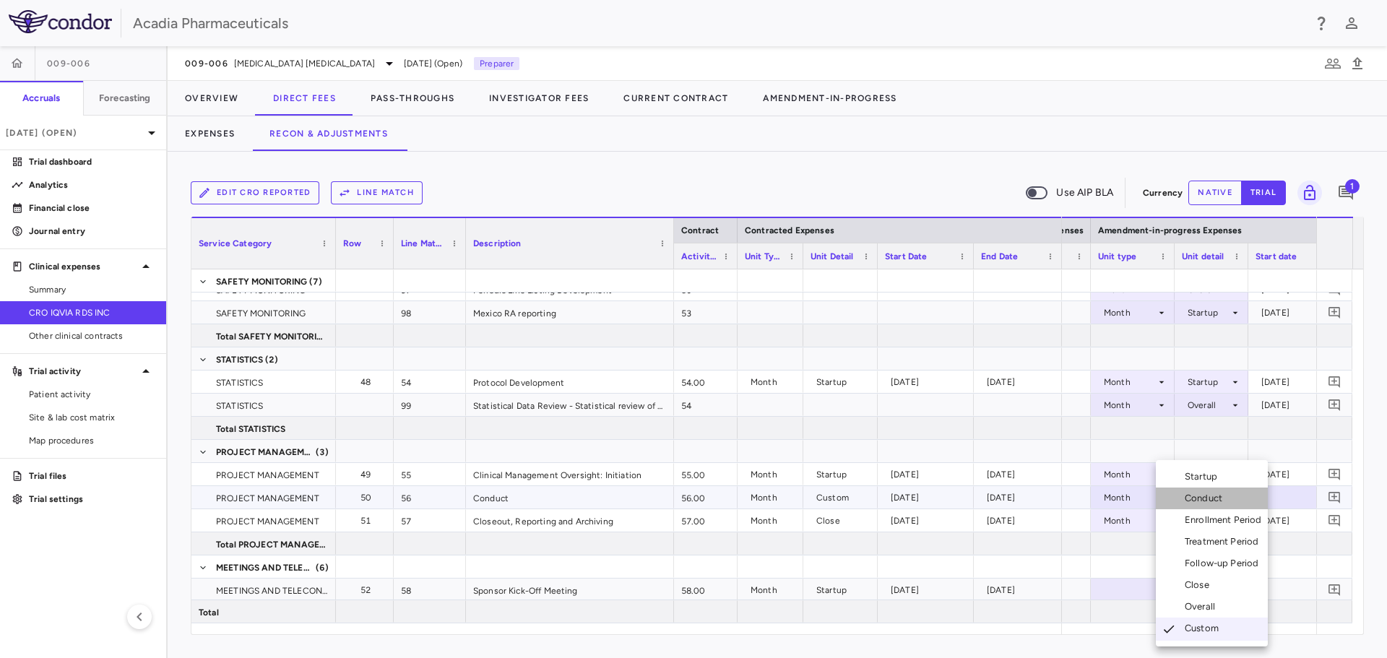
click at [1225, 488] on li "Conduct" at bounding box center [1212, 499] width 112 height 22
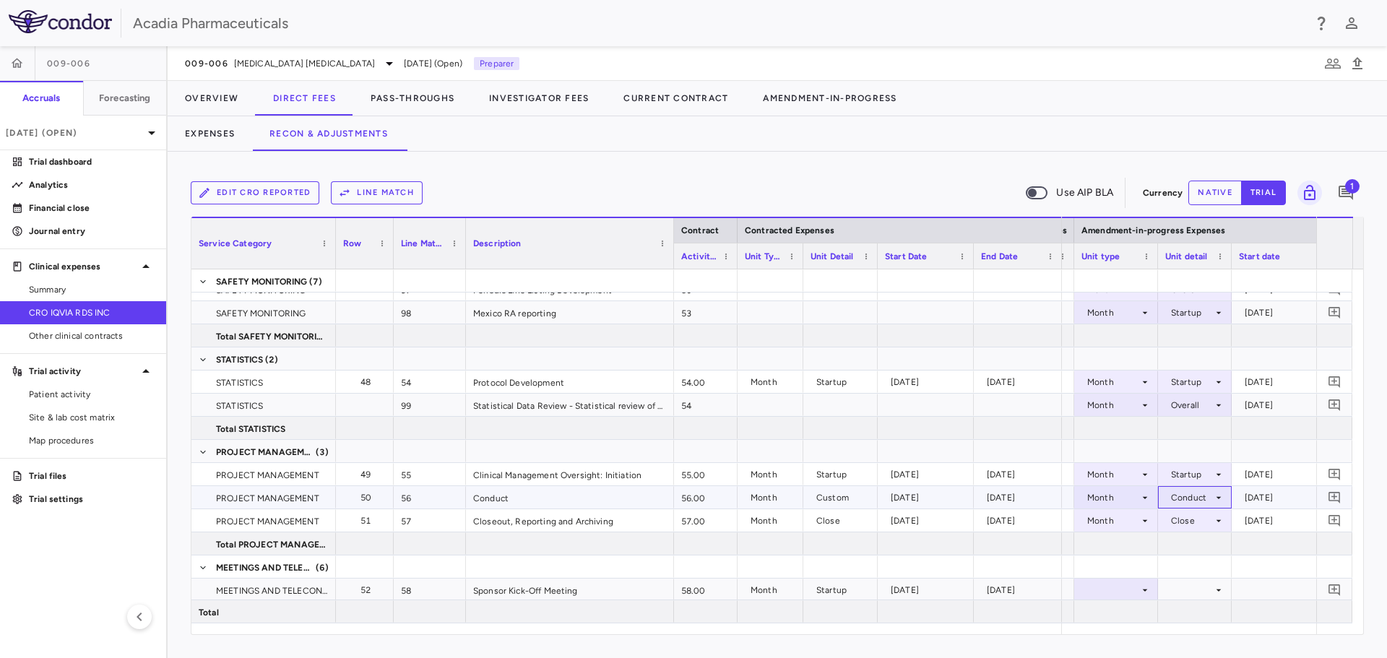
click at [1224, 492] on icon at bounding box center [1219, 498] width 12 height 12
click at [1183, 633] on div "Custom" at bounding box center [1188, 630] width 40 height 13
click at [1269, 498] on div at bounding box center [1290, 497] width 103 height 21
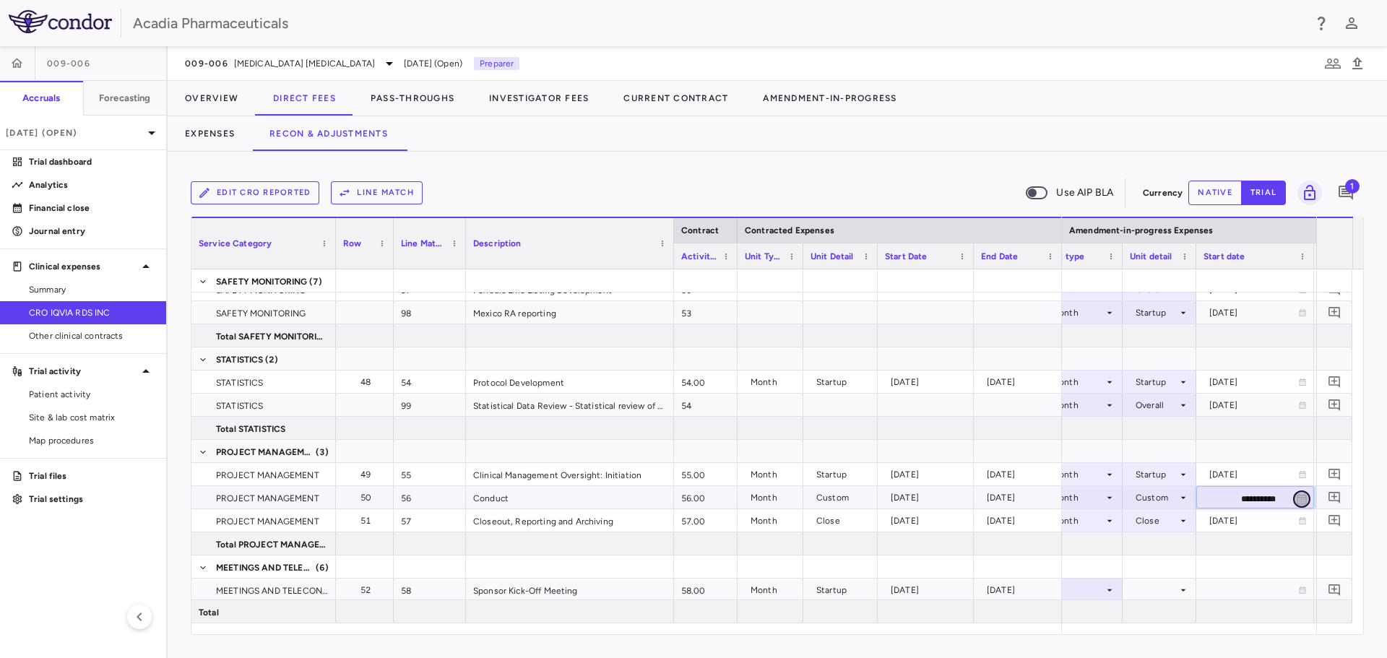
click at [1304, 496] on icon "Choose date, selected date is Sep 23, 2025" at bounding box center [1302, 499] width 10 height 11
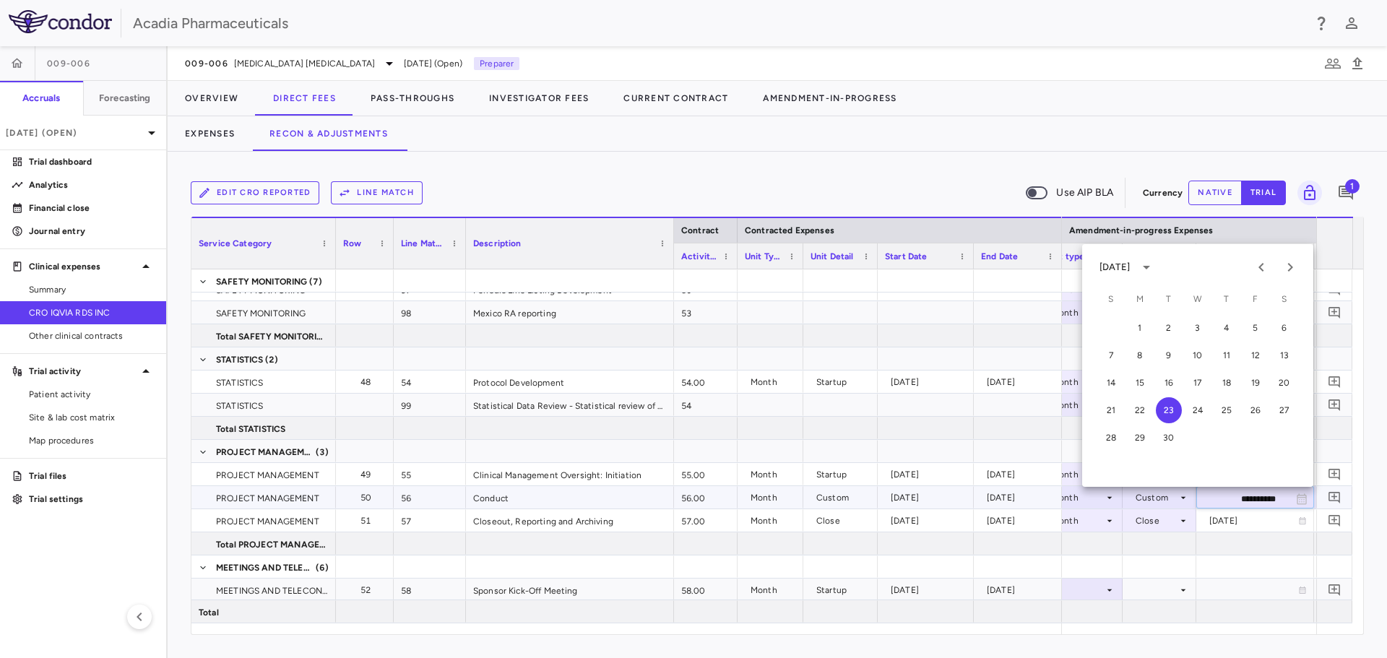
click at [1231, 505] on input "**********" at bounding box center [1242, 499] width 90 height 24
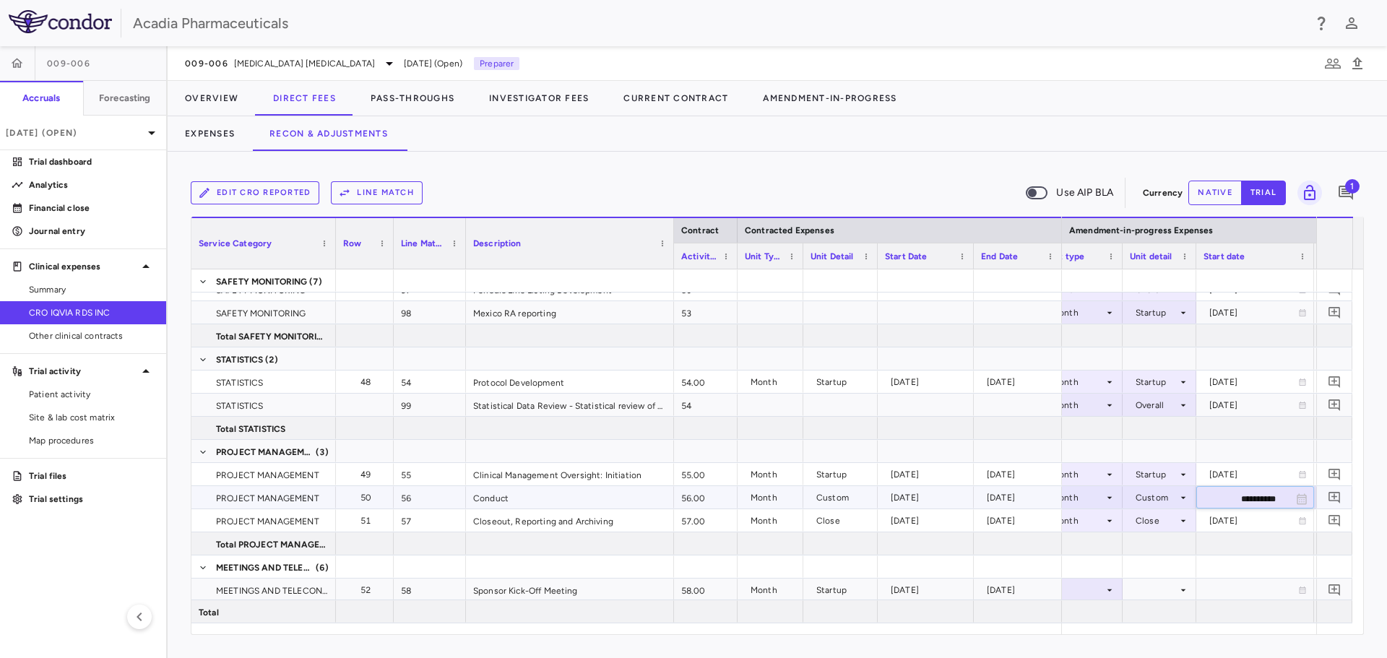
click at [1236, 498] on input "**********" at bounding box center [1242, 499] width 90 height 24
click at [1247, 497] on input "**********" at bounding box center [1242, 499] width 90 height 24
type input "**********"
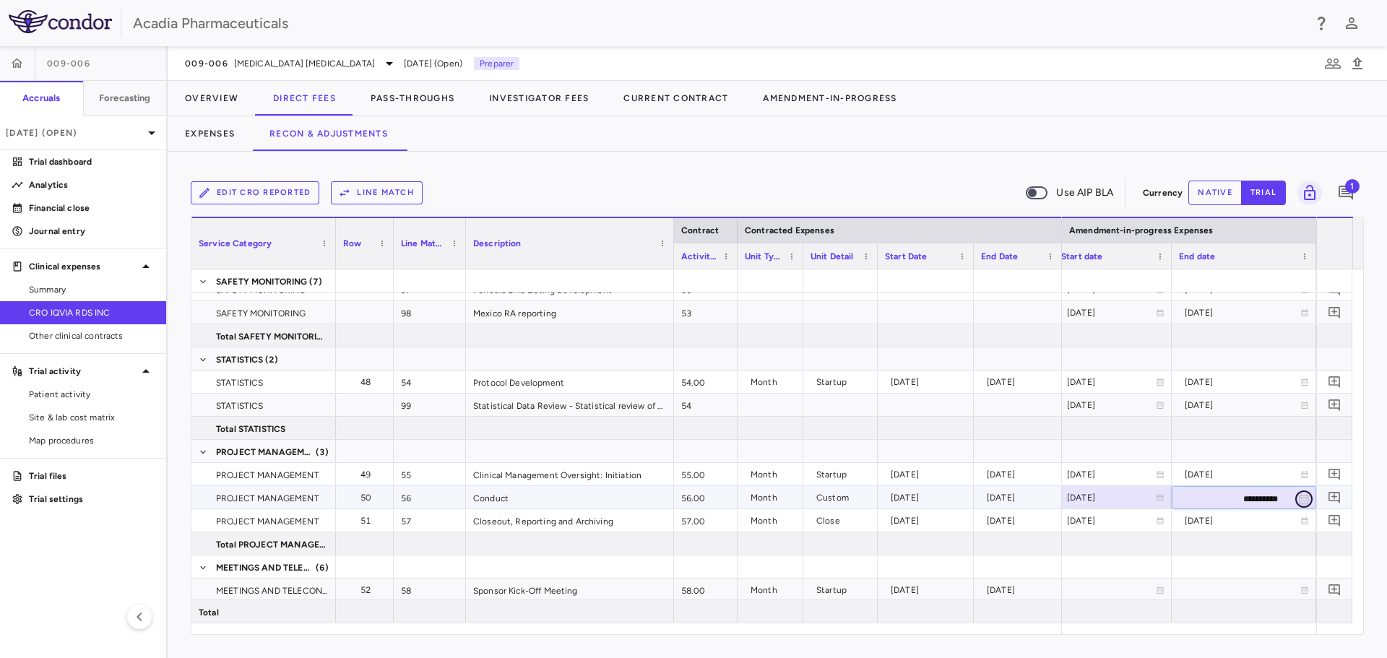
click at [1306, 497] on icon "Choose date, selected date is Sep 23, 2025" at bounding box center [1304, 499] width 10 height 11
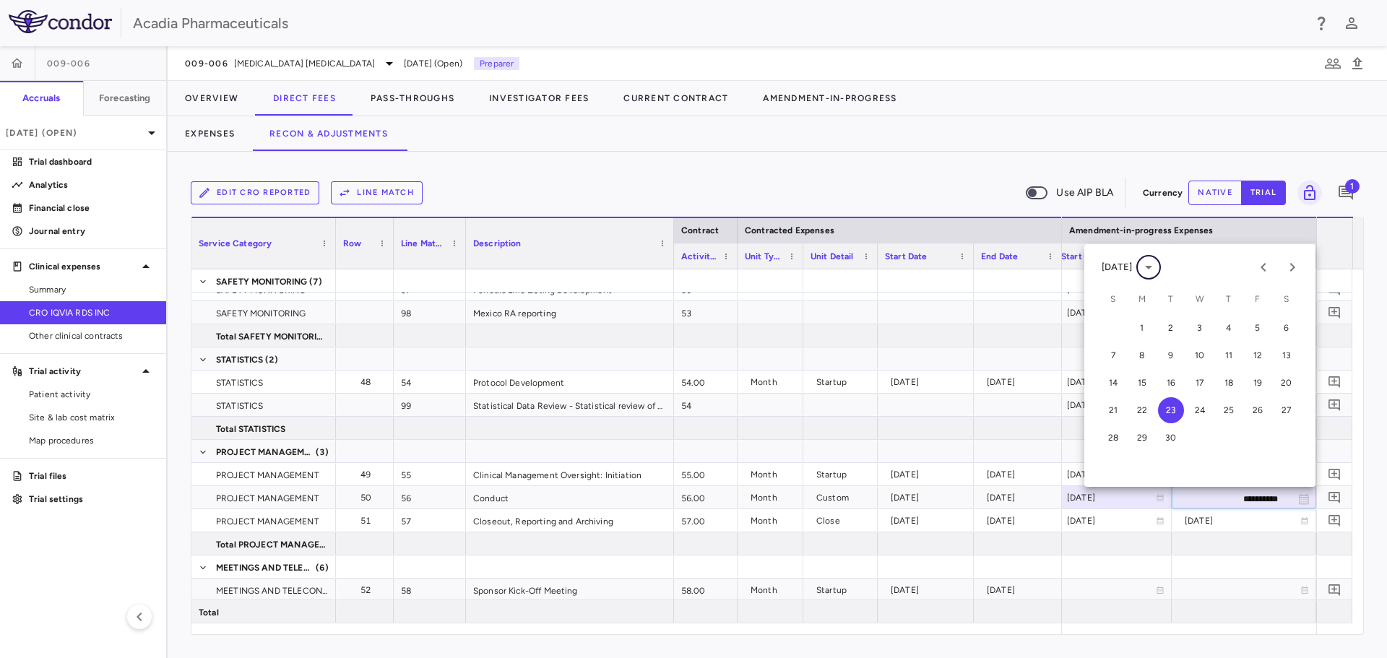
click at [1152, 267] on icon "calendar view is open, switch to year view" at bounding box center [1148, 268] width 7 height 4
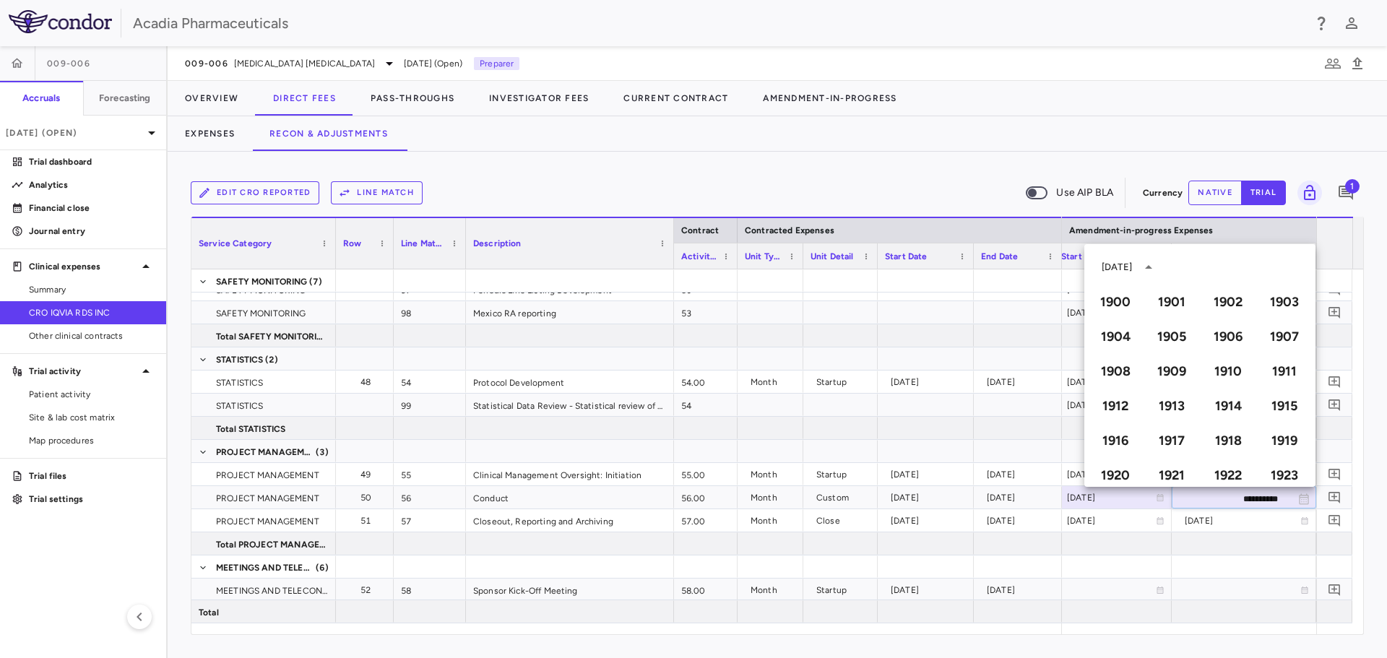
scroll to position [991, 0]
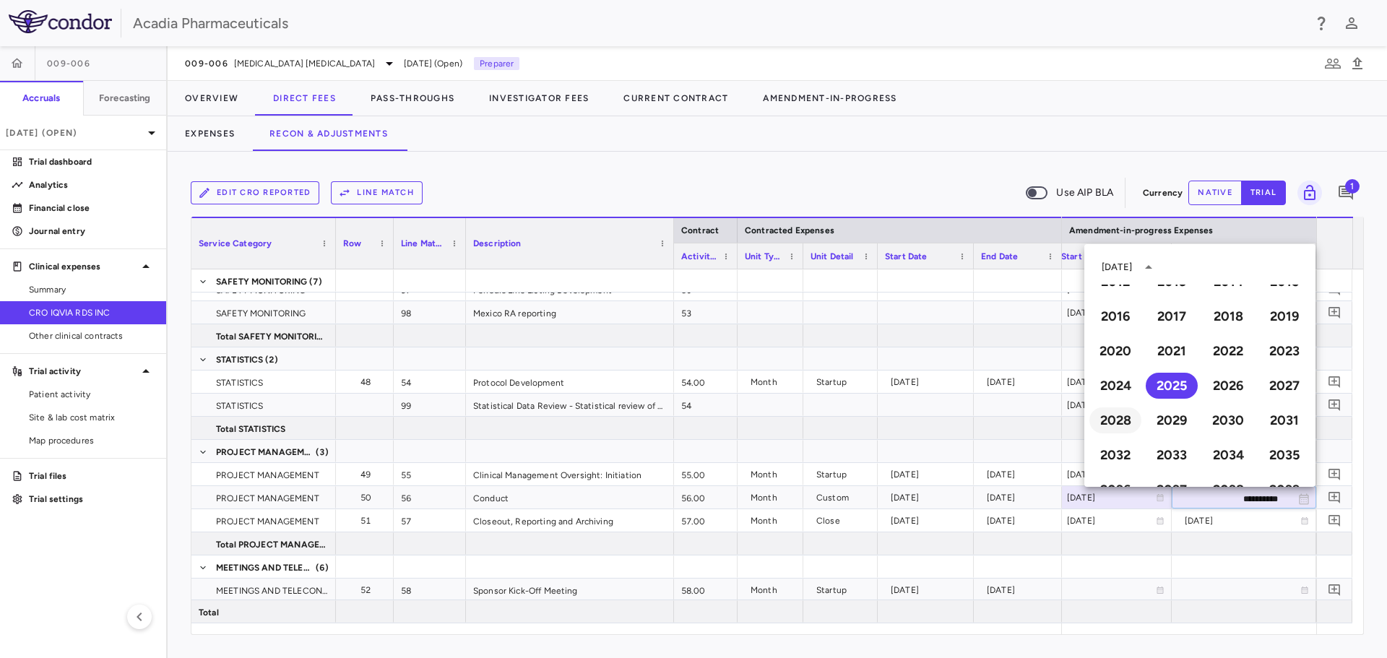
click at [1120, 418] on button "2028" at bounding box center [1116, 421] width 52 height 26
type input "**********"
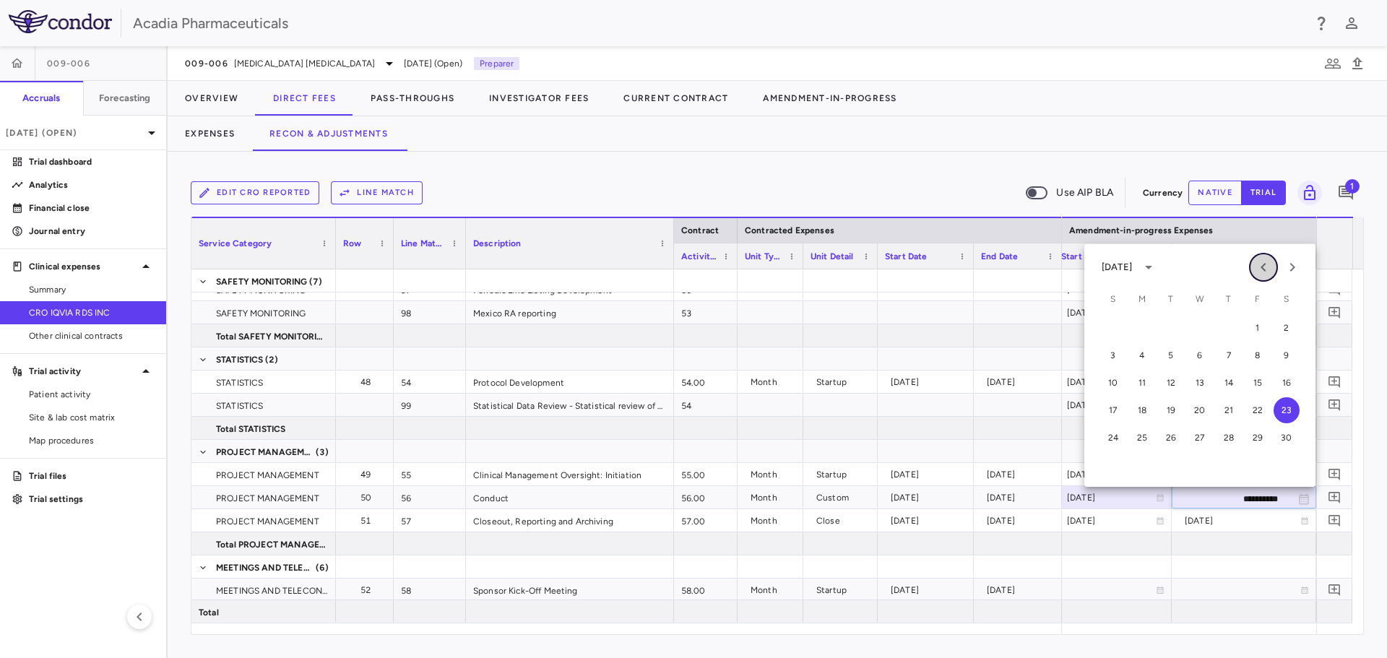
click at [1264, 270] on icon "Previous month" at bounding box center [1263, 267] width 17 height 17
click at [1264, 270] on icon "Previous month" at bounding box center [1263, 267] width 5 height 9
click at [1263, 270] on icon "Previous month" at bounding box center [1263, 267] width 5 height 9
click at [1198, 439] on button "31" at bounding box center [1200, 438] width 26 height 26
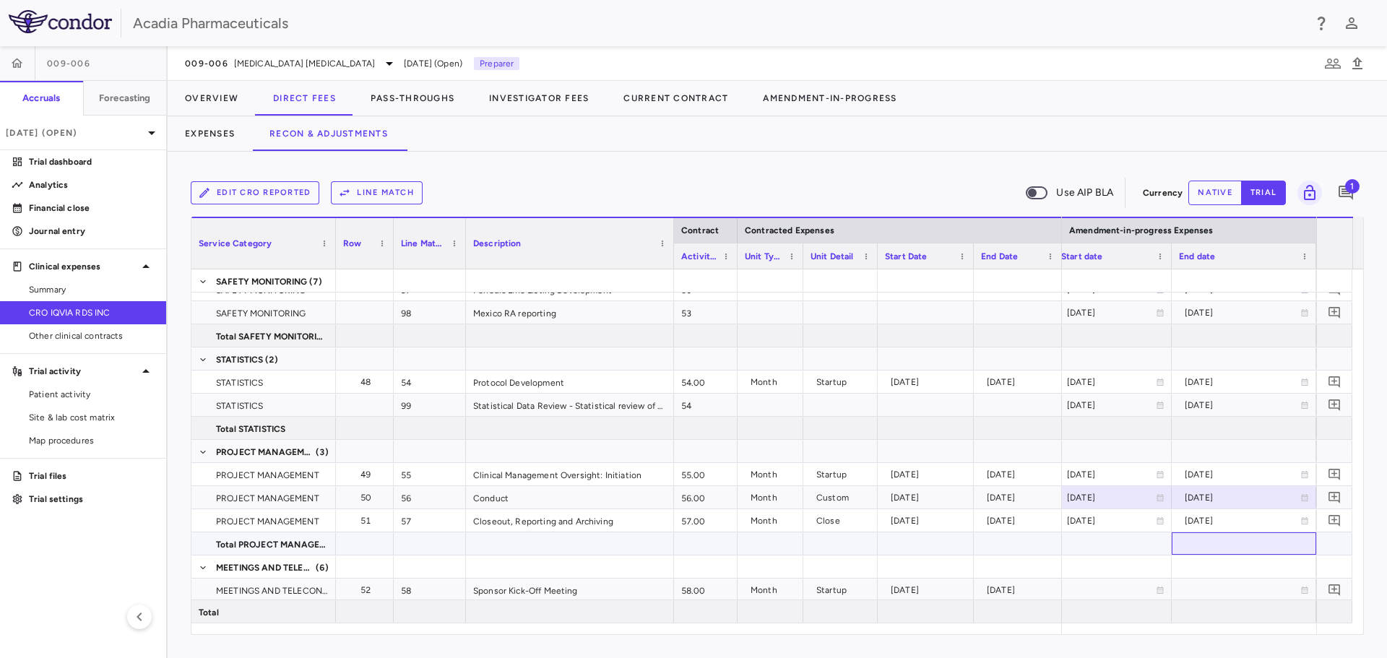
click at [1243, 542] on div at bounding box center [1244, 544] width 145 height 22
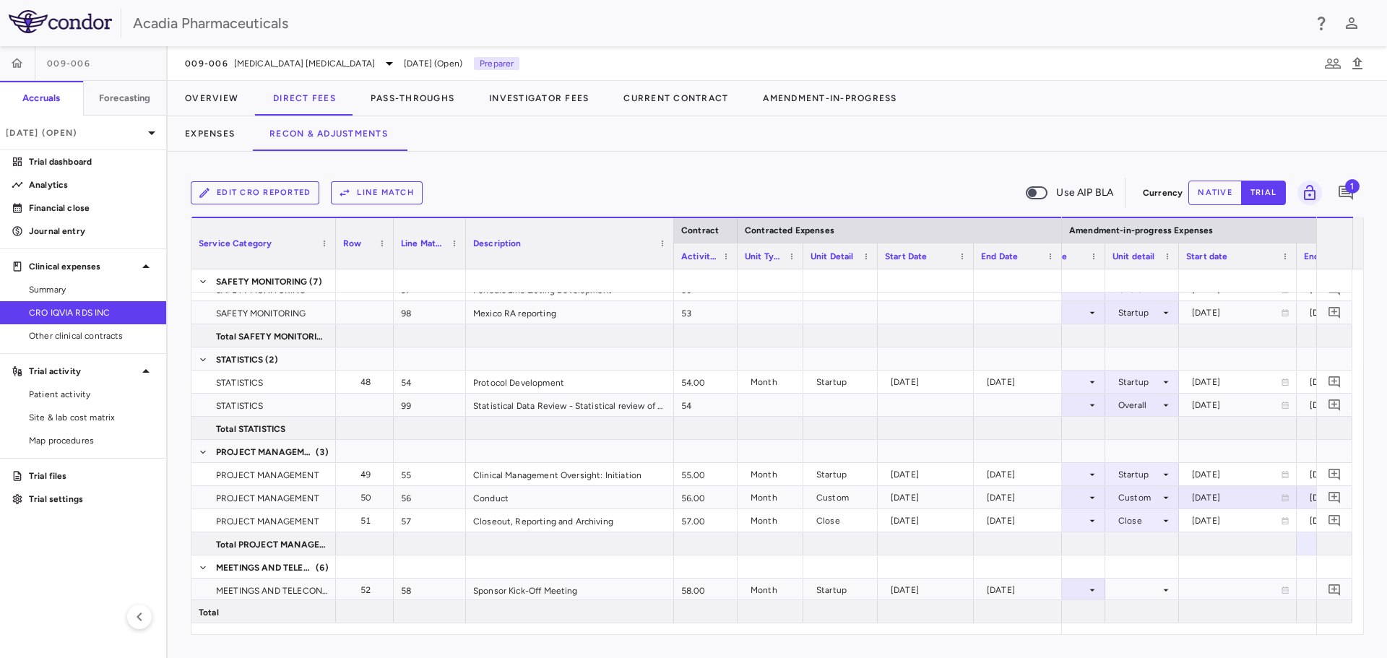
scroll to position [0, 1080]
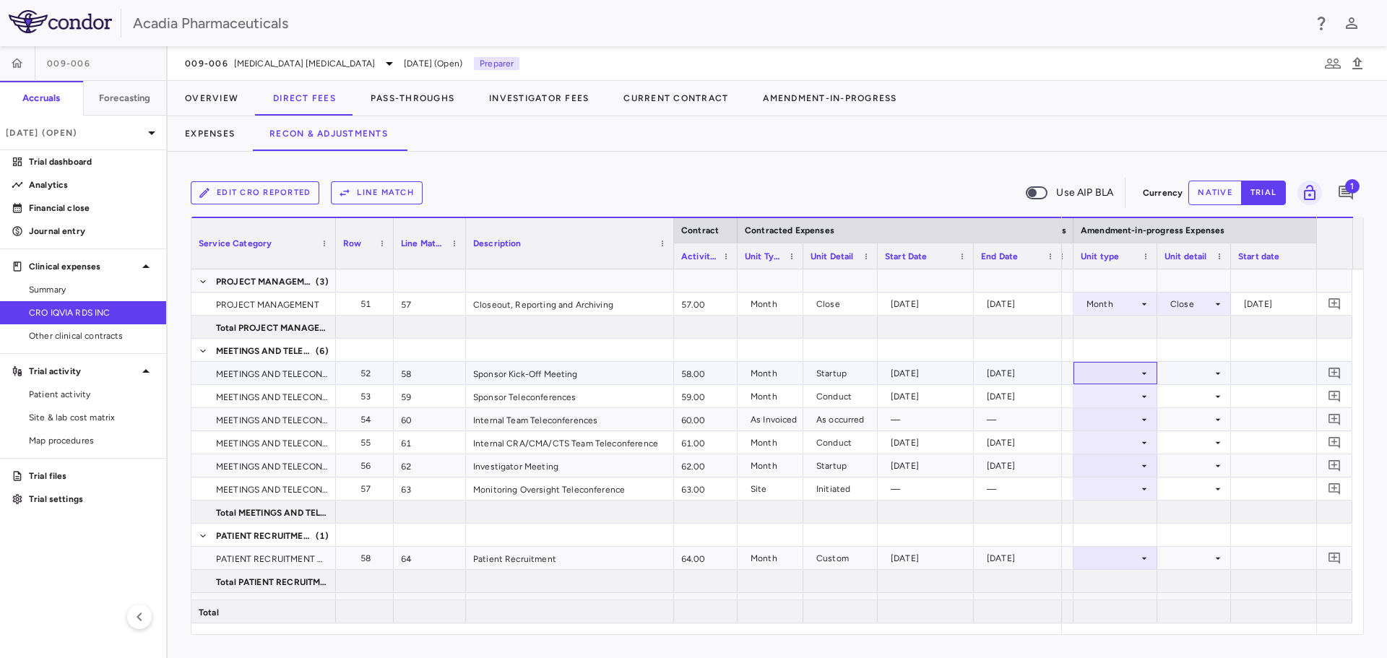
click at [1154, 378] on div at bounding box center [1116, 373] width 84 height 22
click at [1127, 486] on div "Month" at bounding box center [1114, 487] width 34 height 13
click at [1205, 372] on div at bounding box center [1194, 373] width 59 height 21
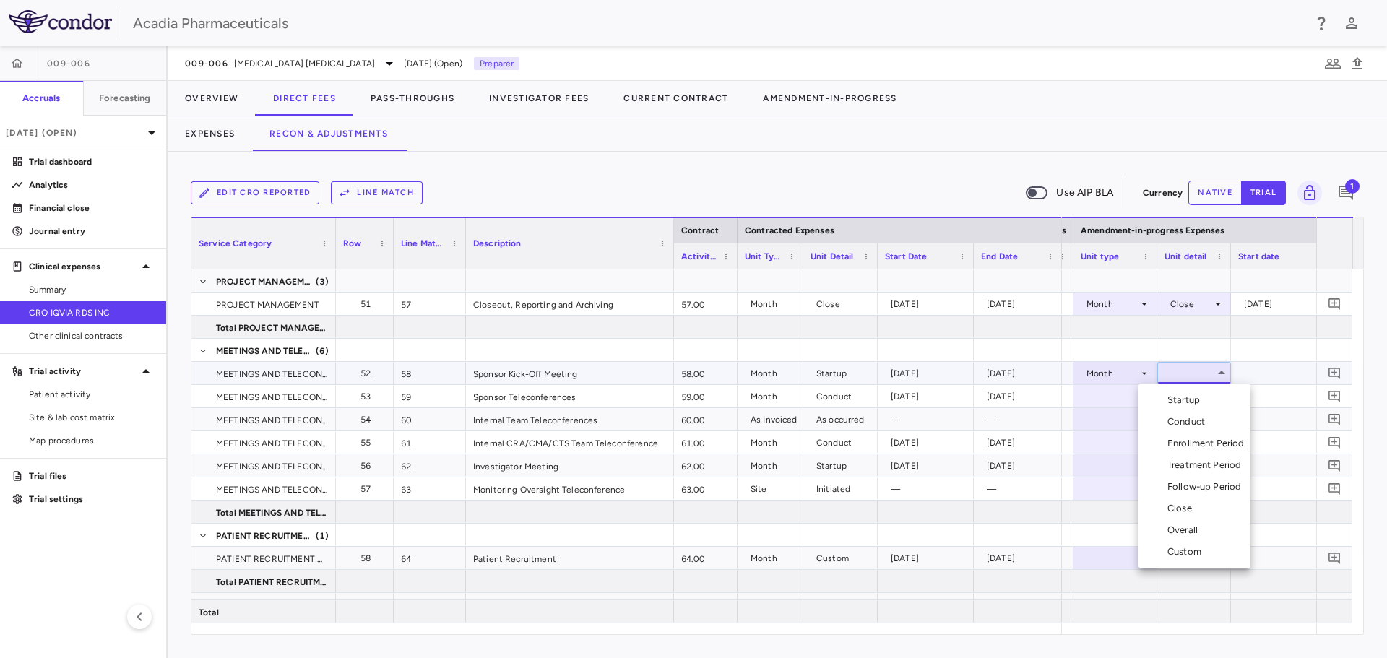
click at [1191, 399] on div "Startup" at bounding box center [1187, 400] width 38 height 13
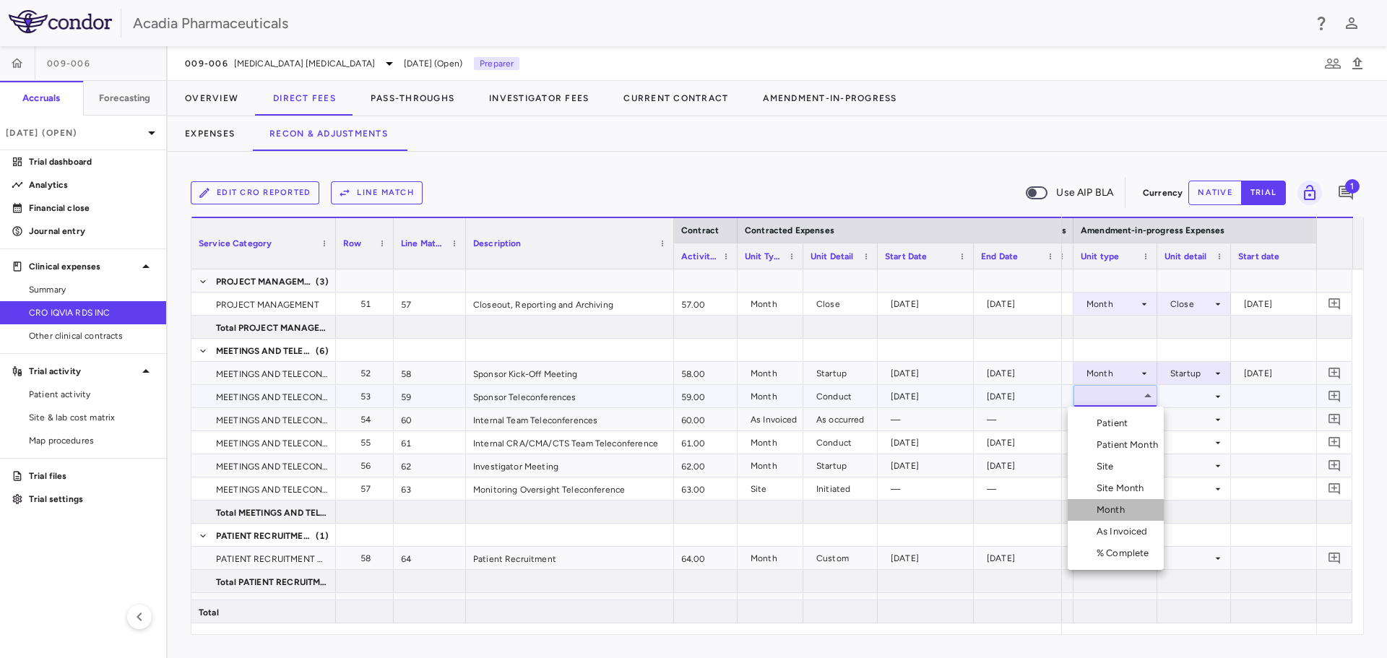
click at [1132, 506] on li "Month" at bounding box center [1116, 510] width 96 height 22
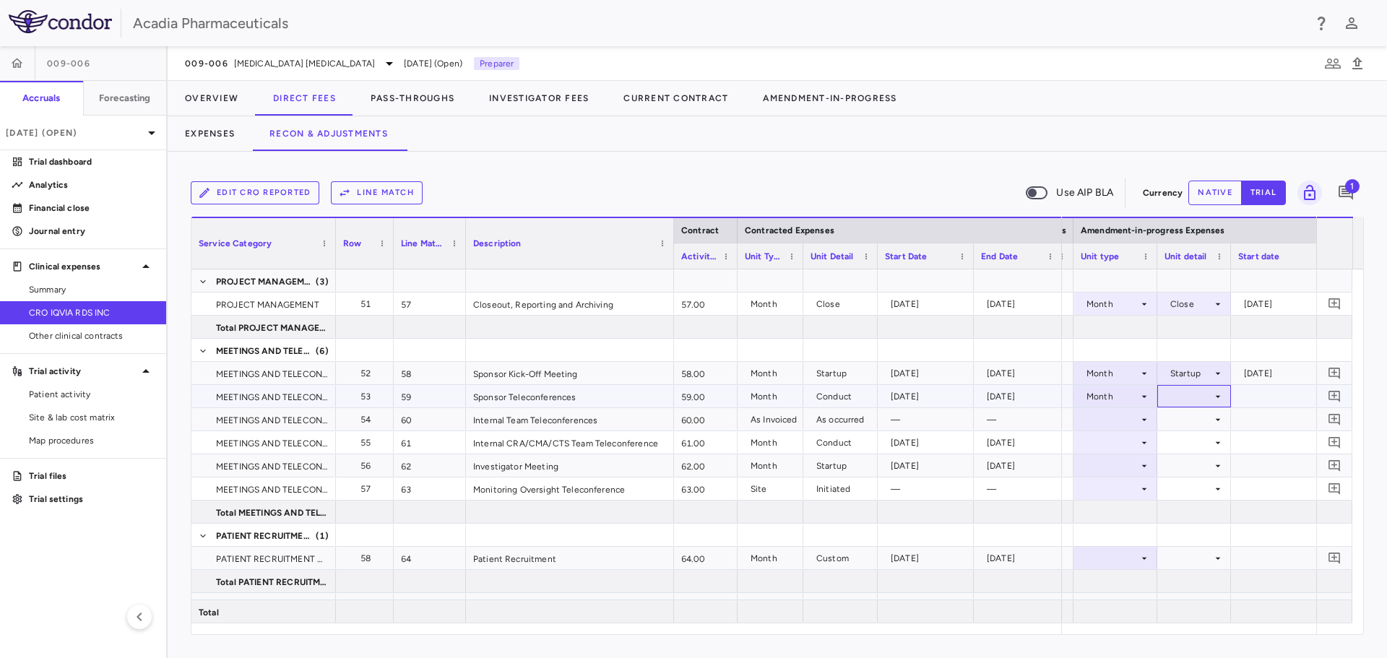
click at [1199, 407] on div at bounding box center [1195, 396] width 74 height 22
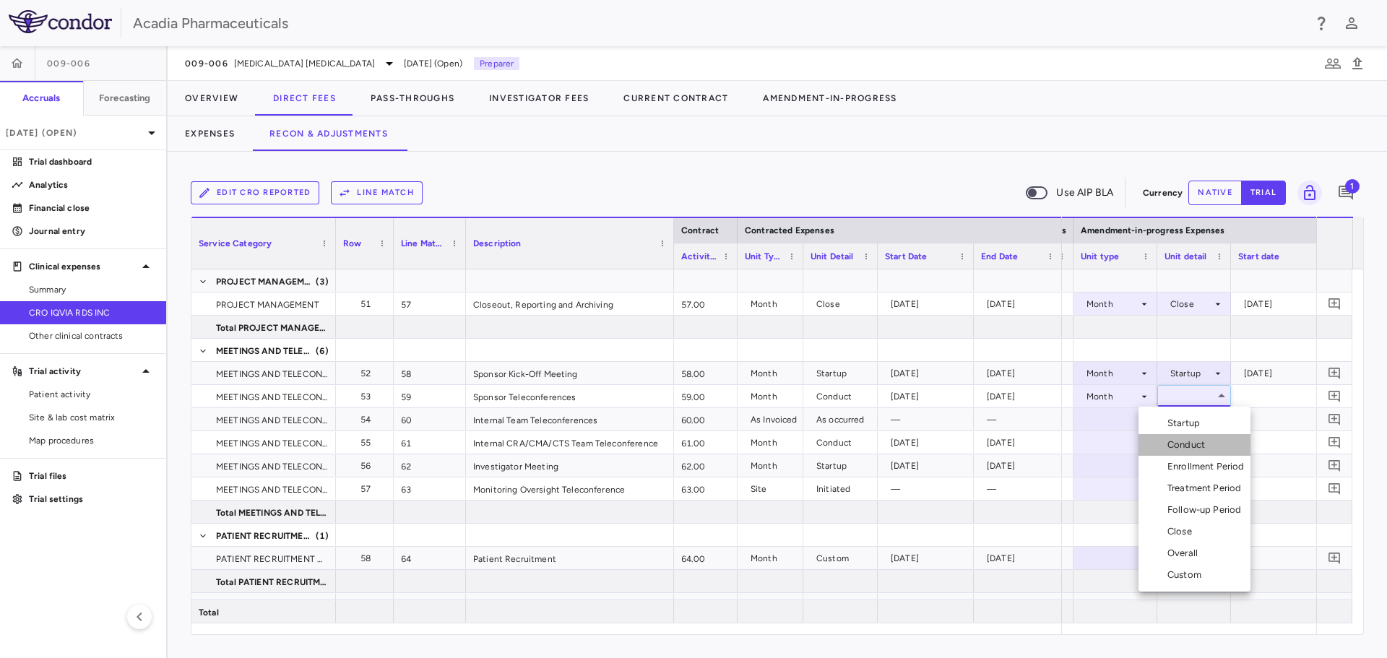
click at [1202, 439] on div "Conduct" at bounding box center [1189, 445] width 43 height 13
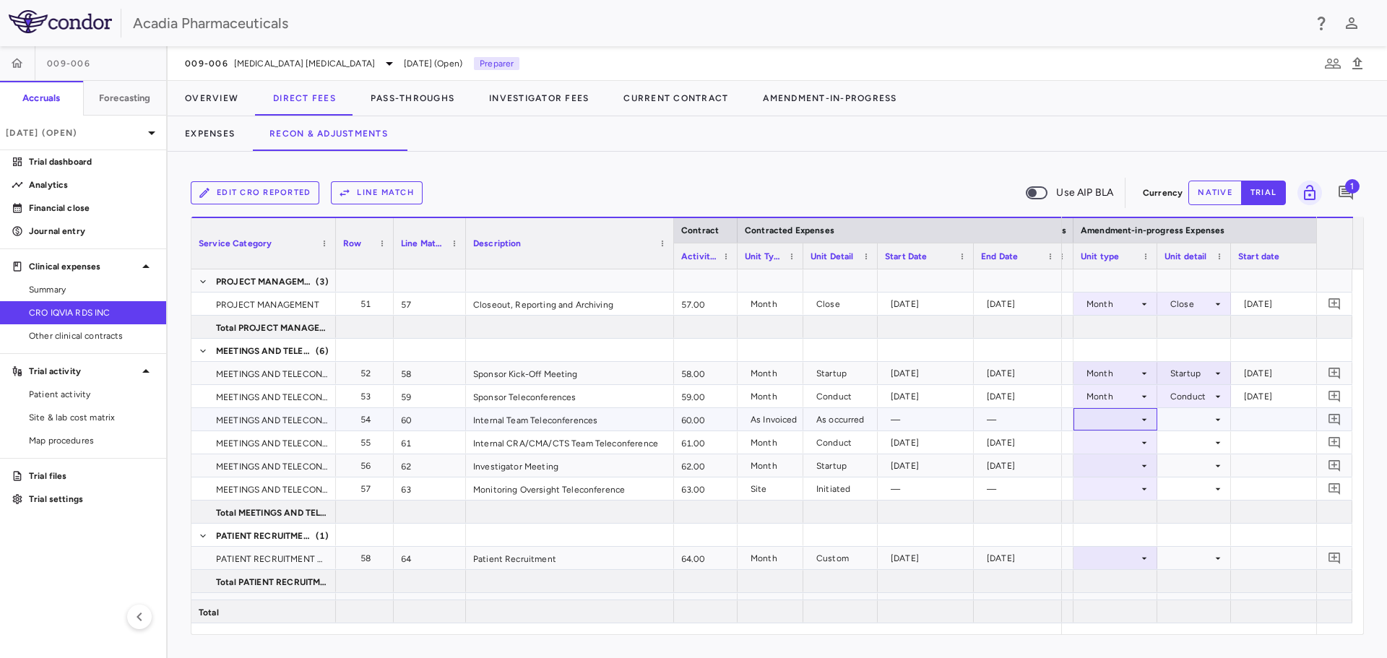
click at [1145, 419] on icon at bounding box center [1144, 419] width 5 height 2
click at [1133, 551] on div "As Invoiced" at bounding box center [1125, 554] width 57 height 13
click at [1181, 427] on div at bounding box center [1194, 419] width 59 height 21
click at [1186, 450] on div "As occurred" at bounding box center [1209, 446] width 58 height 13
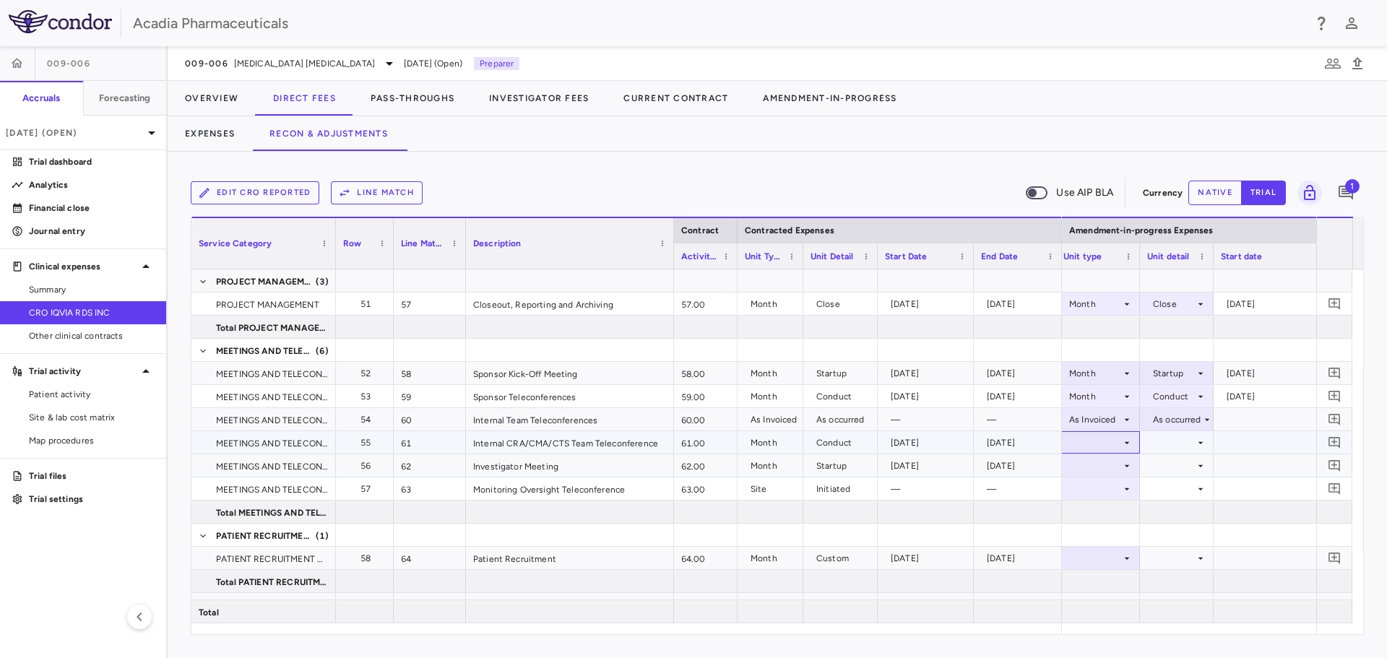
click at [1134, 445] on div at bounding box center [1098, 442] width 84 height 22
click at [1113, 566] on li "Month" at bounding box center [1099, 557] width 96 height 22
click at [1201, 446] on icon at bounding box center [1201, 443] width 12 height 12
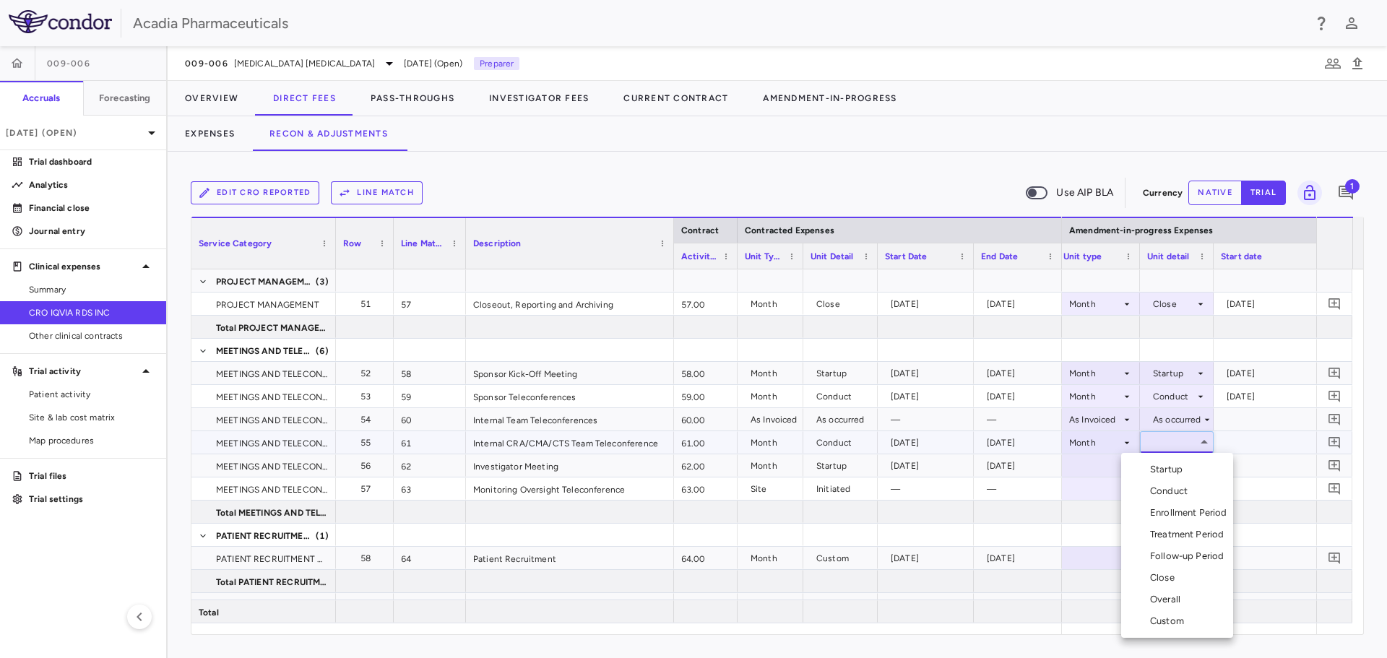
click at [1202, 488] on li "Conduct" at bounding box center [1177, 492] width 112 height 22
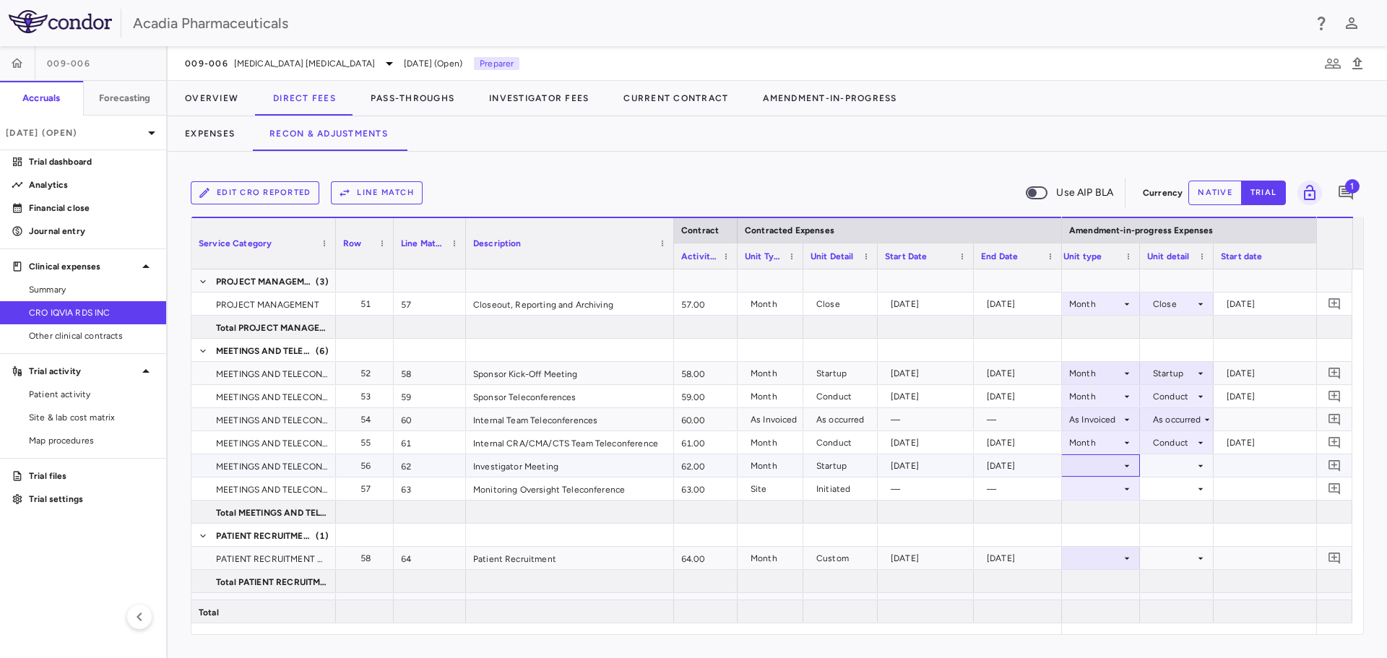
click at [1122, 465] on icon at bounding box center [1127, 466] width 12 height 12
click at [1109, 569] on li "Month" at bounding box center [1099, 580] width 96 height 22
click at [1191, 462] on div at bounding box center [1176, 465] width 59 height 21
click at [1177, 482] on div "Startup" at bounding box center [1169, 478] width 38 height 13
click at [1126, 488] on icon at bounding box center [1127, 489] width 5 height 2
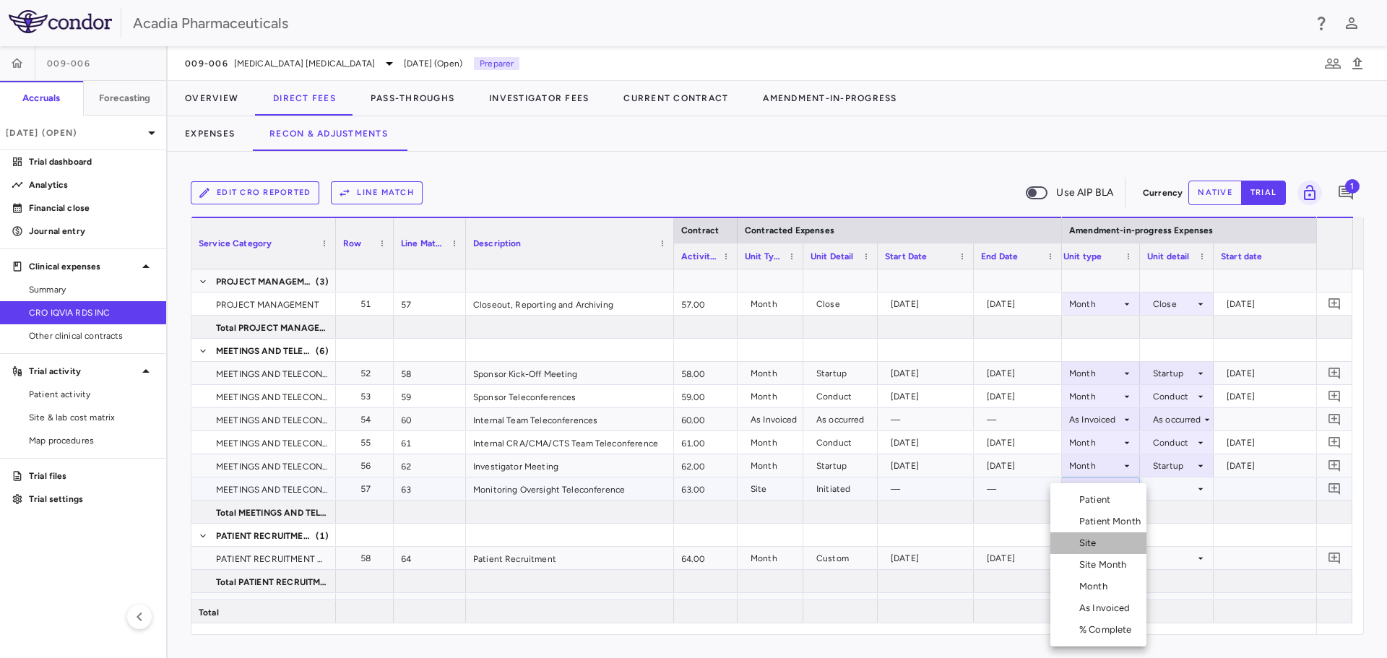
click at [1106, 543] on li "Site" at bounding box center [1099, 544] width 96 height 22
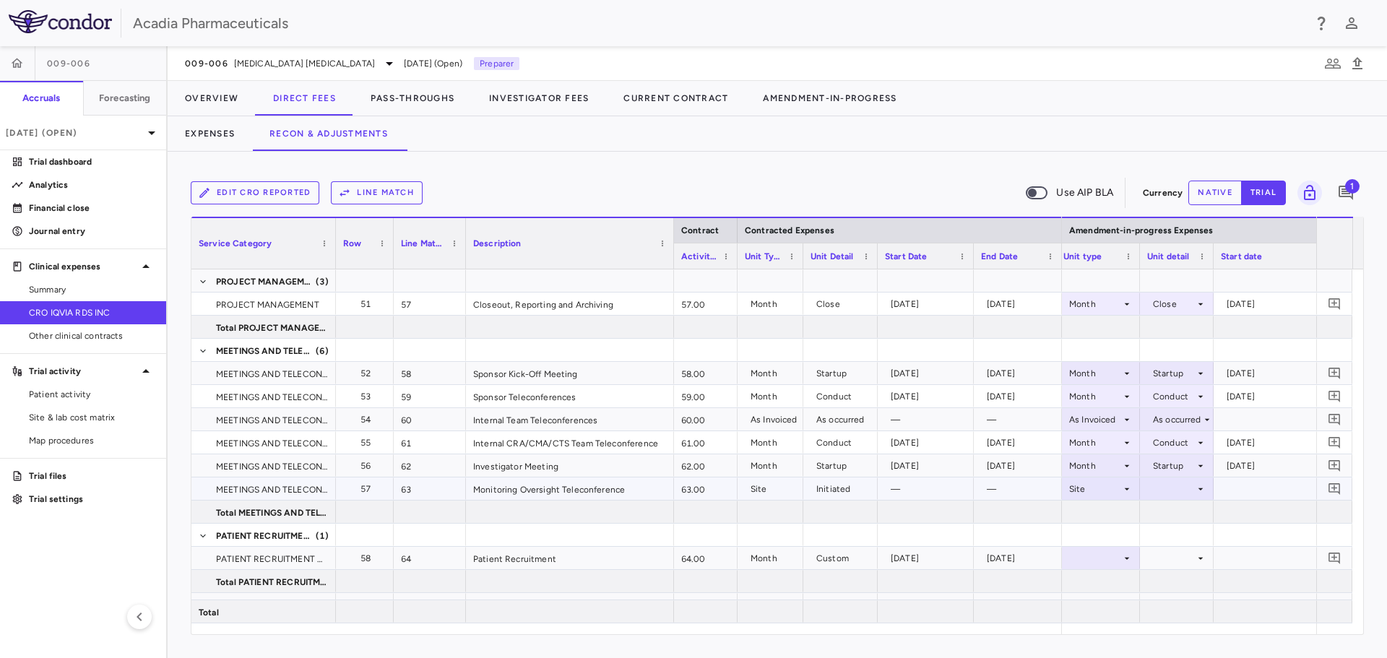
click at [1181, 487] on div at bounding box center [1176, 488] width 59 height 21
click at [1175, 543] on div "Initiated" at bounding box center [1189, 537] width 42 height 13
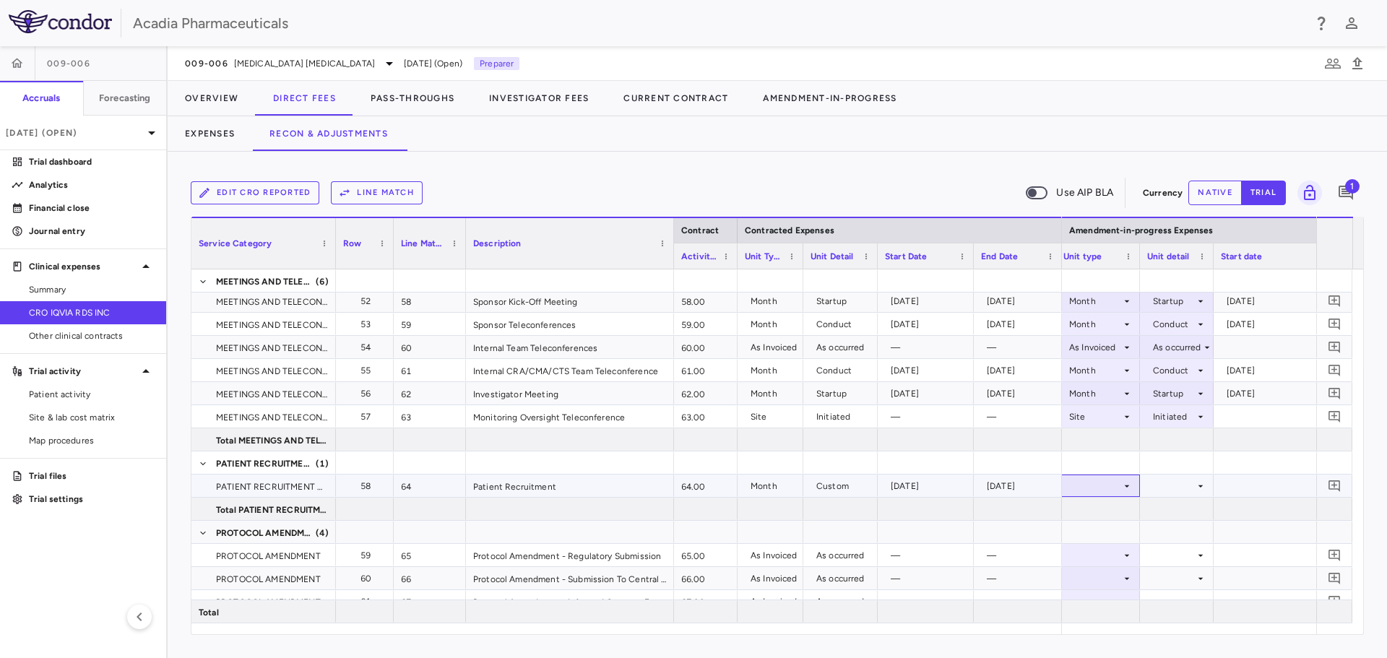
click at [1136, 489] on div at bounding box center [1098, 486] width 84 height 22
click at [1108, 579] on li "Month" at bounding box center [1099, 587] width 96 height 22
click at [1178, 487] on div at bounding box center [1176, 485] width 59 height 21
click at [1175, 630] on div "Custom" at bounding box center [1170, 630] width 40 height 13
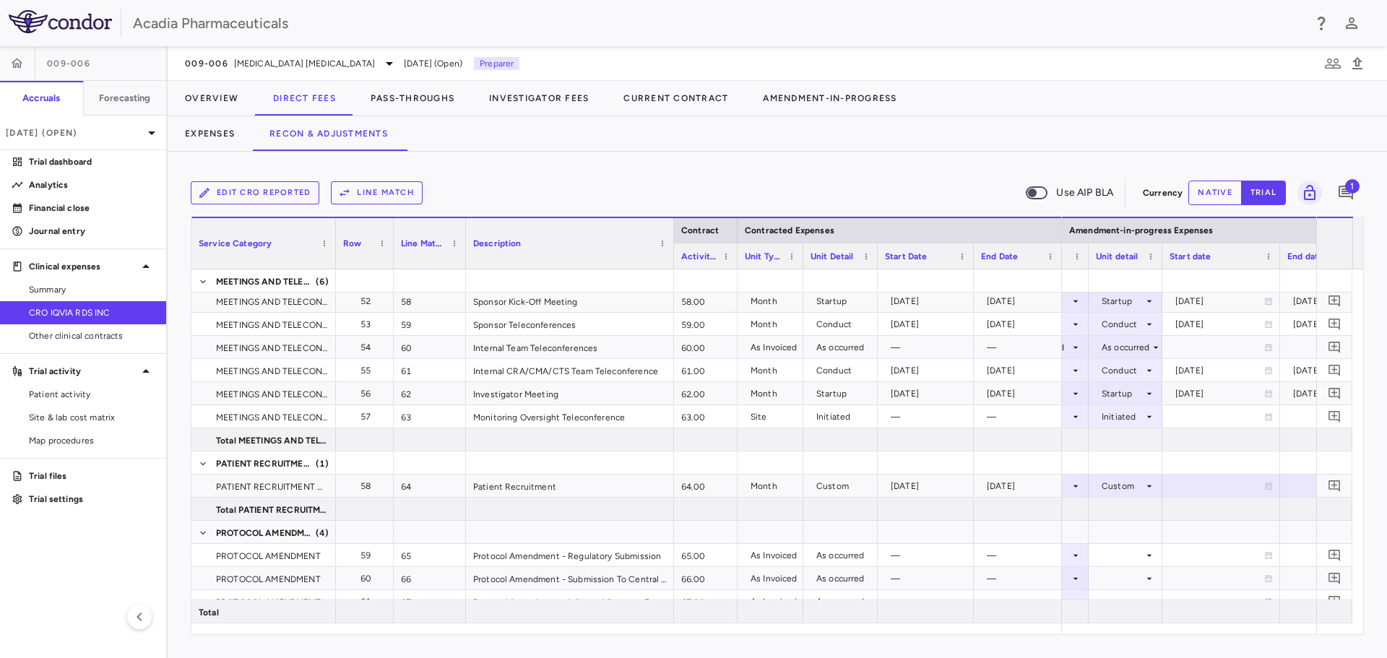
scroll to position [0, 993]
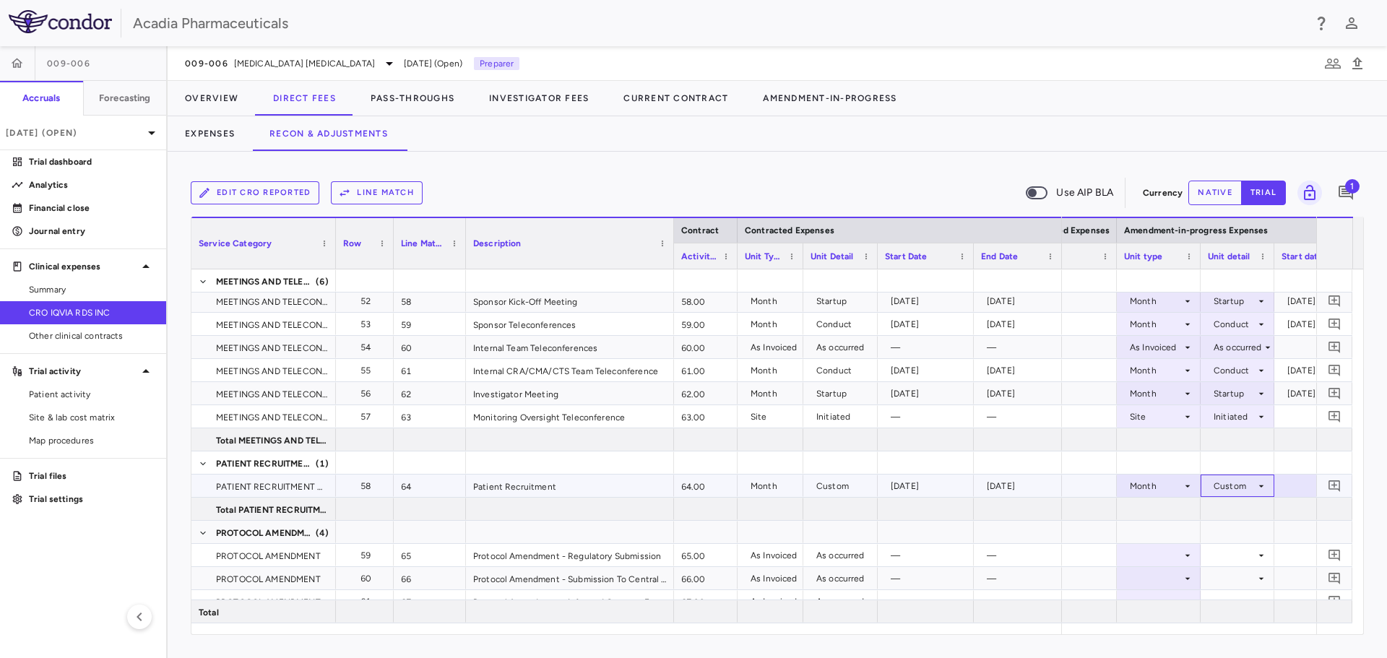
click at [1231, 492] on div "Custom" at bounding box center [1235, 486] width 42 height 23
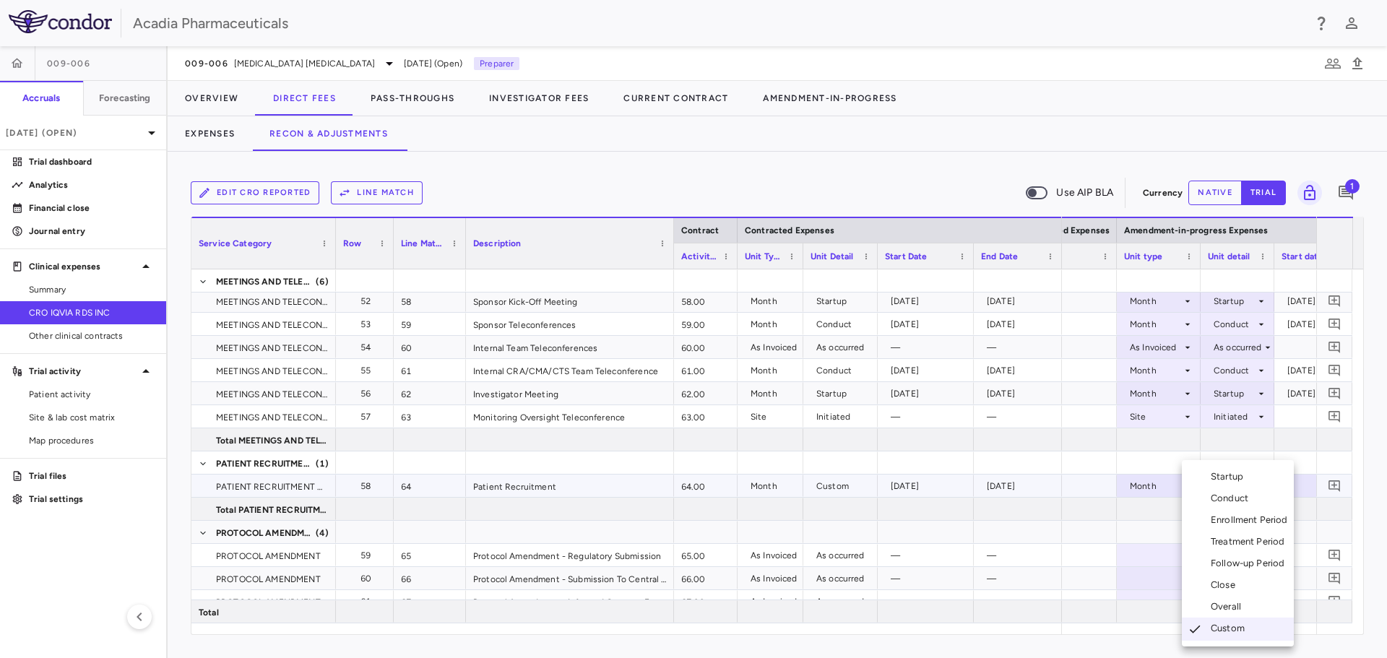
click at [1174, 486] on div at bounding box center [693, 329] width 1387 height 658
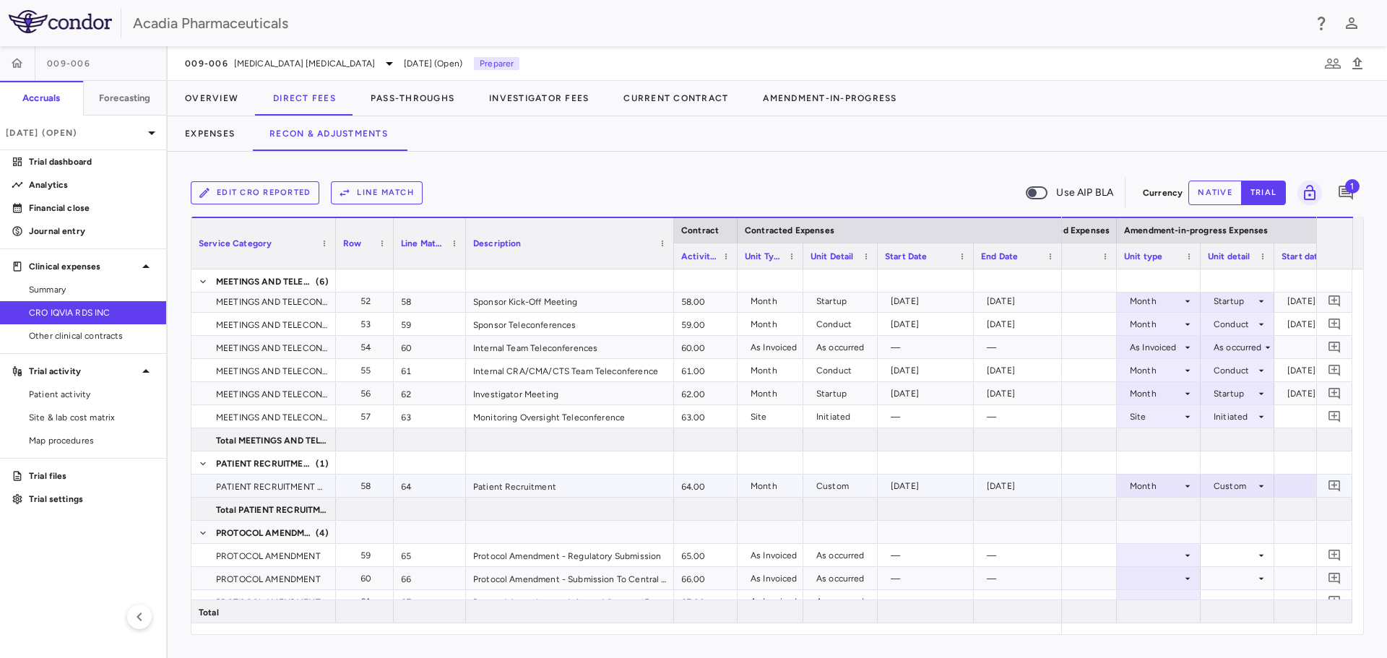
click at [1174, 486] on div "Month" at bounding box center [1156, 486] width 52 height 23
click at [1175, 504] on div "Patient" at bounding box center [1158, 498] width 37 height 13
click at [1240, 491] on div at bounding box center [1237, 485] width 59 height 21
click at [1239, 513] on div "Enrolled" at bounding box center [1225, 513] width 41 height 13
click at [1176, 522] on div "Patient Month" at bounding box center [1173, 521] width 67 height 13
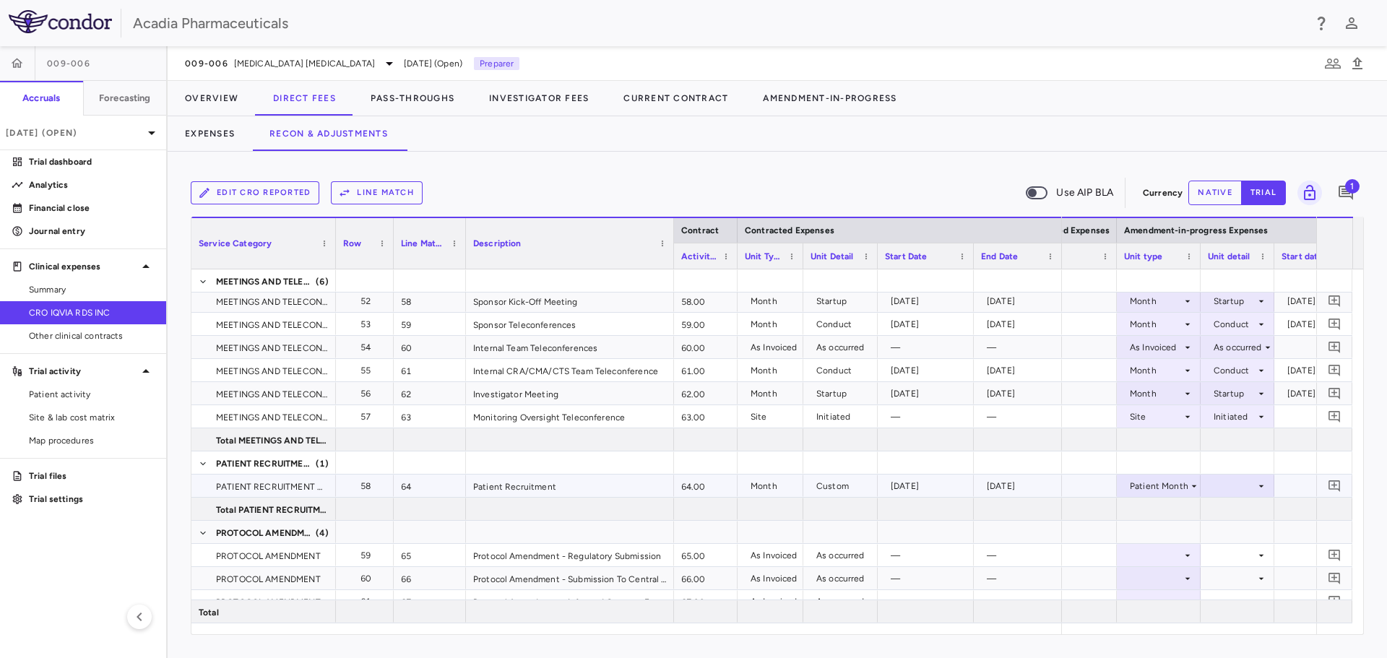
click at [1227, 489] on div at bounding box center [1237, 485] width 59 height 21
click at [1171, 492] on div at bounding box center [693, 329] width 1387 height 658
click at [1172, 486] on div "Patient Month" at bounding box center [1159, 486] width 59 height 23
drag, startPoint x: 1173, startPoint y: 585, endPoint x: 1186, endPoint y: 572, distance: 18.4
click at [1174, 584] on li "Month" at bounding box center [1159, 587] width 96 height 22
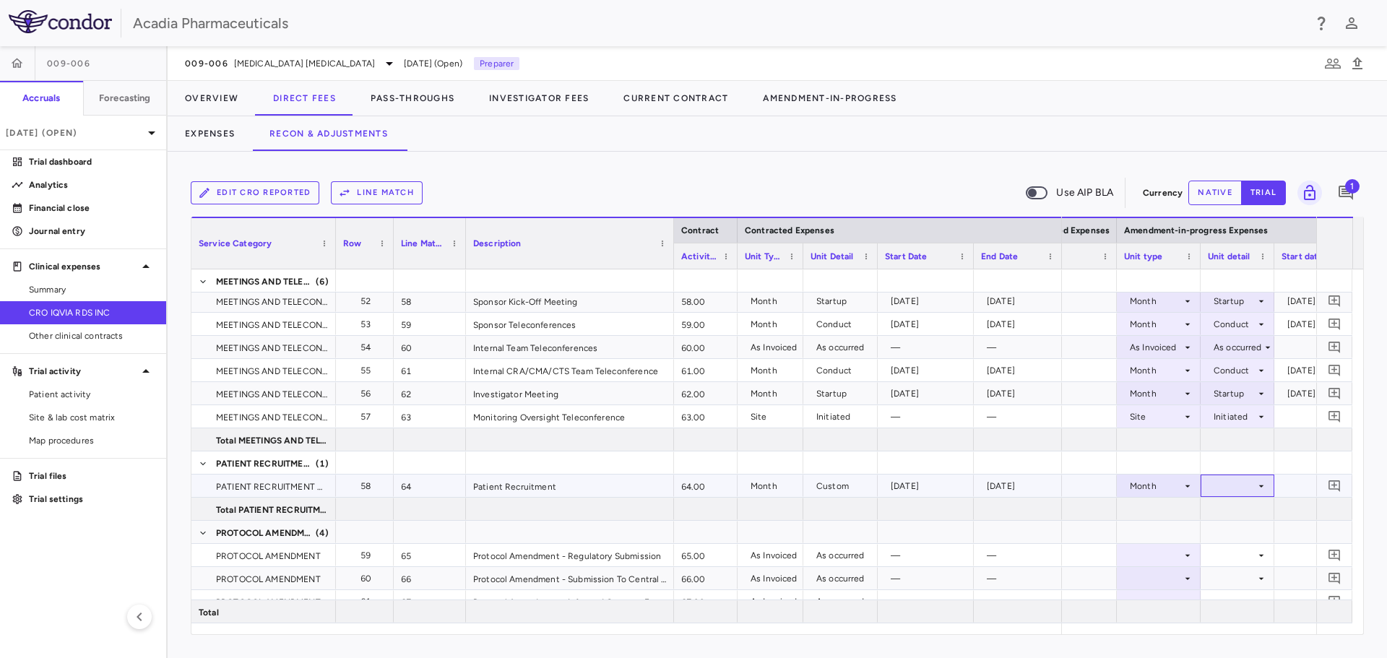
click at [1233, 492] on div at bounding box center [1237, 485] width 59 height 21
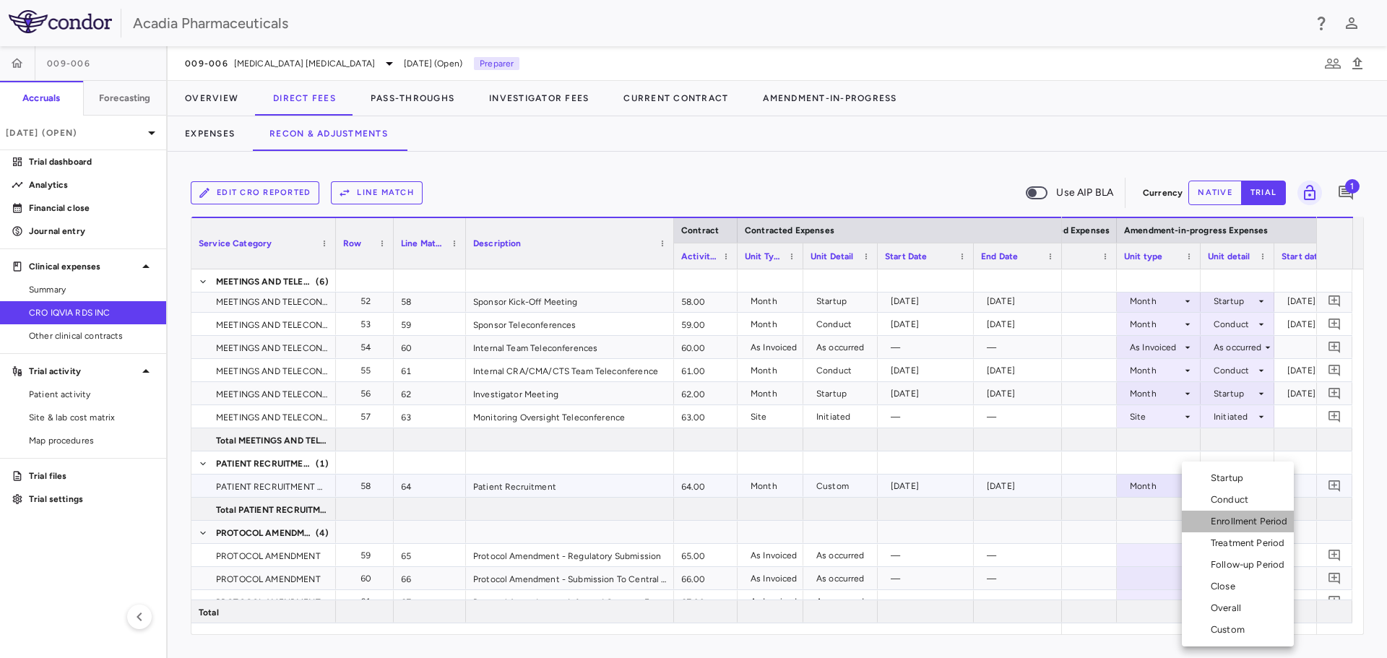
click at [1230, 527] on div "Enrollment Period" at bounding box center [1252, 521] width 83 height 13
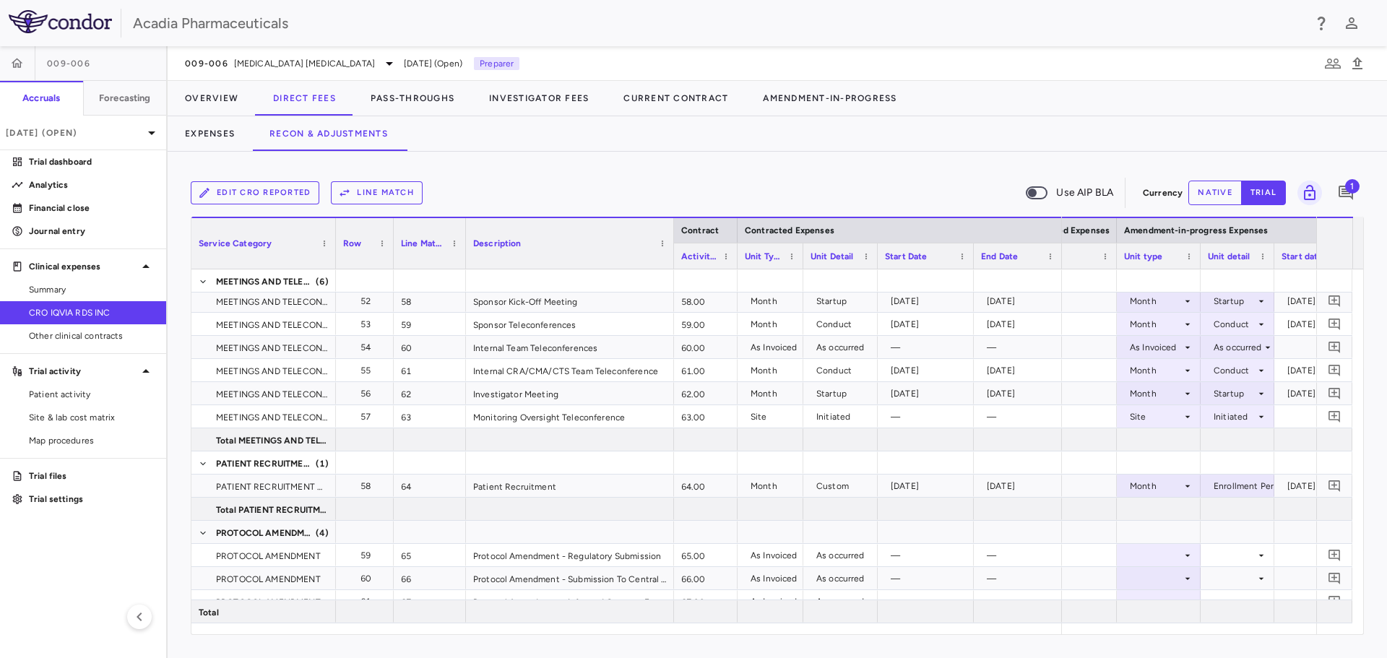
scroll to position [0, 1045]
click at [1238, 484] on div "Enrollment Period" at bounding box center [1241, 486] width 73 height 23
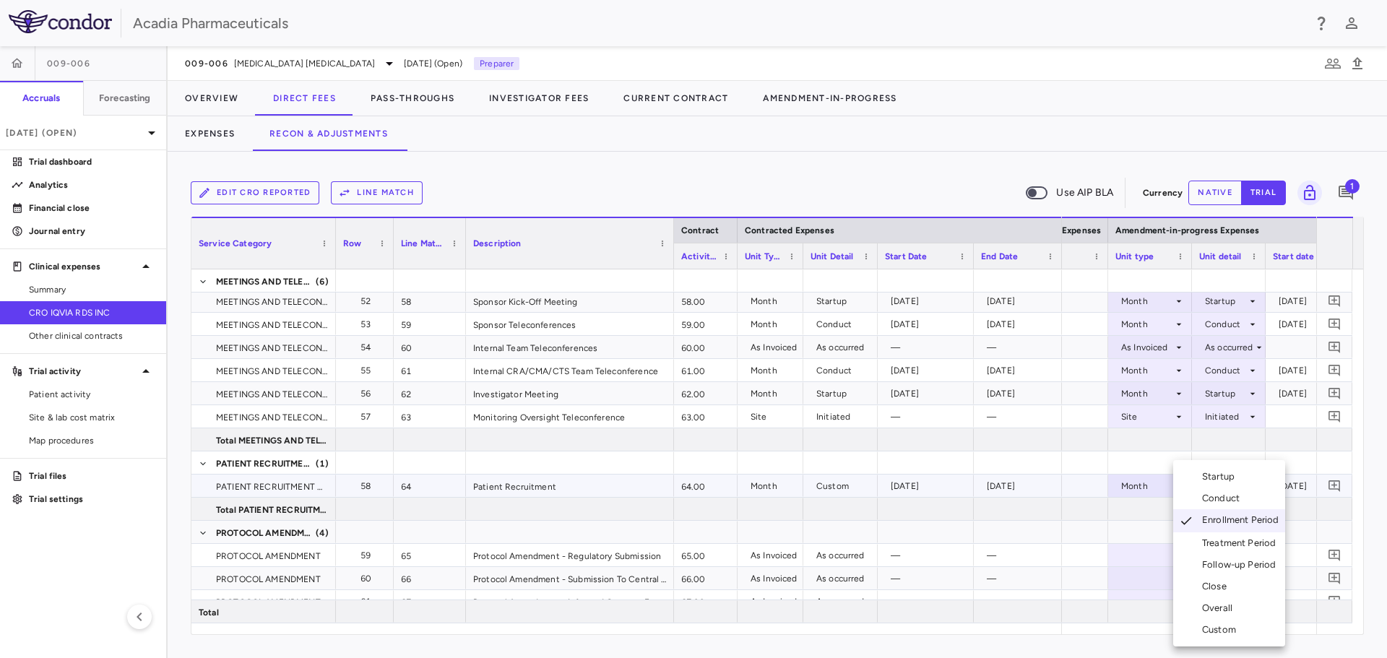
click at [1225, 624] on div "Custom" at bounding box center [1222, 630] width 40 height 13
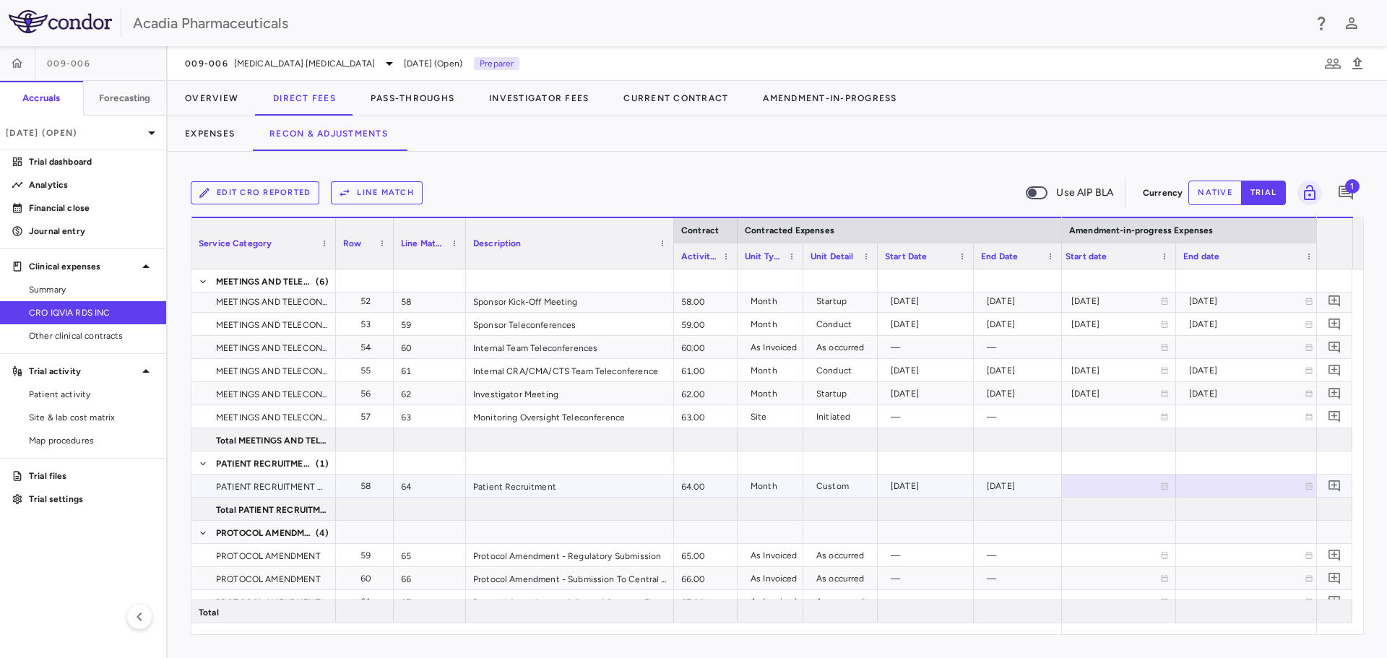
click at [1166, 486] on icon at bounding box center [1165, 486] width 7 height 7
click at [1090, 490] on input "**********" at bounding box center [1104, 487] width 90 height 24
type input "**********"
click at [1319, 257] on div at bounding box center [1335, 243] width 36 height 52
click at [1290, 484] on icon at bounding box center [1292, 486] width 9 height 9
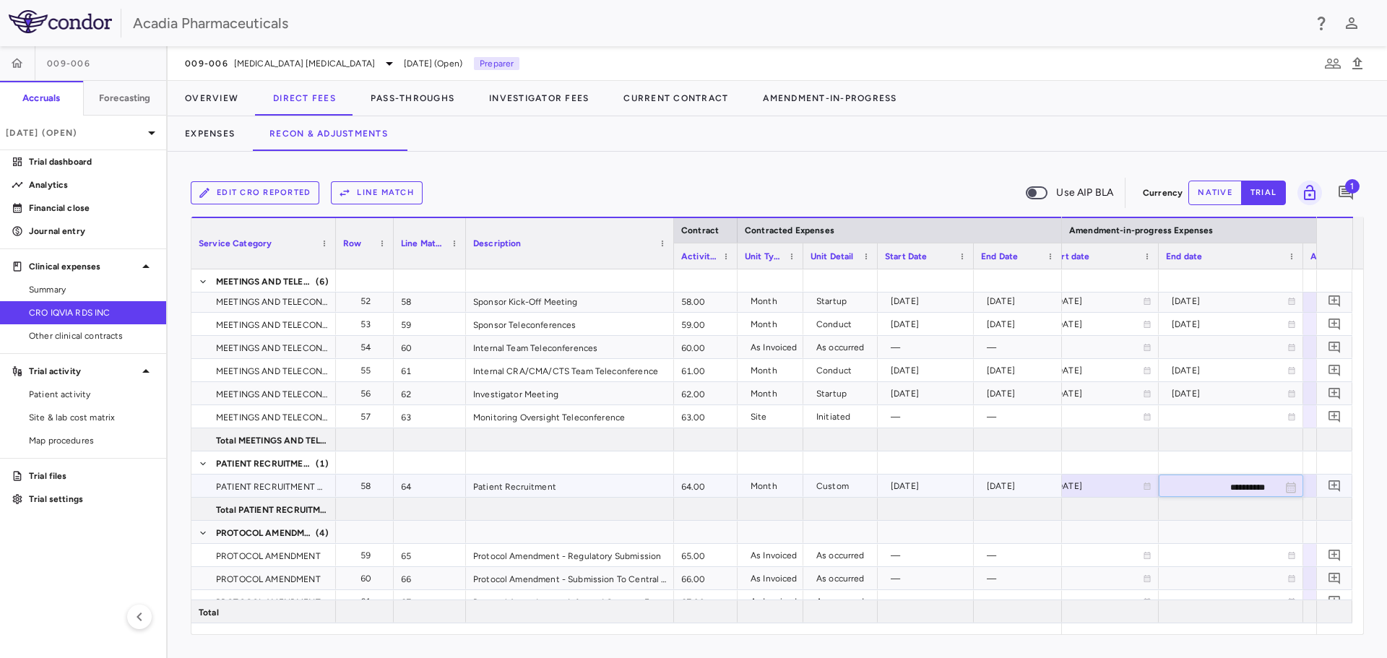
click at [1223, 485] on input "**********" at bounding box center [1218, 487] width 117 height 24
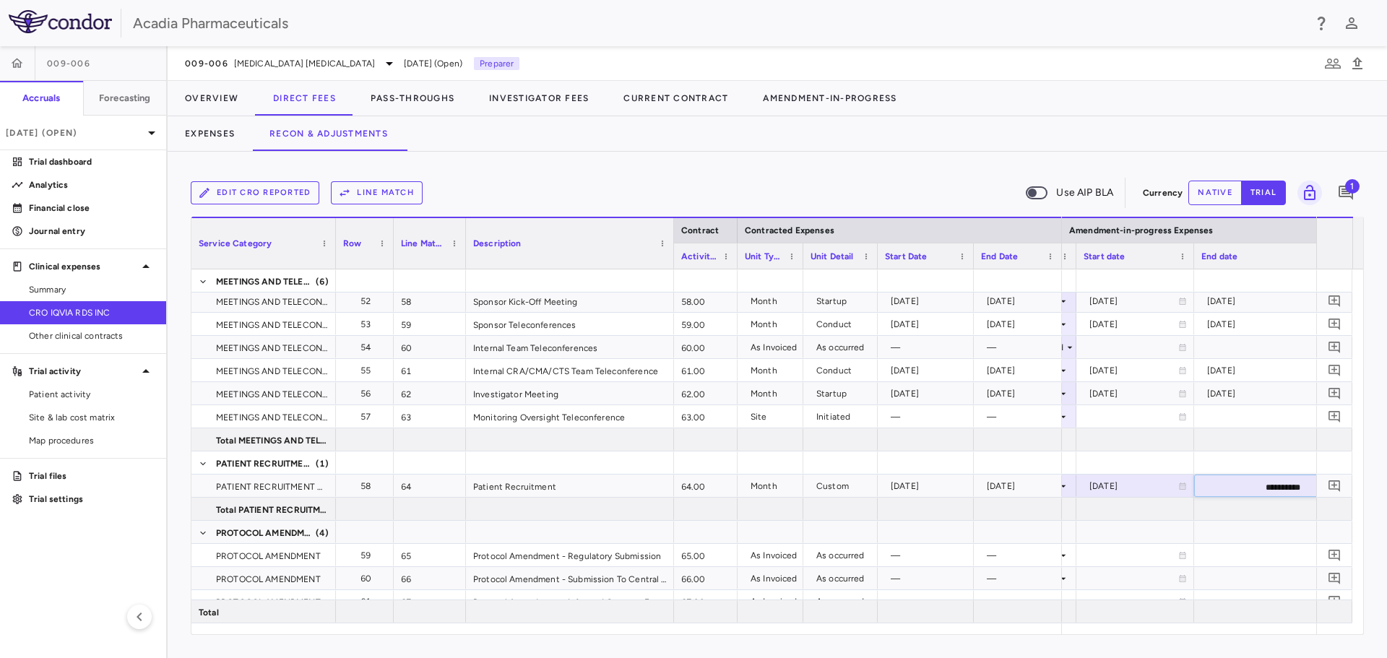
type input "**********"
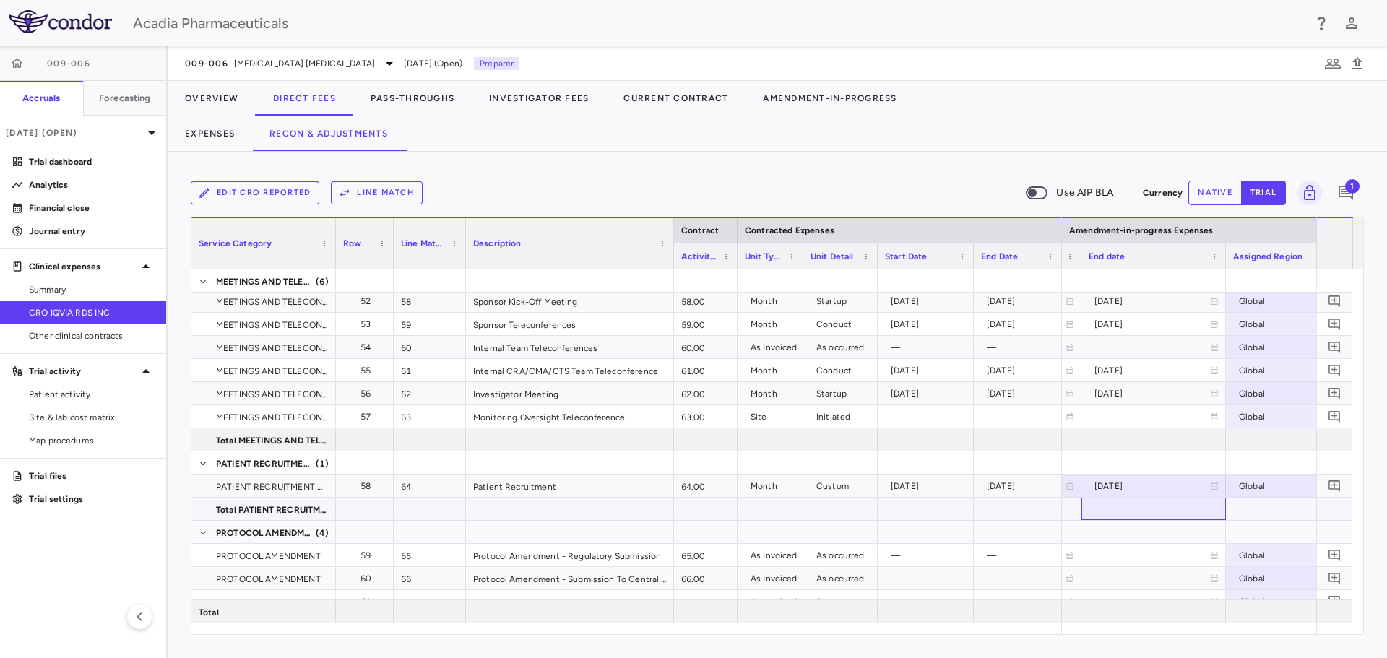
click at [1220, 513] on div at bounding box center [1154, 509] width 145 height 22
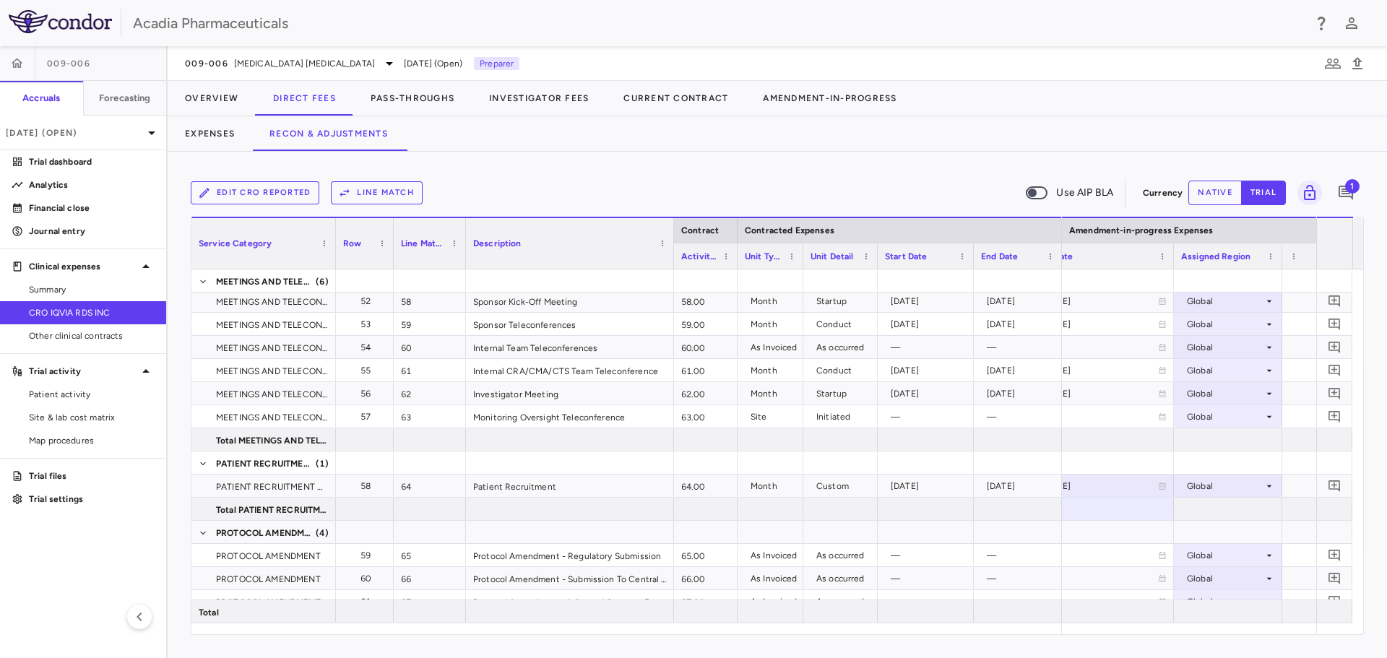
click at [1170, 258] on div "End date" at bounding box center [1102, 256] width 145 height 26
drag, startPoint x: 1174, startPoint y: 259, endPoint x: 1185, endPoint y: 265, distance: 12.3
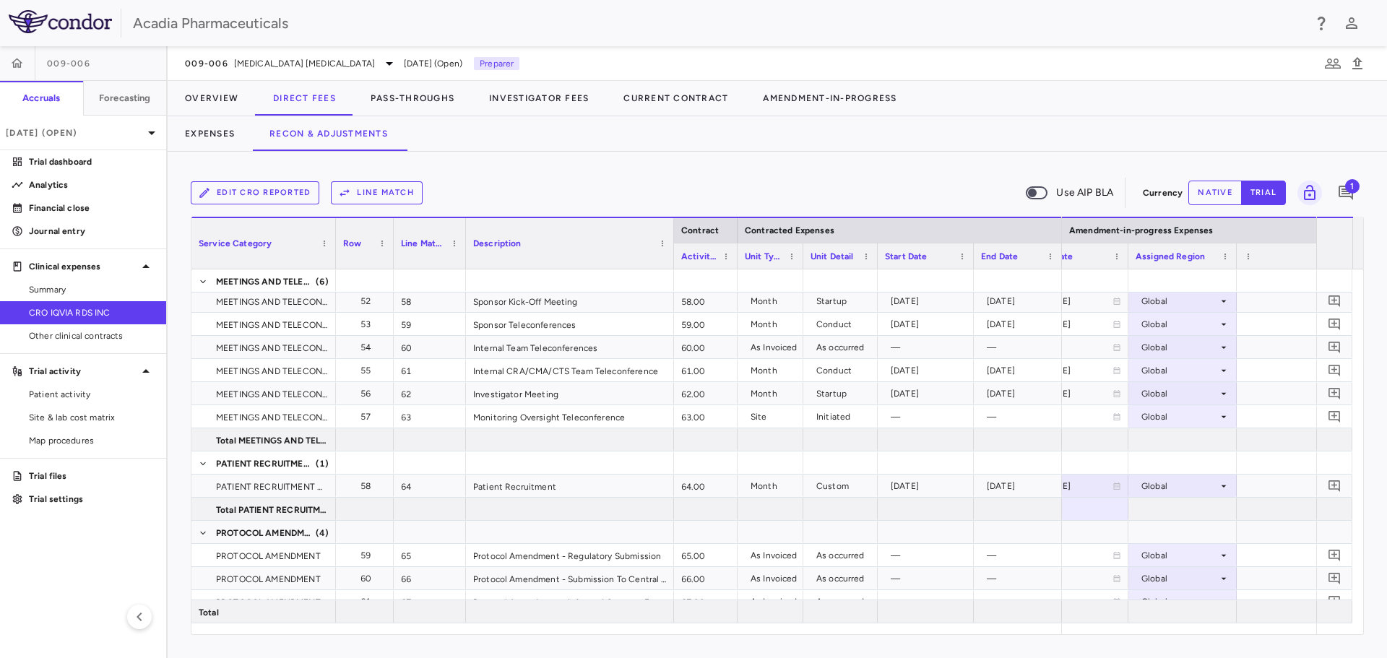
drag, startPoint x: 1173, startPoint y: 263, endPoint x: 1127, endPoint y: 259, distance: 45.7
click at [1127, 259] on div at bounding box center [1128, 256] width 6 height 25
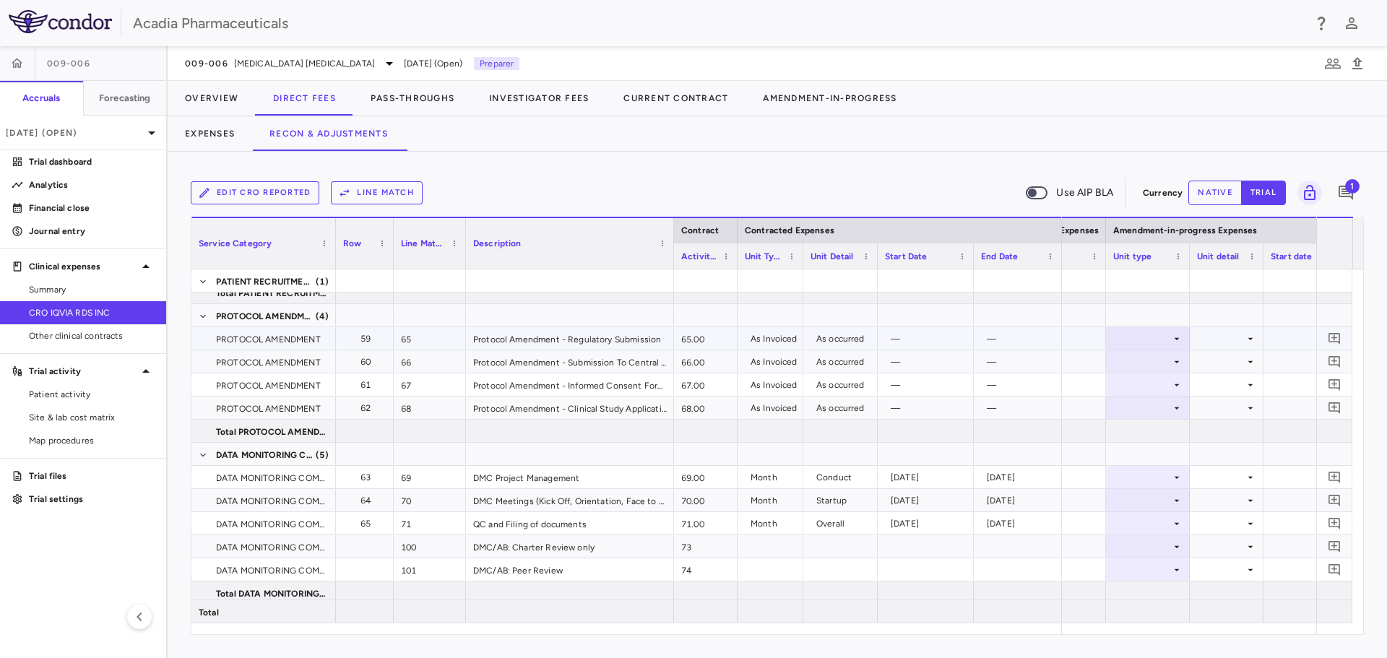
click at [1162, 337] on div at bounding box center [1147, 338] width 69 height 21
click at [1163, 467] on li "As Invoiced" at bounding box center [1148, 474] width 96 height 22
click at [1227, 334] on div at bounding box center [1226, 338] width 59 height 21
drag, startPoint x: 1232, startPoint y: 361, endPoint x: 1222, endPoint y: 354, distance: 12.0
click at [1231, 361] on div "As occurred" at bounding box center [1241, 365] width 58 height 13
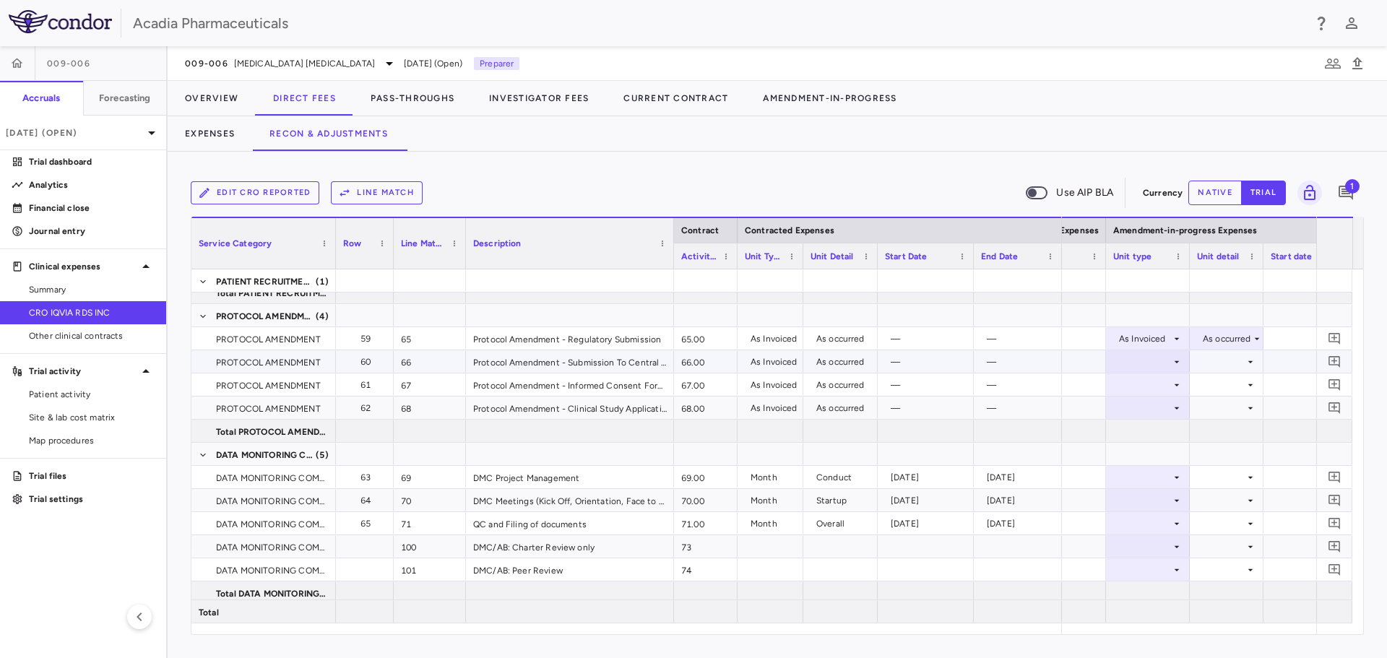
click at [1183, 353] on div at bounding box center [1148, 361] width 84 height 22
click at [1168, 361] on div at bounding box center [1147, 361] width 69 height 21
click at [1155, 498] on div "As Invoiced" at bounding box center [1157, 497] width 57 height 13
click at [1229, 355] on div at bounding box center [1226, 361] width 59 height 21
drag, startPoint x: 1237, startPoint y: 389, endPoint x: 1224, endPoint y: 389, distance: 13.0
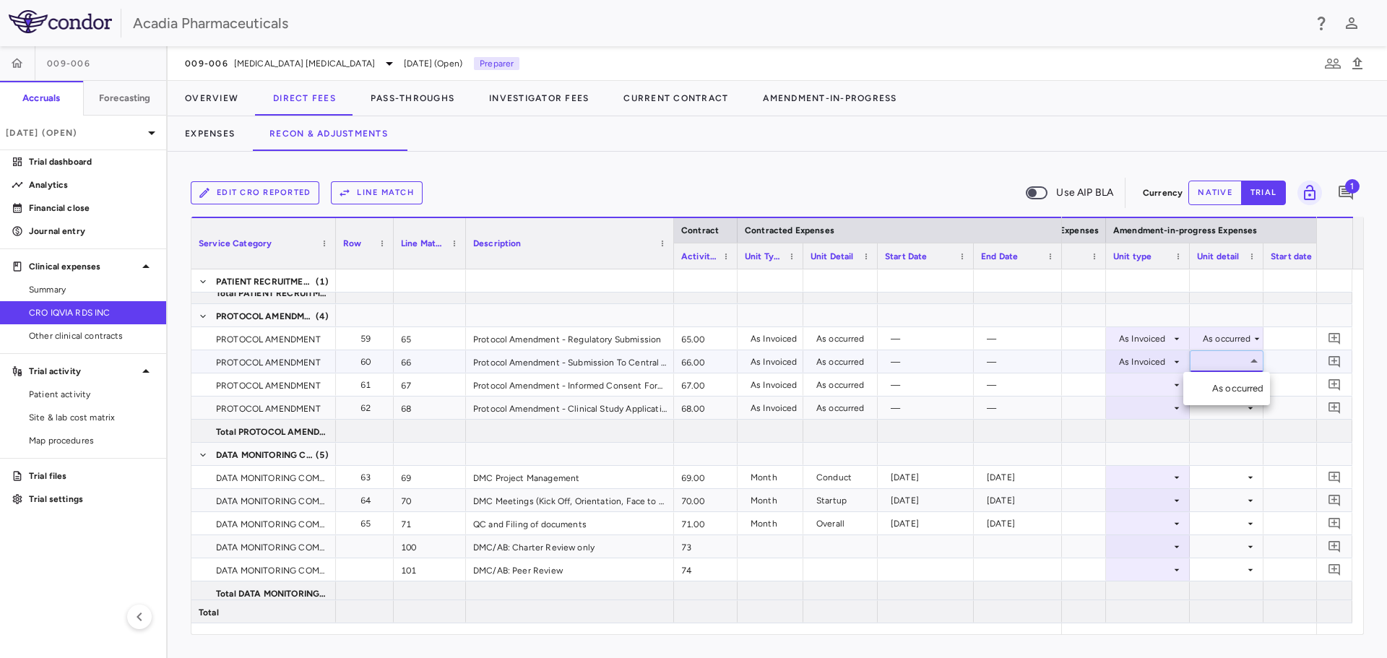
click at [1236, 389] on div "As occurred" at bounding box center [1241, 388] width 58 height 13
click at [1163, 387] on div at bounding box center [1147, 384] width 69 height 21
click at [1168, 388] on div at bounding box center [1147, 384] width 69 height 21
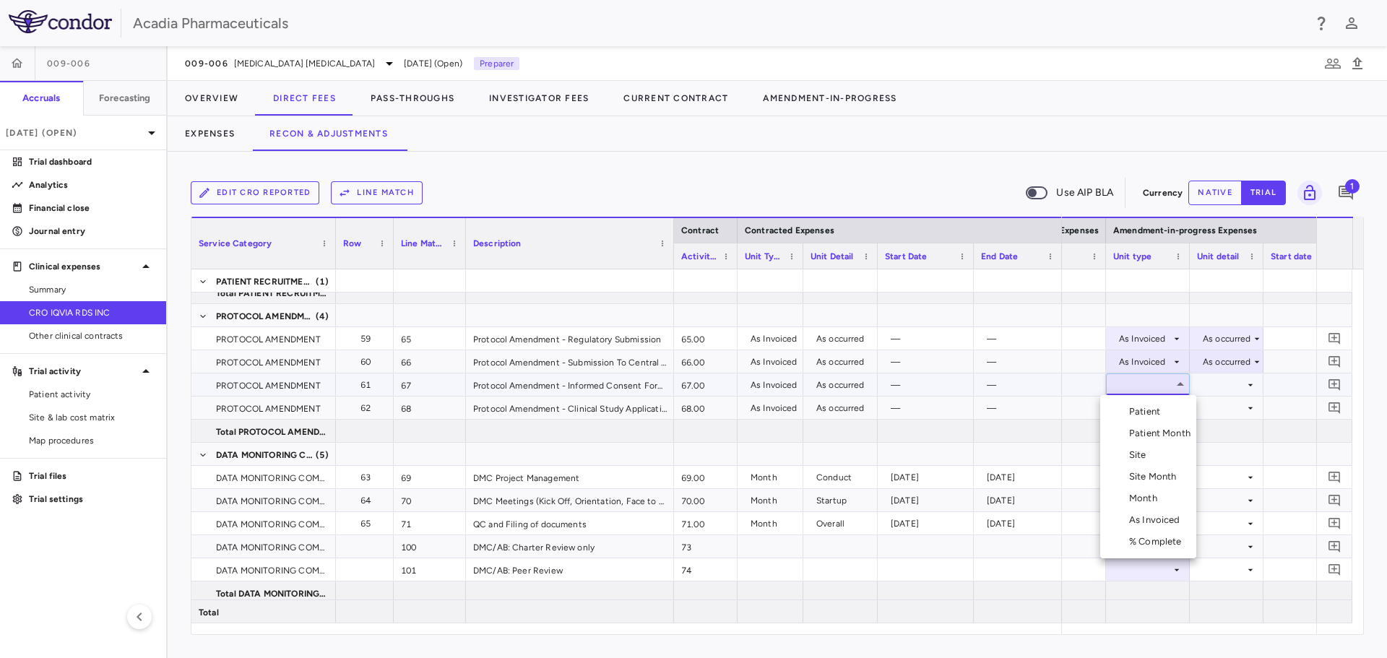
click at [1150, 522] on div "As Invoiced" at bounding box center [1157, 520] width 57 height 13
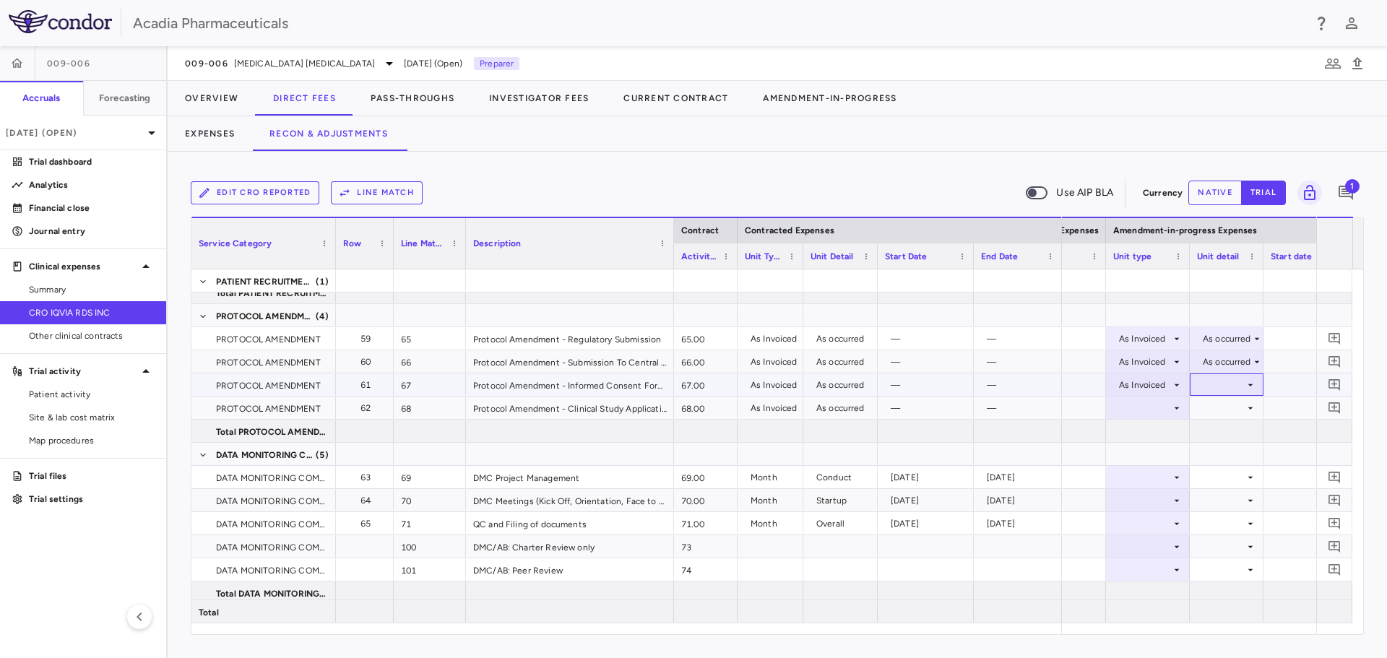
click at [1239, 387] on div at bounding box center [1226, 384] width 59 height 21
click at [1232, 414] on div "As occurred" at bounding box center [1241, 411] width 58 height 13
click at [1173, 405] on icon at bounding box center [1177, 408] width 12 height 12
click at [1160, 414] on div at bounding box center [1147, 407] width 69 height 21
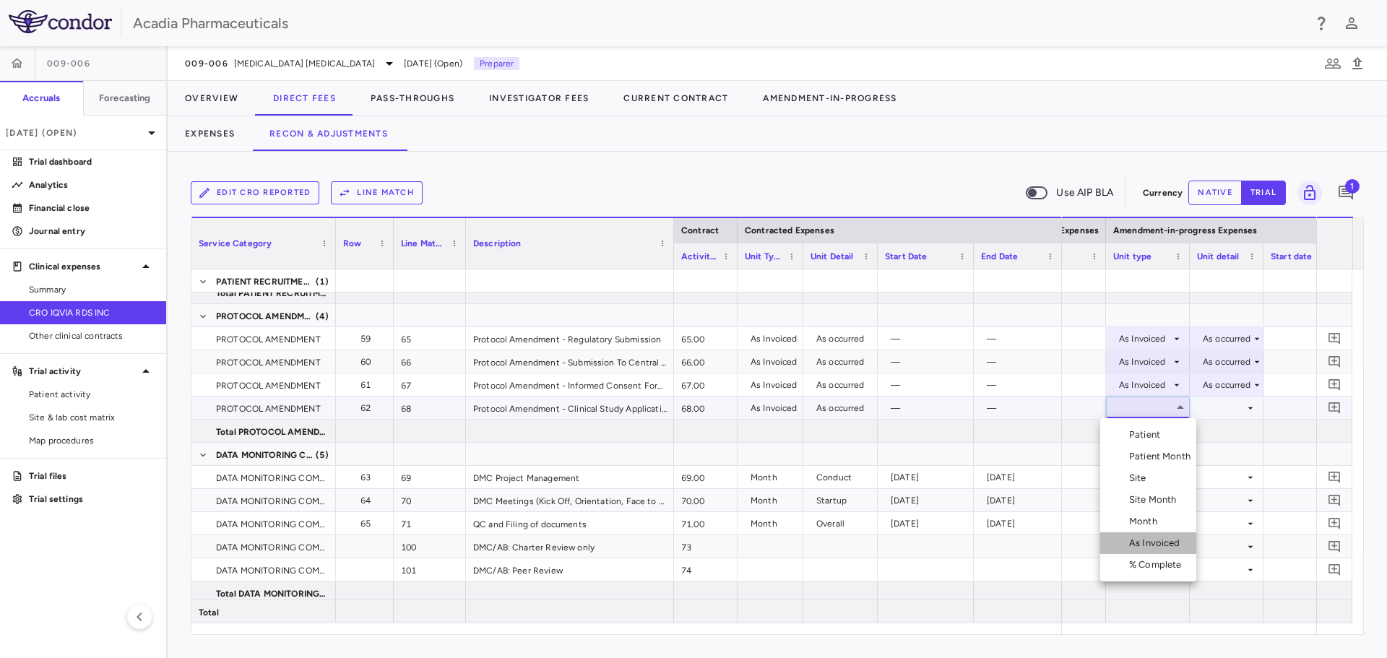
click at [1171, 541] on div "As Invoiced" at bounding box center [1157, 543] width 57 height 13
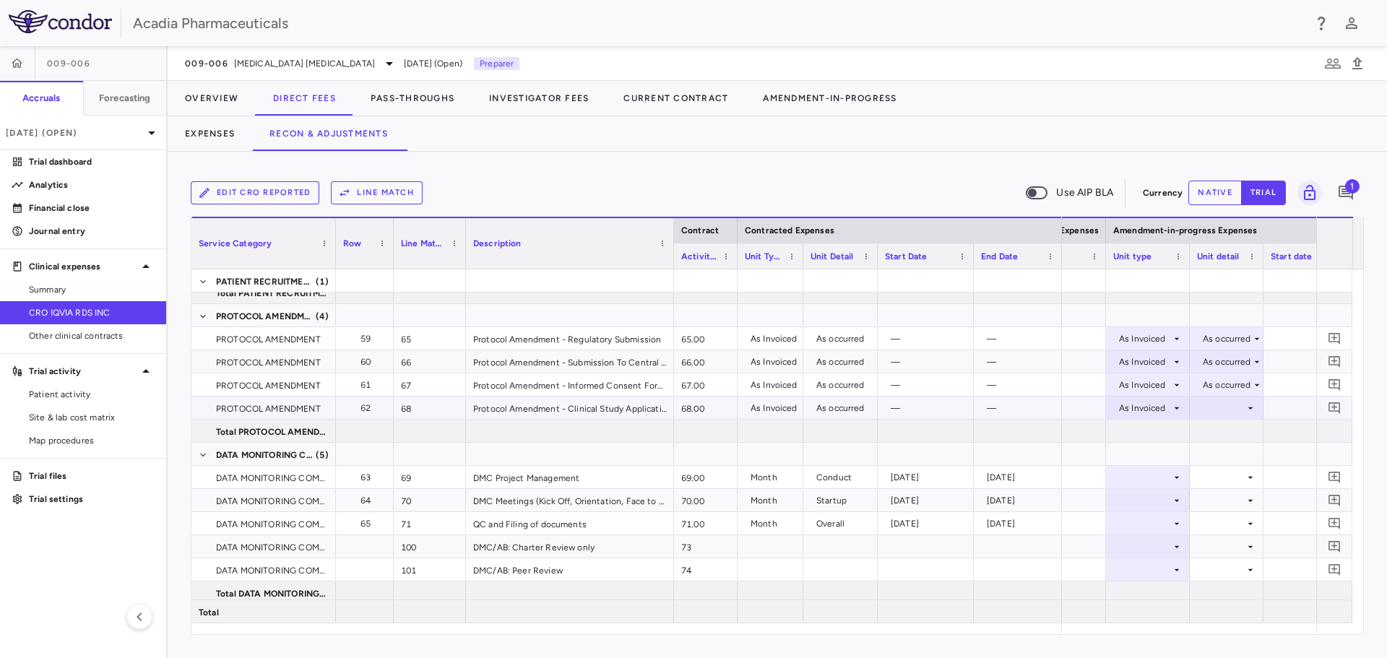
click at [1246, 406] on icon at bounding box center [1251, 408] width 12 height 12
click at [1258, 434] on div "As occurred" at bounding box center [1241, 434] width 58 height 13
click at [1163, 471] on div at bounding box center [1147, 477] width 69 height 21
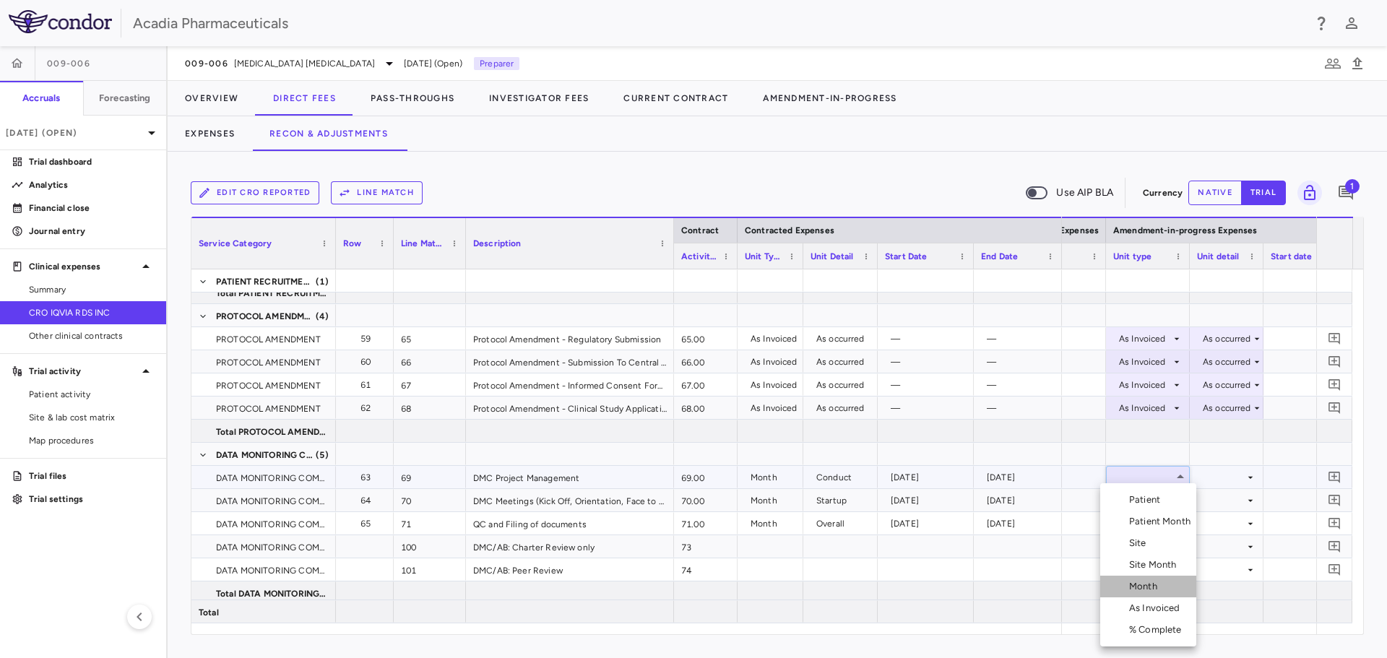
click at [1147, 591] on div "Month" at bounding box center [1146, 586] width 34 height 13
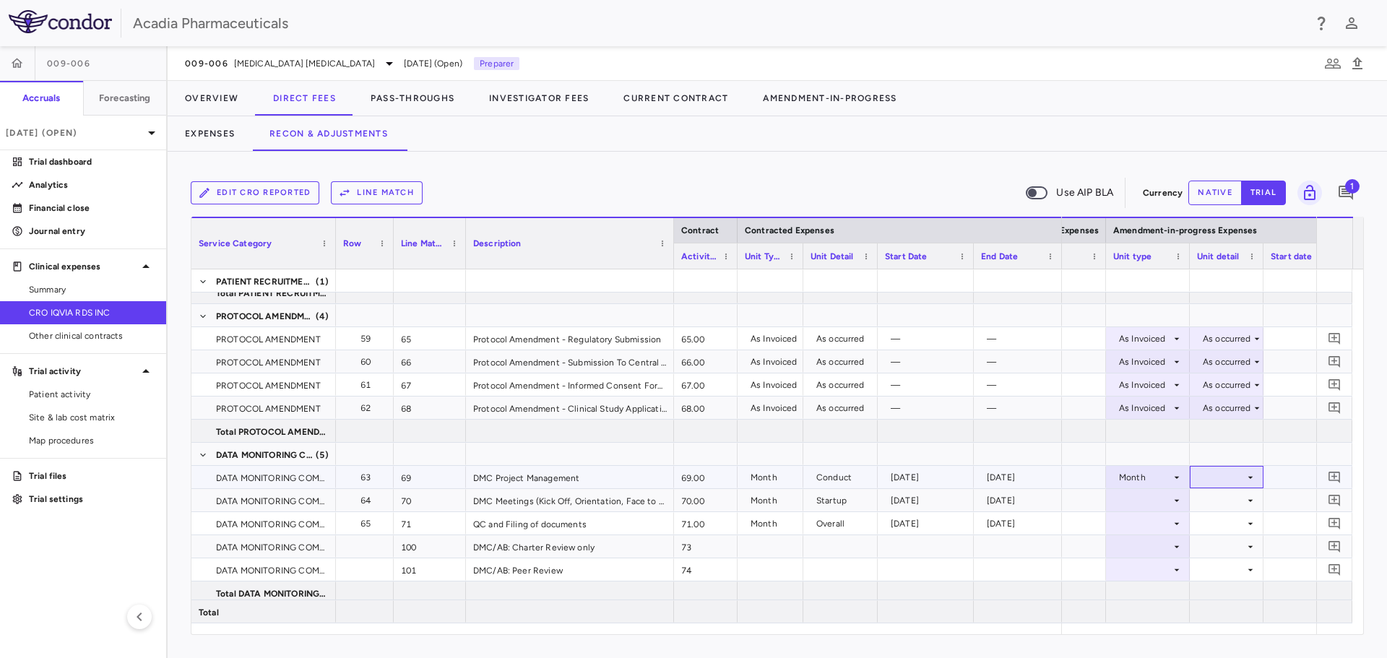
click at [1234, 472] on div at bounding box center [1226, 477] width 59 height 21
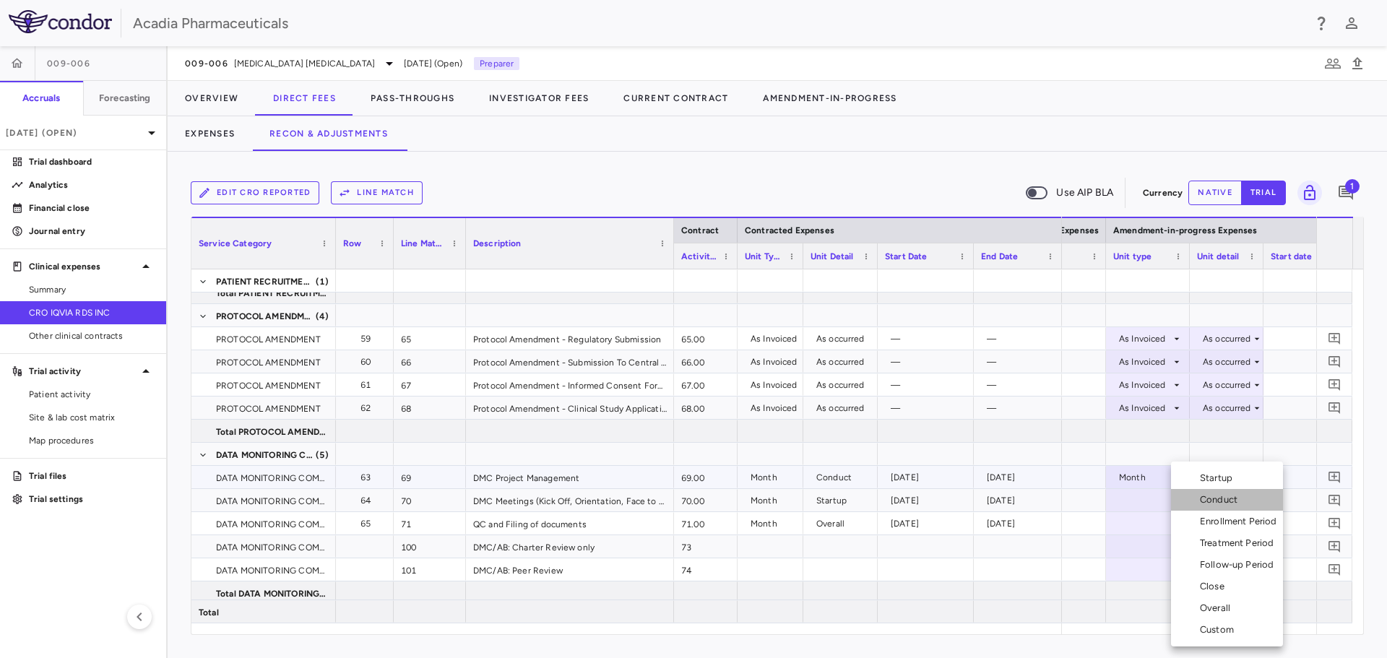
click at [1227, 500] on div "Conduct" at bounding box center [1221, 500] width 43 height 13
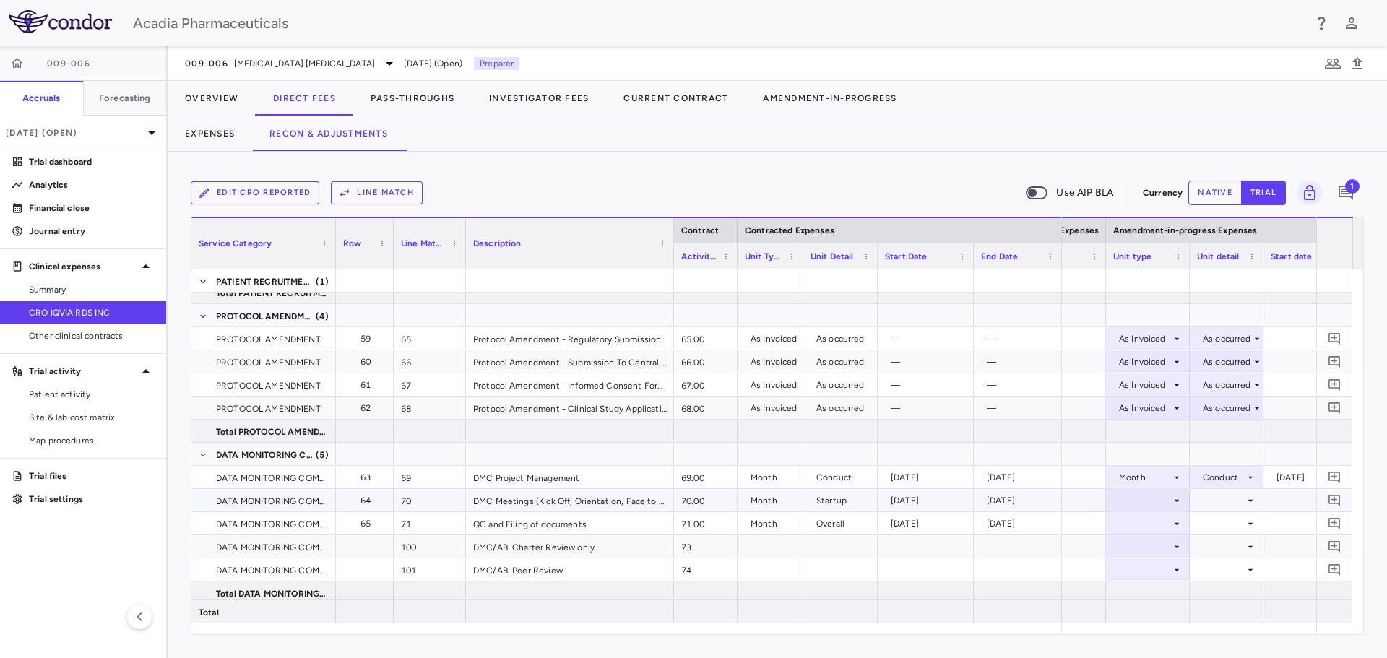
click at [1181, 503] on icon at bounding box center [1177, 501] width 12 height 12
click at [1160, 584] on div "Month" at bounding box center [1146, 586] width 34 height 13
click at [1231, 504] on div at bounding box center [1226, 500] width 59 height 21
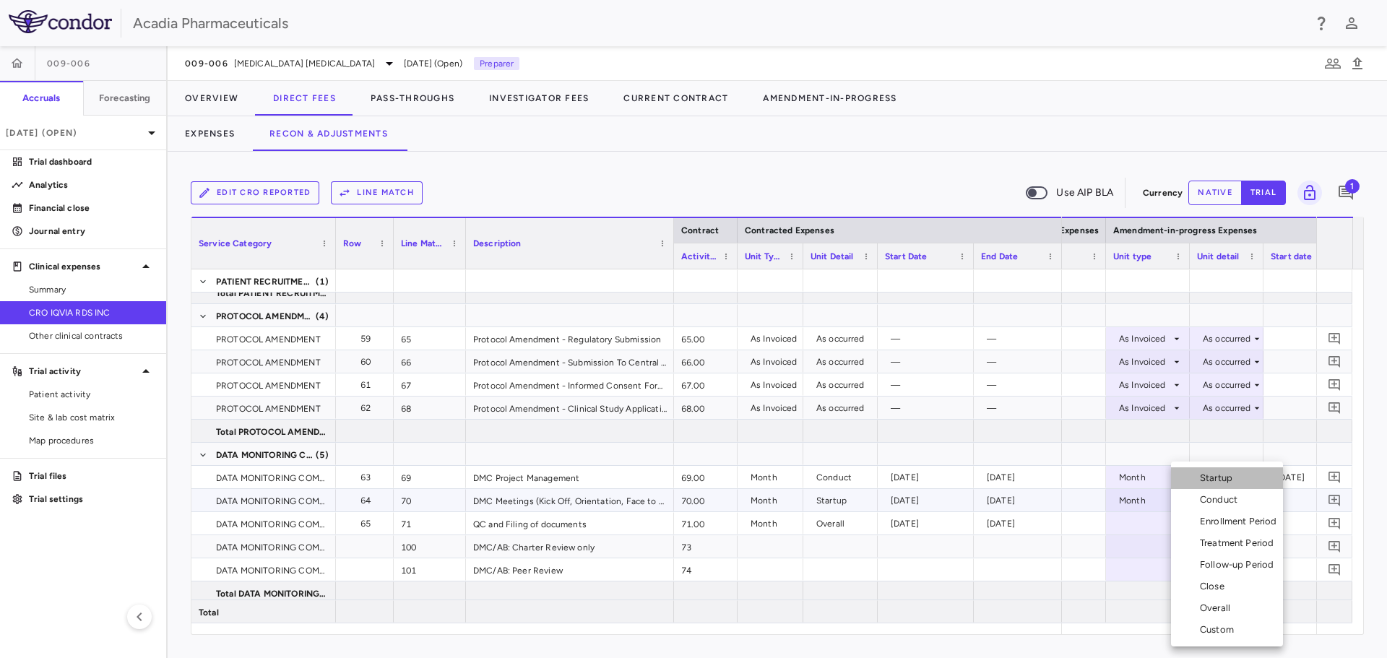
click at [1225, 479] on div "Startup" at bounding box center [1219, 478] width 38 height 13
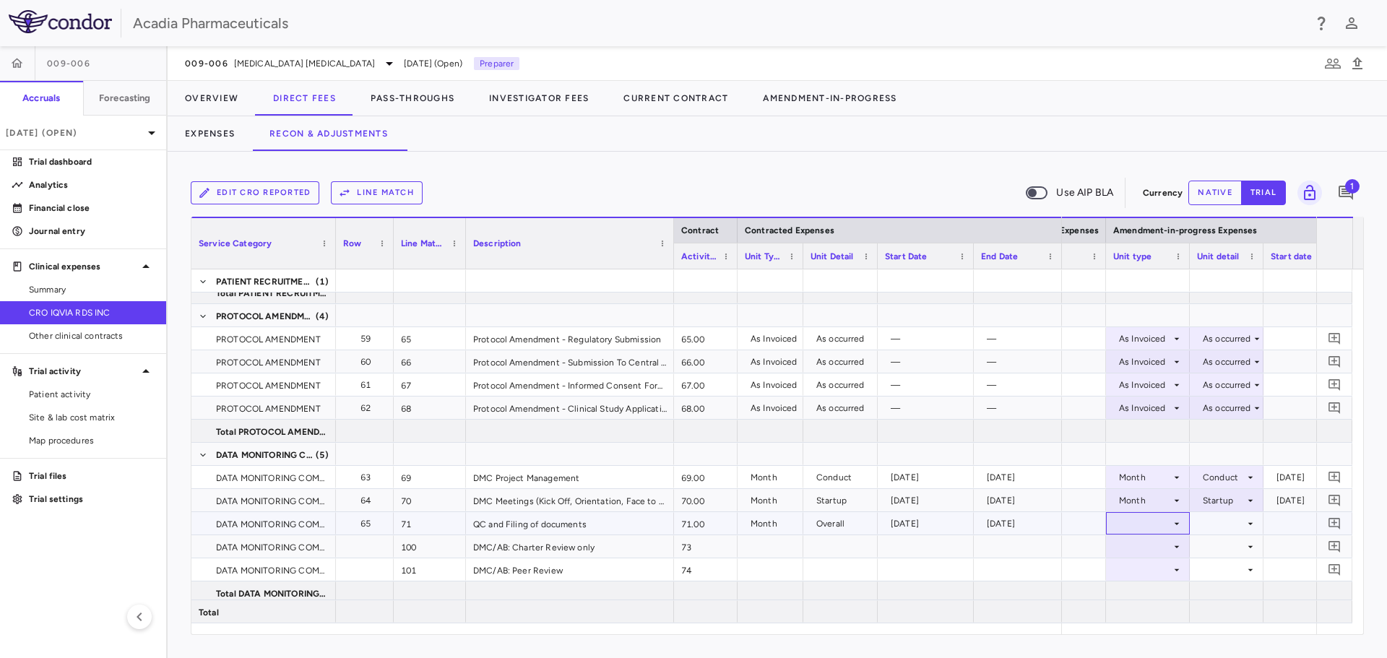
click at [1172, 524] on icon at bounding box center [1177, 524] width 12 height 12
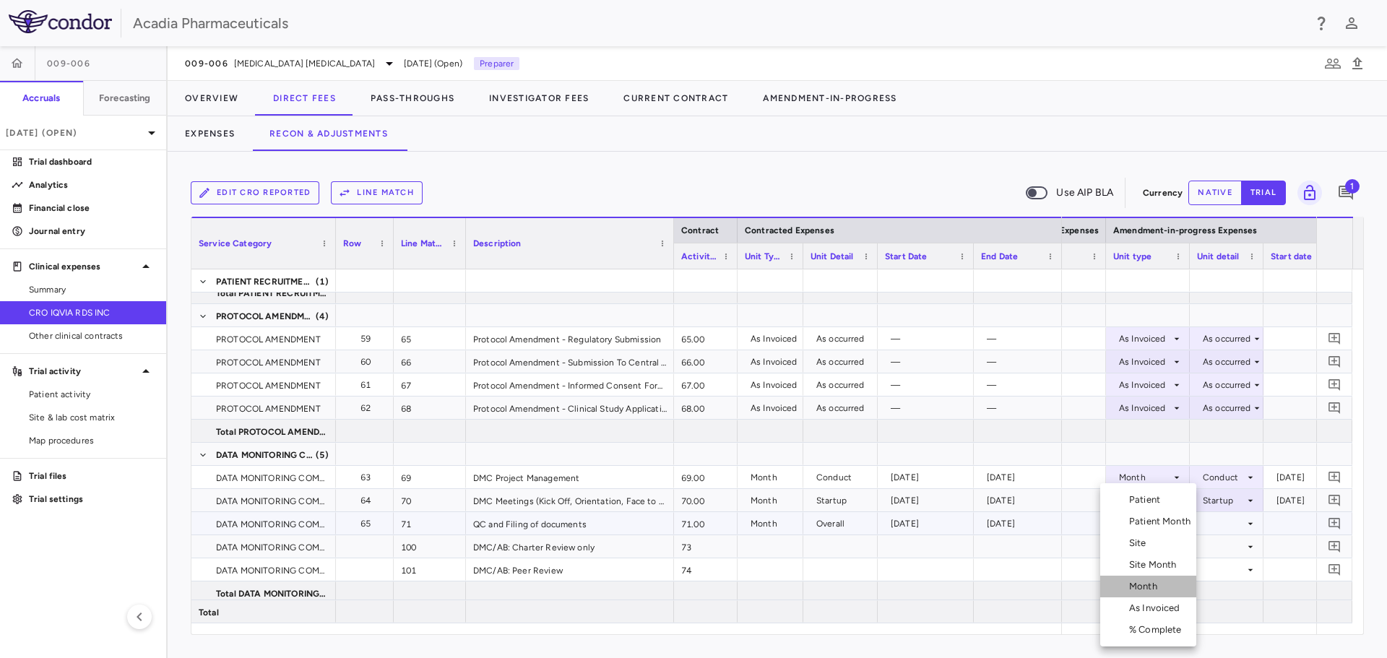
click at [1166, 587] on li "Month" at bounding box center [1148, 587] width 96 height 22
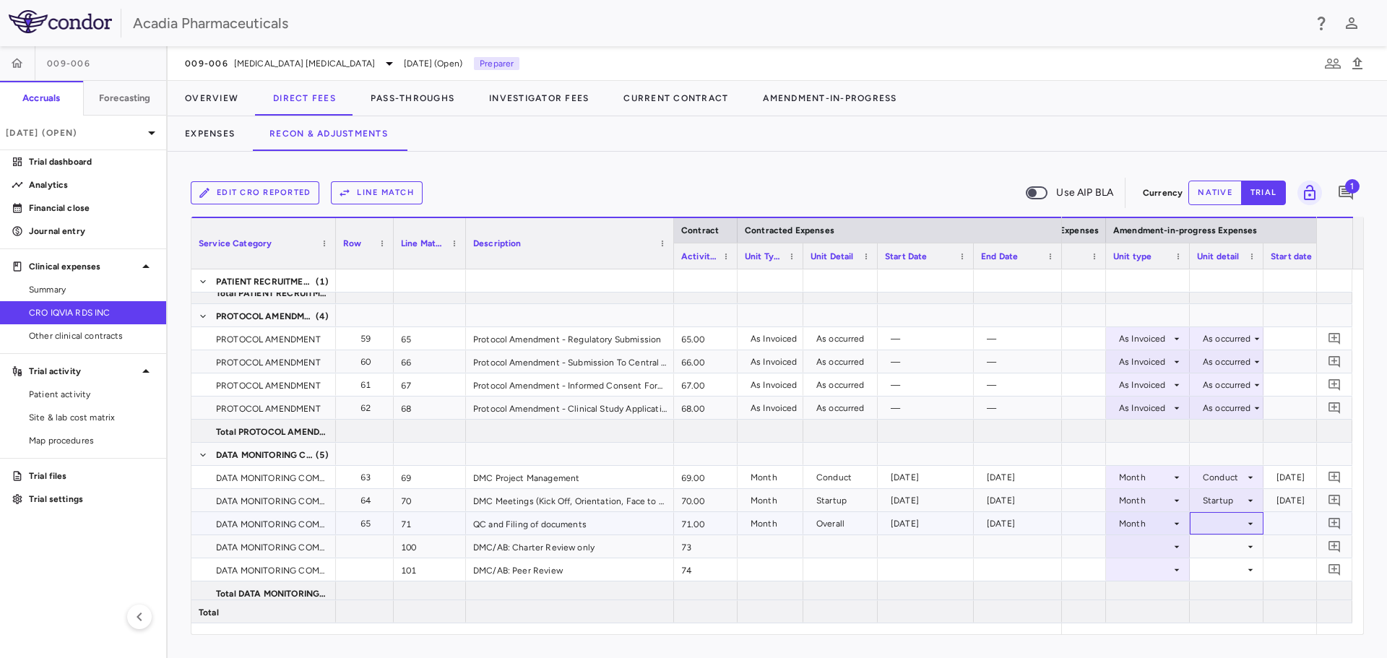
click at [1219, 520] on div at bounding box center [1226, 523] width 59 height 21
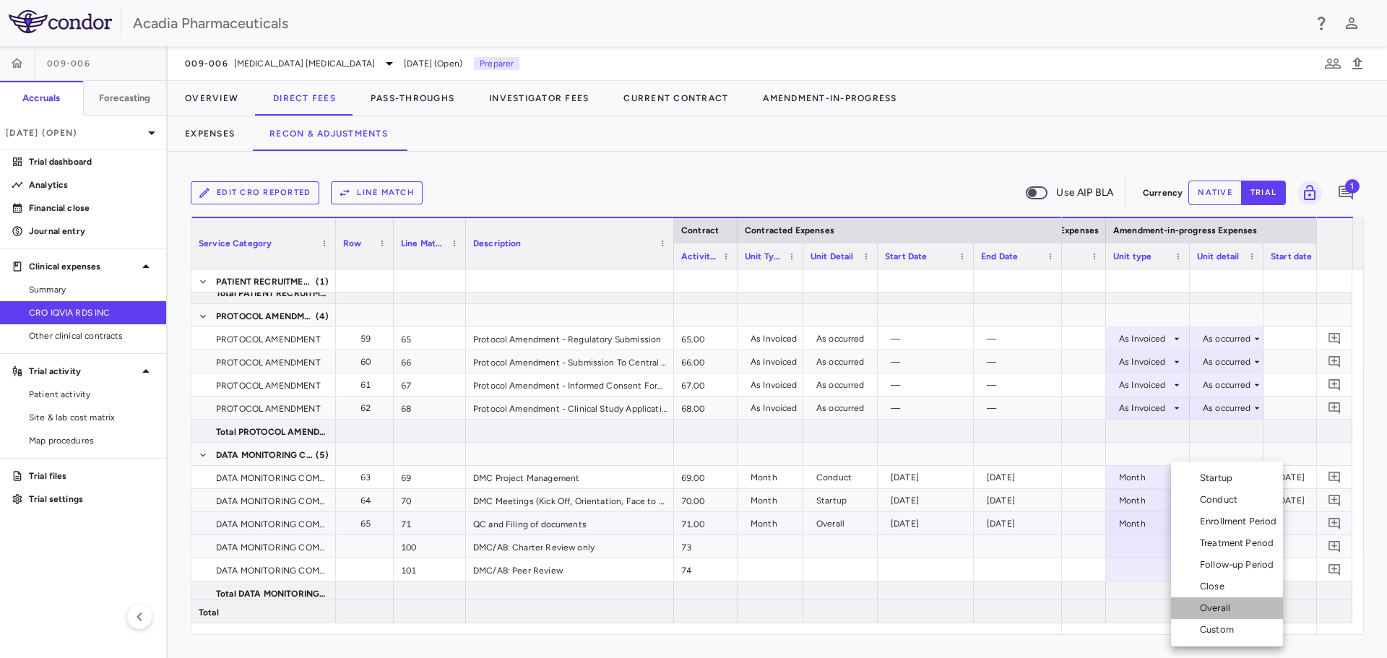
click at [1218, 601] on li "Overall" at bounding box center [1227, 609] width 112 height 22
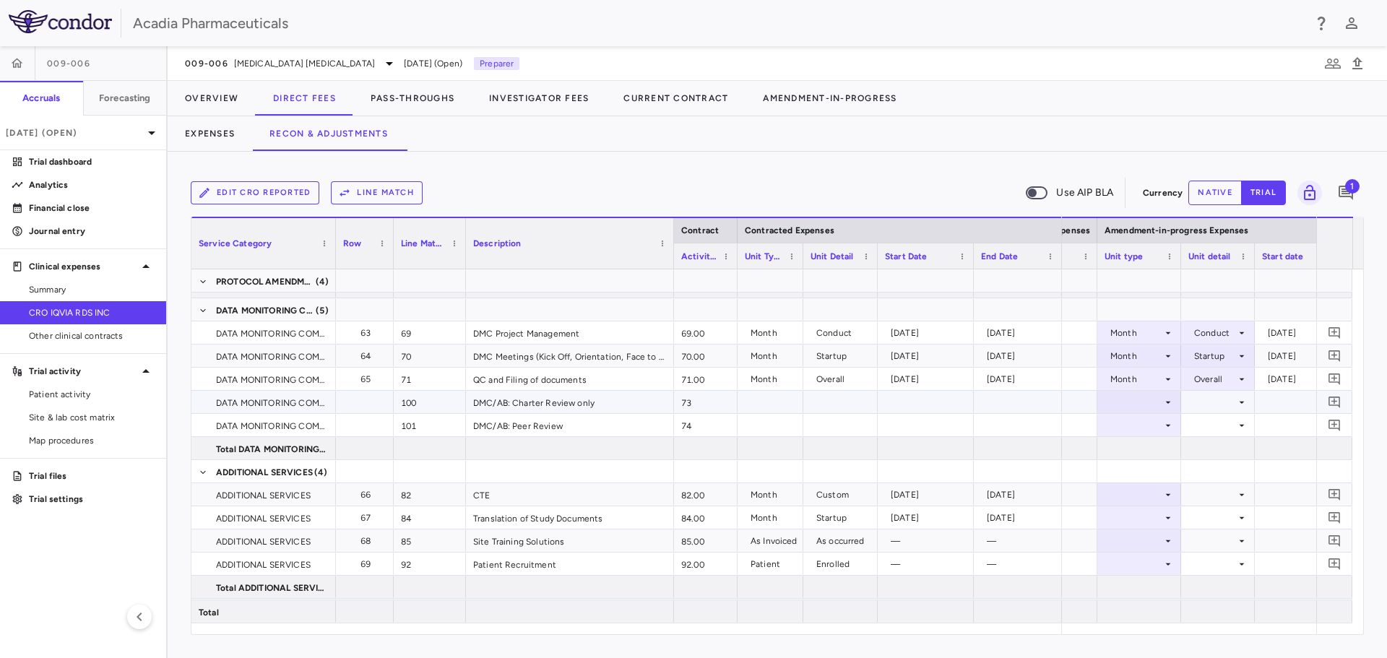
click at [1160, 391] on div at bounding box center [1140, 402] width 84 height 22
click at [1166, 401] on div at bounding box center [693, 329] width 1387 height 658
click at [1166, 401] on icon at bounding box center [1169, 403] width 12 height 12
click at [1143, 520] on div "Month" at bounding box center [1138, 515] width 34 height 13
click at [1229, 403] on div at bounding box center [1218, 402] width 59 height 21
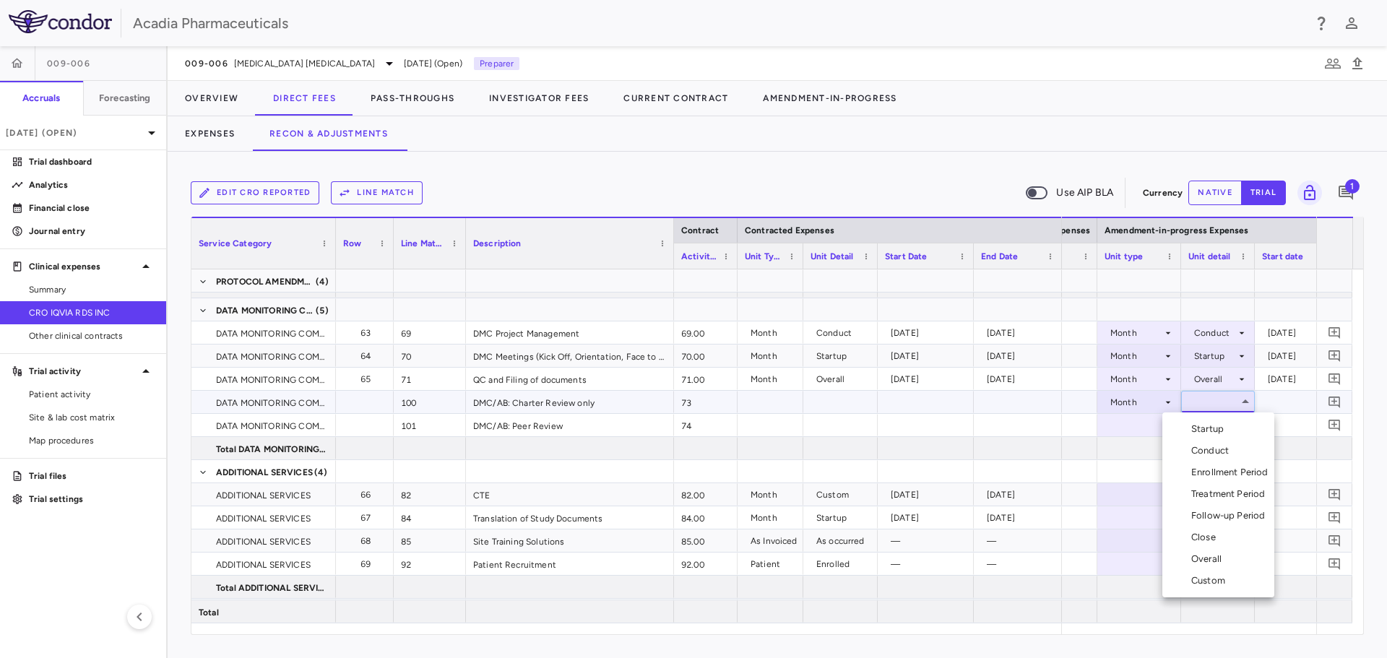
click at [1208, 415] on ul "Select Startup Conduct Enrollment Period Treatment Period Follow-up Period Clos…" at bounding box center [1219, 505] width 112 height 185
click at [1210, 418] on li "Startup" at bounding box center [1219, 429] width 112 height 22
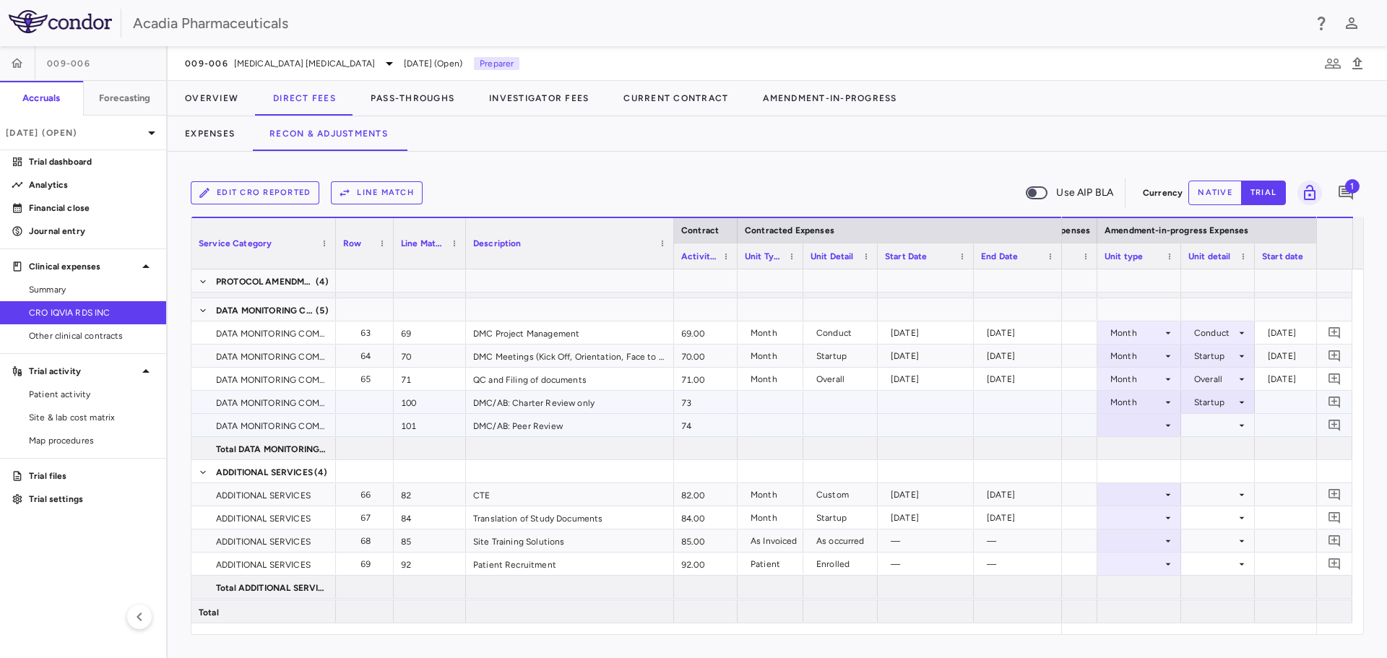
click at [1173, 420] on icon at bounding box center [1169, 426] width 12 height 12
click at [1163, 418] on div at bounding box center [1139, 425] width 69 height 21
click at [1147, 543] on div "Month" at bounding box center [1138, 539] width 34 height 13
click at [1238, 432] on div at bounding box center [1218, 425] width 59 height 21
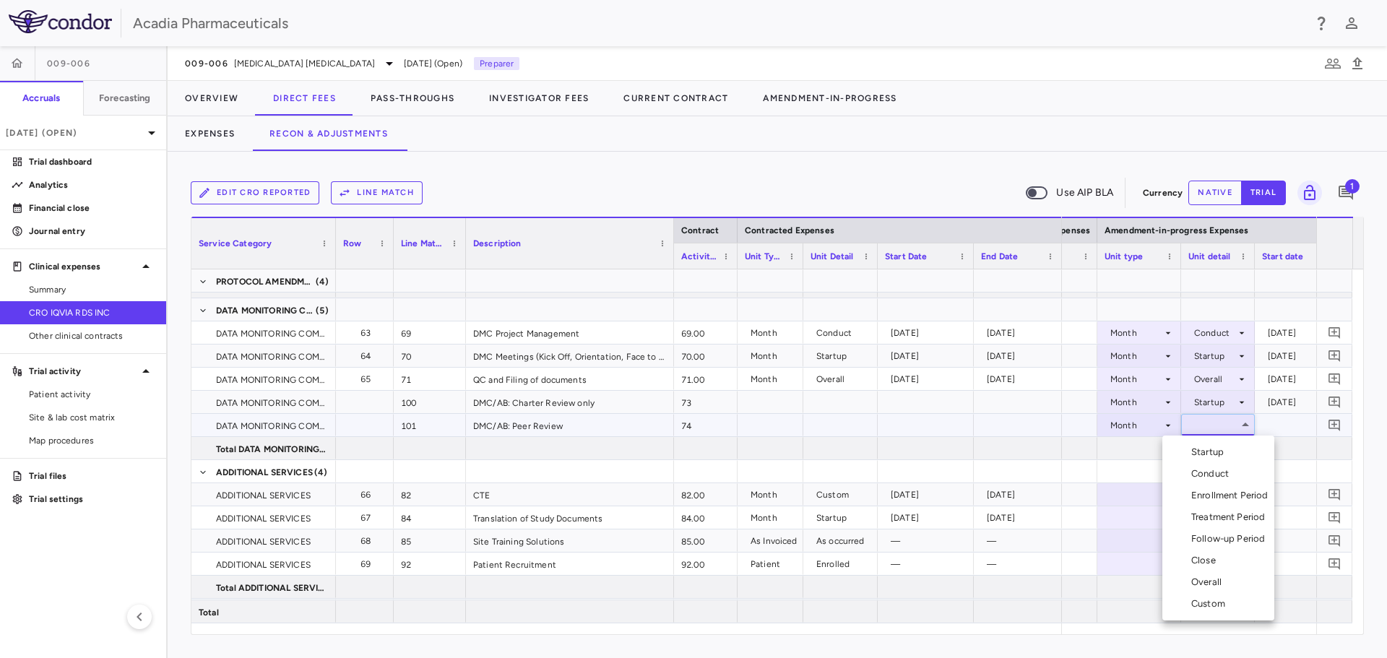
click at [1233, 455] on li "Startup" at bounding box center [1219, 452] width 112 height 22
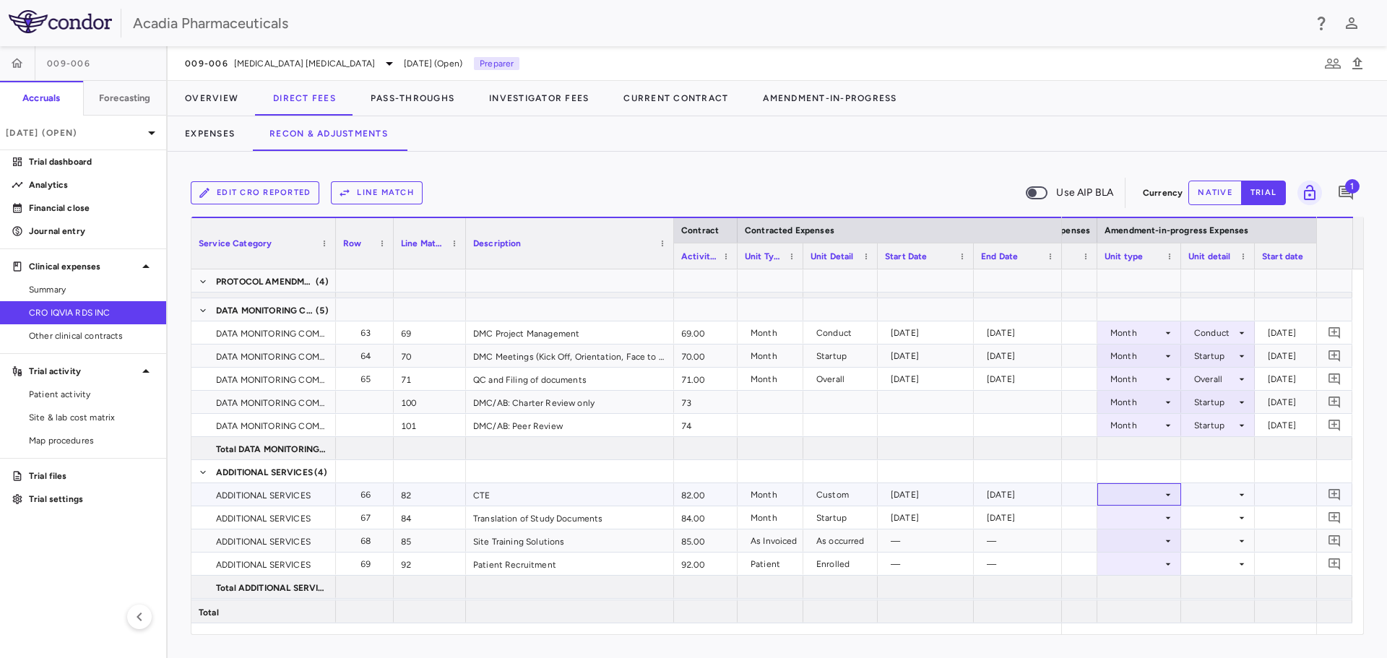
click at [1157, 497] on div at bounding box center [1139, 494] width 69 height 21
click at [1152, 583] on div "Month" at bounding box center [1138, 586] width 34 height 13
click at [1207, 494] on div at bounding box center [1218, 494] width 59 height 21
click at [1220, 631] on div "Custom" at bounding box center [1211, 630] width 40 height 13
click at [1169, 520] on icon at bounding box center [1169, 518] width 12 height 12
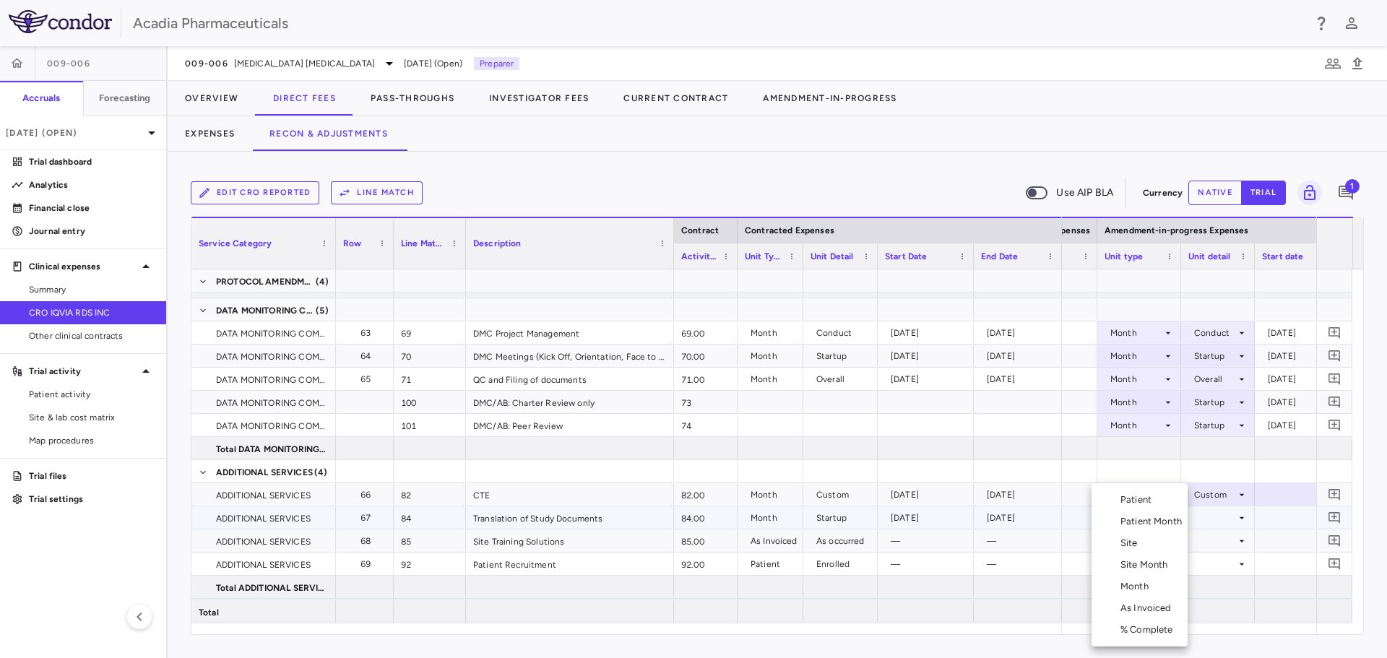
click at [1154, 588] on div "Month" at bounding box center [1138, 586] width 34 height 13
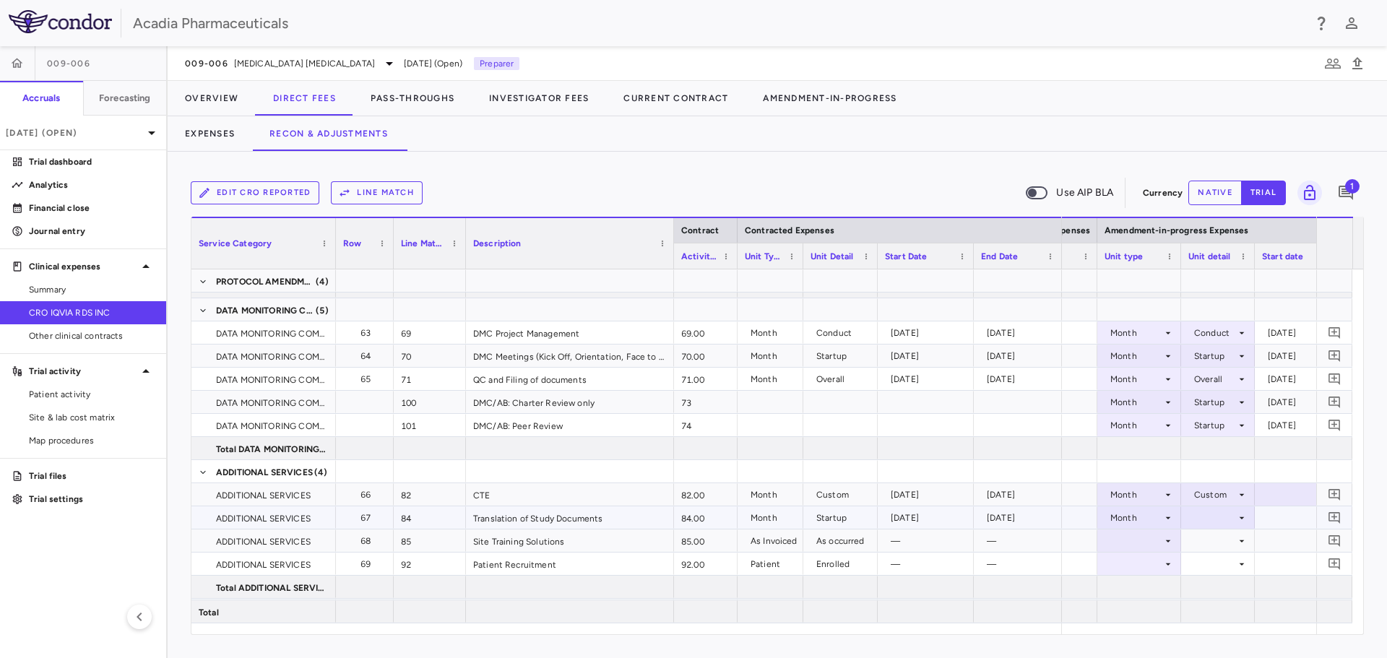
click at [1233, 520] on div at bounding box center [1218, 517] width 59 height 21
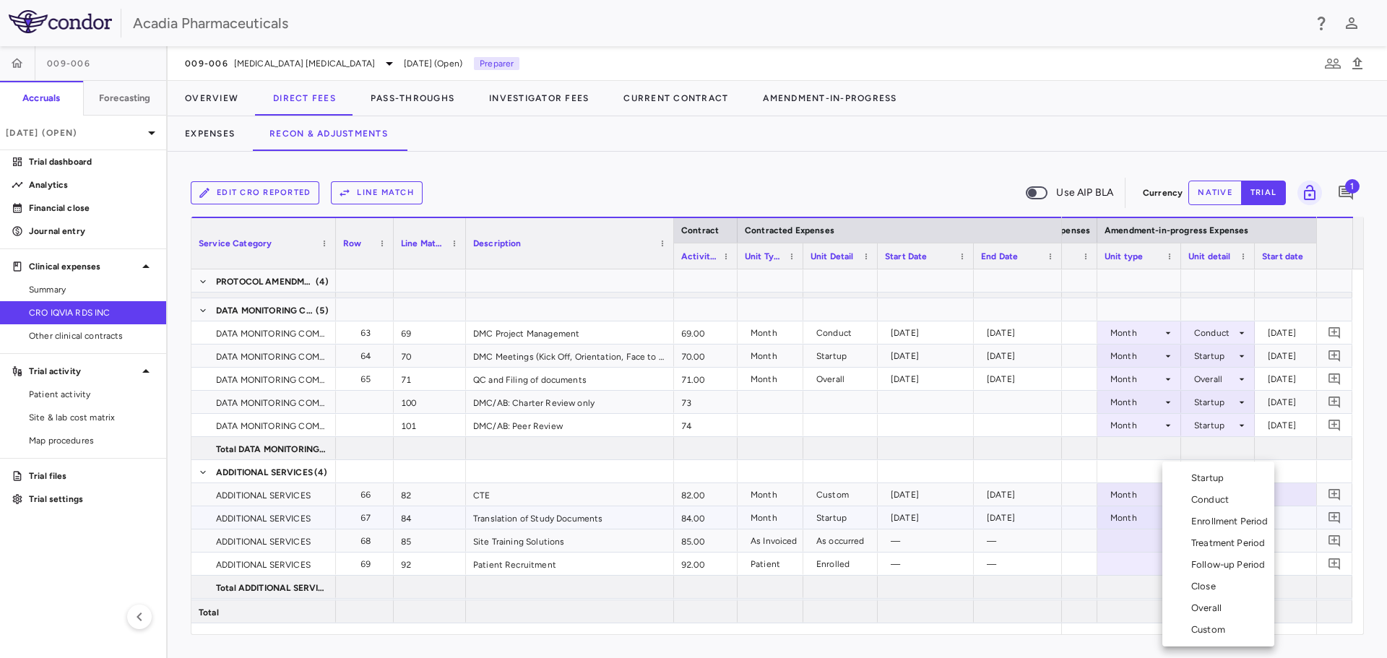
click at [1225, 479] on div "Startup" at bounding box center [1210, 478] width 38 height 13
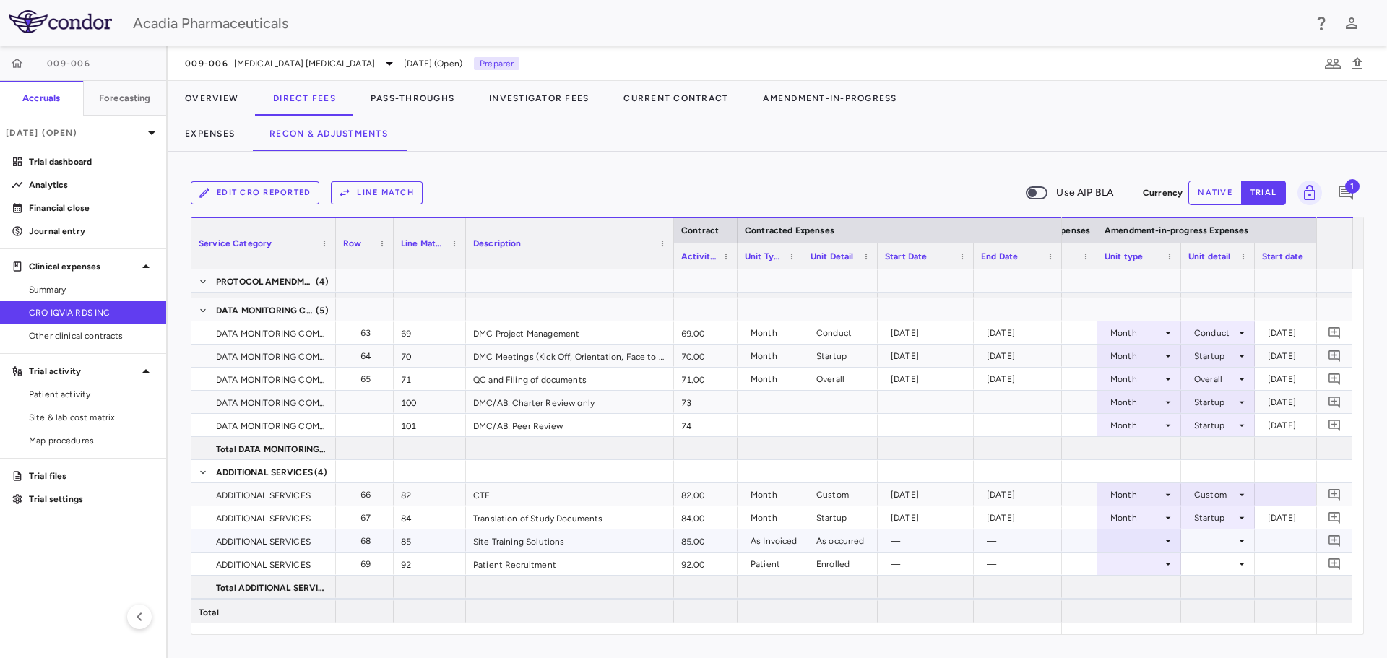
click at [1168, 541] on icon at bounding box center [1168, 541] width 5 height 2
click at [1151, 603] on div "As Invoiced" at bounding box center [1149, 608] width 57 height 13
click at [1227, 538] on div at bounding box center [1218, 540] width 59 height 21
click at [1221, 559] on li "As occurred" at bounding box center [1218, 568] width 87 height 22
click at [1166, 567] on icon at bounding box center [1169, 565] width 12 height 12
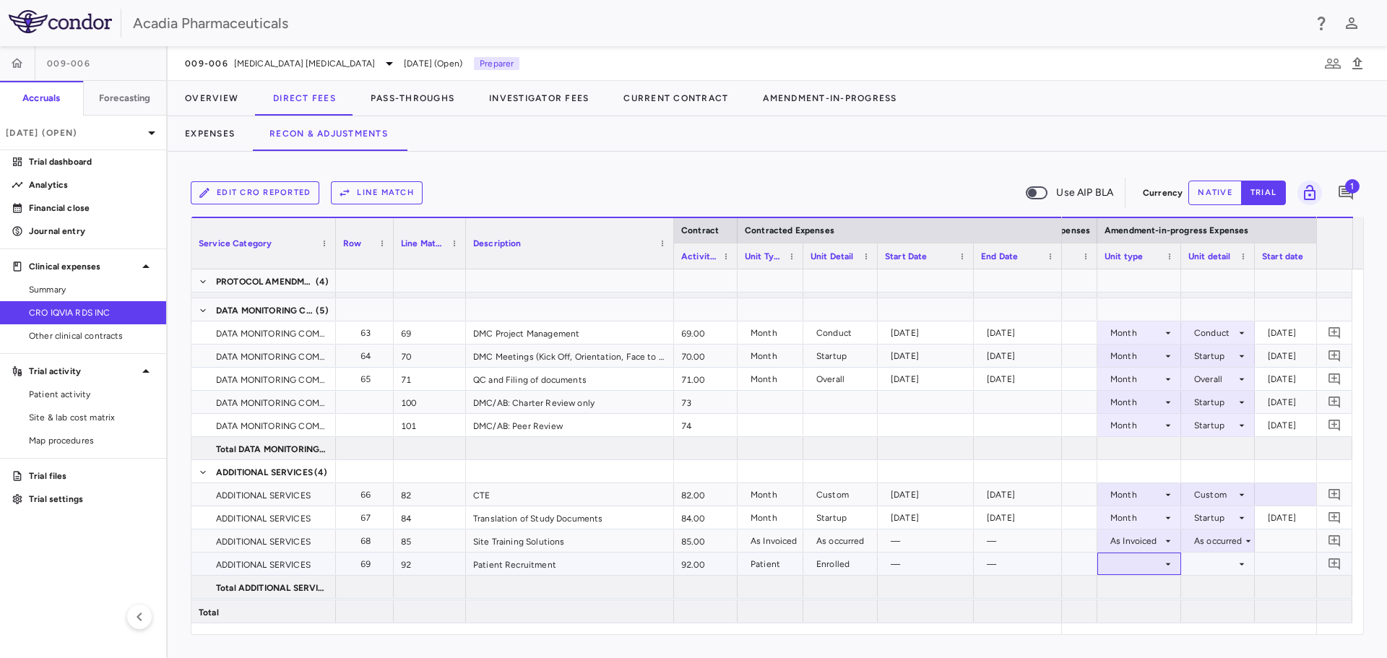
click at [1166, 567] on icon at bounding box center [1169, 565] width 12 height 12
click at [1162, 496] on li "Patient" at bounding box center [1140, 500] width 96 height 22
click at [1220, 561] on div at bounding box center [1218, 563] width 59 height 21
click at [1222, 593] on li "Enrolled" at bounding box center [1219, 587] width 126 height 22
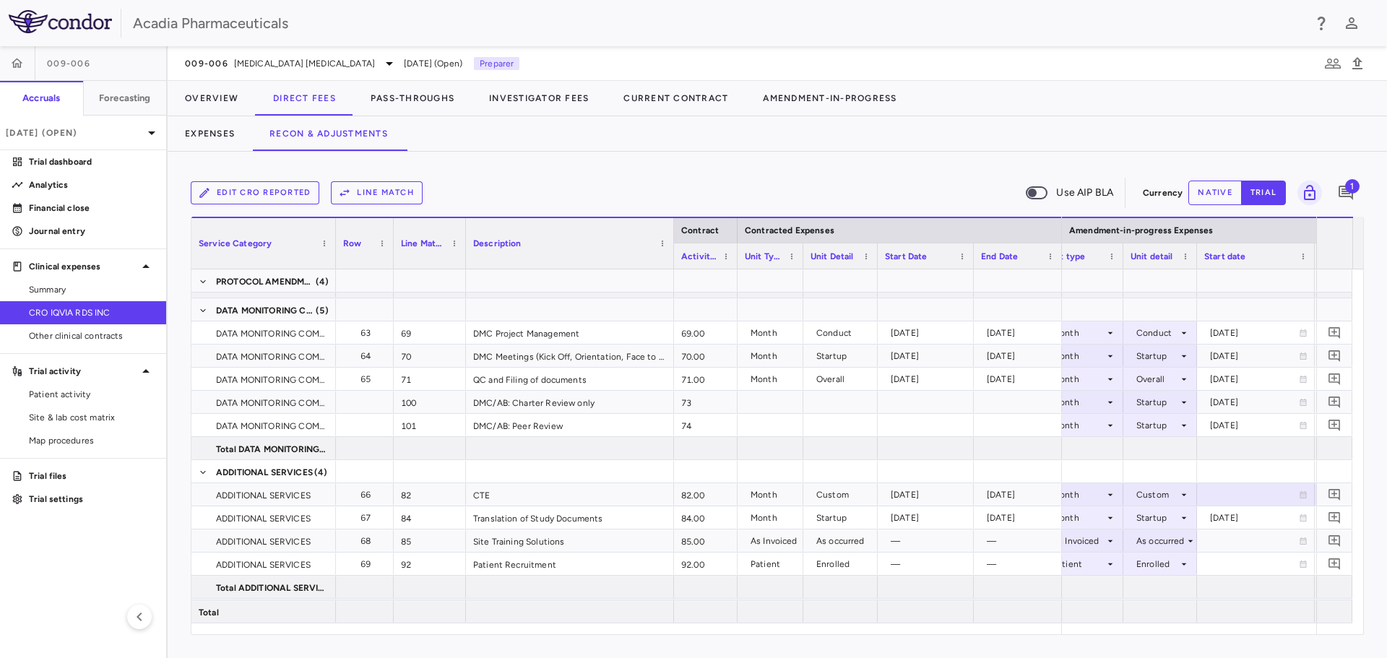
scroll to position [0, 1099]
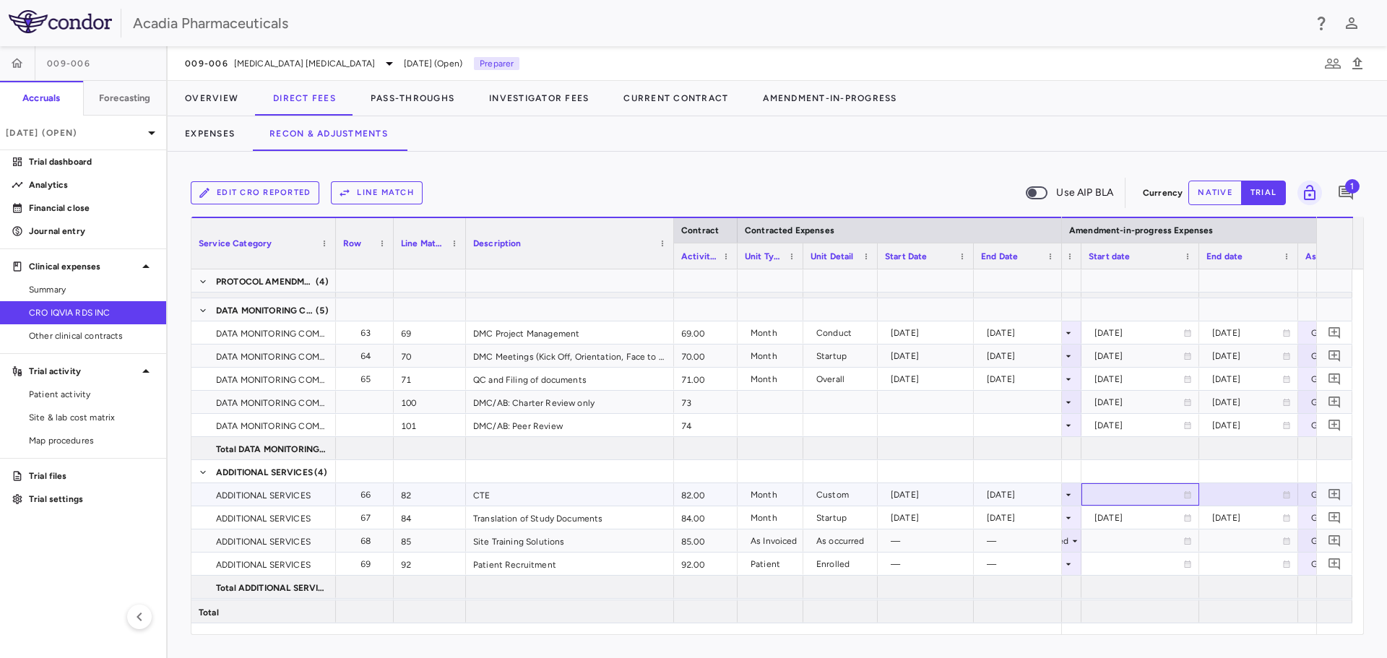
click at [1185, 494] on icon at bounding box center [1188, 494] width 7 height 7
click at [1113, 492] on input "**********" at bounding box center [1127, 496] width 90 height 24
type input "**********"
click at [1244, 496] on div at bounding box center [1249, 494] width 85 height 21
click at [1218, 496] on input "**********" at bounding box center [1236, 496] width 72 height 24
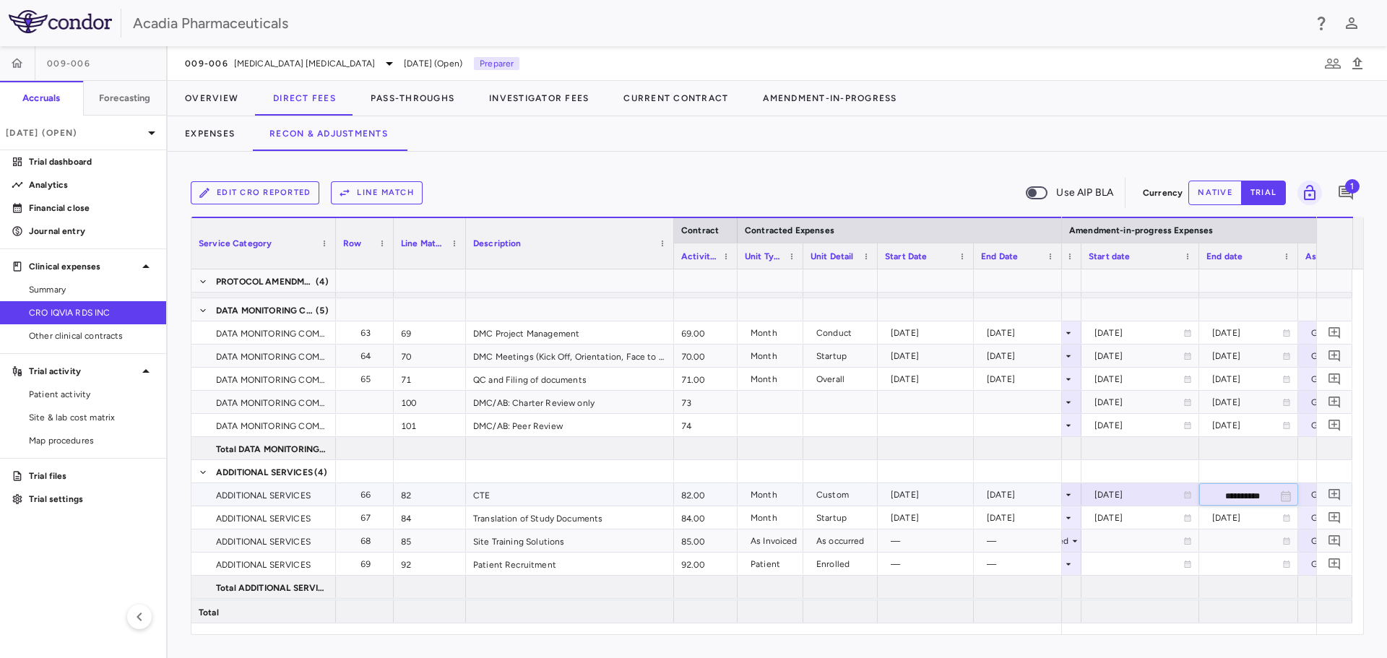
type input "**********"
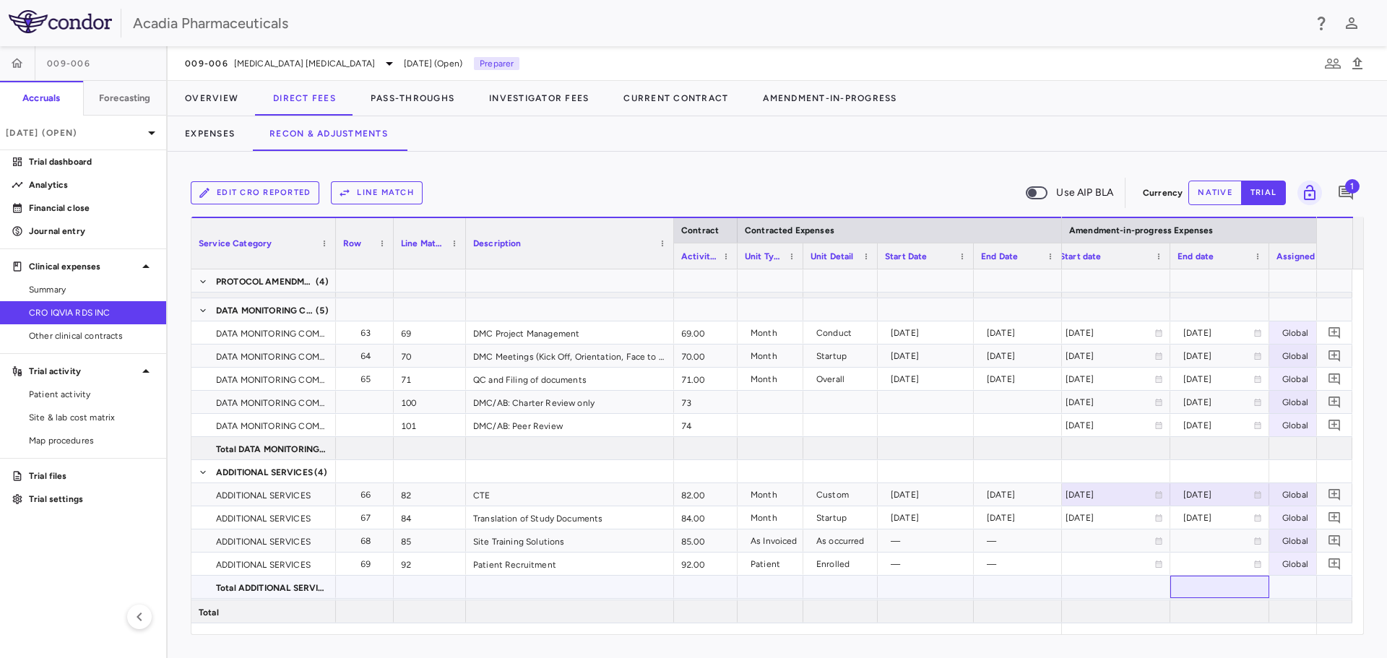
click at [1262, 580] on div at bounding box center [1220, 587] width 99 height 22
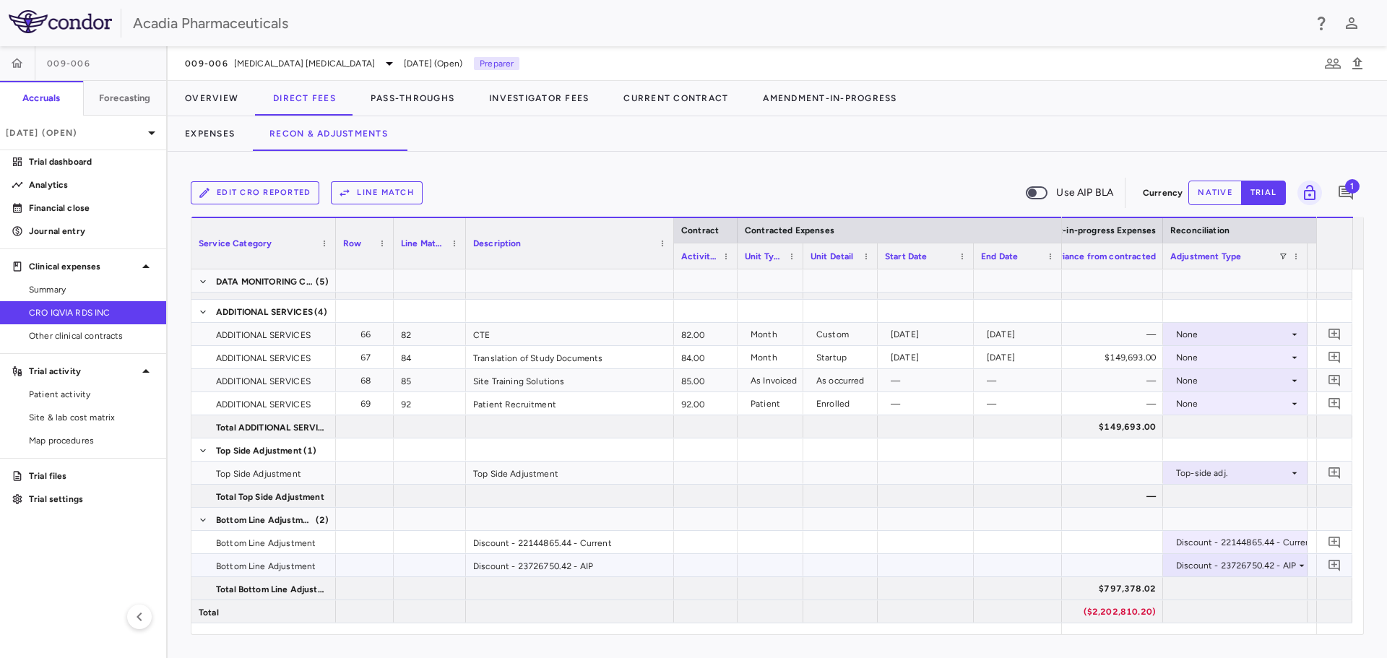
click at [1277, 565] on div "Discount - 23726750.42 - AIP" at bounding box center [1236, 565] width 120 height 23
click at [1277, 565] on div at bounding box center [693, 329] width 1387 height 658
click at [1122, 482] on div at bounding box center [1091, 473] width 145 height 22
click at [1124, 470] on div at bounding box center [1091, 473] width 145 height 22
click at [1110, 468] on div at bounding box center [1091, 473] width 145 height 22
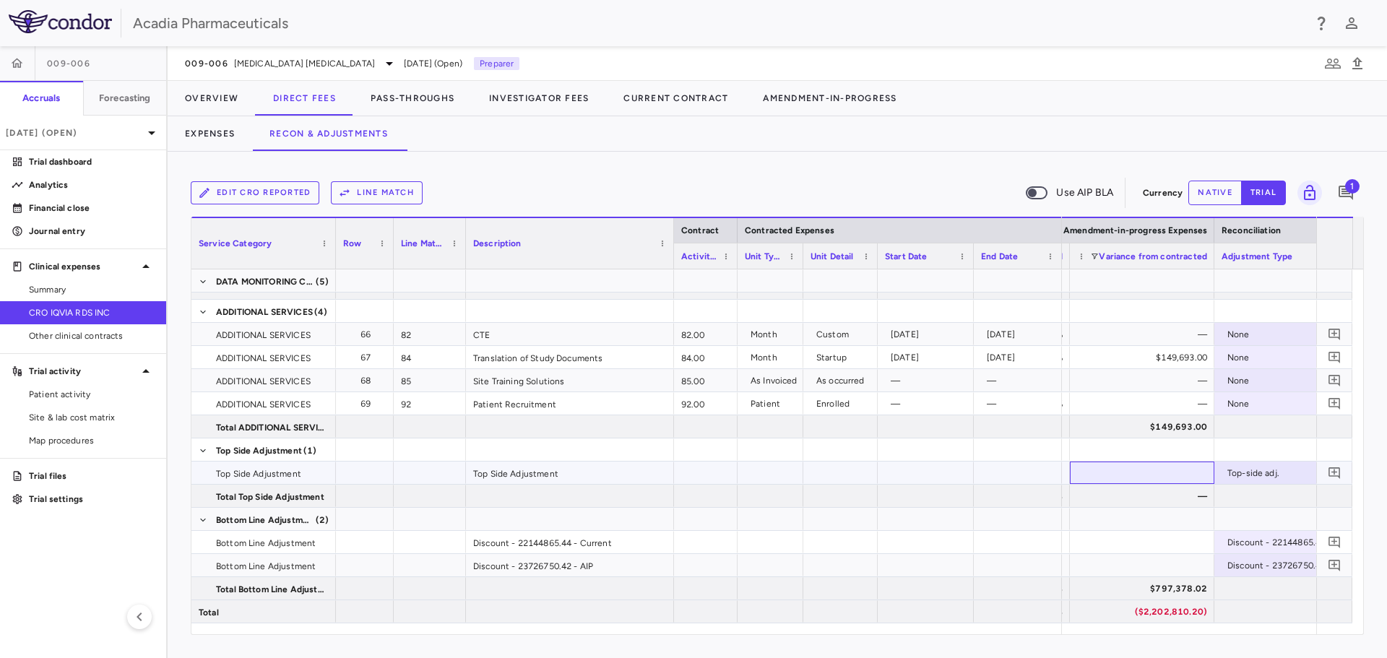
click at [1171, 482] on div at bounding box center [1142, 473] width 145 height 22
click at [1163, 473] on div at bounding box center [1142, 473] width 145 height 22
click at [1230, 192] on button "native" at bounding box center [1215, 193] width 53 height 25
click at [1148, 470] on div at bounding box center [1142, 473] width 145 height 22
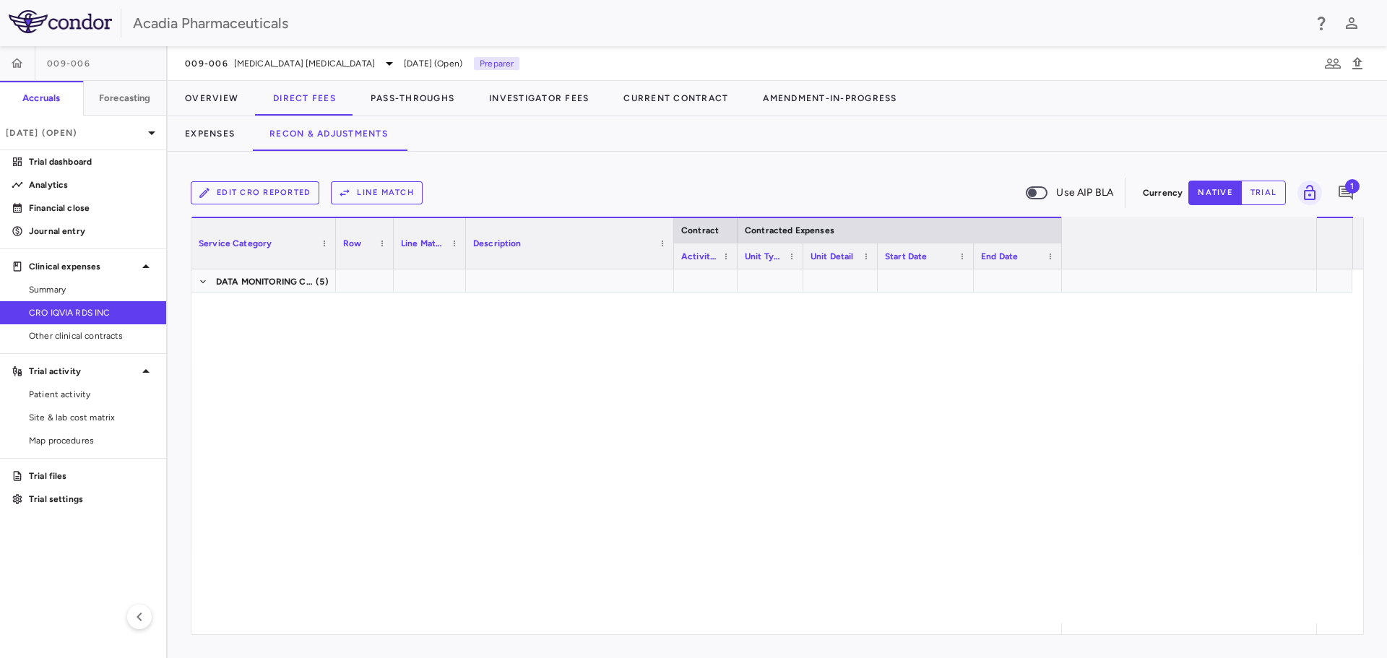
scroll to position [0, 2100]
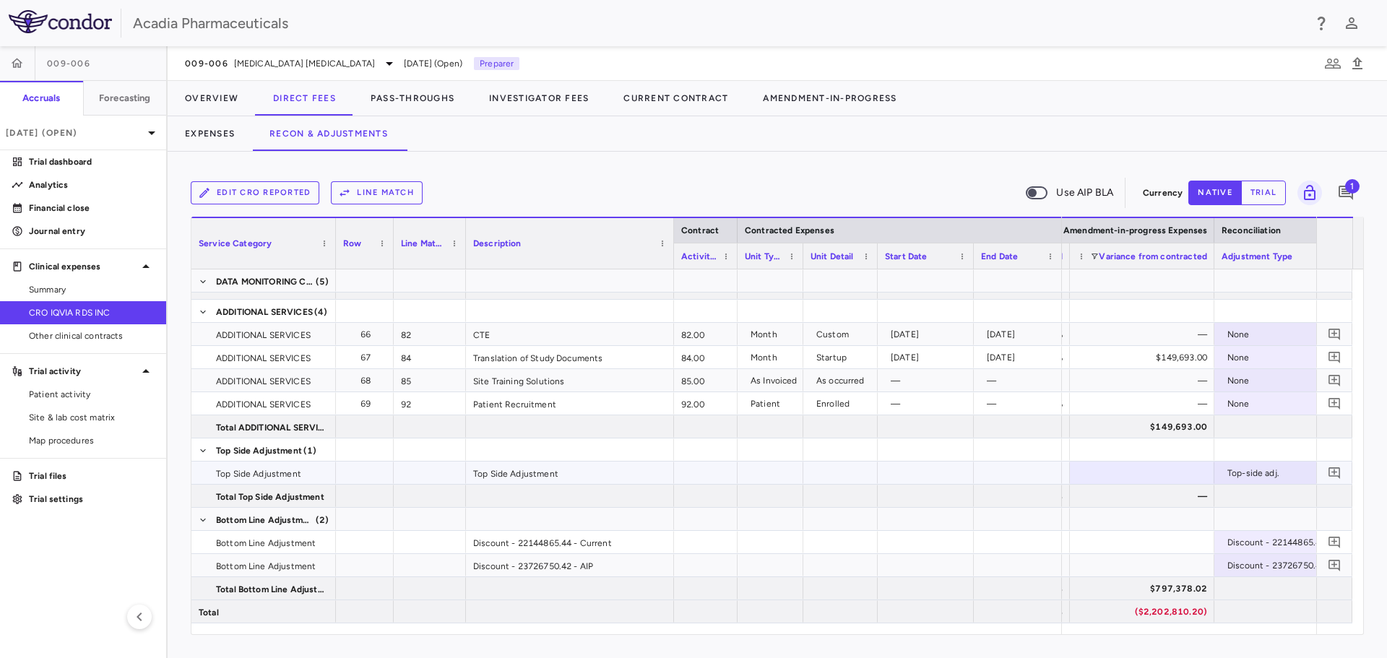
click at [1174, 472] on div at bounding box center [1142, 473] width 145 height 22
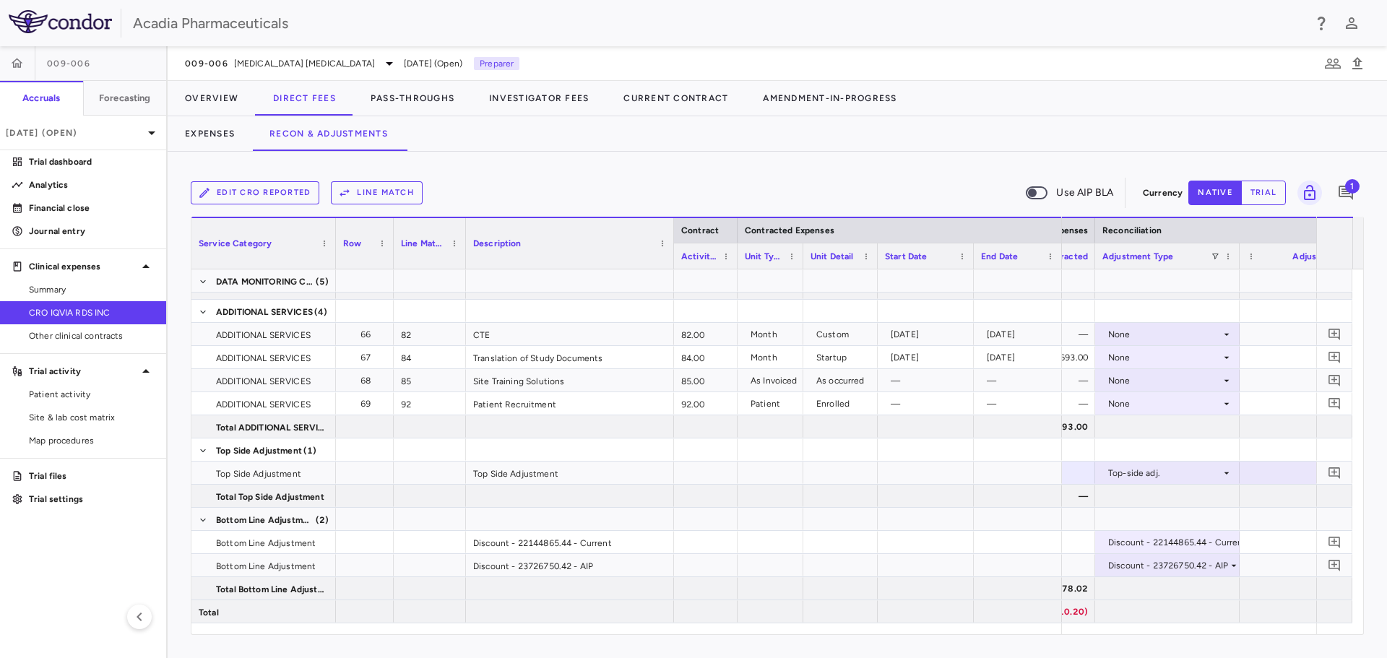
scroll to position [0, 0]
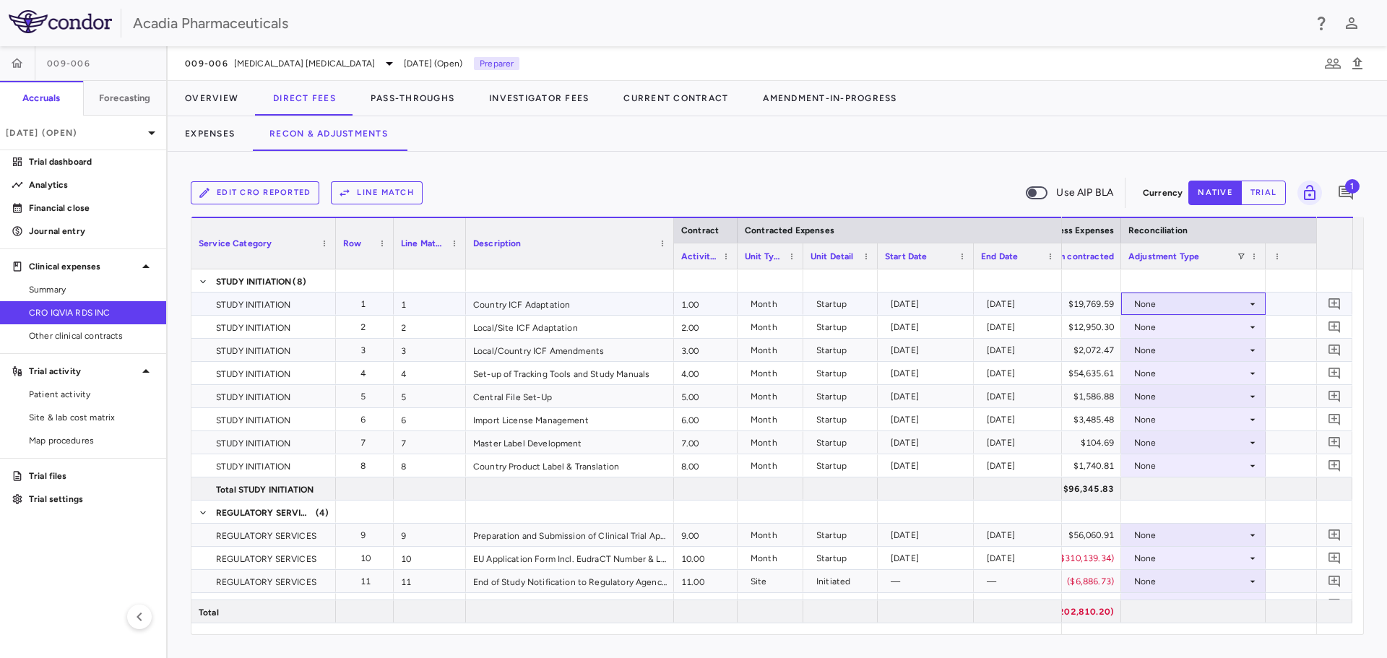
click at [1249, 307] on icon at bounding box center [1253, 304] width 12 height 12
click at [1245, 349] on div "Amendment-in-Progress" at bounding box center [1206, 354] width 111 height 13
click at [1254, 335] on div "None" at bounding box center [1194, 326] width 130 height 21
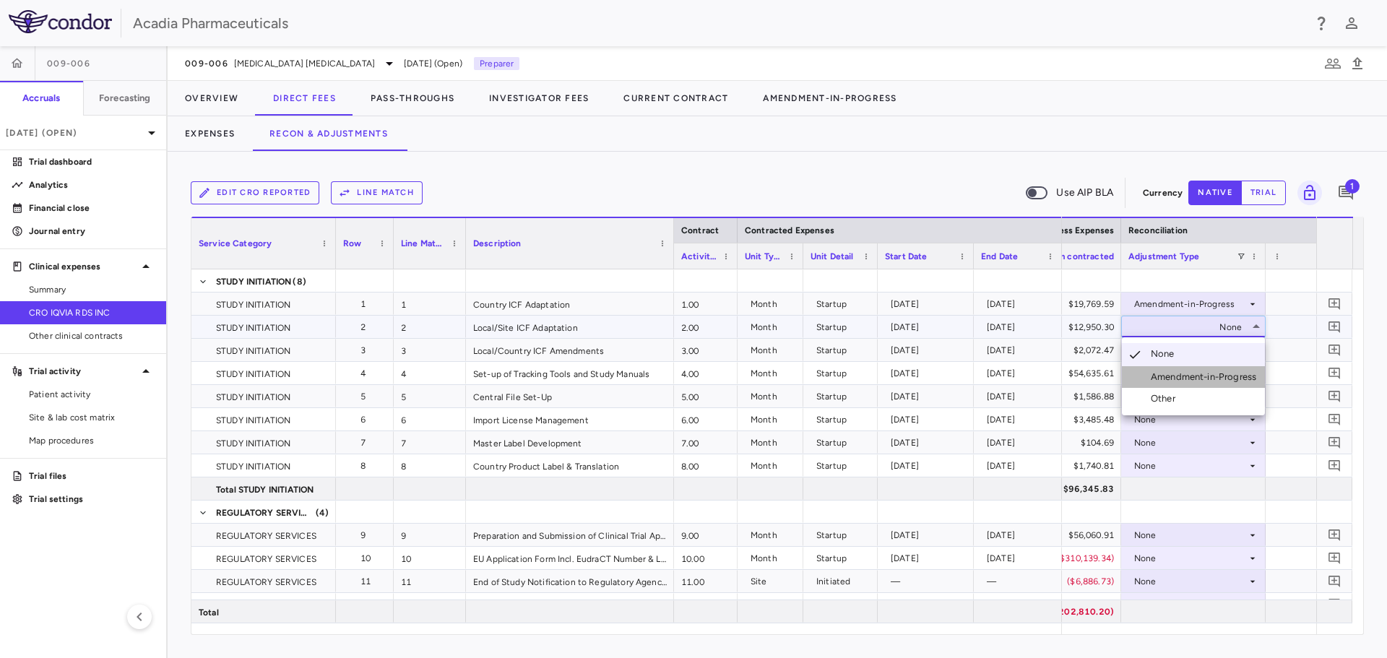
click at [1241, 377] on div "Amendment-in-Progress" at bounding box center [1206, 377] width 111 height 13
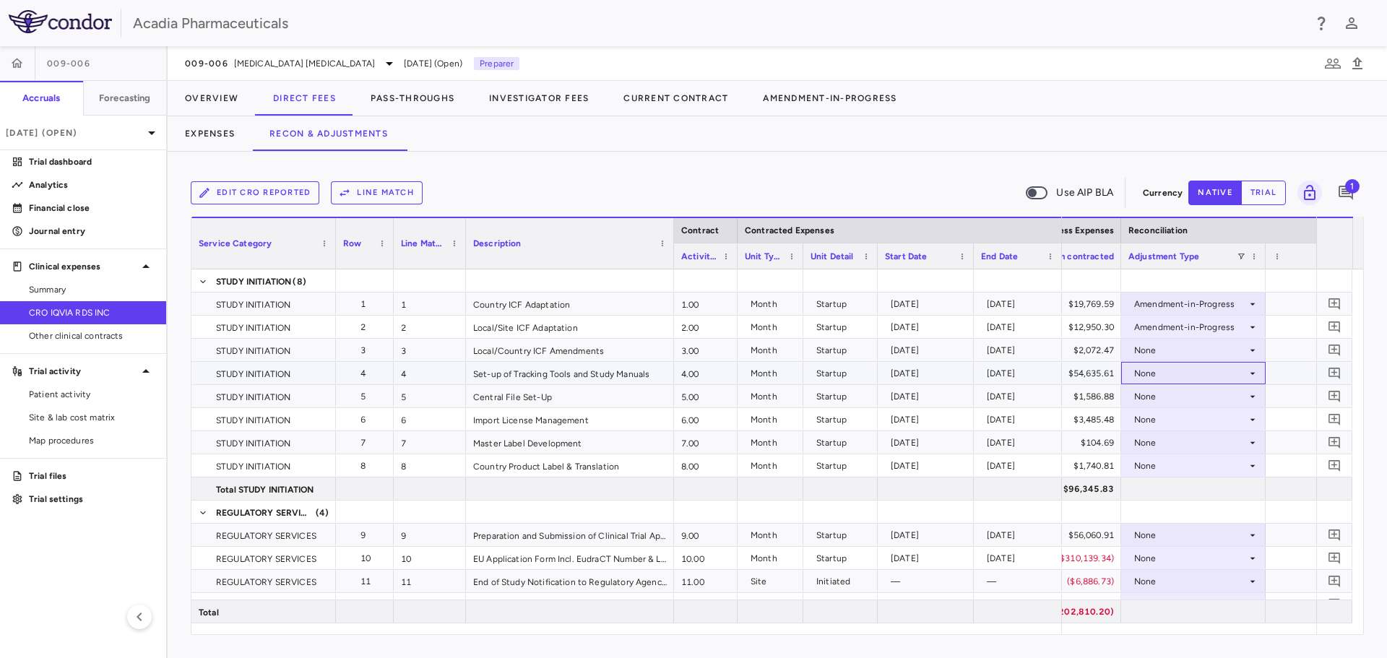
click at [1247, 368] on icon at bounding box center [1253, 374] width 12 height 12
click at [1225, 418] on div "None" at bounding box center [1190, 419] width 113 height 23
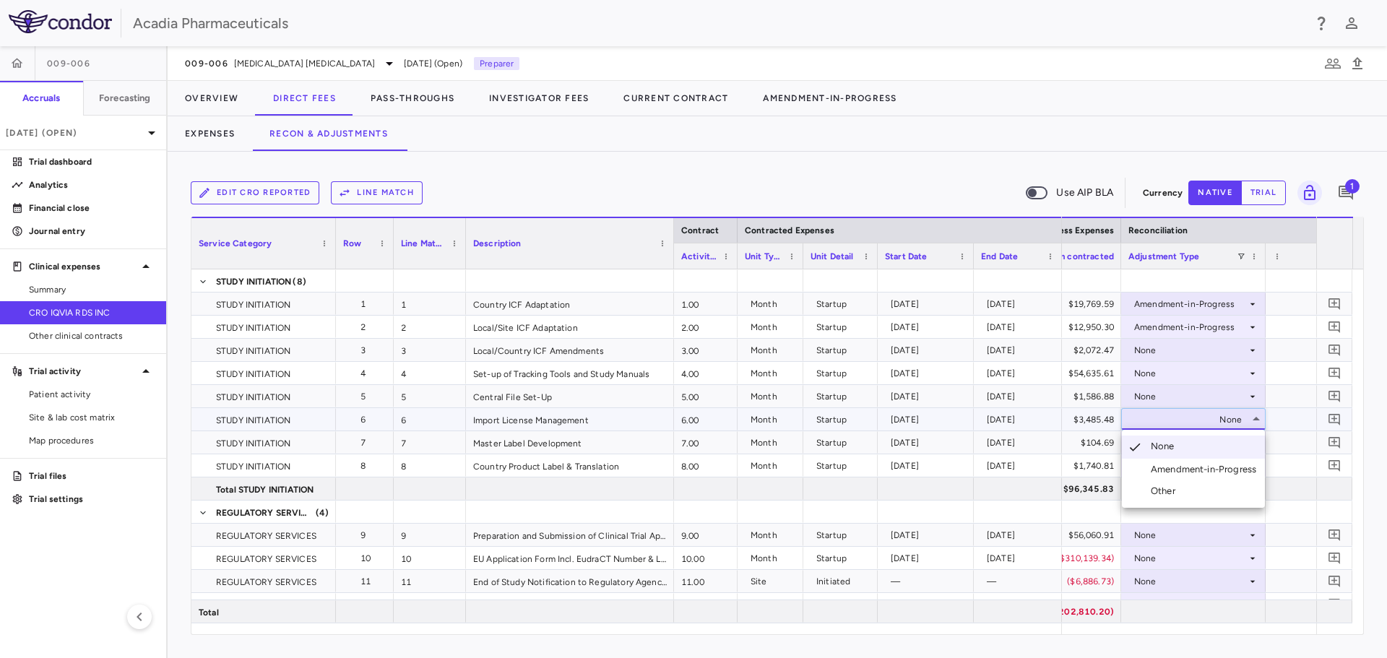
click at [1253, 352] on div at bounding box center [693, 329] width 1387 height 658
click at [1253, 354] on icon at bounding box center [1253, 351] width 12 height 12
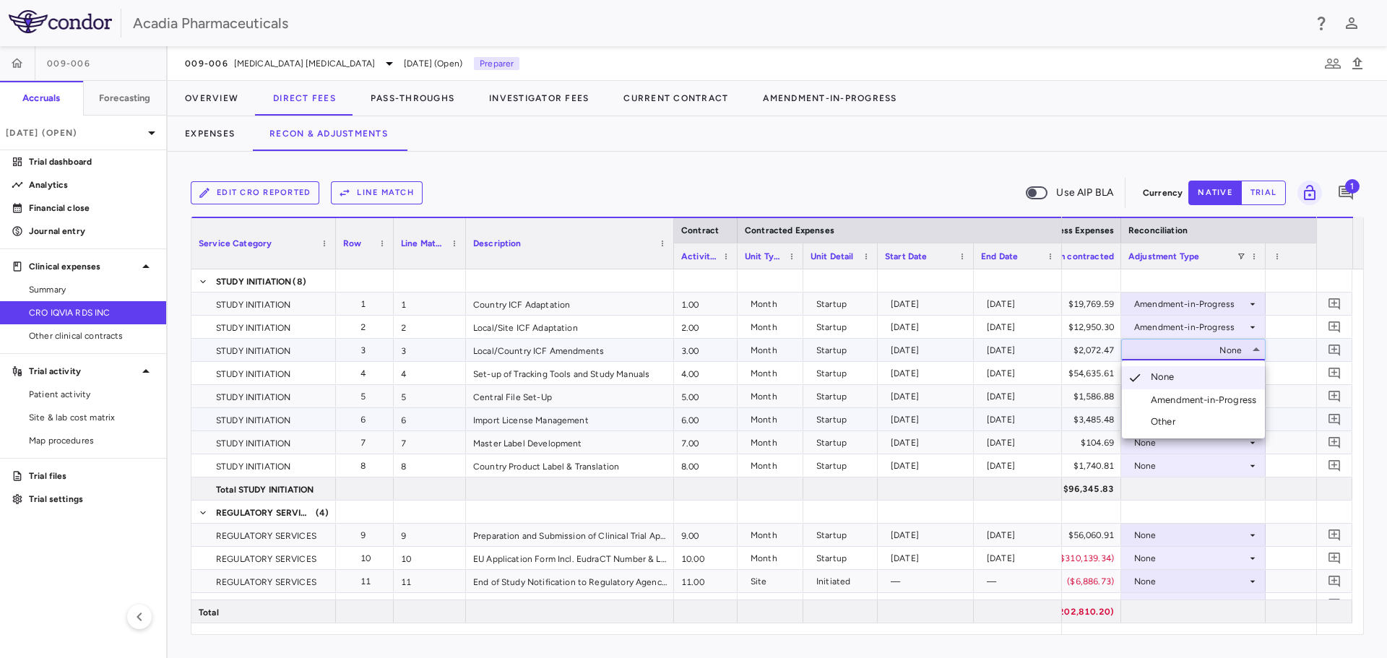
click at [1237, 400] on div "Amendment-in-Progress" at bounding box center [1206, 400] width 111 height 13
click at [1251, 378] on icon at bounding box center [1253, 374] width 12 height 12
click at [1223, 419] on div "None" at bounding box center [1190, 419] width 113 height 23
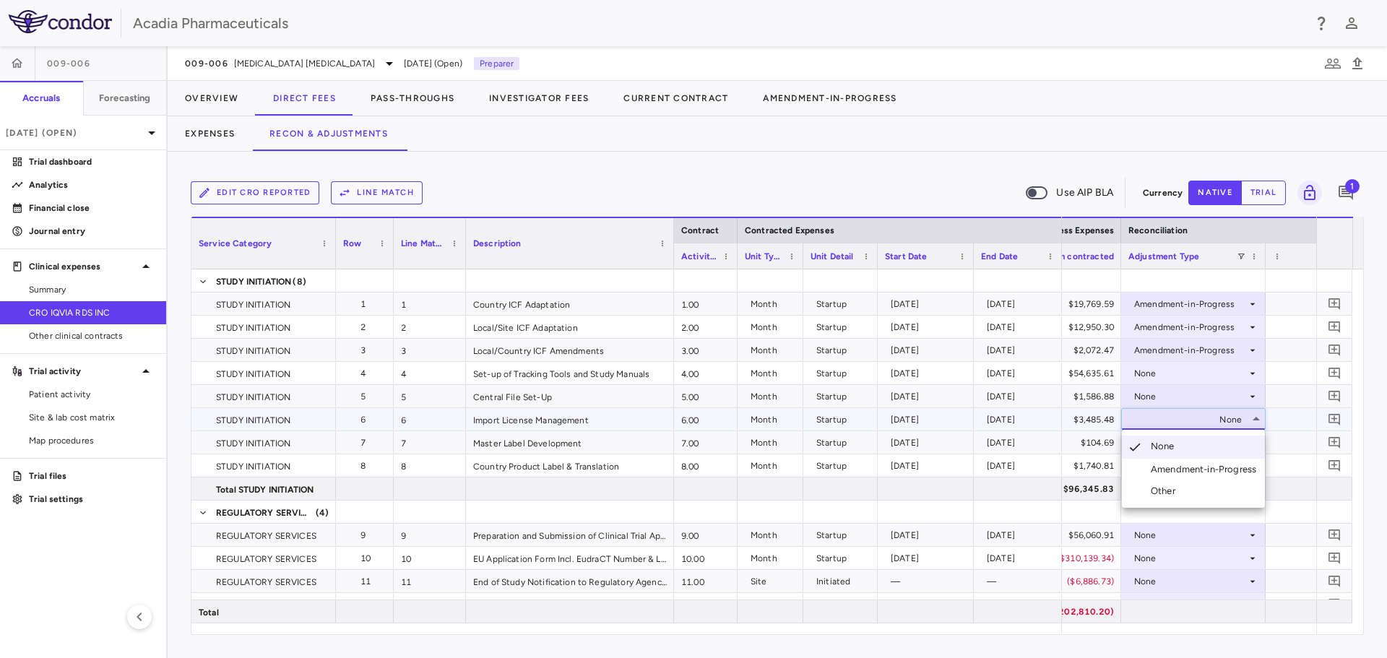
click at [1254, 371] on div at bounding box center [693, 329] width 1387 height 658
click at [1244, 371] on div "None" at bounding box center [1190, 373] width 113 height 23
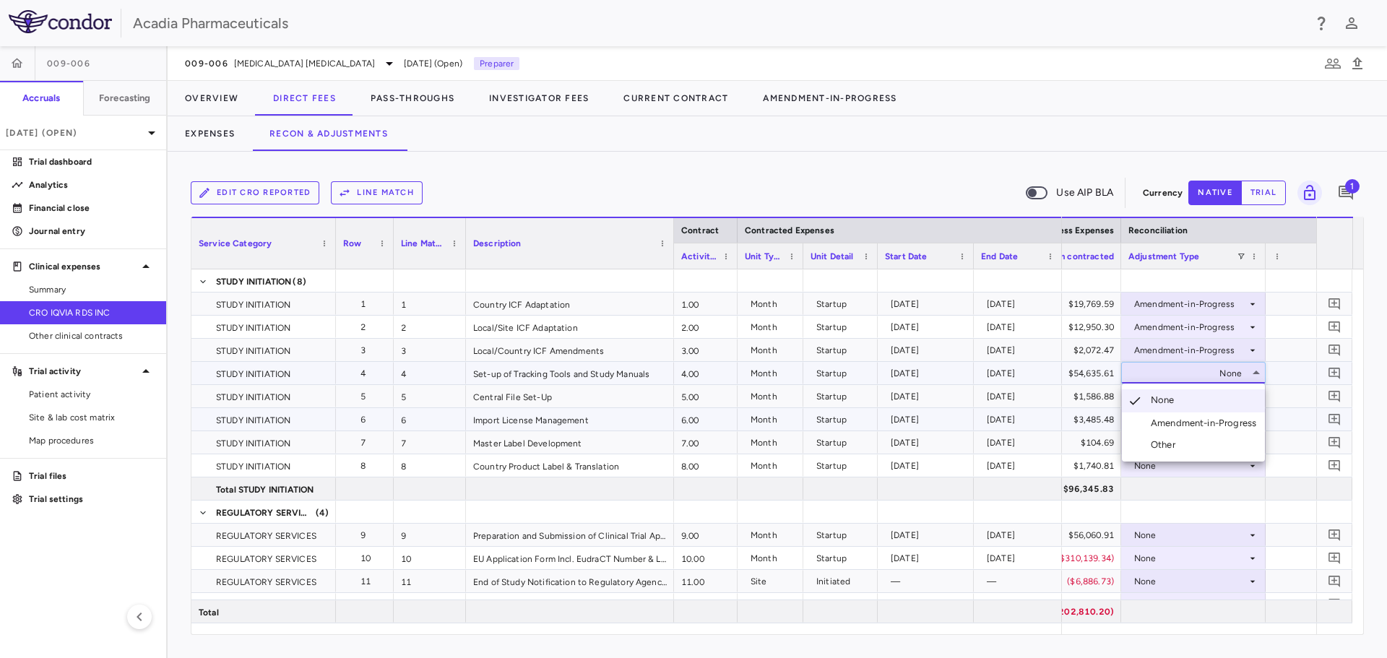
click at [1228, 414] on li "Amendment-in-Progress" at bounding box center [1193, 424] width 143 height 22
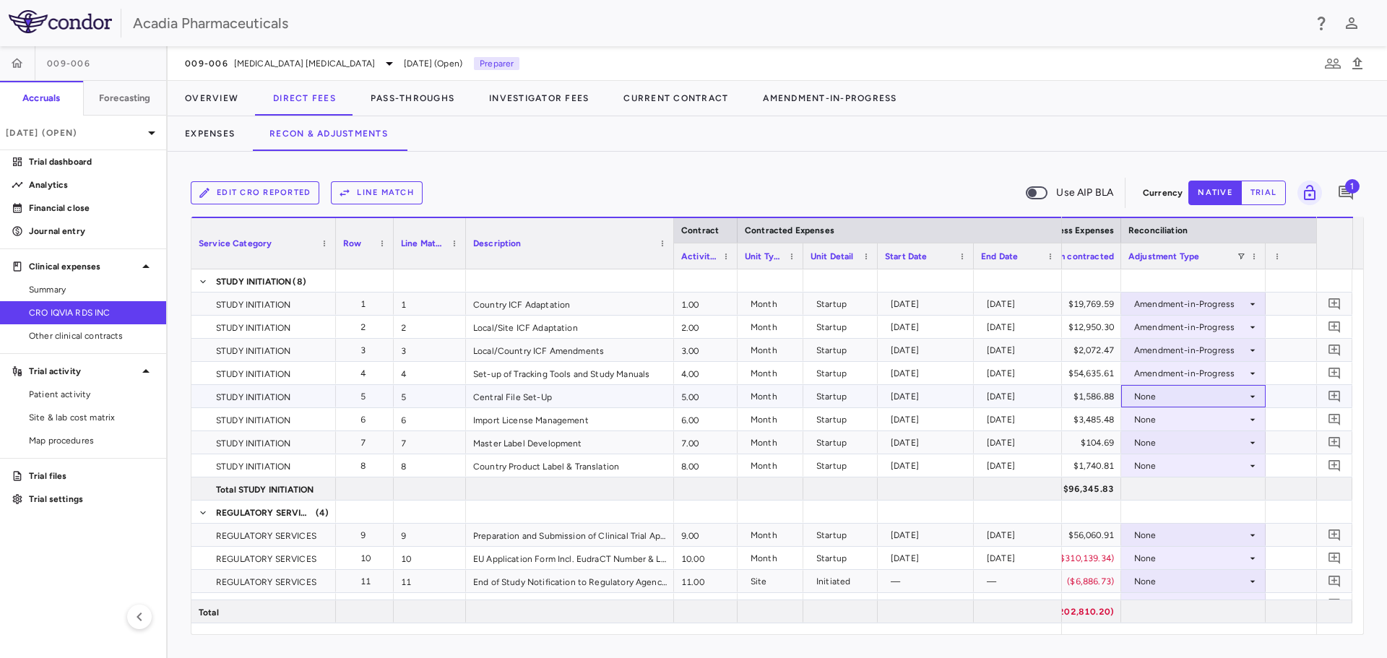
click at [1246, 390] on div "None" at bounding box center [1190, 396] width 113 height 23
click at [1244, 397] on div "None" at bounding box center [1190, 396] width 113 height 23
click at [1234, 452] on div "Amendment-in-Progress" at bounding box center [1206, 446] width 111 height 13
click at [1257, 417] on icon at bounding box center [1253, 420] width 12 height 12
click at [1234, 462] on div "None" at bounding box center [1190, 465] width 113 height 23
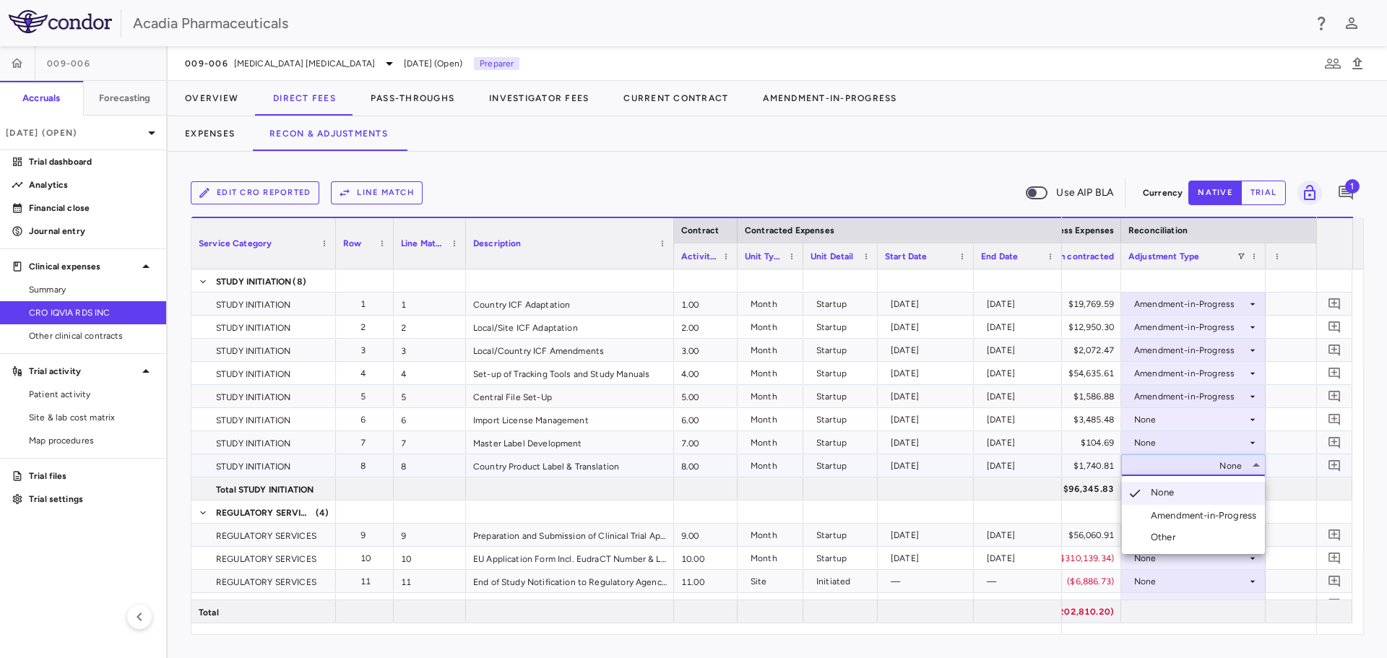
click at [1216, 519] on div "Amendment-in-Progress" at bounding box center [1206, 515] width 111 height 13
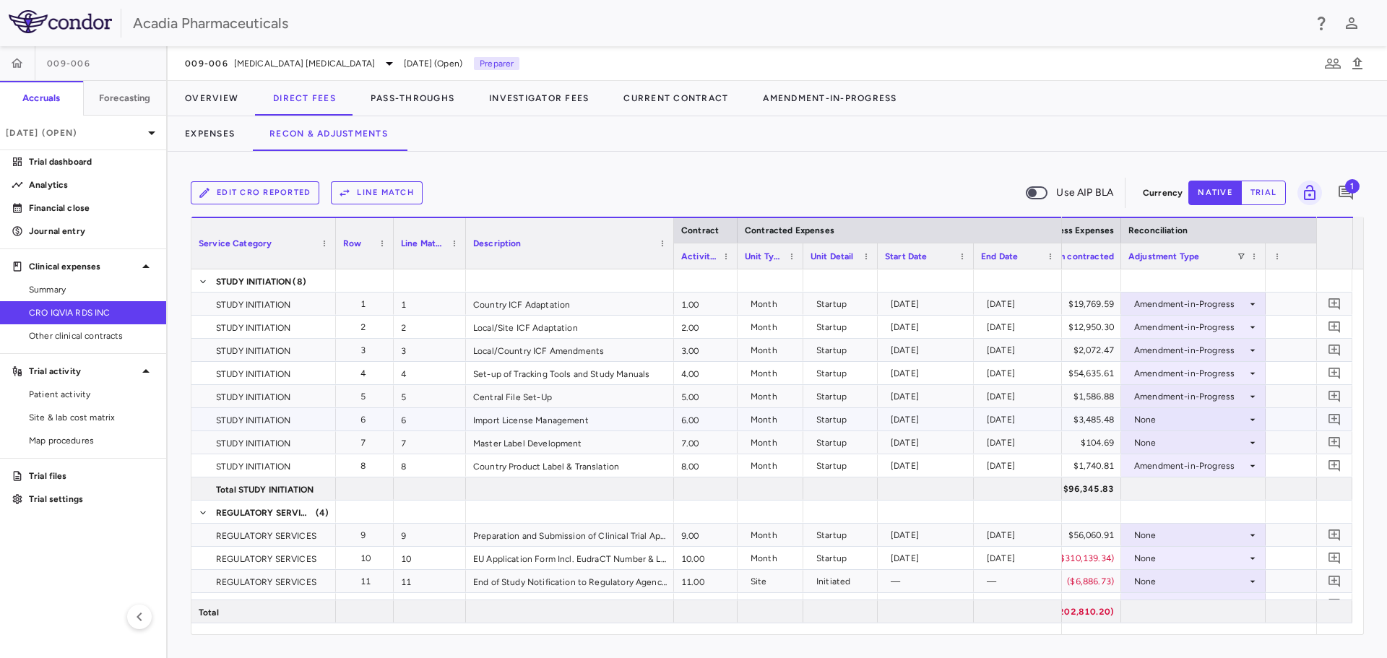
click at [1251, 421] on icon at bounding box center [1253, 420] width 12 height 12
click at [1243, 418] on div "None" at bounding box center [1190, 419] width 113 height 23
click at [1245, 466] on div "Amendment-in-Progress" at bounding box center [1206, 469] width 111 height 13
click at [1254, 441] on icon at bounding box center [1253, 443] width 12 height 12
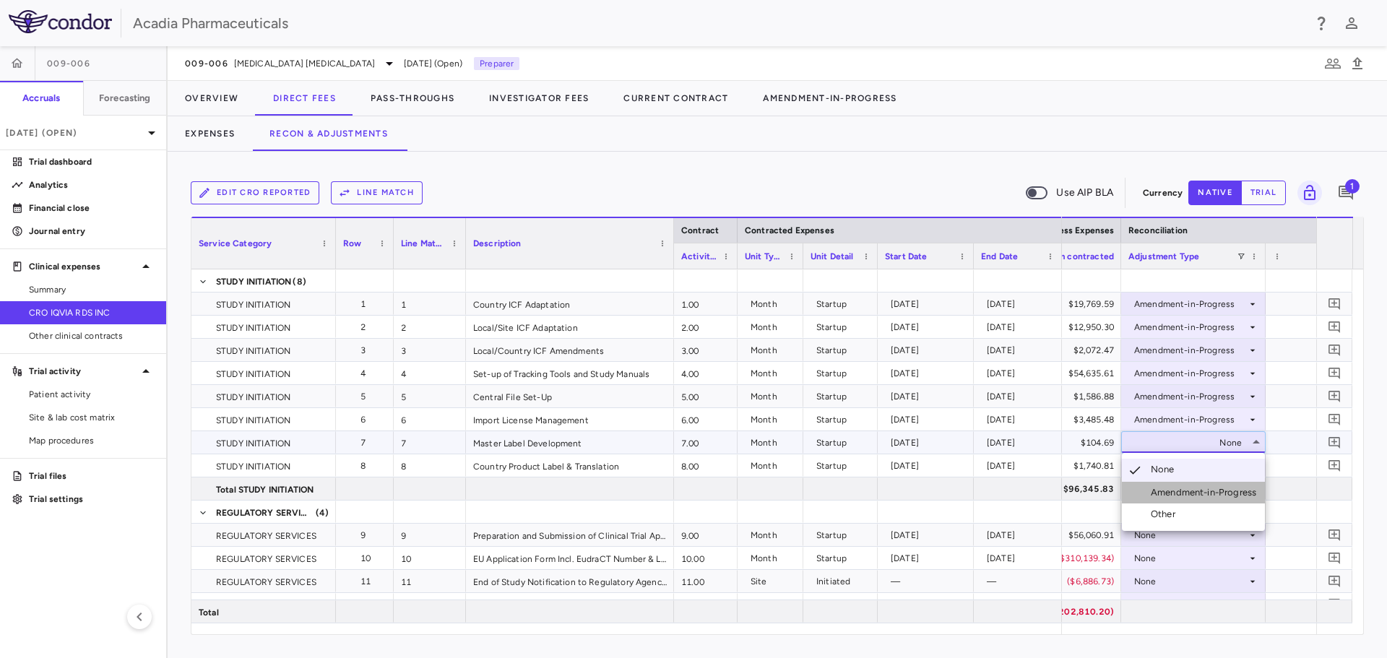
click at [1231, 486] on div "Amendment-in-Progress" at bounding box center [1206, 492] width 111 height 13
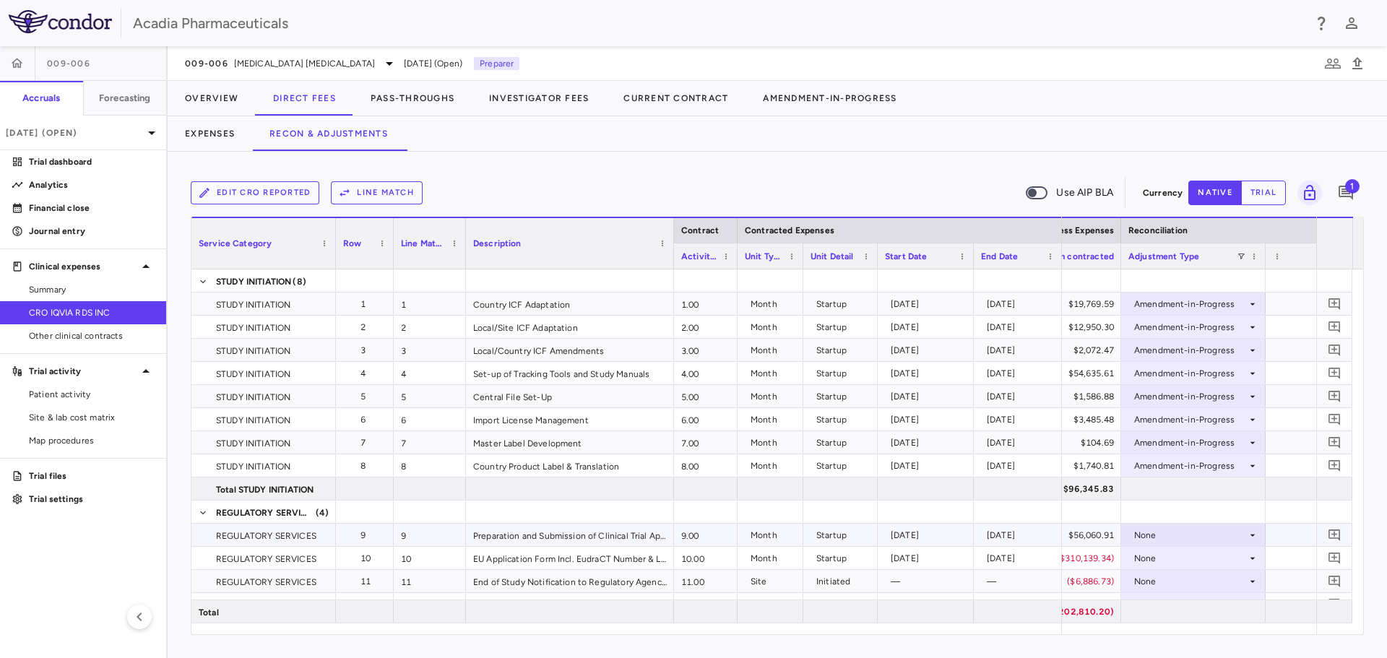
click at [1244, 536] on div "None" at bounding box center [1190, 535] width 113 height 23
click at [1233, 579] on div "Amendment-in-Progress" at bounding box center [1206, 585] width 111 height 13
click at [1249, 559] on icon at bounding box center [1253, 559] width 12 height 12
click at [1220, 606] on div "Amendment-in-Progress" at bounding box center [1206, 608] width 111 height 13
click at [1253, 574] on div "None" at bounding box center [1194, 581] width 130 height 21
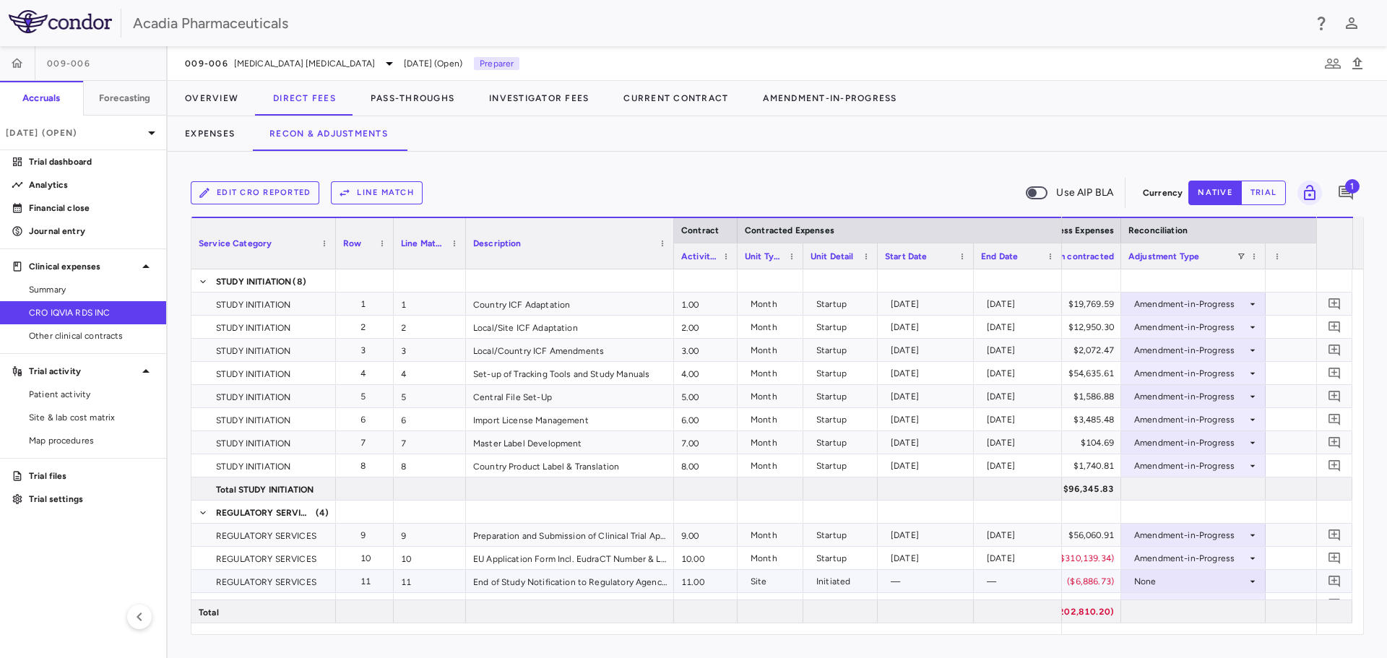
click at [1251, 579] on icon at bounding box center [1253, 582] width 12 height 12
click at [1229, 611] on div "Amendment-in-Progress" at bounding box center [1206, 608] width 111 height 13
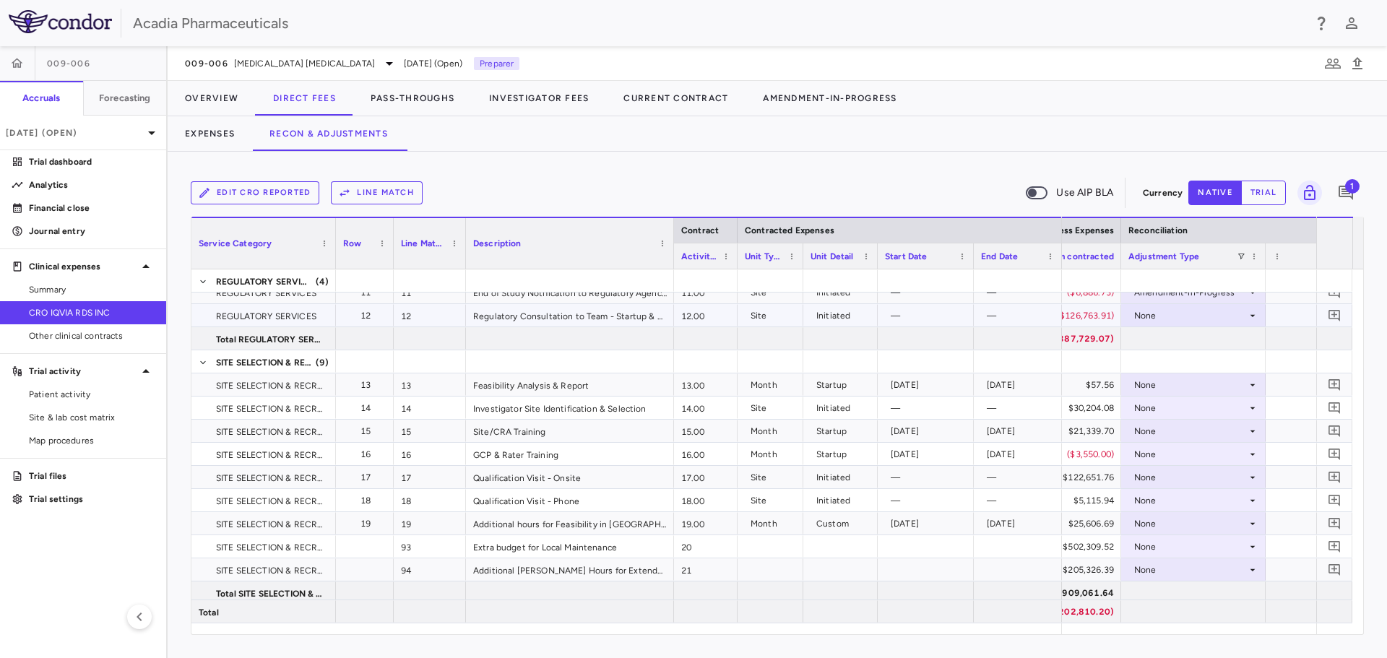
click at [1241, 314] on div "None" at bounding box center [1190, 315] width 113 height 23
click at [1245, 371] on div "Amendment-in-Progress" at bounding box center [1206, 365] width 111 height 13
click at [1246, 379] on div "None" at bounding box center [1190, 385] width 113 height 23
click at [1245, 386] on div "None" at bounding box center [1190, 385] width 113 height 23
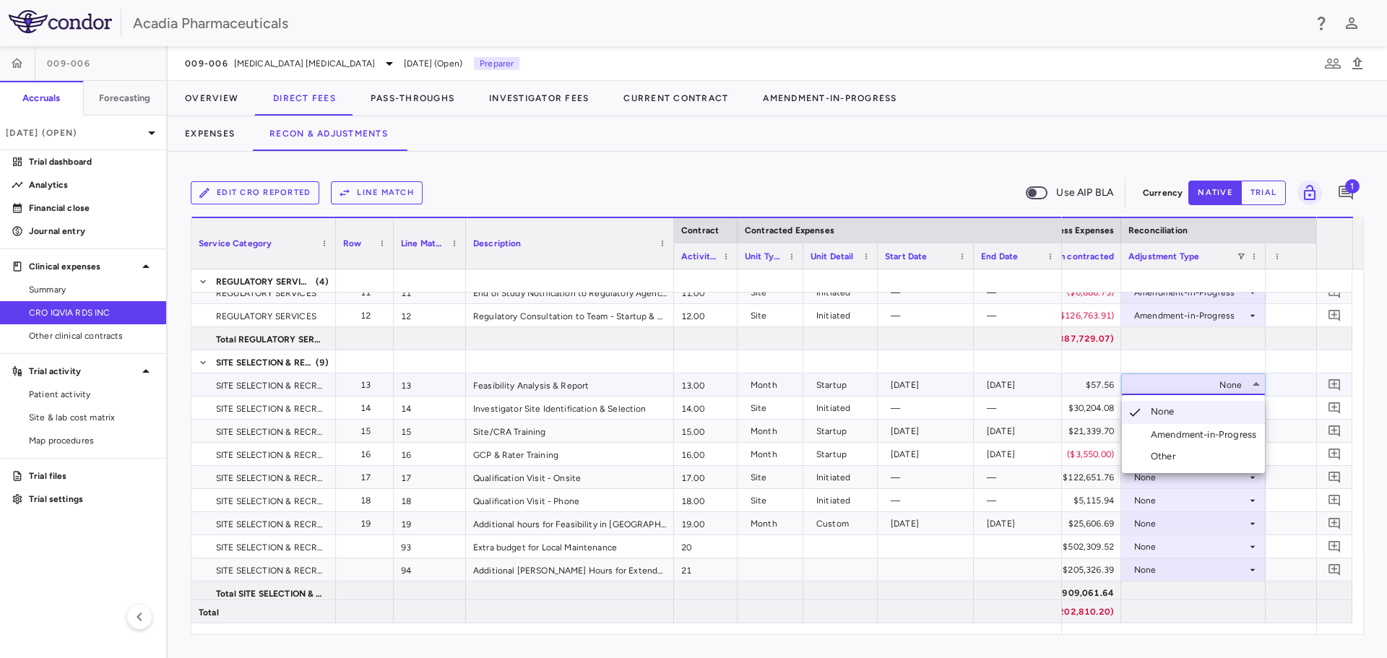
click at [1210, 434] on div "Amendment-in-Progress" at bounding box center [1206, 434] width 111 height 13
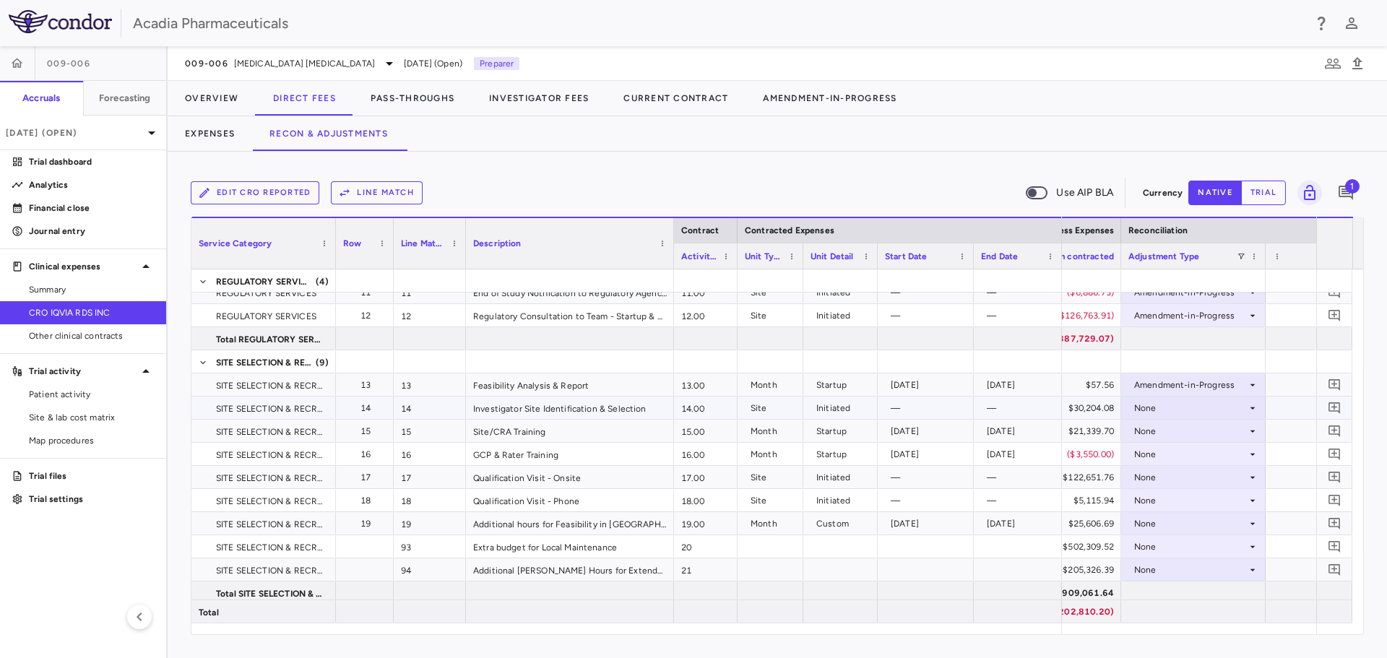
click at [1249, 413] on icon at bounding box center [1253, 408] width 12 height 12
click at [1212, 457] on div "None" at bounding box center [1190, 454] width 113 height 23
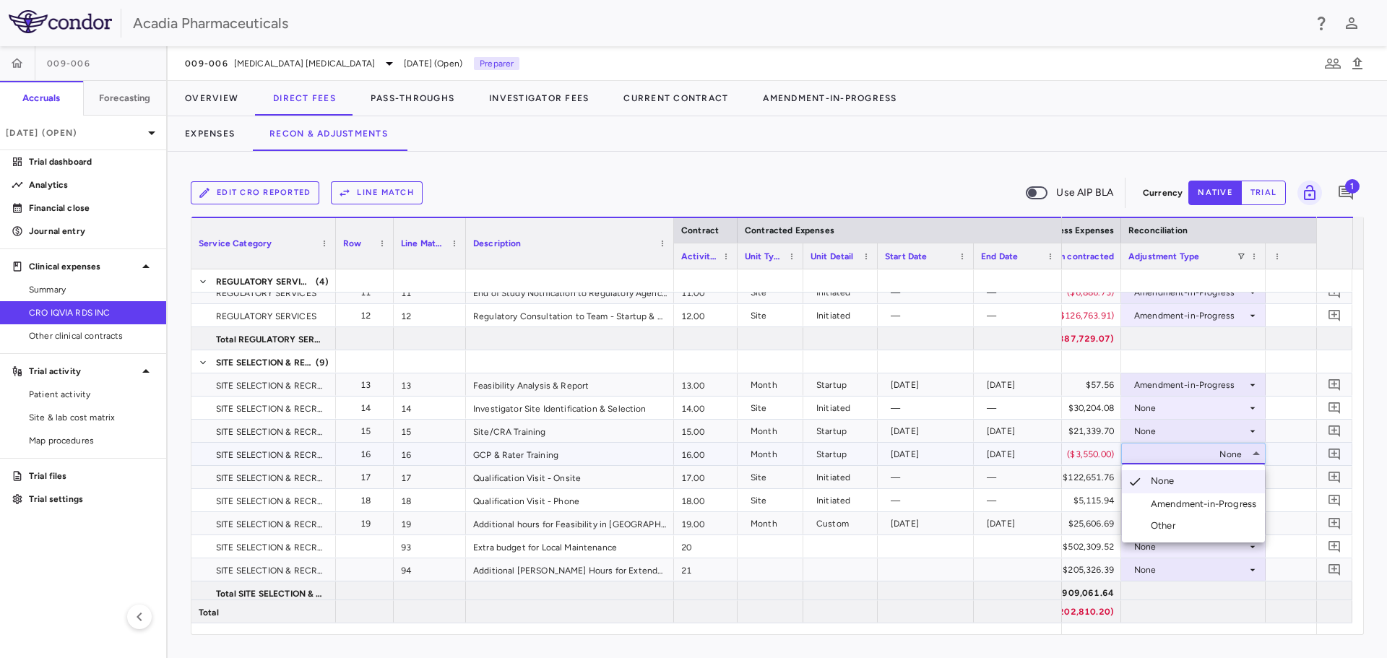
click at [1203, 503] on div "Amendment-in-Progress" at bounding box center [1206, 504] width 111 height 13
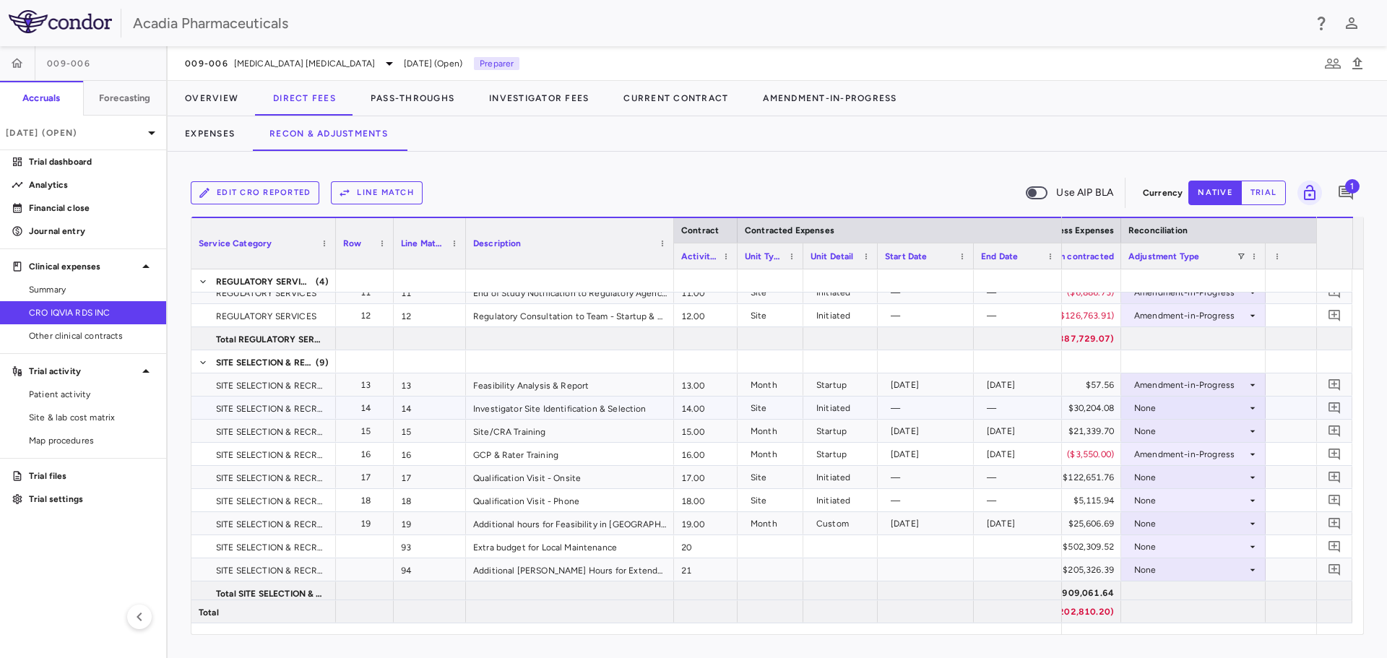
click at [1247, 409] on icon at bounding box center [1253, 408] width 12 height 12
click at [1257, 413] on icon at bounding box center [1253, 408] width 12 height 12
click at [1231, 464] on div "Amendment-in-Progress" at bounding box center [1206, 458] width 111 height 13
click at [1225, 434] on div "None" at bounding box center [1190, 431] width 113 height 23
click at [1237, 426] on div "None" at bounding box center [1190, 431] width 113 height 23
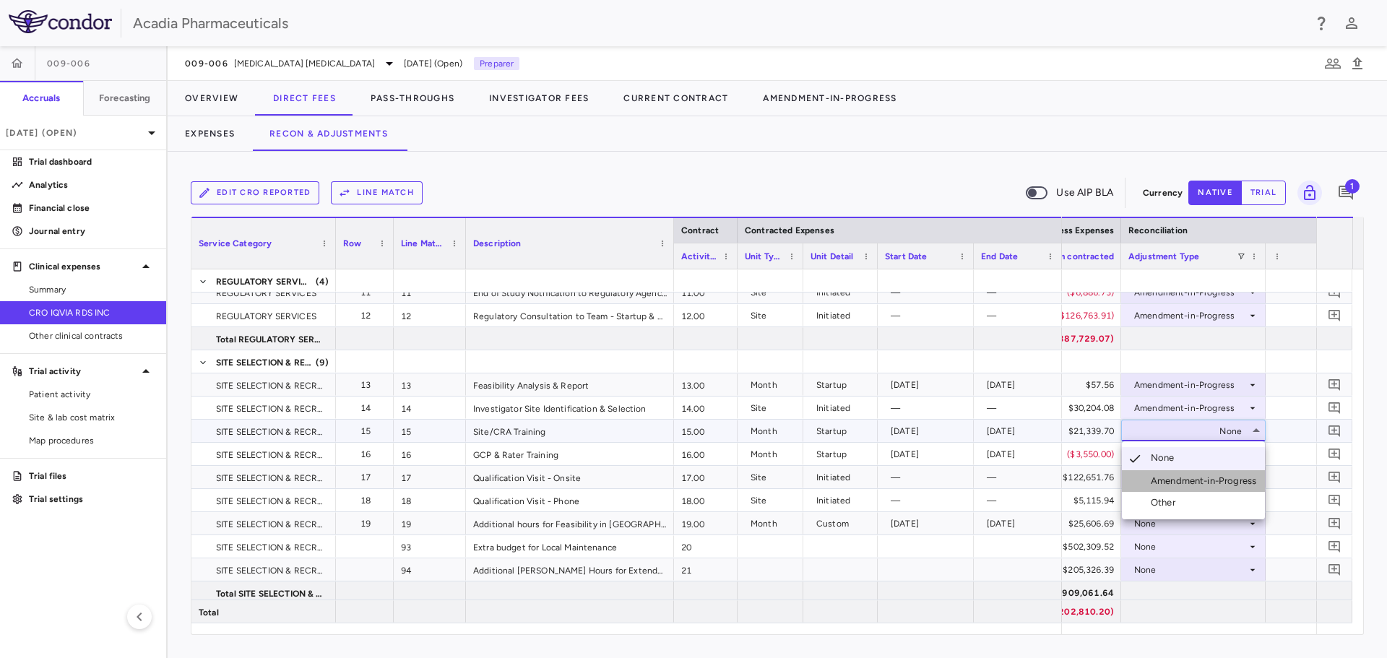
click at [1207, 480] on div "Amendment-in-Progress" at bounding box center [1206, 481] width 111 height 13
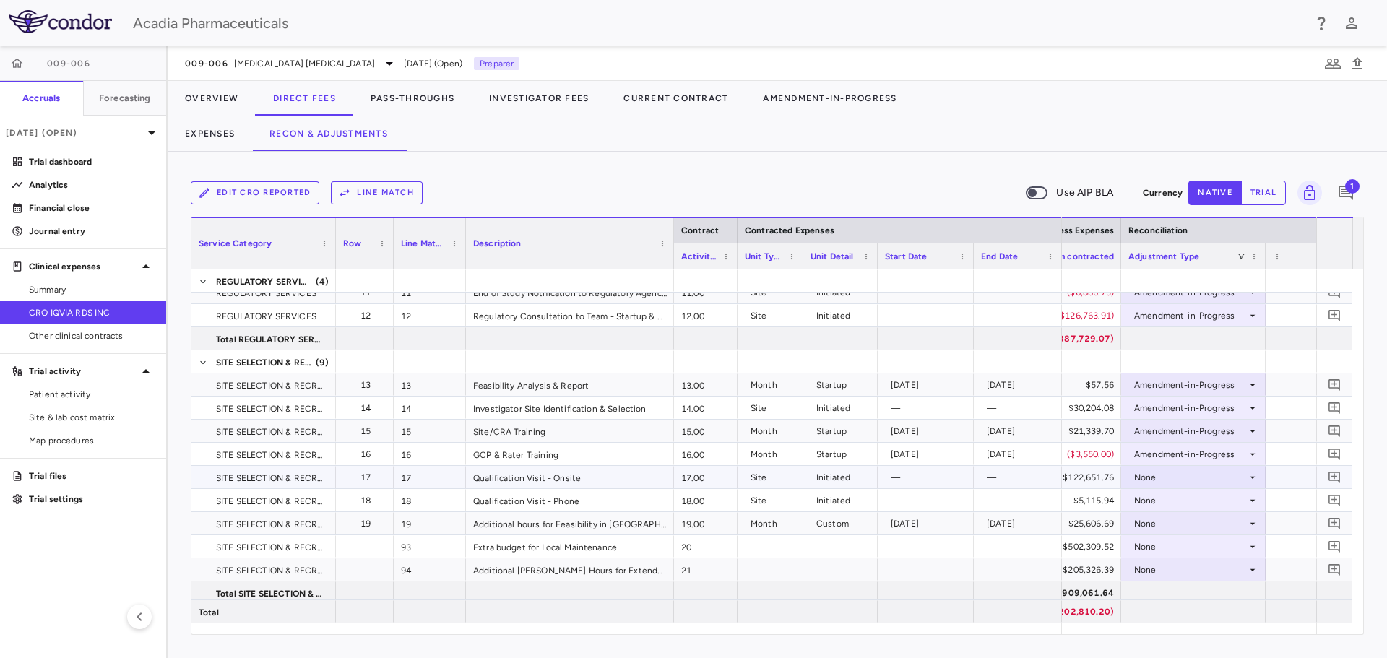
click at [1207, 480] on div "None" at bounding box center [1190, 477] width 113 height 23
click at [1226, 473] on div "None" at bounding box center [1190, 477] width 113 height 23
click at [1199, 526] on div "Amendment-in-Progress" at bounding box center [1206, 527] width 111 height 13
click at [1224, 504] on div "None" at bounding box center [1190, 500] width 113 height 23
click at [1207, 538] on div "None" at bounding box center [1190, 546] width 113 height 23
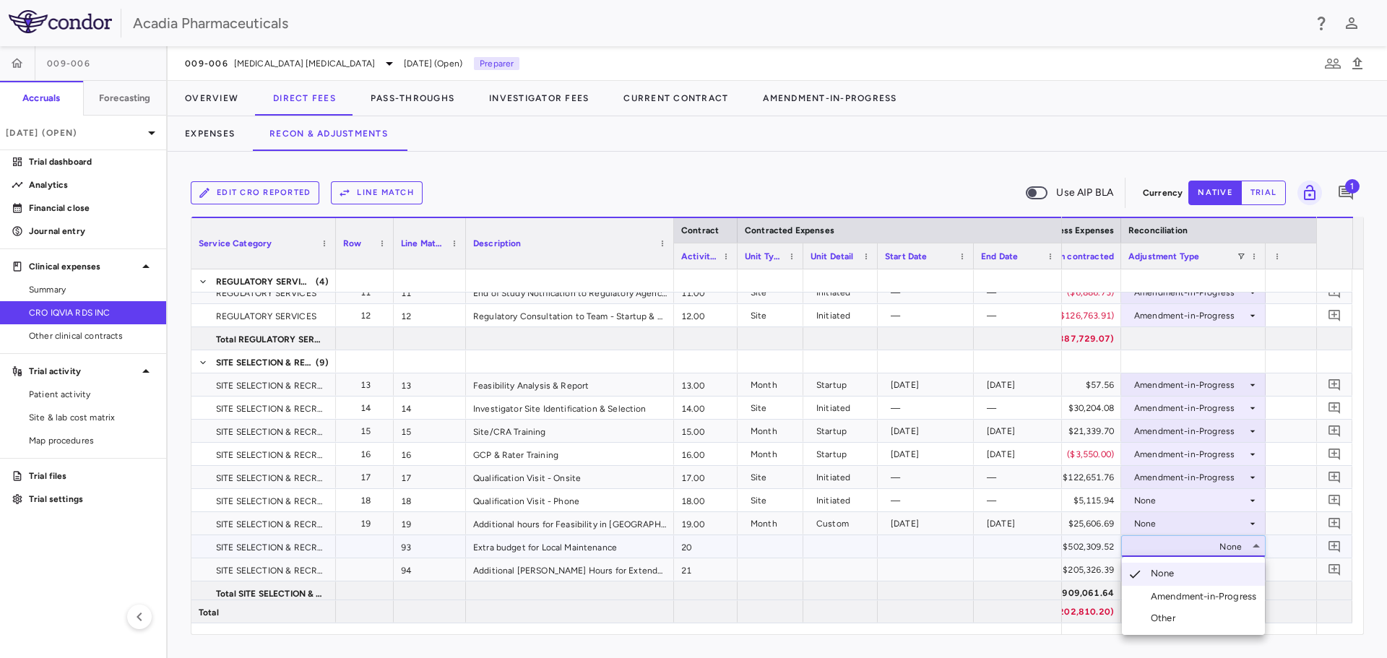
click at [1194, 591] on div "Amendment-in-Progress" at bounding box center [1206, 596] width 111 height 13
click at [1256, 499] on icon at bounding box center [1253, 501] width 12 height 12
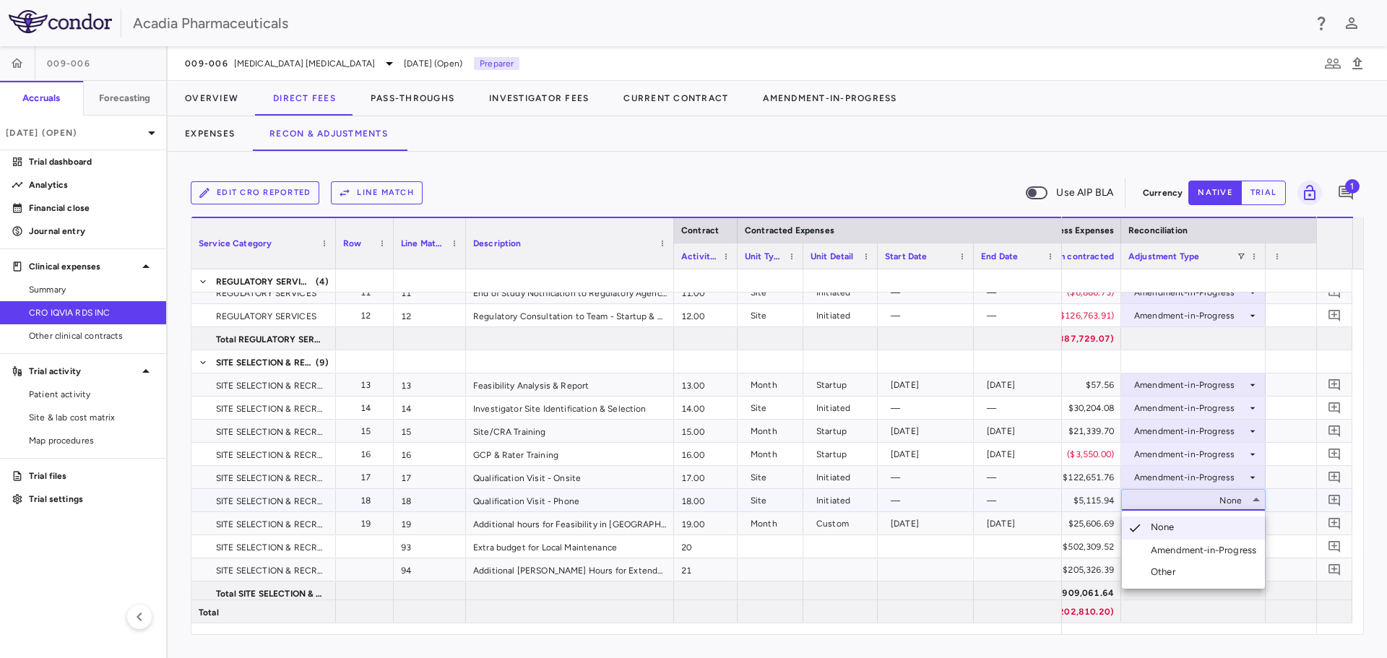
click at [1230, 545] on div "Amendment-in-Progress" at bounding box center [1206, 550] width 111 height 13
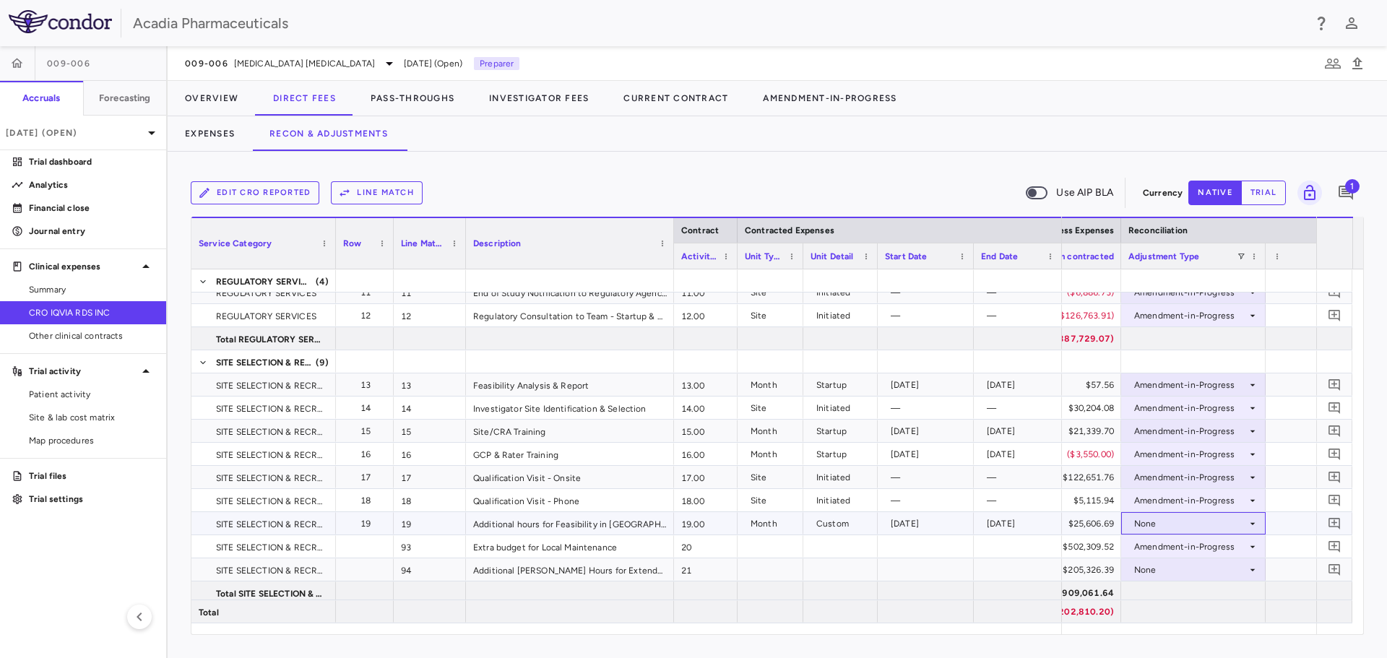
click at [1244, 523] on div "None" at bounding box center [1190, 523] width 113 height 23
click at [1213, 574] on div "None" at bounding box center [1190, 570] width 113 height 23
click at [1213, 614] on div "Amendment-in-Progress" at bounding box center [1206, 608] width 111 height 13
click at [1251, 520] on icon at bounding box center [1253, 524] width 12 height 12
click at [1255, 512] on div "None" at bounding box center [1193, 523] width 145 height 22
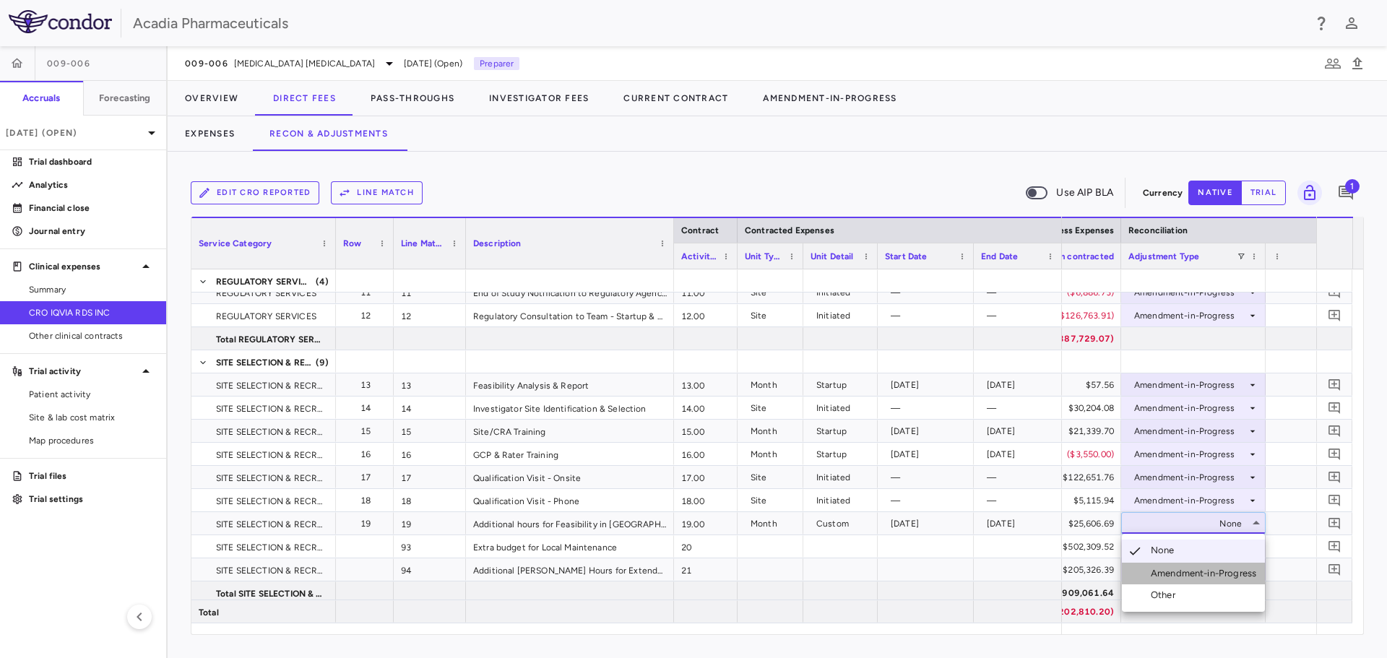
click at [1234, 564] on li "Amendment-in-Progress" at bounding box center [1193, 574] width 143 height 22
click at [1235, 602] on div at bounding box center [1193, 611] width 145 height 22
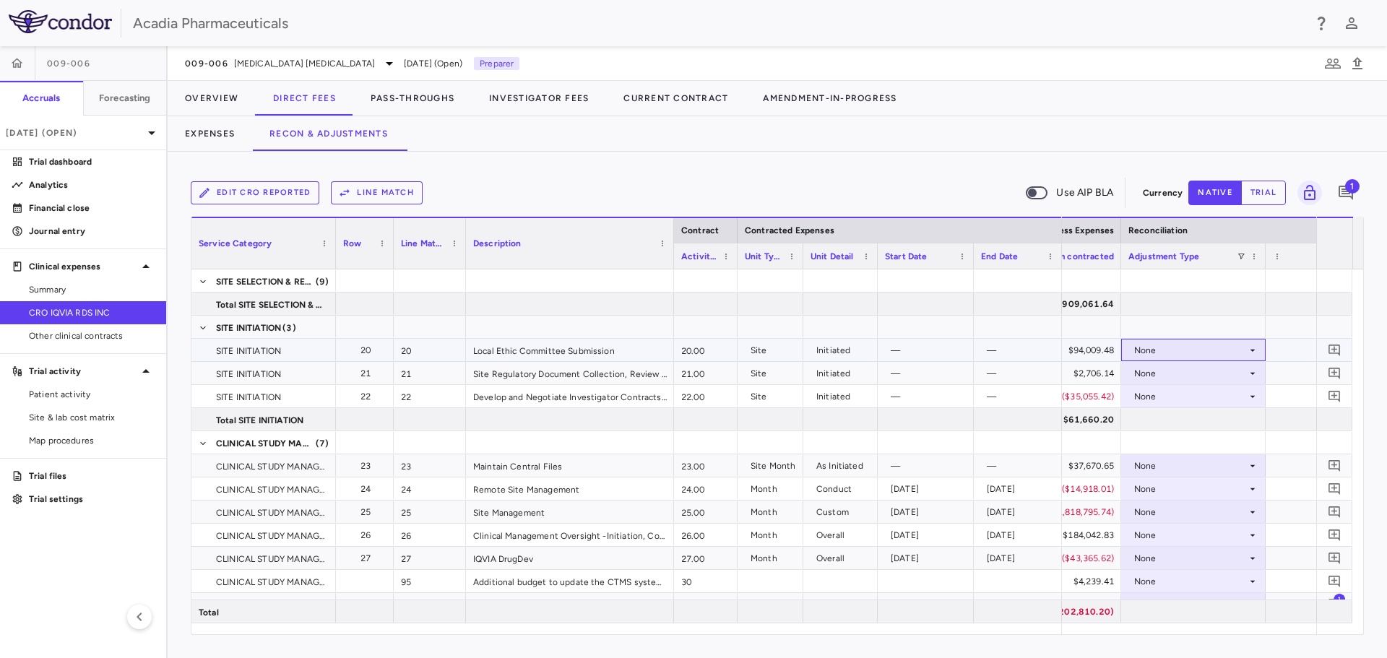
click at [1248, 348] on icon at bounding box center [1253, 351] width 12 height 12
click at [1228, 404] on div "Amendment-in-Progress" at bounding box center [1206, 400] width 111 height 13
click at [1252, 378] on icon at bounding box center [1253, 374] width 12 height 12
click at [1249, 375] on icon at bounding box center [1253, 374] width 12 height 12
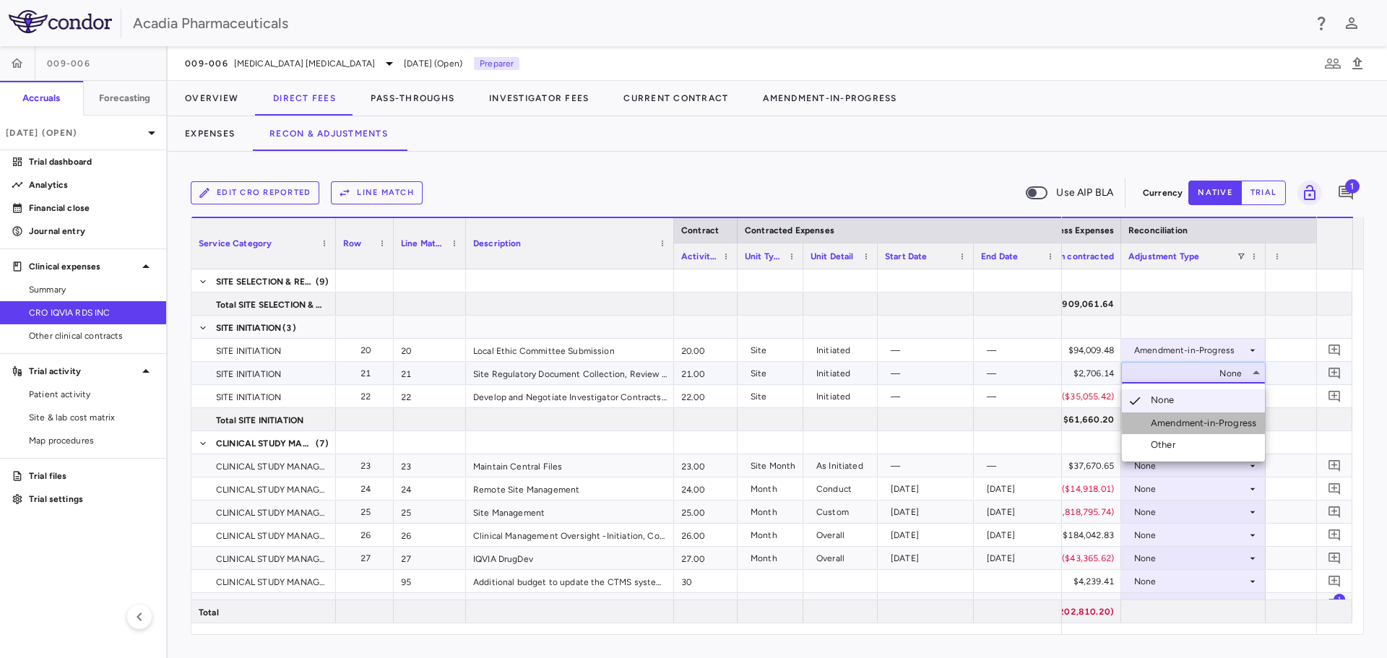
click at [1219, 414] on li "Amendment-in-Progress" at bounding box center [1193, 424] width 143 height 22
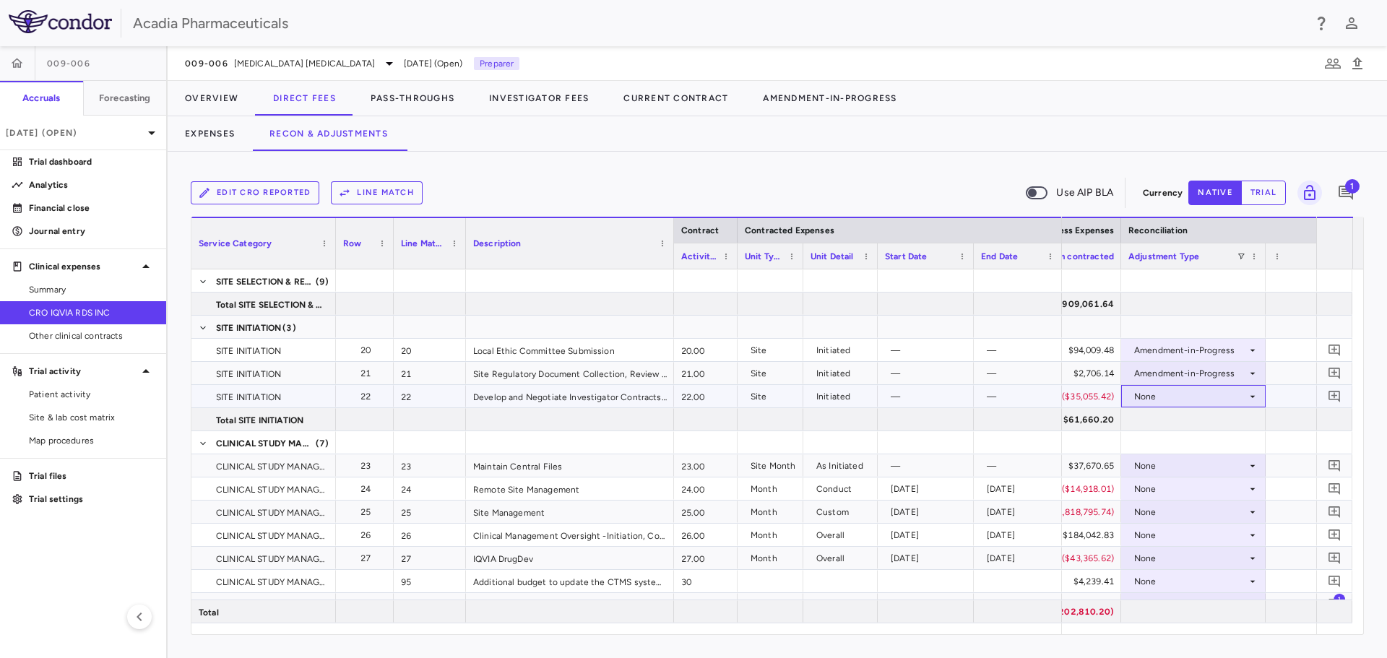
click at [1236, 398] on div "None" at bounding box center [1190, 396] width 113 height 23
click at [1218, 438] on div at bounding box center [1193, 442] width 145 height 22
click at [1249, 392] on icon at bounding box center [1253, 397] width 12 height 12
click at [1218, 448] on div "Amendment-in-Progress" at bounding box center [1206, 446] width 111 height 13
click at [1215, 462] on div "None" at bounding box center [1190, 465] width 113 height 23
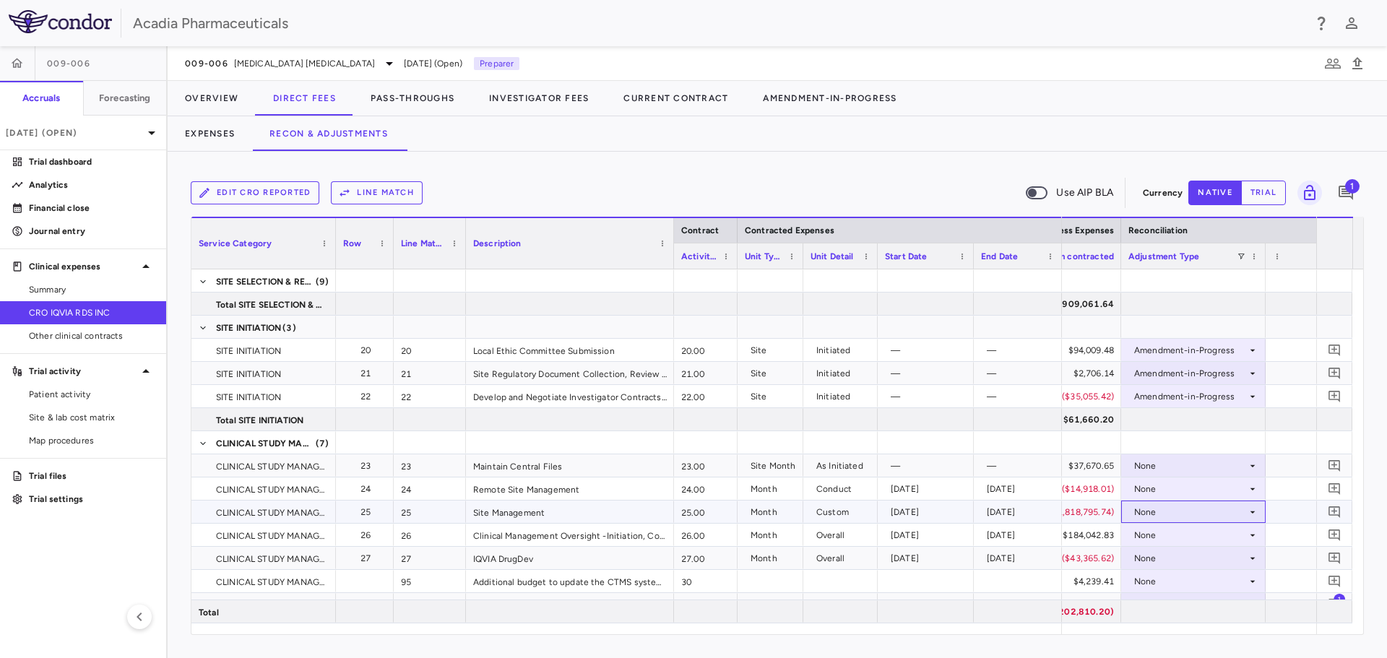
click at [1199, 509] on div "None" at bounding box center [1190, 512] width 113 height 23
click at [1184, 561] on div "Amendment-in-Progress" at bounding box center [1206, 562] width 111 height 13
click at [1220, 462] on div "None" at bounding box center [1190, 465] width 113 height 23
click at [1210, 512] on div "Amendment-in-Progress" at bounding box center [1190, 512] width 113 height 23
click at [1220, 487] on div at bounding box center [693, 329] width 1387 height 658
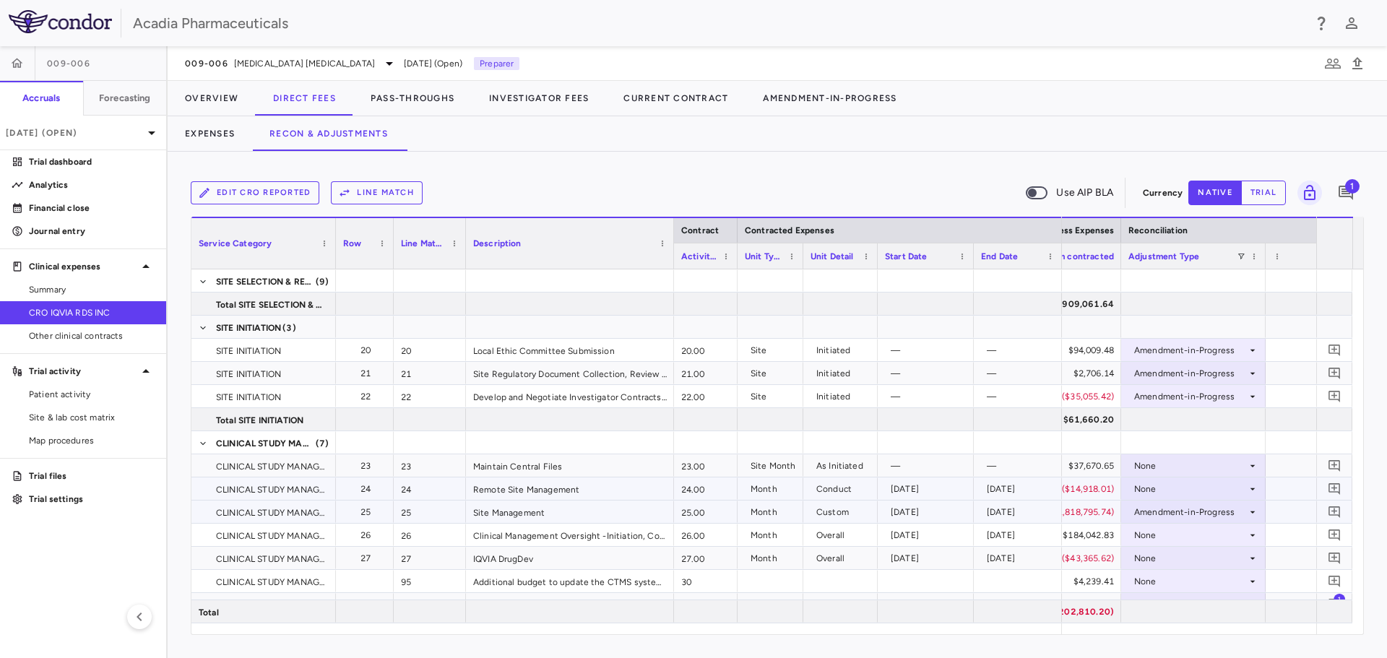
click at [1224, 488] on div "None" at bounding box center [1190, 489] width 113 height 23
click at [1199, 536] on div "Amendment-in-Progress" at bounding box center [1206, 539] width 111 height 13
click at [1232, 513] on div "Amendment-in-Progress" at bounding box center [1206, 515] width 111 height 13
click at [1250, 539] on icon at bounding box center [1253, 536] width 12 height 12
click at [1257, 537] on icon at bounding box center [1253, 536] width 12 height 12
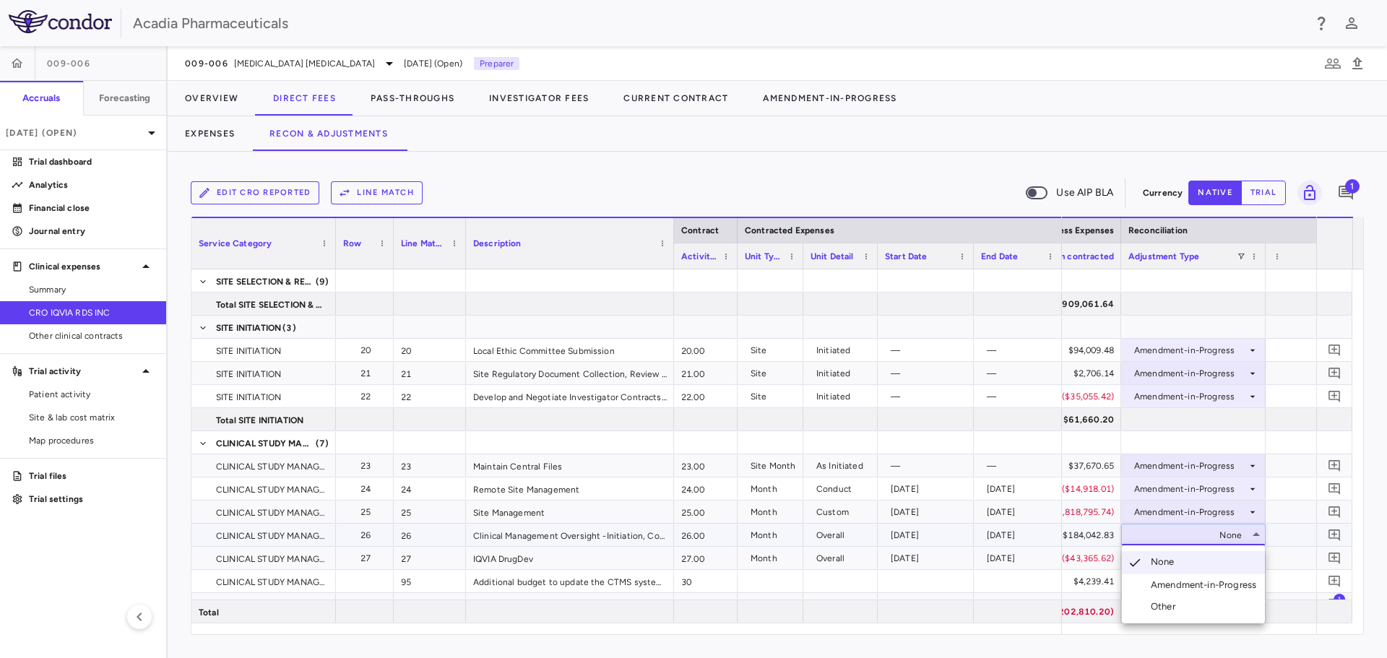
click at [1240, 587] on div "Amendment-in-Progress" at bounding box center [1206, 585] width 111 height 13
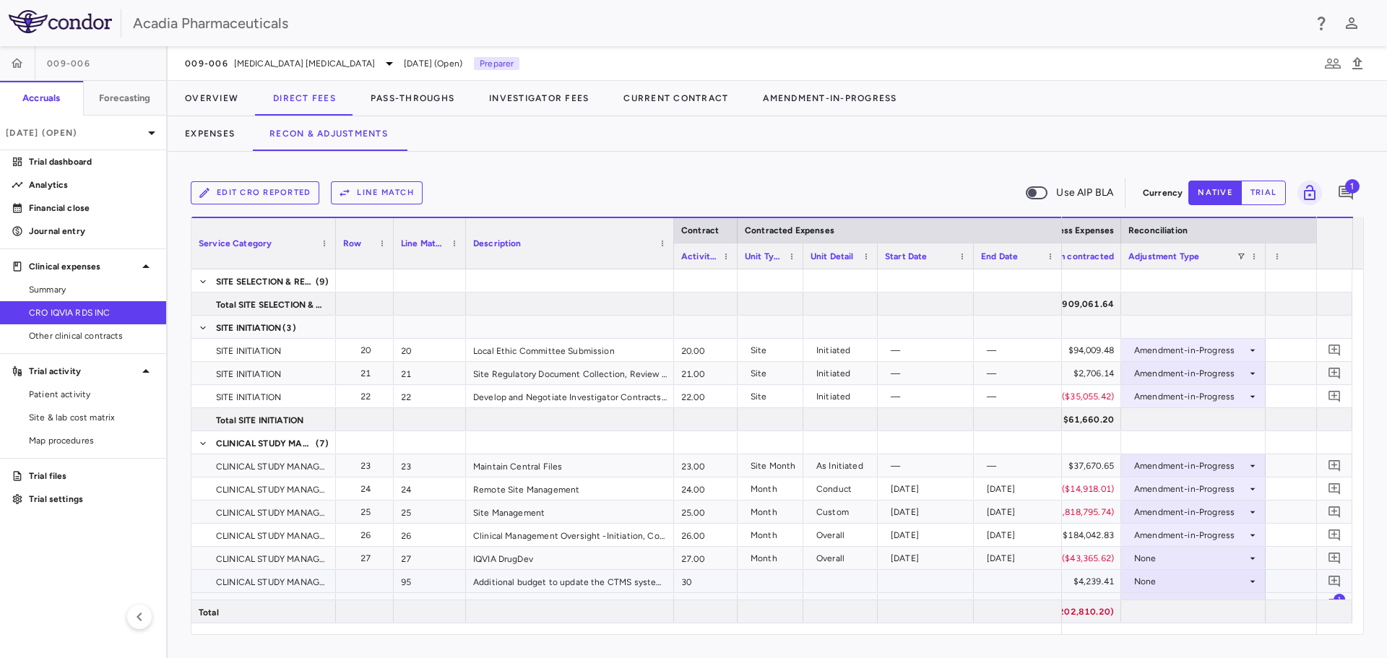
click at [1240, 587] on div "None" at bounding box center [1190, 581] width 113 height 23
click at [1246, 587] on div "None" at bounding box center [1190, 581] width 113 height 23
click at [1236, 608] on div "Amendment-in-Progress" at bounding box center [1206, 608] width 111 height 13
click at [1255, 554] on icon at bounding box center [1253, 559] width 12 height 12
click at [1230, 601] on li "Amendment-in-Progress" at bounding box center [1193, 609] width 143 height 22
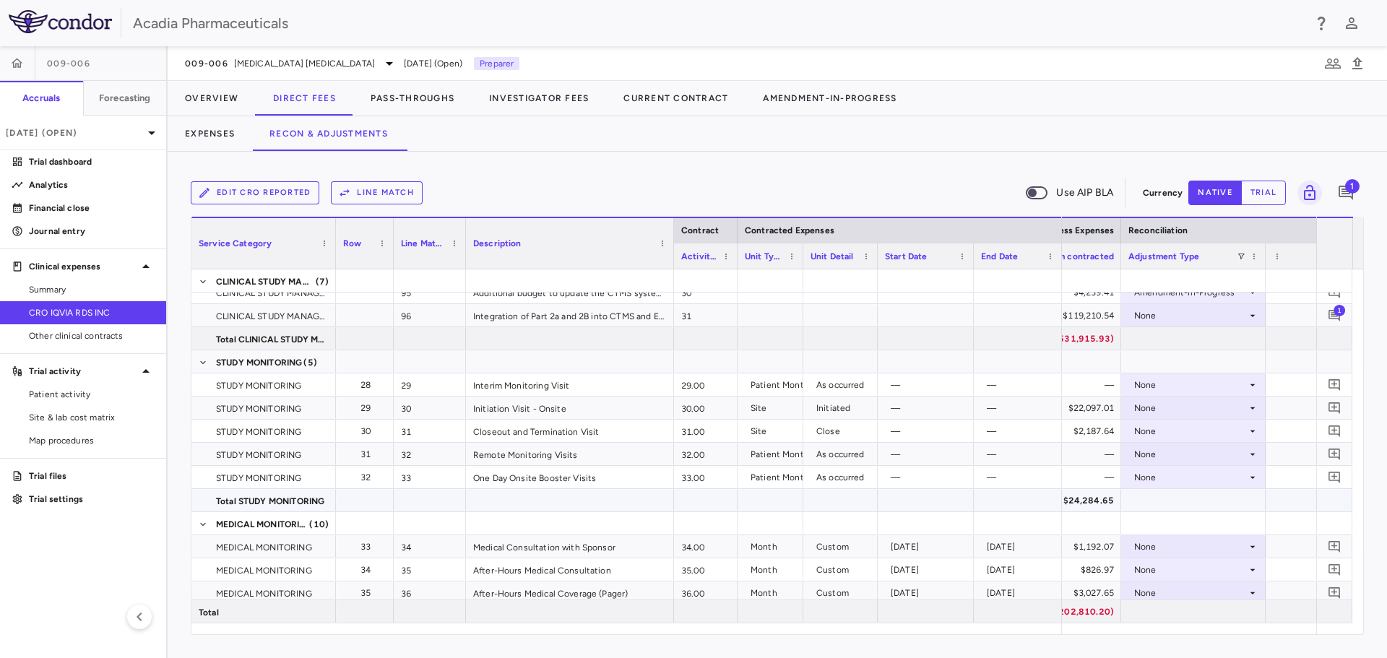
scroll to position [795, 0]
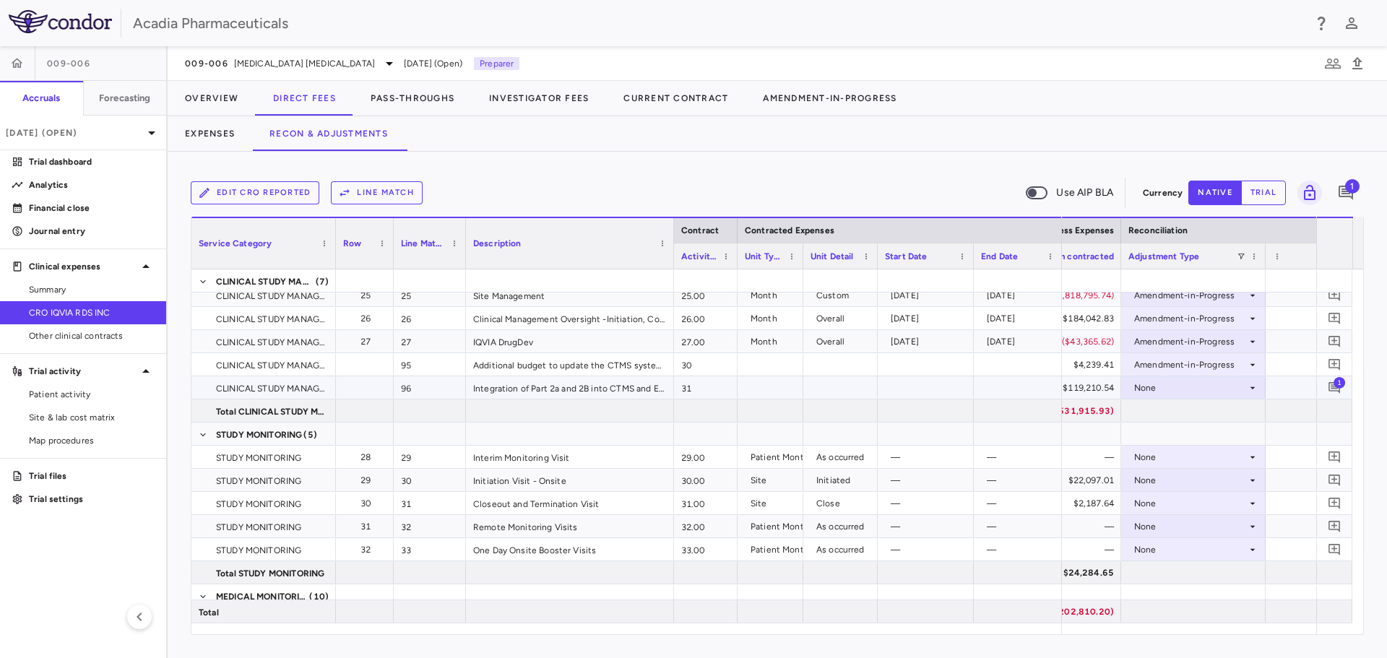
click at [1258, 389] on icon at bounding box center [1253, 388] width 12 height 12
click at [1246, 432] on div "Amendment-in-Progress" at bounding box center [1206, 437] width 111 height 13
click at [1244, 460] on div "None" at bounding box center [1190, 457] width 113 height 23
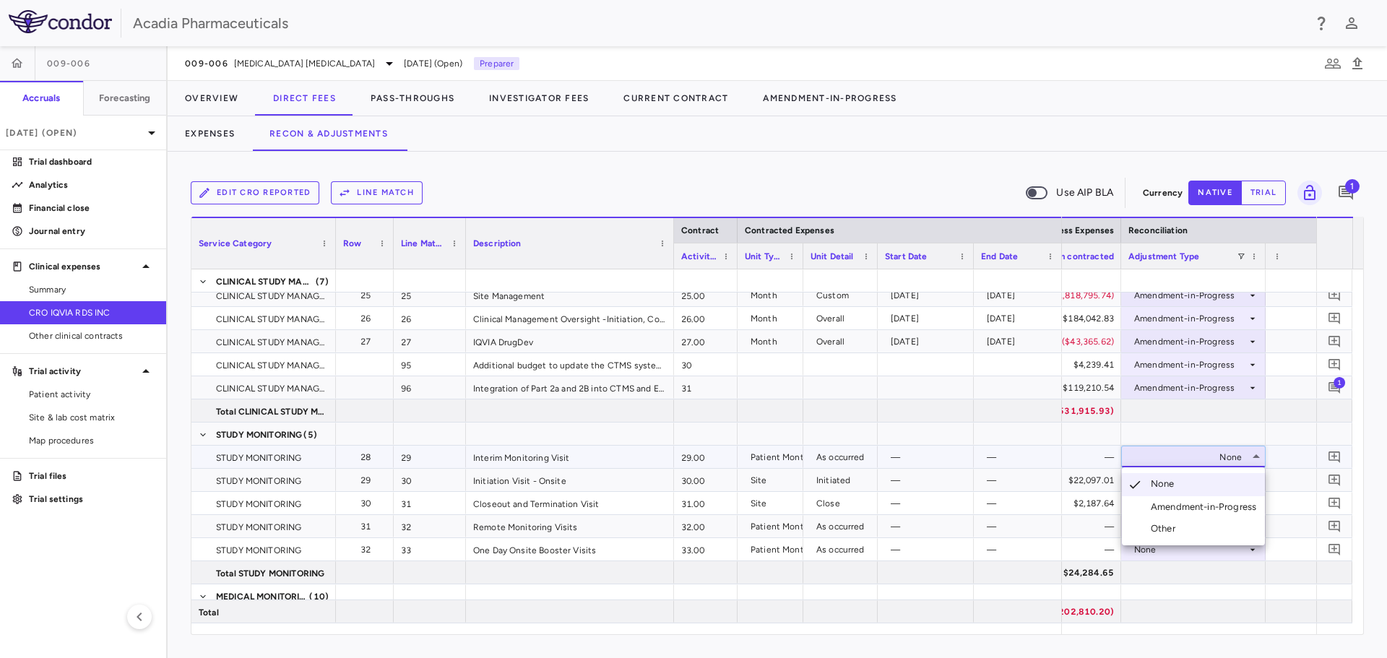
click at [1217, 509] on div "Amendment-in-Progress" at bounding box center [1206, 507] width 111 height 13
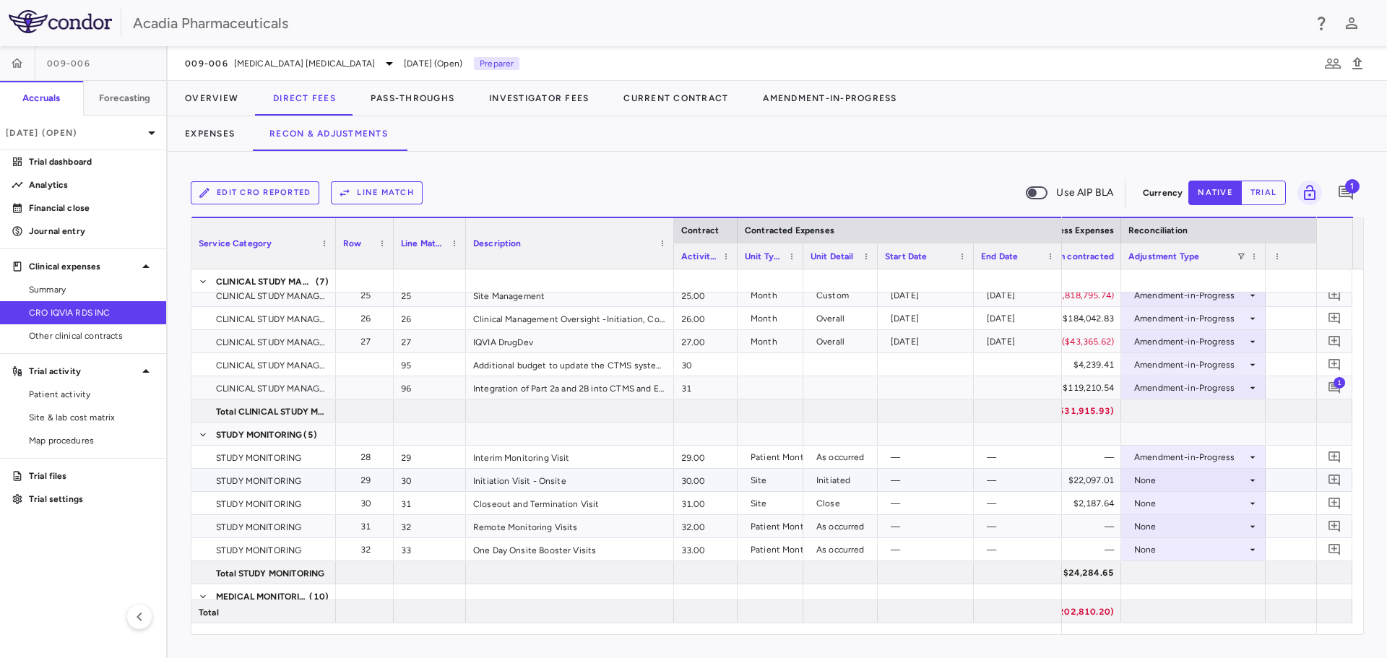
click at [1256, 482] on icon at bounding box center [1253, 481] width 12 height 12
click at [1255, 482] on icon at bounding box center [1253, 481] width 12 height 12
click at [1242, 535] on div "Amendment-in-Progress" at bounding box center [1206, 530] width 111 height 13
click at [1257, 502] on icon at bounding box center [1253, 504] width 12 height 12
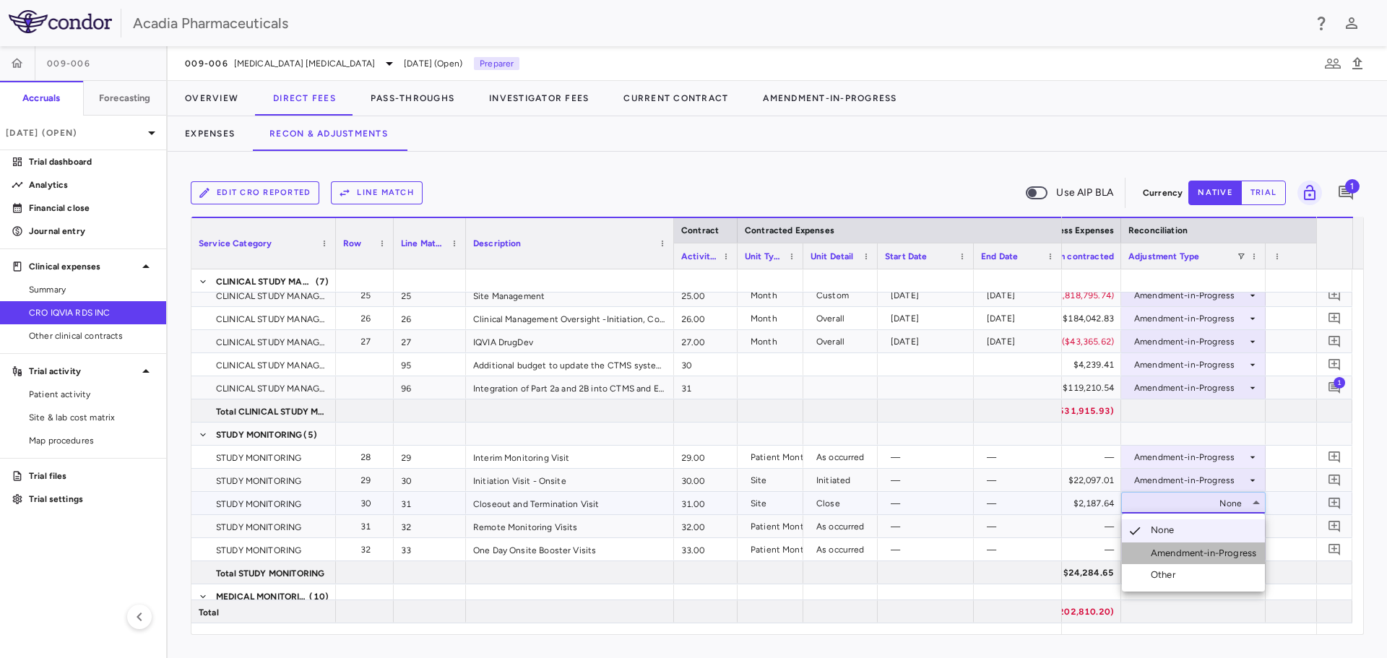
click at [1238, 553] on div "Amendment-in-Progress" at bounding box center [1206, 553] width 111 height 13
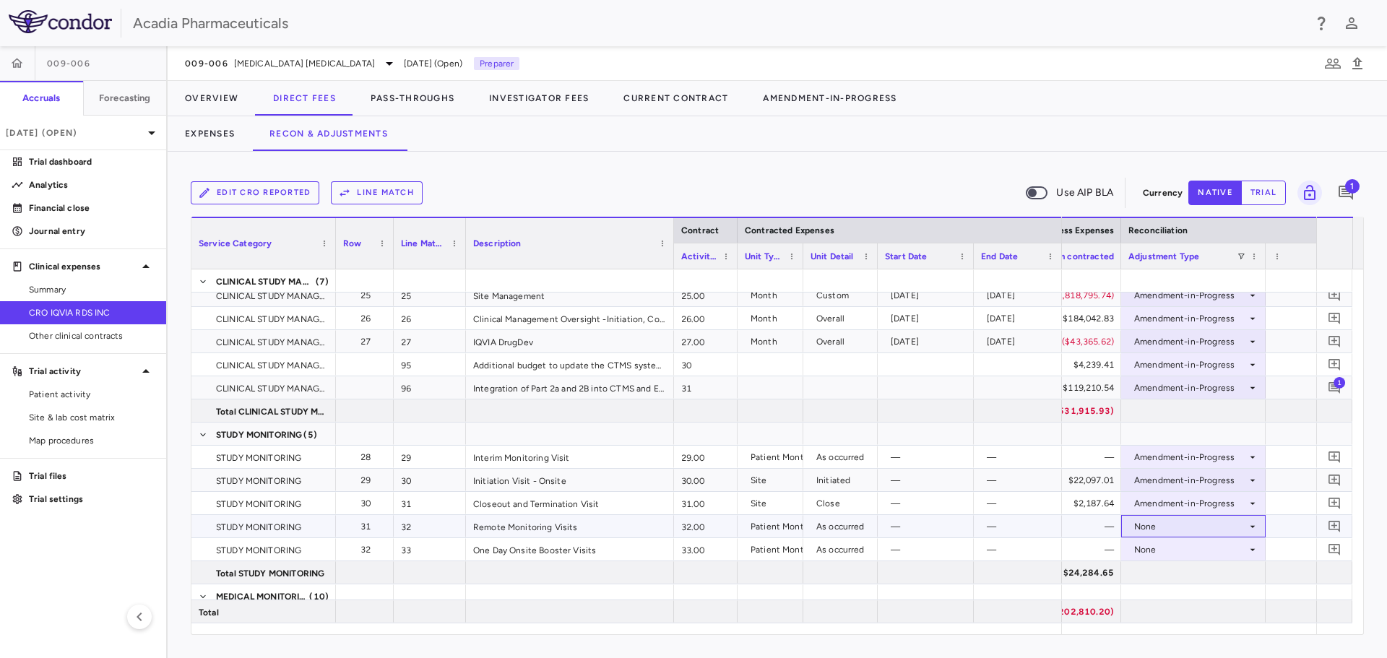
click at [1251, 535] on div "None" at bounding box center [1194, 526] width 130 height 21
click at [1234, 574] on div at bounding box center [1193, 572] width 145 height 22
click at [1249, 550] on icon at bounding box center [1253, 550] width 12 height 12
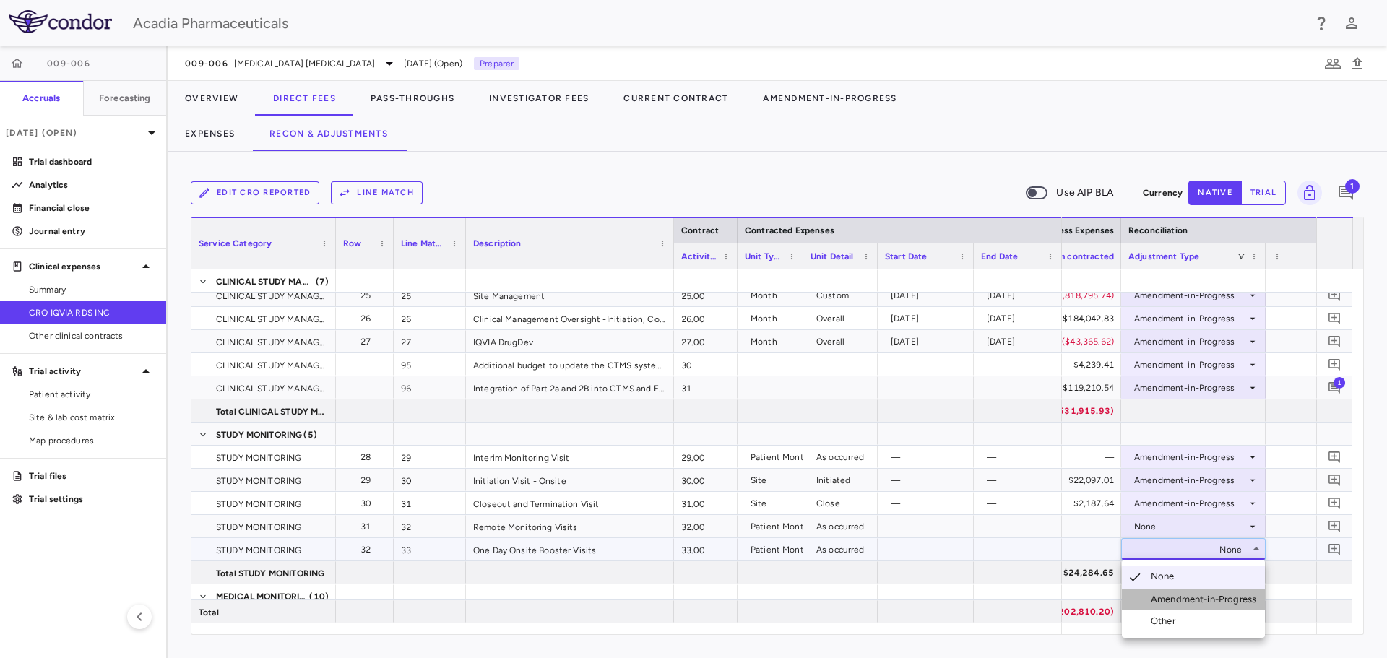
click at [1229, 592] on li "Amendment-in-Progress" at bounding box center [1193, 600] width 143 height 22
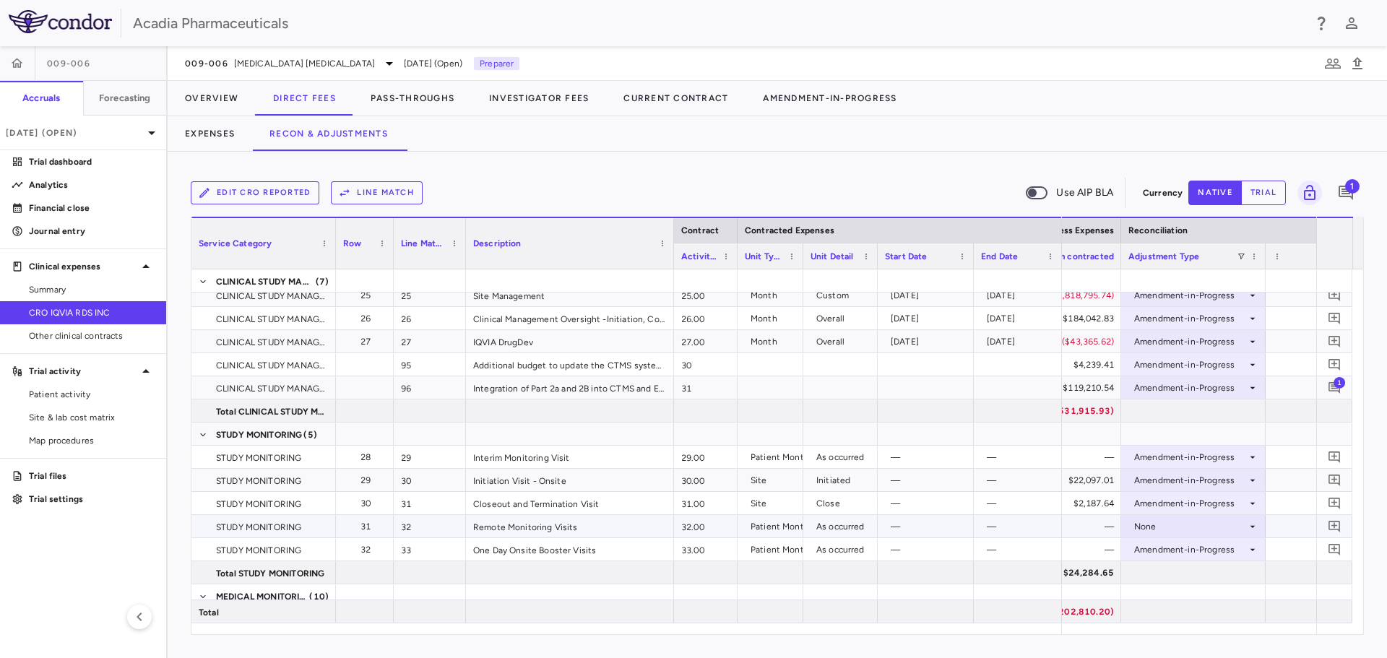
click at [1254, 531] on icon at bounding box center [1253, 527] width 12 height 12
click at [1254, 518] on div "None" at bounding box center [1194, 526] width 130 height 21
click at [1229, 579] on div "Amendment-in-Progress" at bounding box center [1206, 576] width 111 height 13
click at [1301, 530] on div "—" at bounding box center [1341, 526] width 124 height 23
click at [1285, 556] on div "—" at bounding box center [1341, 549] width 124 height 23
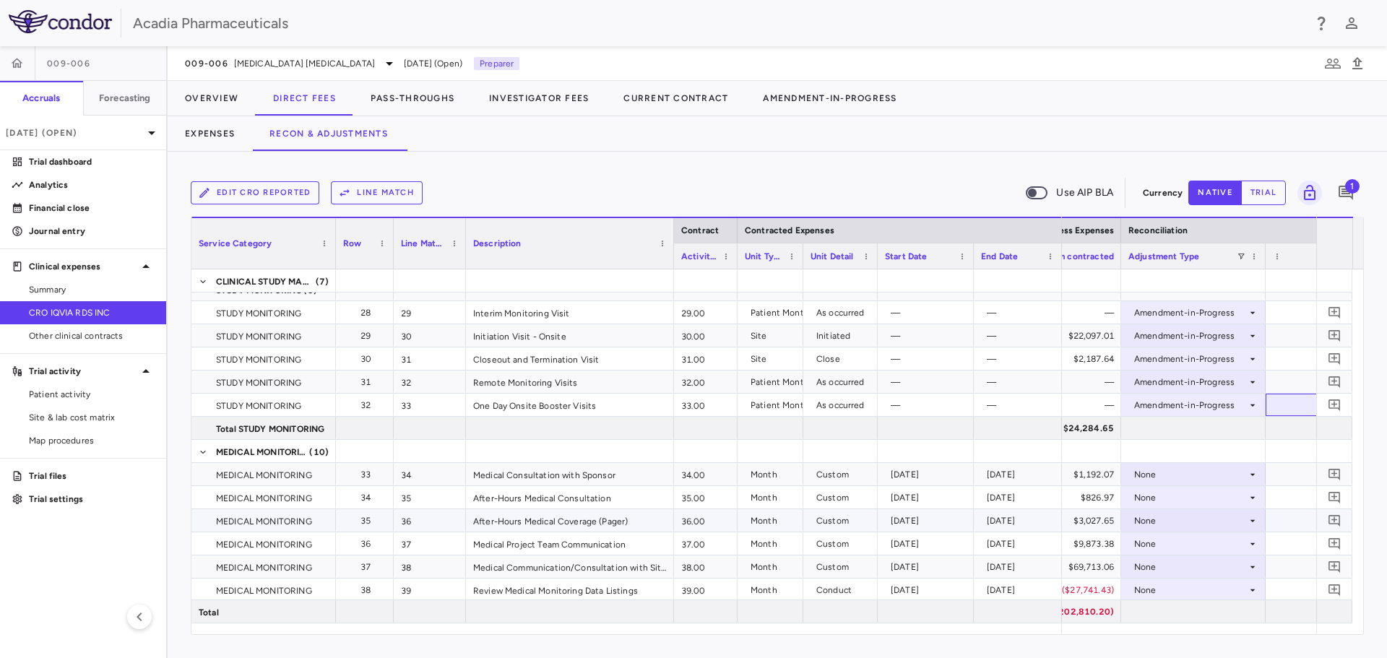
scroll to position [939, 0]
click at [1259, 475] on div "None" at bounding box center [1193, 474] width 145 height 22
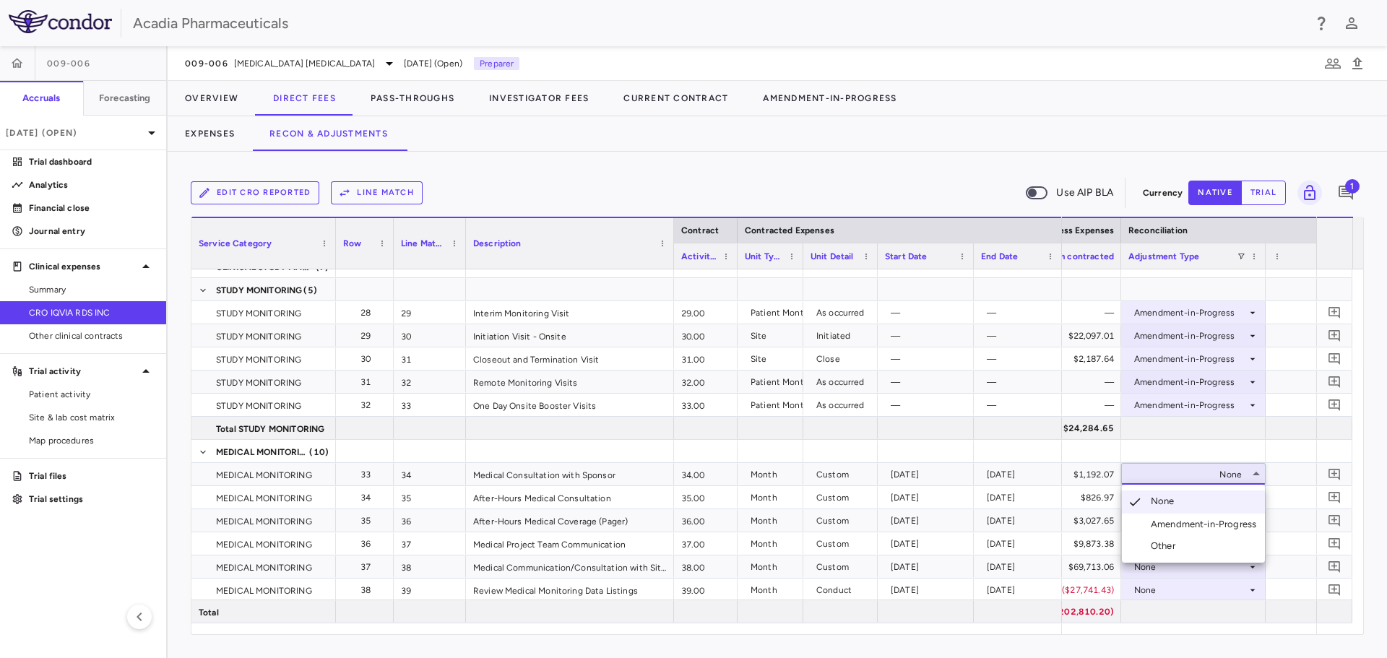
click at [1234, 516] on li "Amendment-in-Progress" at bounding box center [1193, 525] width 143 height 22
click at [1241, 501] on div "None" at bounding box center [1190, 497] width 113 height 23
click at [1220, 543] on div "None" at bounding box center [1190, 544] width 113 height 23
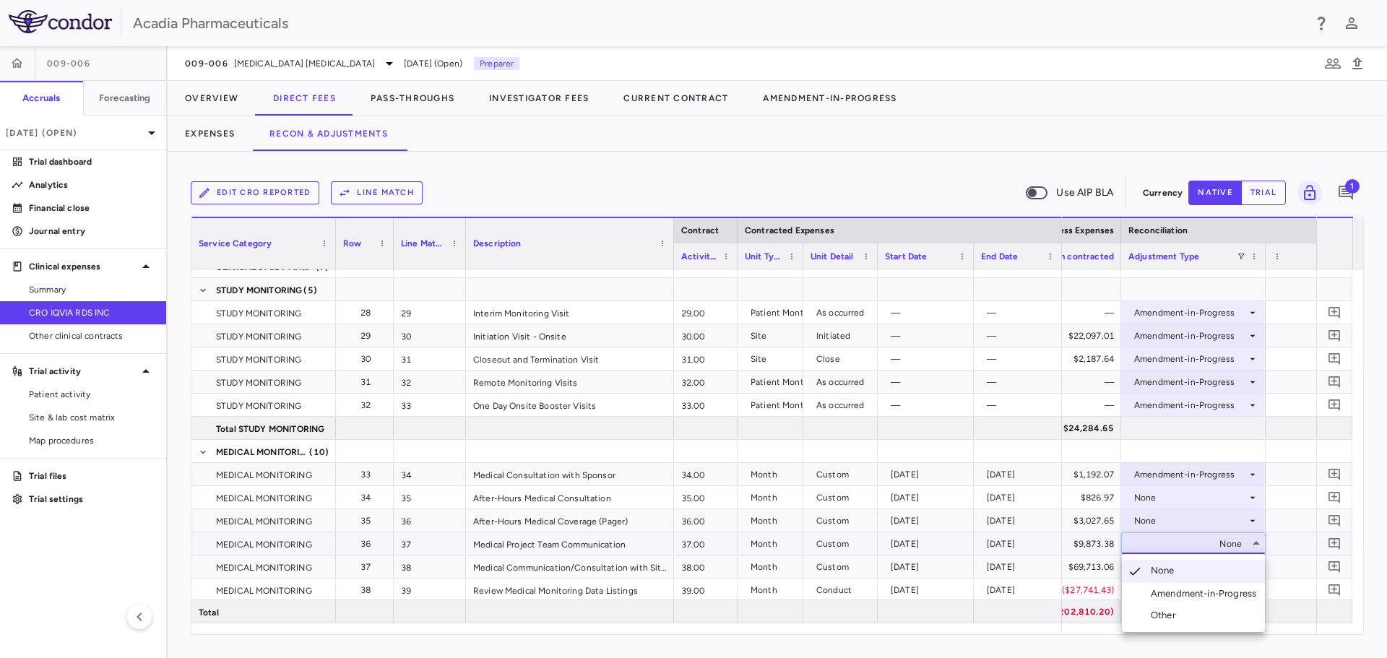
click at [1214, 598] on div "Amendment-in-Progress" at bounding box center [1206, 593] width 111 height 13
click at [1254, 497] on icon at bounding box center [1253, 497] width 5 height 2
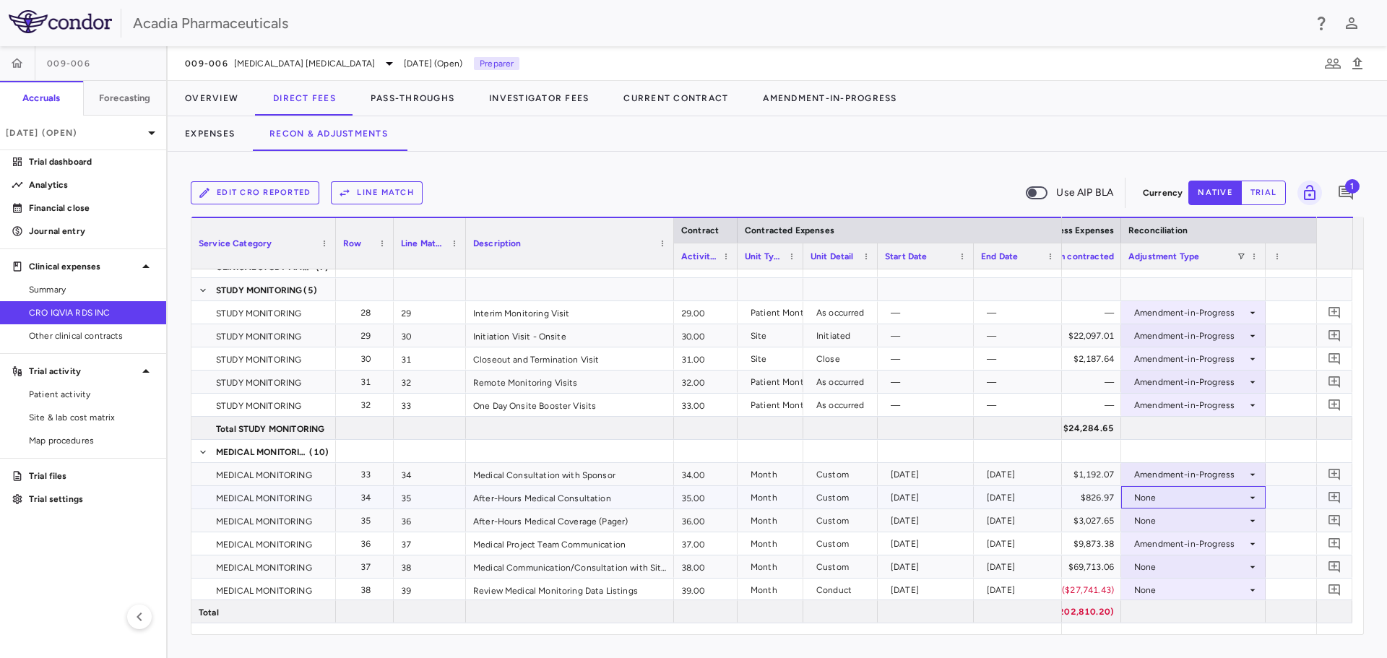
click at [1260, 506] on div "None" at bounding box center [1193, 497] width 145 height 22
click at [1244, 544] on div "Amendment-in-Progress" at bounding box center [1206, 547] width 111 height 13
click at [1250, 520] on icon at bounding box center [1253, 521] width 12 height 12
click at [1254, 514] on div "None" at bounding box center [1194, 520] width 130 height 21
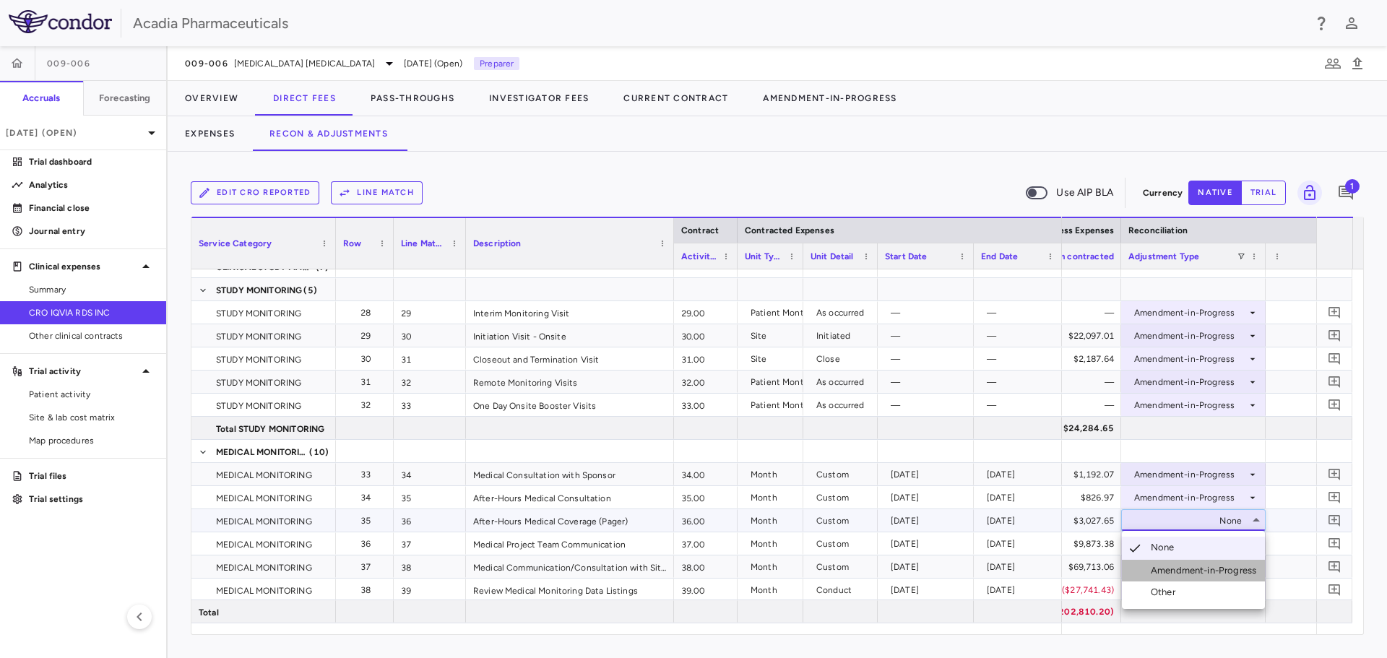
click at [1244, 568] on div "Amendment-in-Progress" at bounding box center [1206, 570] width 111 height 13
click at [1260, 568] on div "None" at bounding box center [1193, 567] width 145 height 22
click at [1255, 566] on icon at bounding box center [1253, 567] width 12 height 12
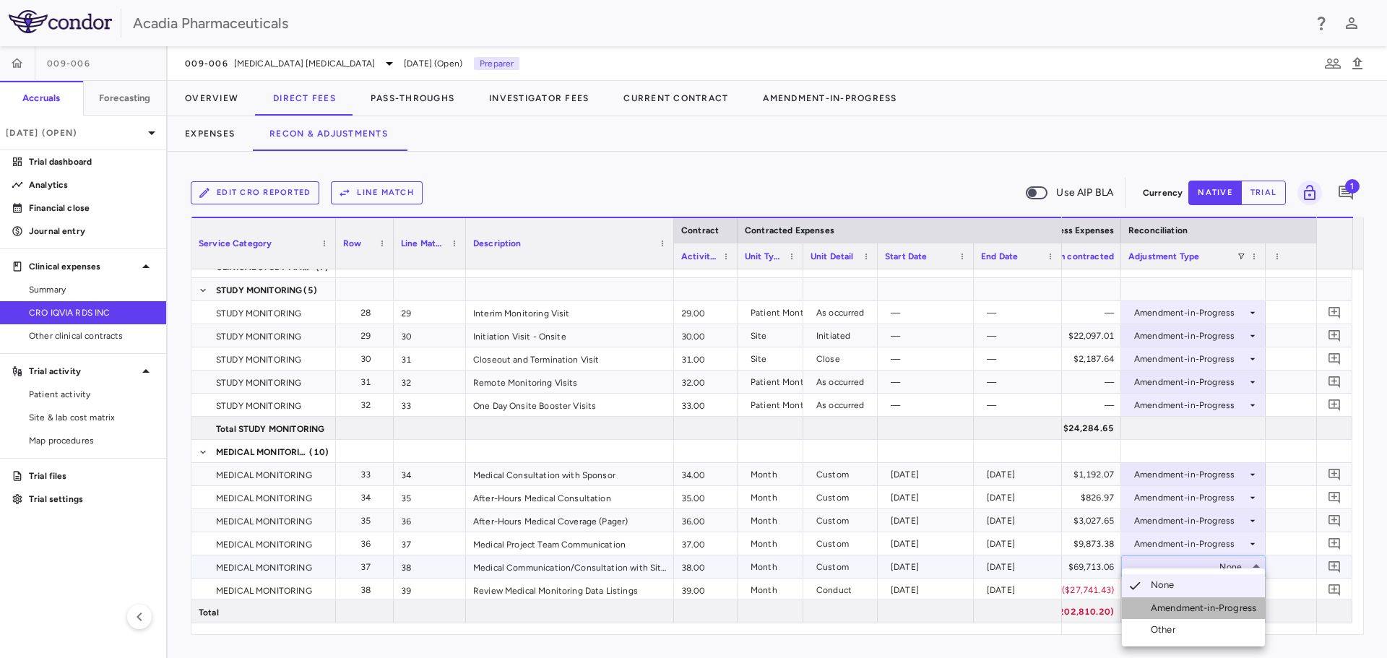
click at [1241, 603] on div "Amendment-in-Progress" at bounding box center [1206, 608] width 111 height 13
click at [1244, 595] on div "None" at bounding box center [1190, 590] width 113 height 23
click at [1238, 610] on div at bounding box center [1193, 611] width 145 height 22
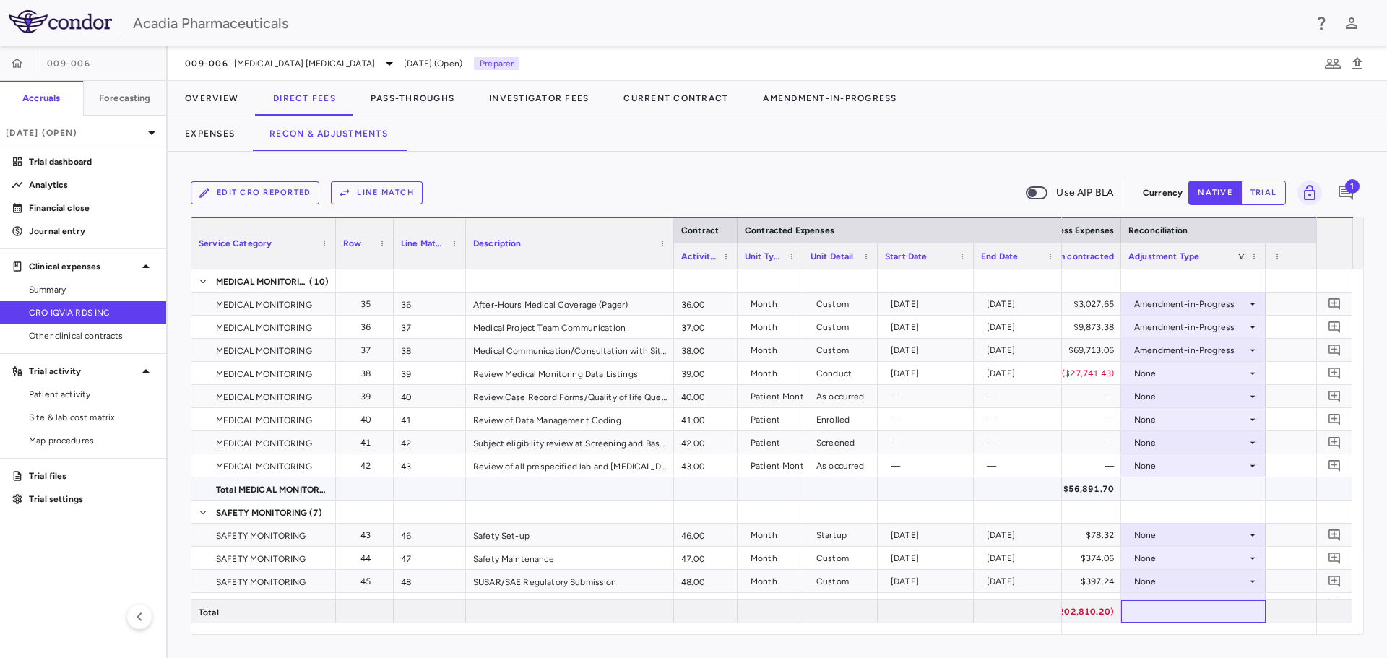
scroll to position [1156, 0]
click at [1251, 378] on icon at bounding box center [1253, 374] width 12 height 12
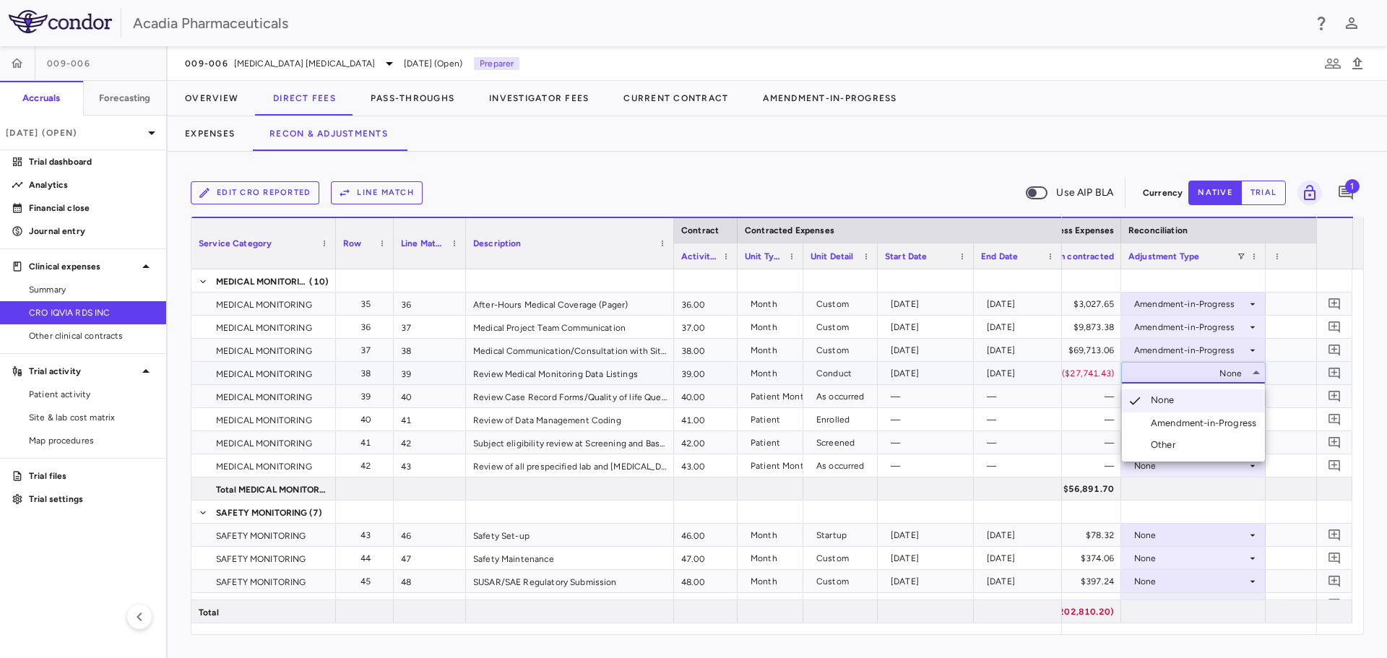
click at [1238, 426] on div "Amendment-in-Progress" at bounding box center [1206, 423] width 111 height 13
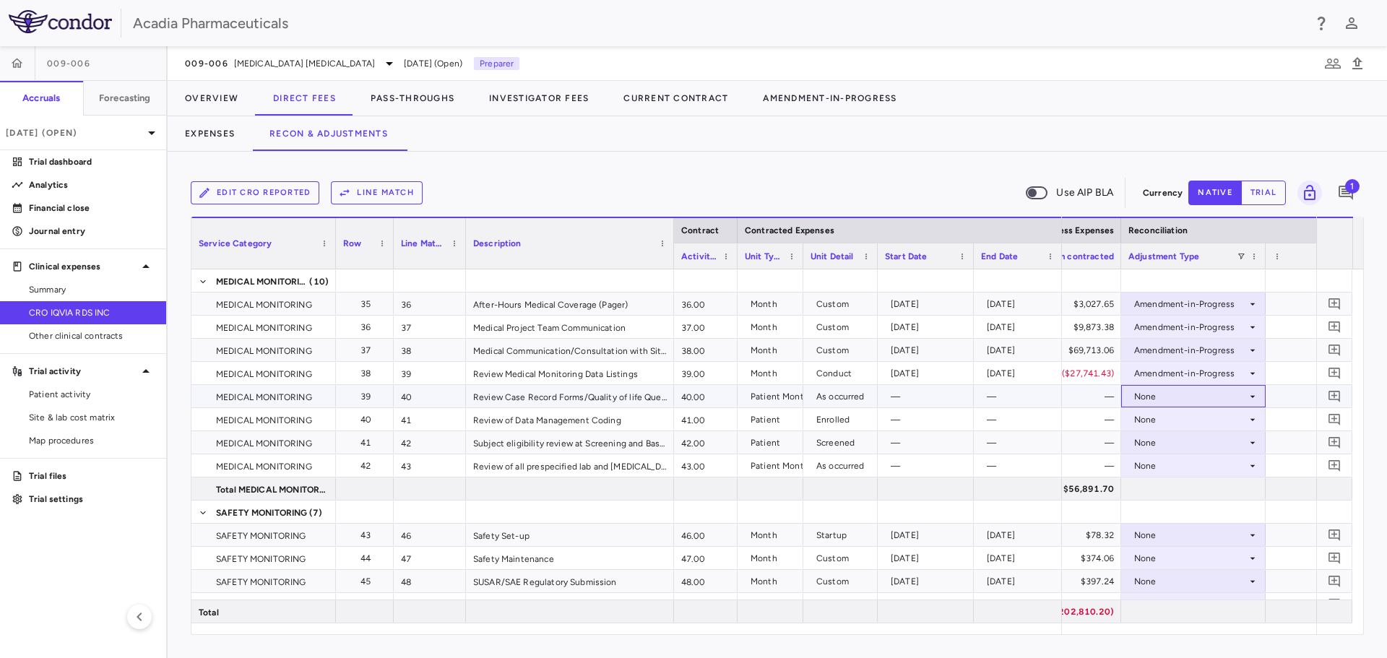
click at [1245, 398] on div "None" at bounding box center [1190, 396] width 113 height 23
click at [1244, 401] on div "None" at bounding box center [1190, 396] width 113 height 23
click at [1241, 440] on div "Amendment-in-Progress" at bounding box center [1206, 446] width 111 height 13
click at [1241, 439] on div "None" at bounding box center [1190, 442] width 113 height 23
click at [1242, 452] on div "None" at bounding box center [1193, 442] width 145 height 22
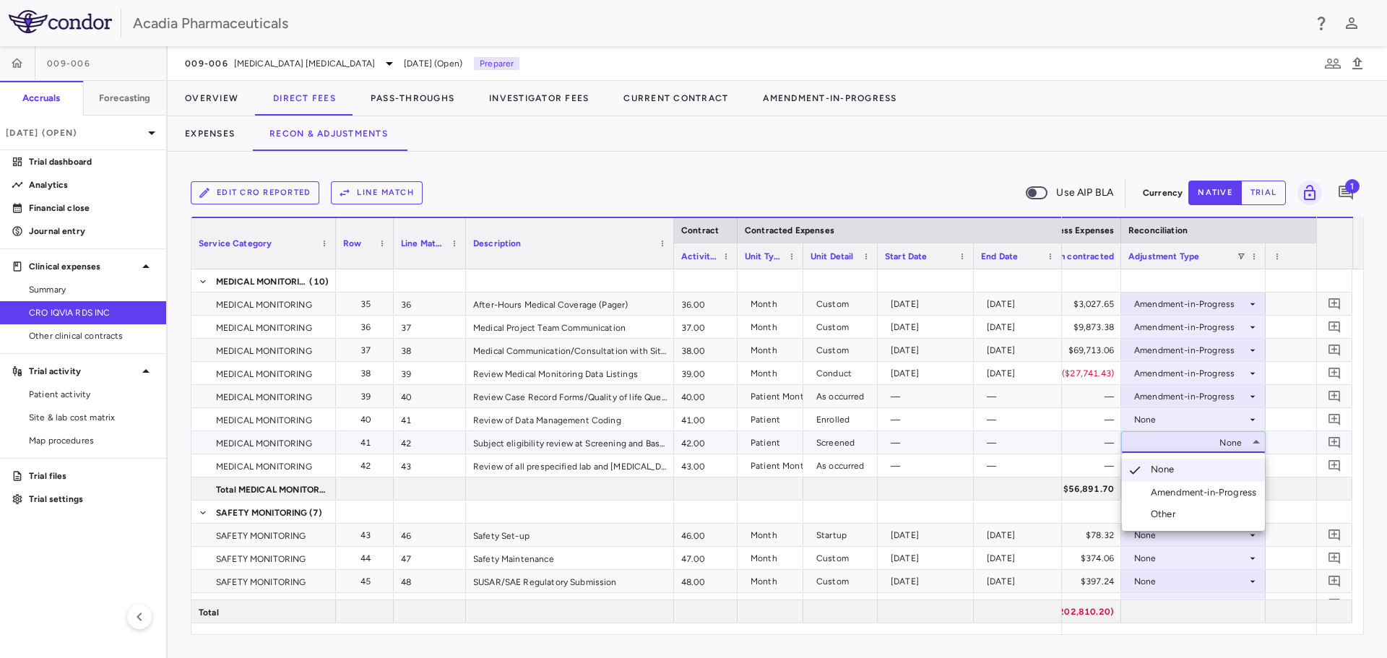
click at [1230, 493] on div "Amendment-in-Progress" at bounding box center [1206, 492] width 111 height 13
click at [1245, 469] on div "None" at bounding box center [1190, 465] width 113 height 23
click at [1248, 467] on icon at bounding box center [1253, 466] width 12 height 12
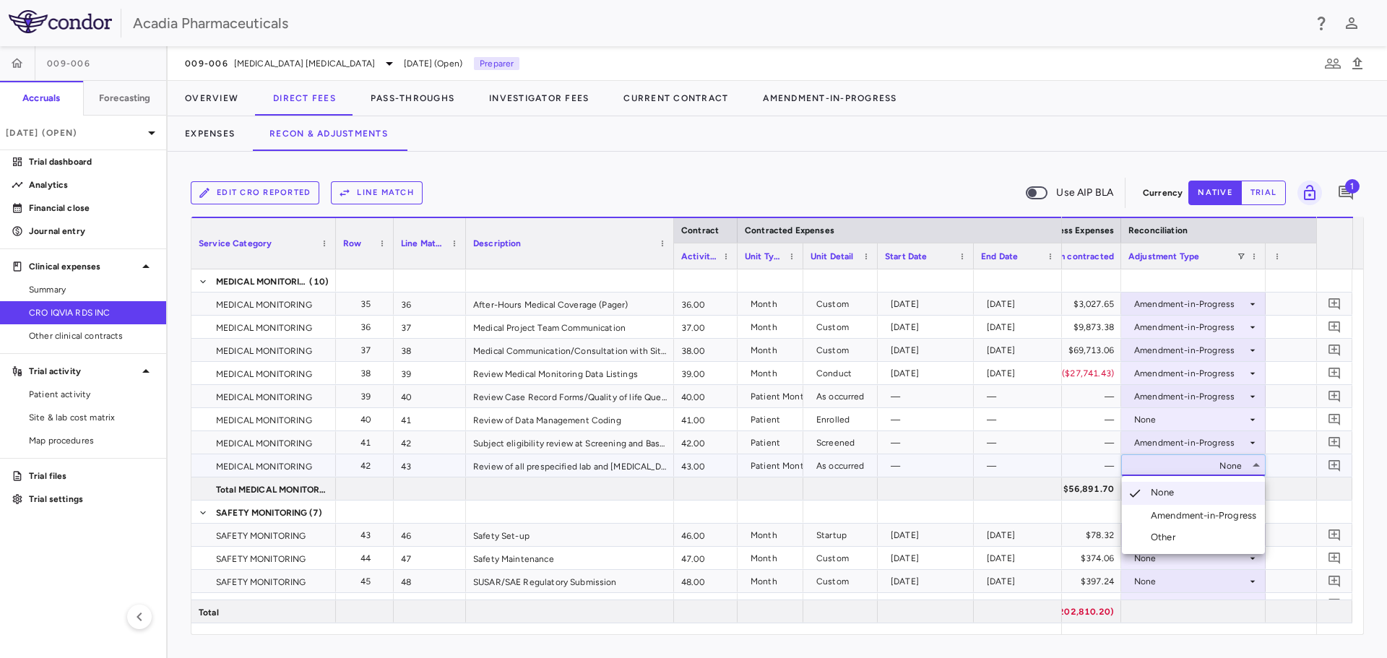
click at [1231, 515] on div "Amendment-in-Progress" at bounding box center [1206, 515] width 111 height 13
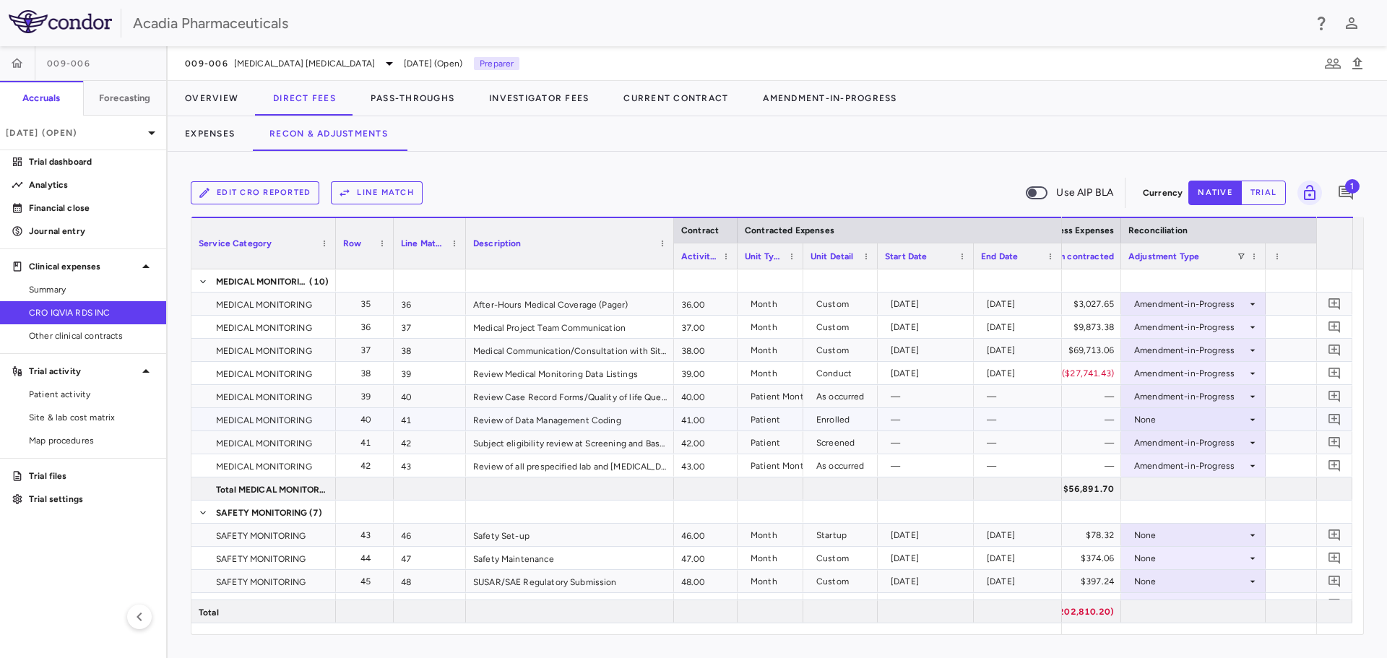
click at [1256, 422] on icon at bounding box center [1253, 420] width 12 height 12
click at [1261, 410] on div "None" at bounding box center [1193, 419] width 145 height 22
click at [1232, 470] on div "Amendment-in-Progress" at bounding box center [1206, 469] width 111 height 13
click at [1229, 488] on div at bounding box center [1193, 489] width 145 height 22
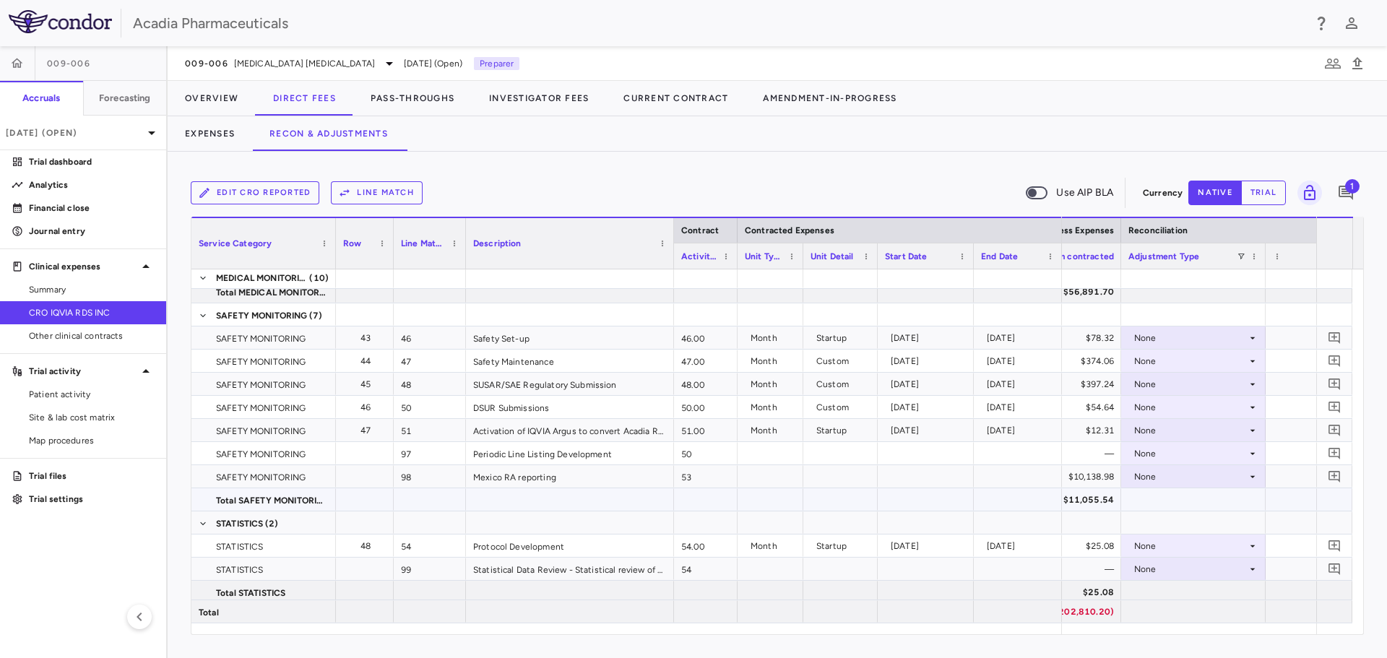
scroll to position [1373, 0]
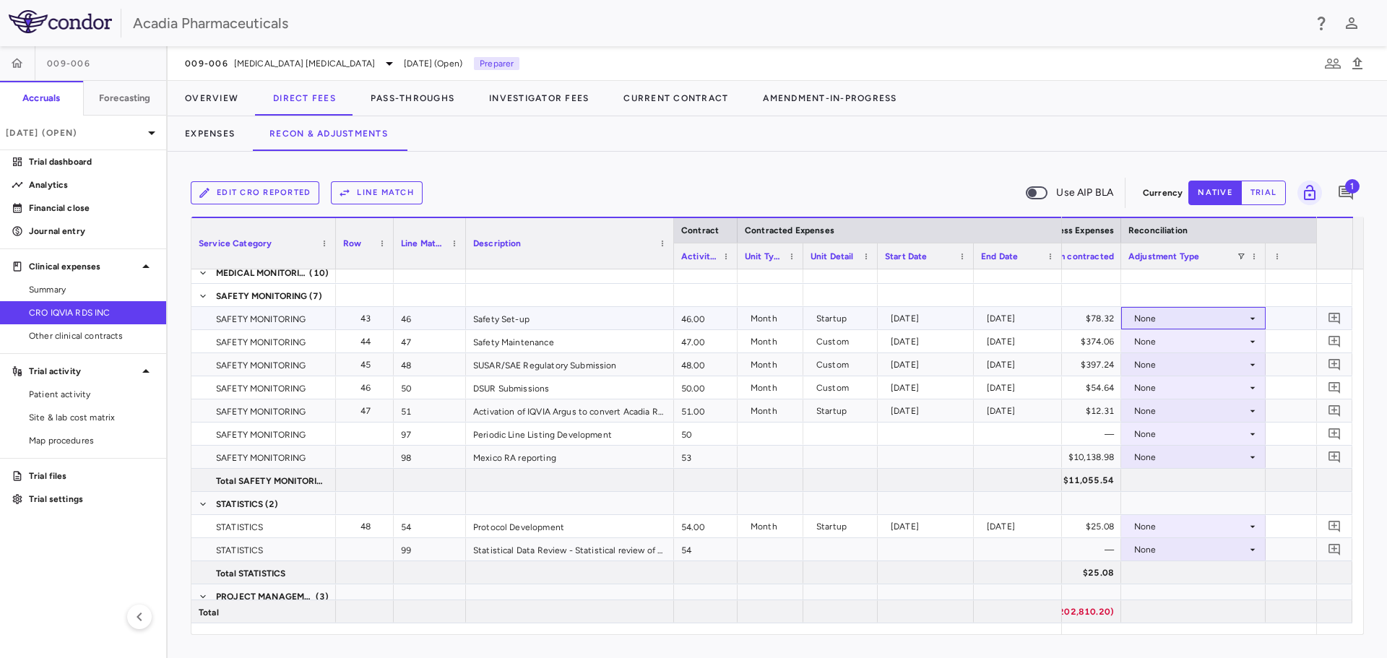
click at [1258, 319] on icon at bounding box center [1253, 319] width 12 height 12
click at [1239, 369] on div "Amendment-in-Progress" at bounding box center [1206, 368] width 111 height 13
click at [1254, 345] on icon at bounding box center [1253, 342] width 12 height 12
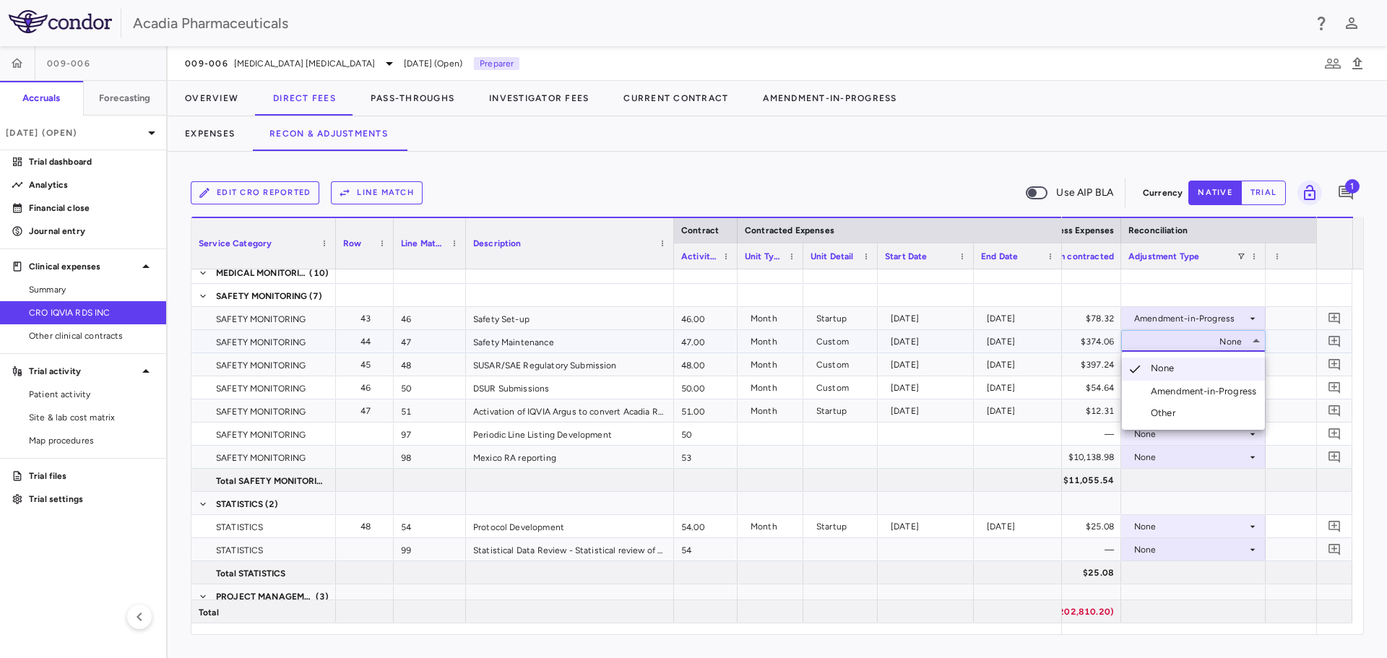
click at [1241, 391] on div "Amendment-in-Progress" at bounding box center [1206, 391] width 111 height 13
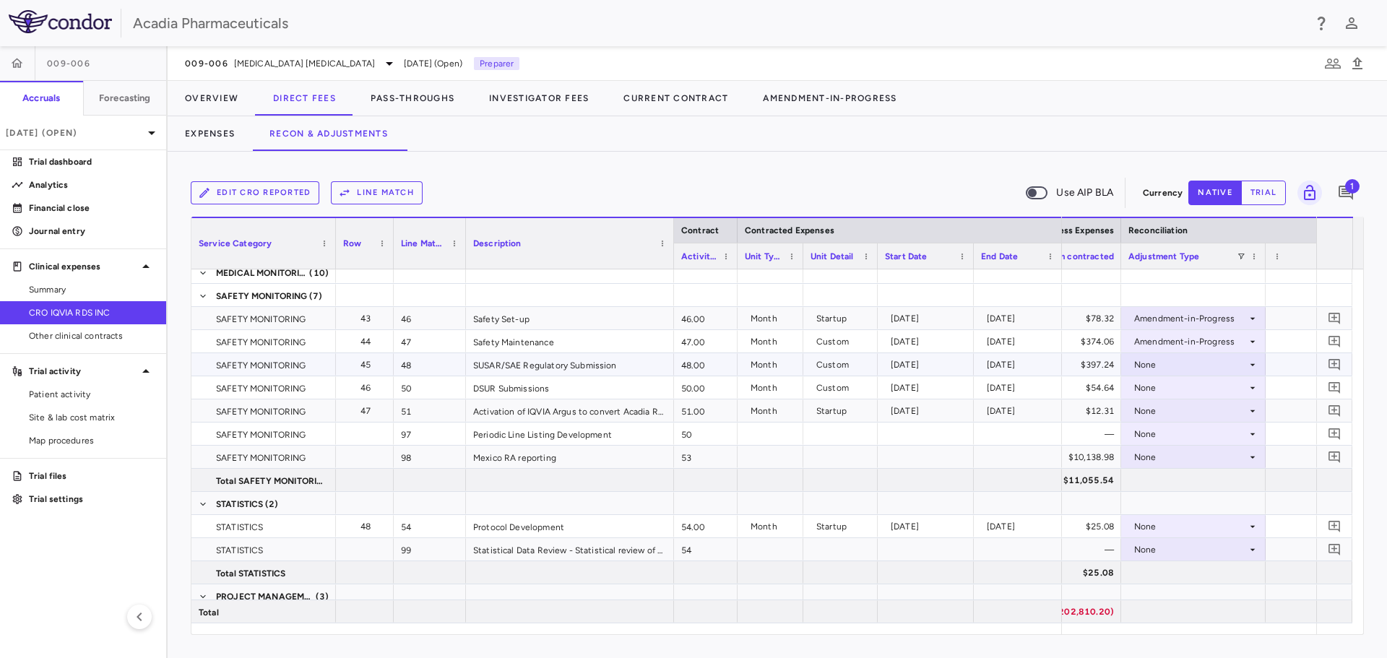
click at [1238, 364] on div "None" at bounding box center [1190, 364] width 113 height 23
click at [1254, 361] on icon at bounding box center [1253, 365] width 12 height 12
click at [1251, 409] on div "Amendment-in-Progress" at bounding box center [1206, 414] width 111 height 13
click at [1245, 388] on div "None" at bounding box center [1190, 387] width 113 height 23
click at [1237, 431] on div "None" at bounding box center [1190, 434] width 113 height 23
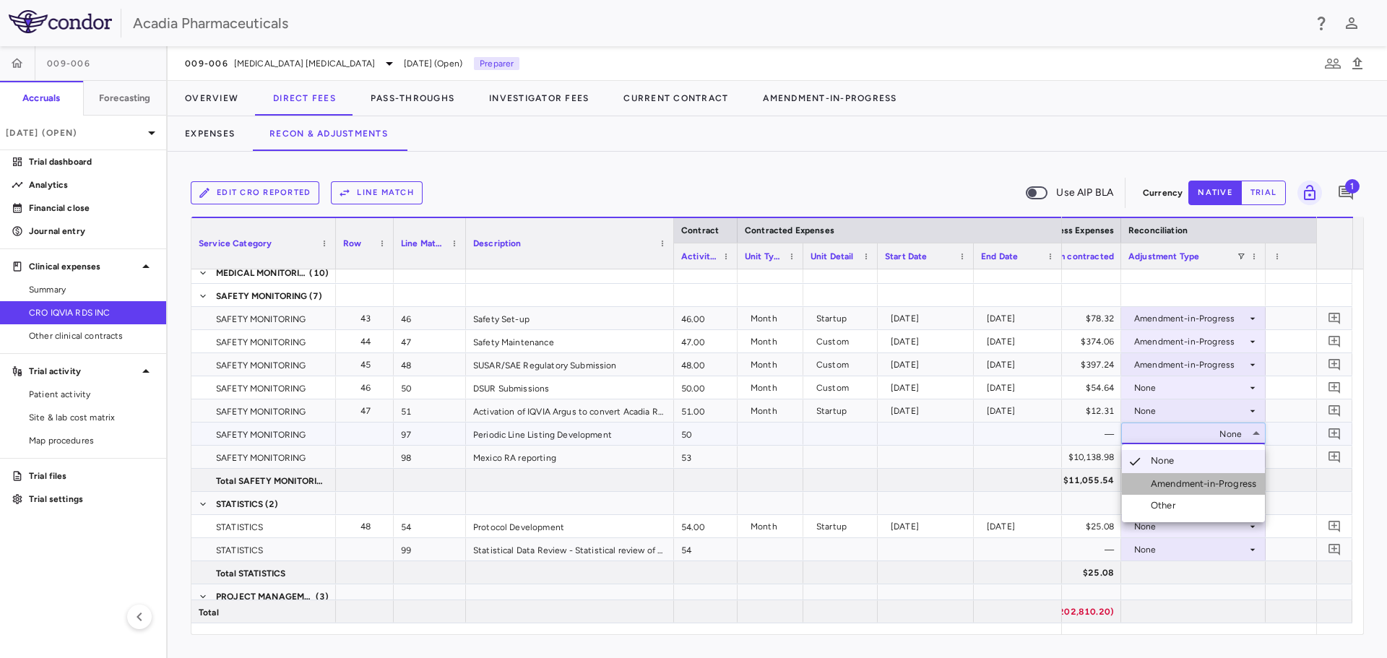
click at [1218, 485] on div "Amendment-in-Progress" at bounding box center [1206, 484] width 111 height 13
click at [1251, 458] on icon at bounding box center [1253, 458] width 12 height 12
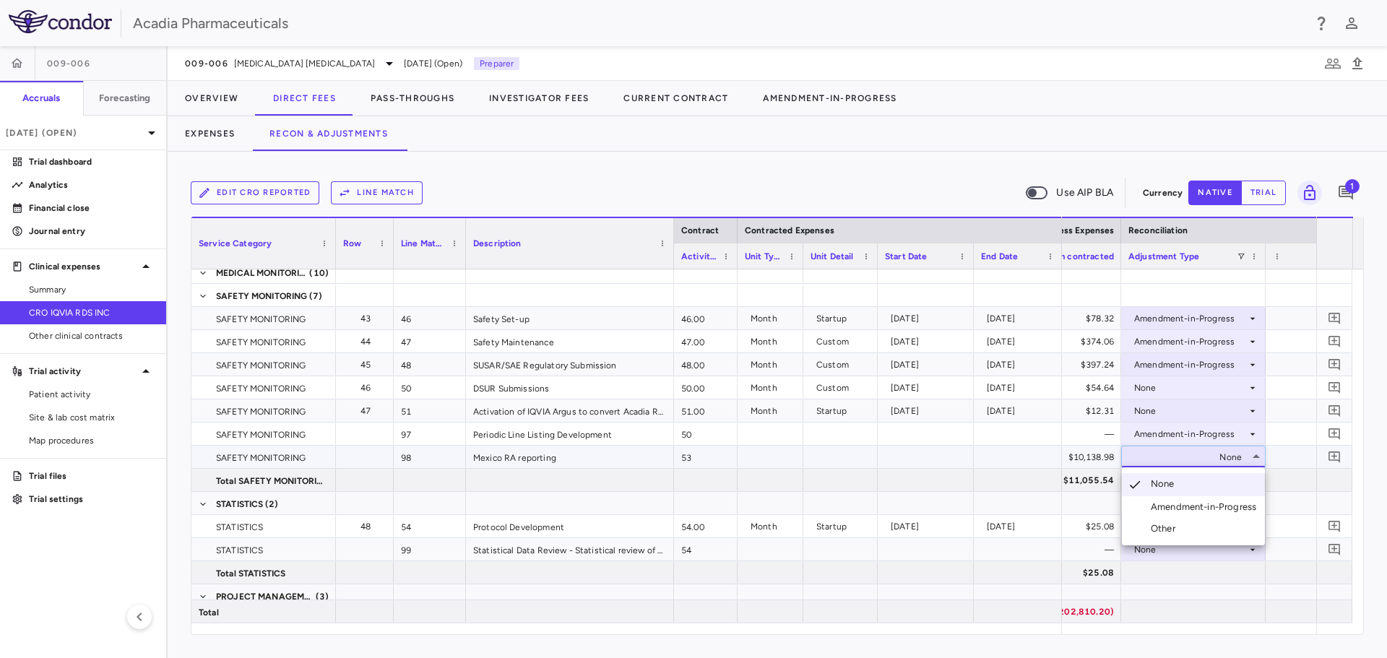
click at [1227, 506] on div "Amendment-in-Progress" at bounding box center [1206, 507] width 111 height 13
click at [1252, 395] on div "None" at bounding box center [1194, 387] width 130 height 21
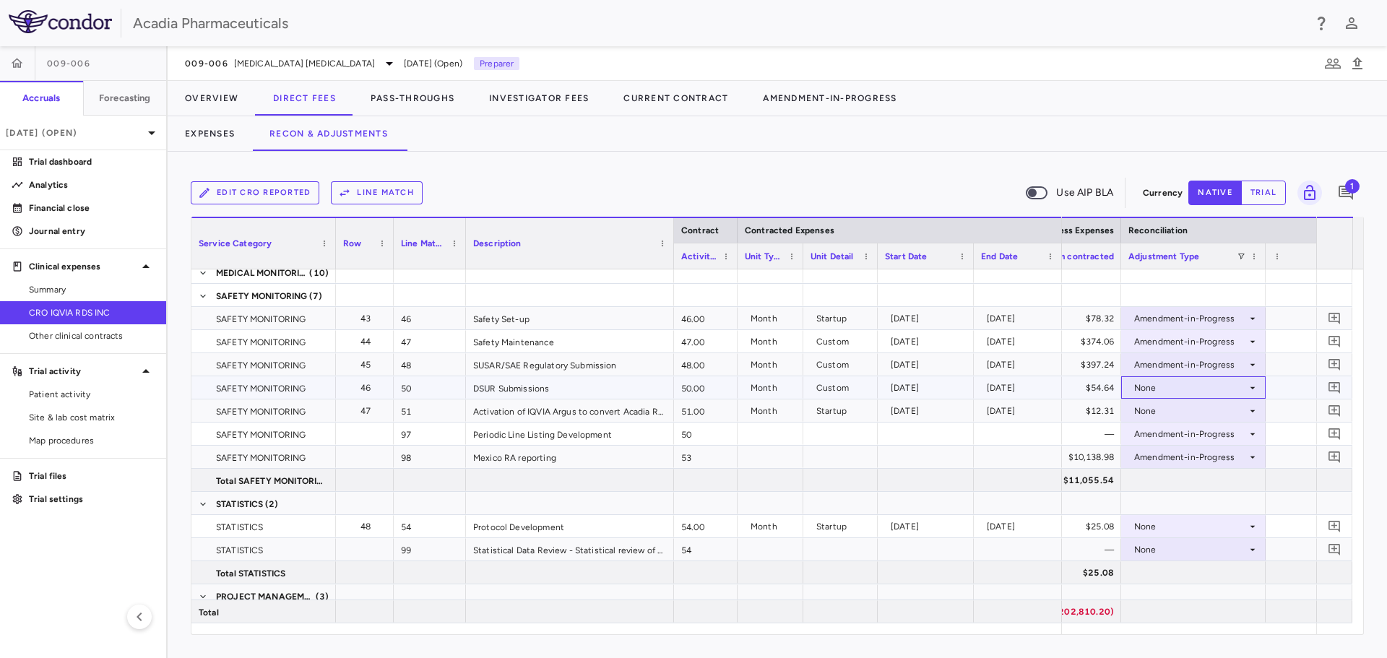
click at [1252, 395] on div "None" at bounding box center [1194, 387] width 130 height 21
click at [1250, 438] on div "Amendment-in-Progress" at bounding box center [1206, 437] width 111 height 13
click at [1262, 405] on div "None" at bounding box center [1193, 411] width 145 height 22
click at [1255, 408] on icon at bounding box center [1253, 411] width 12 height 12
click at [1238, 455] on div "Amendment-in-Progress" at bounding box center [1206, 460] width 111 height 13
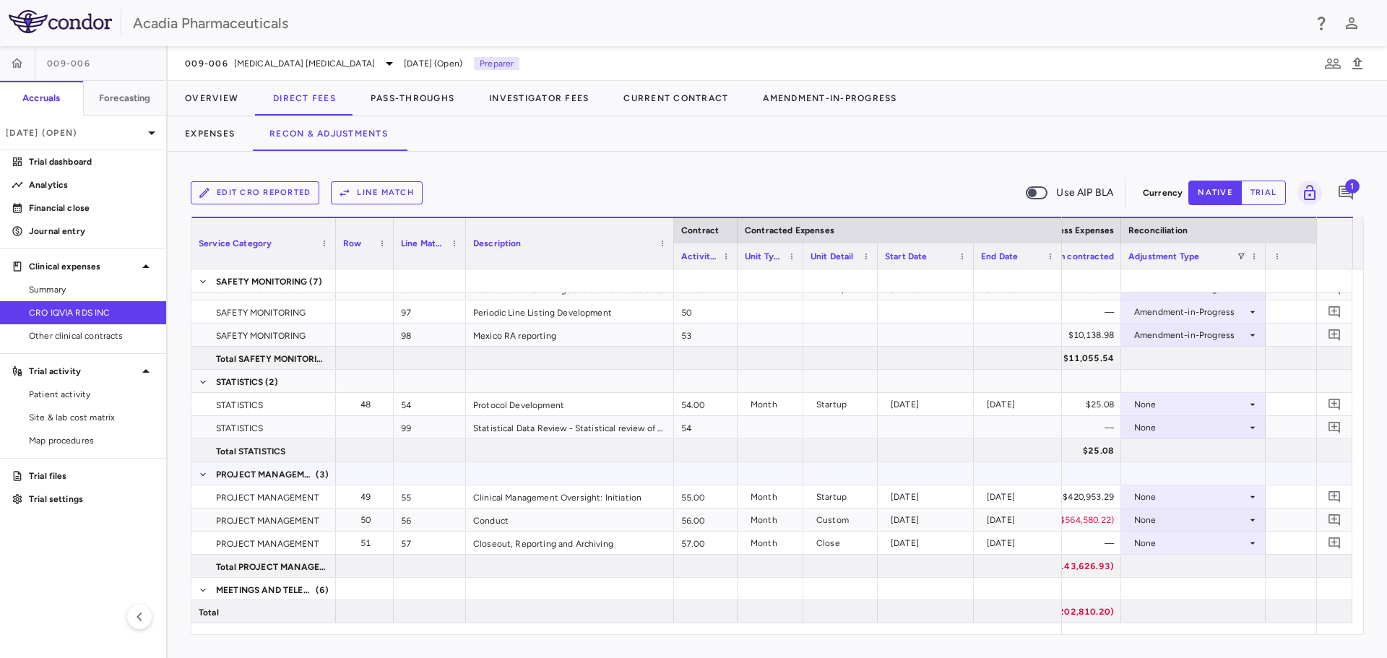
scroll to position [1517, 0]
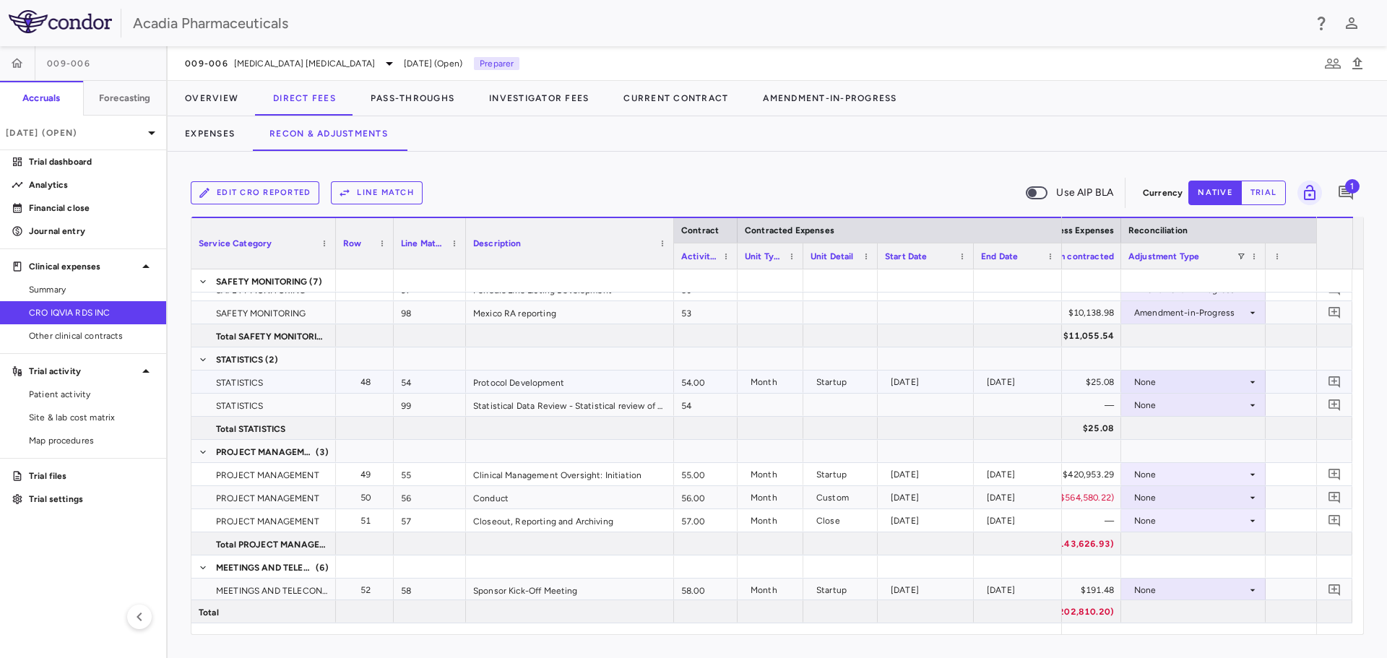
click at [1245, 385] on div "None" at bounding box center [1190, 382] width 113 height 23
click at [1238, 426] on div "Amendment-in-Progress" at bounding box center [1206, 432] width 111 height 13
click at [1248, 410] on icon at bounding box center [1253, 406] width 12 height 12
click at [1228, 452] on div at bounding box center [1193, 451] width 145 height 22
click at [1236, 408] on div "None" at bounding box center [1190, 405] width 113 height 23
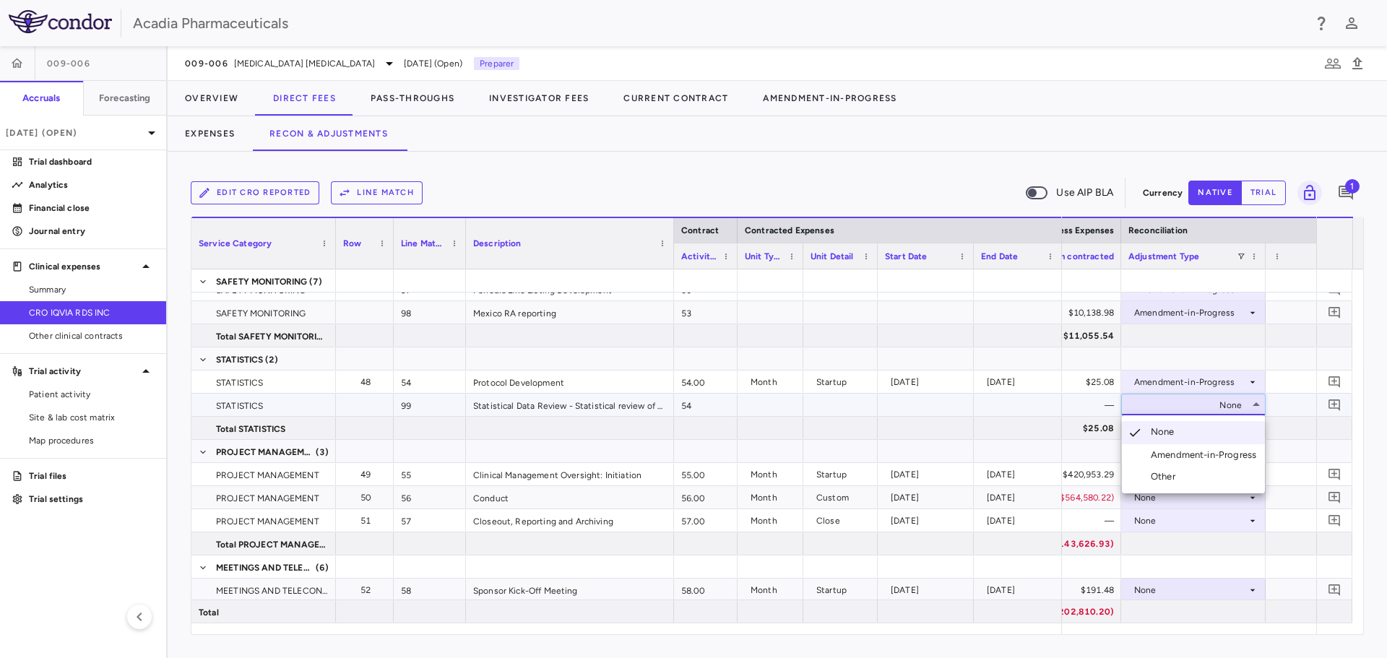
click at [1234, 460] on div "Amendment-in-Progress" at bounding box center [1206, 455] width 111 height 13
click at [1231, 473] on div "None" at bounding box center [1190, 474] width 113 height 23
click at [1244, 467] on div "None" at bounding box center [1190, 474] width 113 height 23
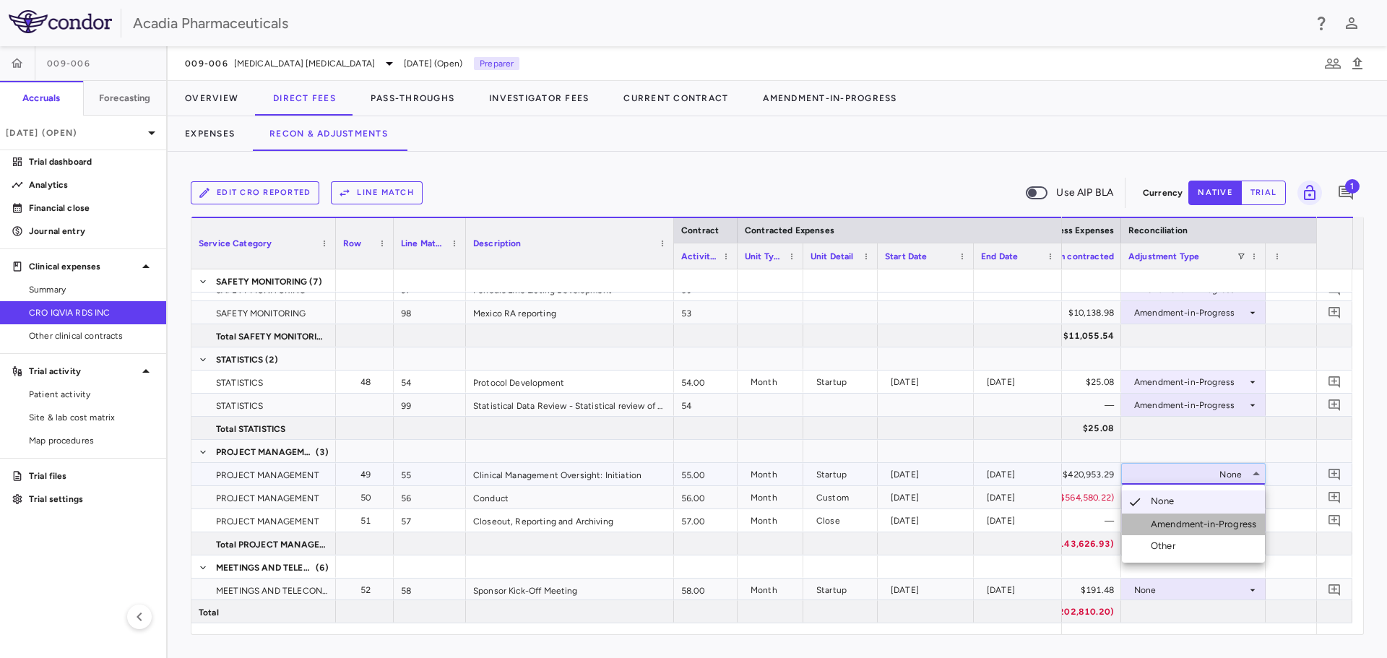
click at [1217, 528] on div "Amendment-in-Progress" at bounding box center [1206, 524] width 111 height 13
click at [1257, 499] on icon at bounding box center [1253, 498] width 12 height 12
click at [1243, 496] on div "None" at bounding box center [1190, 497] width 113 height 23
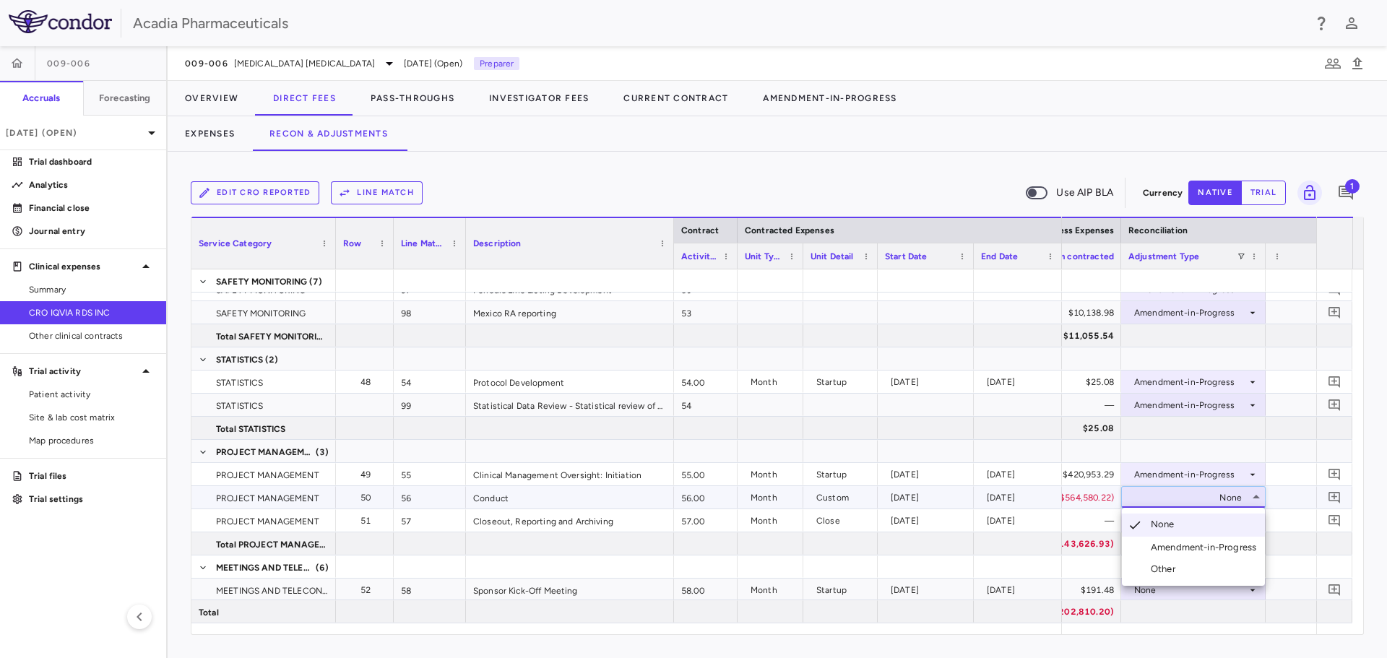
click at [1223, 540] on li "Amendment-in-Progress" at bounding box center [1193, 548] width 143 height 22
click at [1240, 521] on div "None" at bounding box center [1190, 520] width 113 height 23
click at [1249, 516] on icon at bounding box center [1253, 521] width 12 height 12
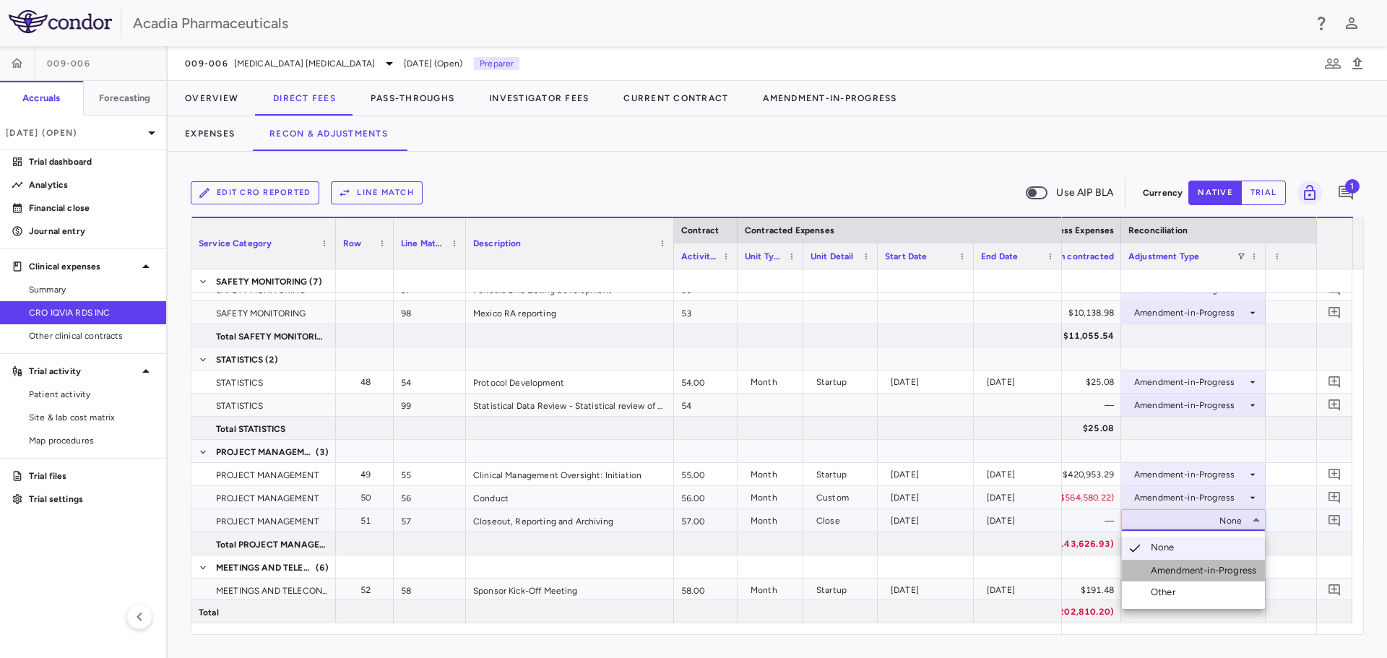
click at [1223, 574] on div "Amendment-in-Progress" at bounding box center [1206, 570] width 111 height 13
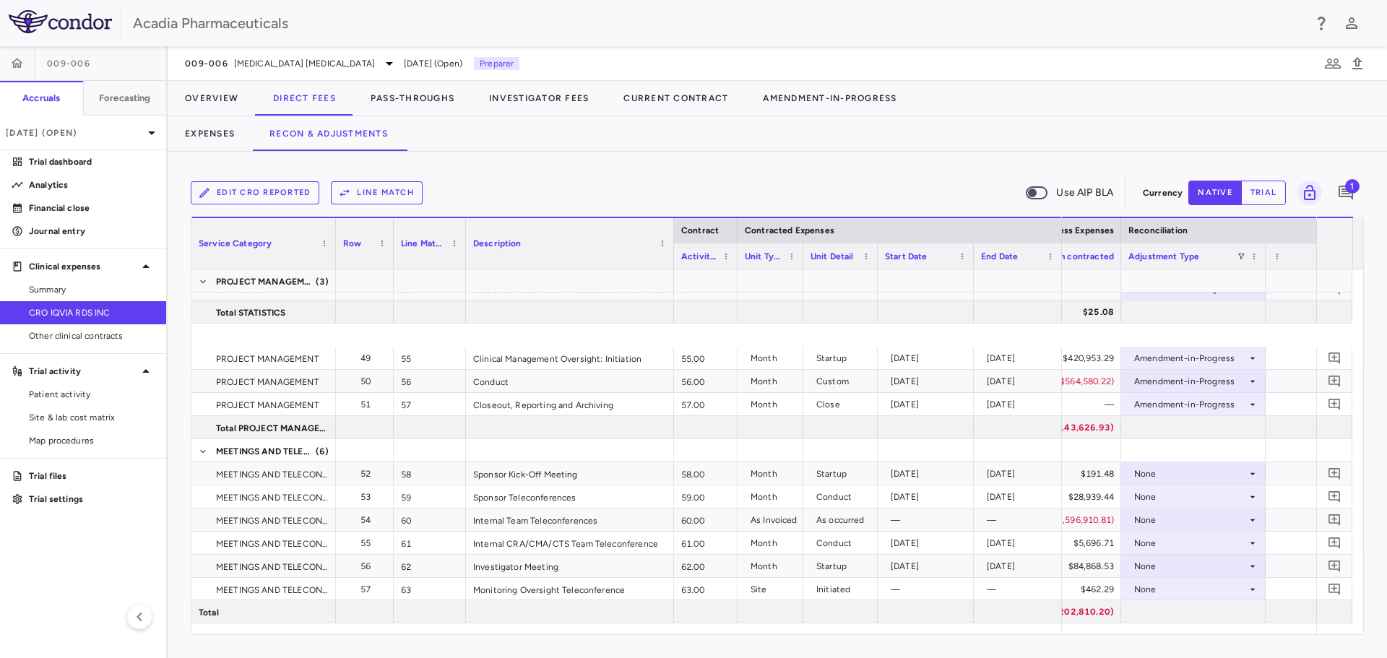
scroll to position [1734, 0]
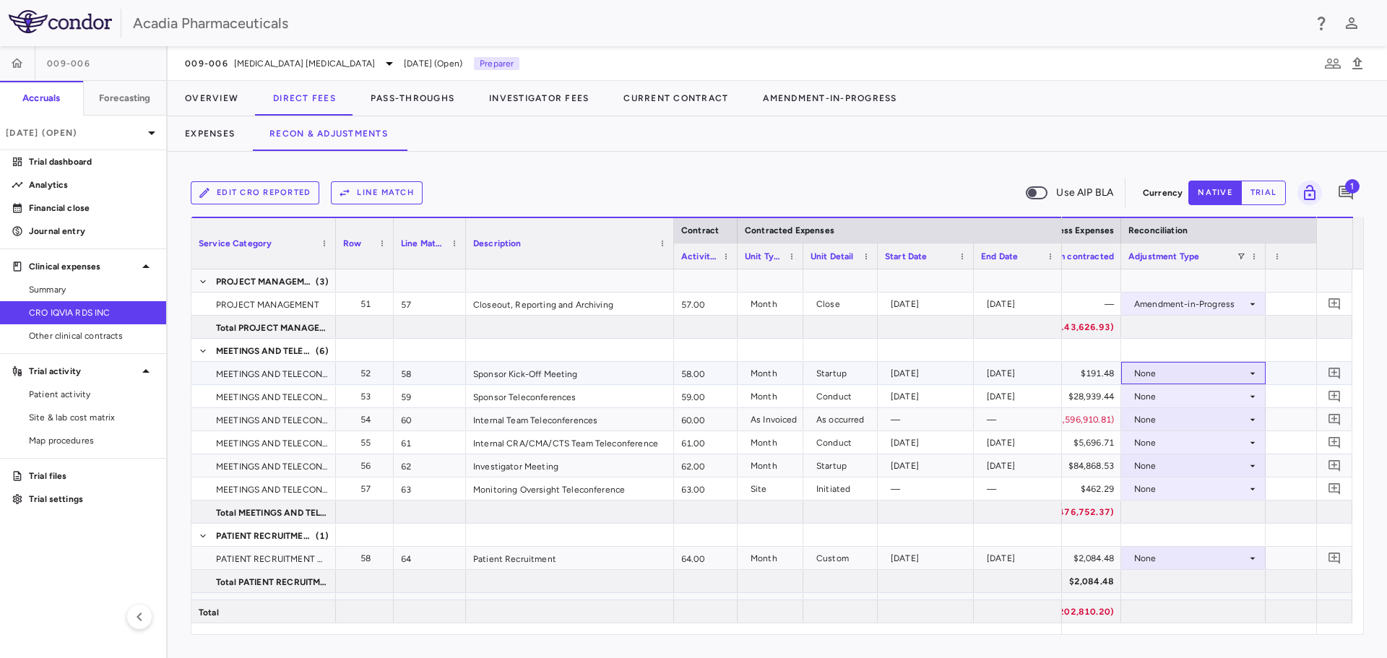
drag, startPoint x: 1246, startPoint y: 372, endPoint x: 1254, endPoint y: 370, distance: 8.2
click at [1254, 370] on div "None" at bounding box center [1194, 373] width 130 height 21
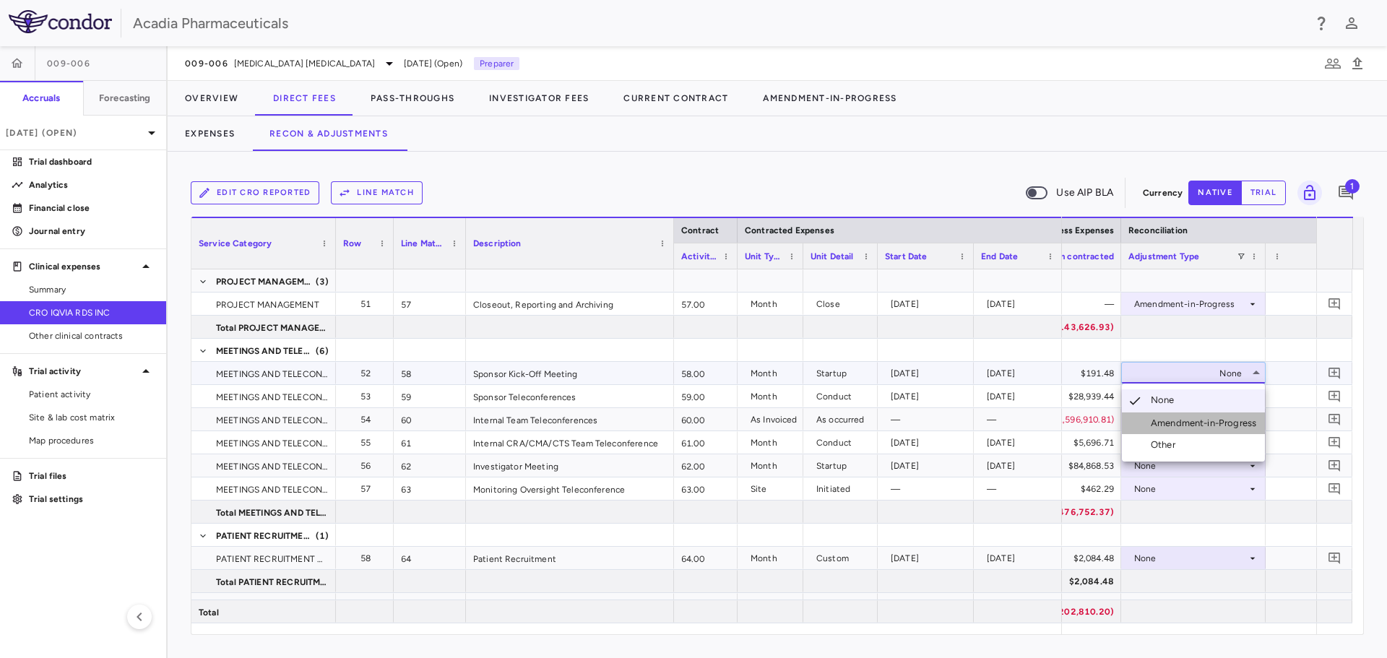
click at [1246, 423] on div "Amendment-in-Progress" at bounding box center [1206, 423] width 111 height 13
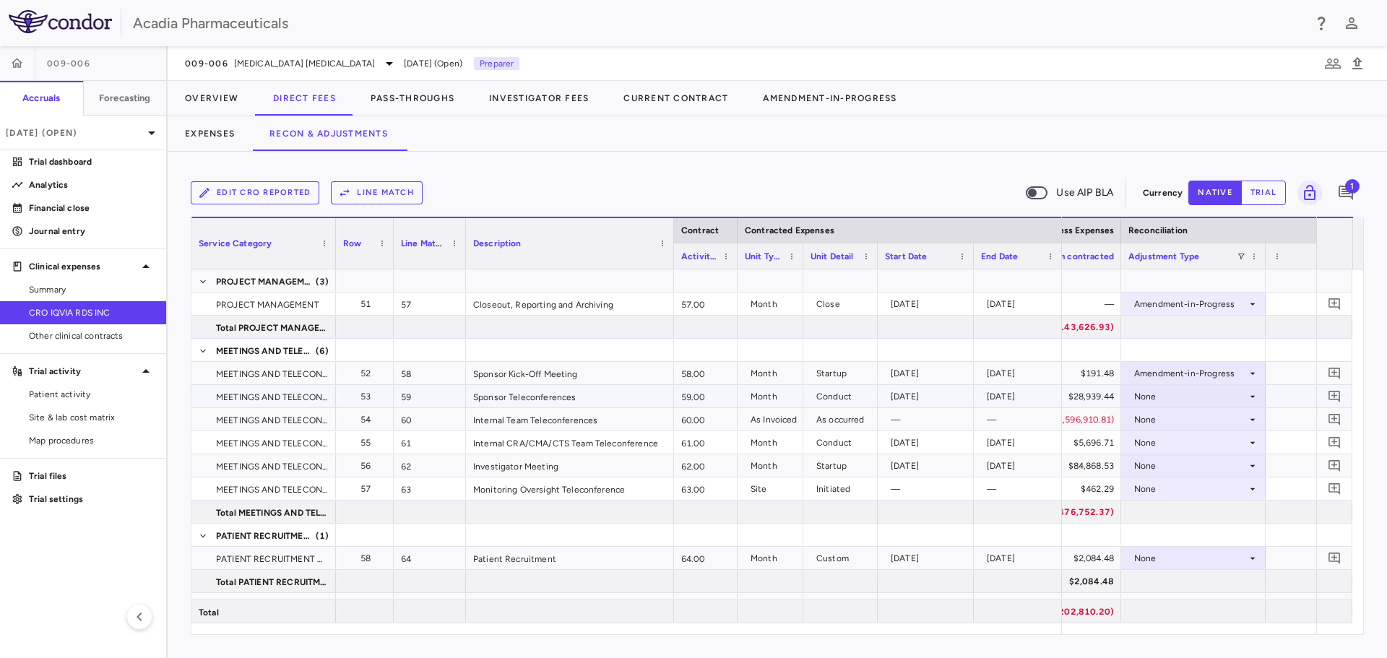
click at [1257, 394] on icon at bounding box center [1253, 397] width 12 height 12
click at [1267, 385] on div "—" at bounding box center [1338, 396] width 145 height 22
click at [1254, 394] on icon at bounding box center [1253, 397] width 12 height 12
click at [1242, 440] on div "Amendment-in-Progress" at bounding box center [1206, 446] width 111 height 13
click at [1255, 418] on icon at bounding box center [1253, 420] width 12 height 12
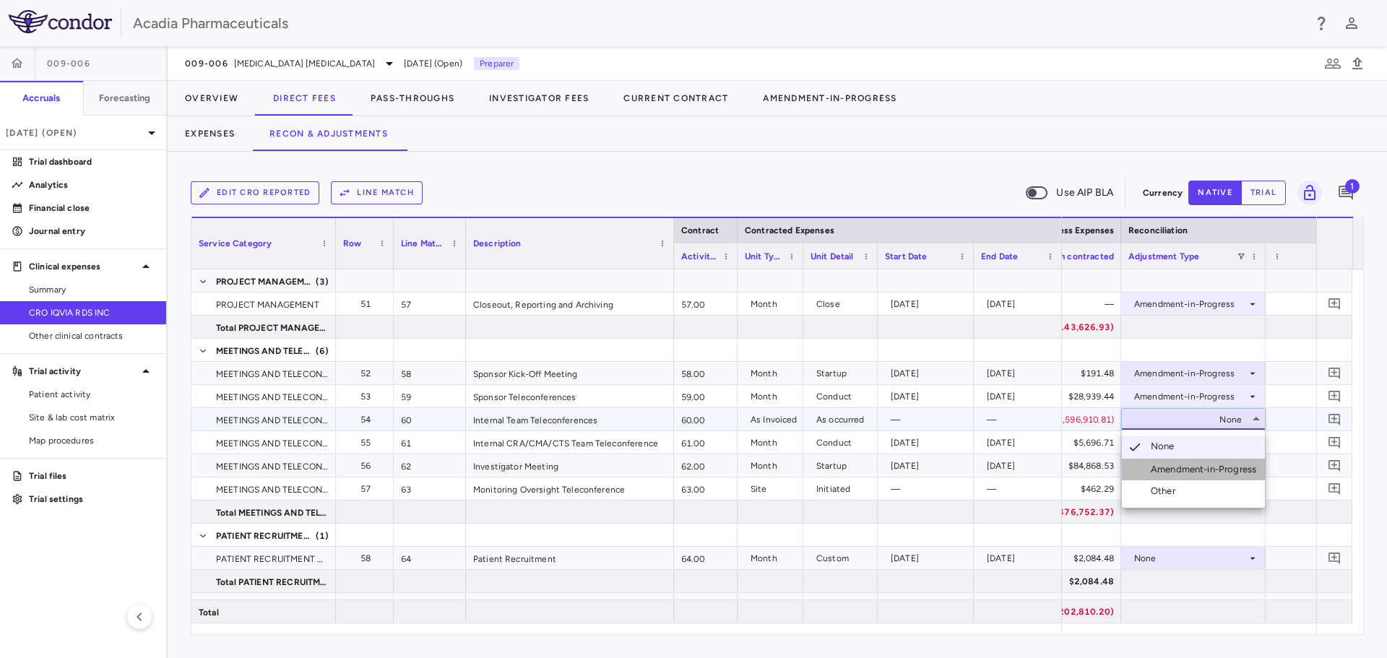
click at [1236, 465] on div "Amendment-in-Progress" at bounding box center [1206, 469] width 111 height 13
click at [1245, 447] on div "None" at bounding box center [1190, 442] width 113 height 23
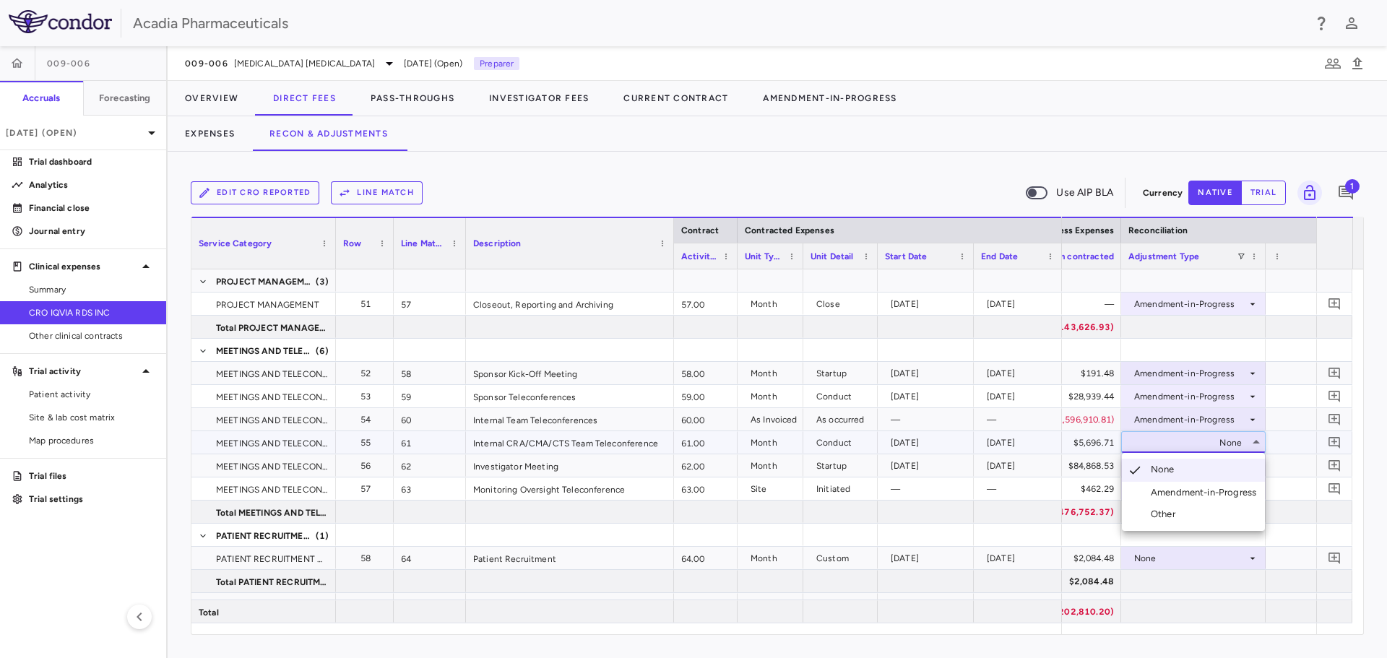
click at [1234, 486] on li "Amendment-in-Progress" at bounding box center [1193, 493] width 143 height 22
click at [1246, 467] on div "None" at bounding box center [1190, 465] width 113 height 23
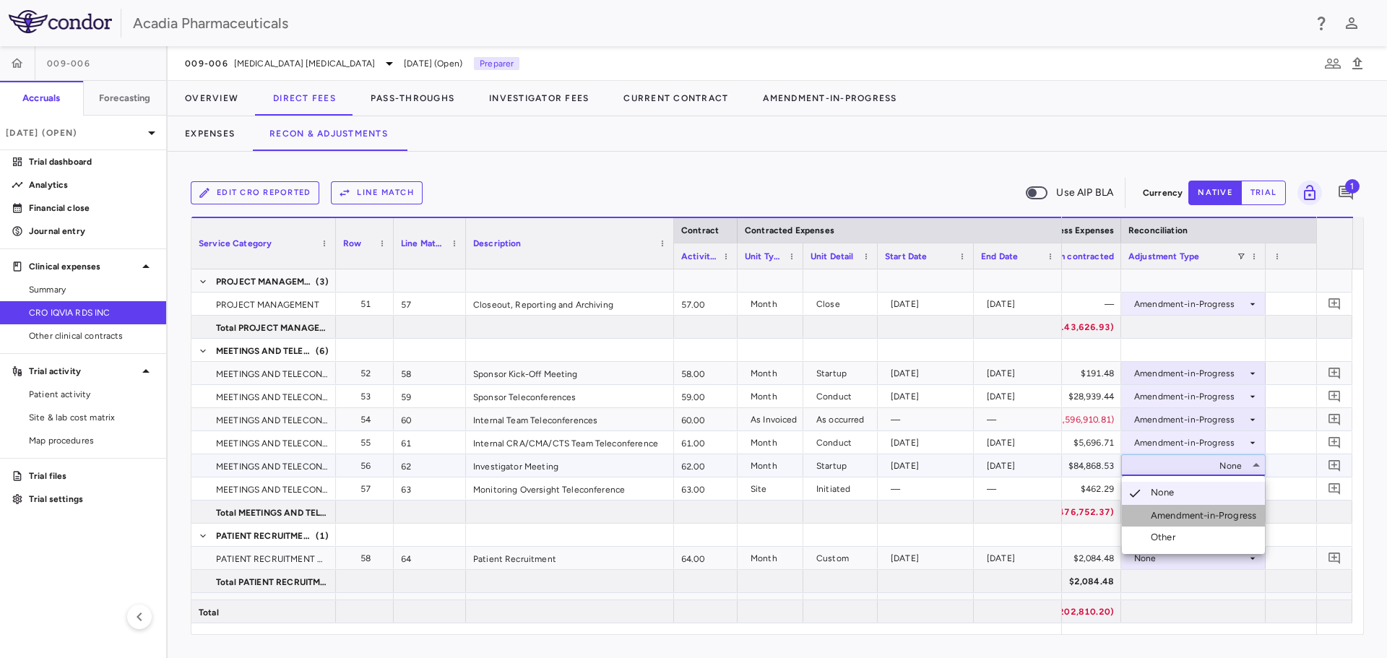
click at [1231, 509] on div "Amendment-in-Progress" at bounding box center [1206, 515] width 111 height 13
click at [1252, 490] on icon at bounding box center [1253, 489] width 12 height 12
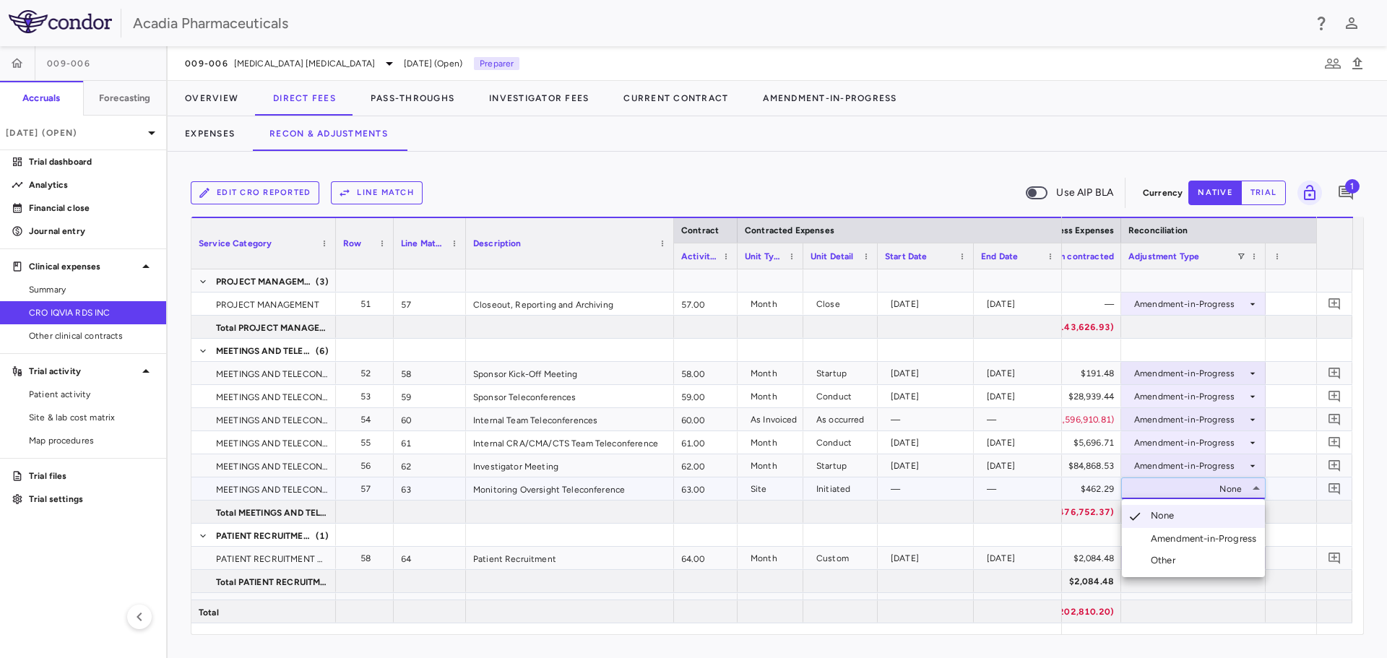
click at [1220, 538] on div "Amendment-in-Progress" at bounding box center [1206, 539] width 111 height 13
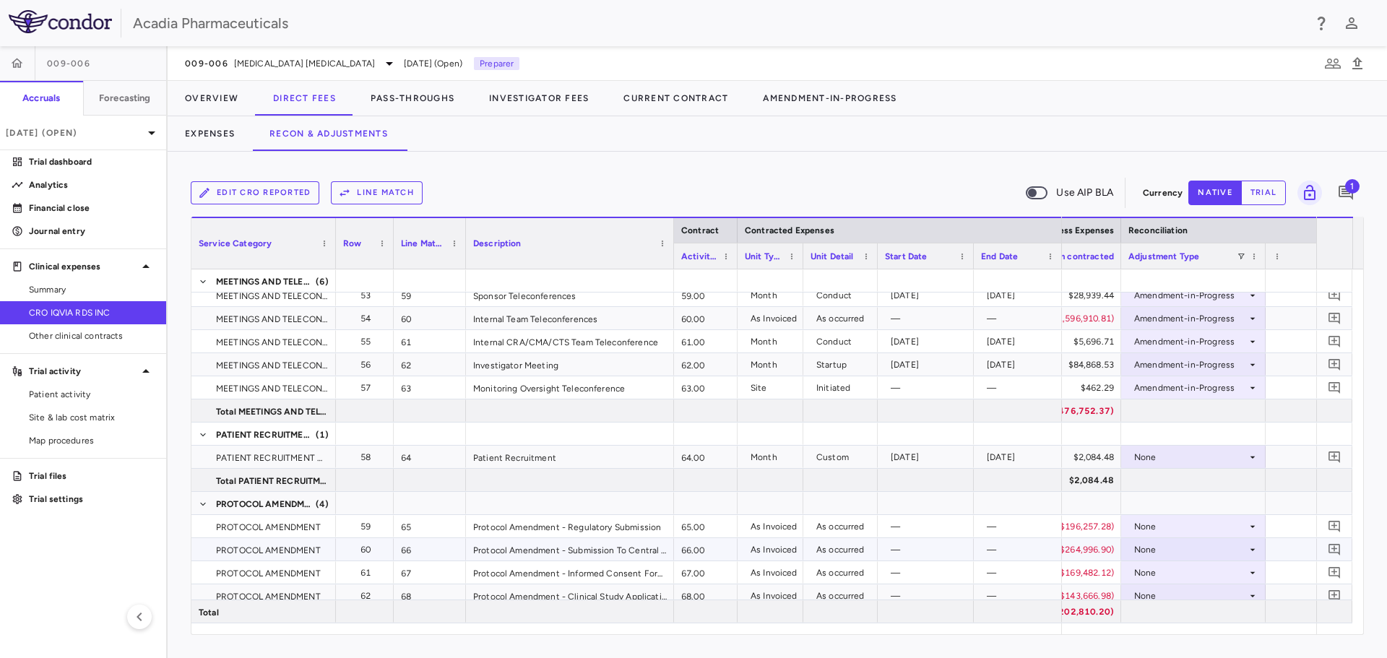
scroll to position [1879, 0]
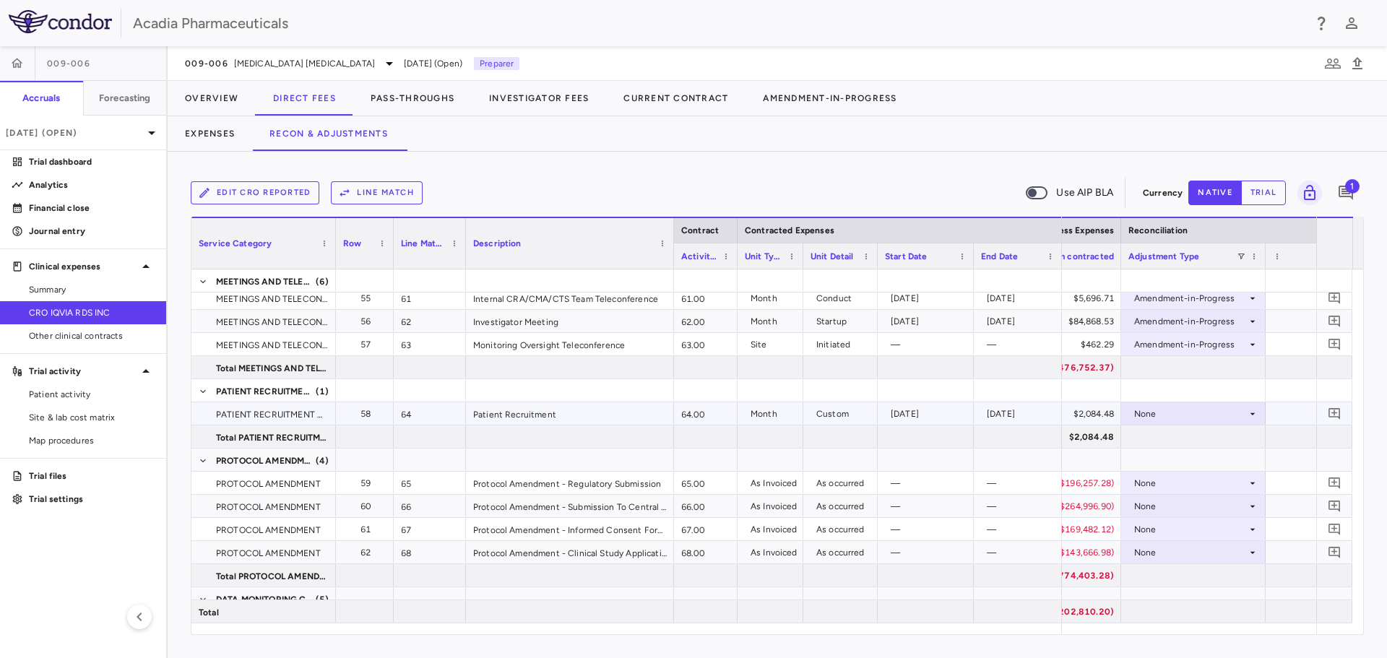
click at [1254, 411] on icon at bounding box center [1253, 414] width 12 height 12
click at [1246, 461] on div "Amendment-in-Progress" at bounding box center [1206, 463] width 111 height 13
click at [1246, 478] on div "None" at bounding box center [1190, 483] width 113 height 23
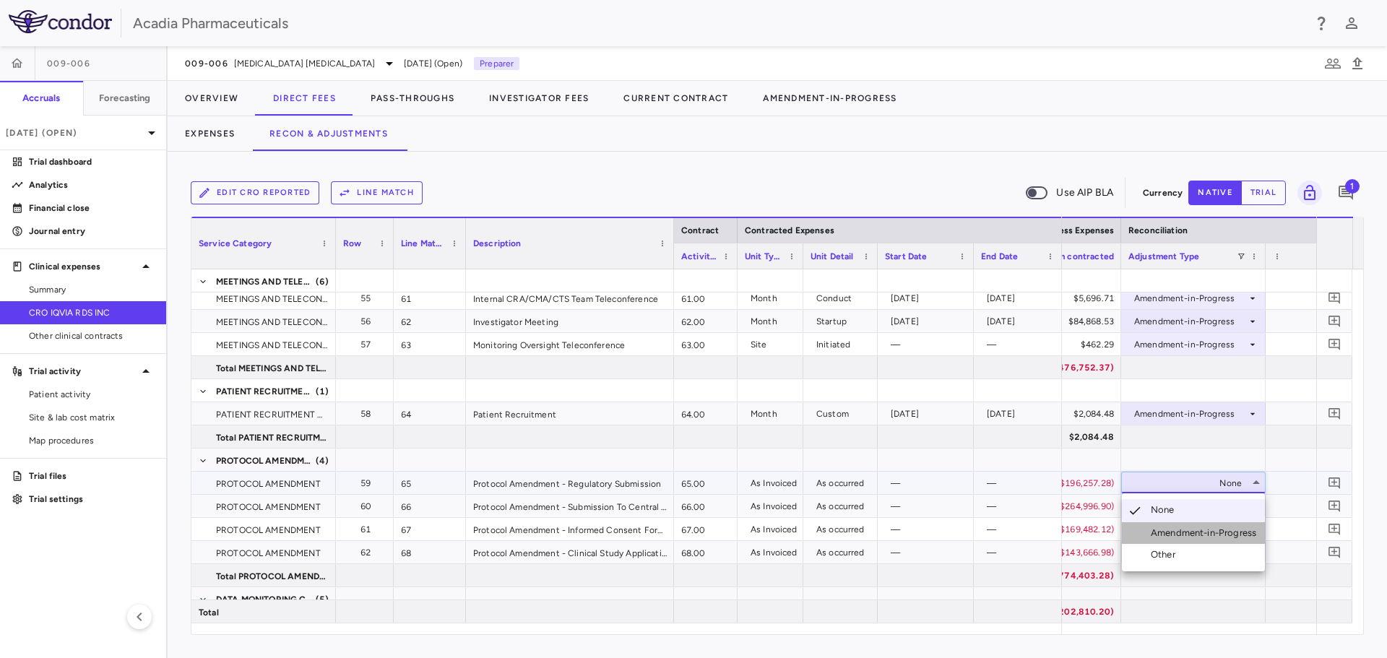
click at [1225, 532] on div "Amendment-in-Progress" at bounding box center [1206, 533] width 111 height 13
click at [1251, 503] on icon at bounding box center [1253, 507] width 12 height 12
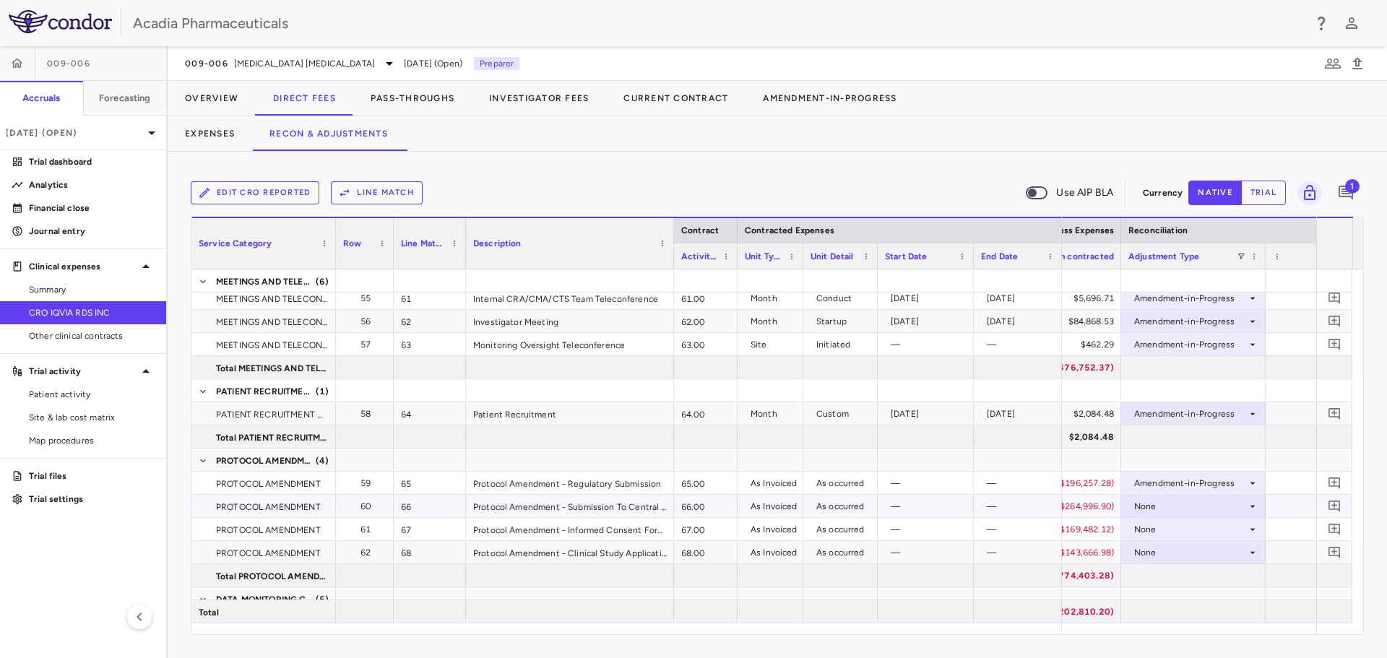
click at [1249, 499] on div "None" at bounding box center [1194, 506] width 130 height 21
click at [1218, 546] on li "Amendment-in-Progress" at bounding box center [1193, 557] width 143 height 22
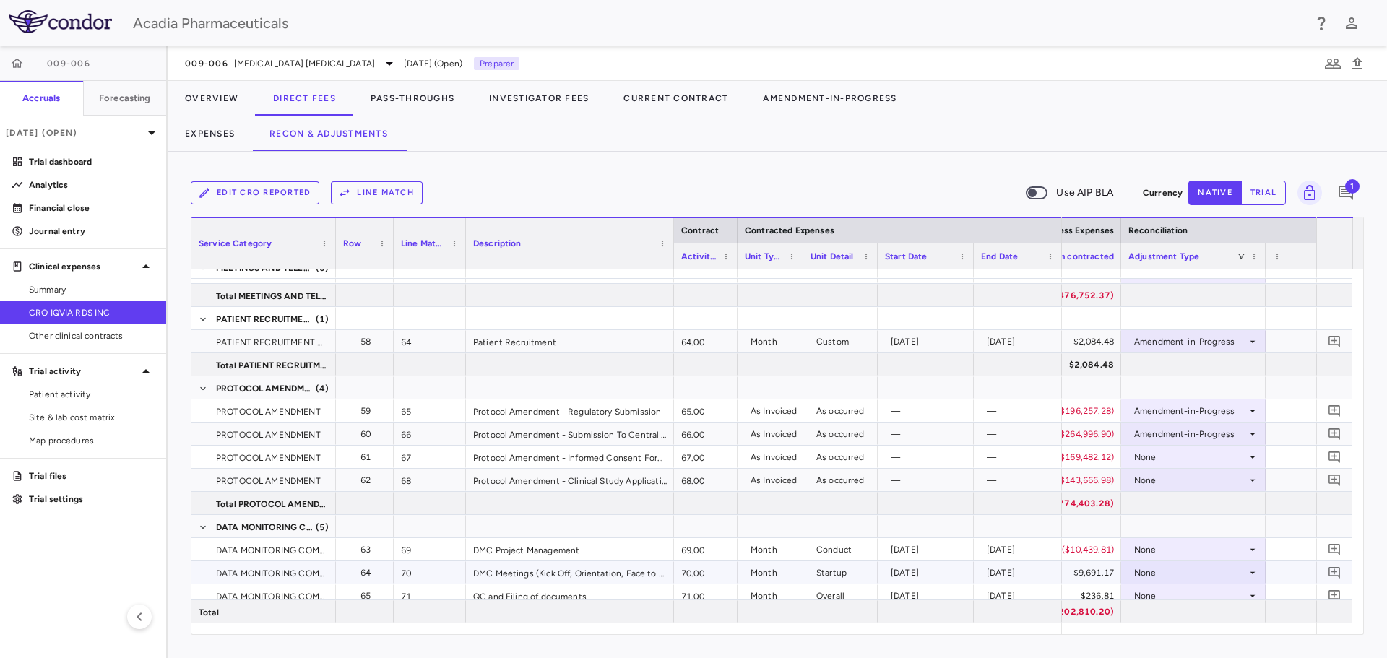
scroll to position [2023, 0]
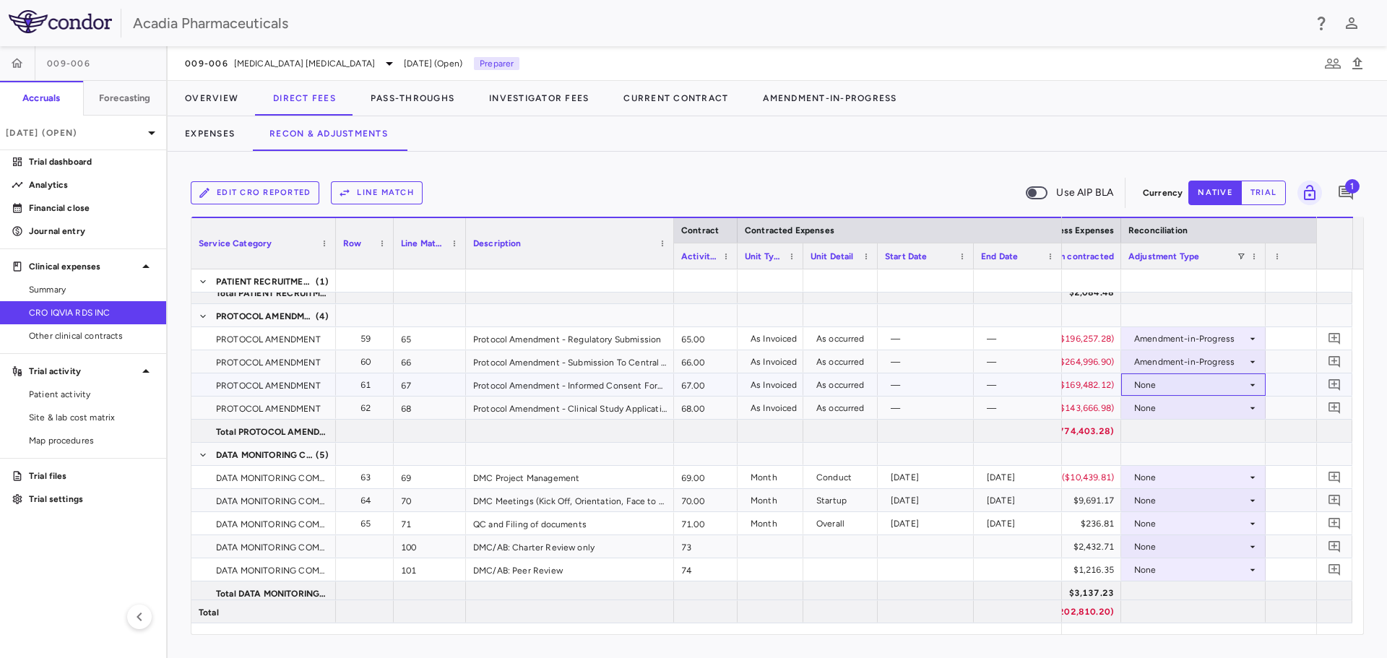
click at [1259, 387] on div "None" at bounding box center [1193, 385] width 145 height 22
click at [1264, 431] on li "Amendment-in-Progress" at bounding box center [1193, 435] width 143 height 22
click at [1243, 405] on div "None" at bounding box center [1190, 408] width 113 height 23
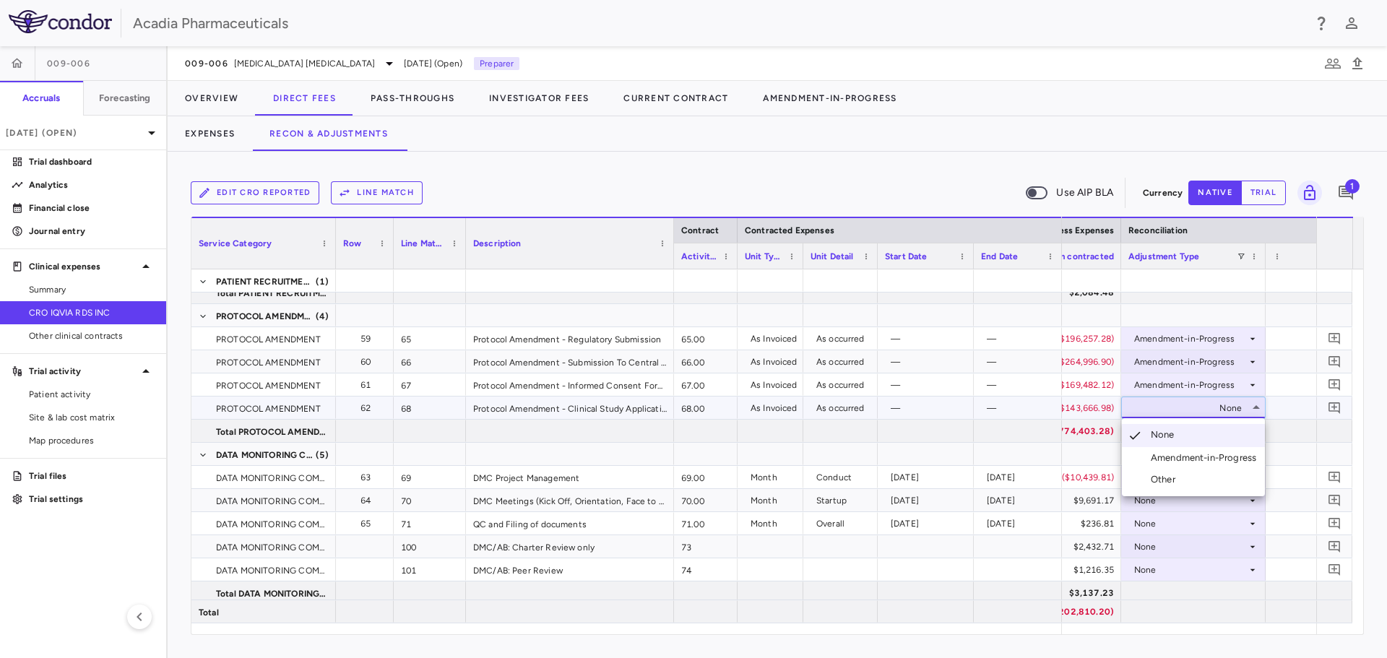
click at [1242, 452] on div "Amendment-in-Progress" at bounding box center [1206, 458] width 111 height 13
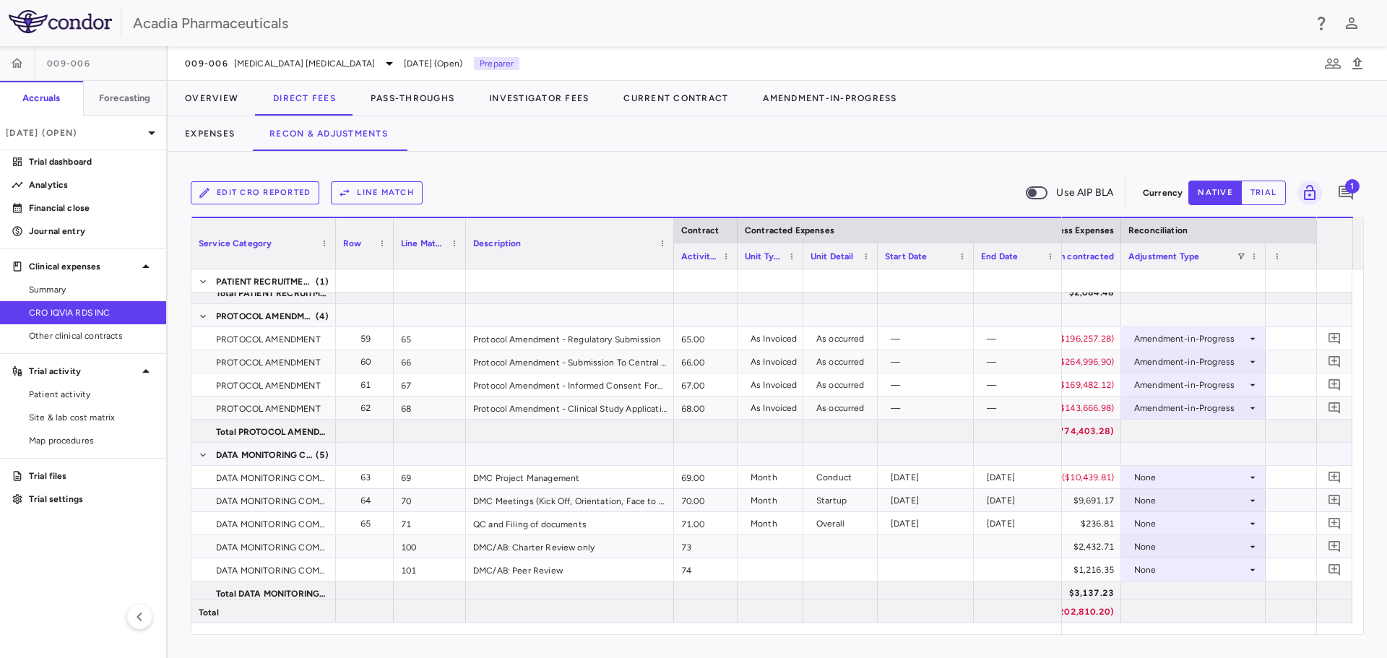
scroll to position [2095, 0]
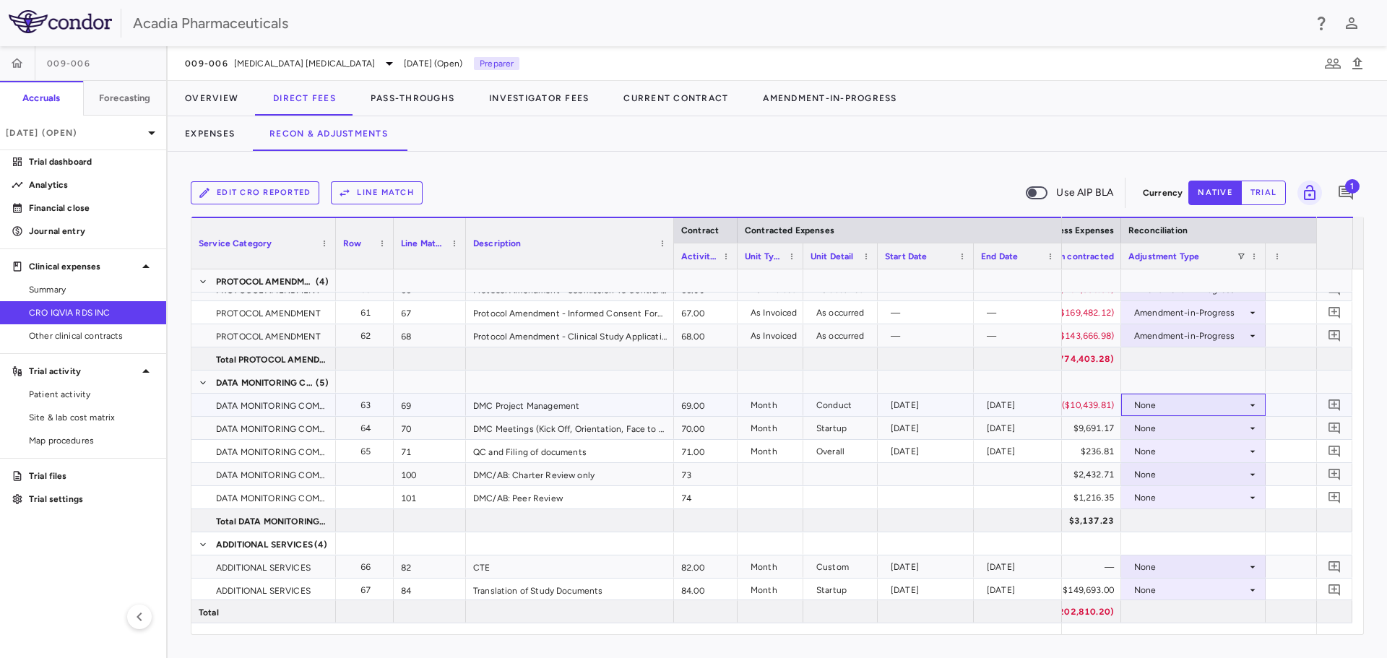
click at [1254, 409] on icon at bounding box center [1253, 406] width 12 height 12
click at [1236, 455] on div "Amendment-in-Progress" at bounding box center [1206, 455] width 111 height 13
click at [1251, 428] on icon at bounding box center [1253, 429] width 12 height 12
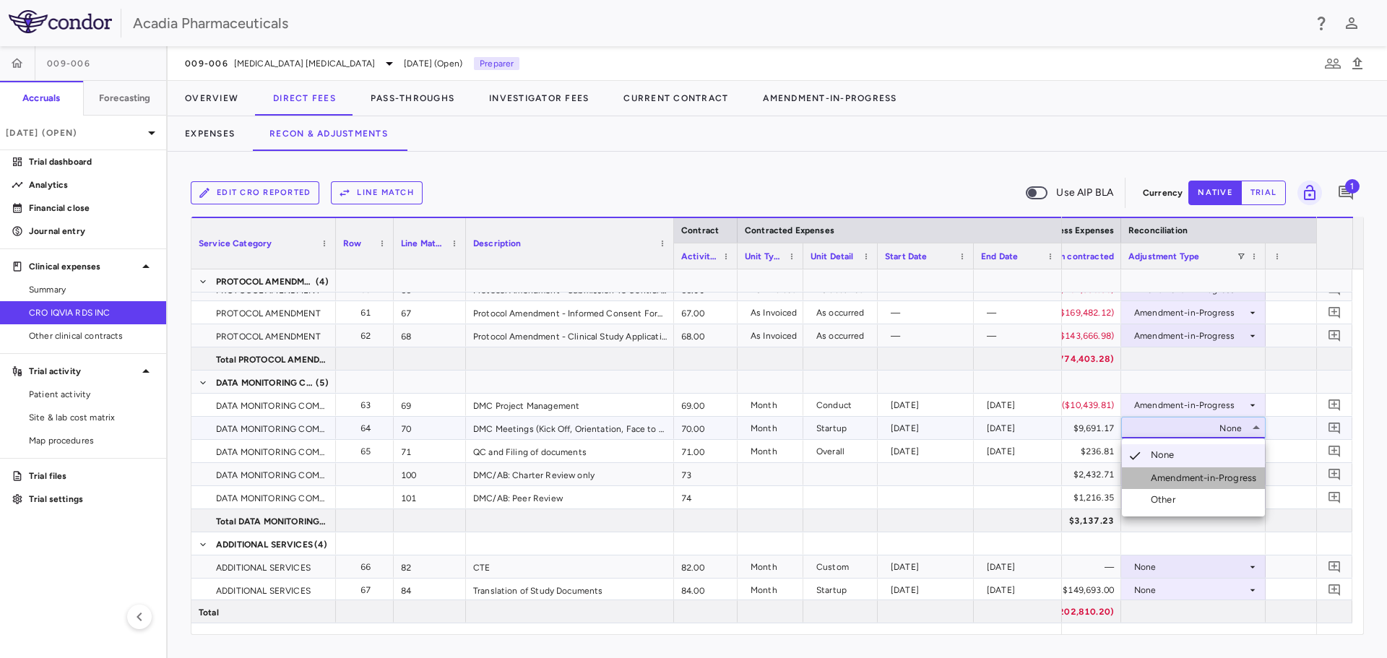
click at [1241, 471] on li "Amendment-in-Progress" at bounding box center [1193, 478] width 143 height 22
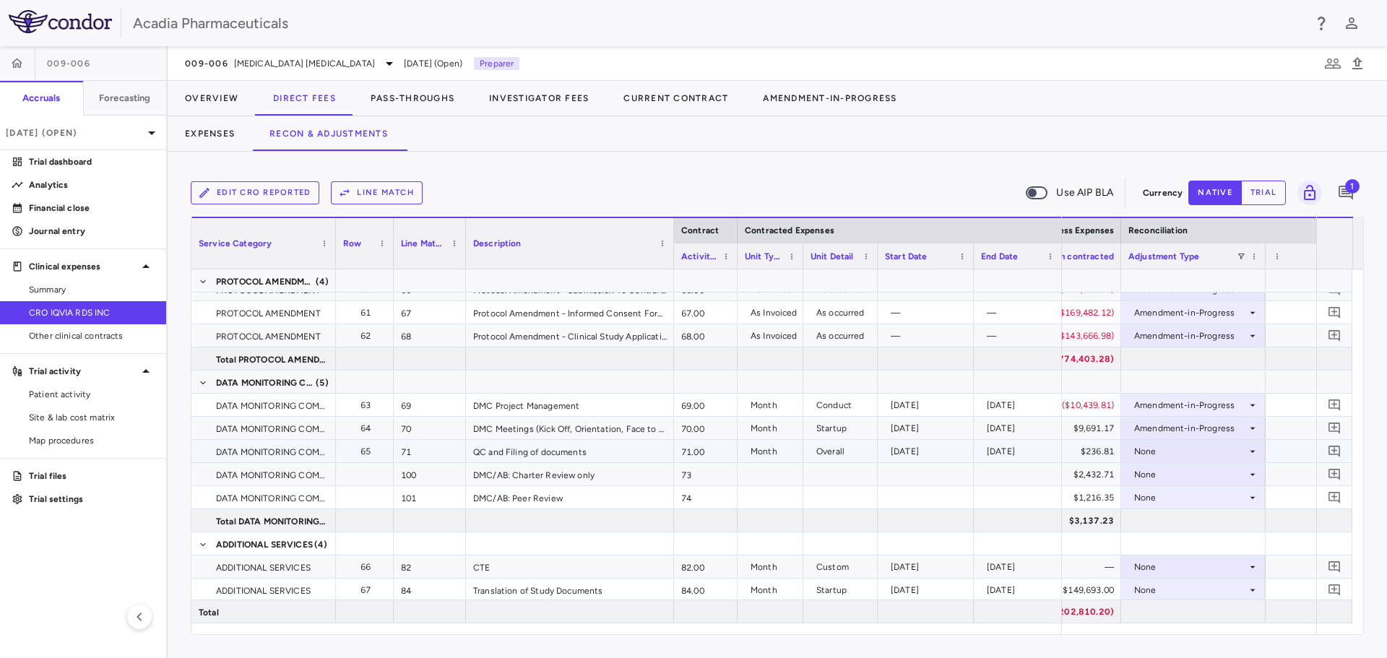
click at [1249, 449] on icon at bounding box center [1253, 452] width 12 height 12
click at [1241, 496] on div "Amendment-in-Progress" at bounding box center [1206, 501] width 111 height 13
click at [1246, 483] on div "None" at bounding box center [1190, 474] width 113 height 23
click at [1233, 520] on div "Amendment-in-Progress" at bounding box center [1206, 524] width 111 height 13
click at [1245, 501] on div "None" at bounding box center [1190, 497] width 113 height 23
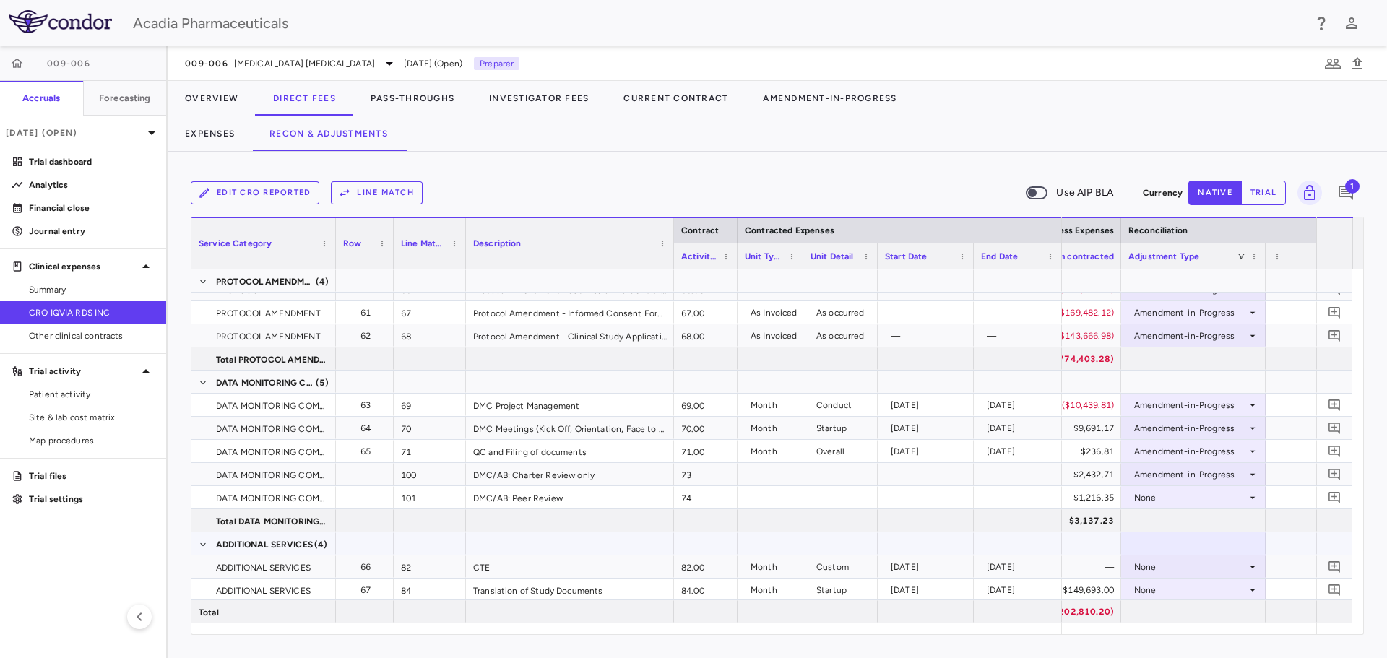
click at [1237, 540] on div at bounding box center [1193, 544] width 145 height 22
click at [1247, 496] on icon at bounding box center [1253, 498] width 12 height 12
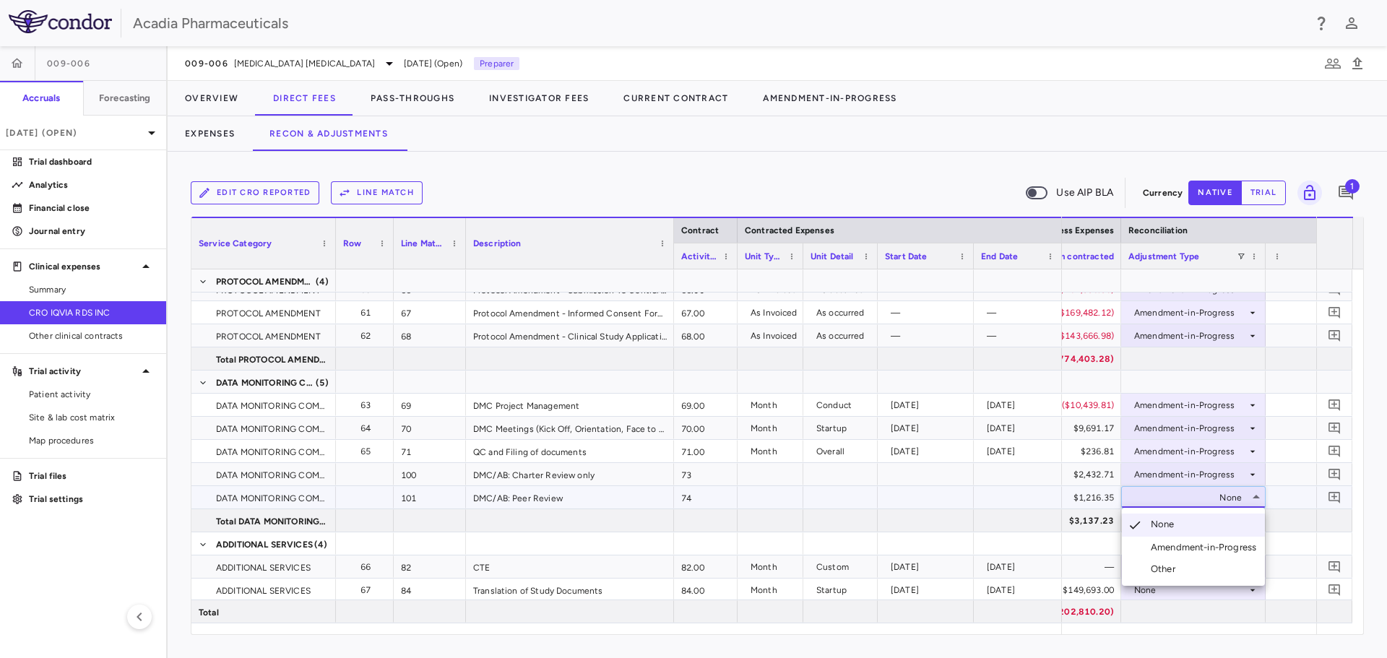
click at [1248, 538] on li "Amendment-in-Progress" at bounding box center [1193, 548] width 143 height 22
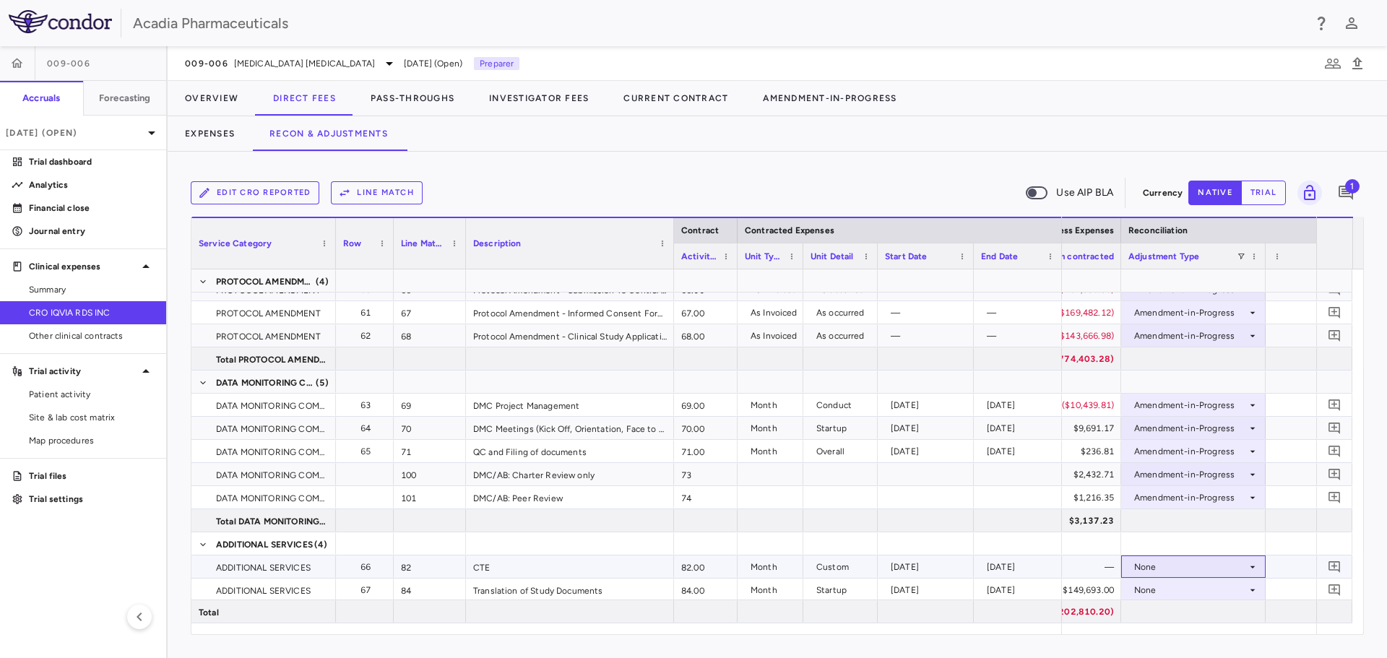
click at [1253, 562] on icon at bounding box center [1253, 567] width 12 height 12
click at [1250, 571] on icon at bounding box center [1253, 567] width 12 height 12
click at [1231, 608] on div "Amendment-in-Progress" at bounding box center [1206, 608] width 111 height 13
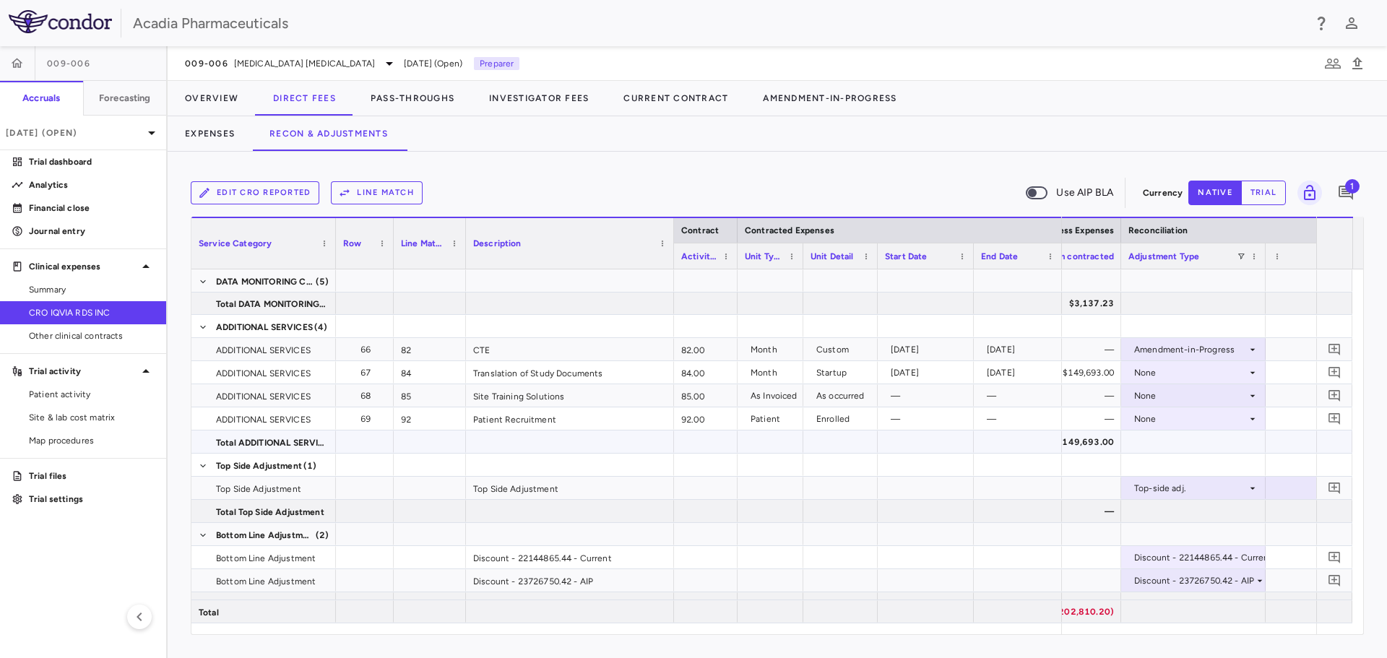
scroll to position [2328, 0]
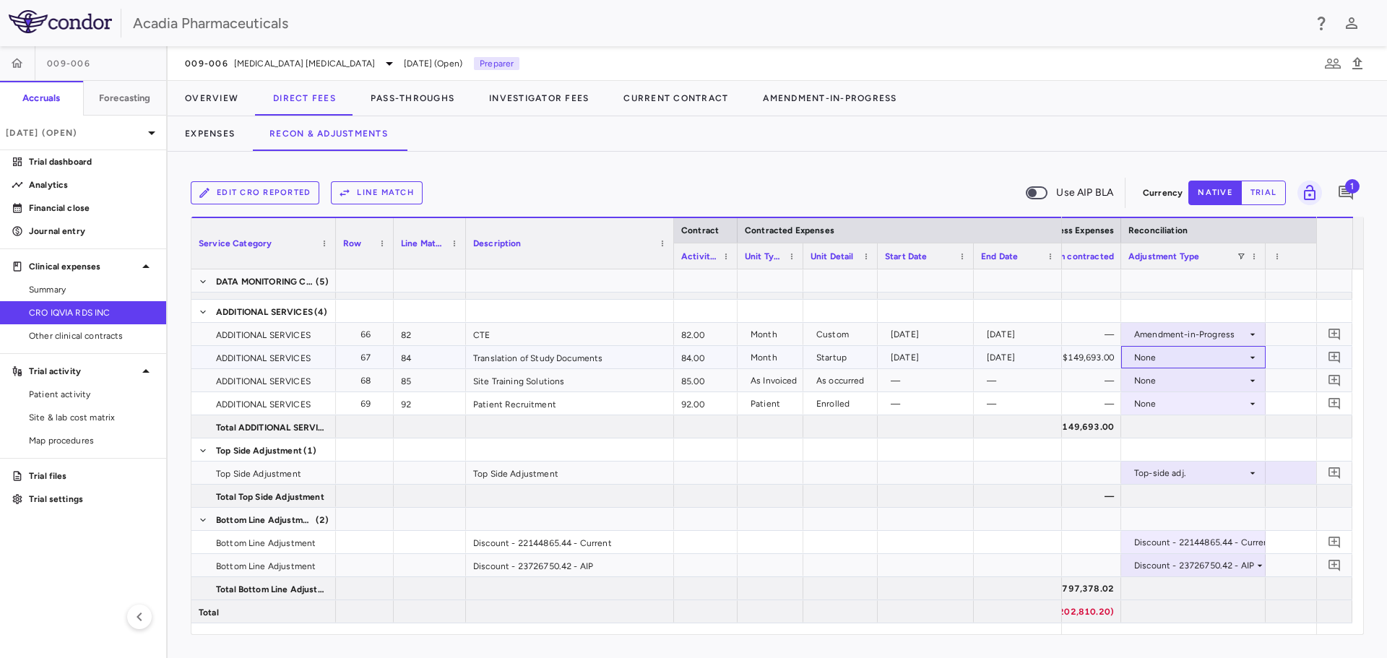
click at [1258, 363] on div "None" at bounding box center [1194, 357] width 130 height 21
click at [1247, 410] on div "Amendment-in-Progress" at bounding box center [1206, 407] width 111 height 13
click at [1251, 385] on icon at bounding box center [1253, 381] width 12 height 12
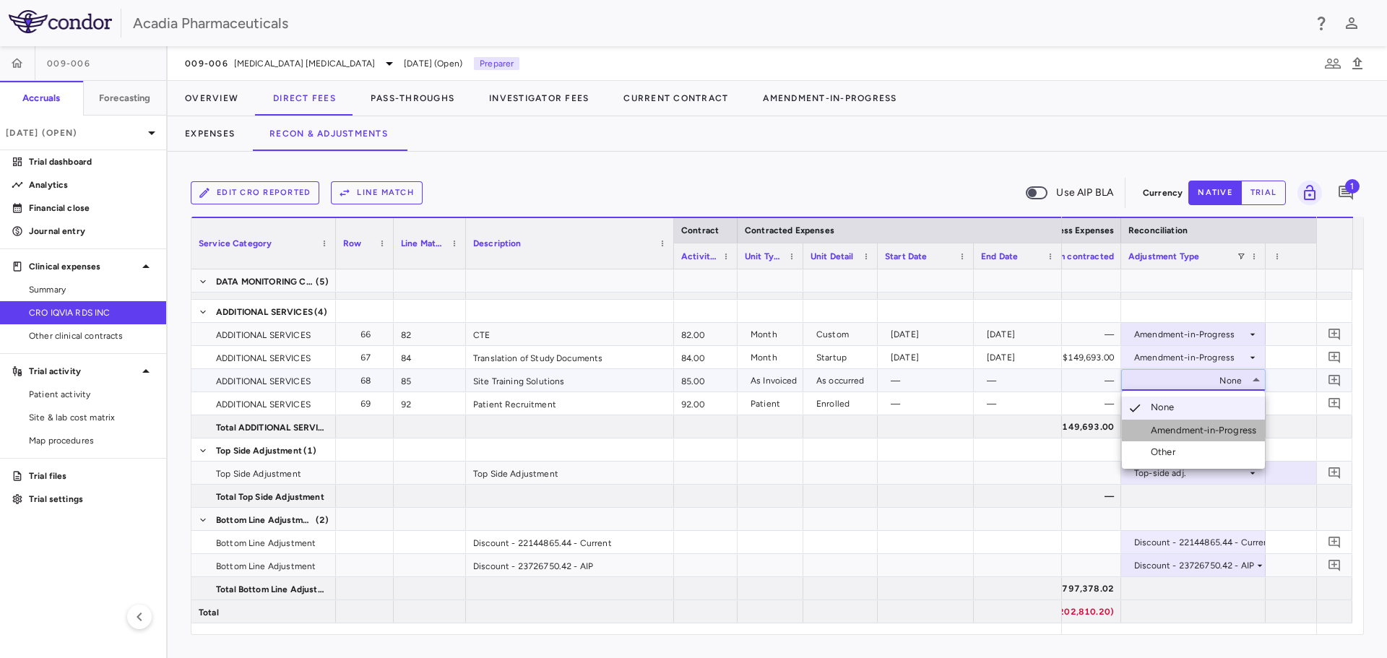
click at [1240, 429] on div "Amendment-in-Progress" at bounding box center [1206, 430] width 111 height 13
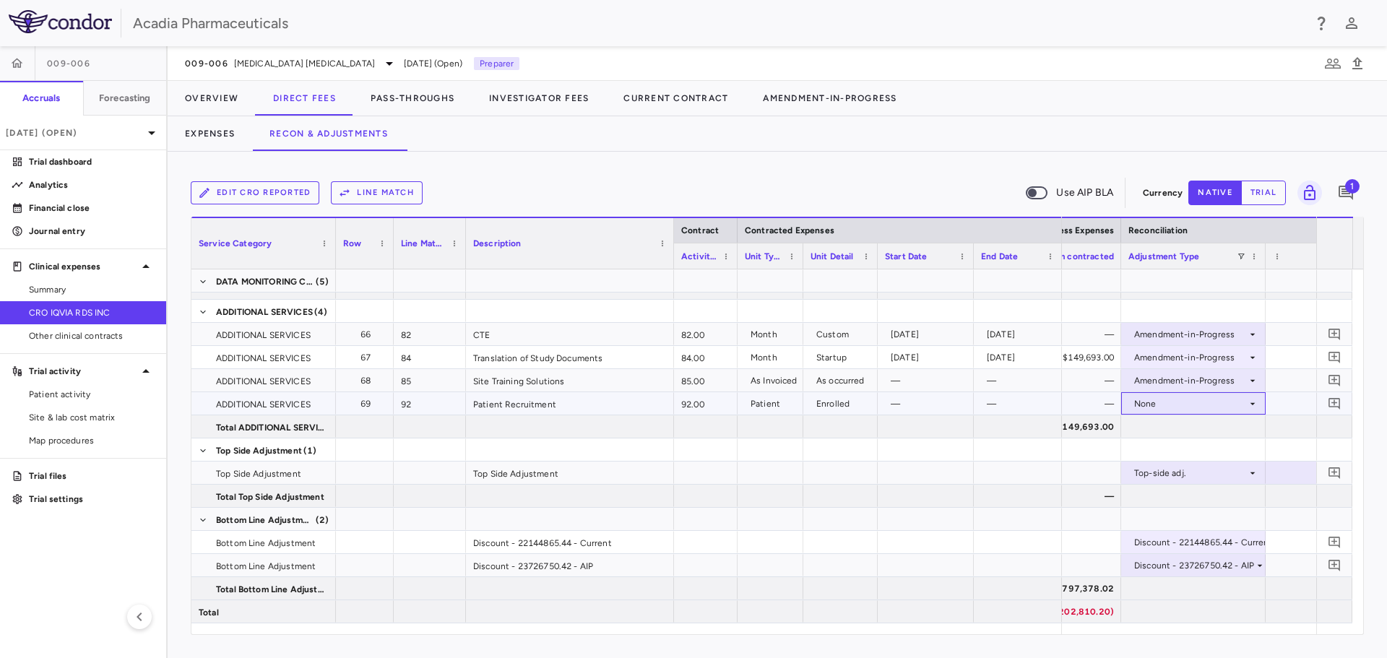
click at [1246, 402] on div "None" at bounding box center [1190, 403] width 113 height 23
click at [1244, 447] on li "Amendment-in-Progress" at bounding box center [1193, 454] width 143 height 22
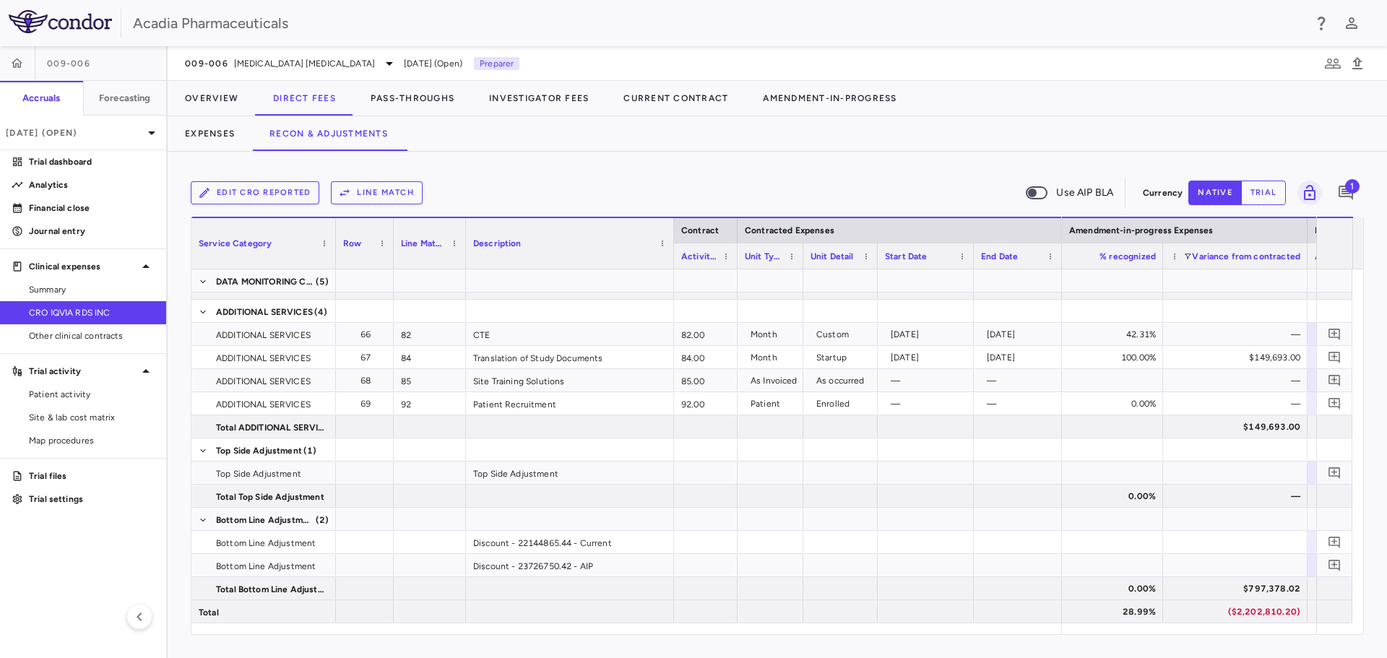
scroll to position [0, 1939]
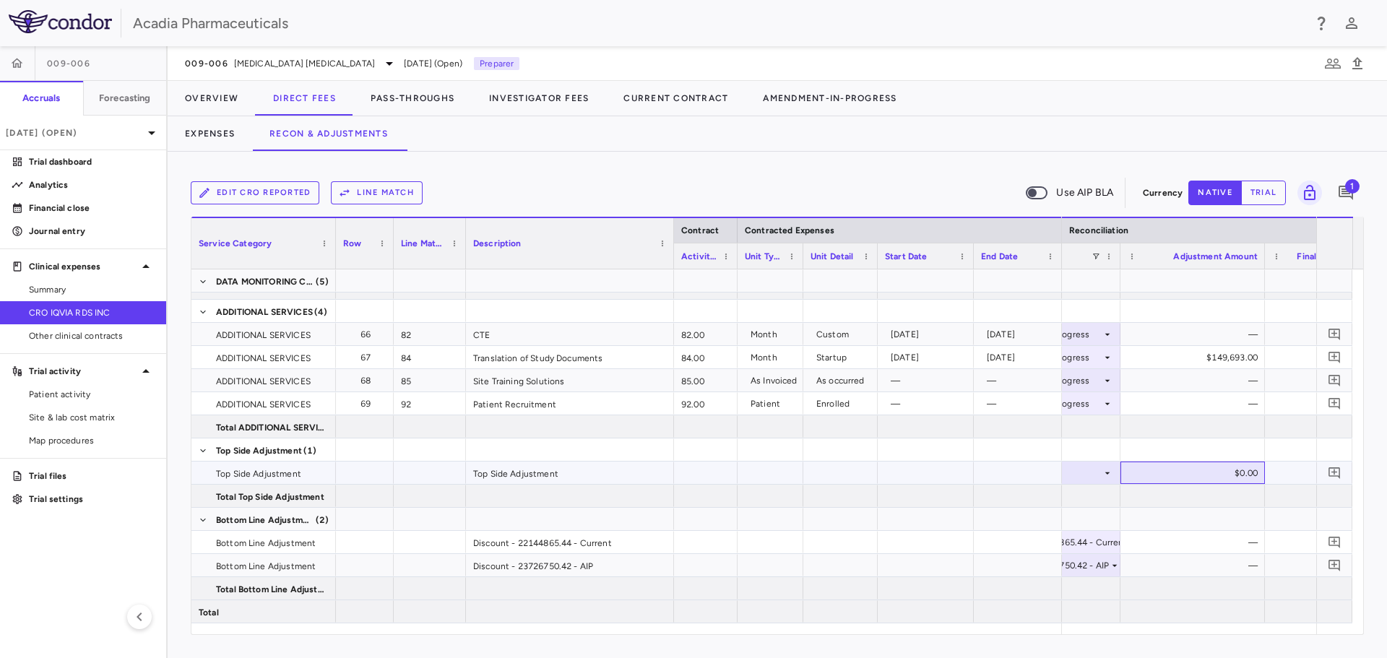
click at [1250, 475] on div "$0.00" at bounding box center [1196, 473] width 124 height 23
type input "*******"
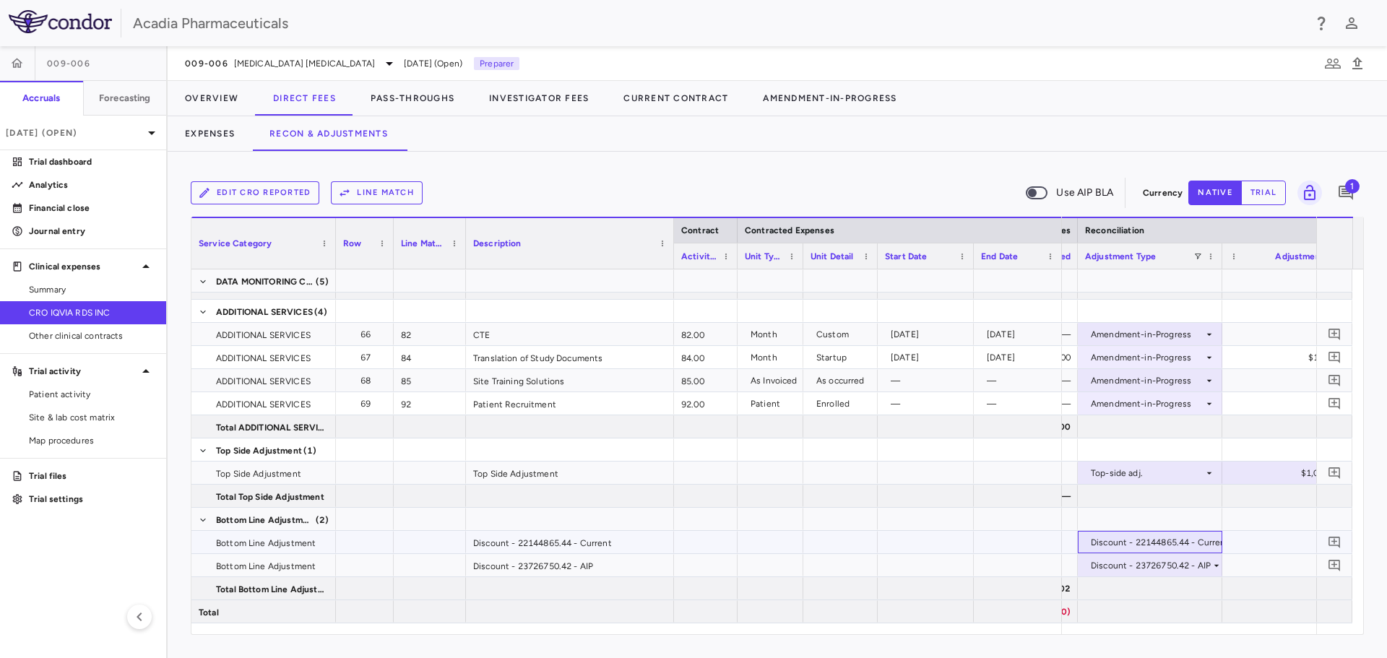
click at [1220, 543] on div "Discount - 22144865.44 - Current" at bounding box center [1160, 542] width 139 height 23
click at [1251, 542] on div at bounding box center [693, 329] width 1387 height 658
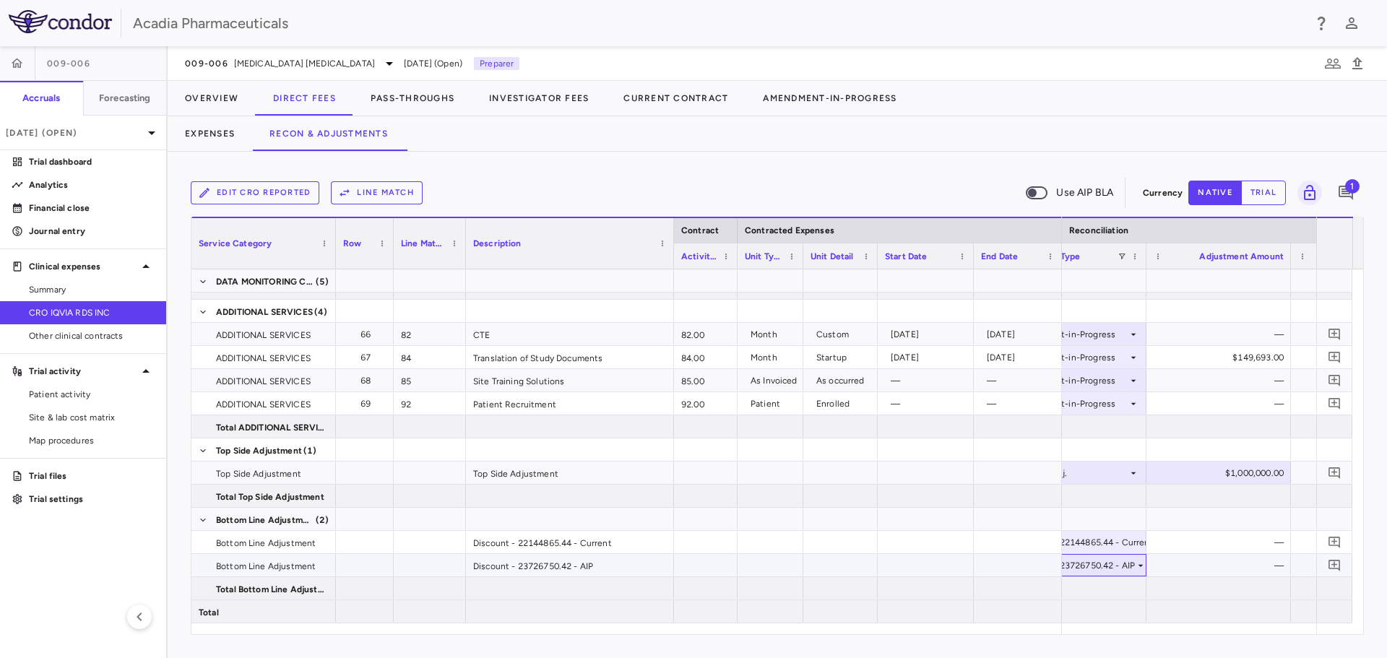
click at [1140, 566] on icon at bounding box center [1141, 566] width 12 height 12
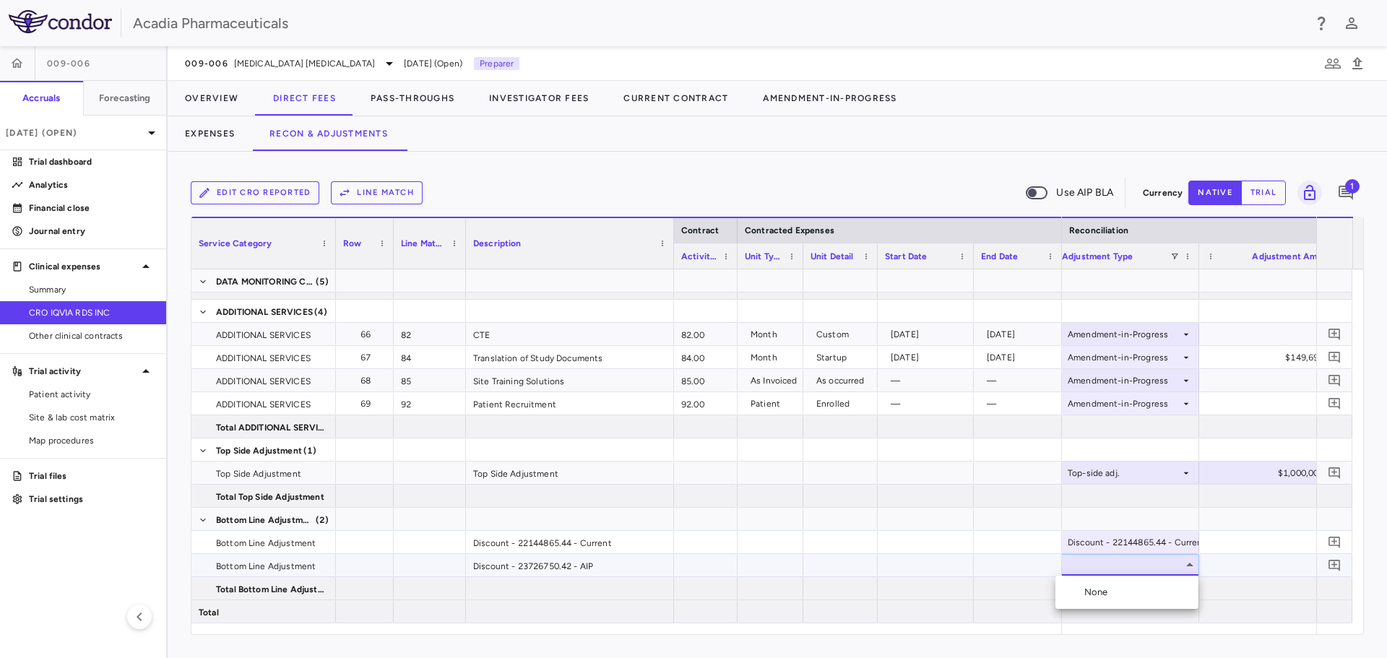
click at [1222, 553] on div at bounding box center [693, 329] width 1387 height 658
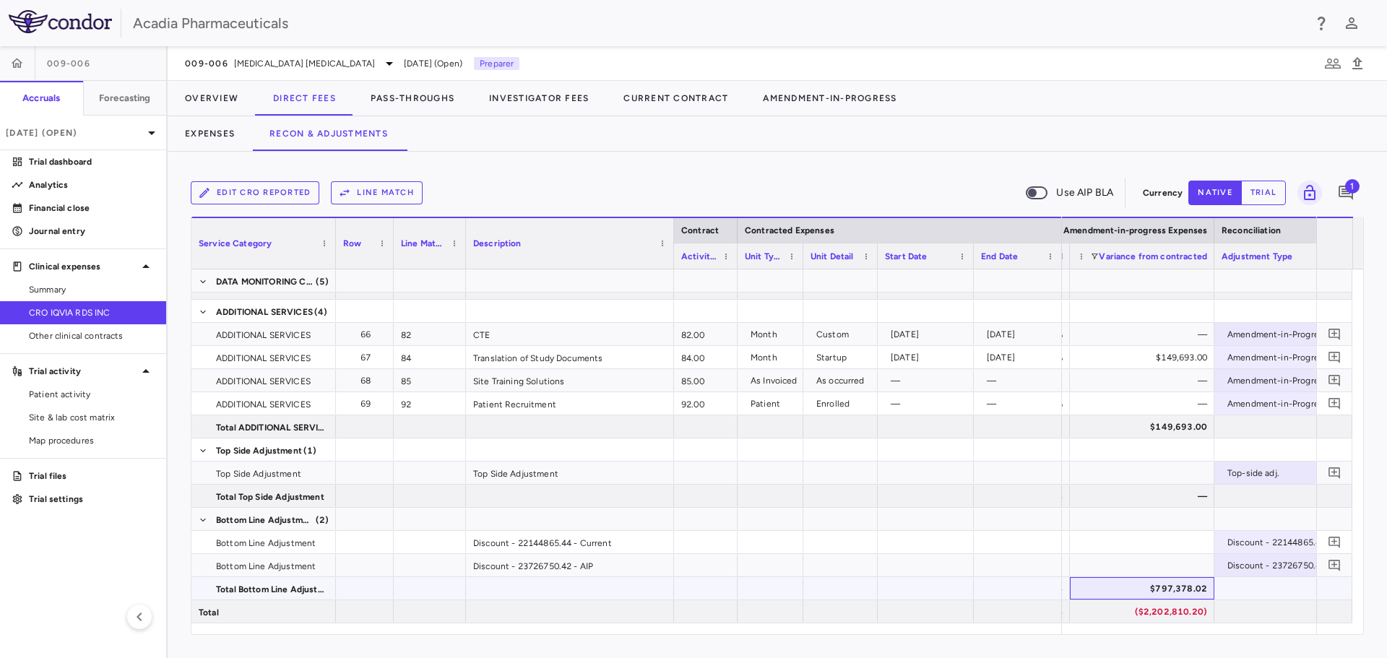
click at [1129, 593] on div "$797,378.02" at bounding box center [1145, 588] width 124 height 23
click at [1290, 157] on div "Edit CRO reported Line Match Use AIP BLA Currency native trial 1 Press SPACE to…" at bounding box center [778, 405] width 1220 height 507
click at [686, 192] on div "Edit CRO reported Line Match Use AIP BLA" at bounding box center [664, 193] width 947 height 30
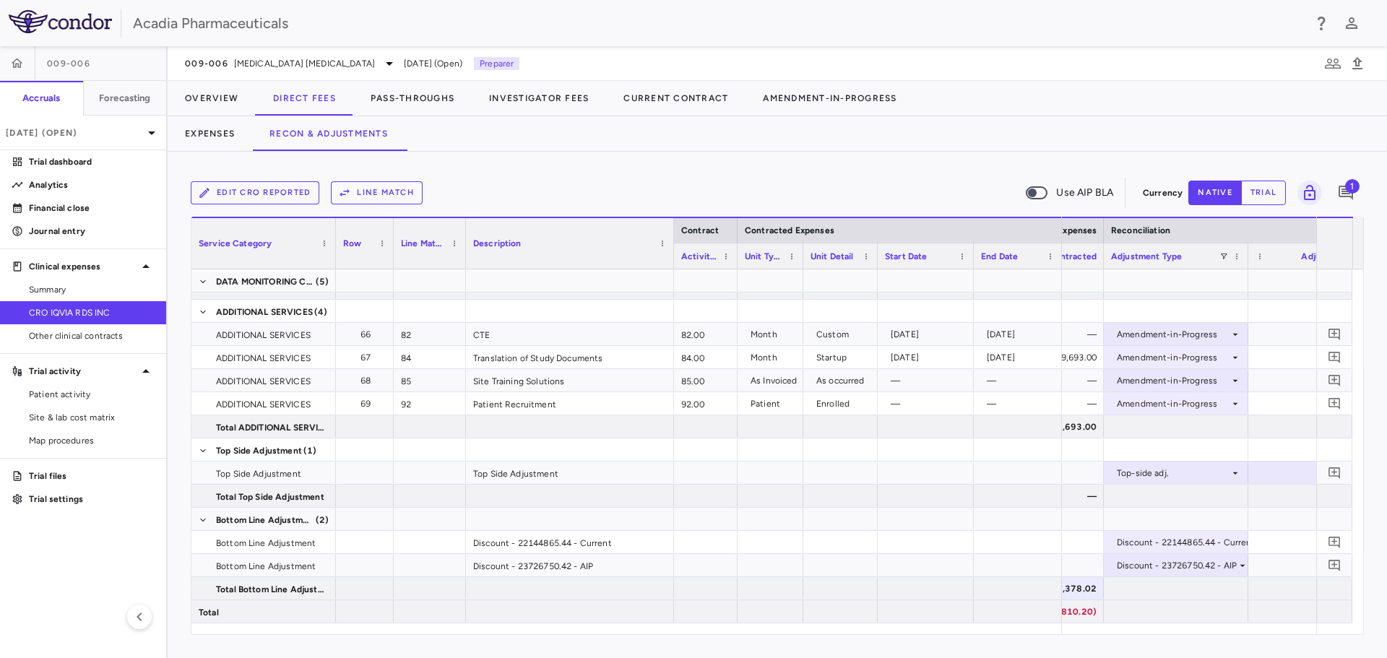
scroll to position [0, 2202]
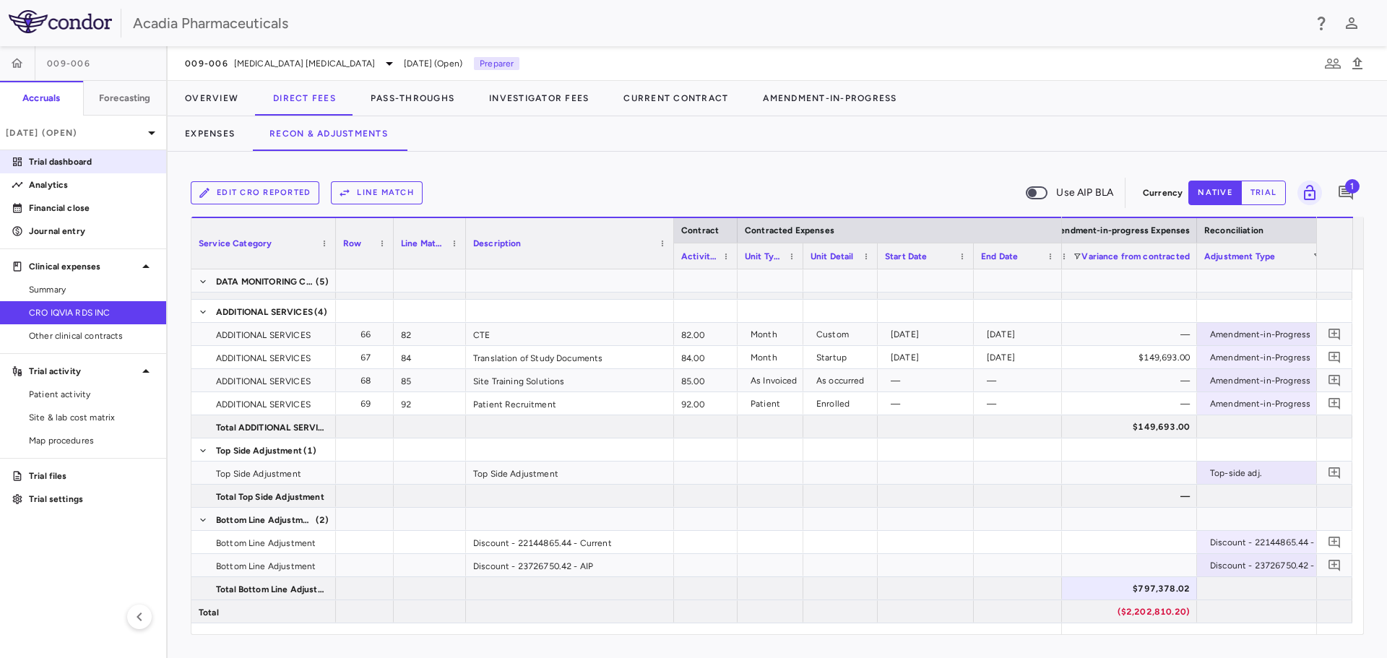
click at [87, 171] on link "Trial dashboard" at bounding box center [83, 162] width 166 height 22
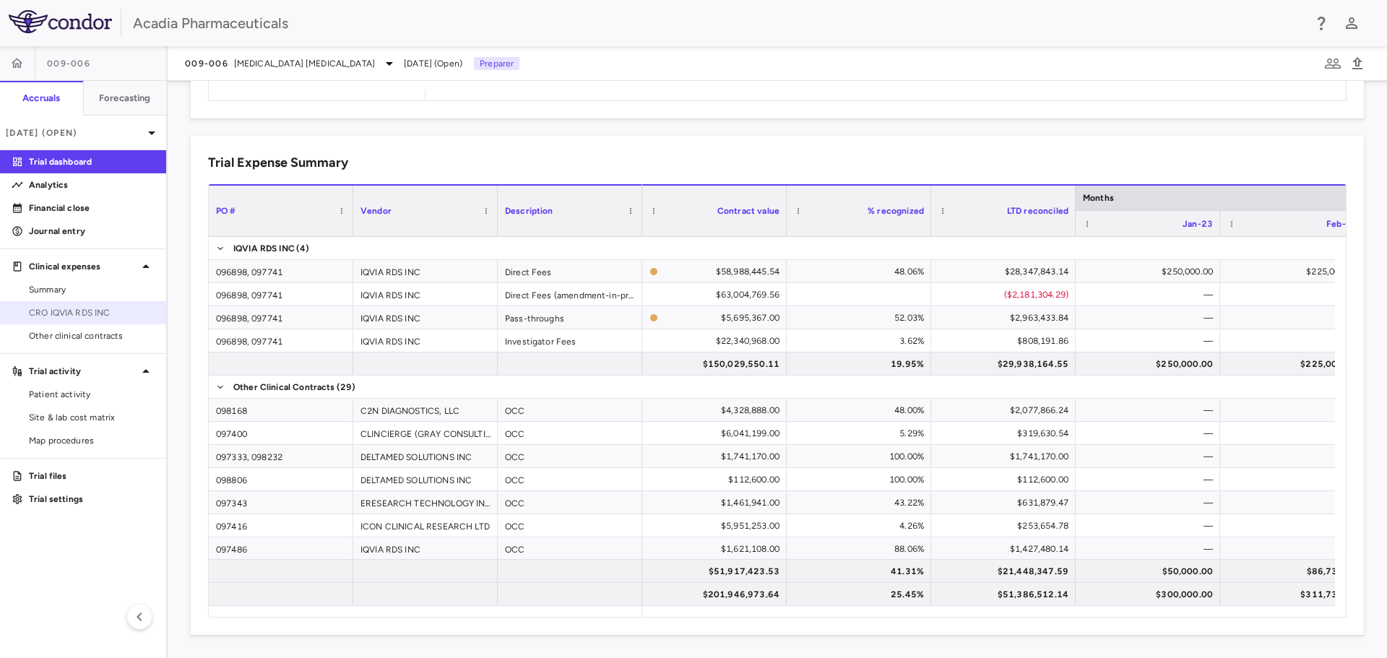
click at [105, 319] on span "CRO IQVIA RDS INC" at bounding box center [92, 312] width 126 height 13
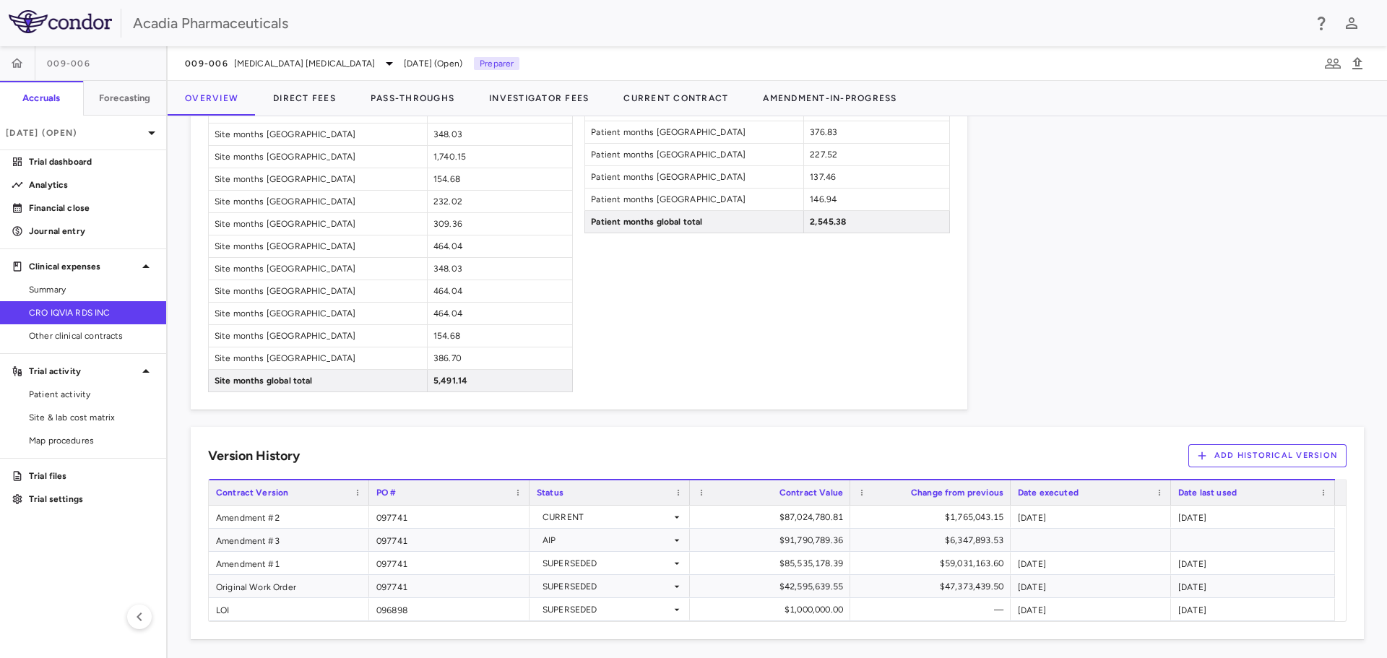
scroll to position [1468, 0]
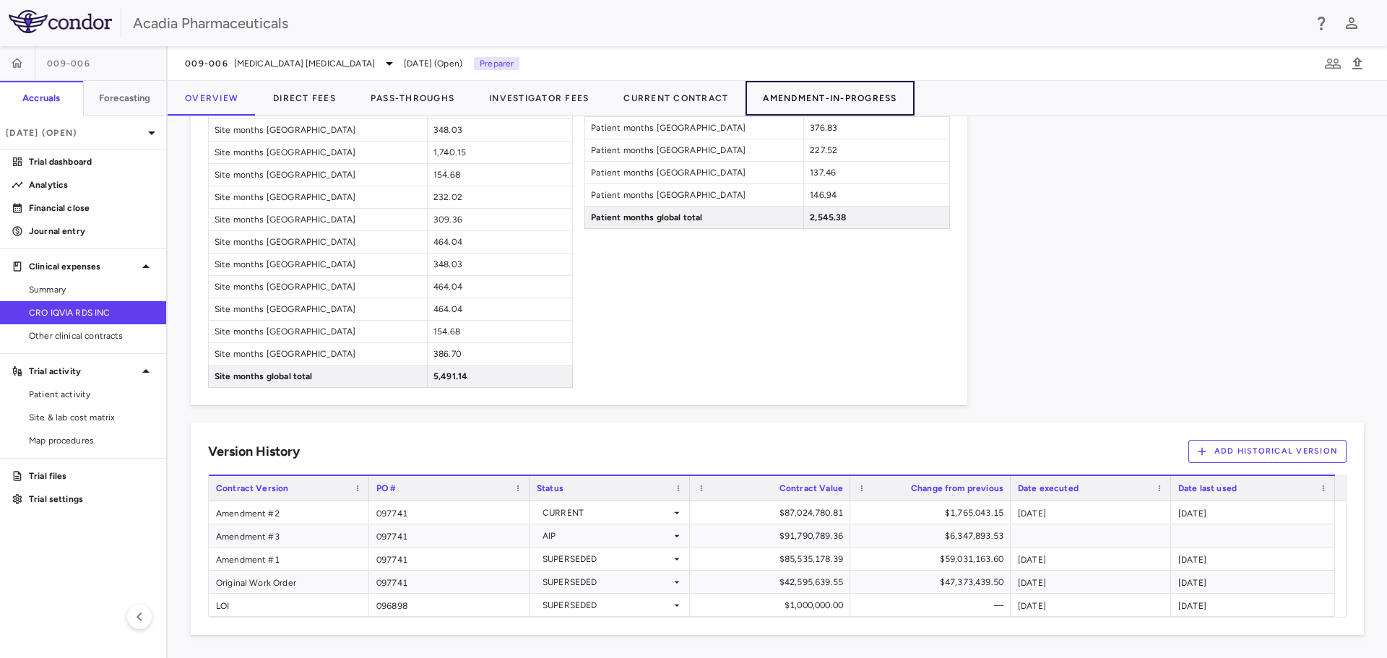
click at [824, 105] on button "Amendment-In-Progress" at bounding box center [830, 98] width 168 height 35
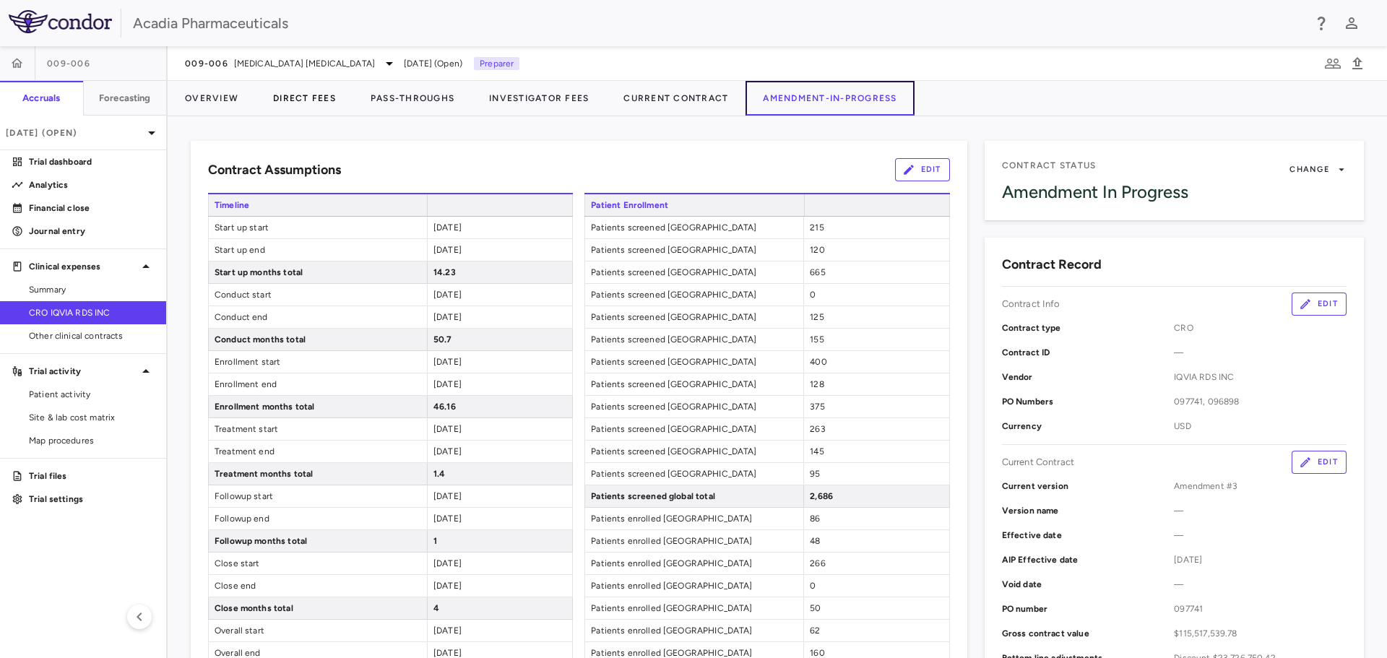
scroll to position [72, 0]
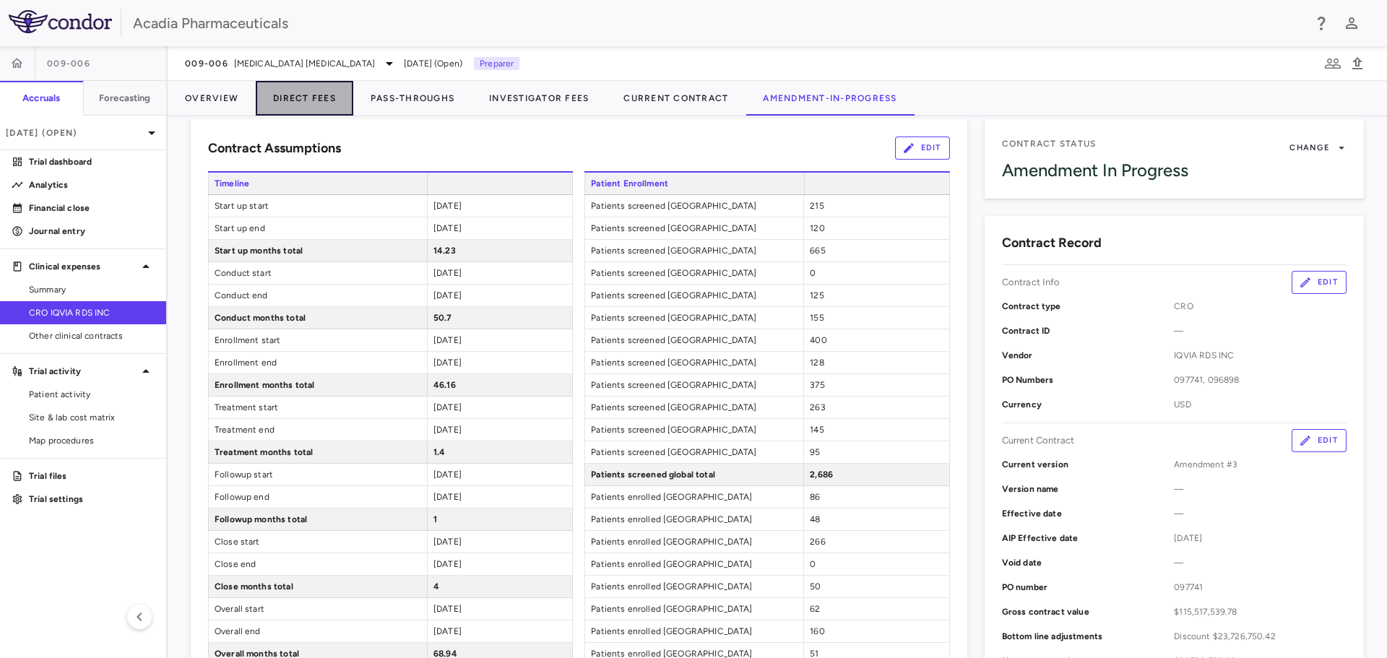
click at [319, 100] on button "Direct Fees" at bounding box center [305, 98] width 98 height 35
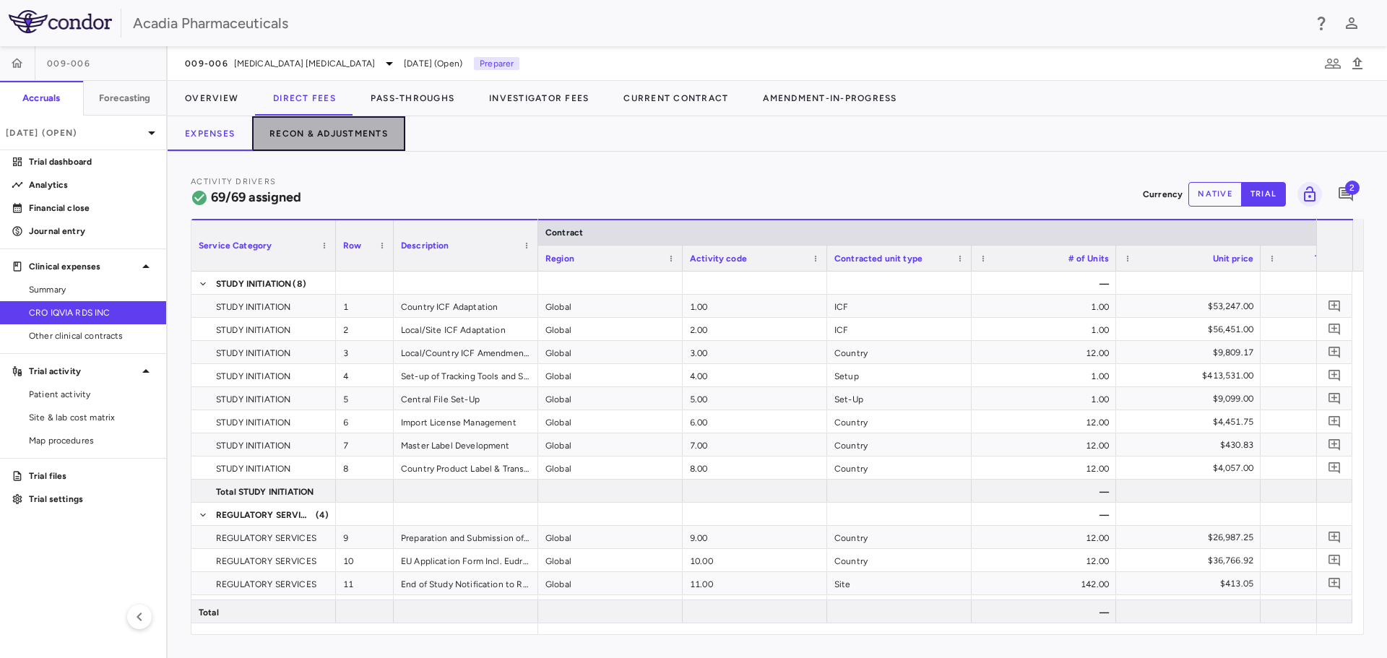
click at [367, 143] on button "Recon & Adjustments" at bounding box center [328, 133] width 153 height 35
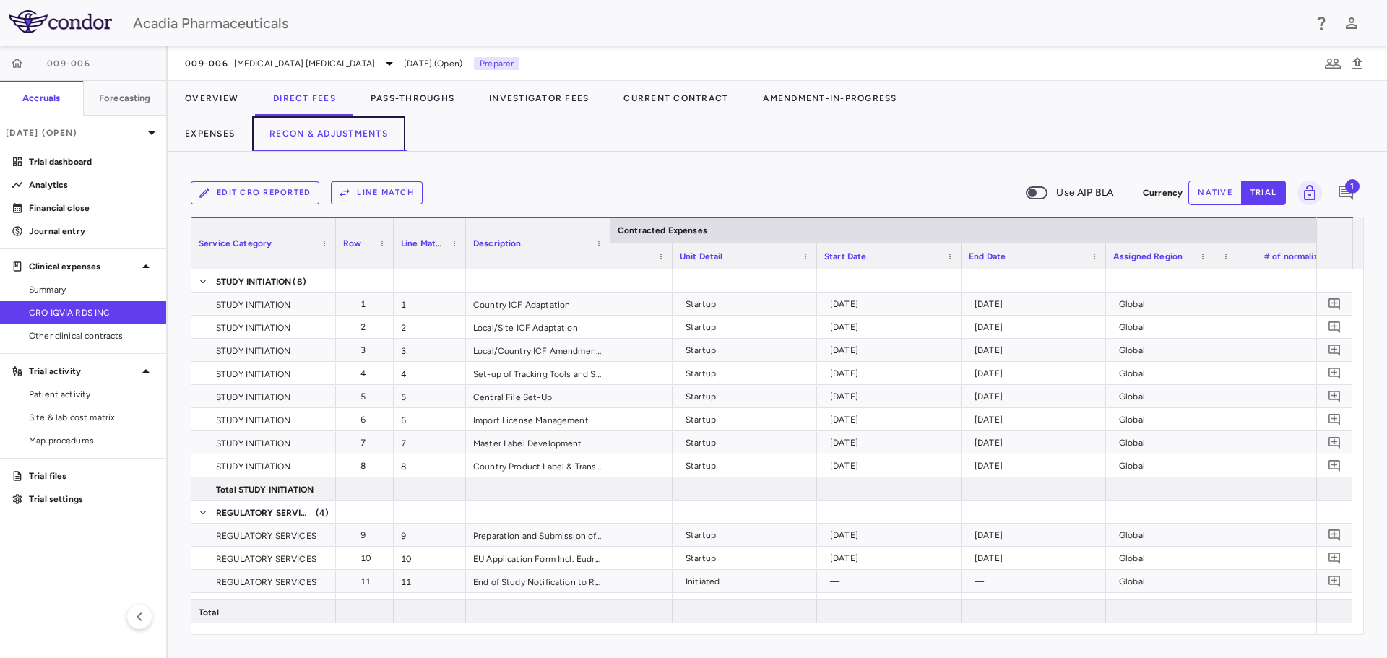
scroll to position [0, 396]
